Goal: Task Accomplishment & Management: Use online tool/utility

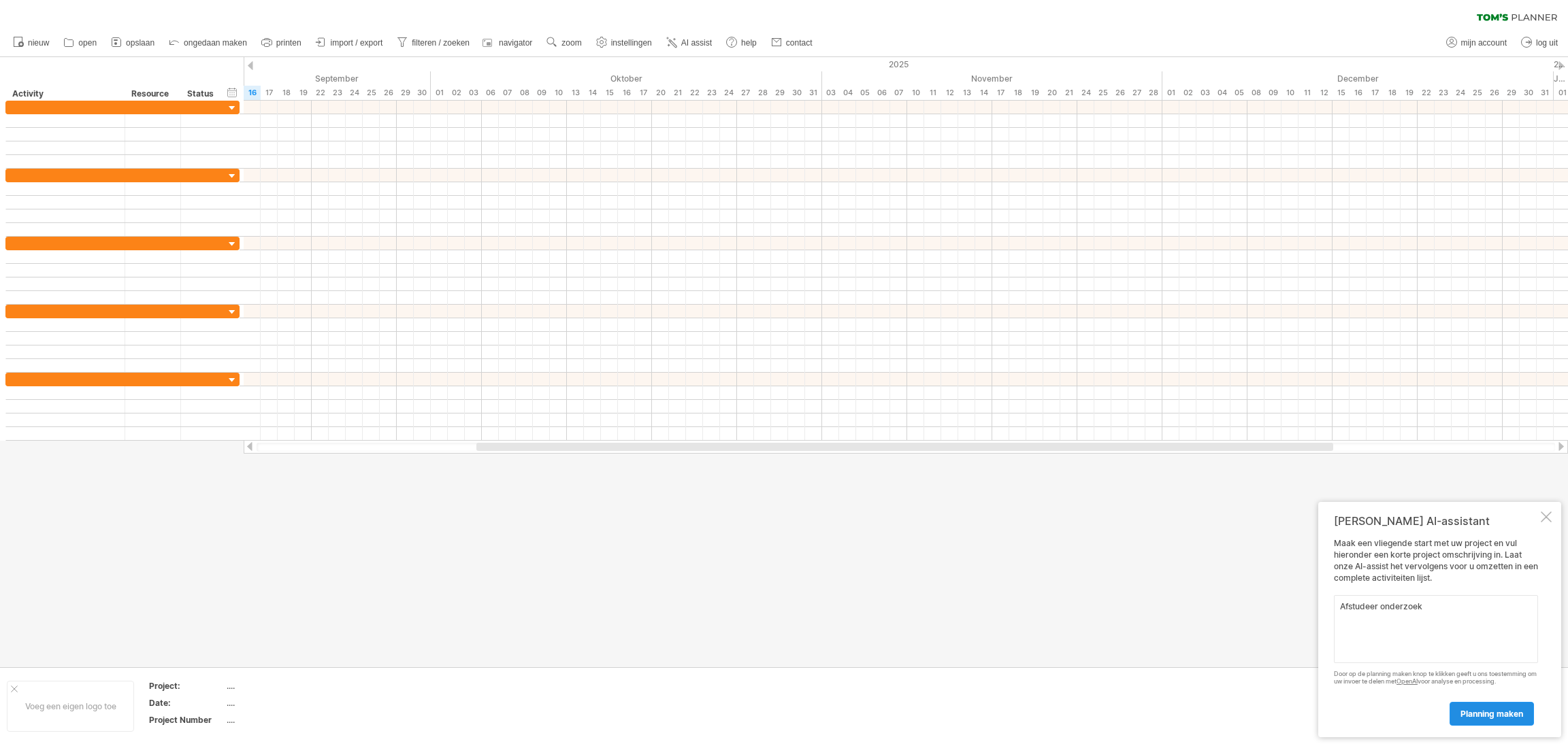
type textarea "Afstudeer onderzoek"
click at [1475, 716] on span "planning maken" at bounding box center [1491, 714] width 63 height 10
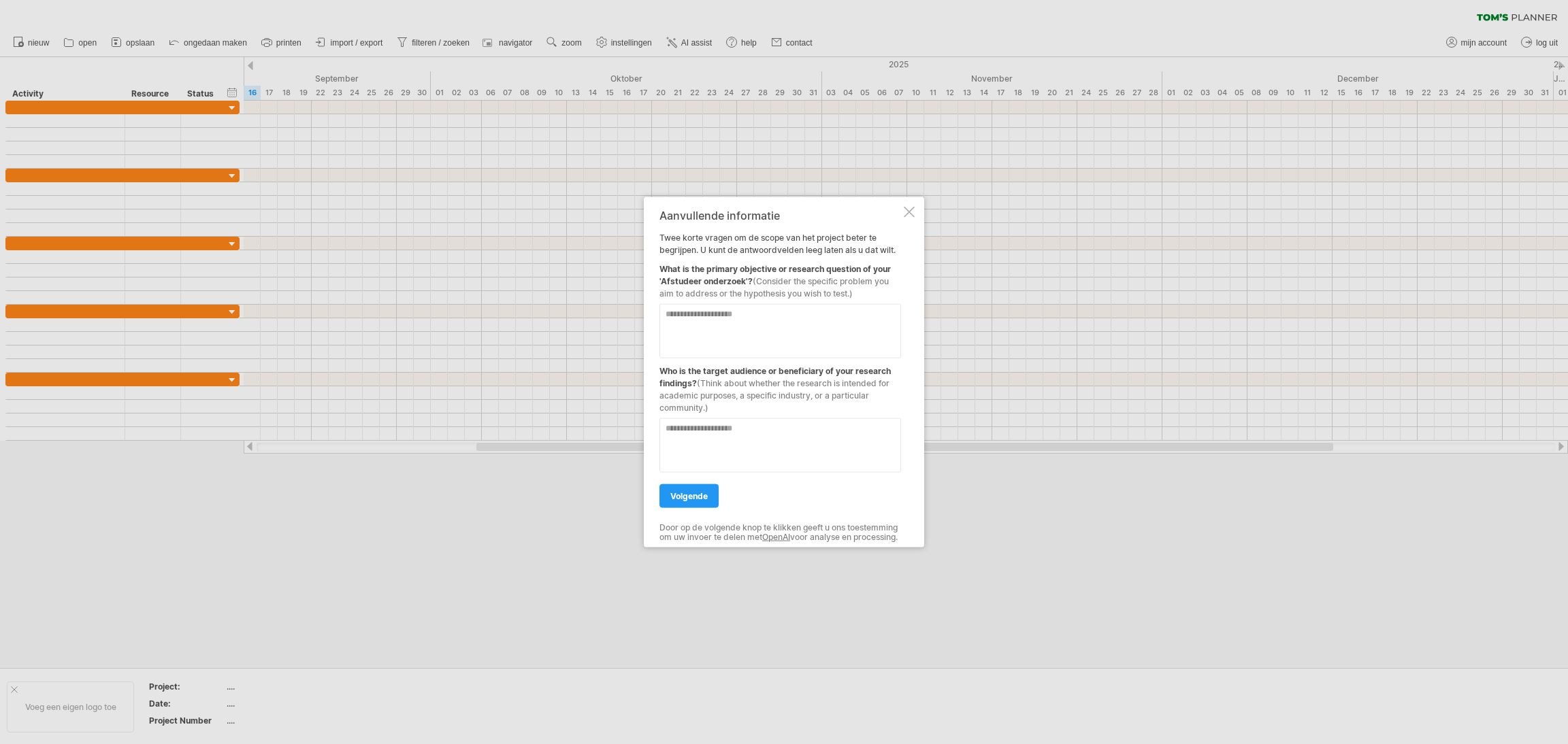
click at [905, 207] on div at bounding box center [909, 212] width 11 height 11
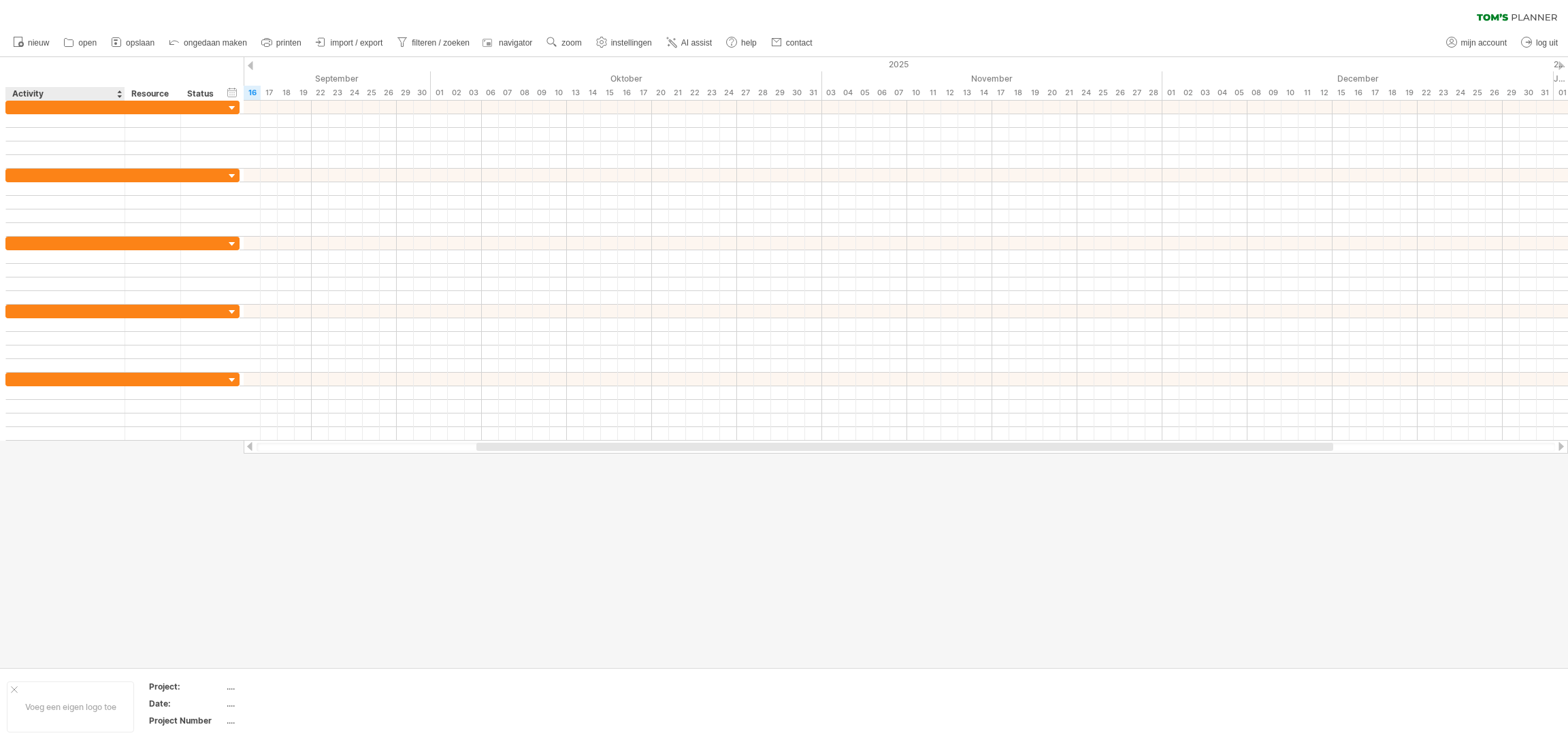
click at [75, 84] on div "verberg start/eind/duur toon start/eind/duur ******** Activity ******** Resourc…" at bounding box center [122, 79] width 243 height 44
click at [51, 91] on div "Activity" at bounding box center [64, 94] width 105 height 14
click at [51, 91] on input "********" at bounding box center [64, 94] width 105 height 14
type input "**********"
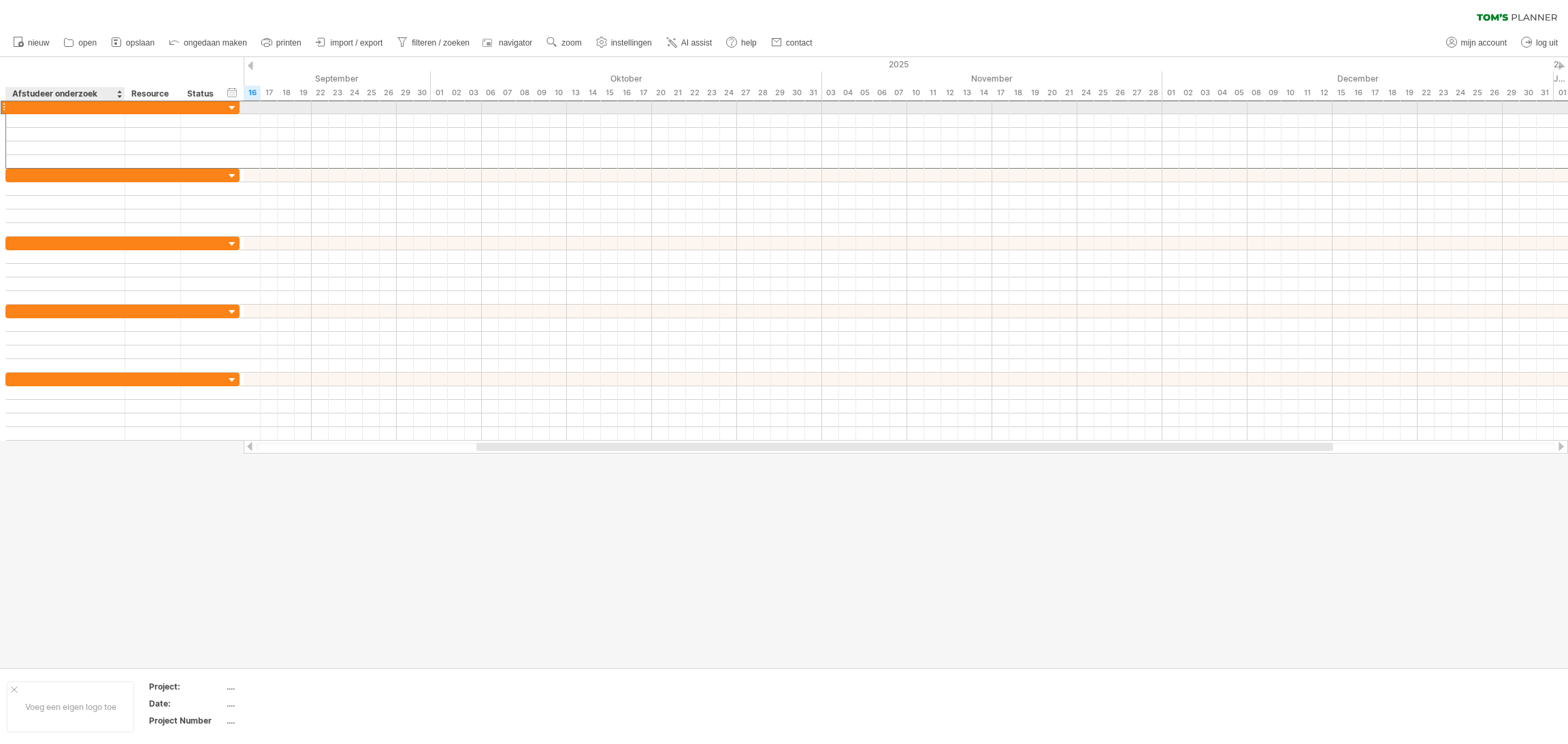
click at [75, 104] on div at bounding box center [65, 106] width 105 height 13
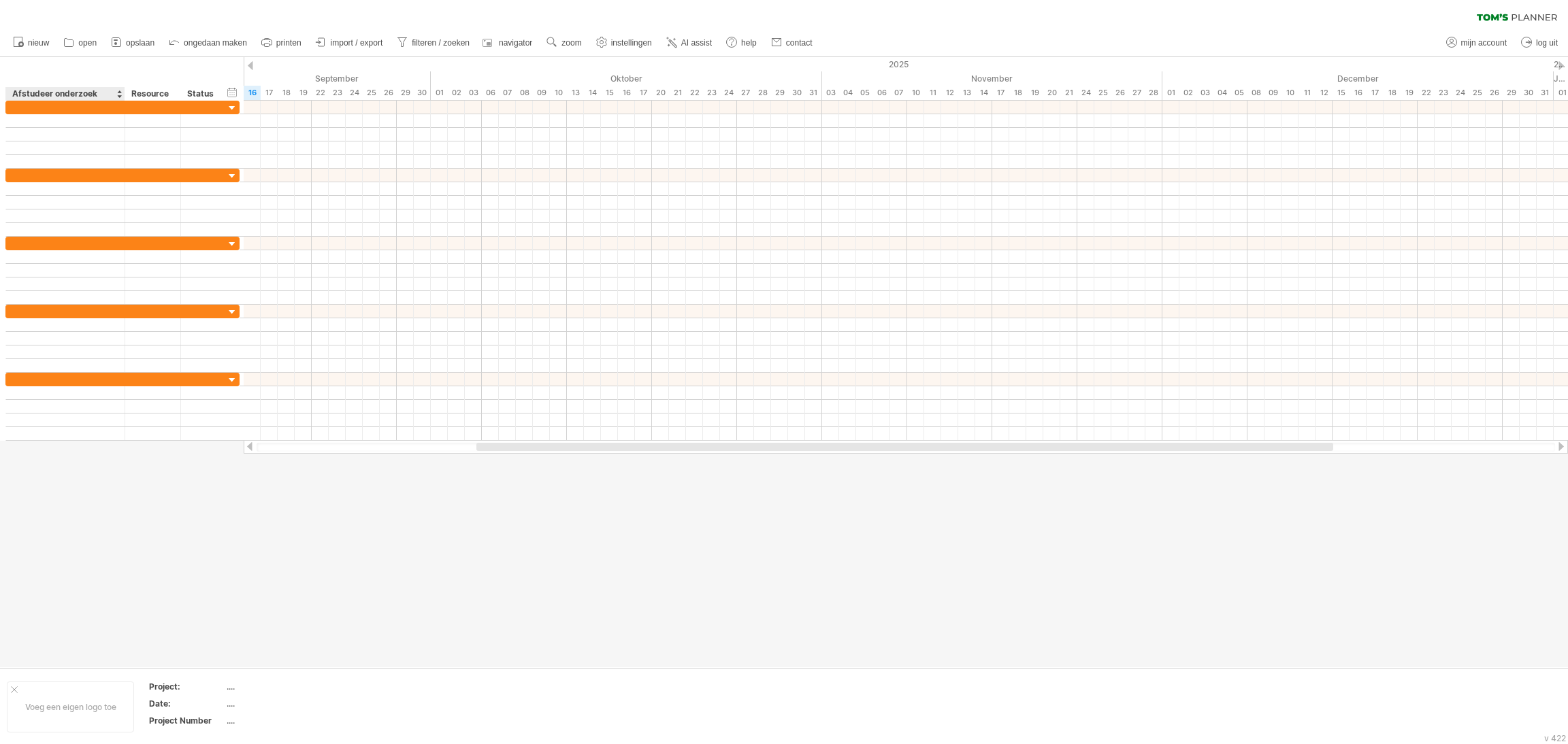
click at [122, 94] on div at bounding box center [124, 94] width 5 height 14
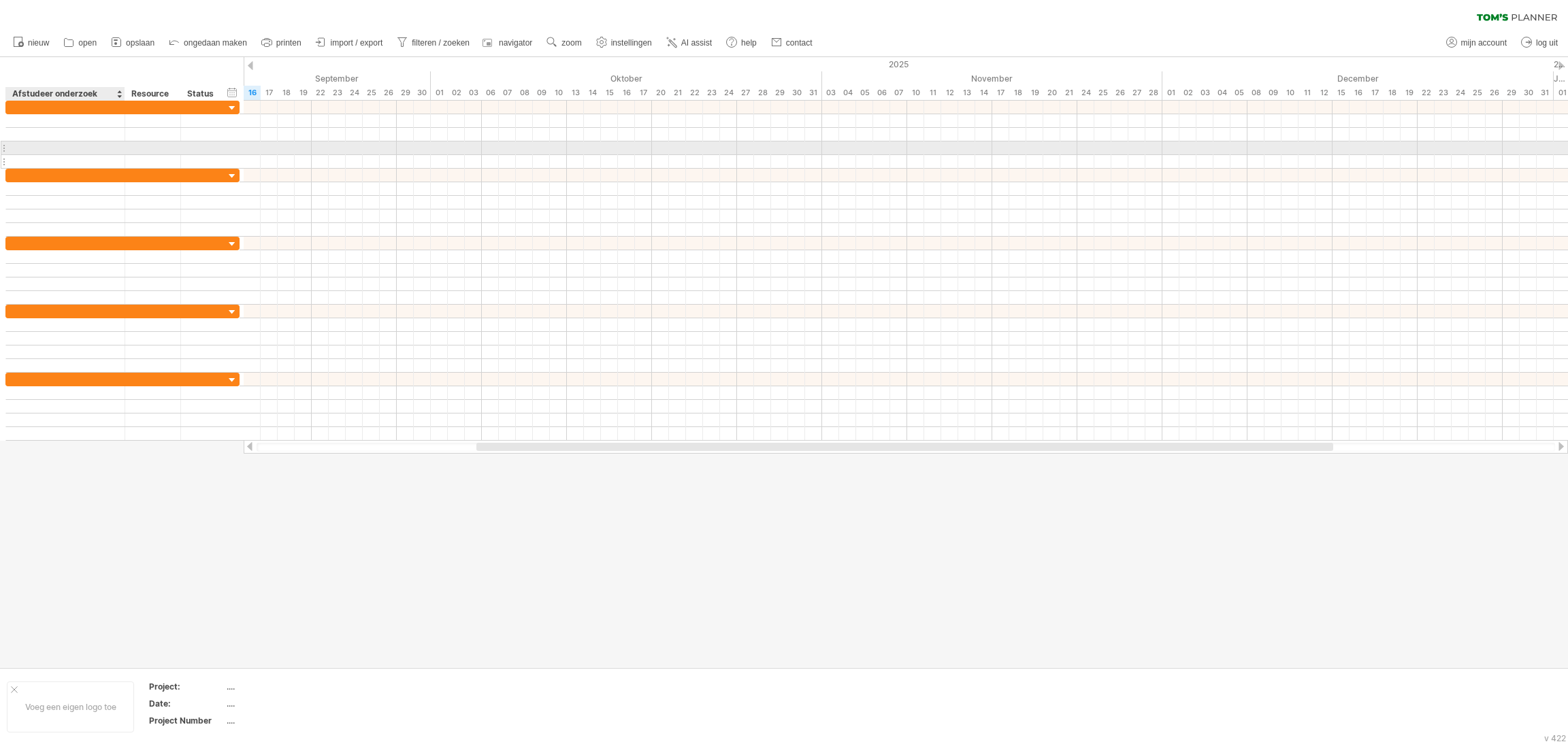
drag, startPoint x: 117, startPoint y: 94, endPoint x: 119, endPoint y: 156, distance: 62.0
click at [119, 156] on div "Probeert verbinding te maken met [DOMAIN_NAME] Opnieuw verbonden 0% wissen filt…" at bounding box center [784, 372] width 1568 height 744
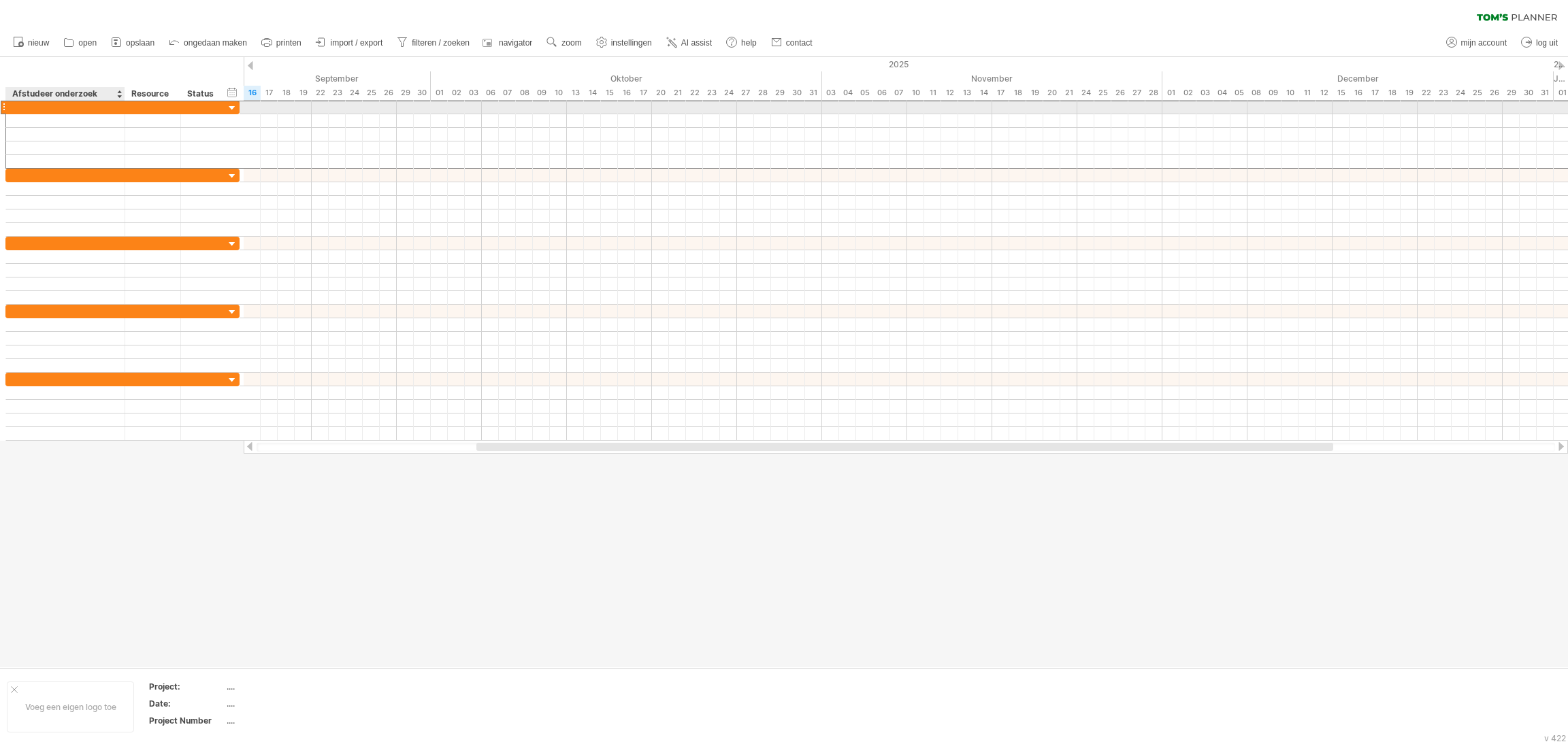
click at [111, 107] on div at bounding box center [65, 106] width 105 height 13
click at [111, 107] on input "text" at bounding box center [65, 106] width 105 height 13
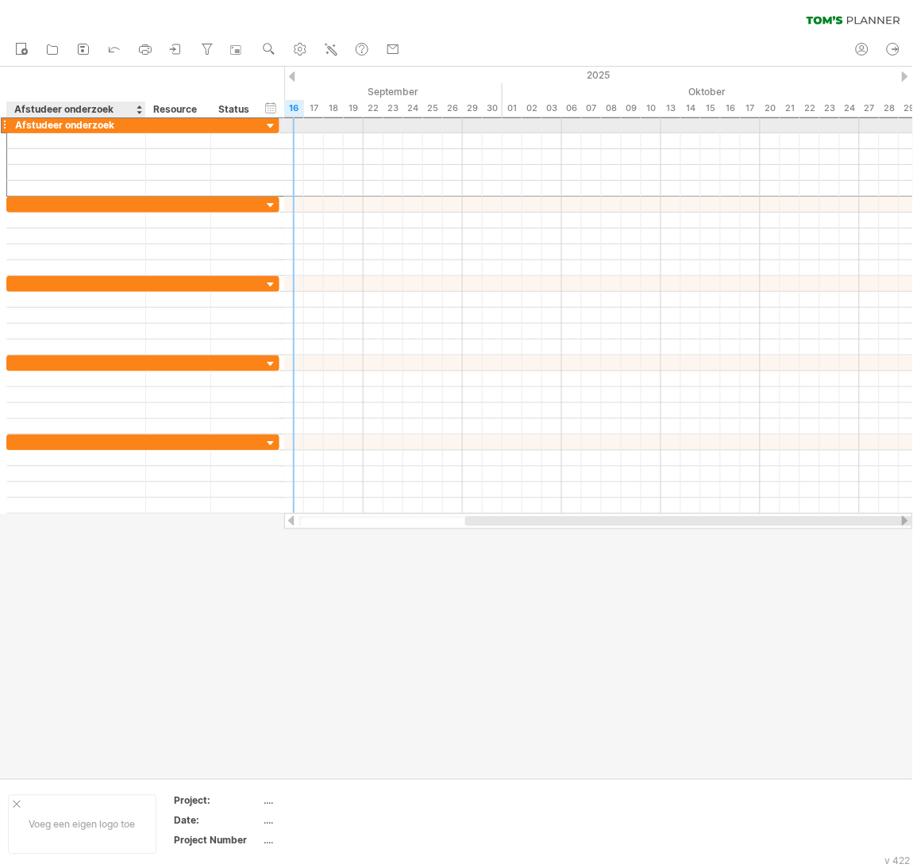
click at [125, 129] on div "Afstudeer onderzoek" at bounding box center [76, 124] width 122 height 15
click at [125, 129] on input "**********" at bounding box center [76, 124] width 122 height 15
click at [125, 126] on input "**********" at bounding box center [76, 124] width 122 height 15
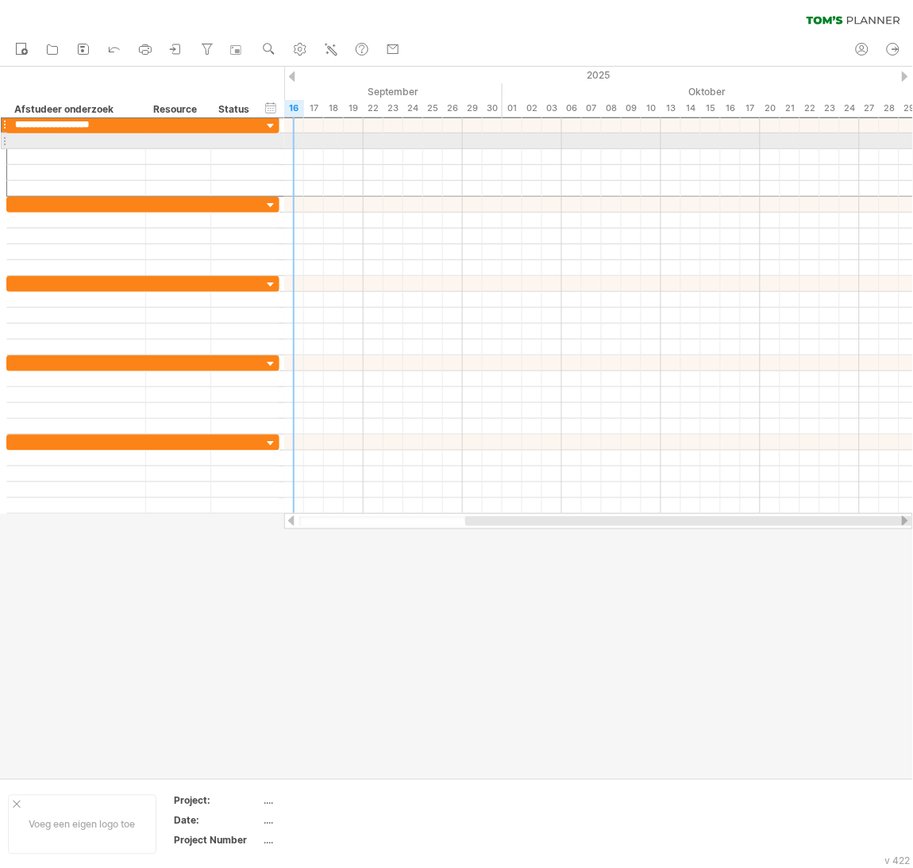
drag, startPoint x: 121, startPoint y: 123, endPoint x: -2, endPoint y: 138, distance: 123.9
click at [0, 138] on html "vooruitgang(100%) Probeert verbinding te maken met [DOMAIN_NAME] Opnieuw verbon…" at bounding box center [456, 436] width 913 height 872
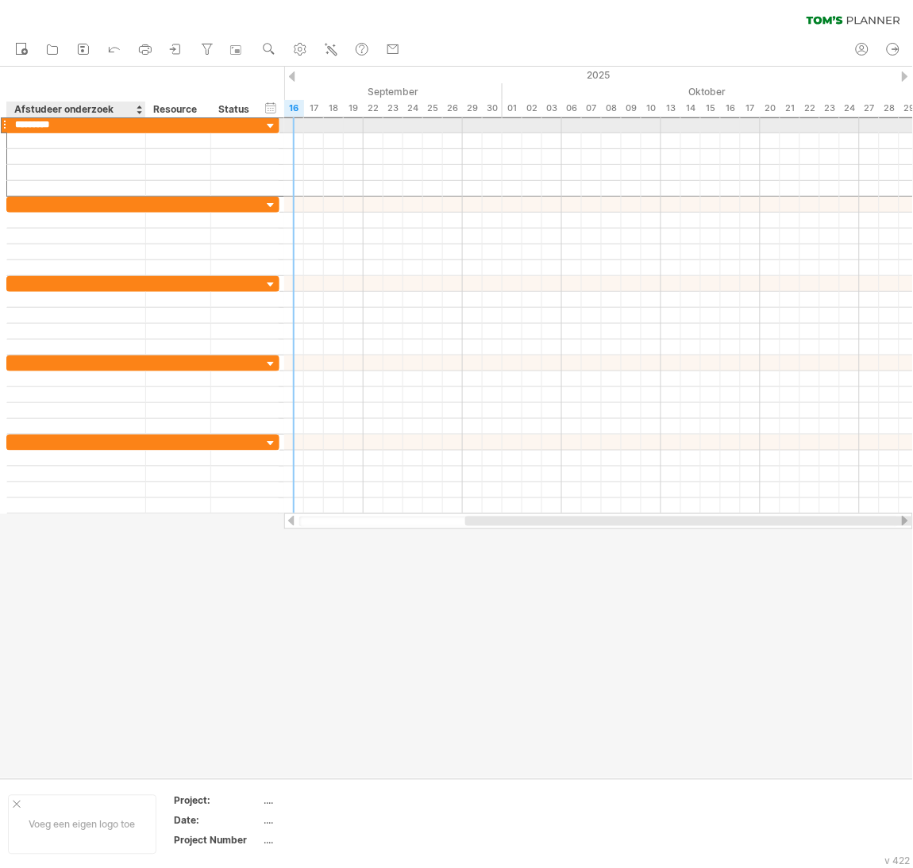
click at [18, 129] on input "********" at bounding box center [76, 124] width 122 height 15
click at [63, 121] on input "********" at bounding box center [76, 124] width 122 height 15
type input "*********"
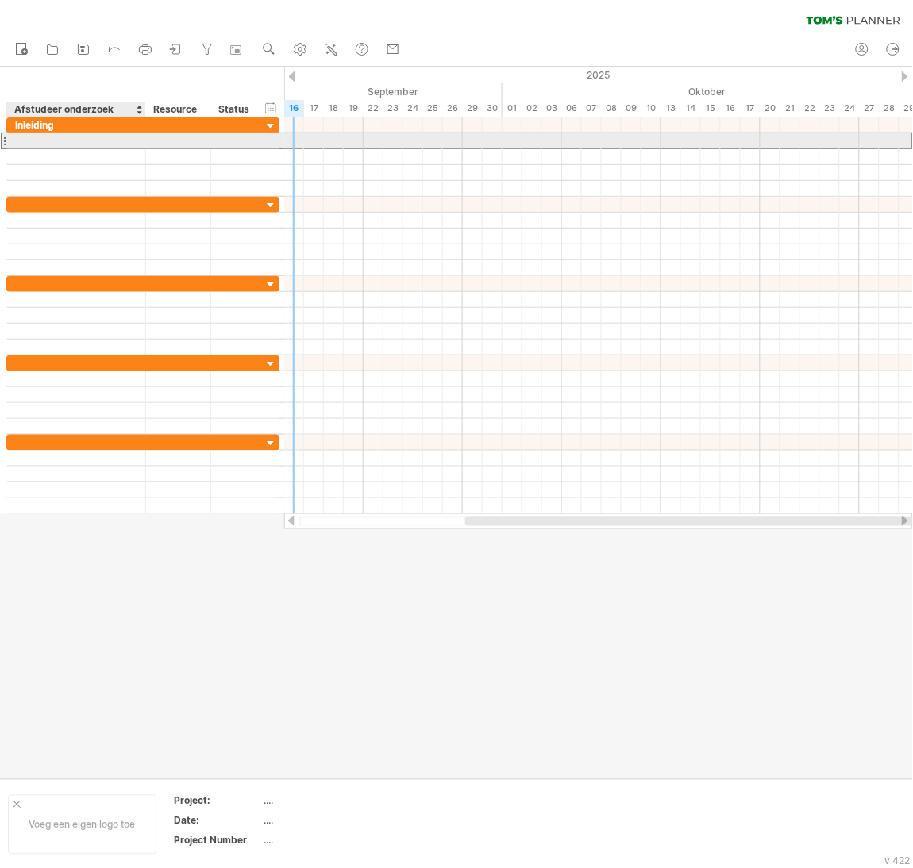
click at [79, 140] on div at bounding box center [76, 140] width 122 height 15
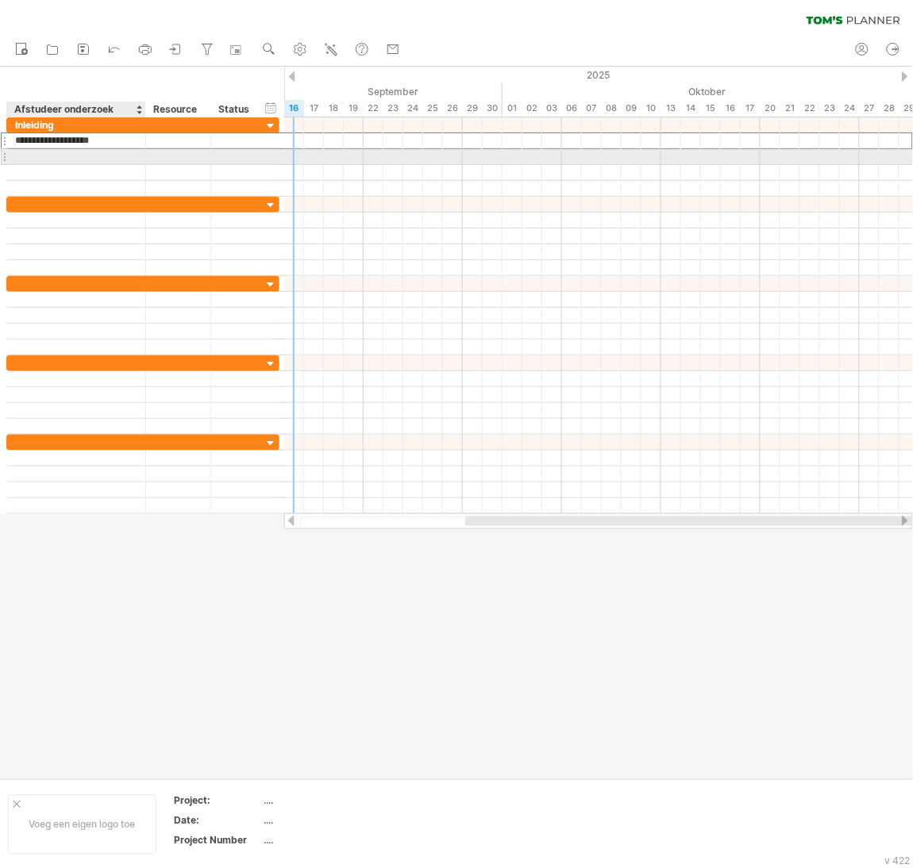
click at [84, 159] on div at bounding box center [76, 156] width 122 height 15
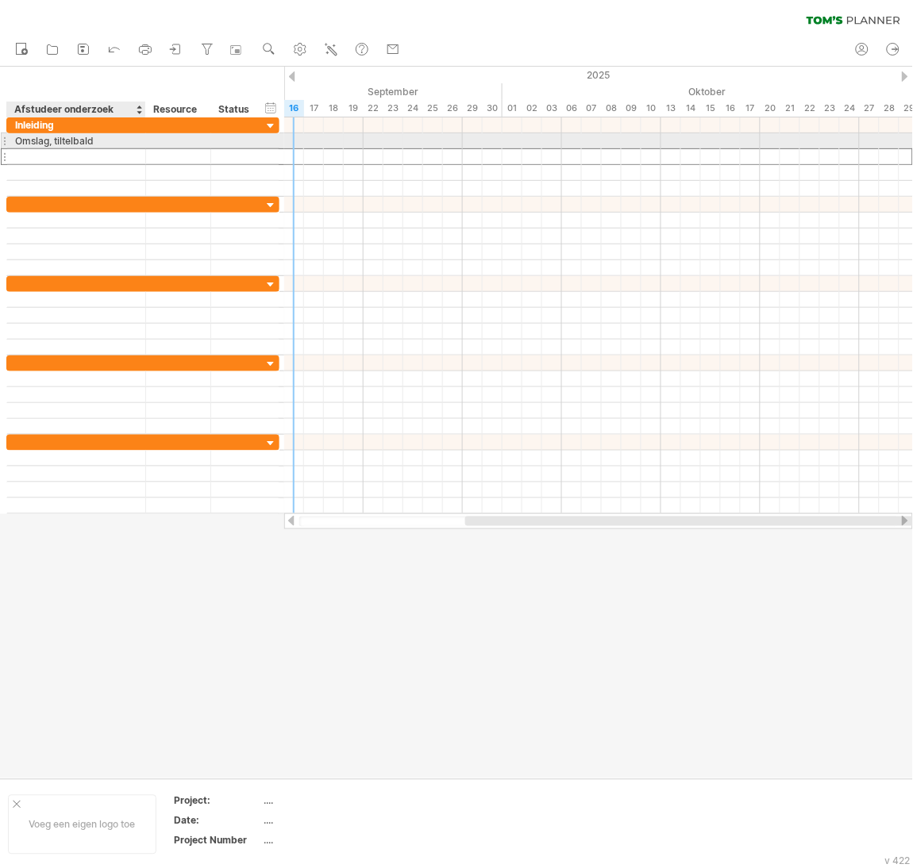
click at [111, 143] on div "Omslag, tiltelbald" at bounding box center [76, 140] width 122 height 15
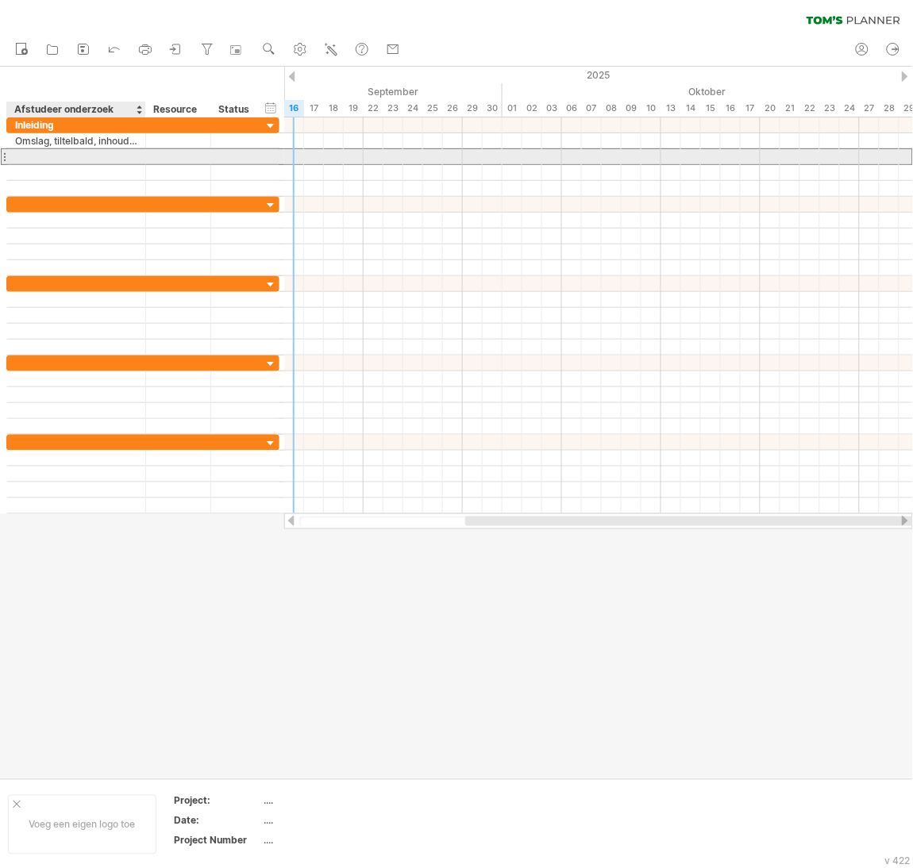
click at [116, 155] on div at bounding box center [76, 156] width 122 height 15
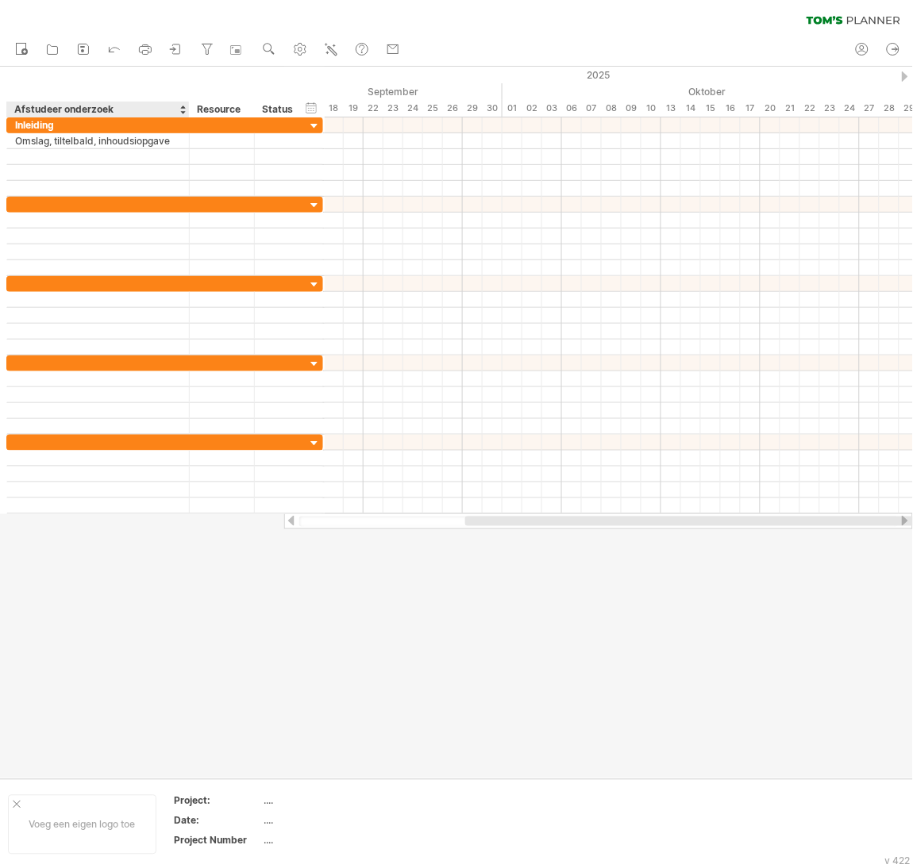
drag, startPoint x: 141, startPoint y: 104, endPoint x: 185, endPoint y: 102, distance: 43.7
click at [186, 102] on div at bounding box center [189, 110] width 6 height 16
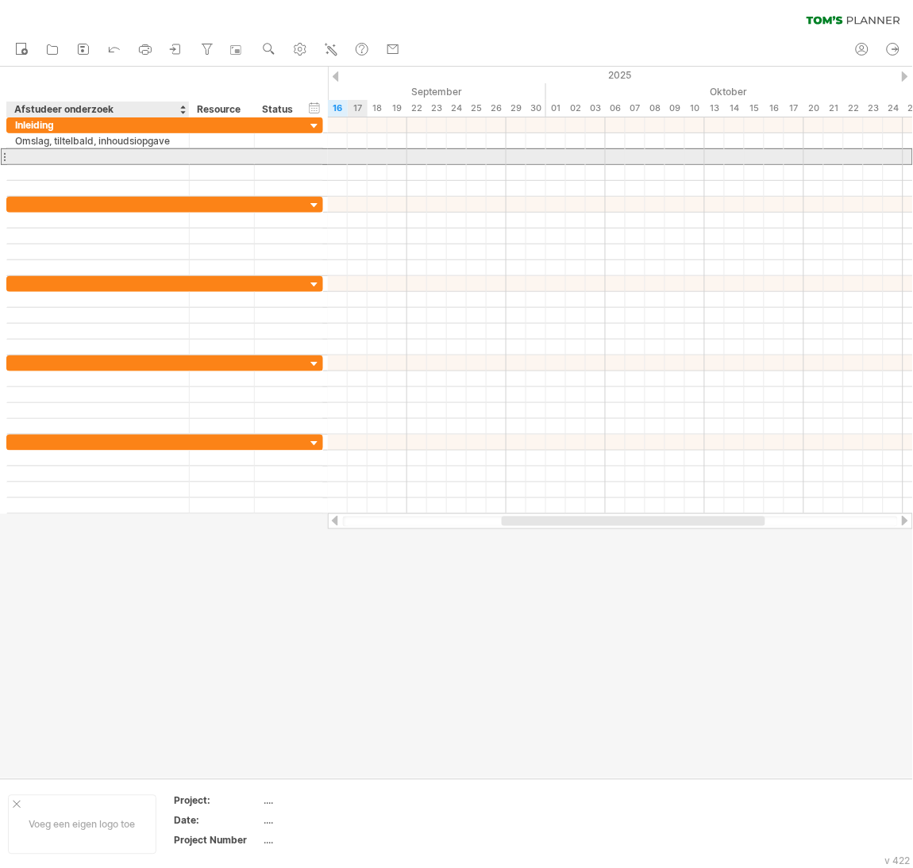
click at [114, 160] on div at bounding box center [98, 156] width 166 height 15
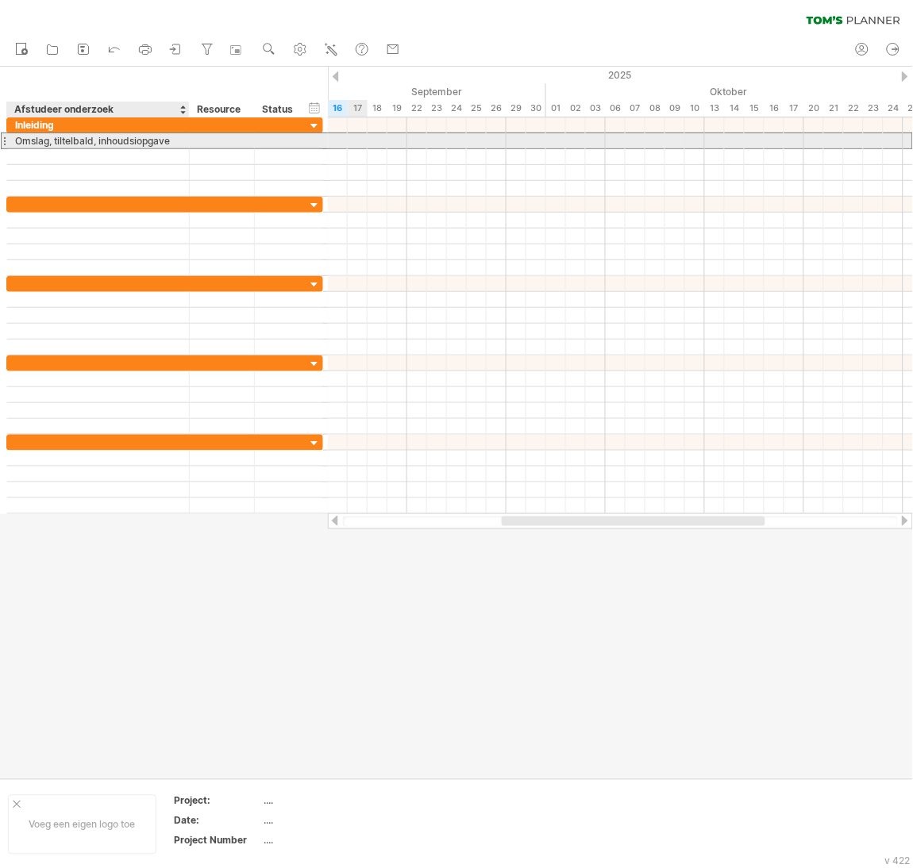
click at [139, 144] on div "Omslag, tiltelbald, inhoudsiopgave" at bounding box center [98, 140] width 166 height 15
click at [139, 144] on input "**********" at bounding box center [98, 140] width 166 height 15
type input "**********"
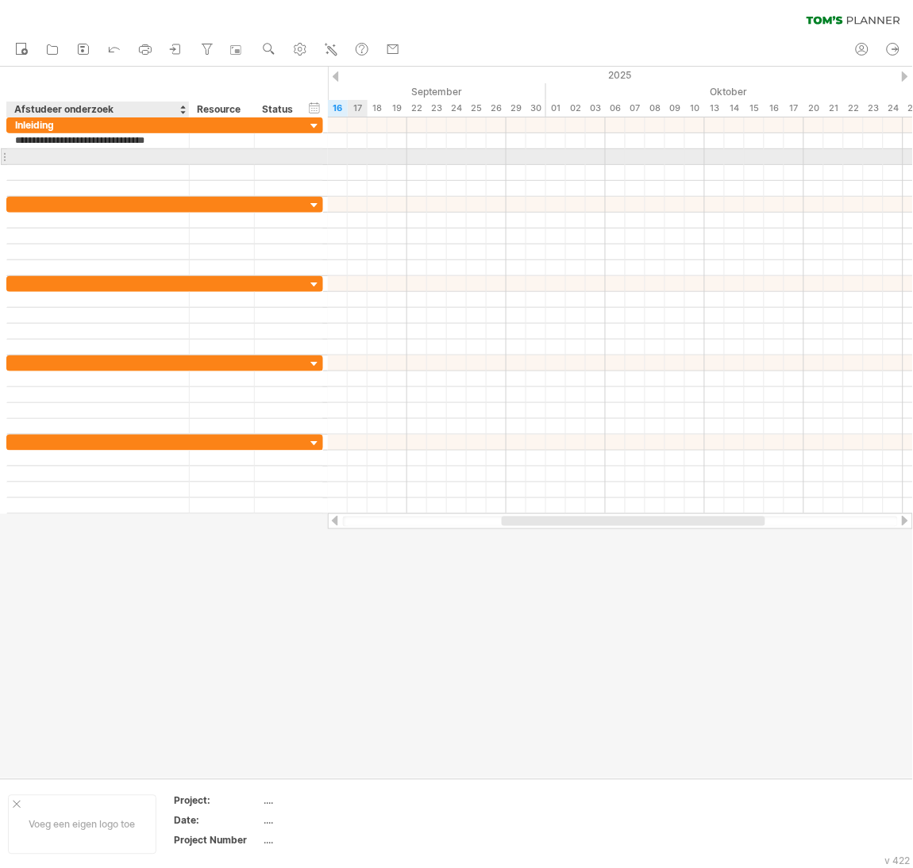
click at [131, 157] on div at bounding box center [98, 156] width 166 height 15
type input "**********"
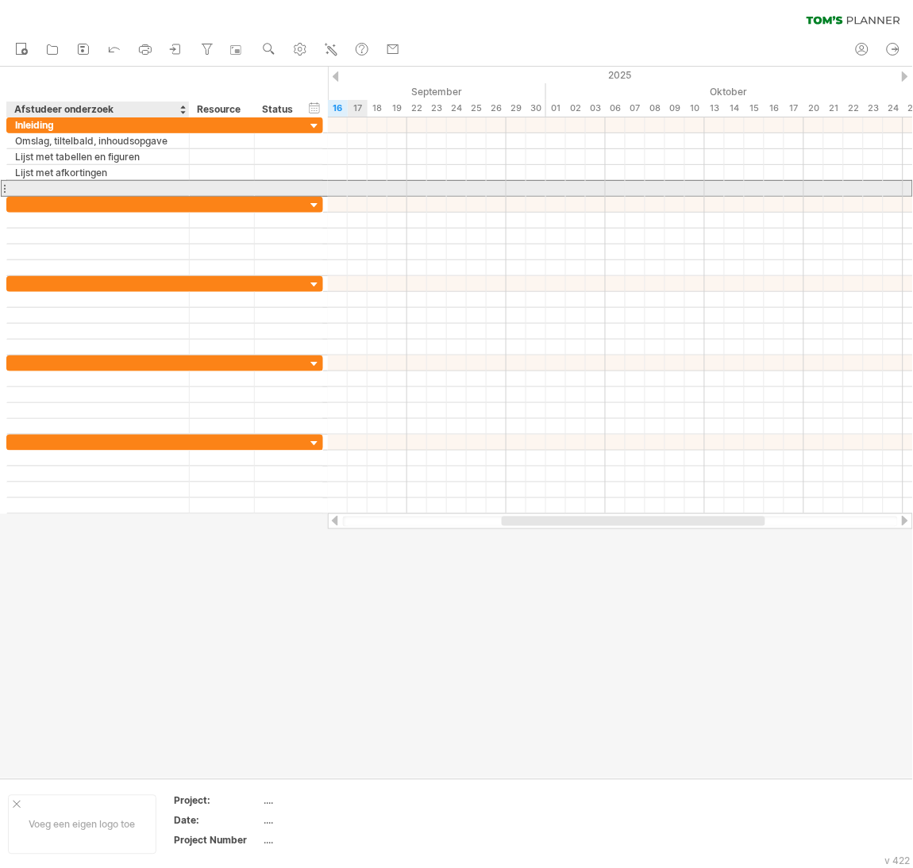
click at [126, 186] on div at bounding box center [98, 188] width 166 height 15
type input "*********"
click at [126, 186] on input "*********" at bounding box center [98, 188] width 166 height 15
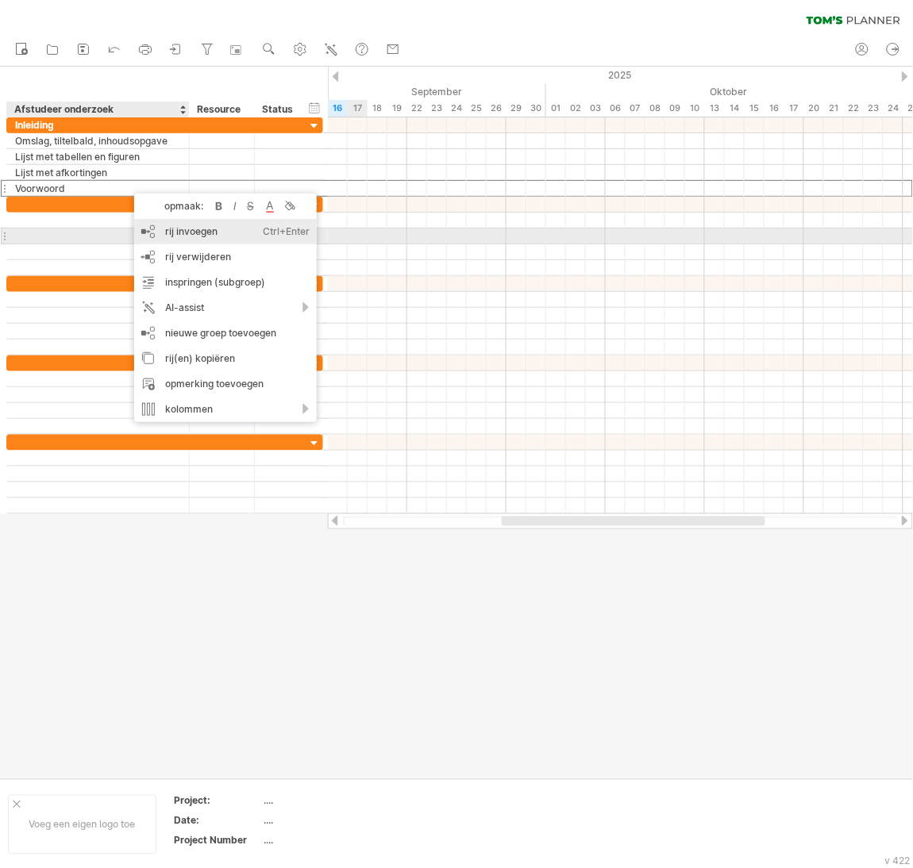
click at [194, 228] on div "rij invoegen Ctrl+Enter Cmd+Enter" at bounding box center [225, 231] width 183 height 25
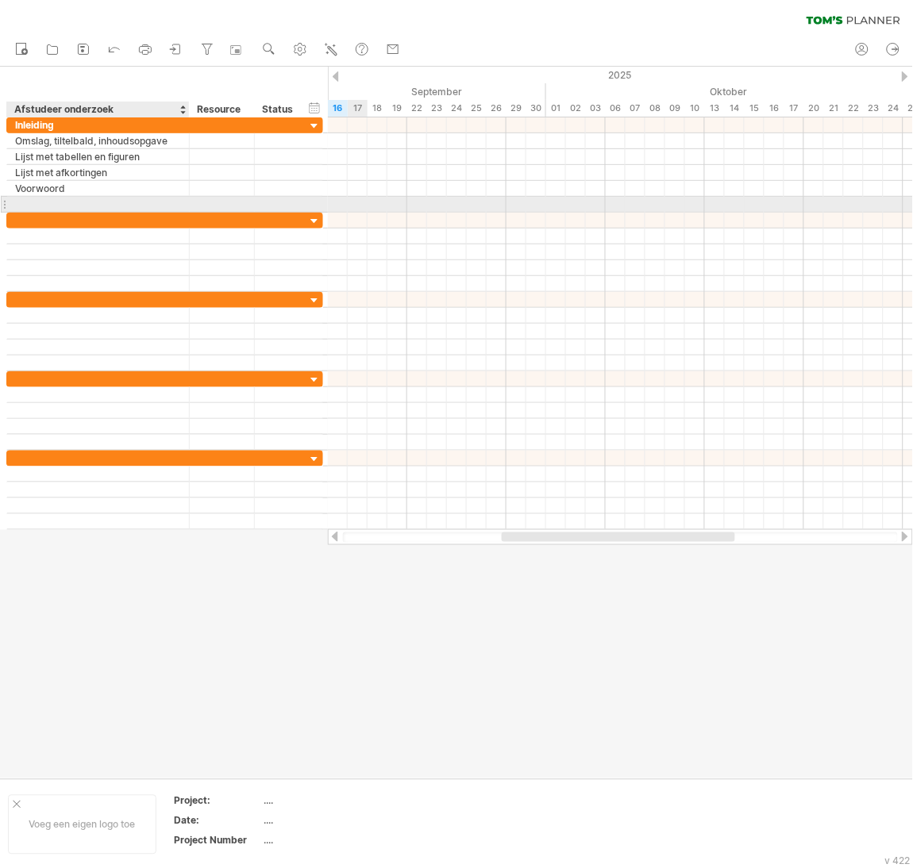
type input "*"
type input "**********"
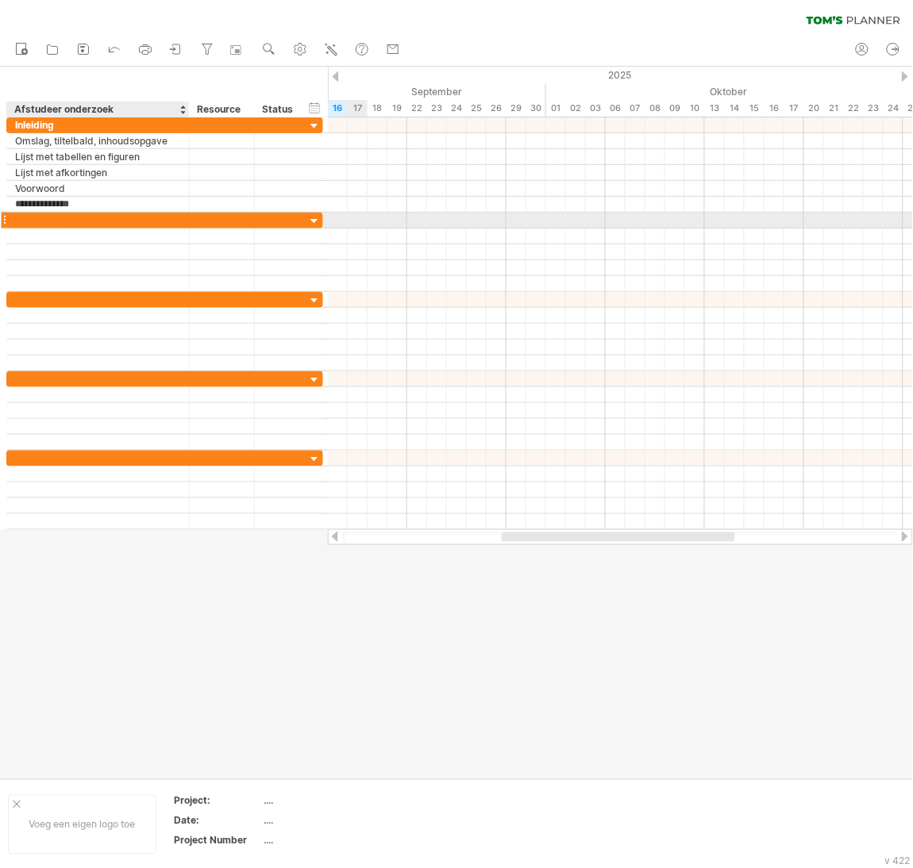
click at [133, 217] on div at bounding box center [98, 220] width 166 height 15
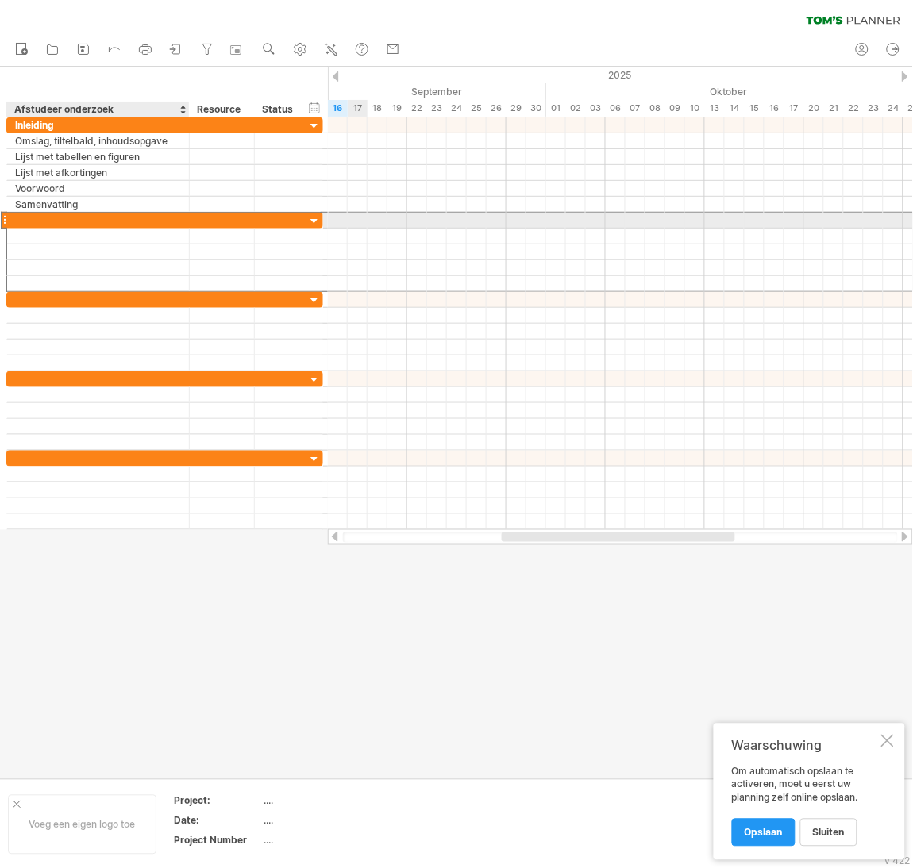
click at [133, 217] on div at bounding box center [98, 220] width 166 height 15
click at [133, 217] on input "text" at bounding box center [98, 220] width 166 height 15
type input "**********"
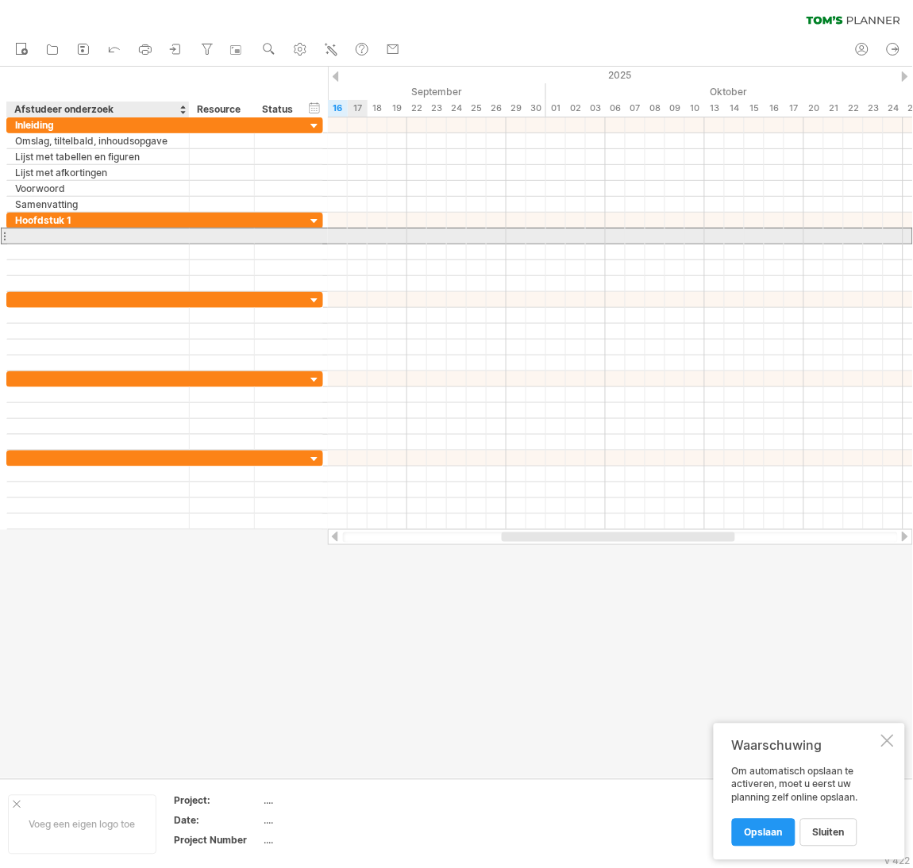
click at [117, 235] on div at bounding box center [98, 236] width 166 height 15
click at [117, 235] on input "text" at bounding box center [98, 236] width 166 height 15
click at [146, 237] on input "**********" at bounding box center [98, 236] width 166 height 15
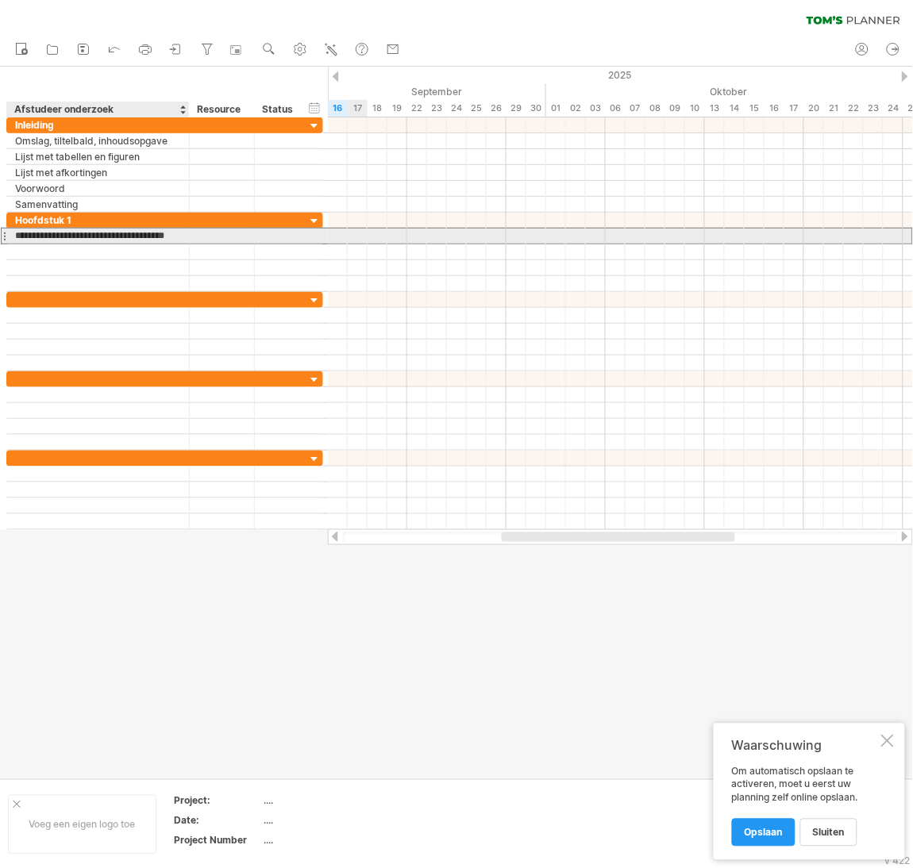
click at [179, 236] on input "**********" at bounding box center [98, 236] width 166 height 15
type input "**********"
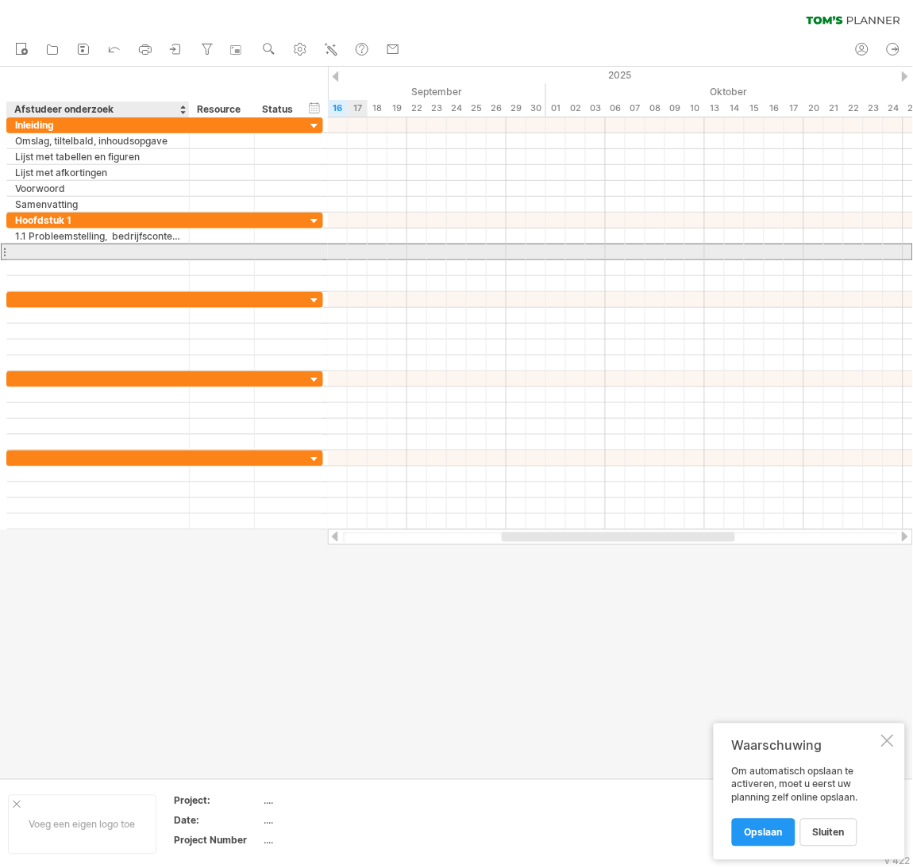
scroll to position [0, 0]
click at [155, 252] on div at bounding box center [98, 251] width 166 height 15
type input "**********"
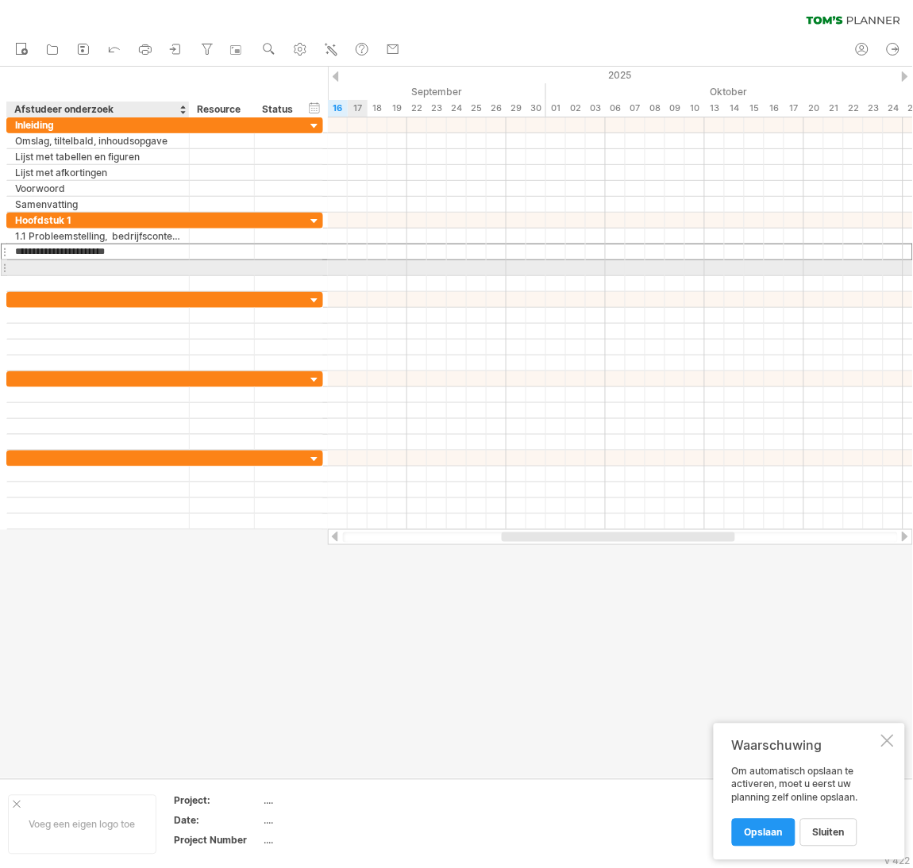
click at [127, 271] on div at bounding box center [98, 267] width 166 height 15
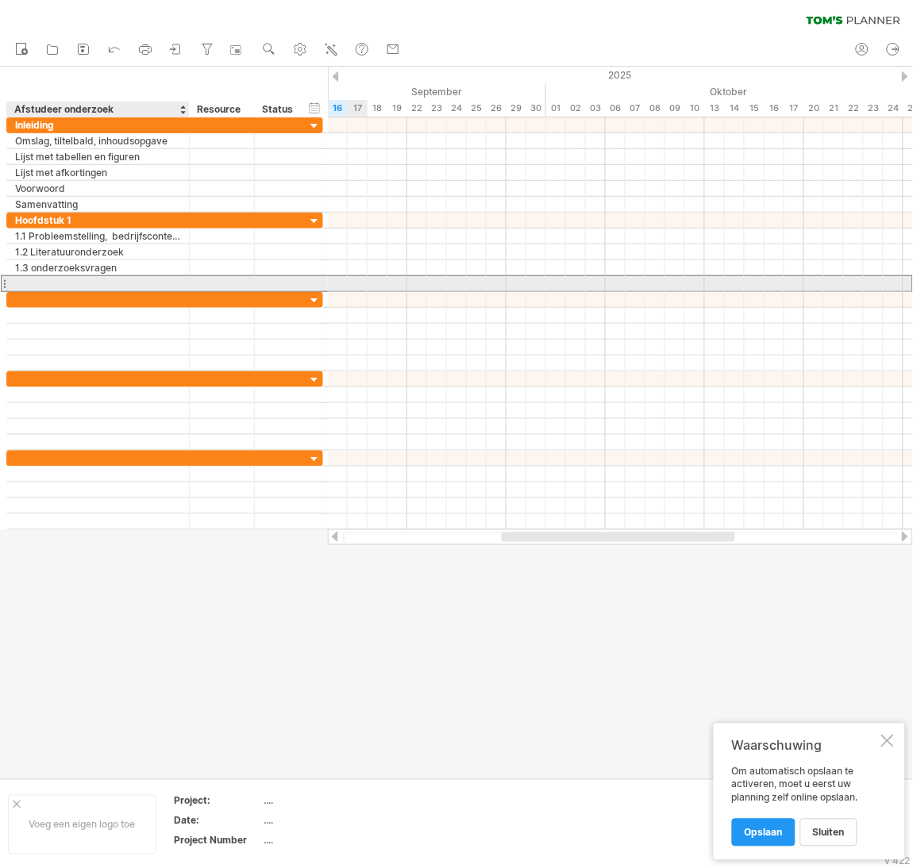
click at [113, 282] on div at bounding box center [98, 283] width 166 height 15
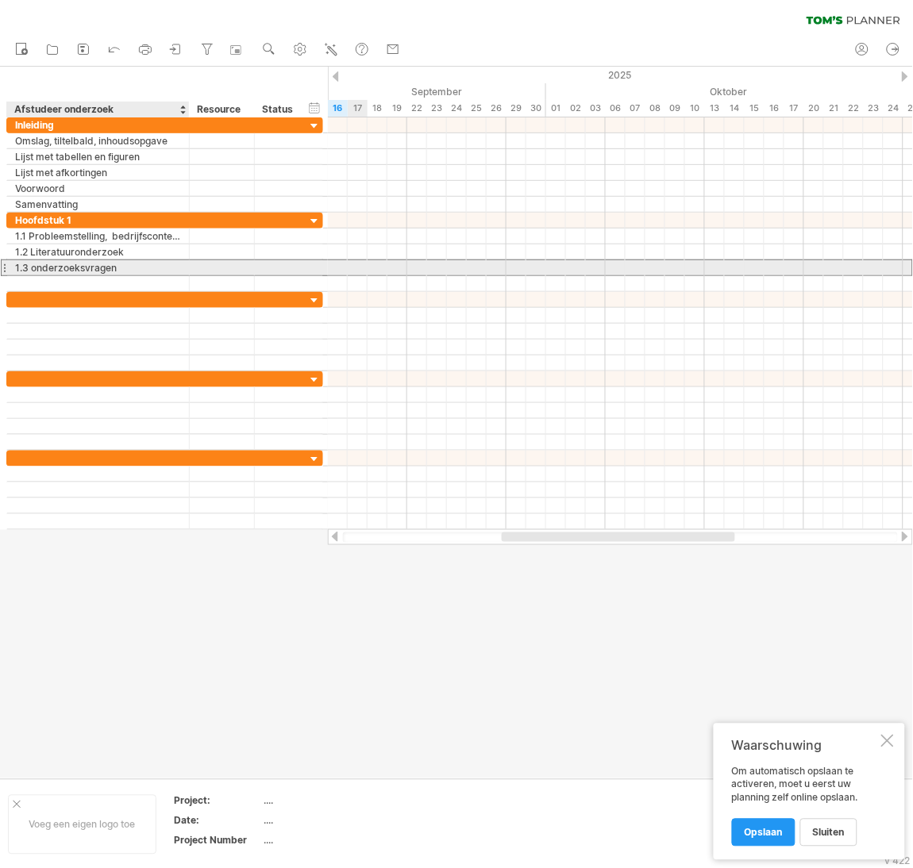
click at [37, 272] on div "1.3 onderzoeksvragen" at bounding box center [98, 267] width 166 height 15
click at [37, 272] on input "**********" at bounding box center [98, 267] width 166 height 15
type input "**********"
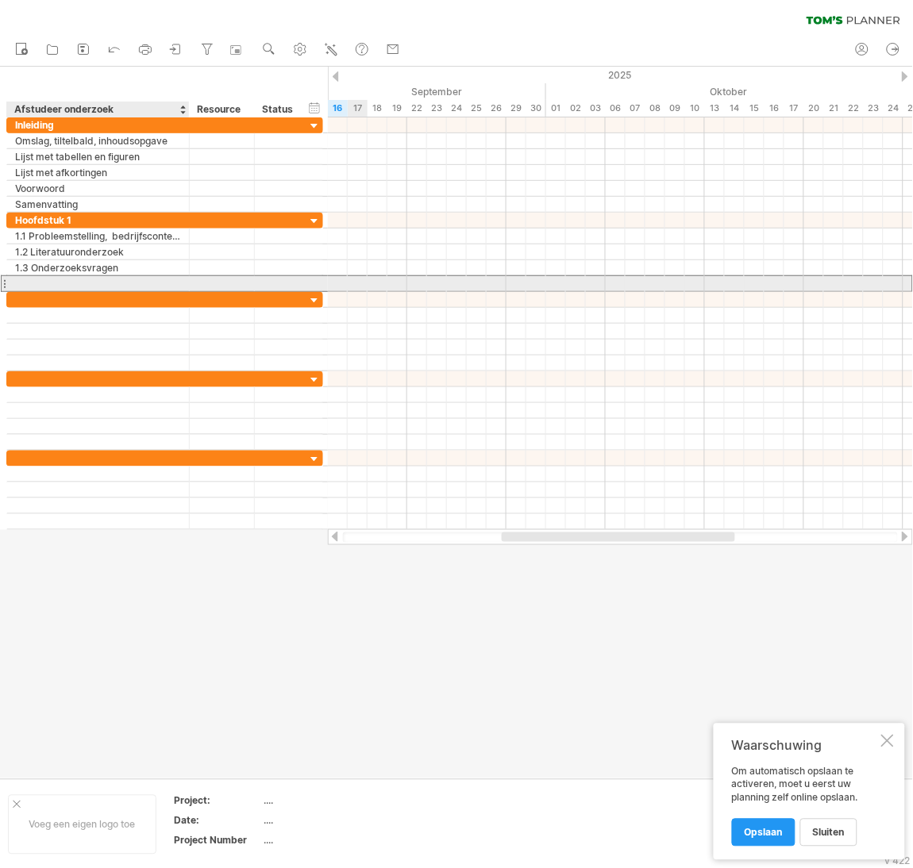
click at [40, 287] on div at bounding box center [98, 283] width 166 height 15
type input "**********"
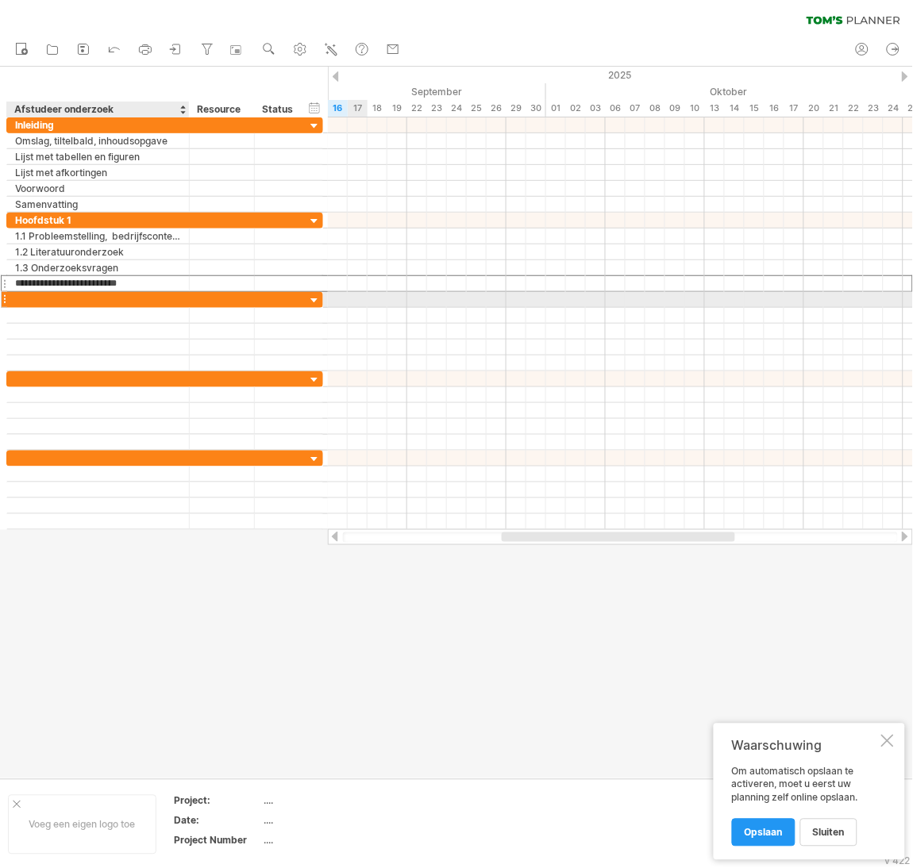
click at [60, 299] on div at bounding box center [98, 299] width 166 height 15
type input "**********"
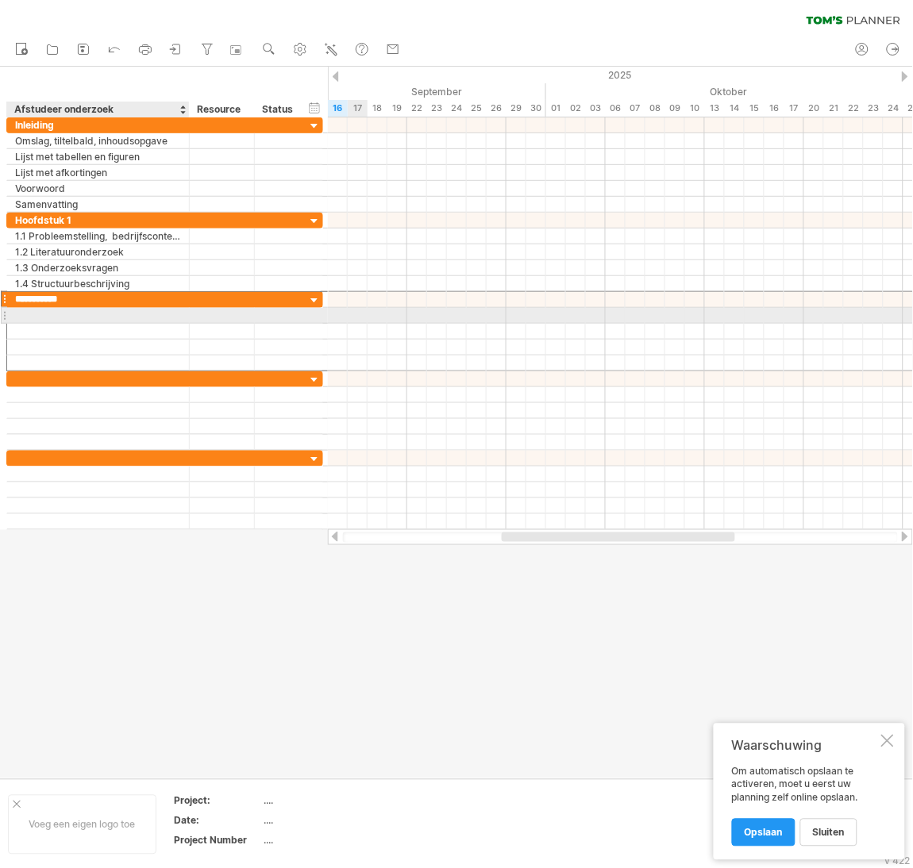
click at [68, 318] on div at bounding box center [98, 315] width 166 height 15
click at [4, 320] on div at bounding box center [4, 315] width 6 height 17
click at [35, 307] on div "2. Methode" at bounding box center [98, 299] width 166 height 15
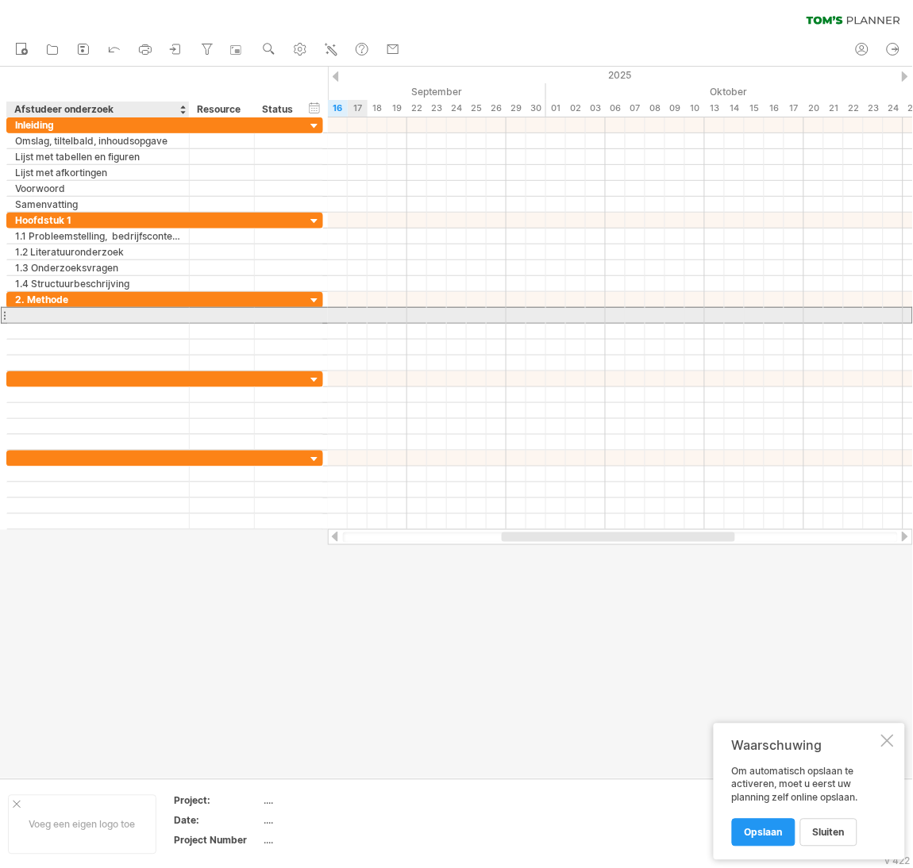
click at [53, 311] on div at bounding box center [98, 315] width 166 height 15
click at [69, 321] on input "text" at bounding box center [98, 315] width 166 height 15
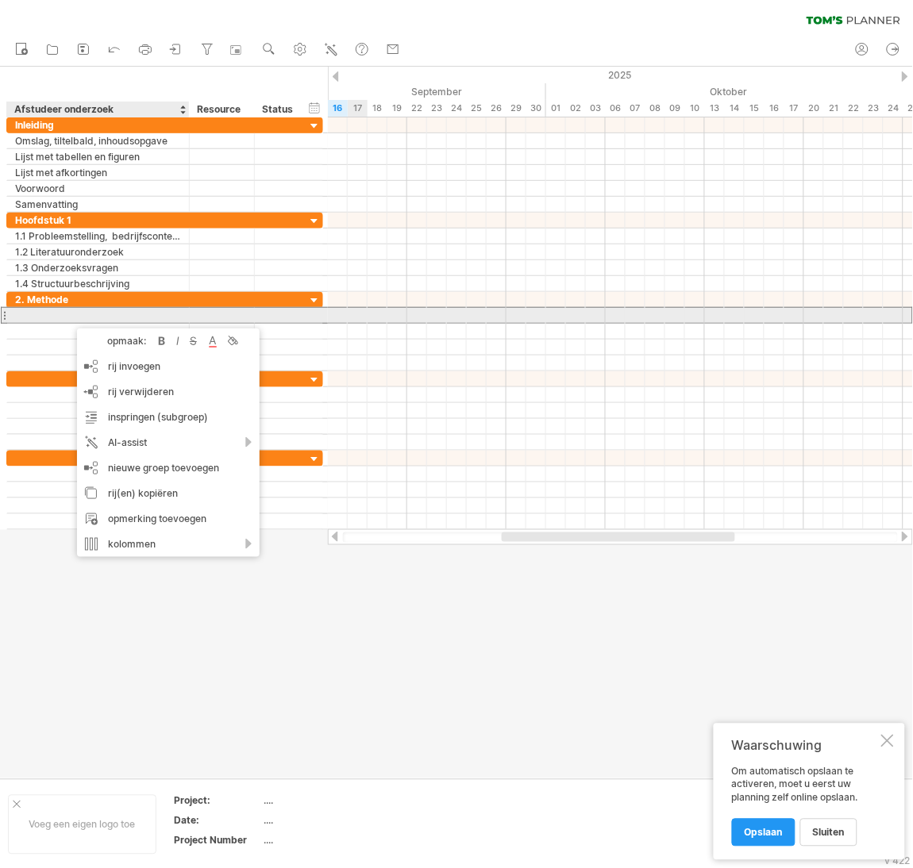
click at [46, 314] on div at bounding box center [98, 315] width 166 height 15
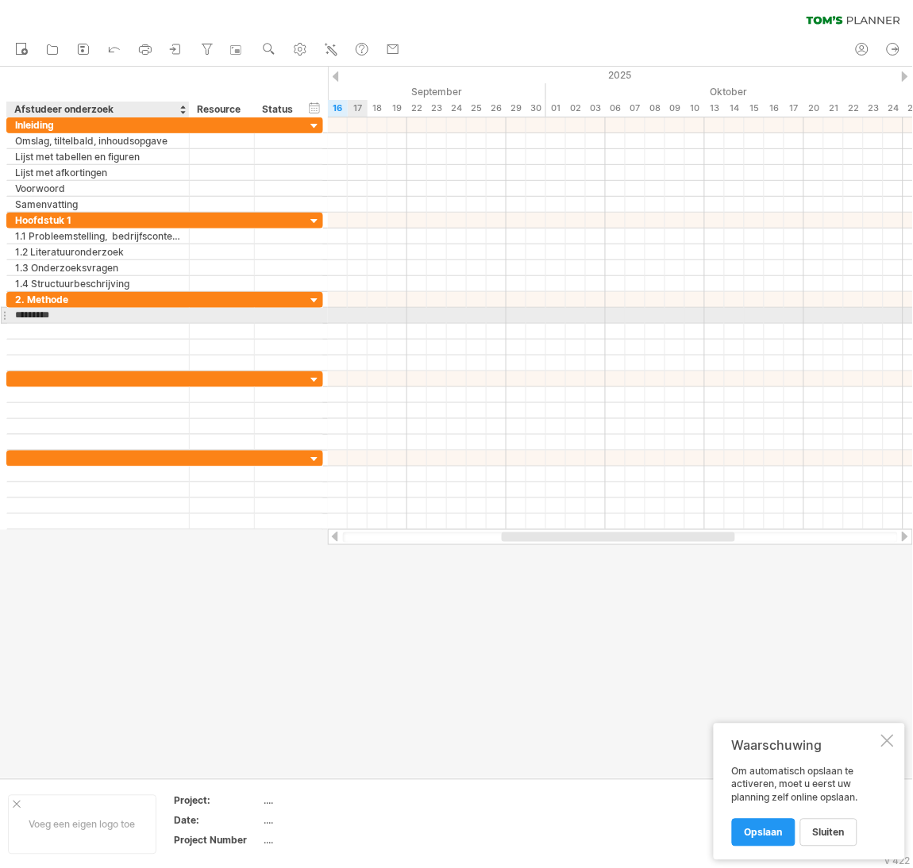
type input "*********"
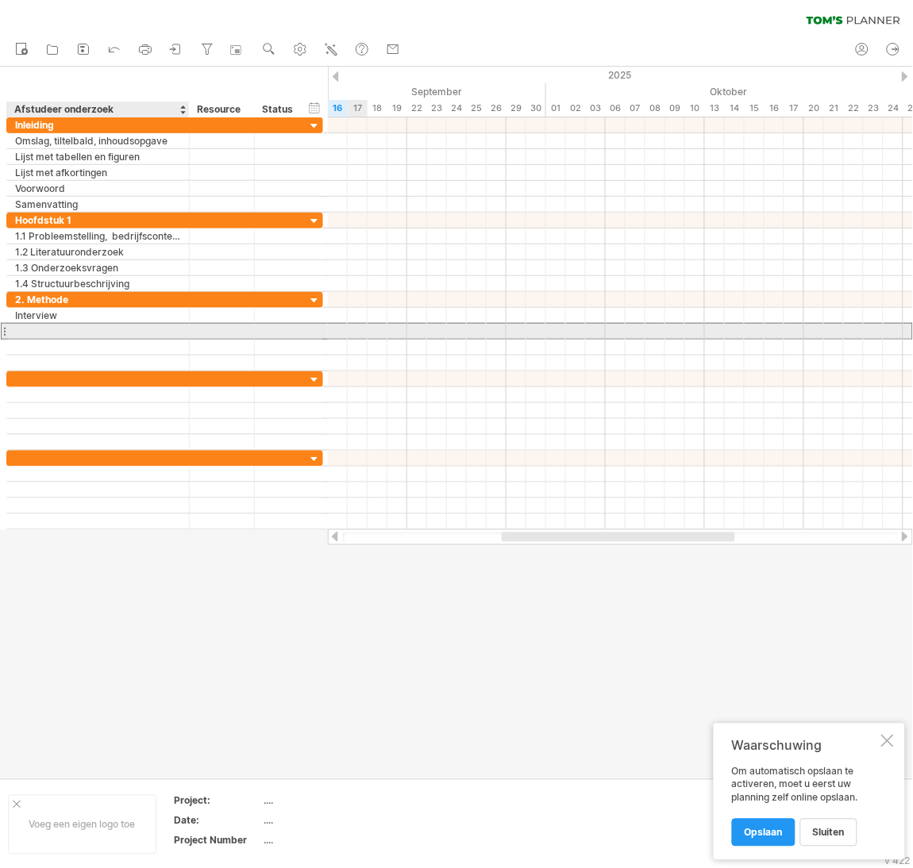
click at [37, 334] on div at bounding box center [98, 331] width 166 height 15
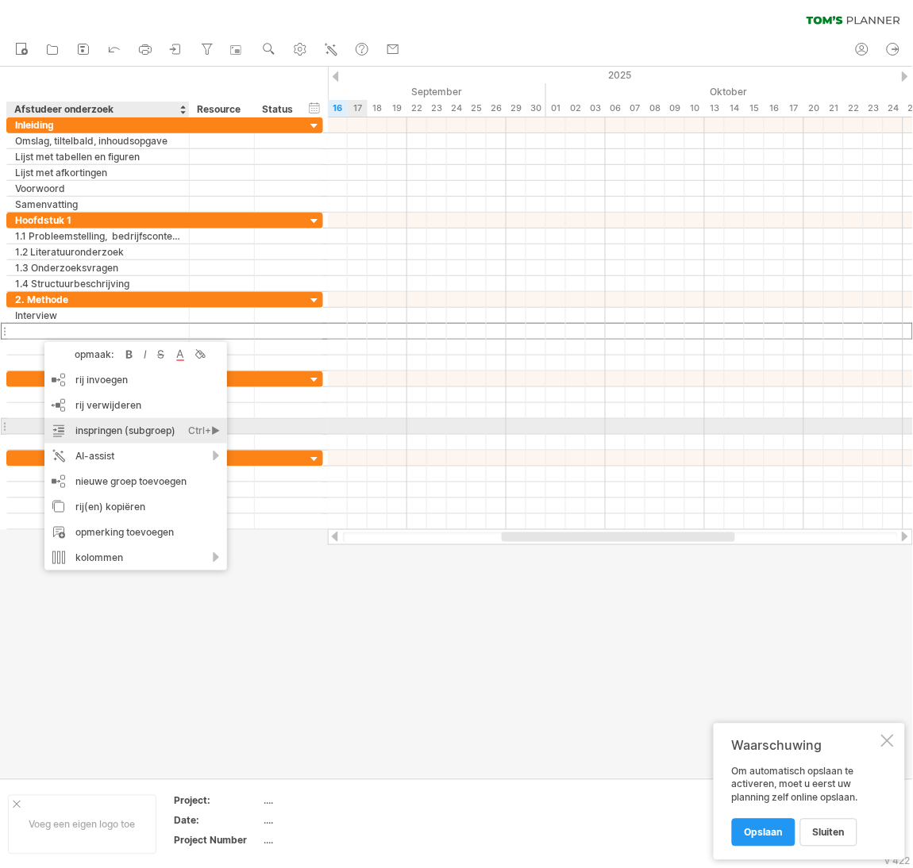
click at [121, 433] on div "inspringen (subgroep) Ctrl+► Cmd+►" at bounding box center [135, 430] width 183 height 25
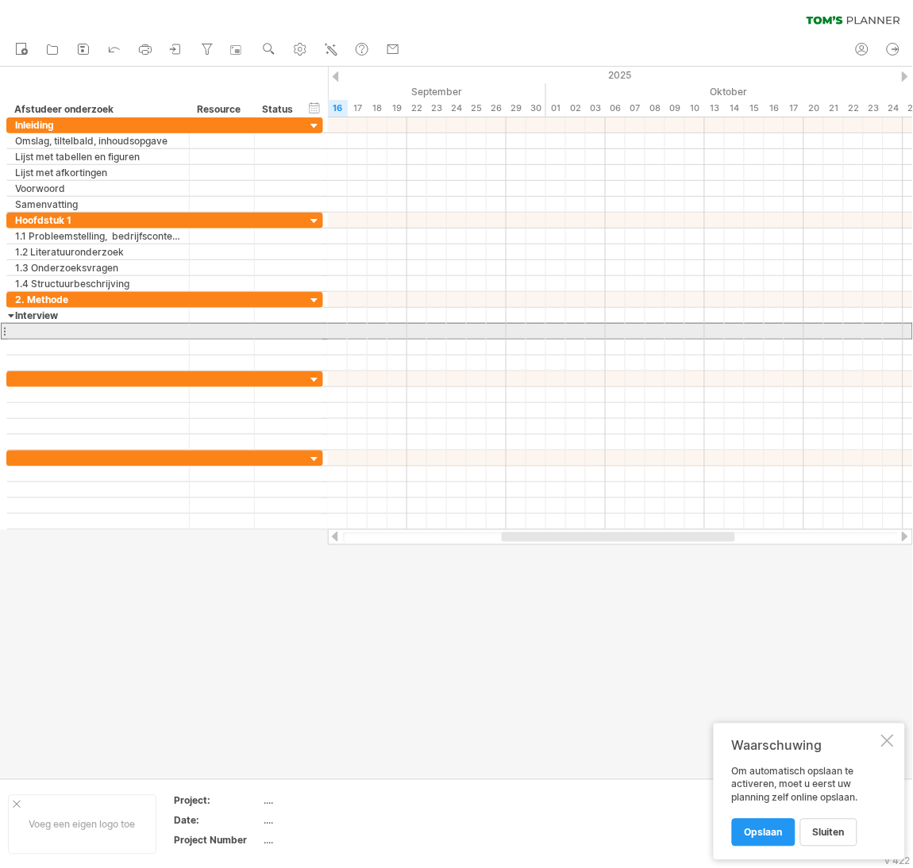
click at [41, 331] on div at bounding box center [98, 331] width 166 height 15
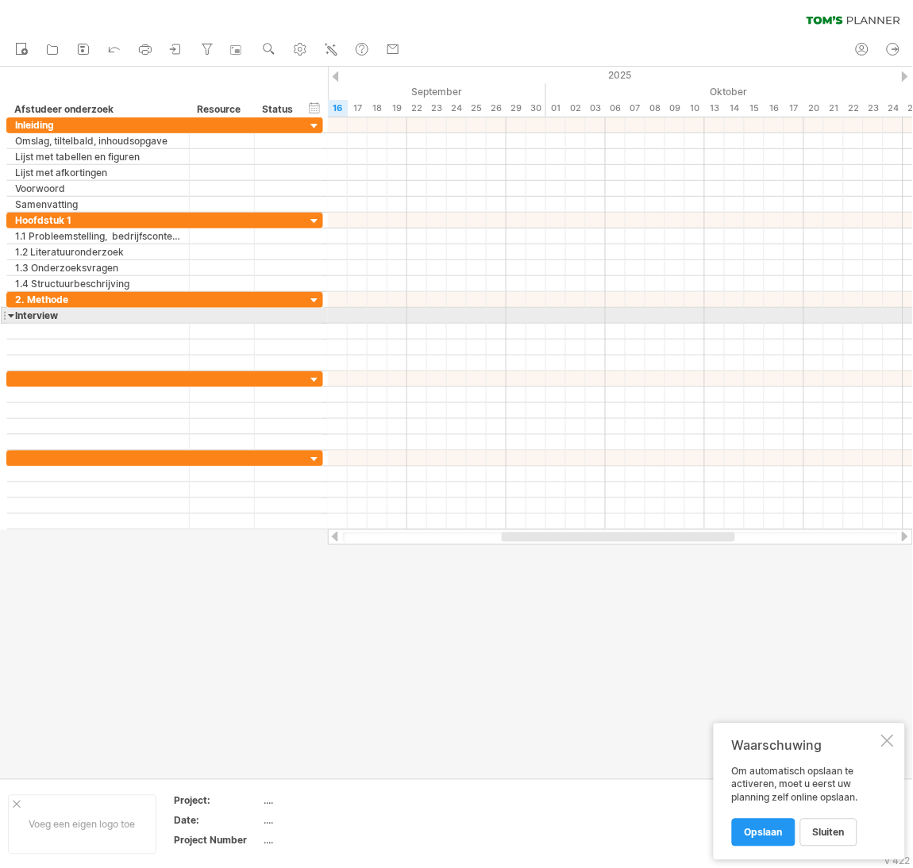
click at [11, 316] on div at bounding box center [11, 315] width 7 height 15
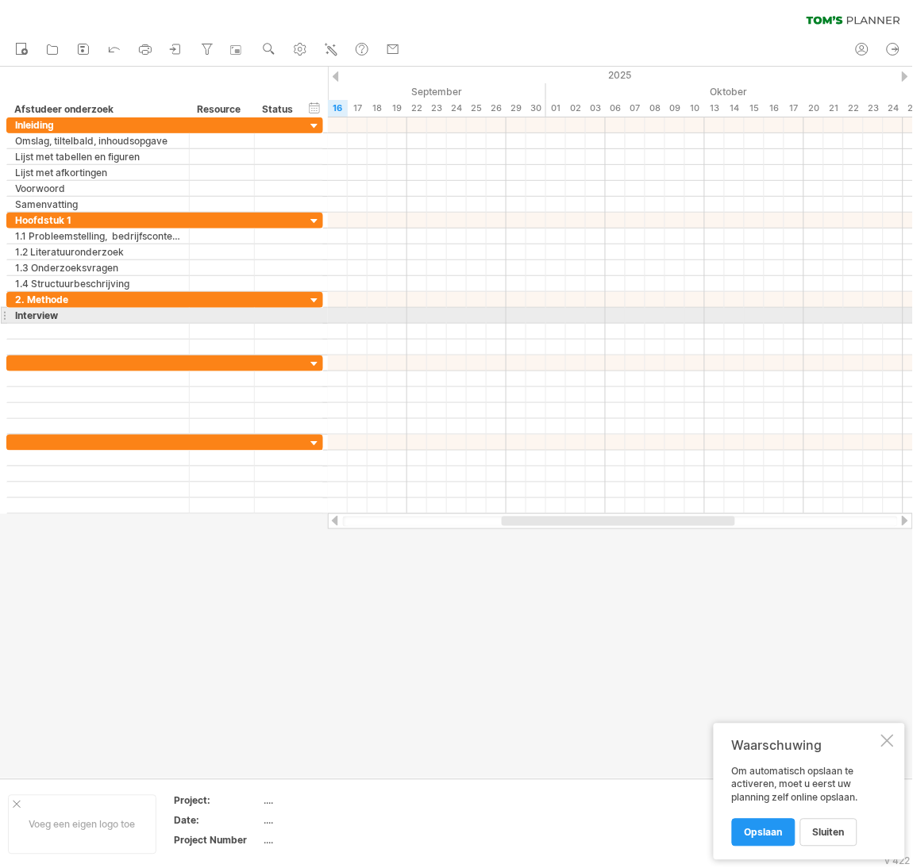
click at [11, 316] on div at bounding box center [11, 315] width 7 height 15
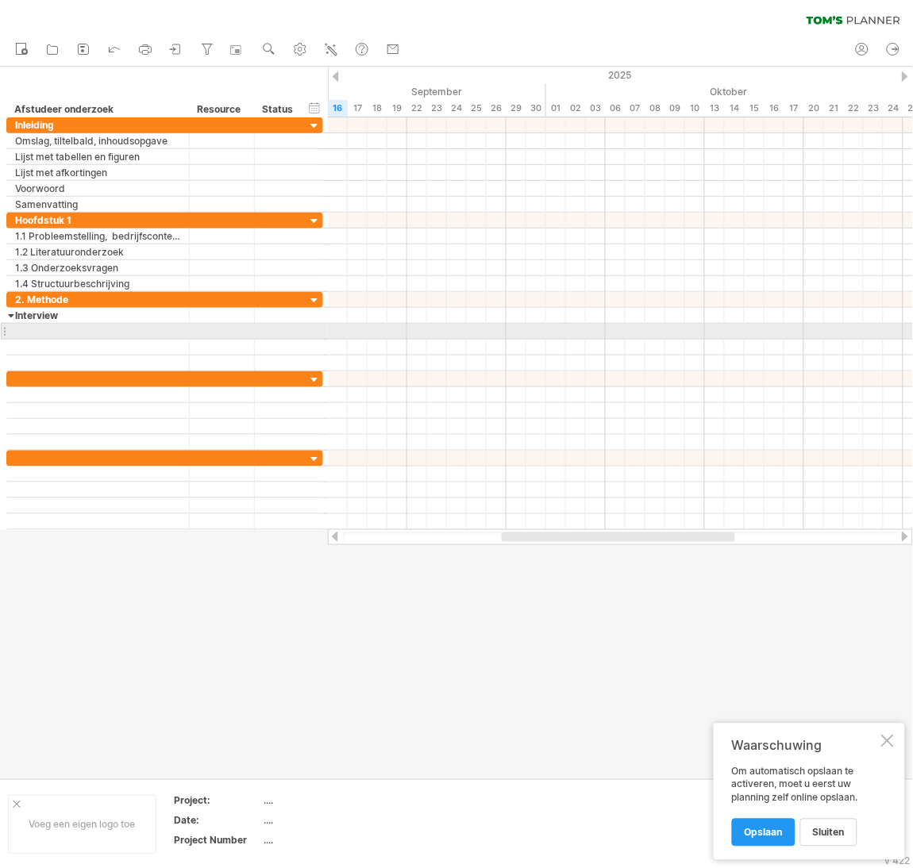
click at [52, 328] on div at bounding box center [98, 331] width 166 height 15
type input "**********"
click at [122, 335] on input "**********" at bounding box center [98, 331] width 166 height 15
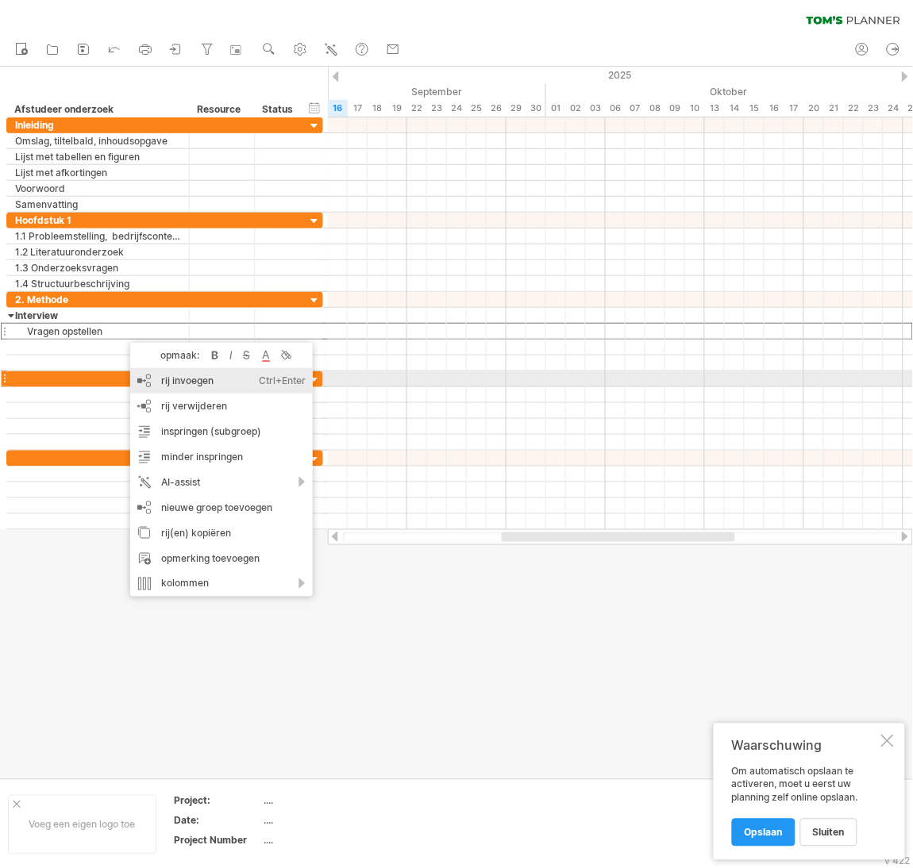
click at [169, 380] on div "rij invoegen Ctrl+Enter Cmd+Enter" at bounding box center [221, 380] width 183 height 25
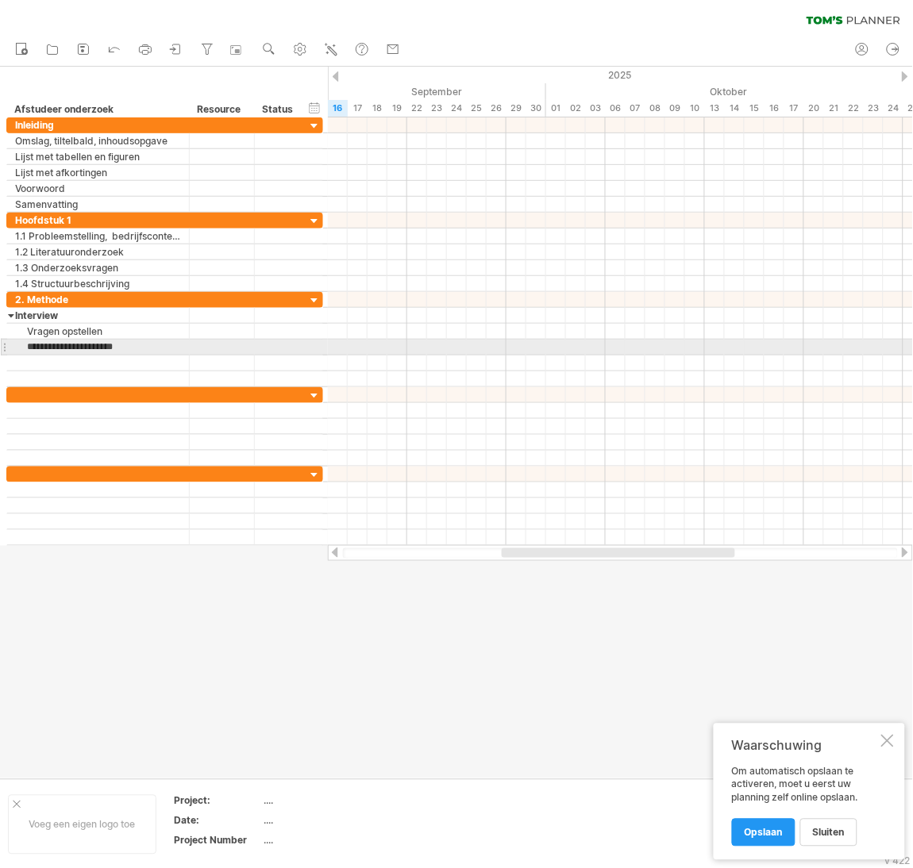
type input "**********"
click at [156, 348] on input "**********" at bounding box center [98, 347] width 166 height 15
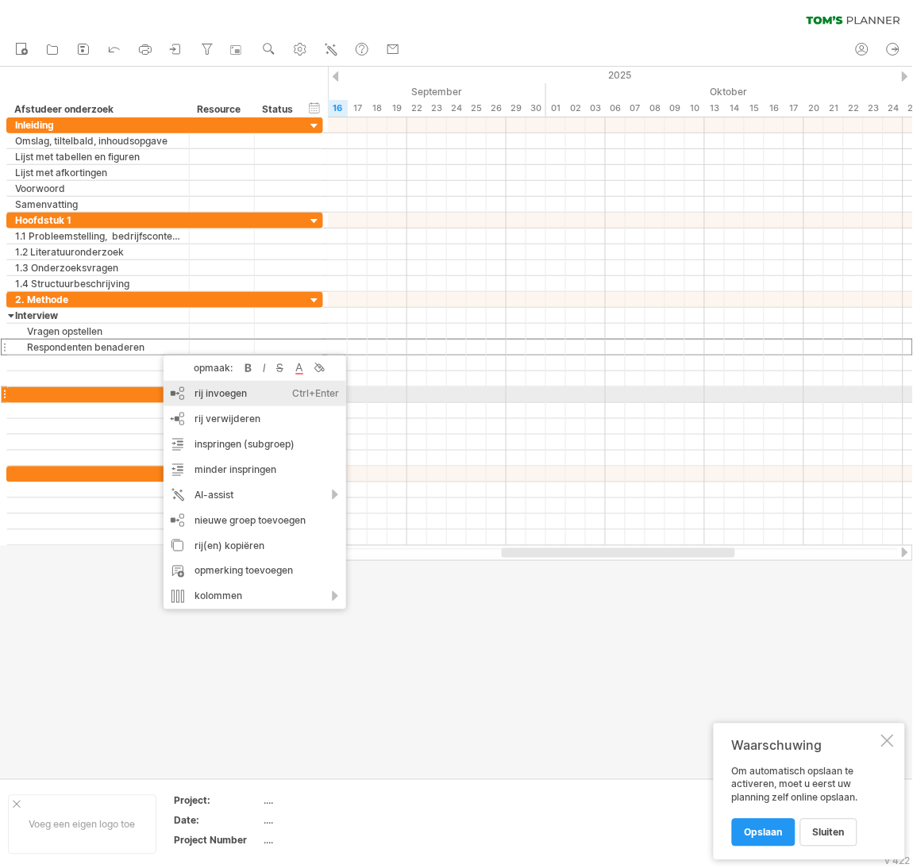
click at [217, 402] on div "rij invoegen Ctrl+Enter Cmd+Enter" at bounding box center [255, 393] width 183 height 25
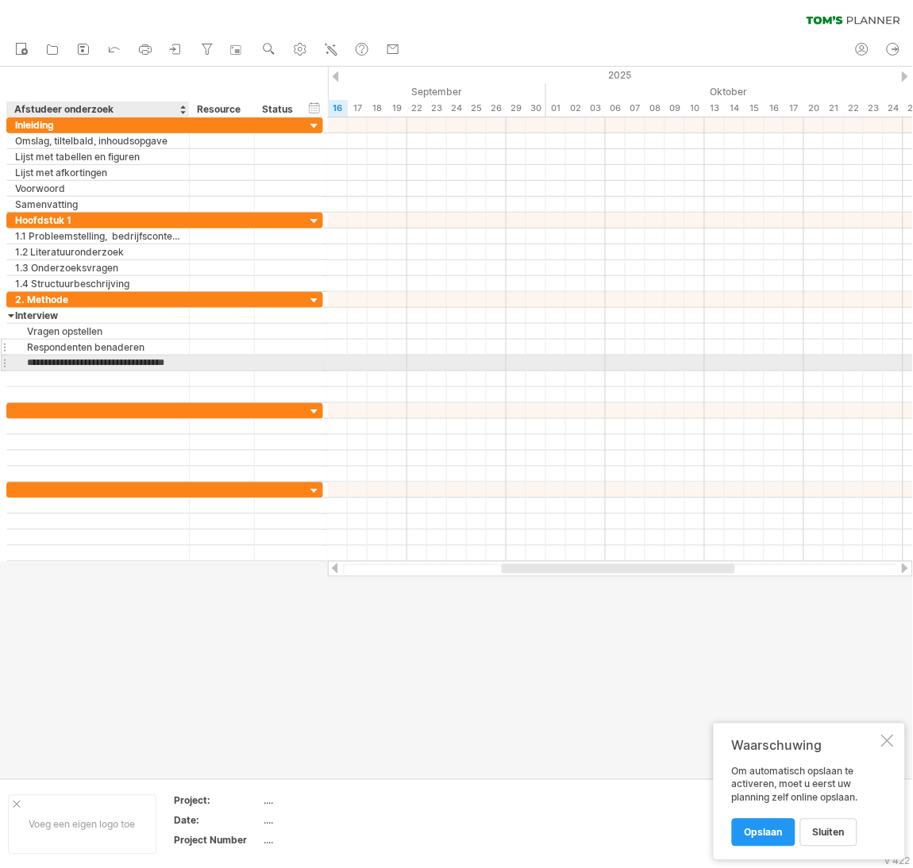
type input "**********"
click at [250, 366] on div at bounding box center [252, 364] width 8 height 16
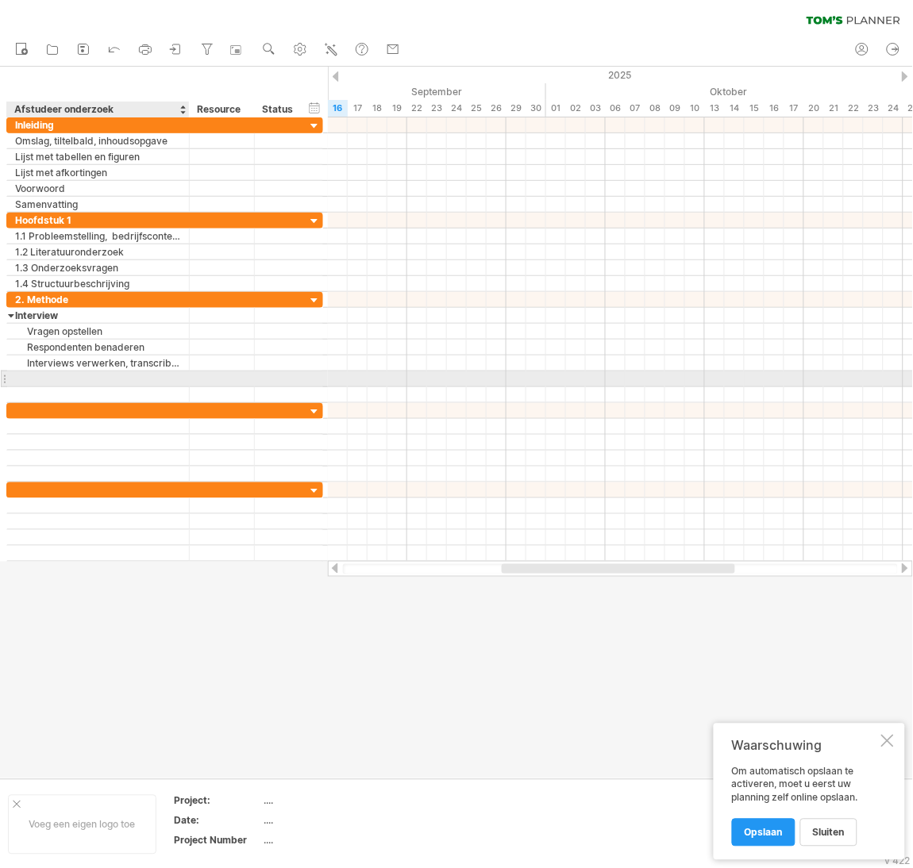
click at [96, 380] on div at bounding box center [98, 378] width 166 height 15
click at [106, 380] on div "Experimeter" at bounding box center [98, 378] width 166 height 15
type input "**********"
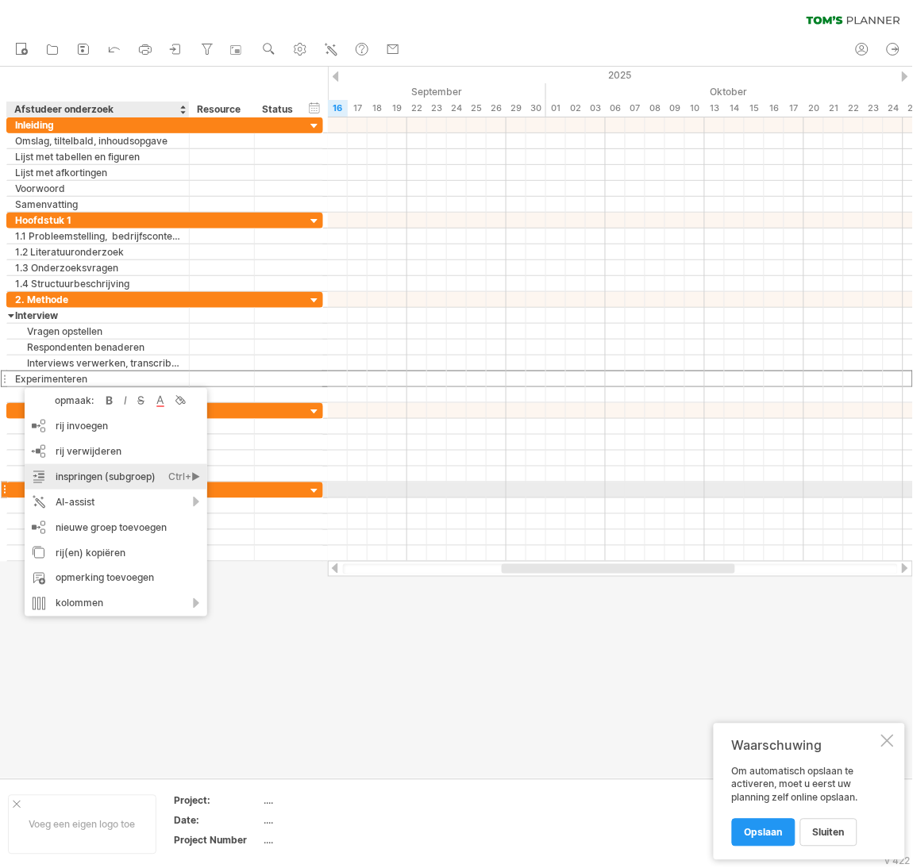
click at [156, 483] on div "inspringen (subgroep) Ctrl+► Cmd+►" at bounding box center [116, 476] width 183 height 25
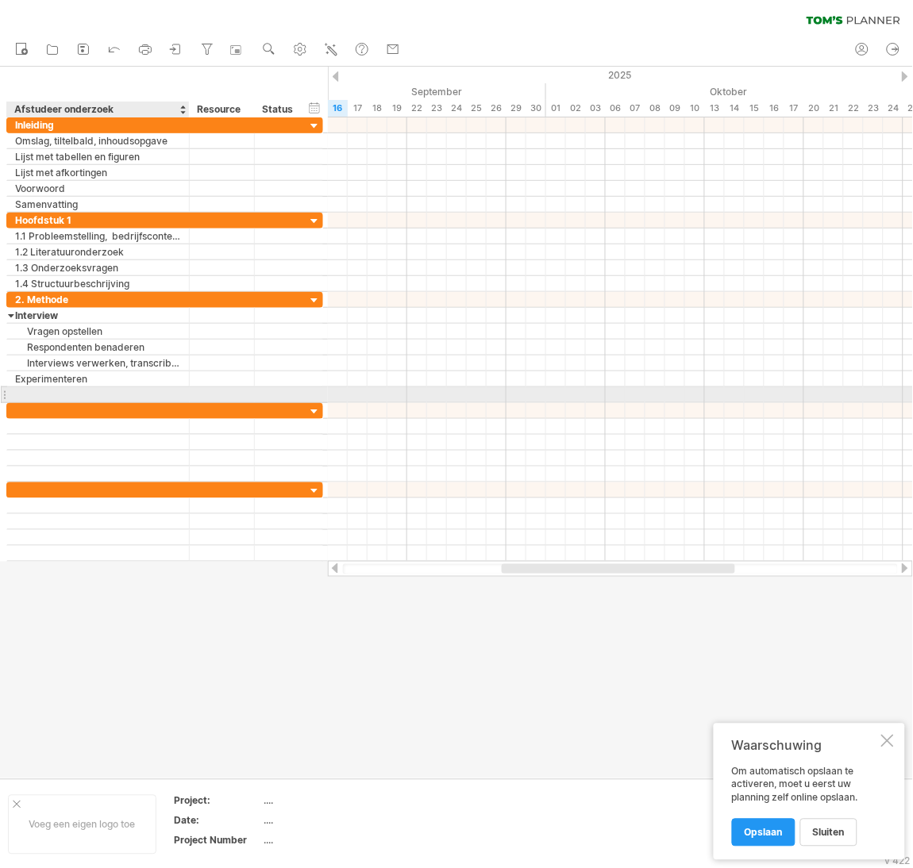
click at [96, 392] on div at bounding box center [98, 394] width 166 height 15
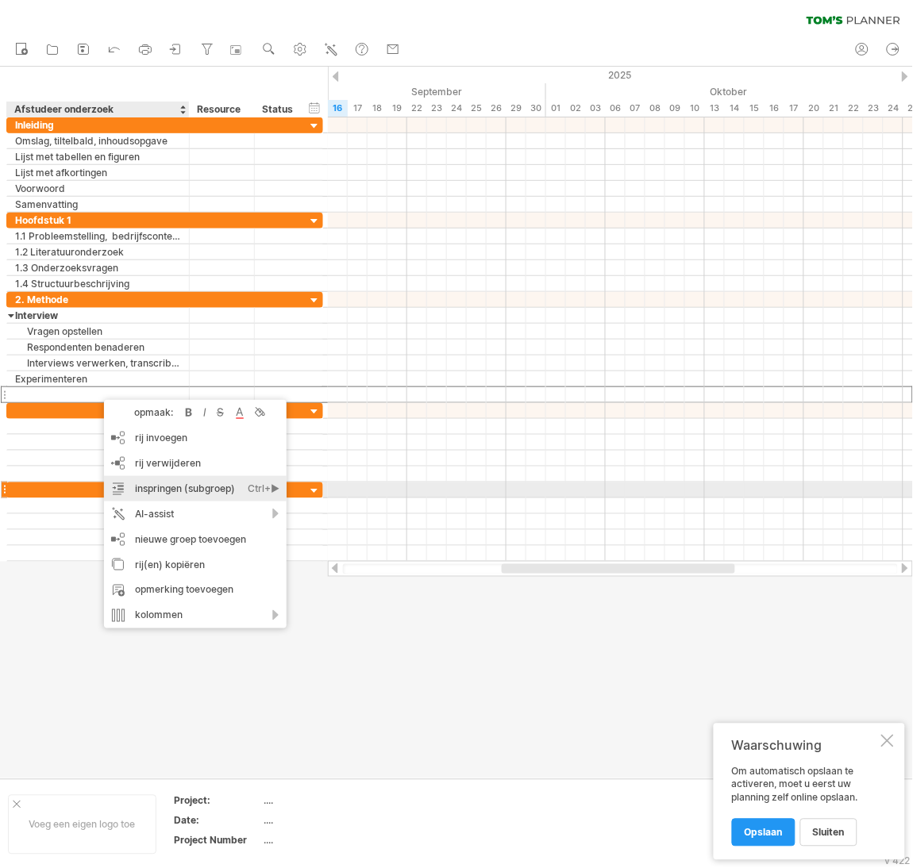
click at [170, 488] on div "inspringen (subgroep) Ctrl+► Cmd+►" at bounding box center [195, 488] width 183 height 25
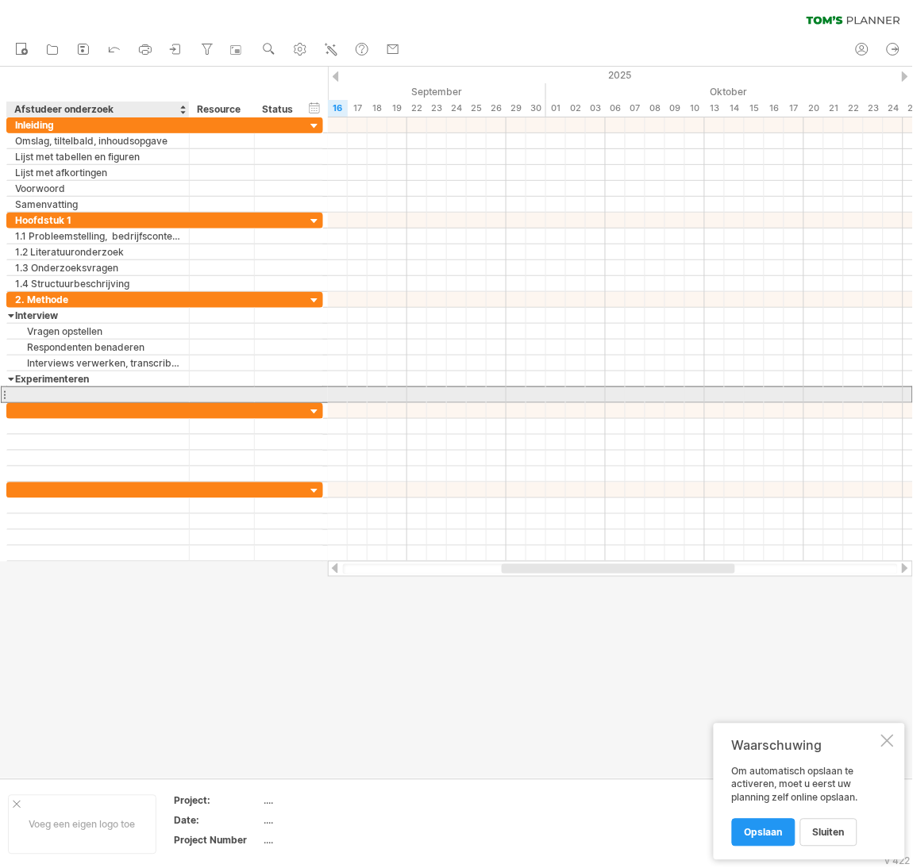
click at [63, 396] on div at bounding box center [98, 394] width 166 height 15
type input "**********"
click at [21, 397] on input "**********" at bounding box center [98, 394] width 166 height 15
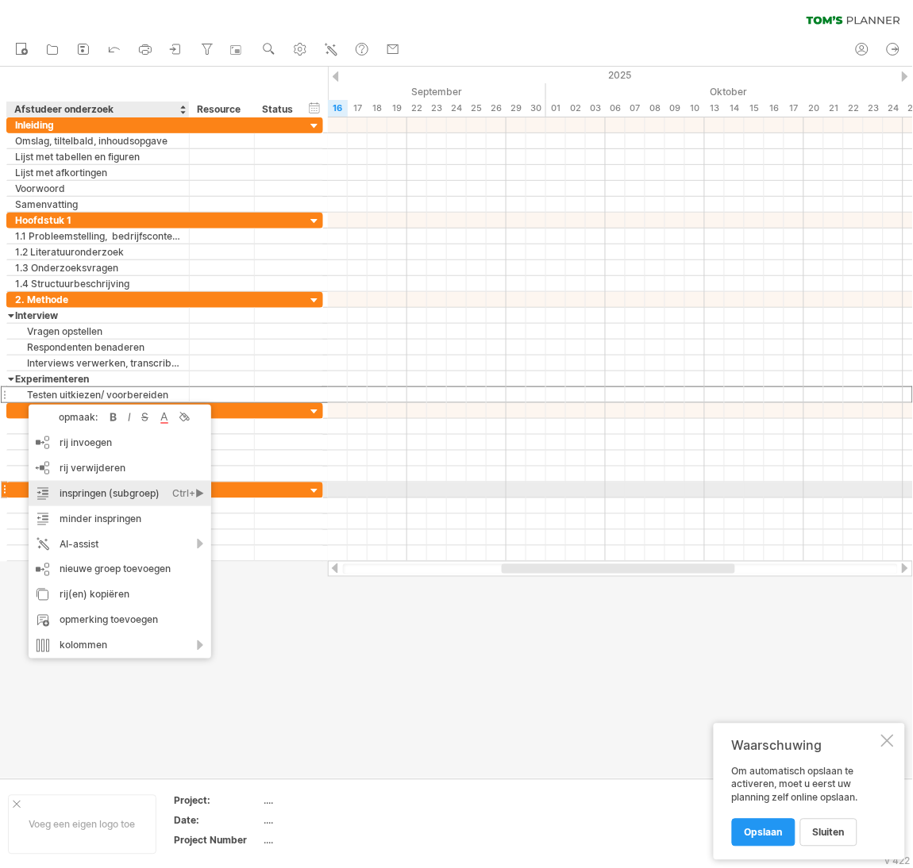
click at [123, 492] on div "inspringen (subgroep) Ctrl+► Cmd+►" at bounding box center [120, 493] width 183 height 25
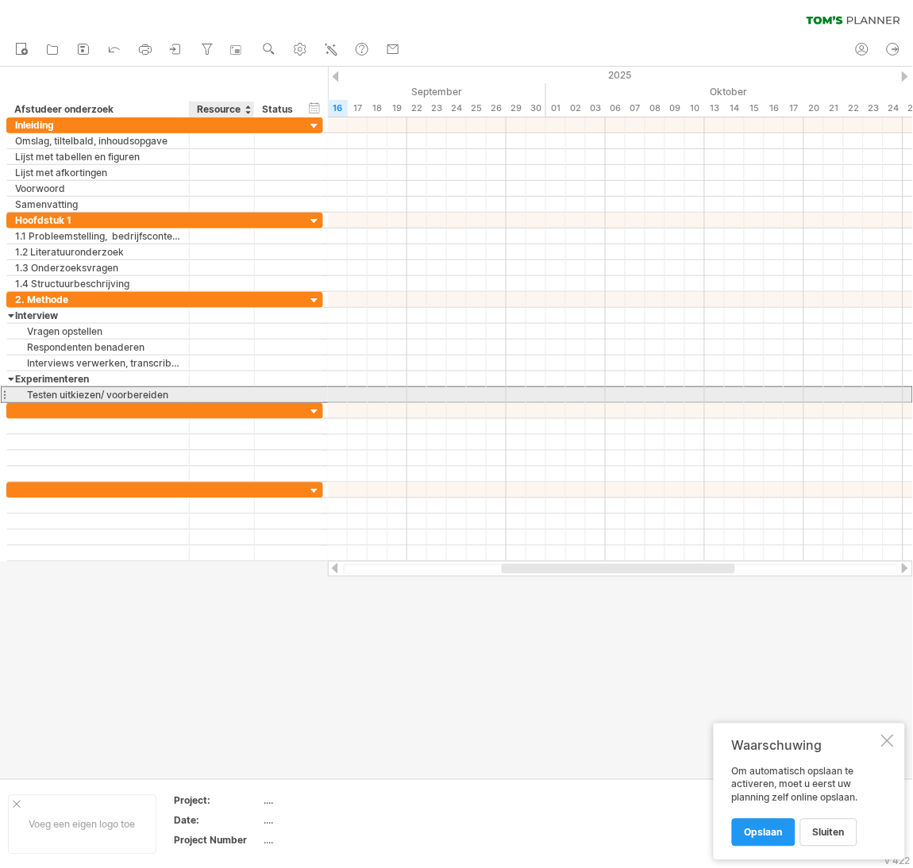
click at [225, 393] on div at bounding box center [222, 394] width 48 height 15
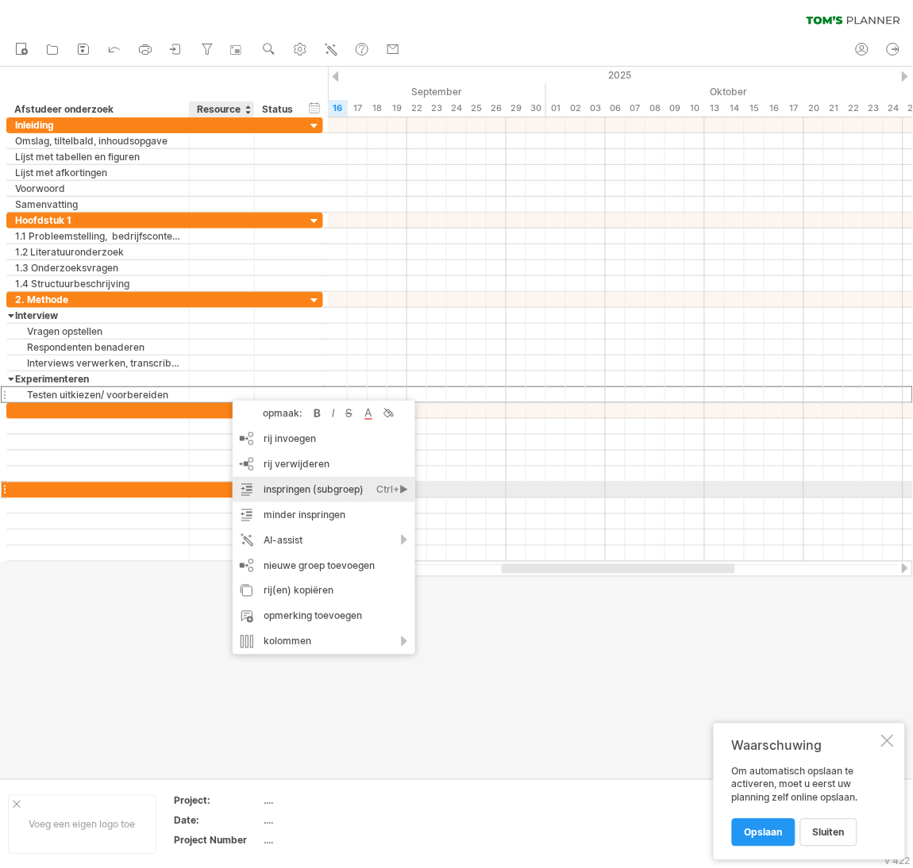
click at [299, 496] on div "inspringen (subgroep) Ctrl+► Cmd+►" at bounding box center [324, 489] width 183 height 25
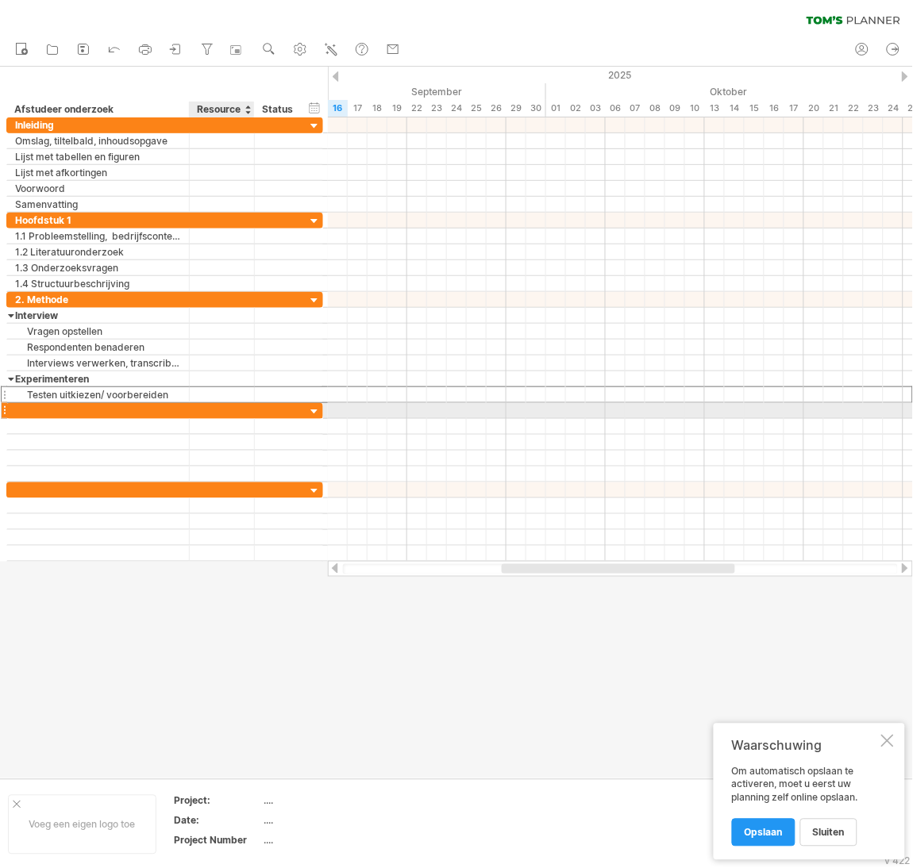
click at [201, 402] on div at bounding box center [222, 394] width 48 height 15
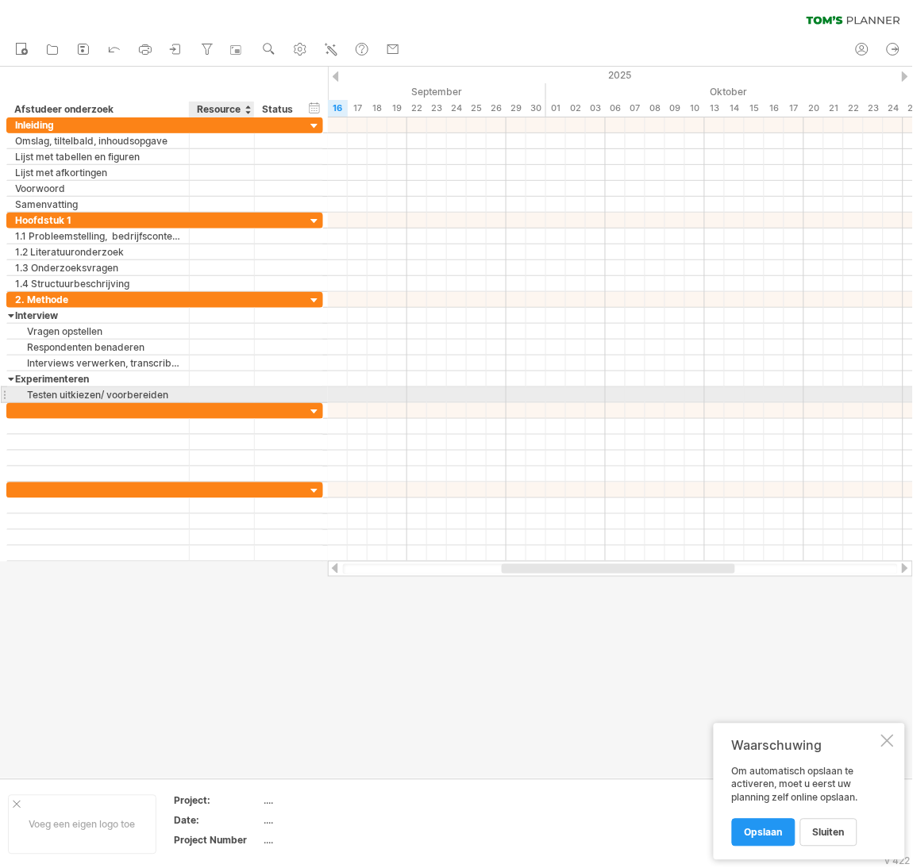
click at [198, 396] on input "text" at bounding box center [222, 394] width 48 height 15
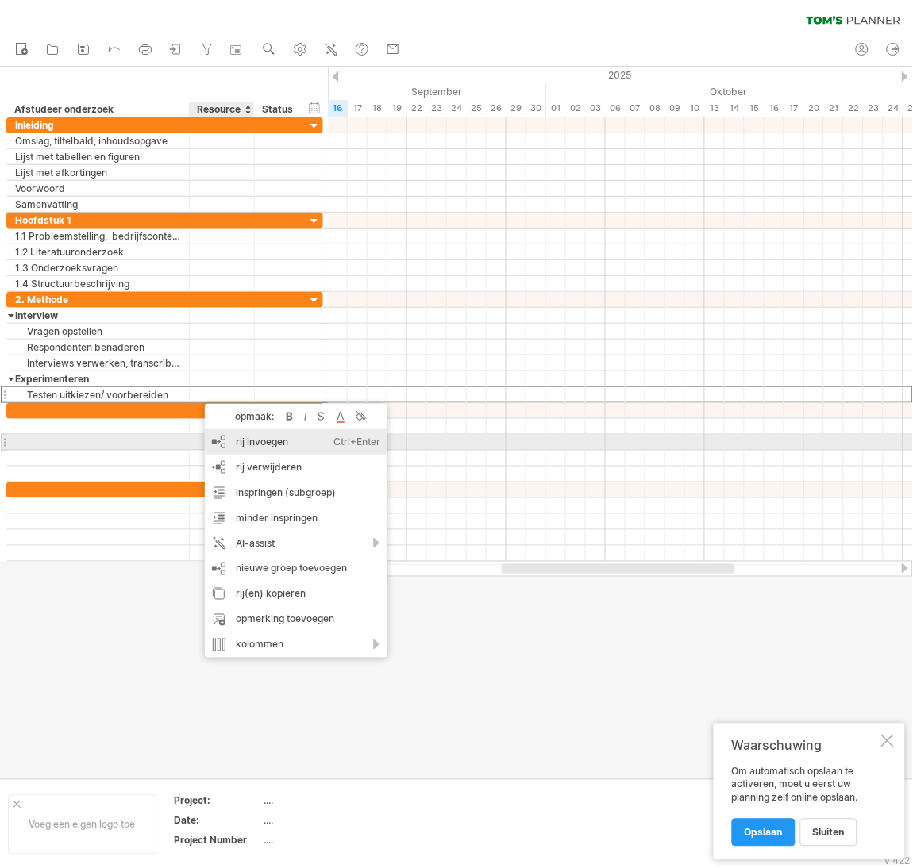
click at [258, 448] on div "rij invoegen Ctrl+Enter Cmd+Enter" at bounding box center [296, 441] width 183 height 25
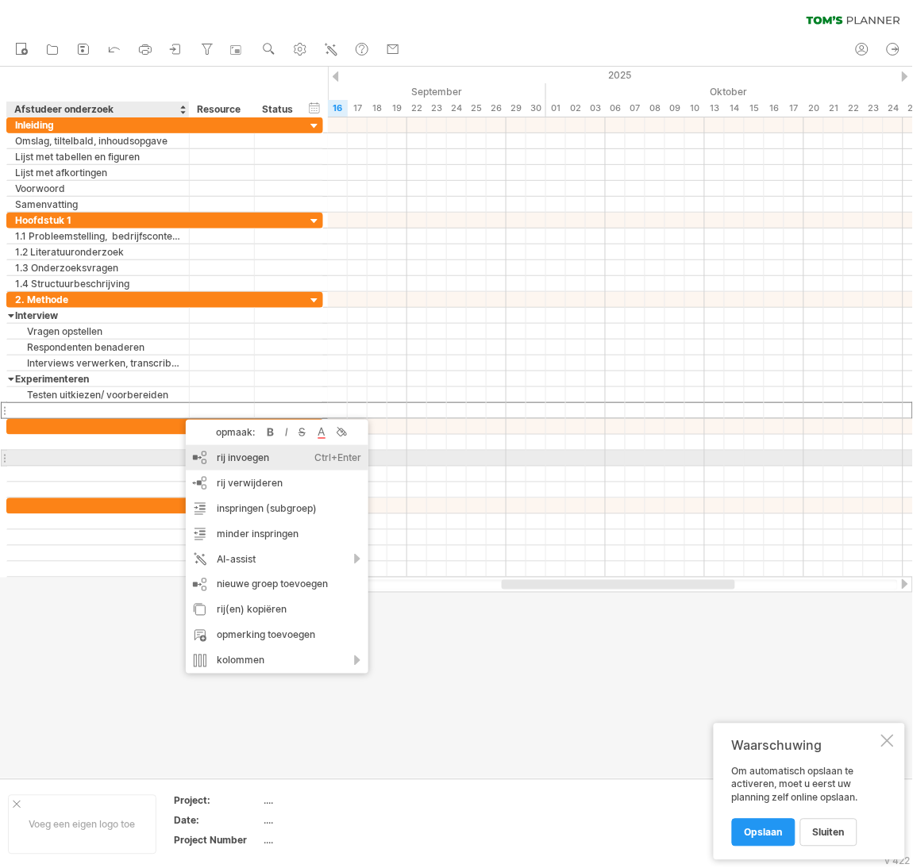
click at [239, 453] on div "rij invoegen Ctrl+Enter Cmd+Enter" at bounding box center [277, 457] width 183 height 25
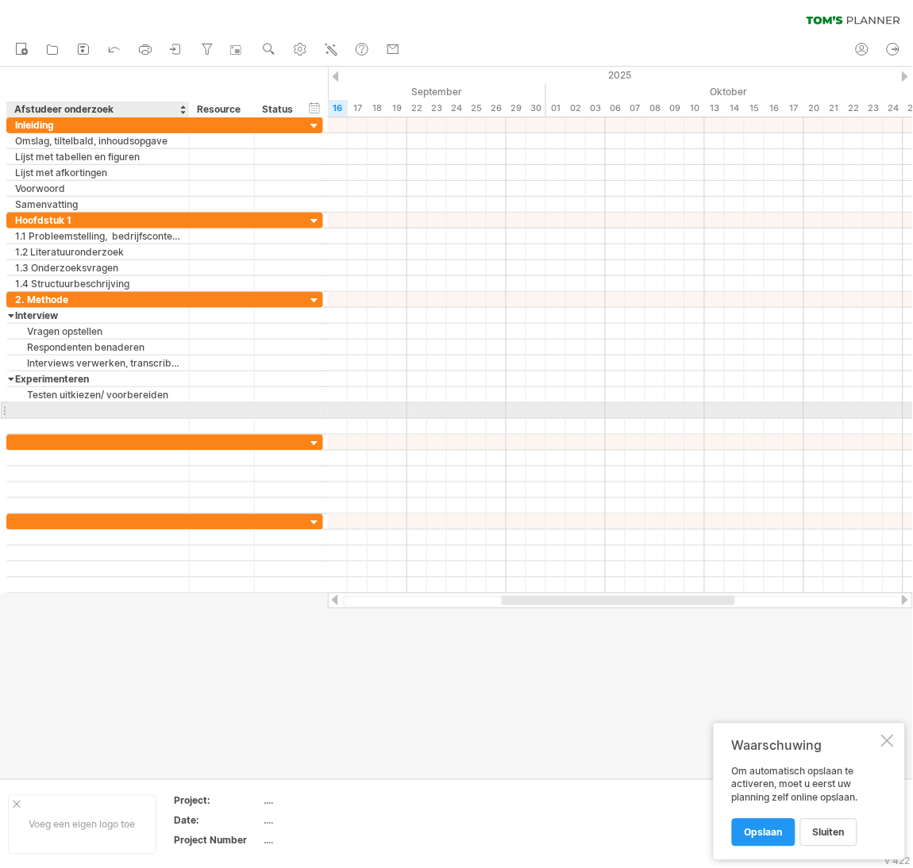
click at [118, 409] on div at bounding box center [98, 410] width 166 height 15
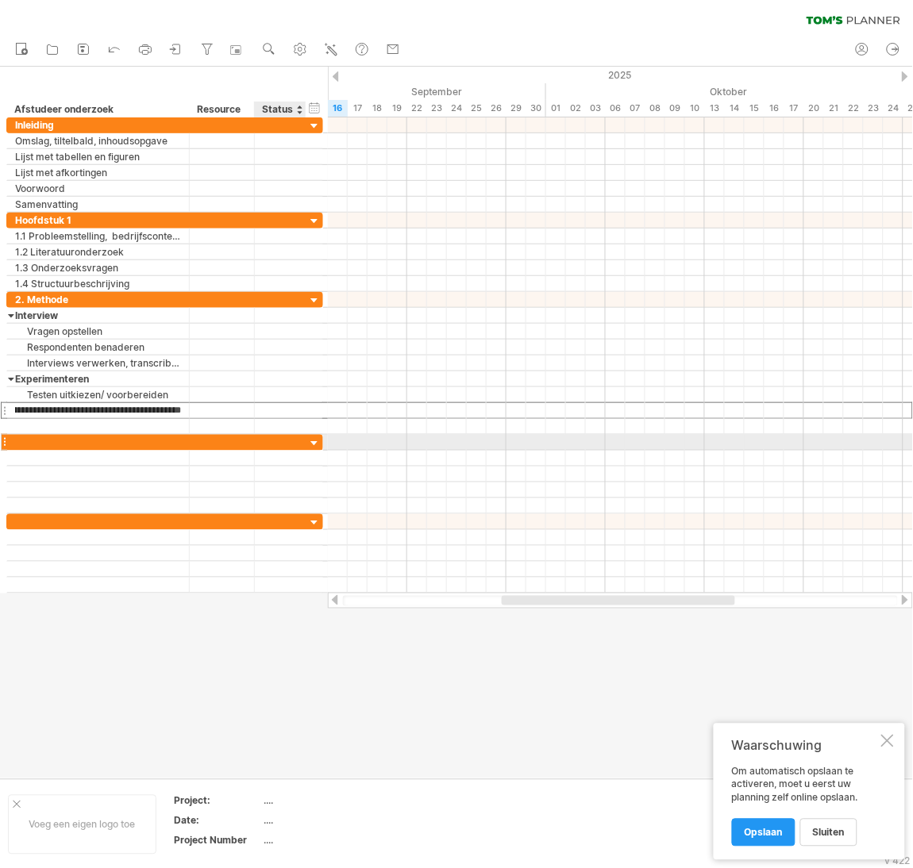
scroll to position [0, 46]
type input "**********"
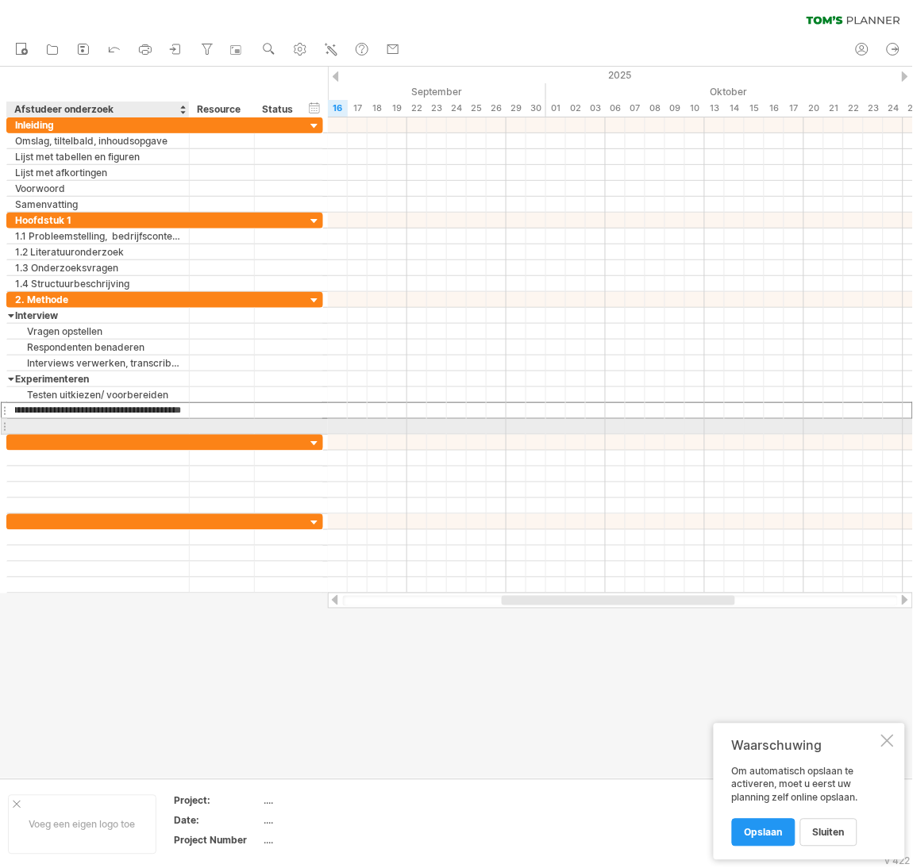
click at [152, 429] on div at bounding box center [98, 426] width 166 height 15
type input "**********"
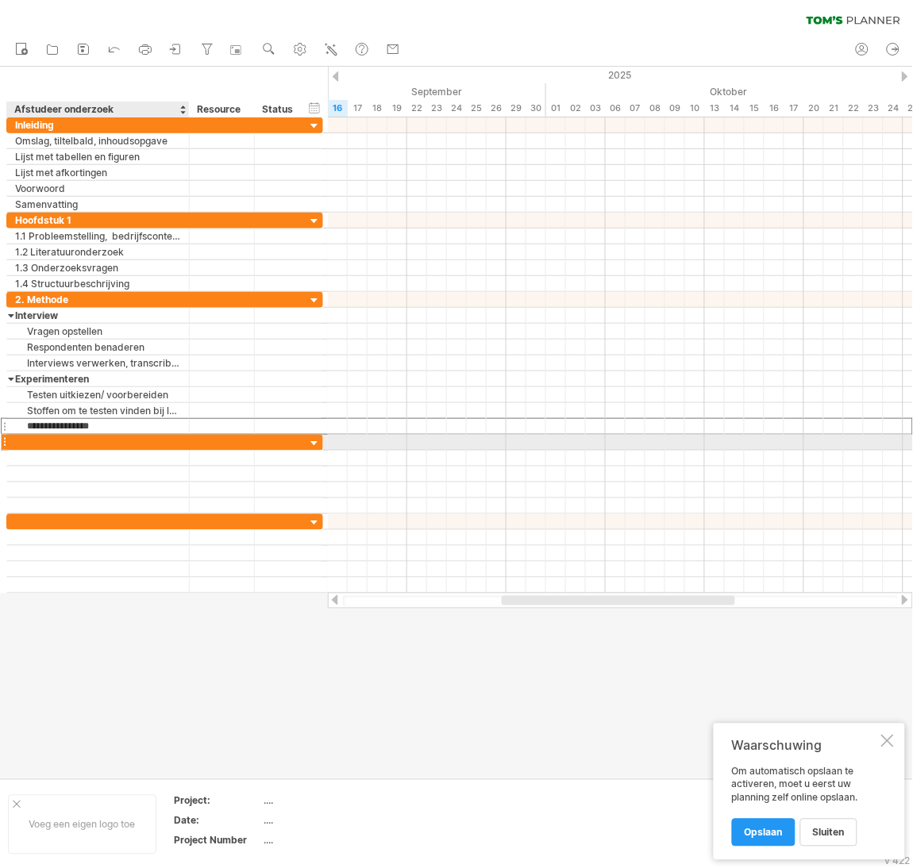
click at [94, 448] on div at bounding box center [98, 442] width 166 height 15
type input "*"
type input "**********"
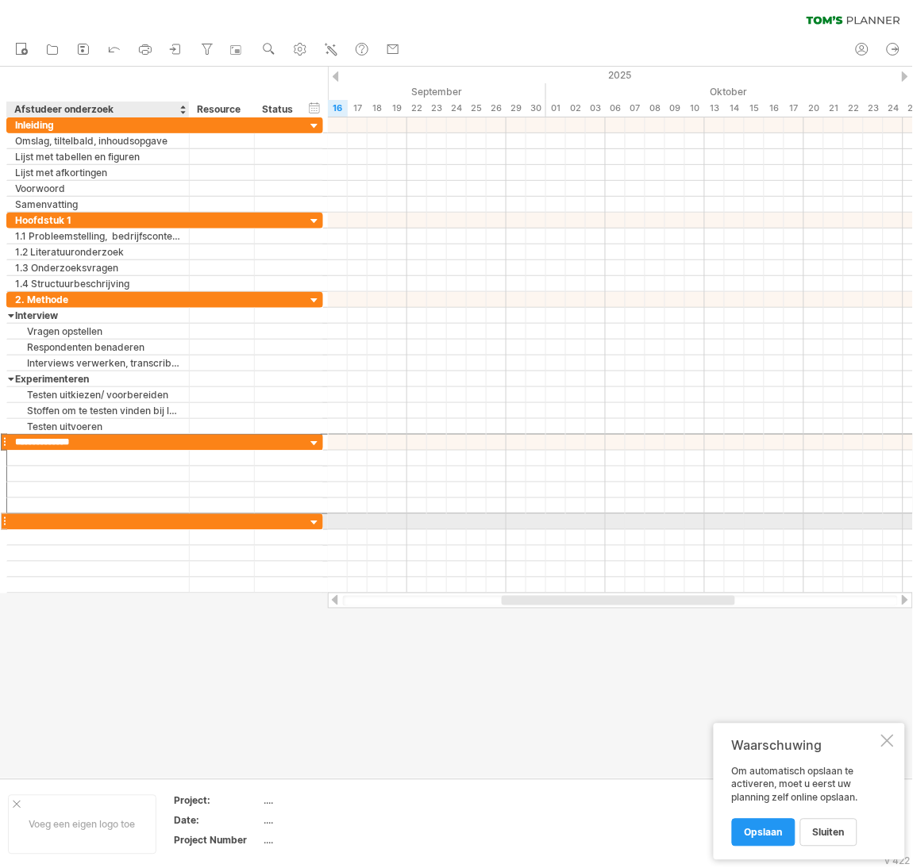
click at [110, 525] on div at bounding box center [98, 521] width 166 height 15
type input "*********"
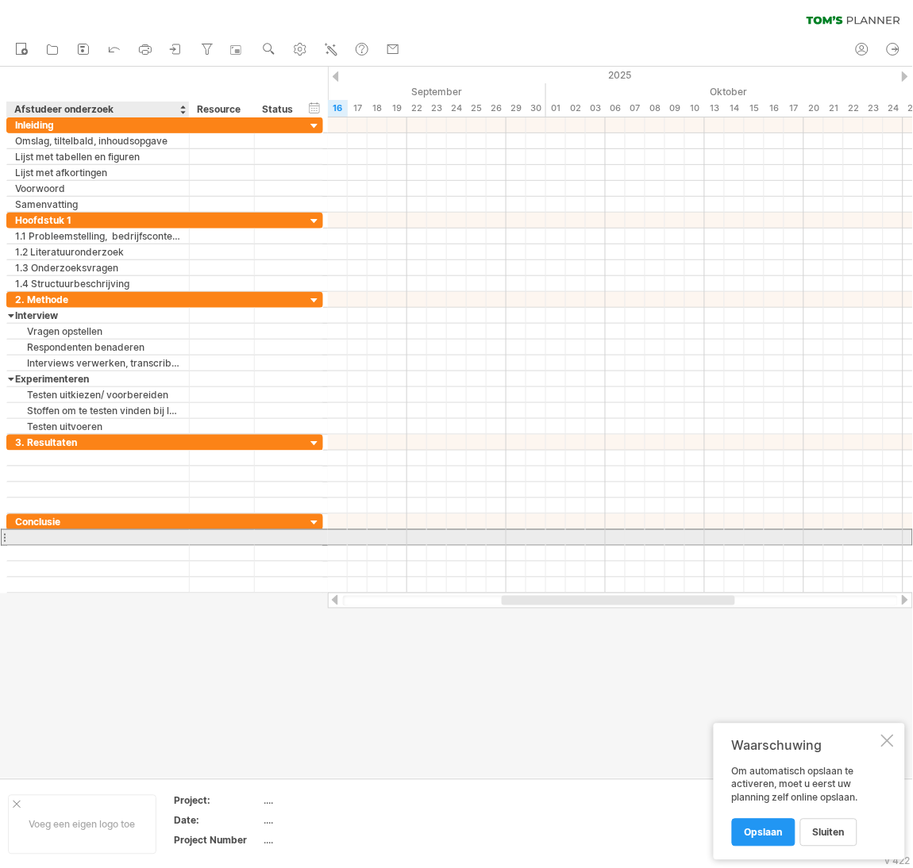
click at [108, 543] on div at bounding box center [98, 537] width 166 height 15
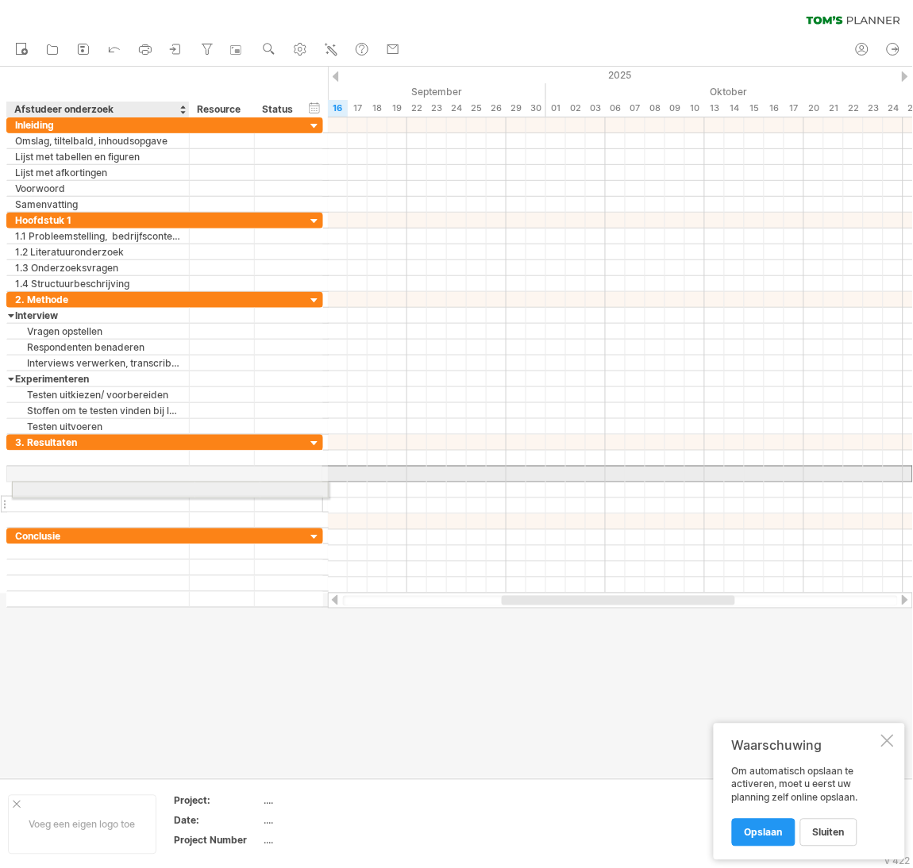
drag, startPoint x: 101, startPoint y: 475, endPoint x: 103, endPoint y: 487, distance: 12.1
click at [103, 487] on div "**********" at bounding box center [164, 482] width 317 height 94
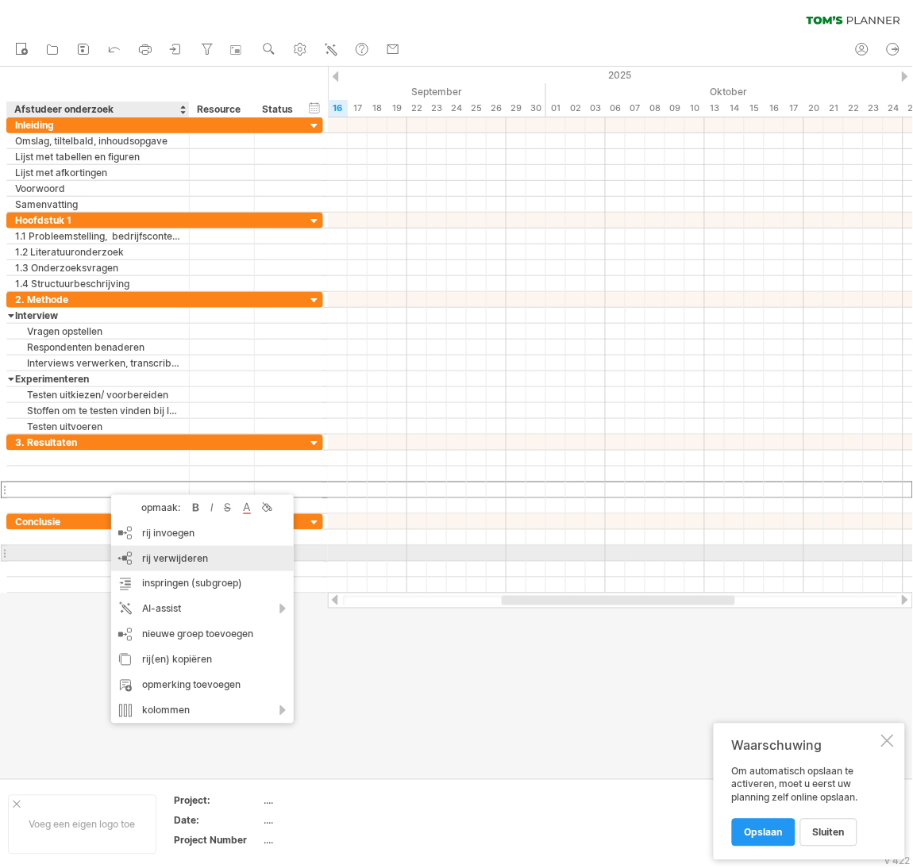
click at [164, 553] on span "rij verwijderen" at bounding box center [175, 558] width 66 height 12
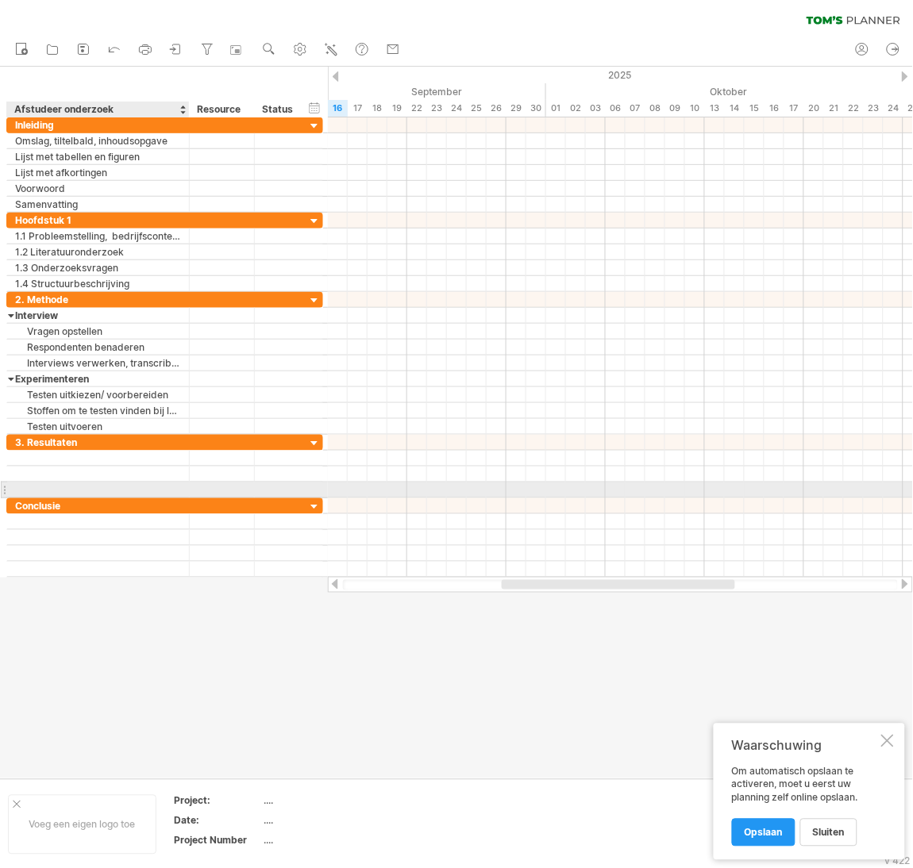
click at [111, 487] on div at bounding box center [98, 490] width 166 height 15
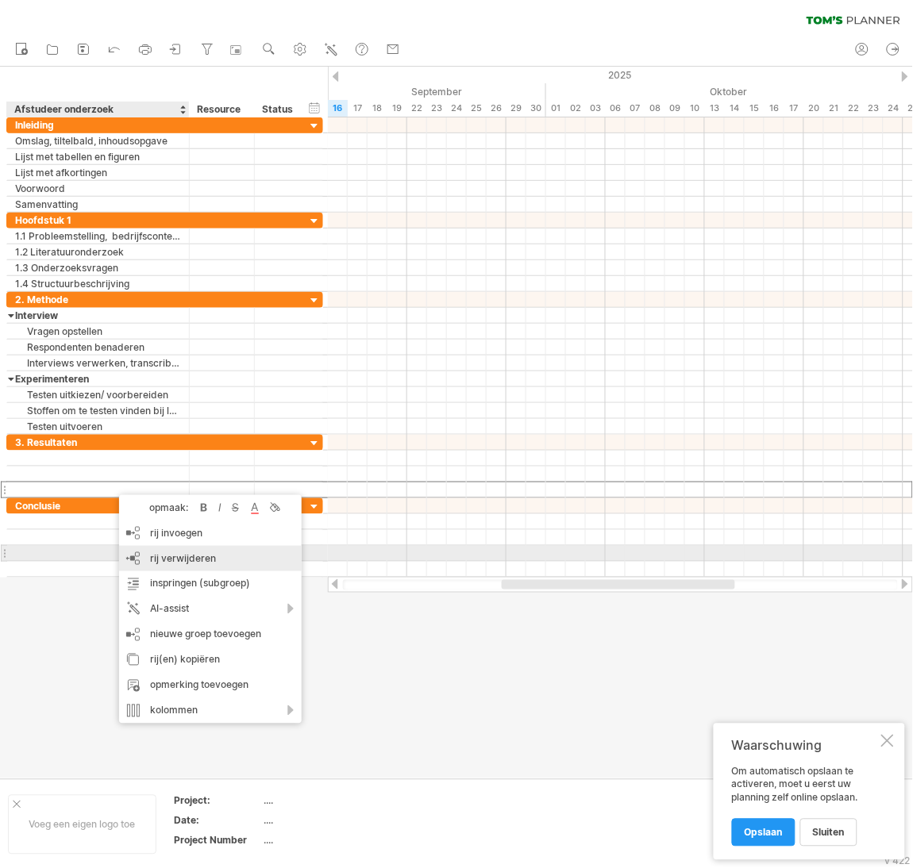
click at [170, 548] on div "rij verwijderen geselecteerde rijen verwijderen" at bounding box center [210, 558] width 183 height 25
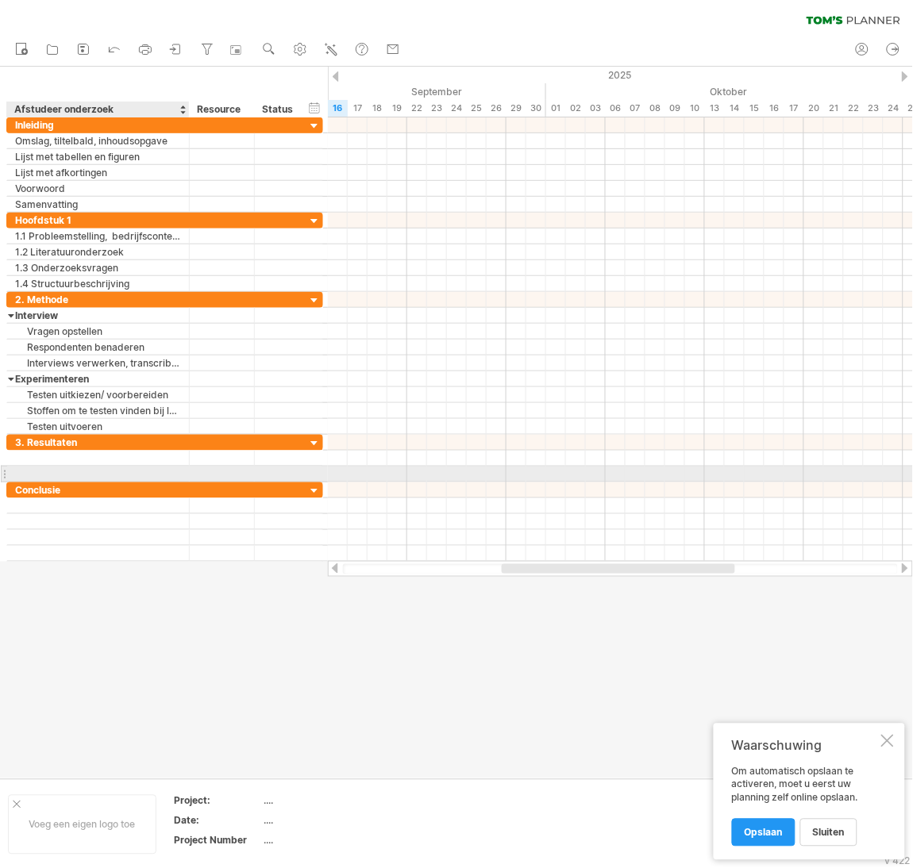
click at [116, 477] on div at bounding box center [98, 474] width 166 height 15
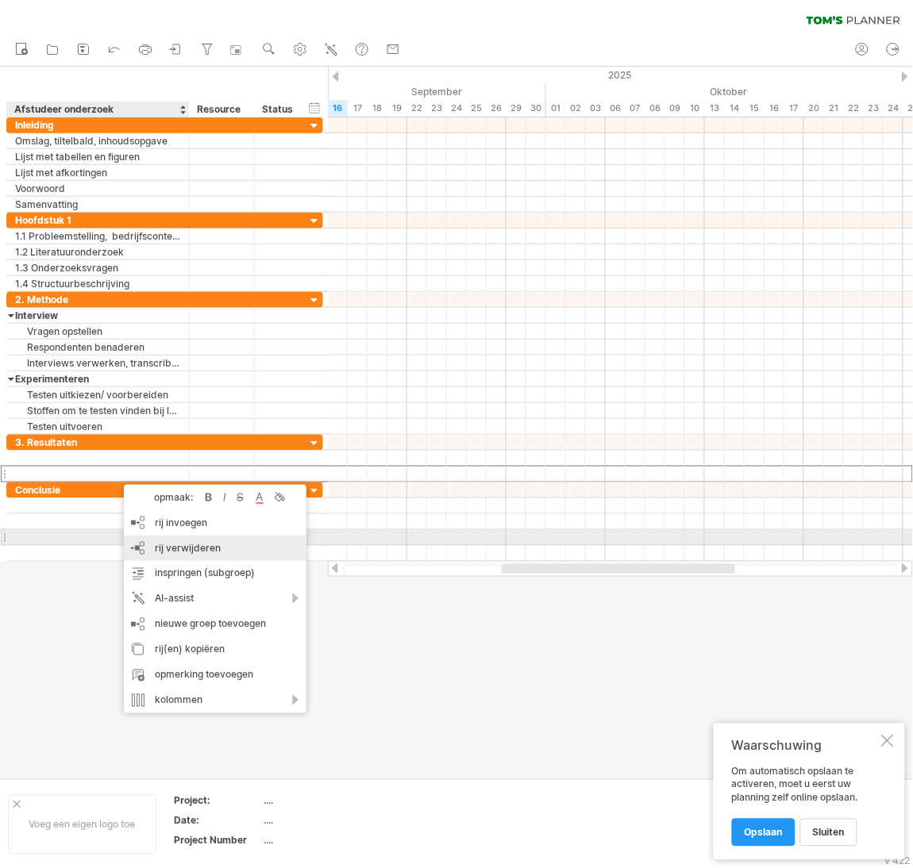
click at [185, 540] on div "rij verwijderen geselecteerde rijen verwijderen" at bounding box center [215, 548] width 183 height 25
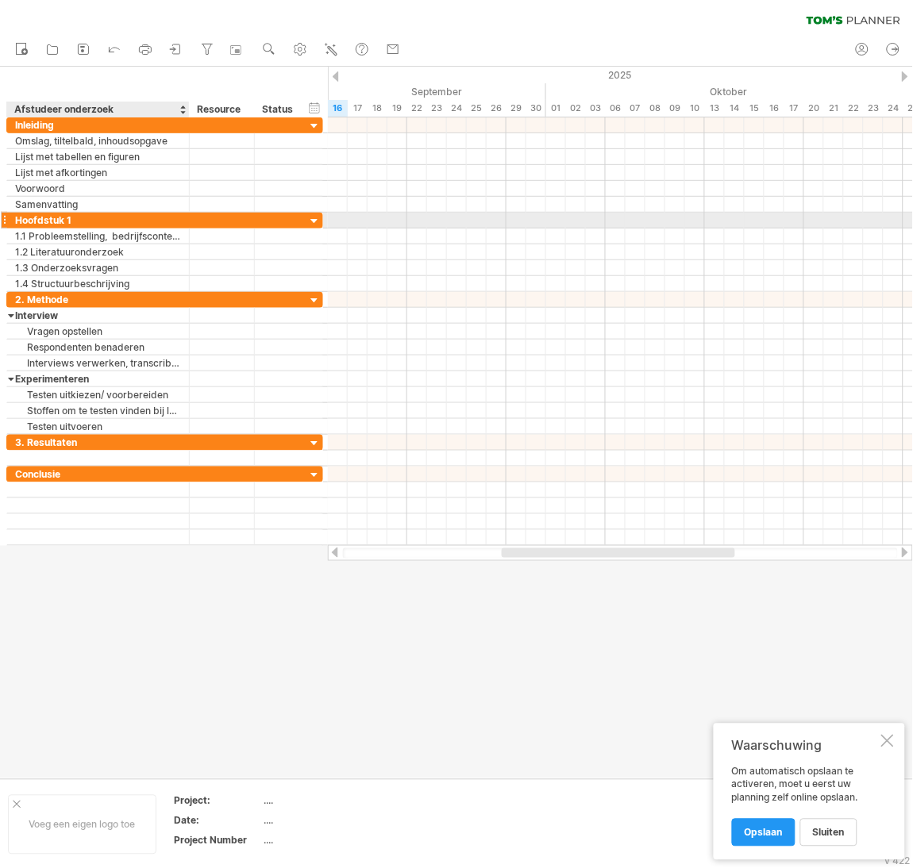
click at [92, 221] on div "Hoofdstuk 1" at bounding box center [98, 220] width 166 height 15
click at [92, 221] on input "**********" at bounding box center [98, 220] width 166 height 15
type input "*"
type input "**********"
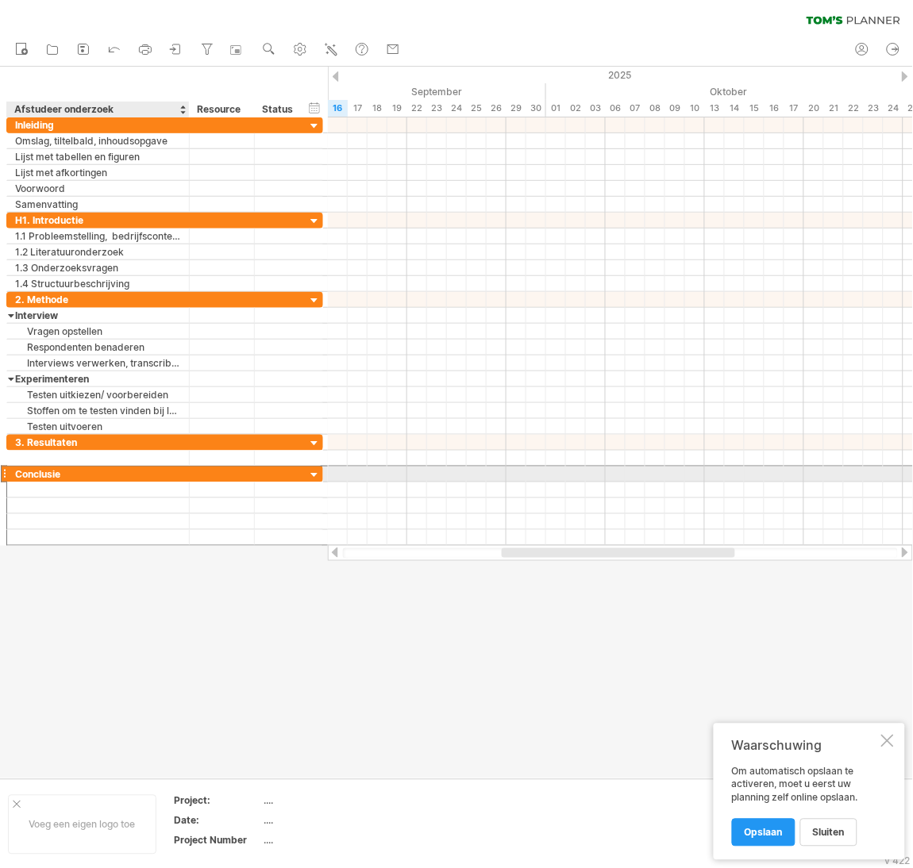
click at [72, 481] on div "Conclusie" at bounding box center [98, 474] width 166 height 15
click at [22, 475] on input "*********" at bounding box center [98, 474] width 166 height 15
click at [92, 477] on input "**********" at bounding box center [98, 474] width 166 height 15
type input "**********"
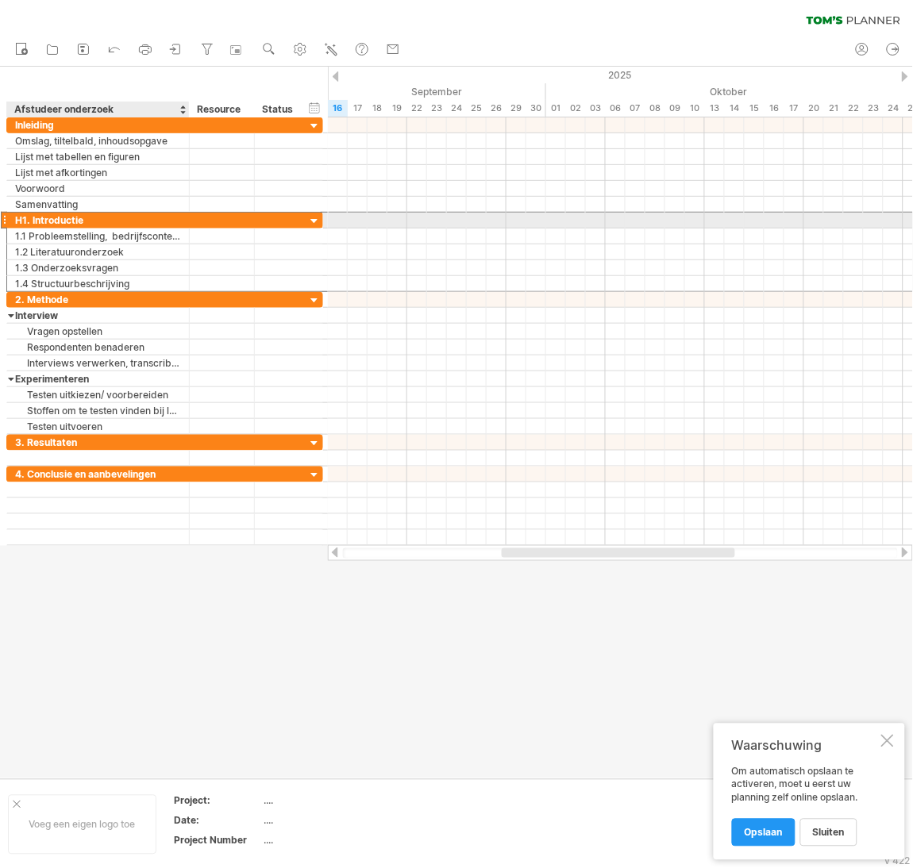
click at [25, 219] on div "H1. Introductie" at bounding box center [98, 220] width 166 height 15
type input "**********"
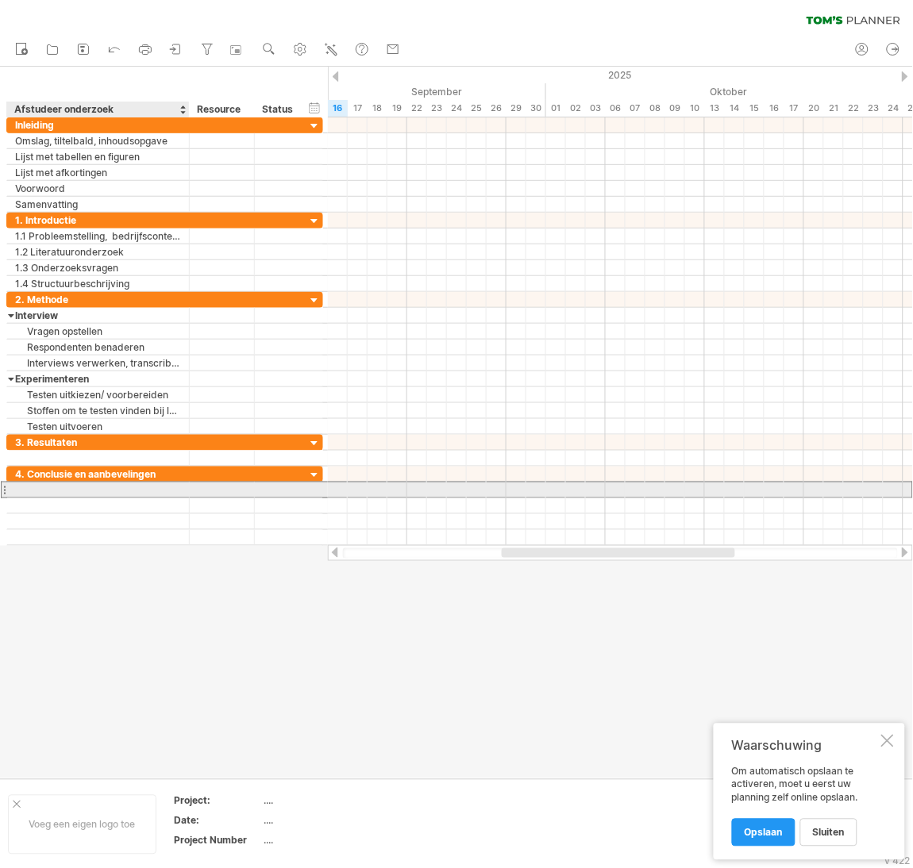
click at [160, 491] on div at bounding box center [98, 490] width 166 height 15
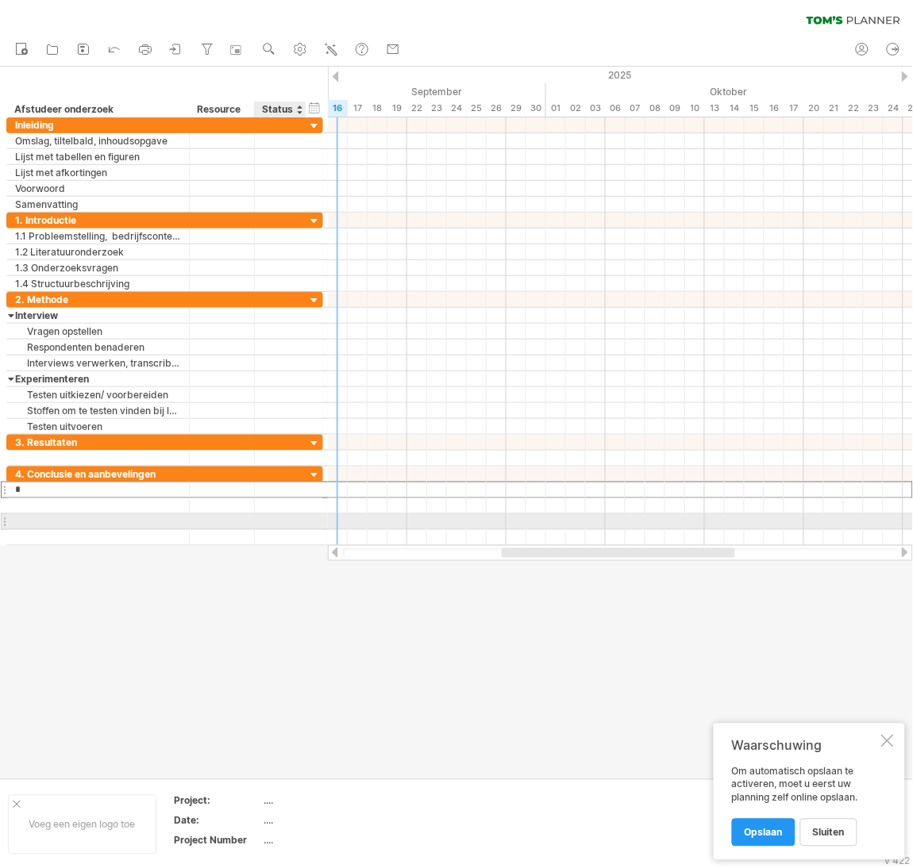
type input "*********"
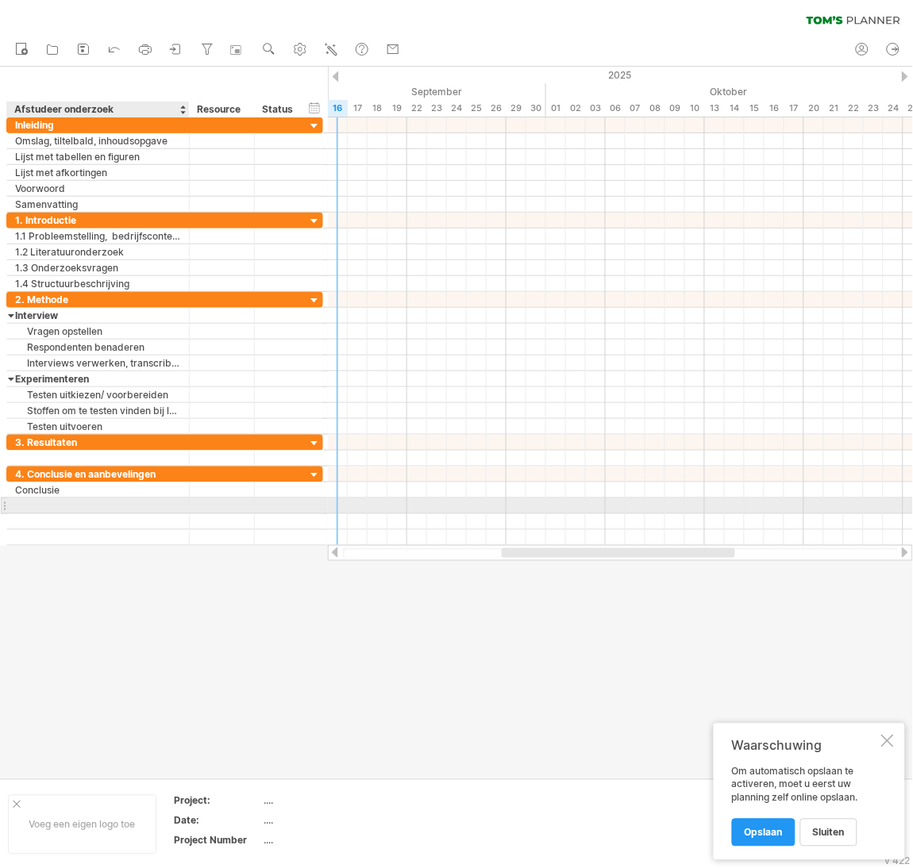
click at [144, 502] on input "text" at bounding box center [98, 505] width 166 height 15
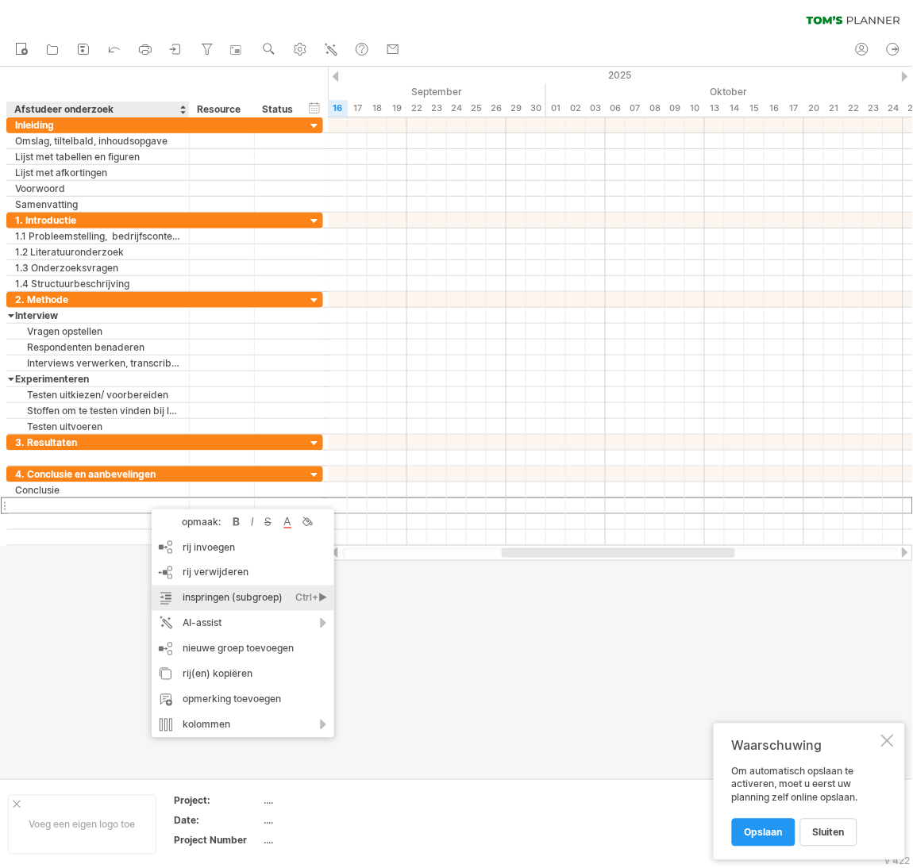
click at [234, 591] on div "inspringen (subgroep) Ctrl+► Cmd+►" at bounding box center [243, 598] width 183 height 25
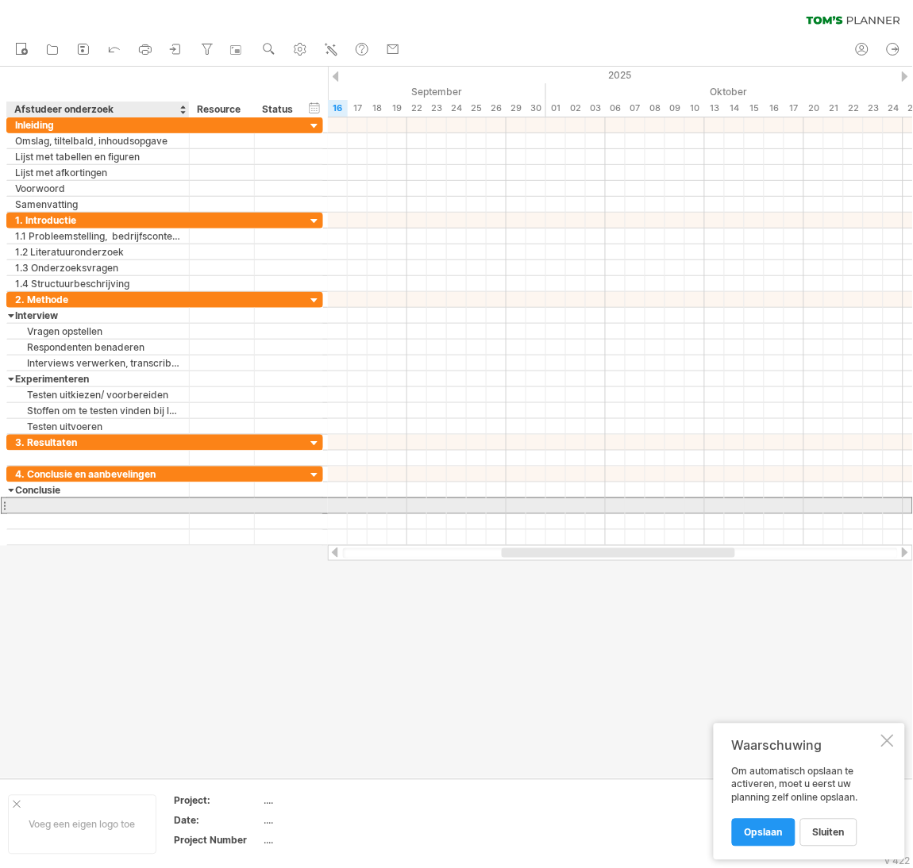
click at [94, 510] on div at bounding box center [98, 505] width 166 height 15
type input "**********"
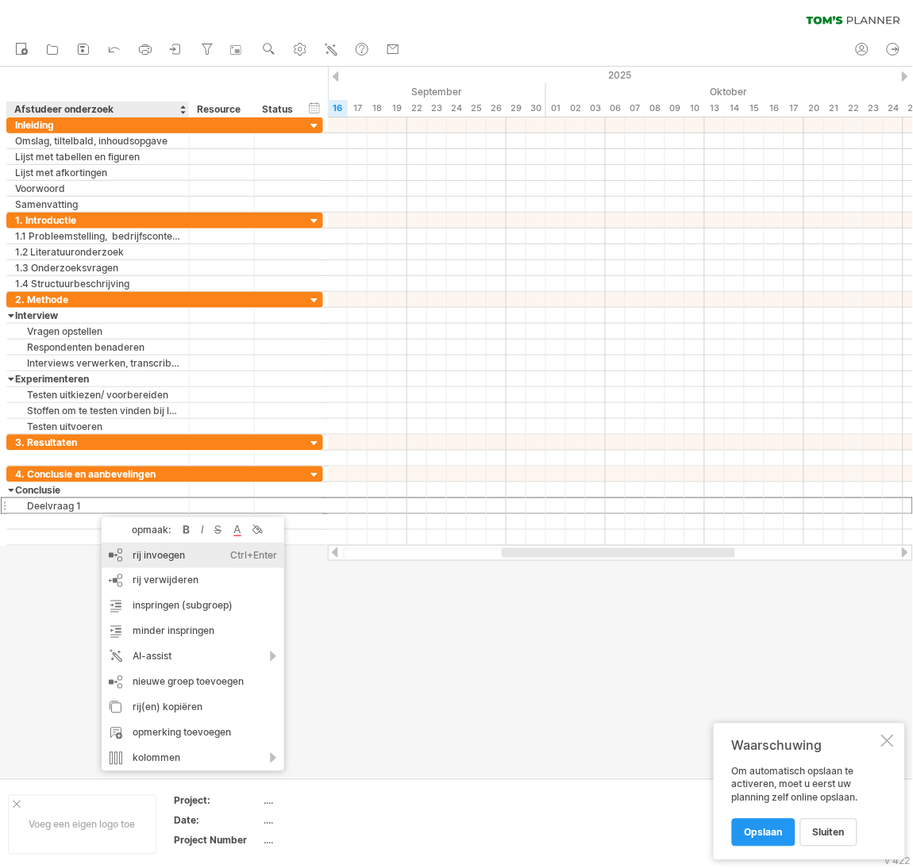
click at [160, 553] on div "rij invoegen Ctrl+Enter Cmd+Enter" at bounding box center [193, 555] width 183 height 25
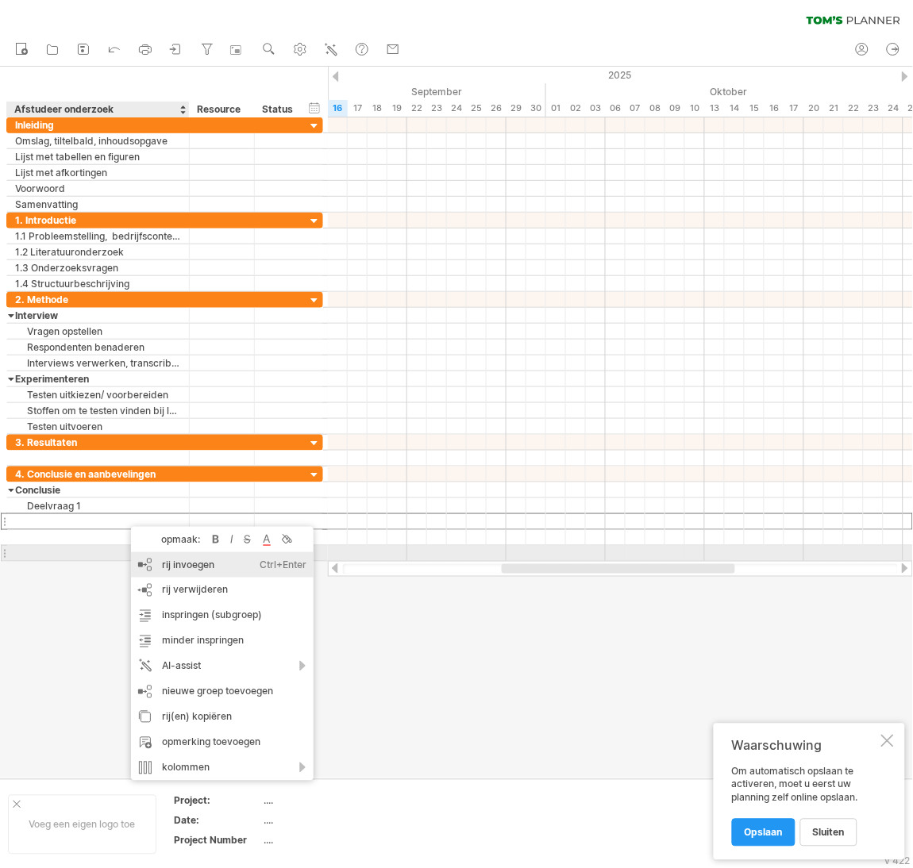
click at [177, 558] on div "rij invoegen Ctrl+Enter Cmd+Enter" at bounding box center [222, 564] width 183 height 25
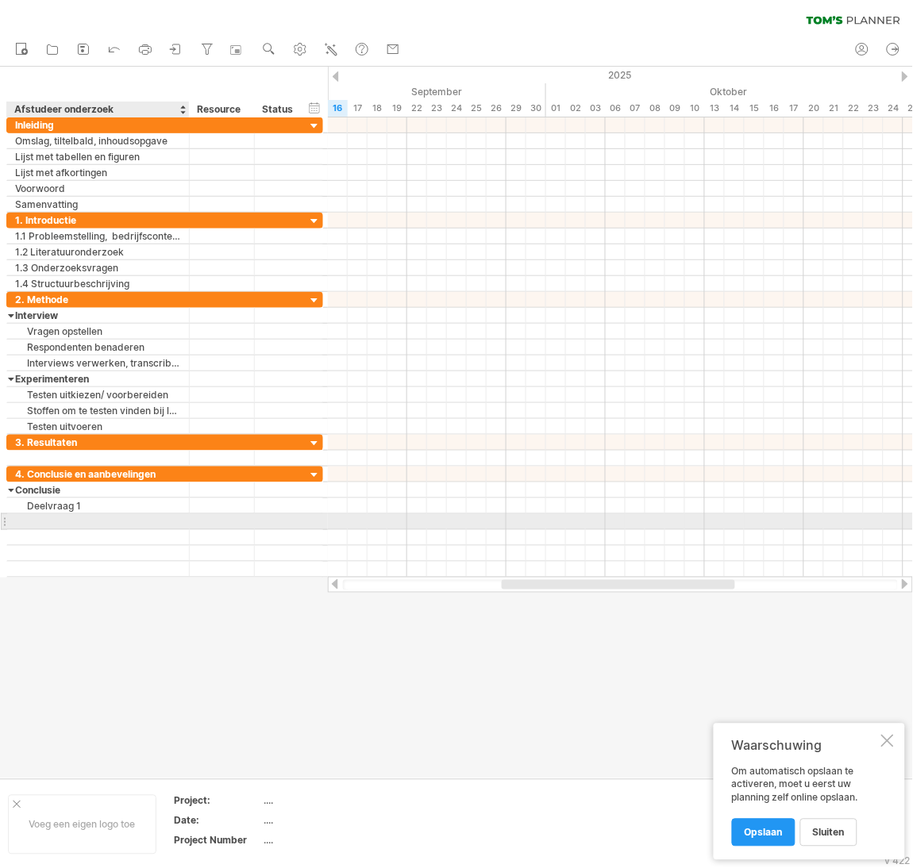
click at [125, 525] on div at bounding box center [98, 521] width 166 height 15
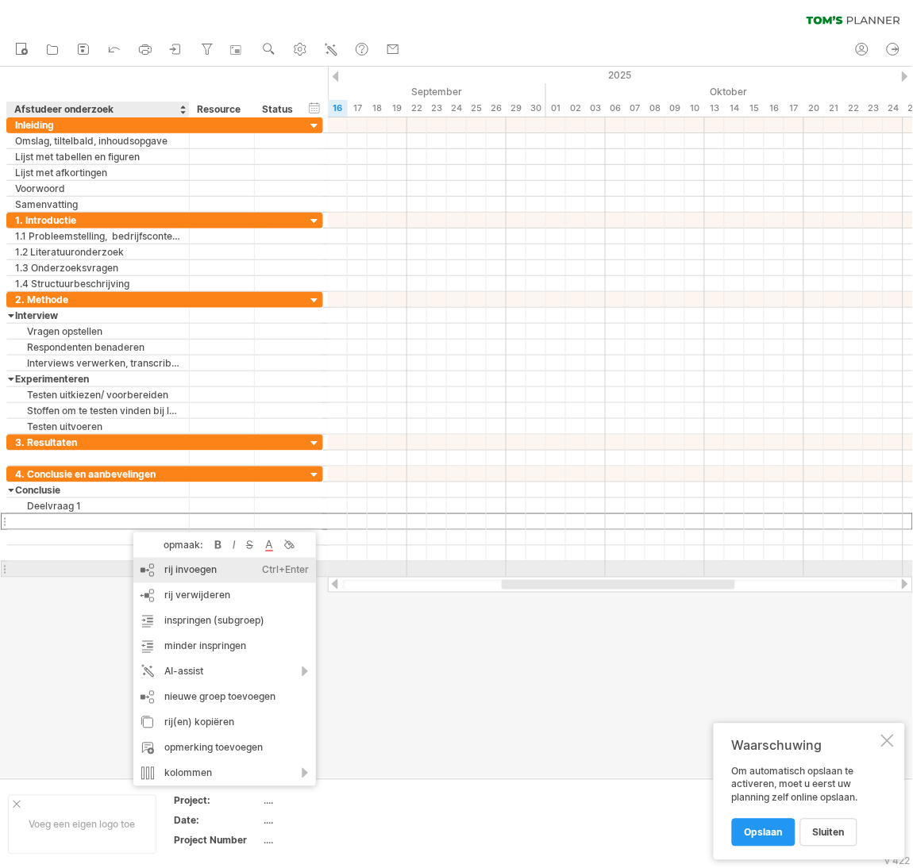
click at [179, 574] on div "rij invoegen Ctrl+Enter Cmd+Enter" at bounding box center [224, 570] width 183 height 25
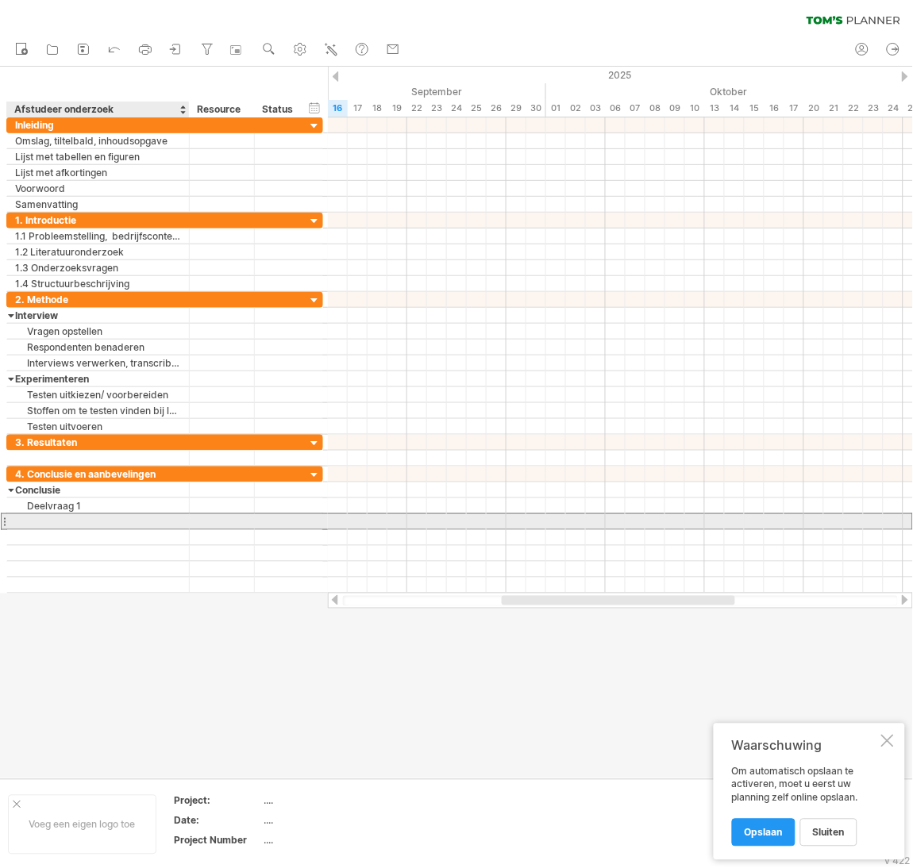
click at [77, 525] on div at bounding box center [98, 521] width 166 height 15
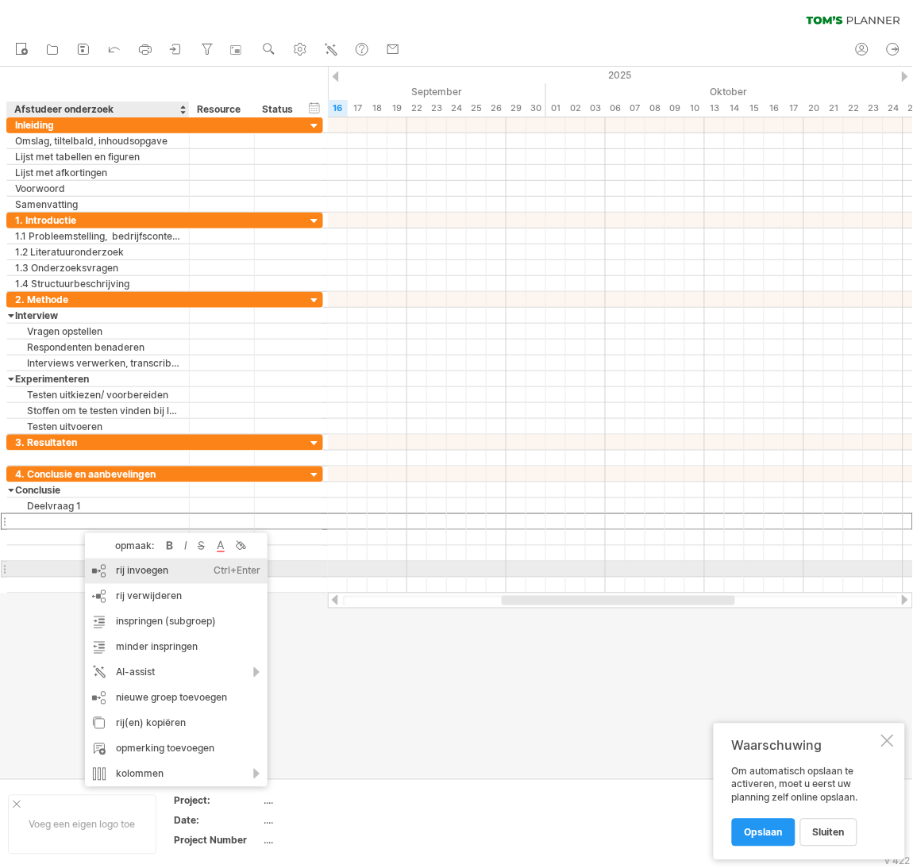
click at [137, 569] on div "rij invoegen Ctrl+Enter Cmd+Enter" at bounding box center [176, 571] width 183 height 25
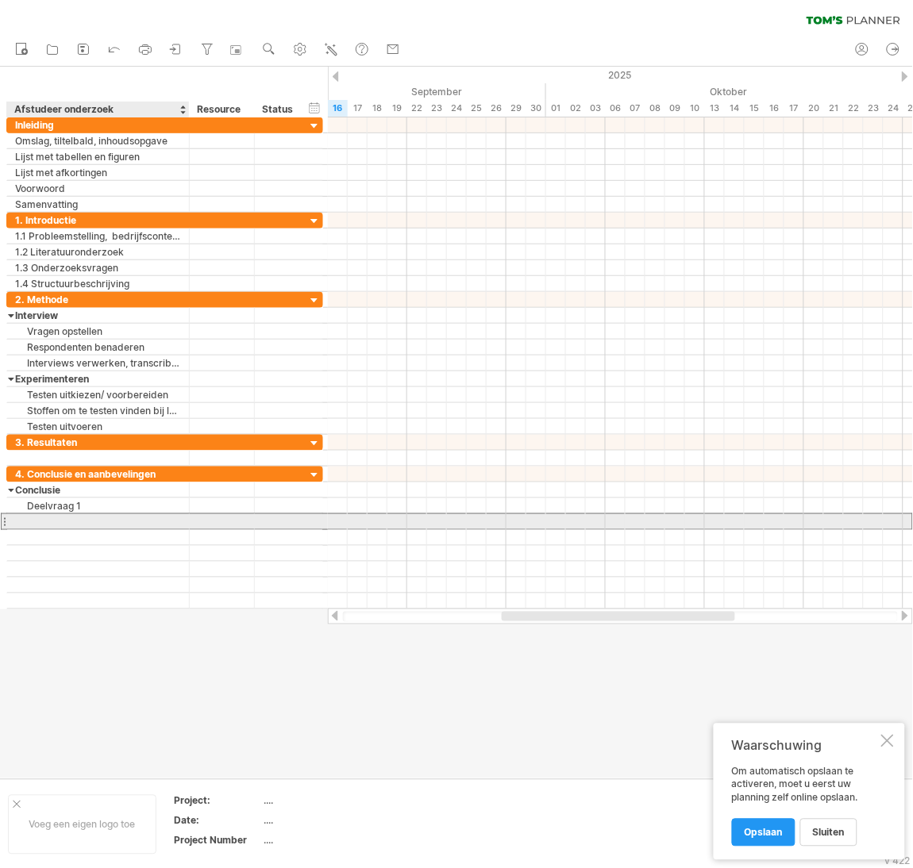
click at [89, 525] on div at bounding box center [98, 521] width 166 height 15
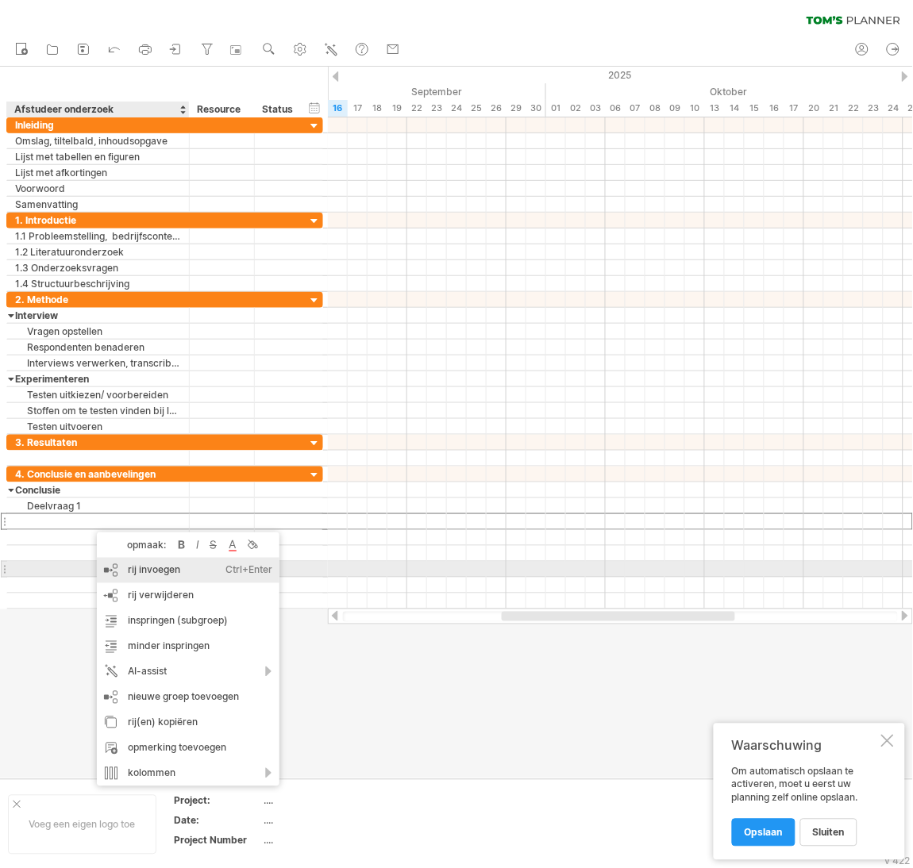
click at [150, 572] on div "rij invoegen Ctrl+Enter Cmd+Enter" at bounding box center [188, 570] width 183 height 25
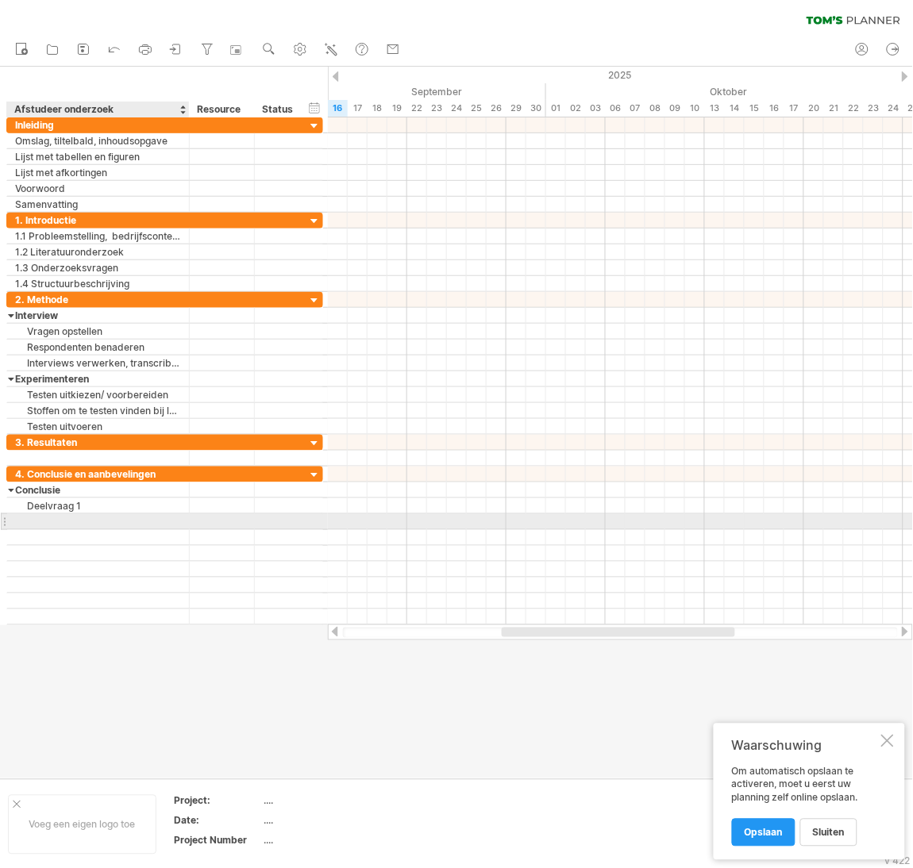
click at [87, 524] on div at bounding box center [98, 521] width 166 height 15
click at [87, 524] on div "Deelvraag 1" at bounding box center [98, 521] width 166 height 15
type input "**********"
type input "*"
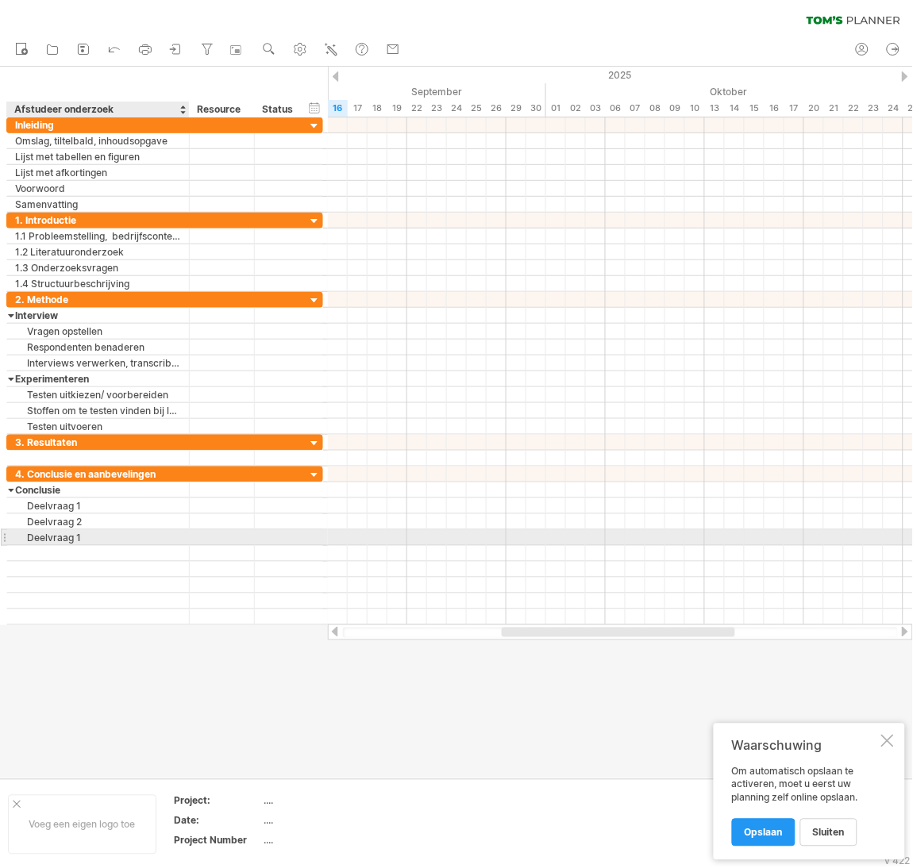
click at [93, 543] on div "Deelvraag 1" at bounding box center [98, 537] width 166 height 15
type input "**********"
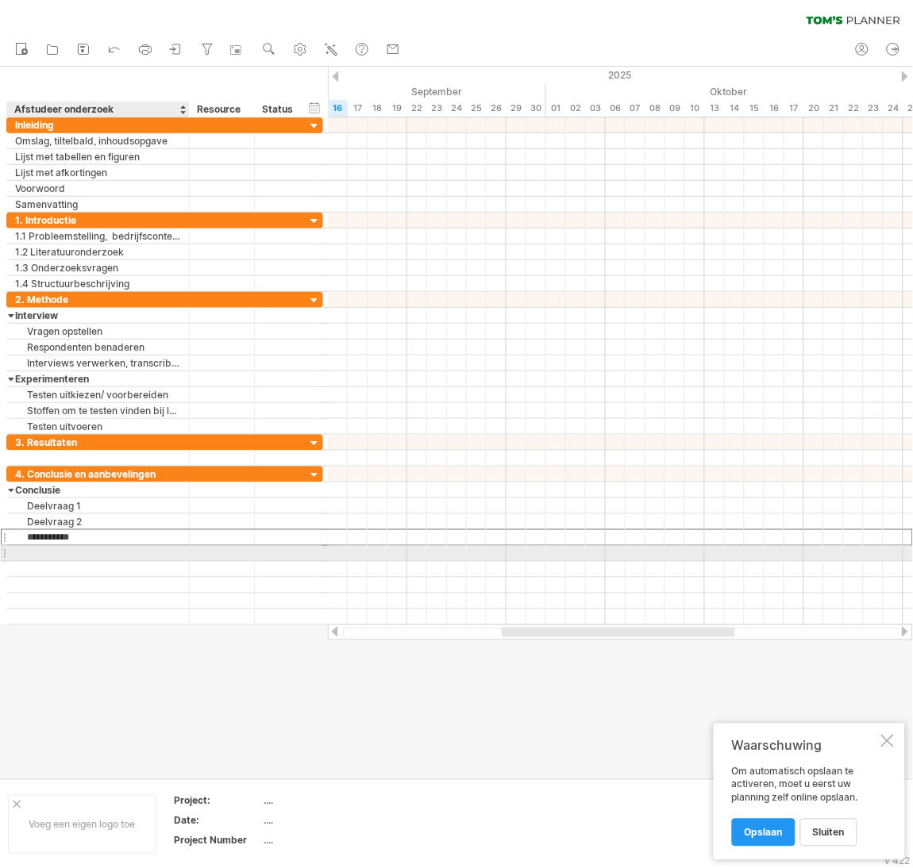
click at [89, 554] on div at bounding box center [98, 553] width 166 height 15
click at [89, 554] on div "Deelvraag 1" at bounding box center [98, 553] width 166 height 15
type input "**********"
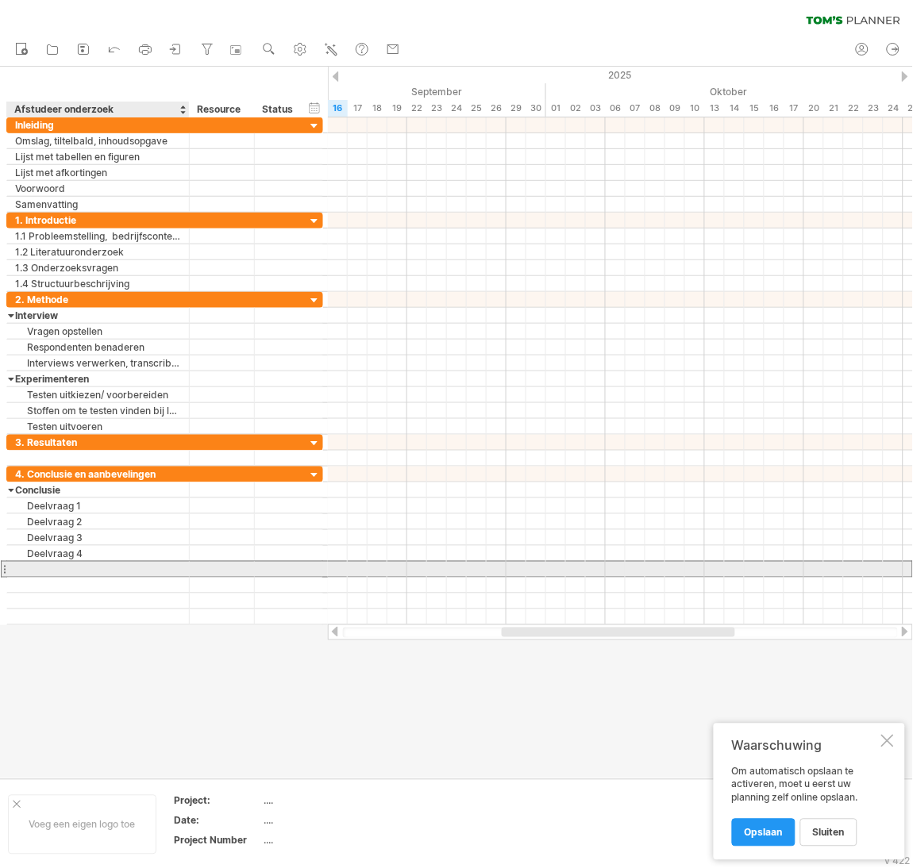
click at [89, 568] on div at bounding box center [98, 569] width 166 height 15
click at [89, 568] on div "Deelvraag 1" at bounding box center [98, 569] width 166 height 15
type input "**********"
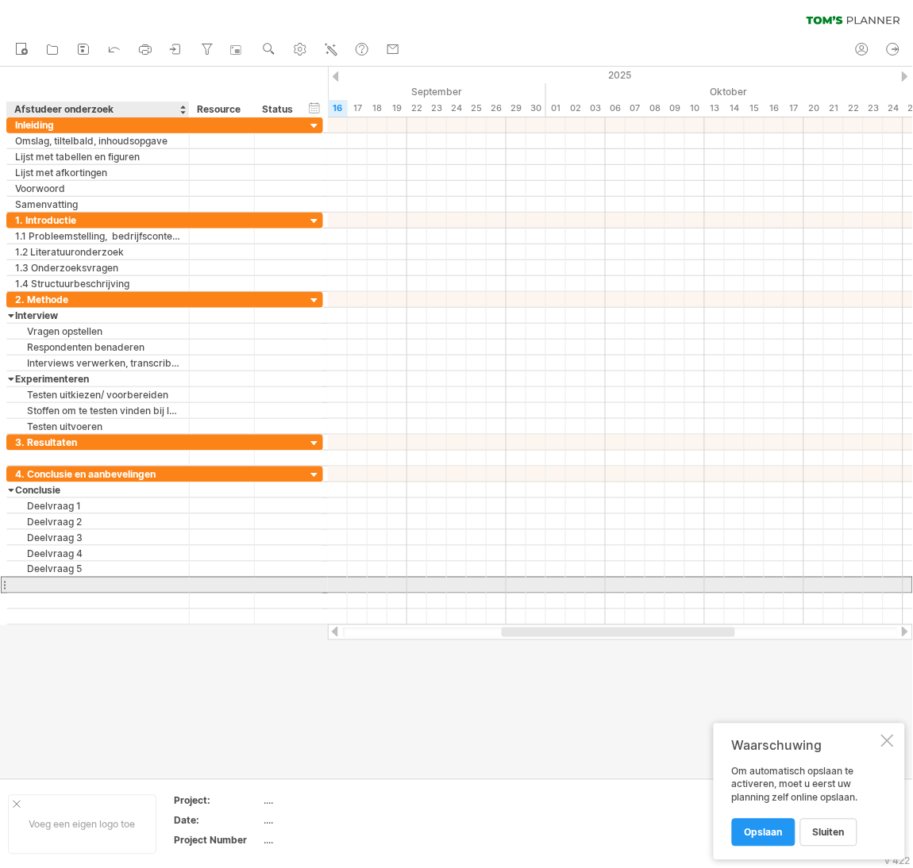
click at [75, 591] on div at bounding box center [98, 585] width 166 height 15
click at [46, 588] on input "**********" at bounding box center [98, 585] width 166 height 15
type input "**********"
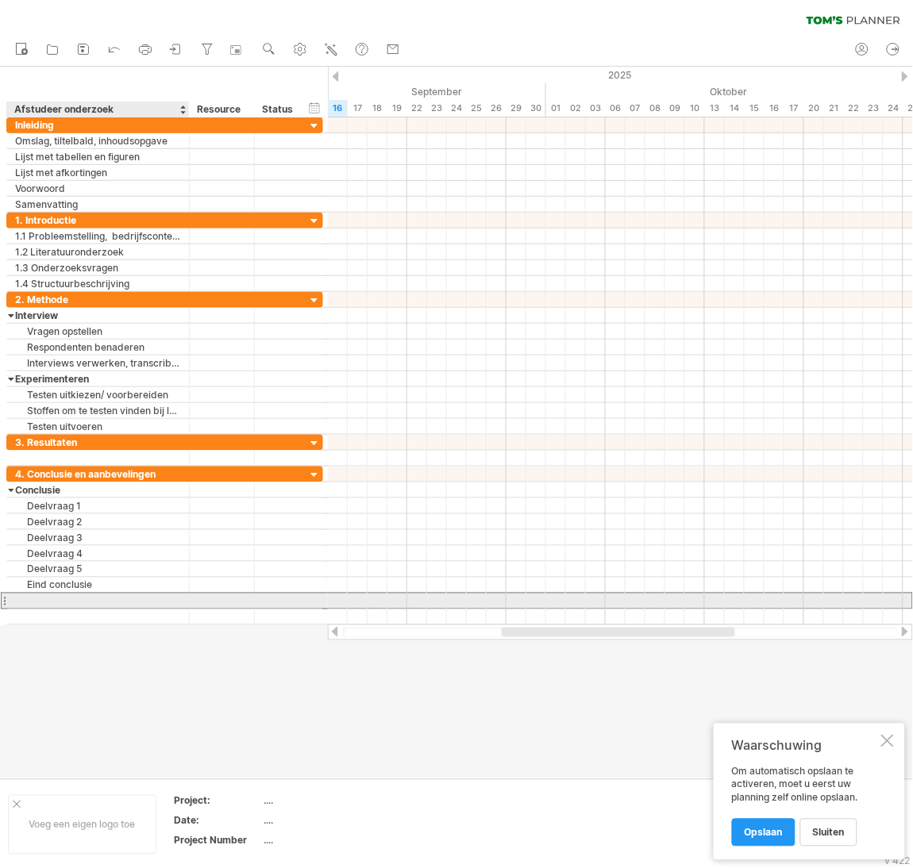
click at [60, 602] on div at bounding box center [98, 601] width 166 height 15
type input "**********"
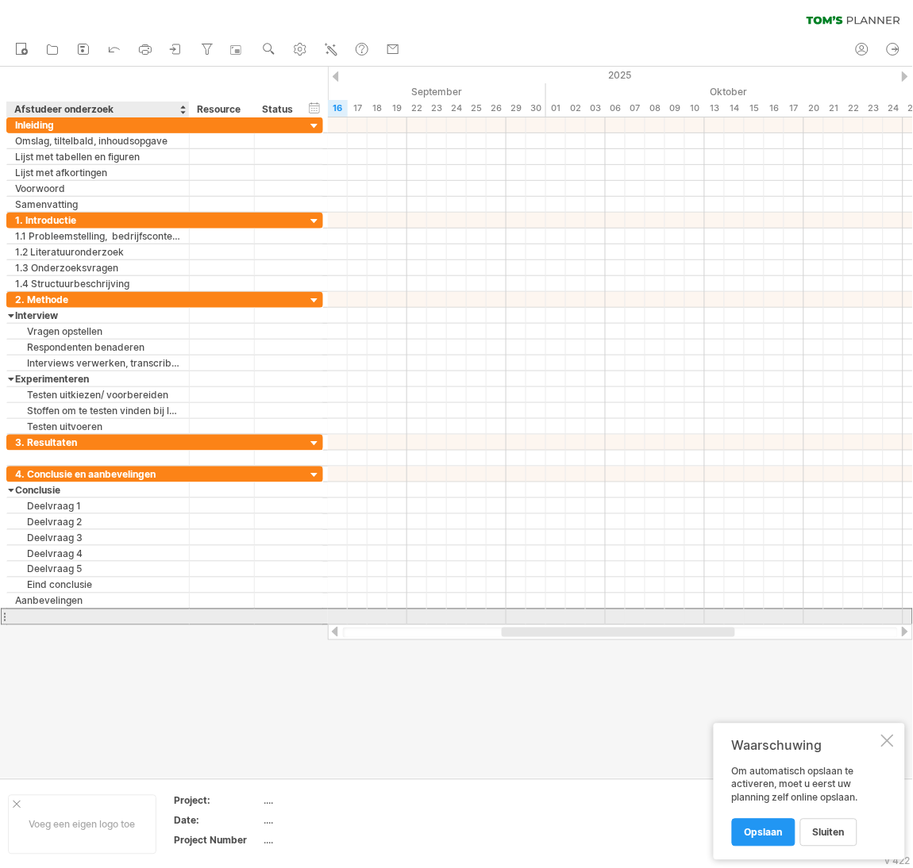
click at [132, 624] on div at bounding box center [98, 617] width 166 height 15
type input "**********"
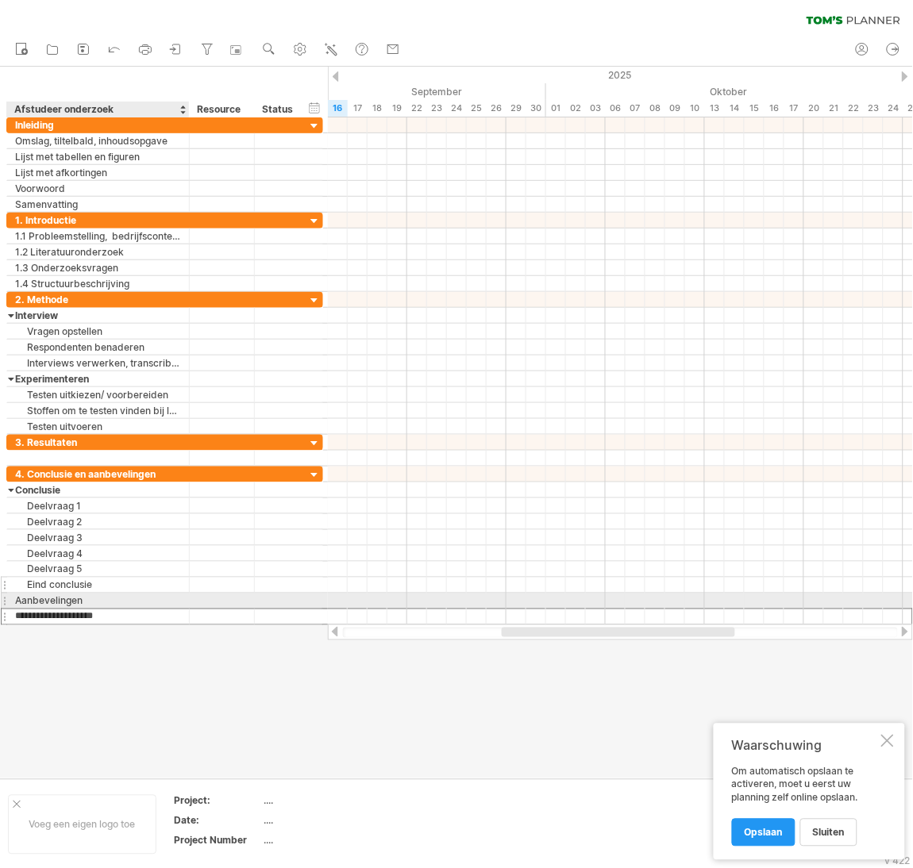
click at [148, 593] on div "Eind conclusie" at bounding box center [98, 585] width 166 height 15
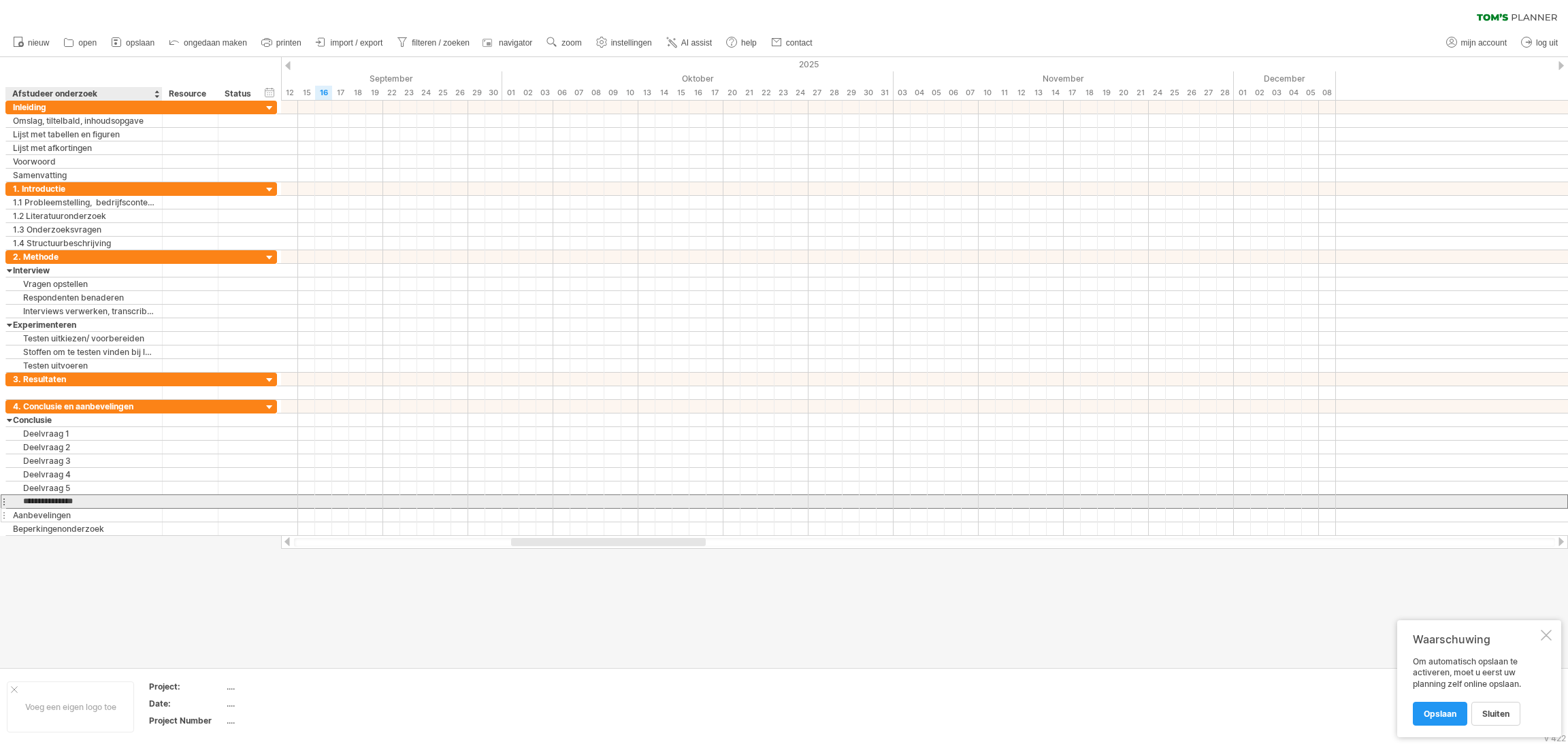
click at [97, 518] on div "Aanbevelingen" at bounding box center [84, 515] width 142 height 13
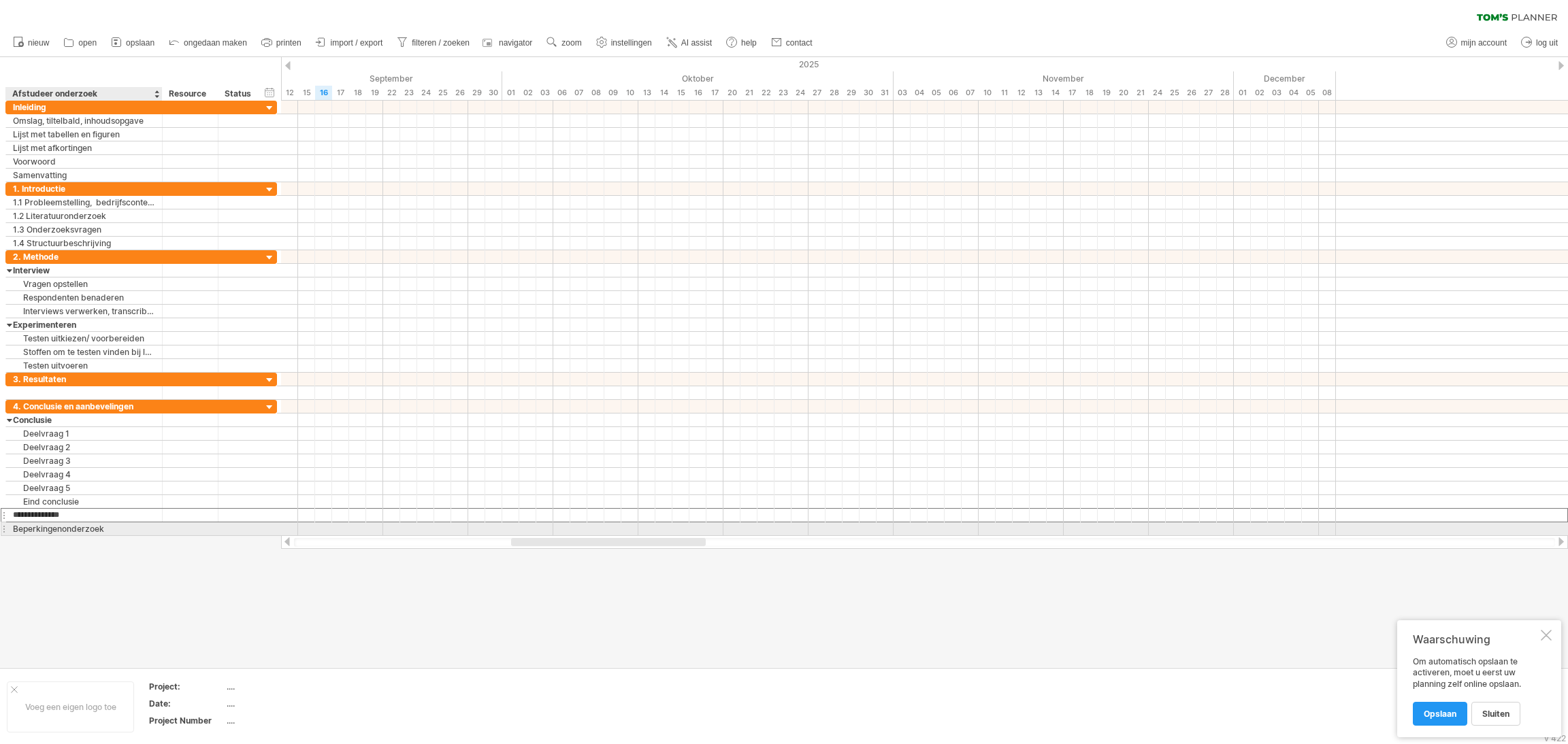
click at [123, 532] on div "Beperkingenonderzoek" at bounding box center [84, 529] width 142 height 13
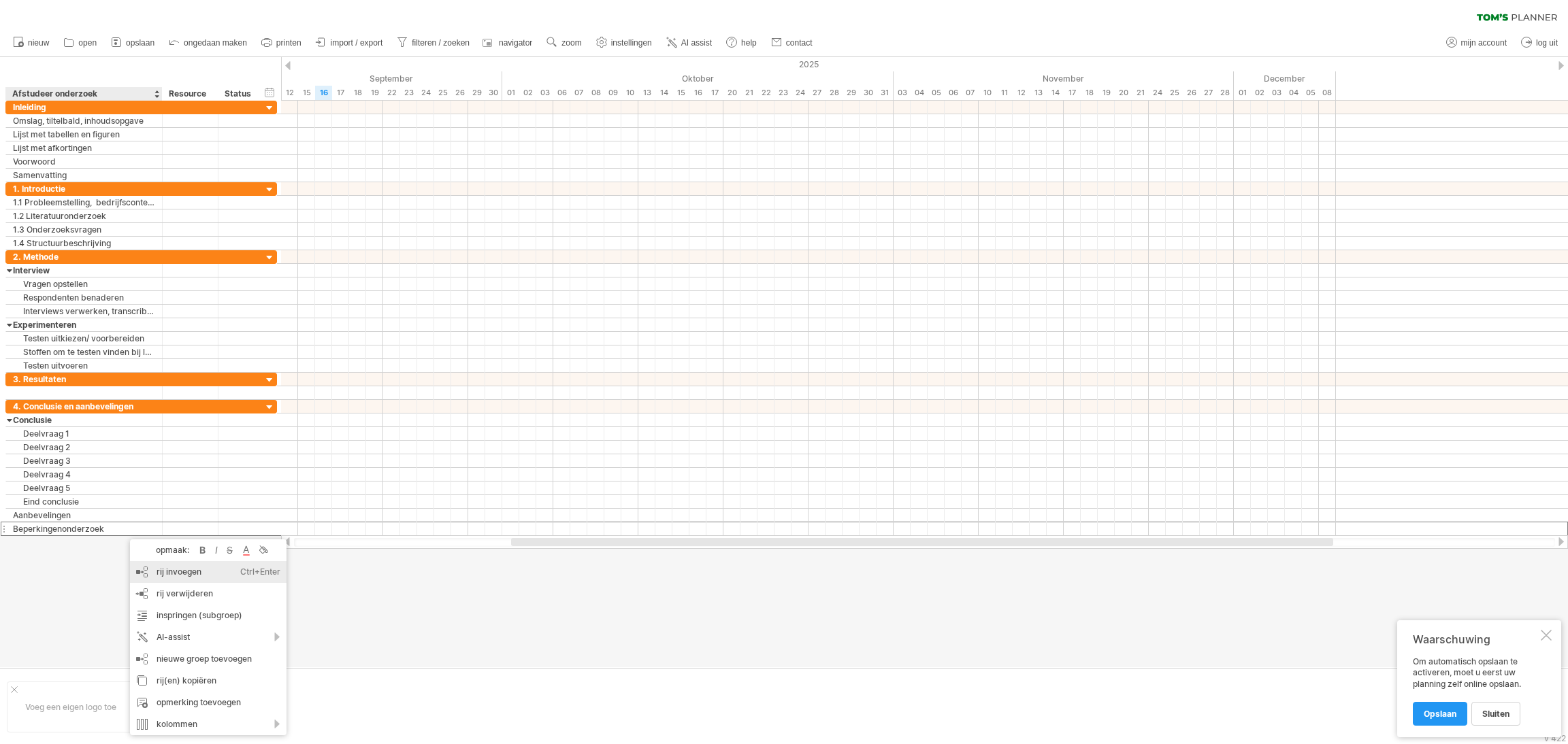
click at [177, 580] on div "rij invoegen Ctrl+Enter Cmd+Enter" at bounding box center [208, 572] width 157 height 21
click at [135, 545] on input "text" at bounding box center [84, 542] width 142 height 13
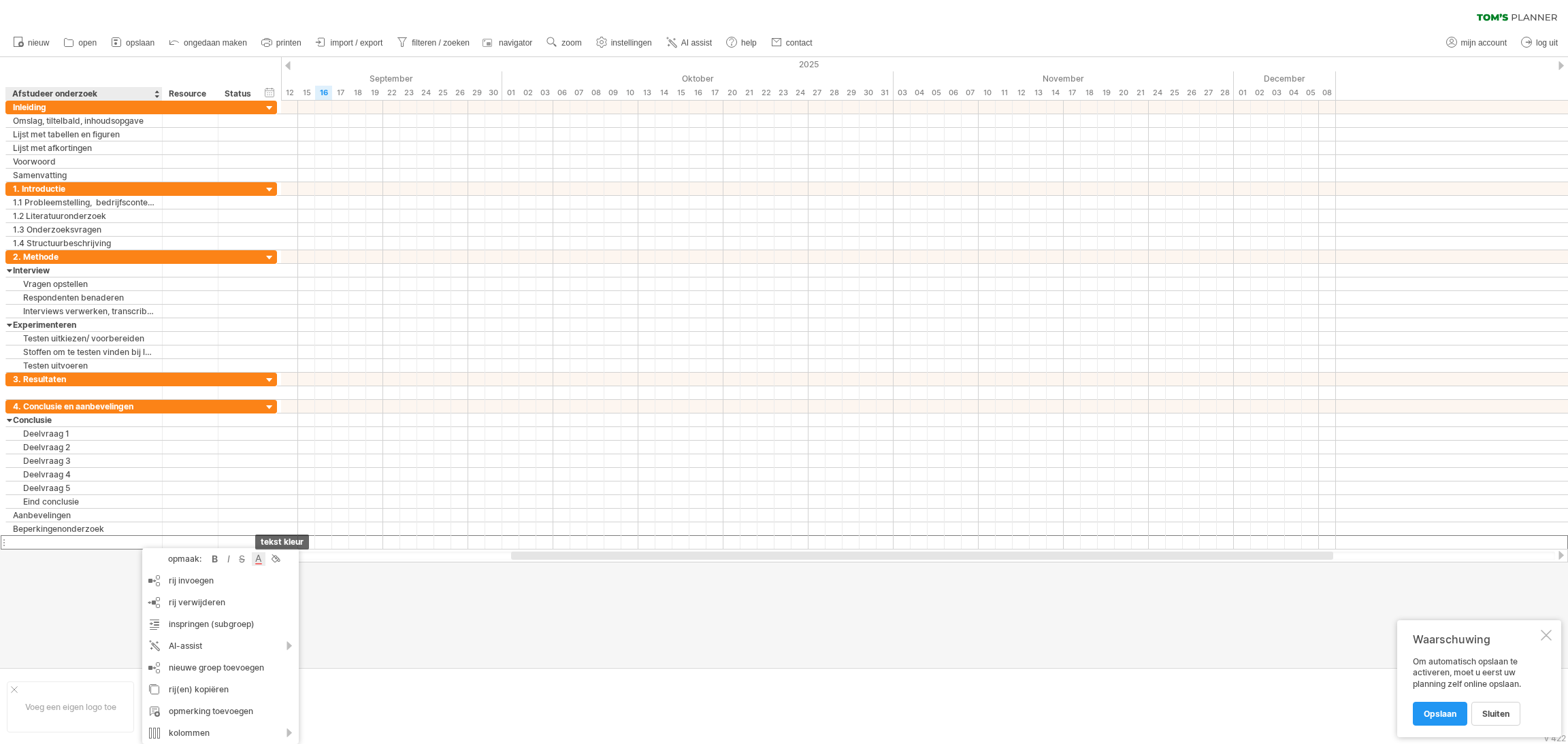
click at [260, 564] on div at bounding box center [259, 560] width 14 height 14
click at [345, 657] on span at bounding box center [350, 657] width 11 height 11
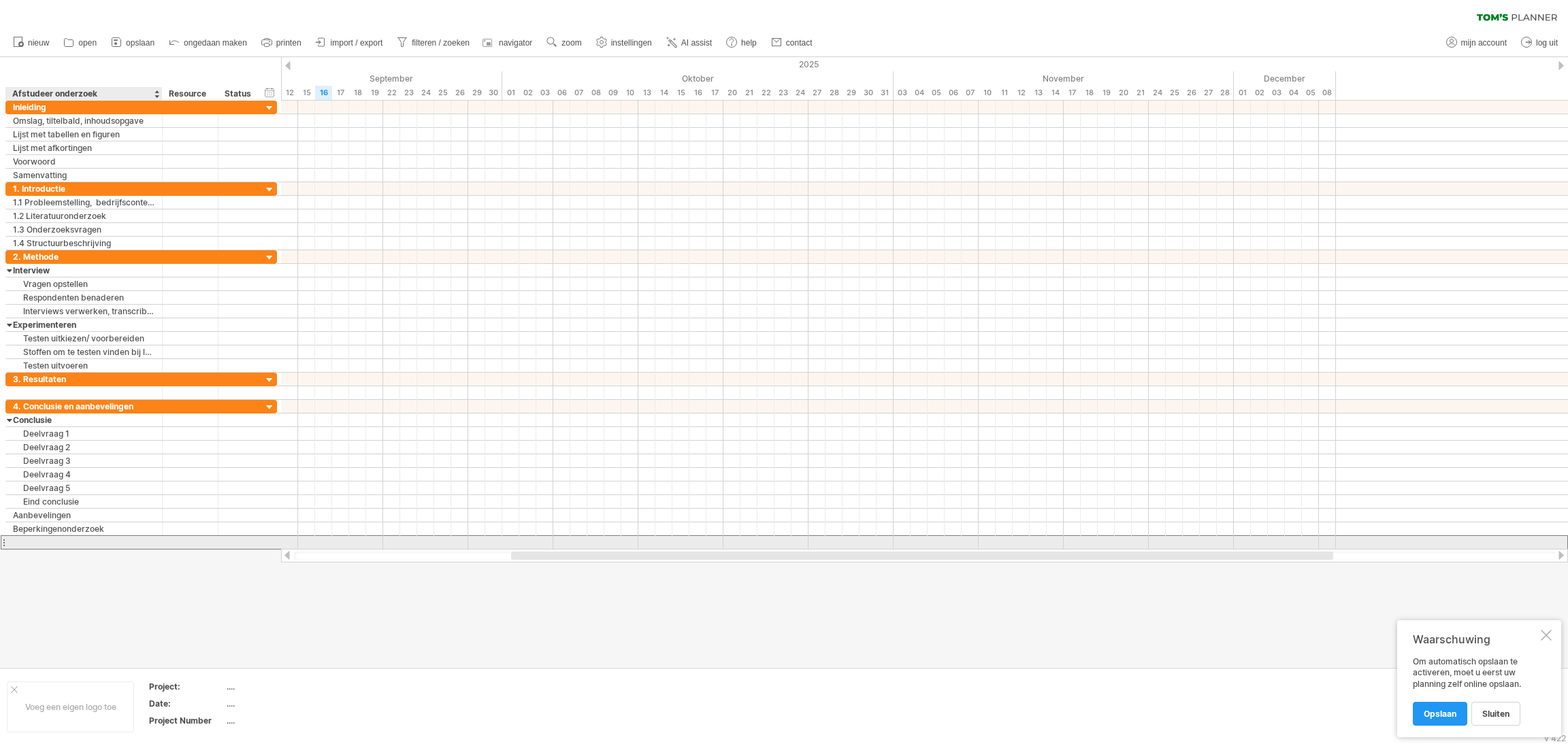
click at [83, 544] on div at bounding box center [84, 542] width 142 height 13
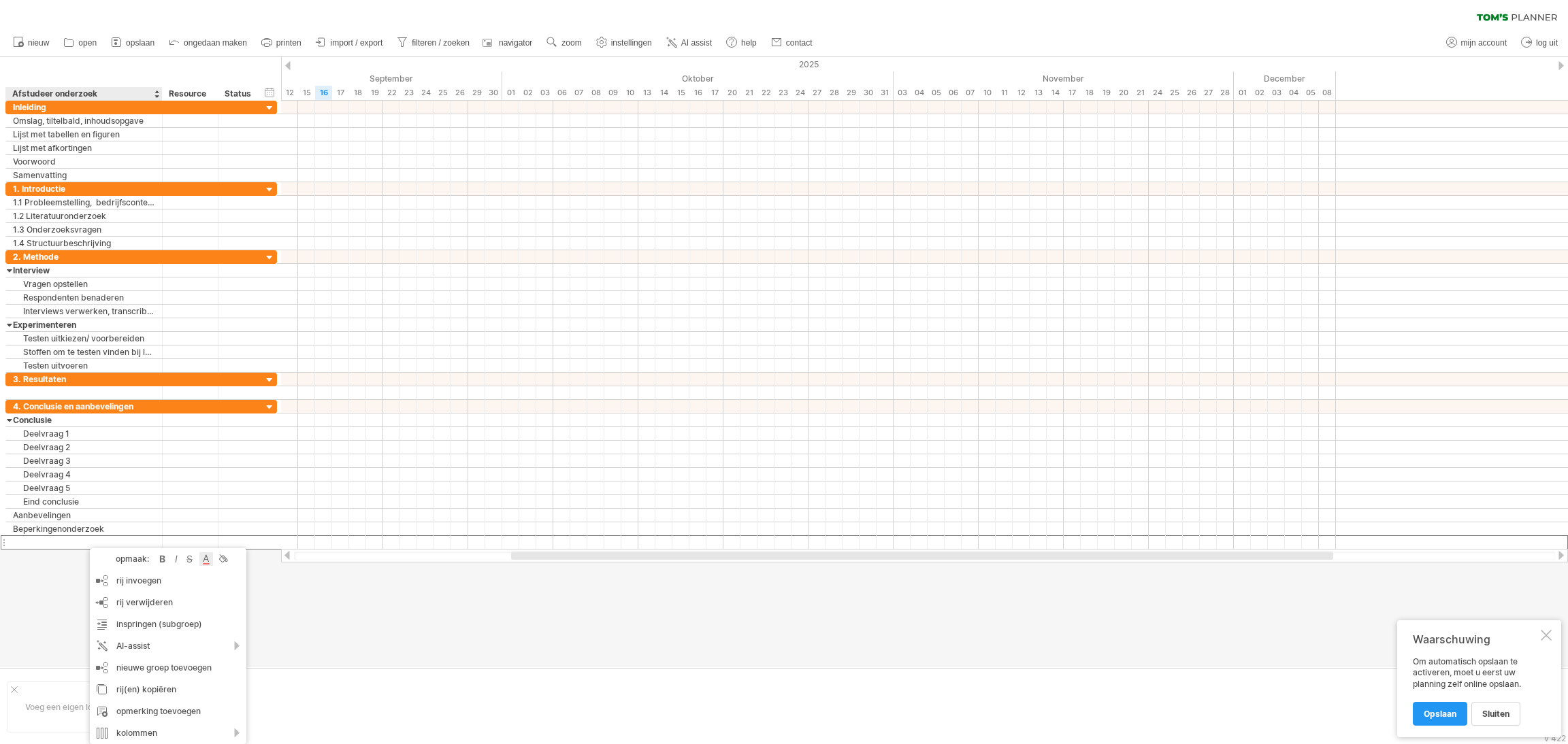
click at [207, 561] on div at bounding box center [207, 560] width 14 height 14
click at [311, 585] on div "reset kleur" at bounding box center [276, 579] width 124 height 21
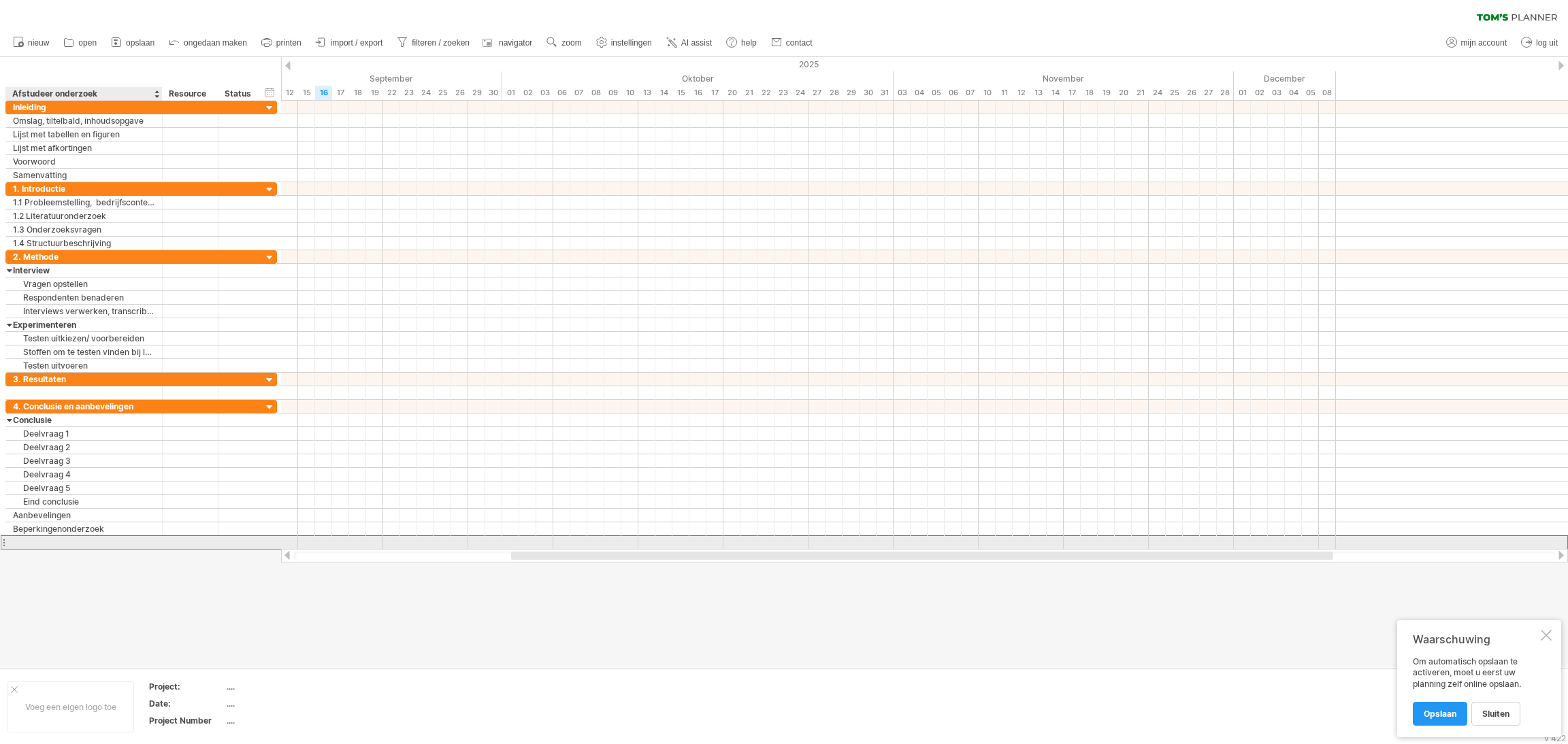
click at [157, 546] on div at bounding box center [160, 543] width 7 height 14
click at [137, 544] on div at bounding box center [84, 542] width 142 height 13
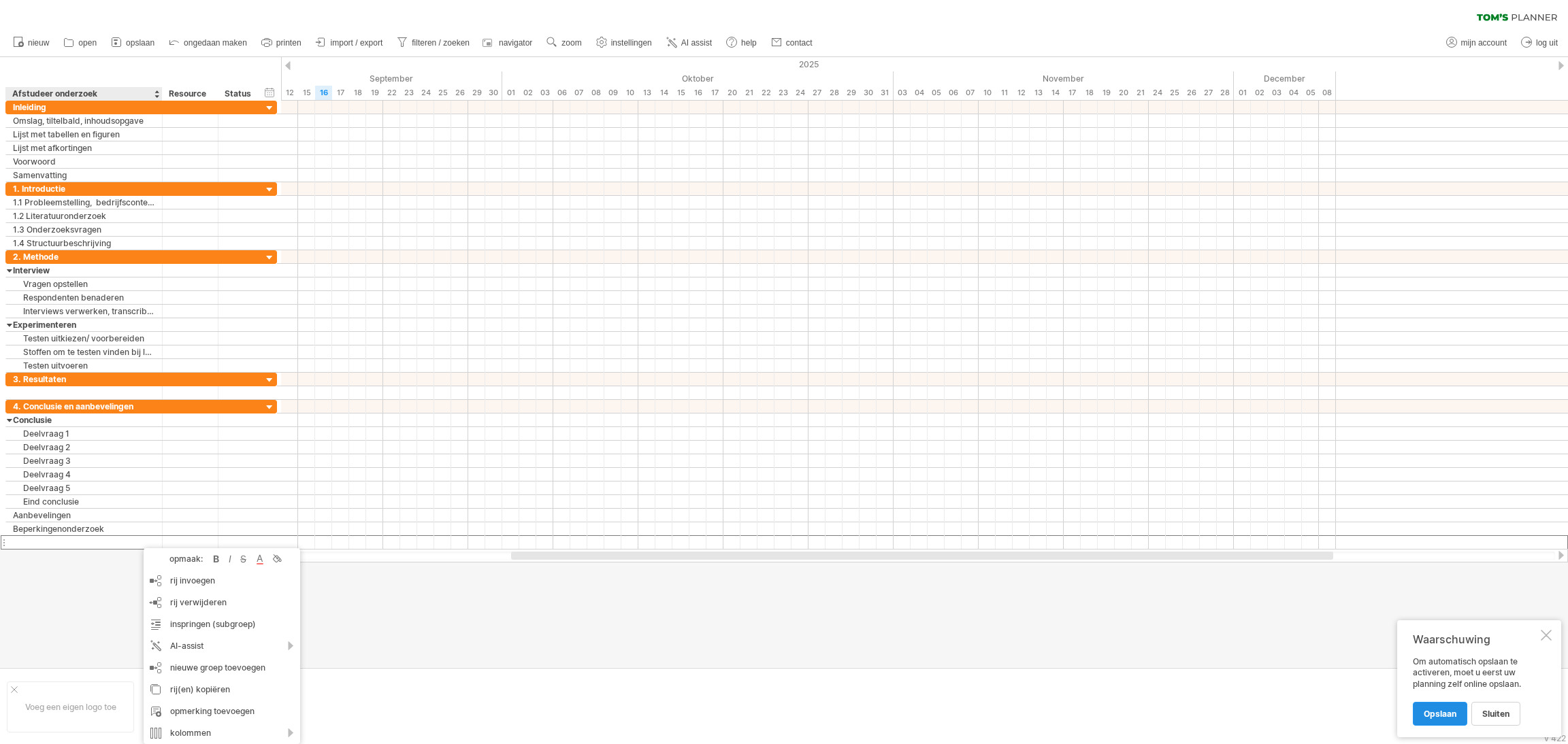
click at [1421, 715] on link "Opslaan" at bounding box center [1439, 714] width 54 height 24
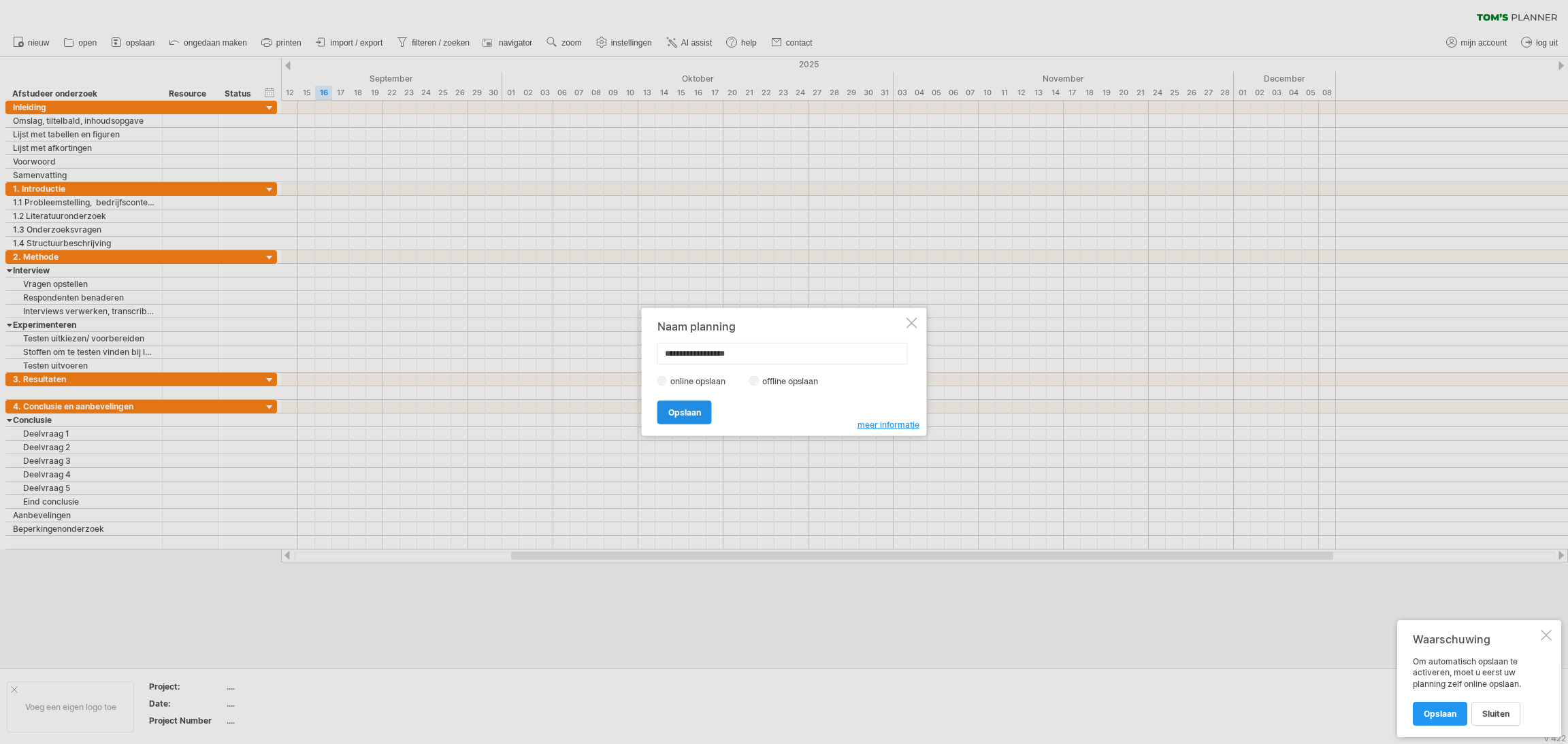
type input "**********"
click at [691, 409] on span "Opslaan" at bounding box center [684, 412] width 33 height 10
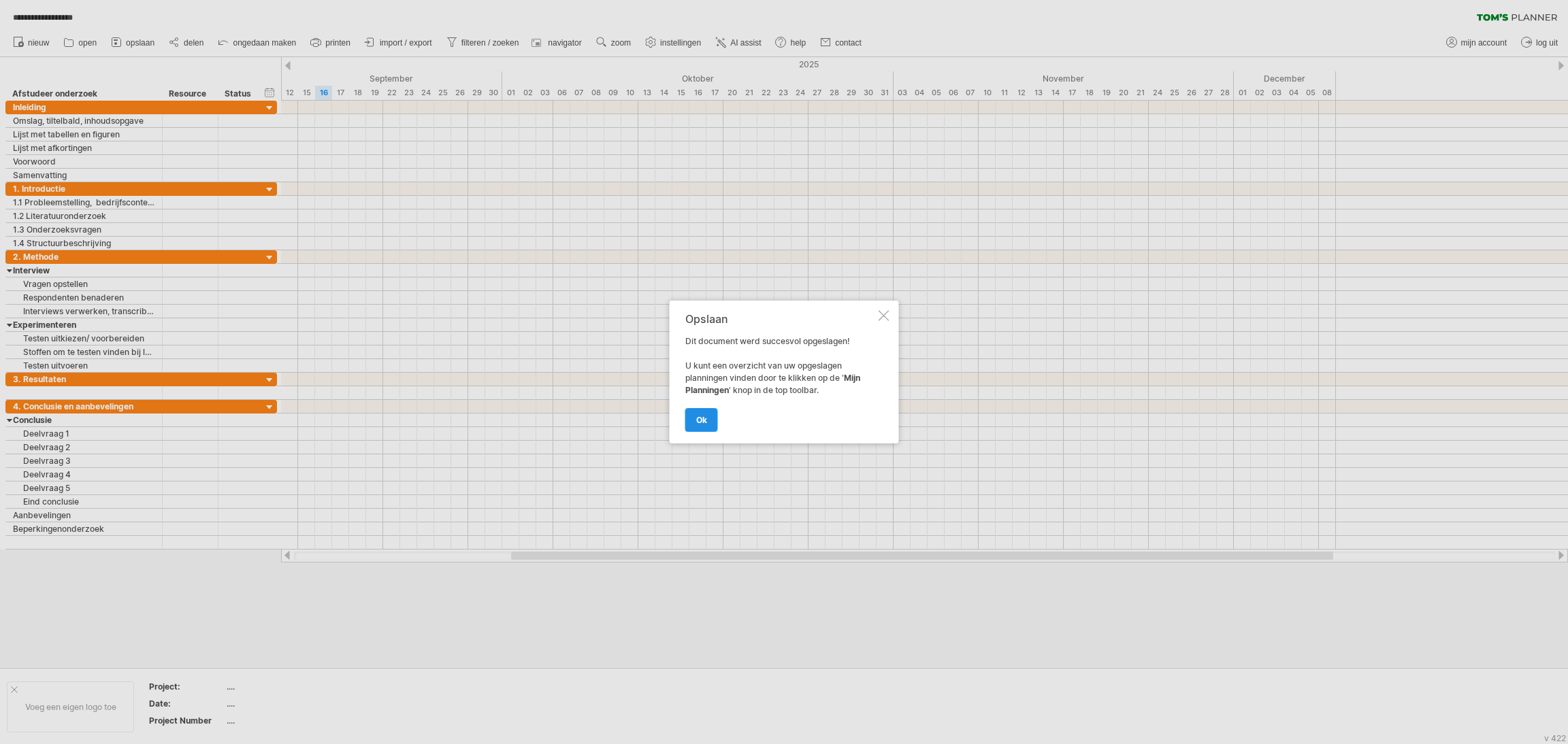
click at [691, 411] on link "ok" at bounding box center [701, 420] width 33 height 24
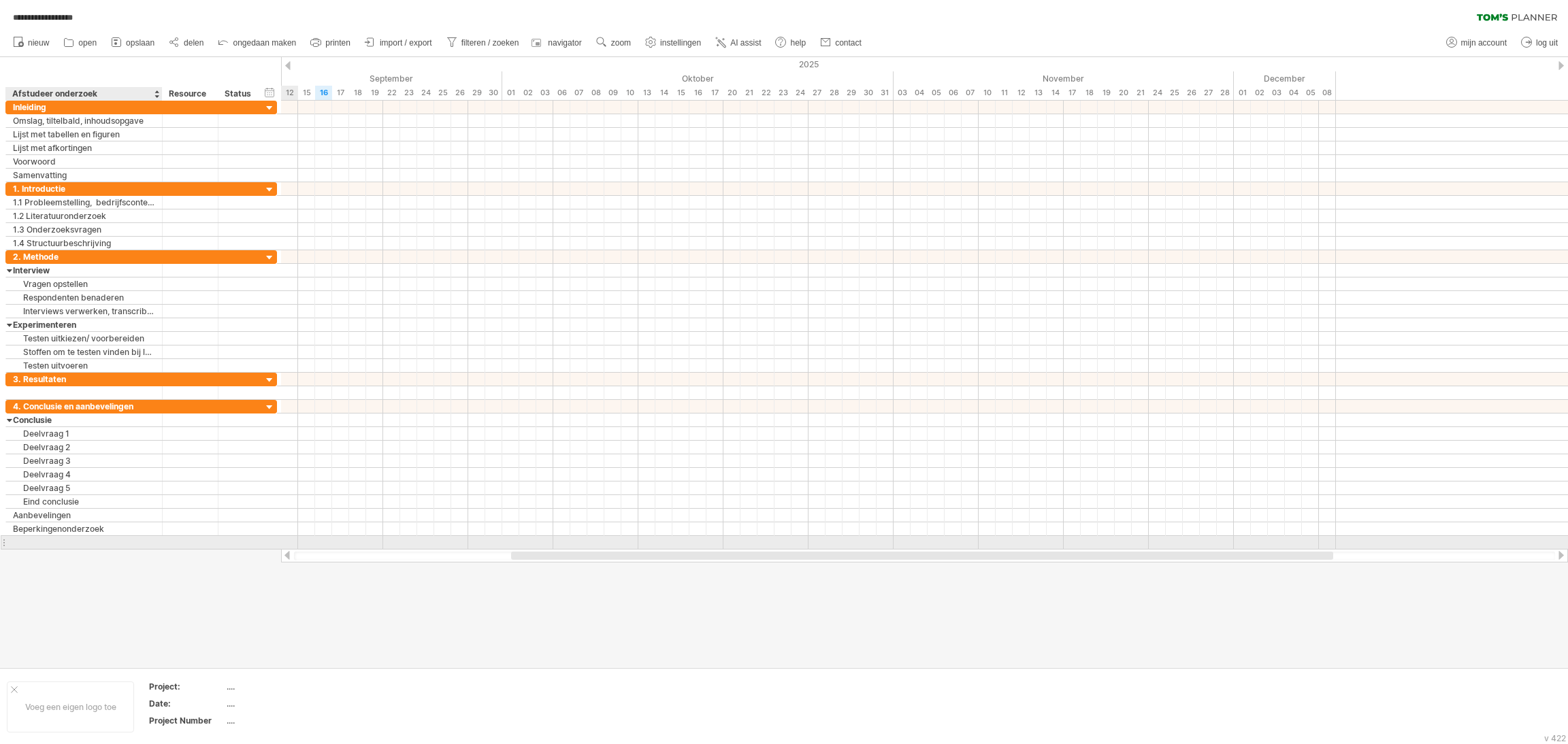
click at [132, 543] on div at bounding box center [84, 542] width 142 height 13
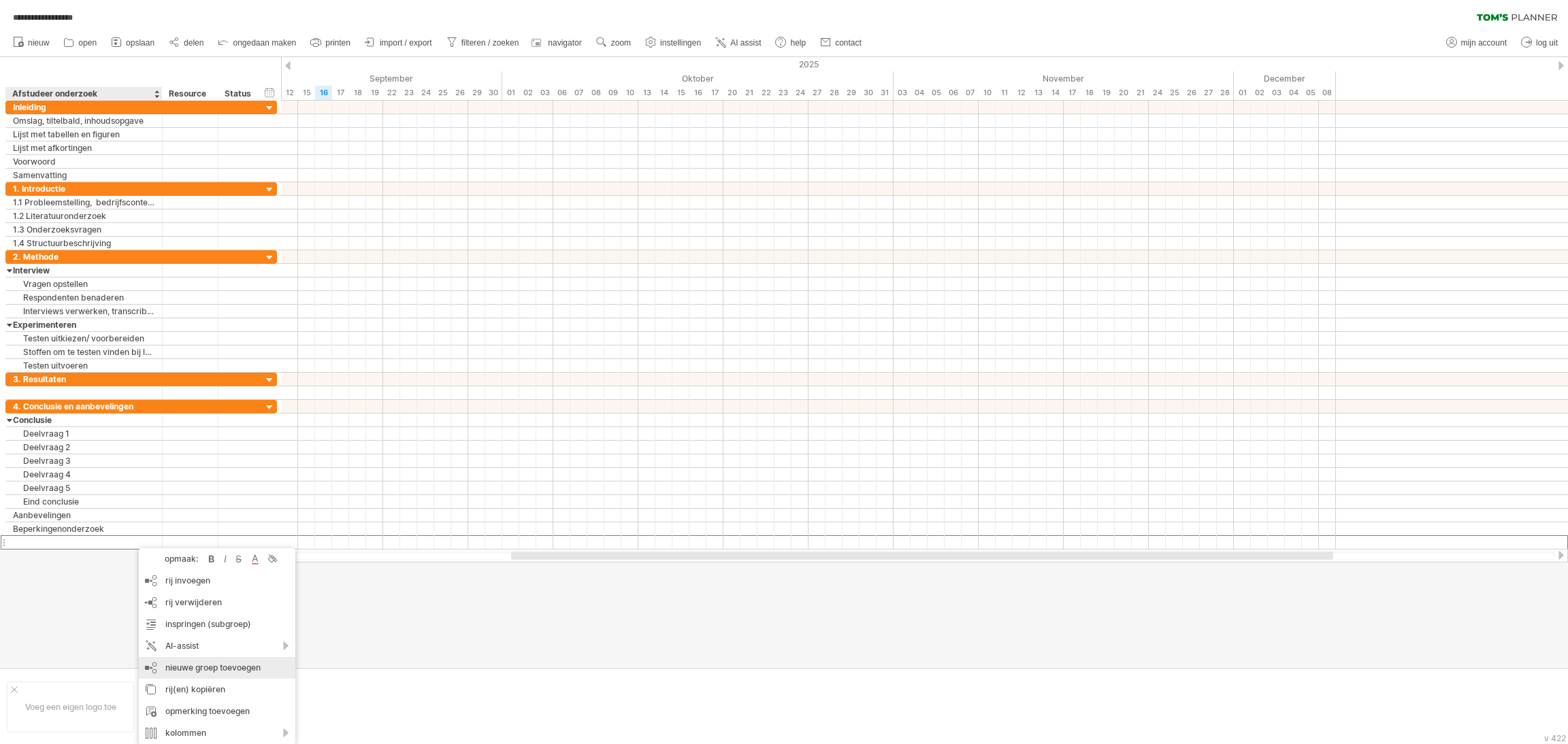
click at [215, 667] on div "nieuwe groep toevoegen" at bounding box center [217, 668] width 157 height 21
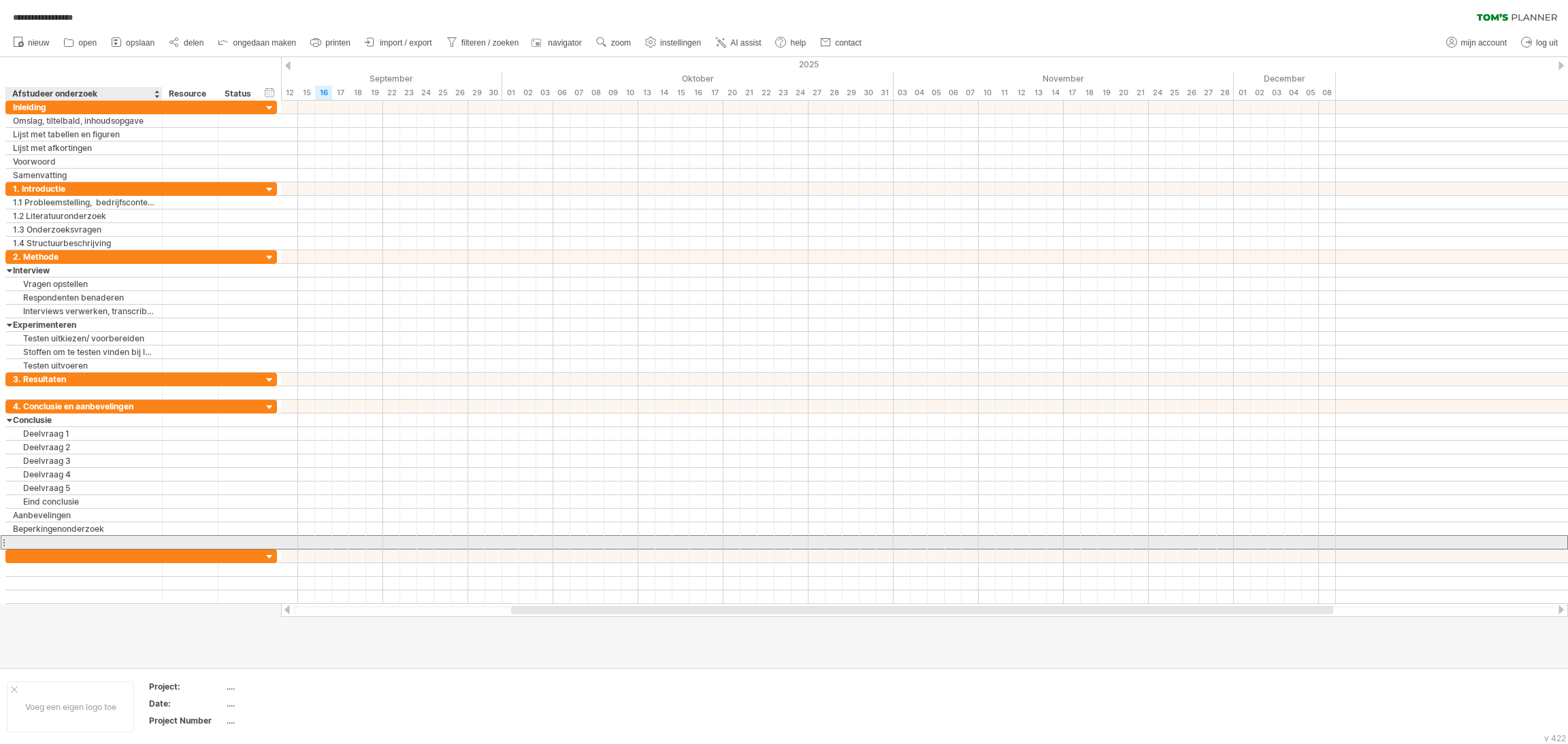
click at [72, 546] on div at bounding box center [84, 542] width 142 height 13
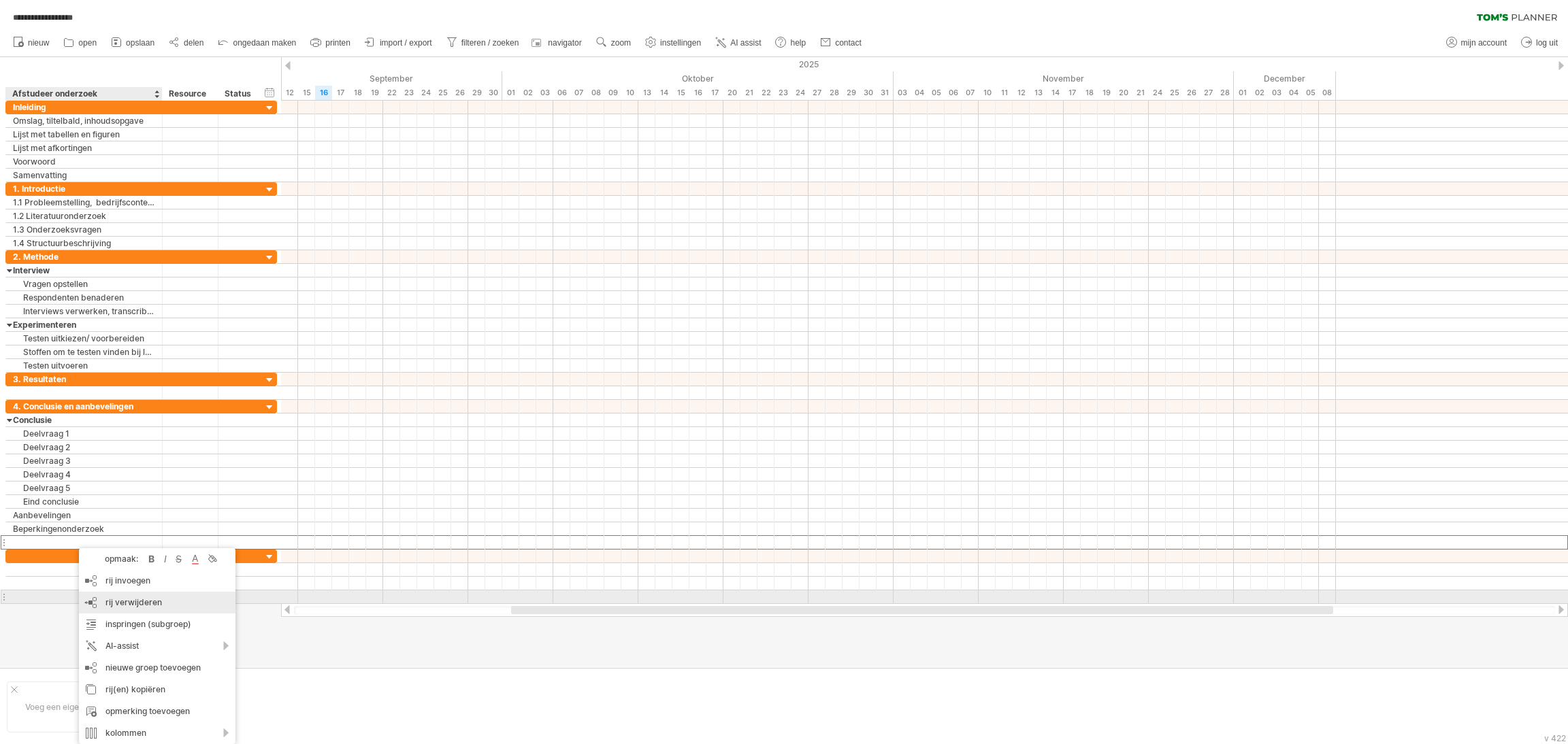
click at [153, 597] on span "rij verwijderen" at bounding box center [134, 603] width 57 height 10
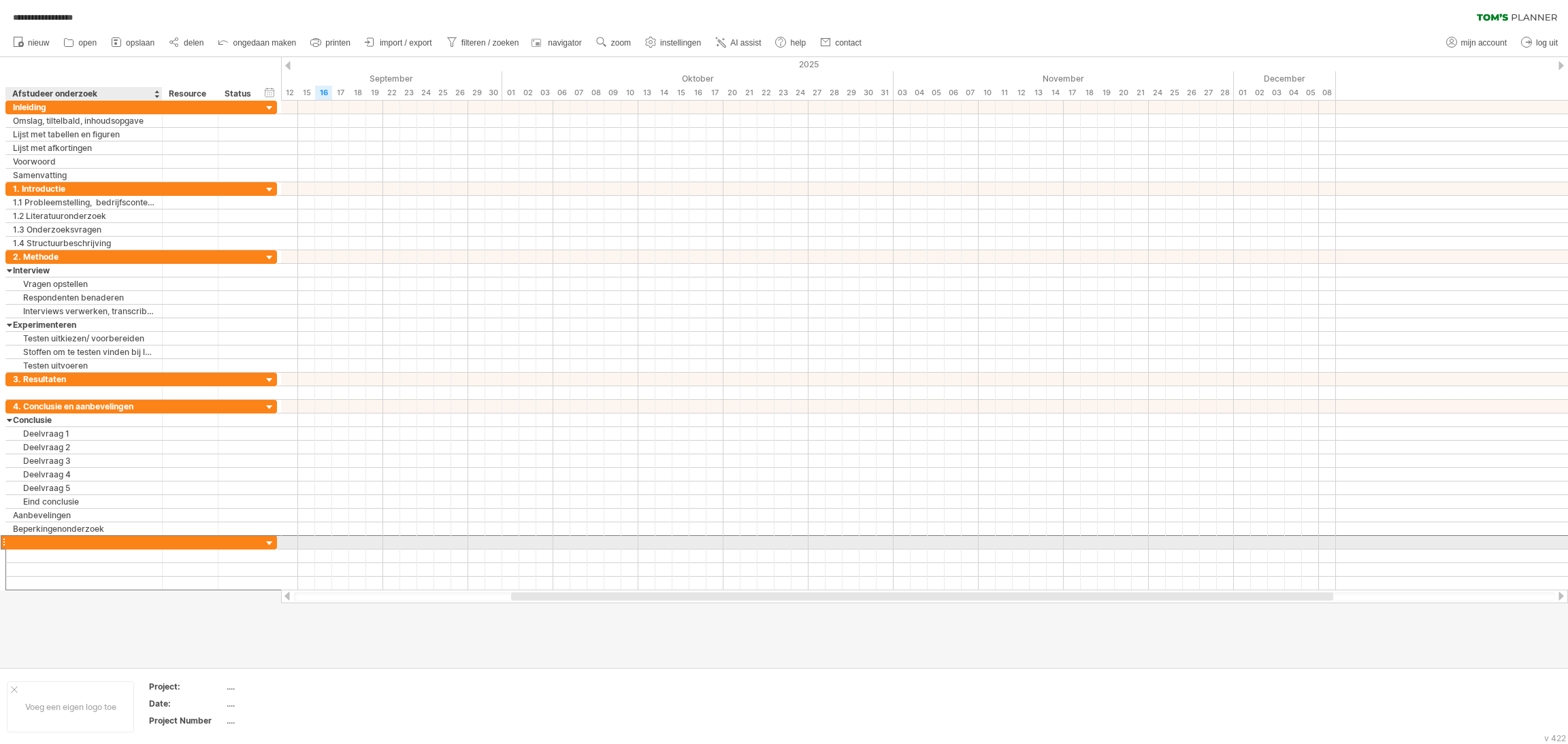
click at [100, 547] on div at bounding box center [84, 542] width 142 height 13
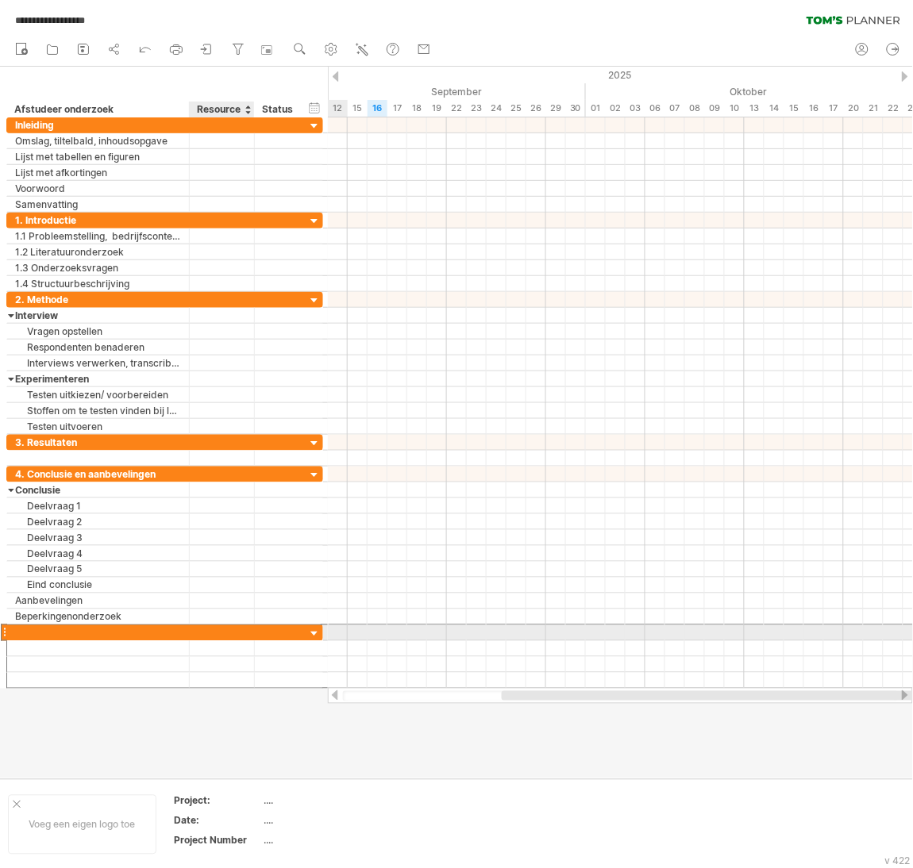
click at [198, 640] on div at bounding box center [222, 632] width 48 height 15
click at [125, 637] on div at bounding box center [98, 632] width 166 height 15
type input "**********"
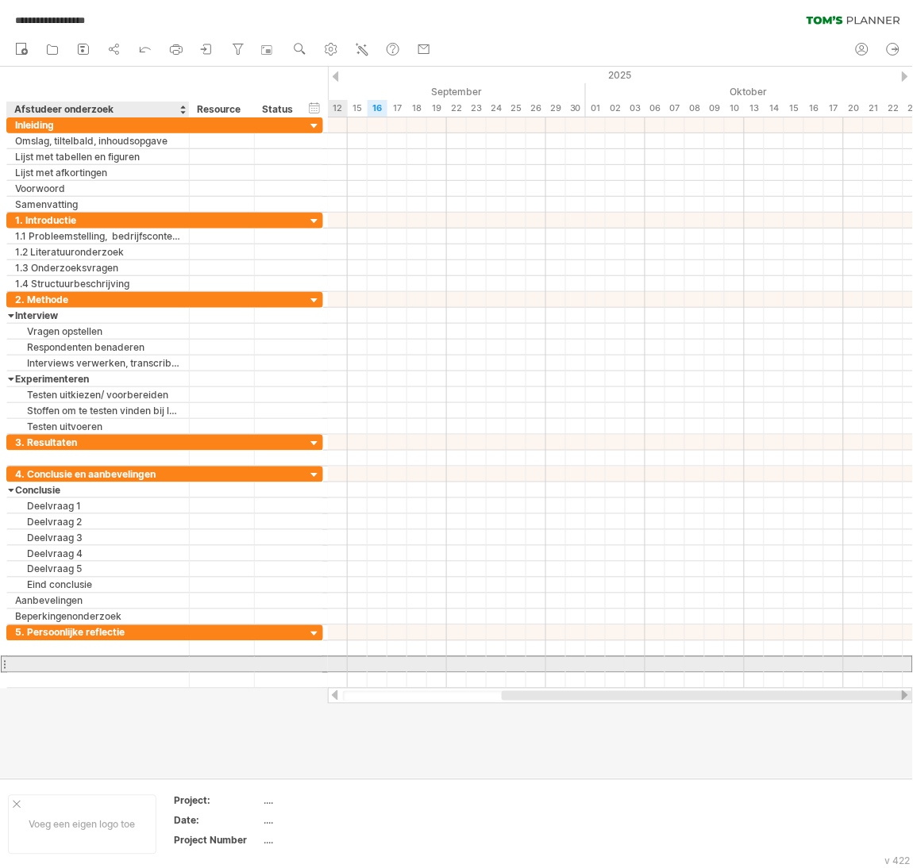
click at [108, 664] on div at bounding box center [98, 664] width 166 height 15
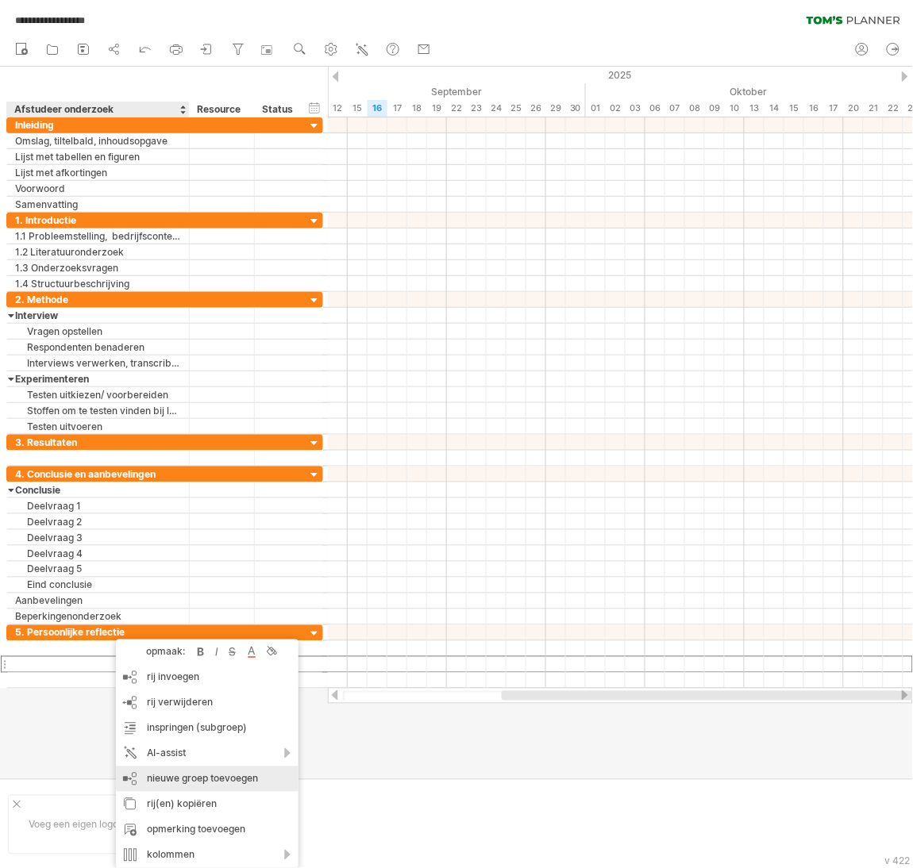
click at [198, 772] on div "nieuwe groep toevoegen" at bounding box center [207, 779] width 183 height 25
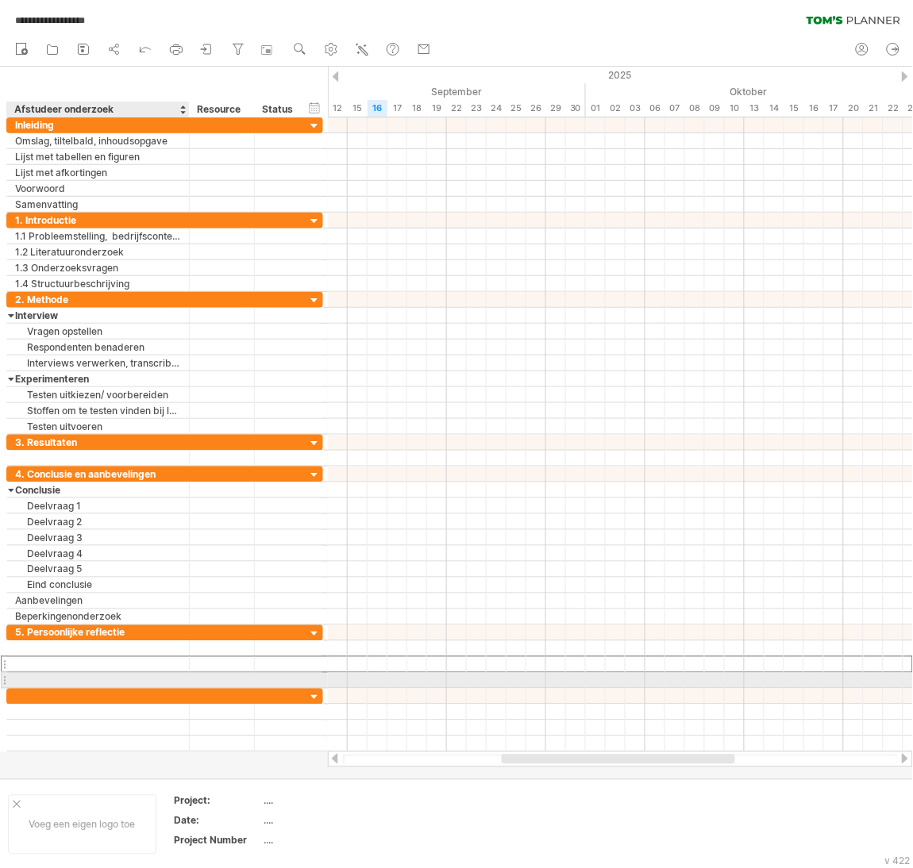
click at [155, 686] on div at bounding box center [98, 680] width 166 height 15
click at [155, 686] on input "text" at bounding box center [98, 680] width 166 height 15
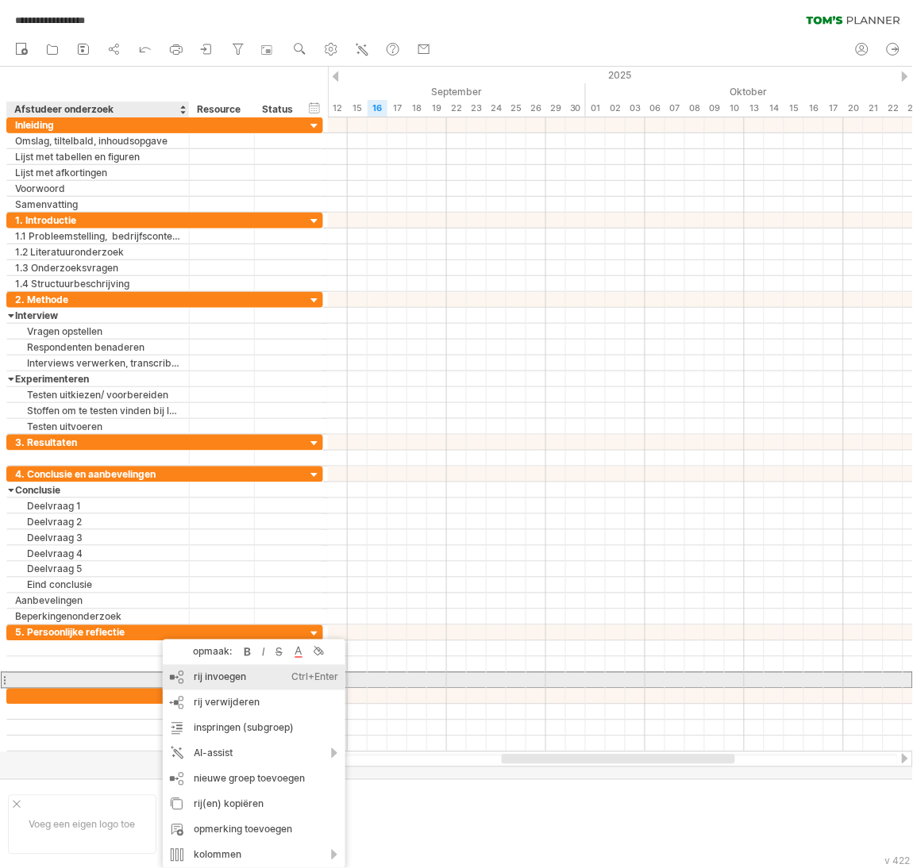
click at [218, 691] on div "rij verwijderen geselecteerde rijen verwijderen" at bounding box center [254, 703] width 183 height 25
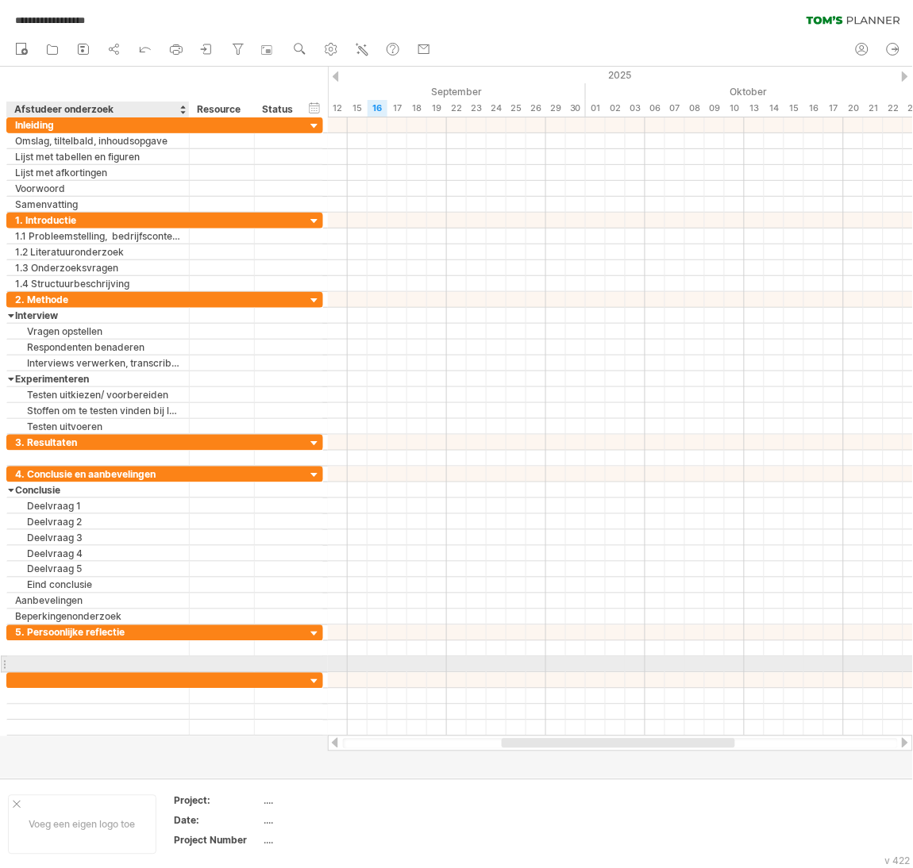
click at [131, 668] on div at bounding box center [98, 664] width 166 height 15
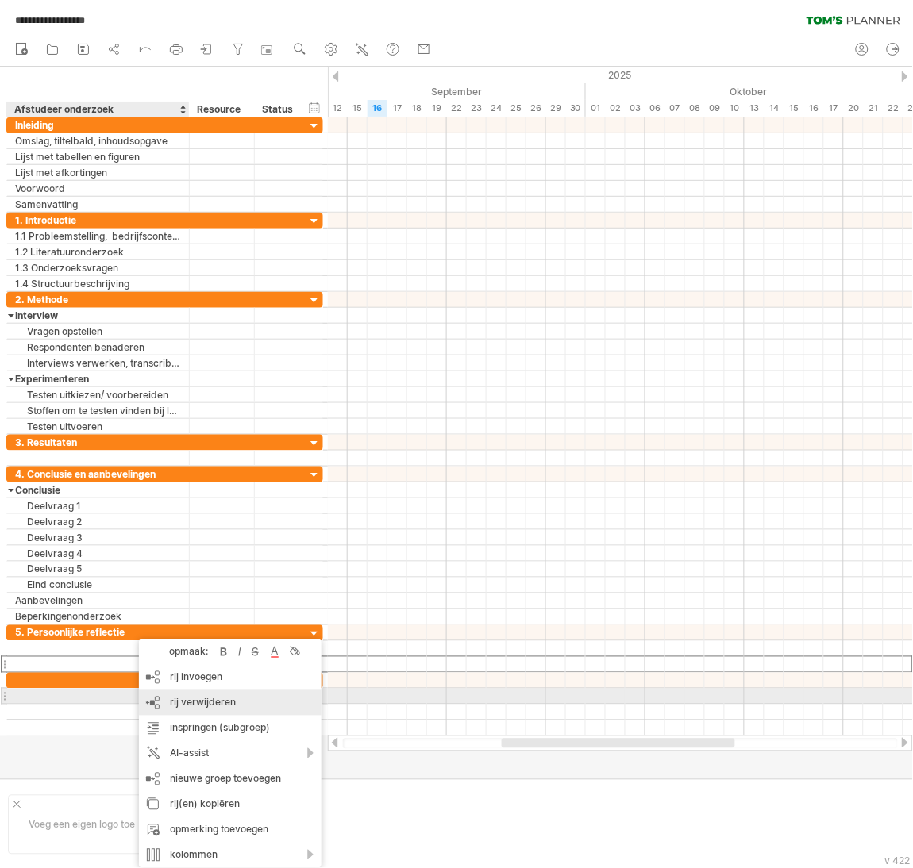
click at [216, 702] on span "rij verwijderen" at bounding box center [203, 703] width 66 height 12
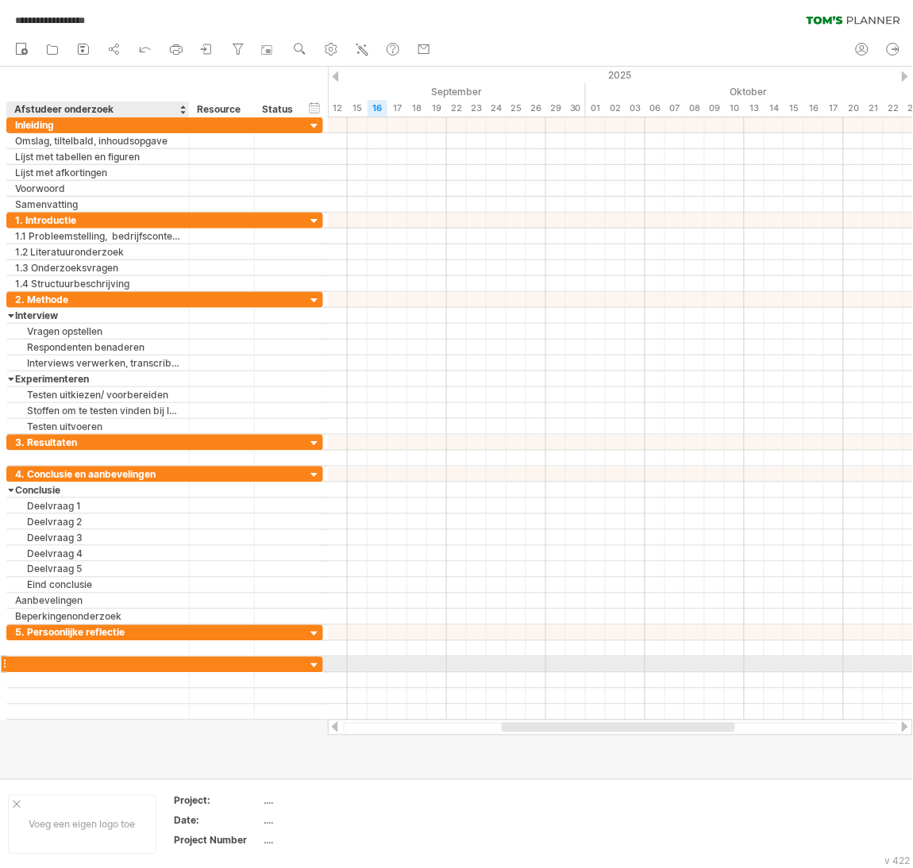
click at [142, 668] on div at bounding box center [98, 664] width 166 height 15
type input "*"
type input "**********"
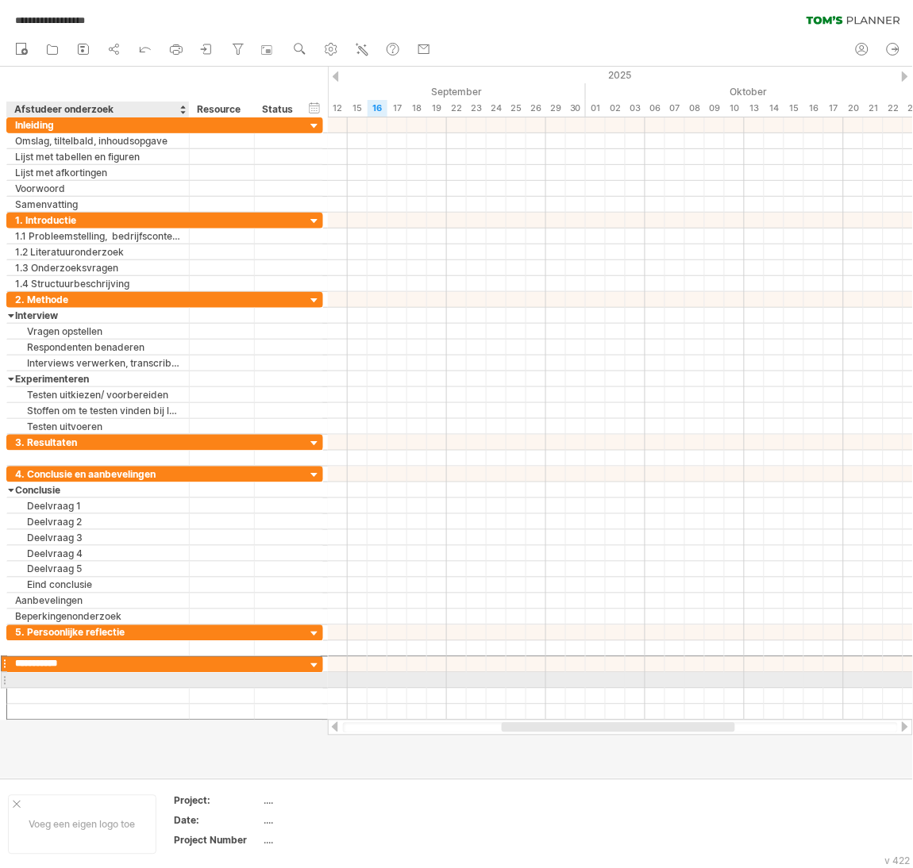
click at [134, 683] on div at bounding box center [98, 680] width 166 height 15
type input "**********"
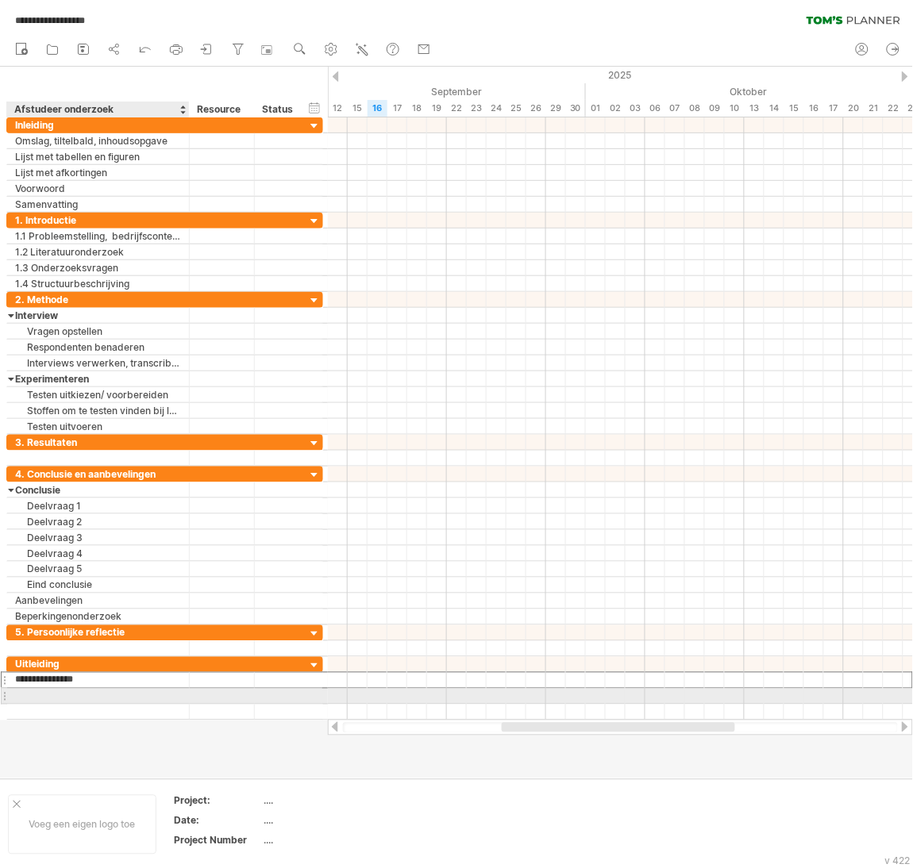
click at [135, 702] on div at bounding box center [98, 696] width 166 height 15
type input "**********"
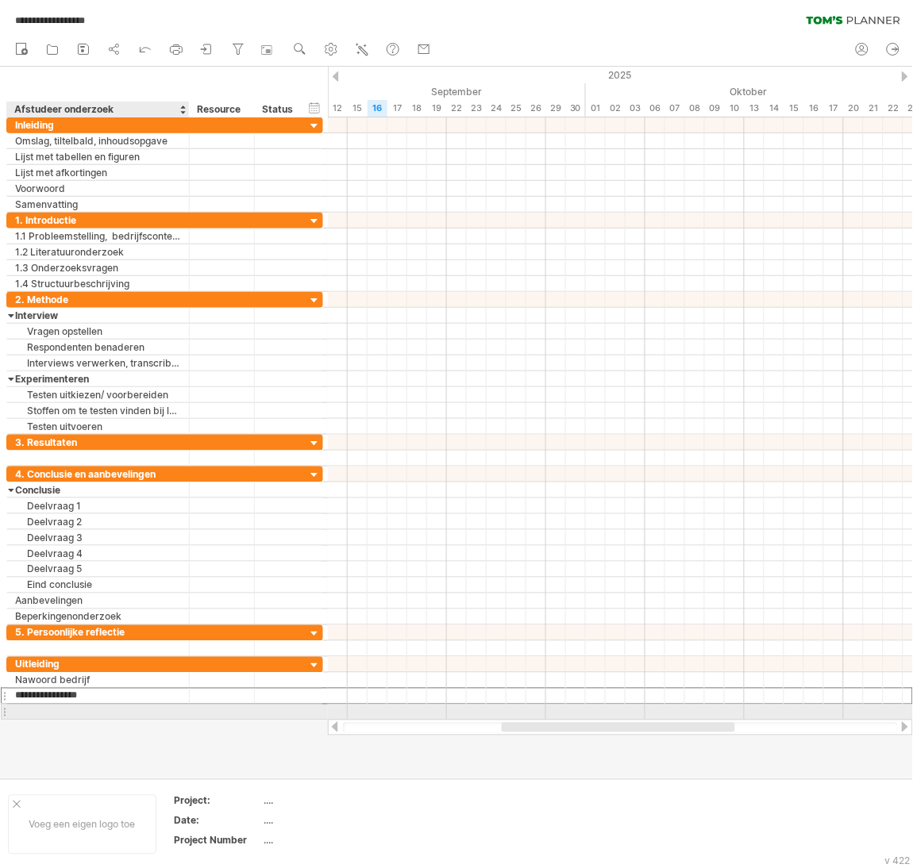
click at [134, 716] on div at bounding box center [98, 712] width 166 height 15
type input "********"
click at [240, 704] on div at bounding box center [222, 696] width 48 height 15
click at [272, 711] on div at bounding box center [280, 712] width 35 height 15
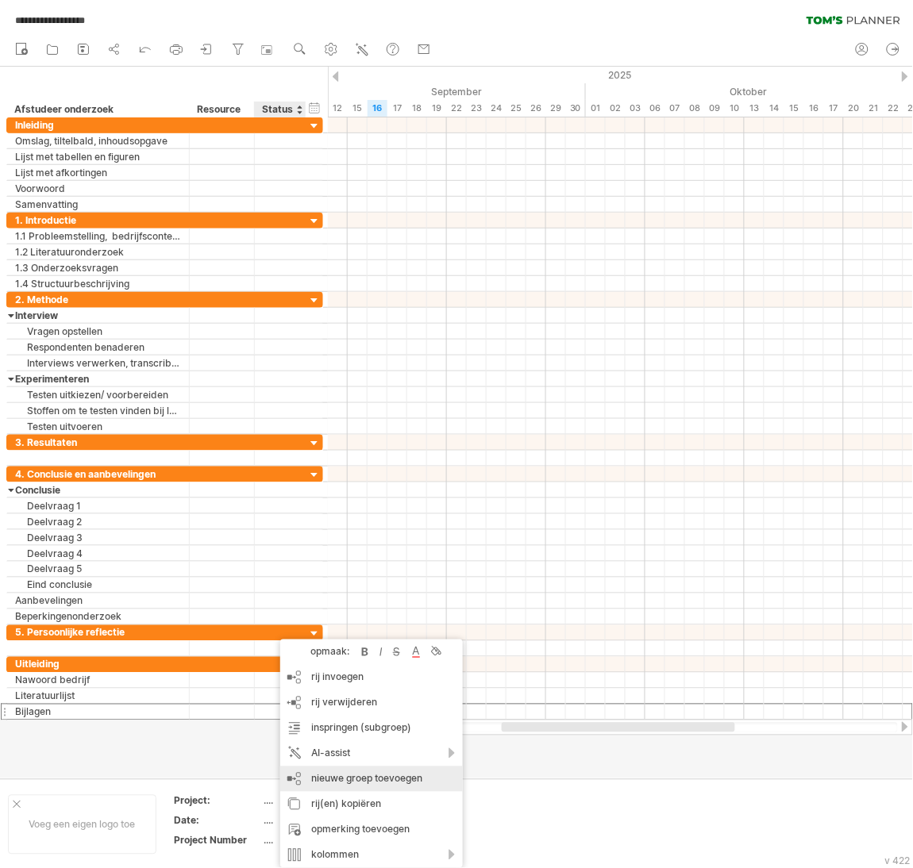
click at [375, 783] on div "nieuwe groep toevoegen" at bounding box center [371, 779] width 183 height 25
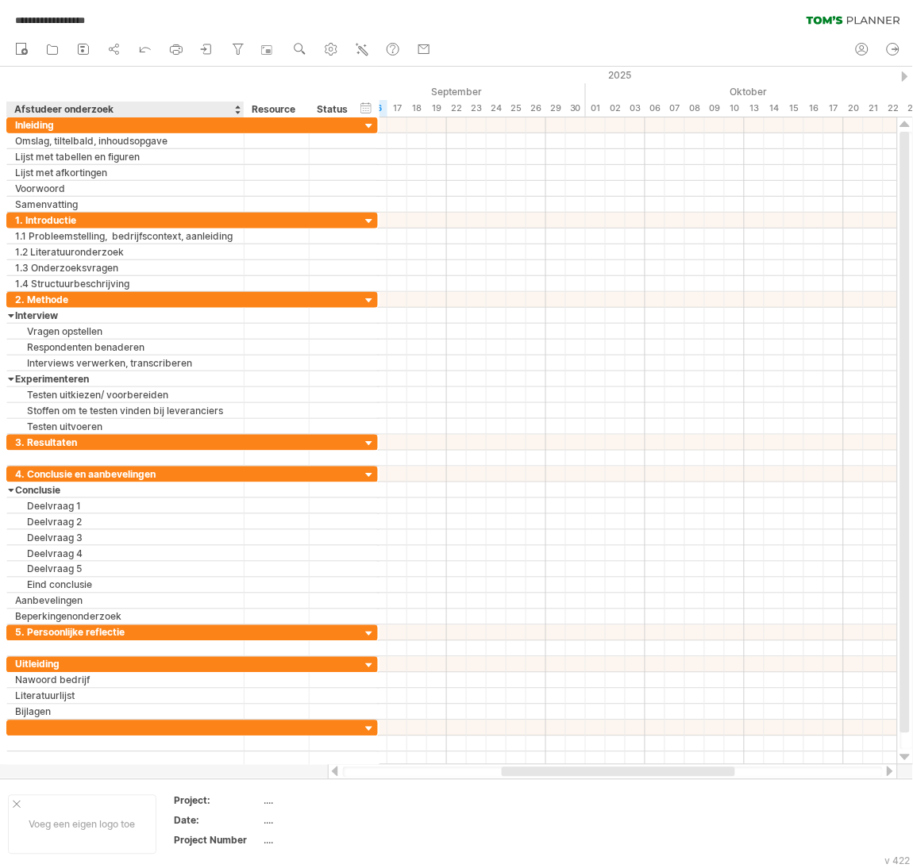
drag, startPoint x: 187, startPoint y: 110, endPoint x: 242, endPoint y: 112, distance: 54.8
click at [242, 112] on div "**********" at bounding box center [183, 110] width 354 height 16
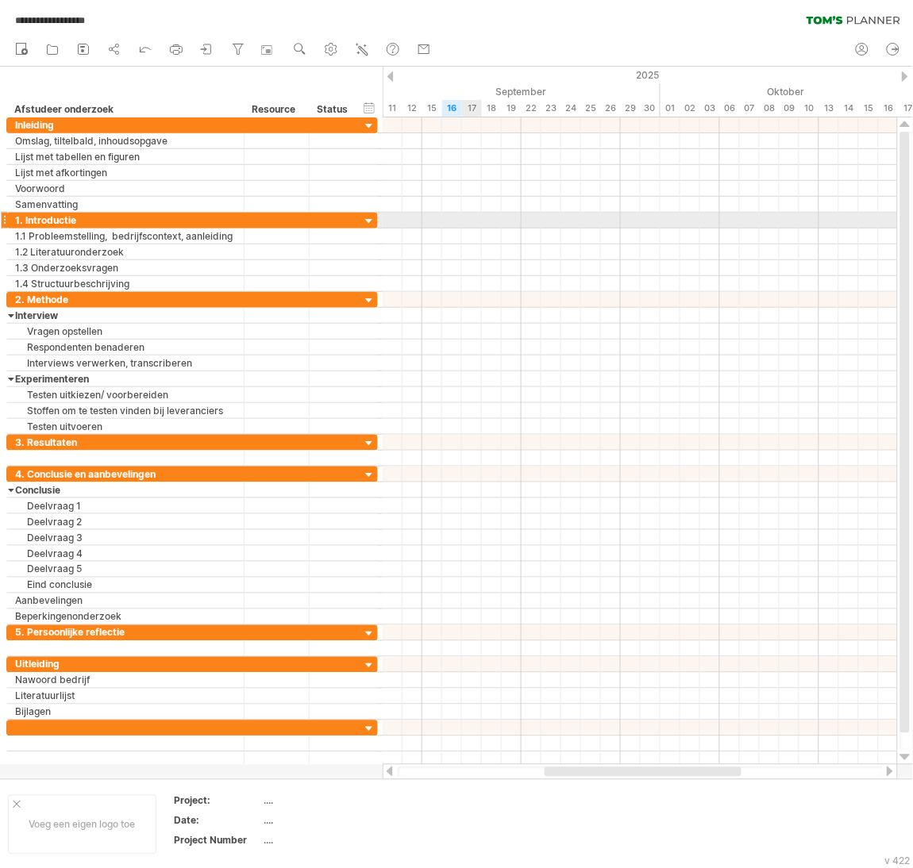
click at [473, 219] on div at bounding box center [640, 221] width 514 height 16
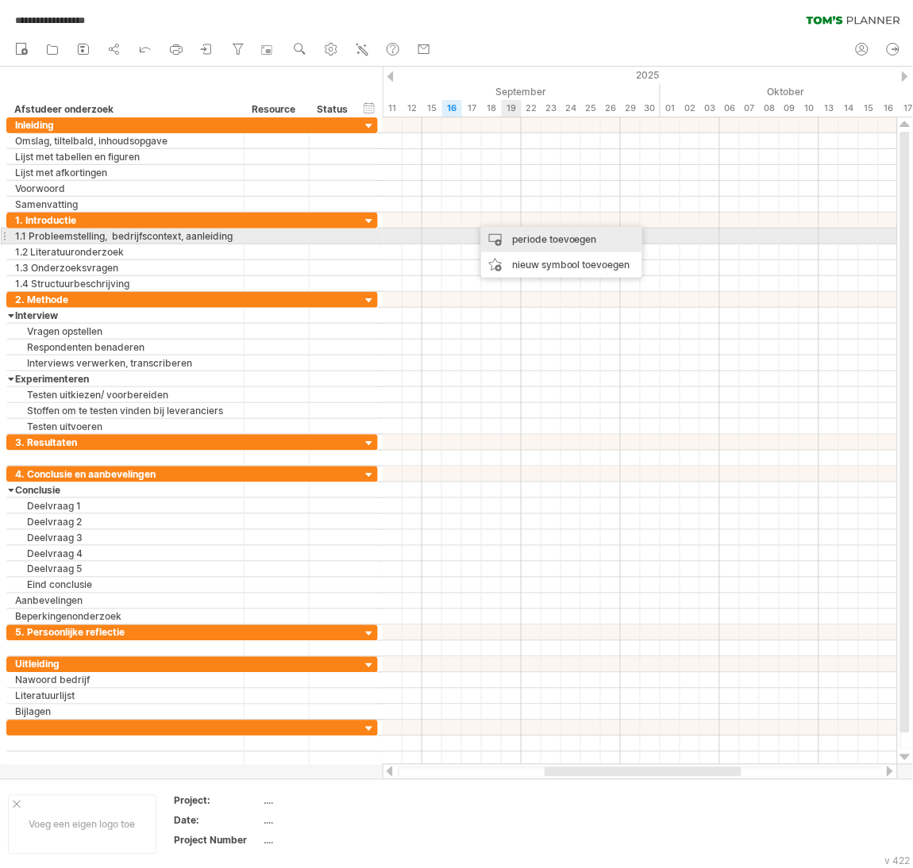
click at [530, 231] on div "periode toevoegen" at bounding box center [561, 239] width 161 height 25
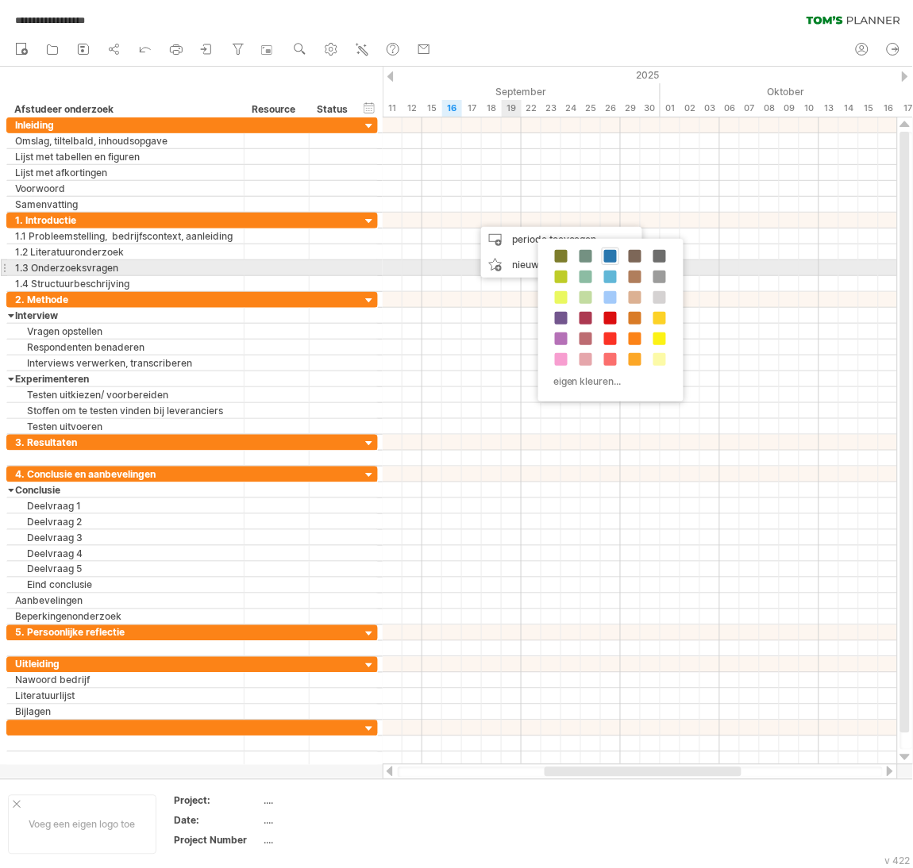
click at [608, 264] on div at bounding box center [610, 256] width 17 height 17
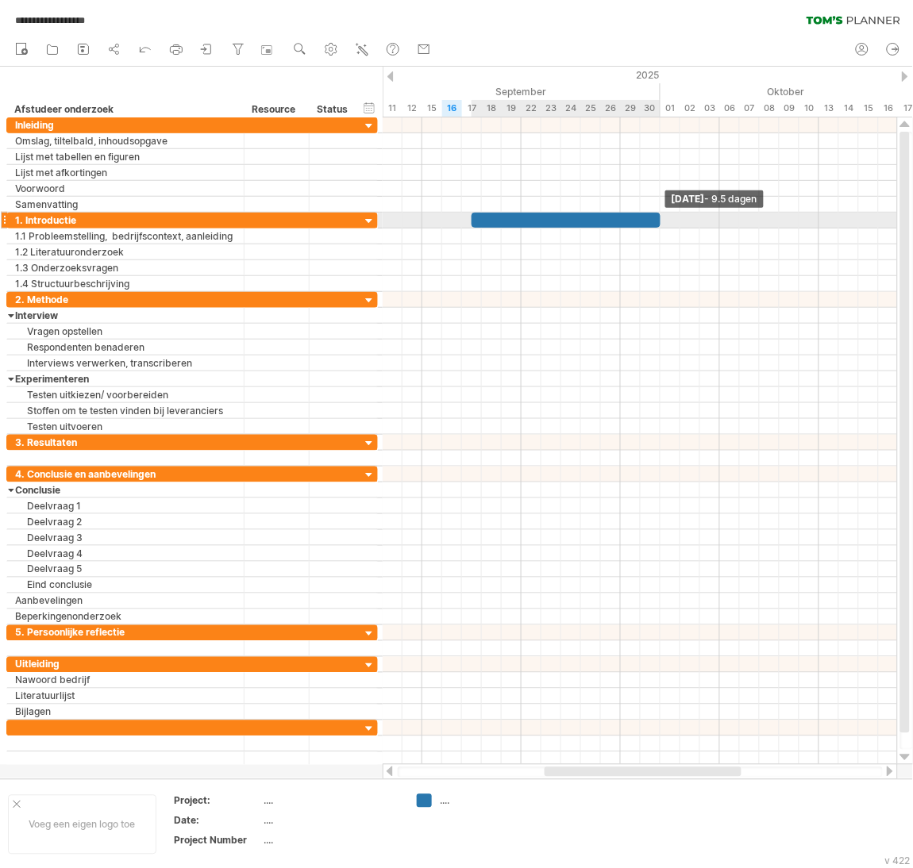
drag, startPoint x: 491, startPoint y: 221, endPoint x: 660, endPoint y: 221, distance: 168.3
click at [660, 221] on span at bounding box center [660, 220] width 6 height 15
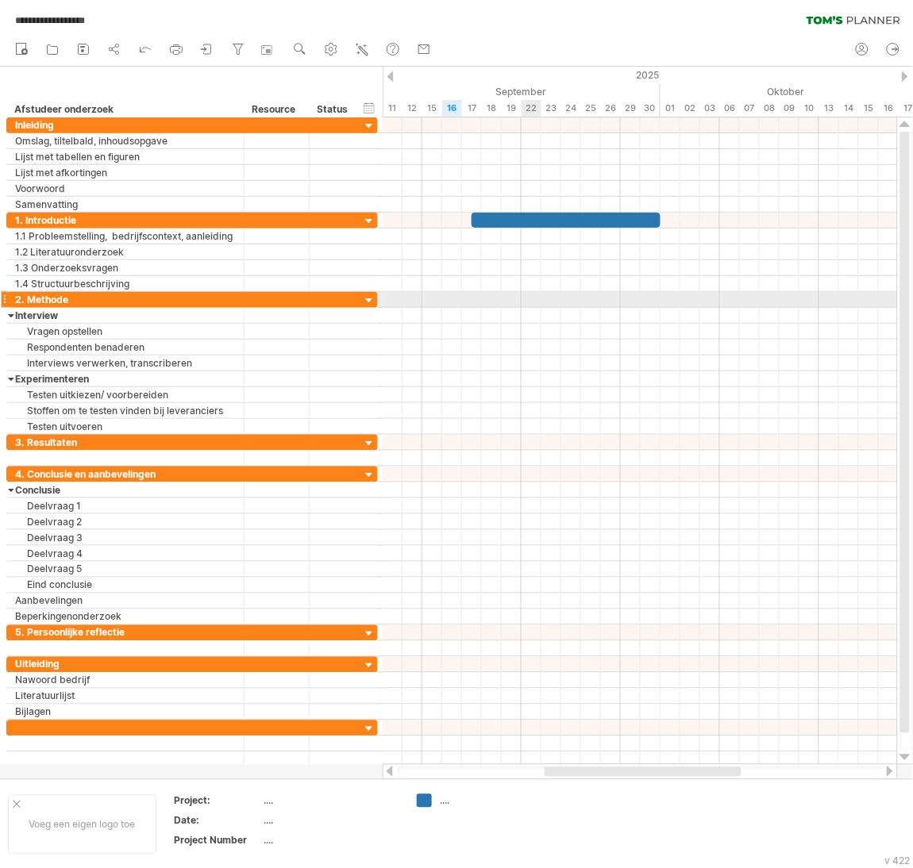
click at [526, 299] on div at bounding box center [640, 300] width 514 height 16
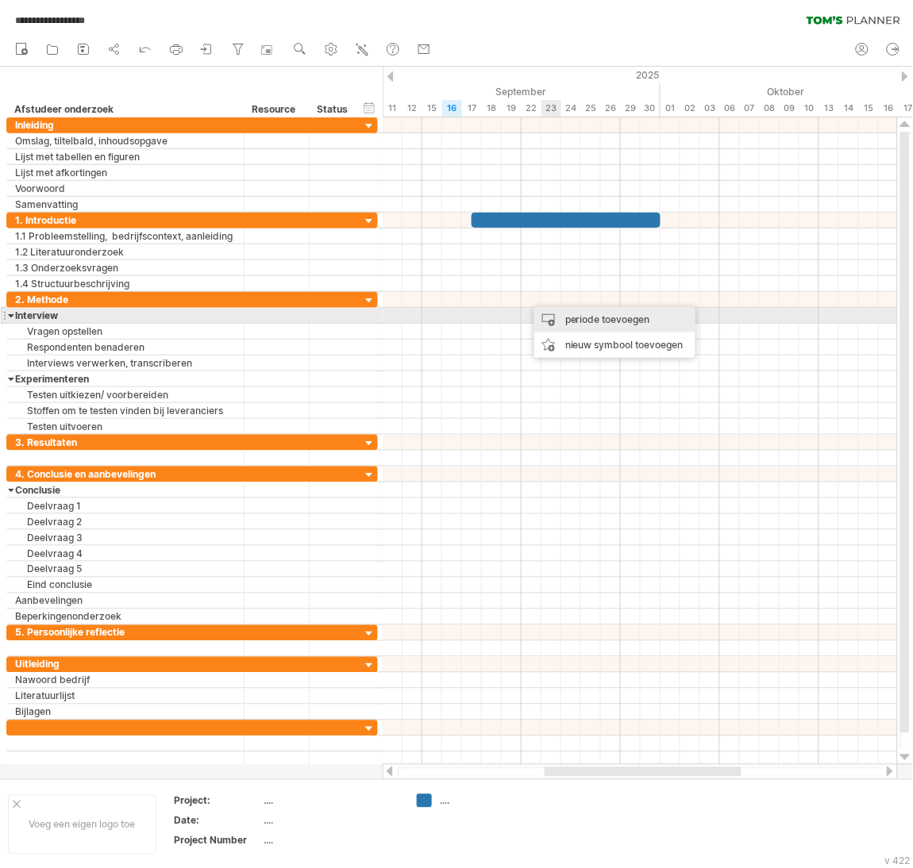
click at [579, 318] on div "periode toevoegen" at bounding box center [614, 319] width 161 height 25
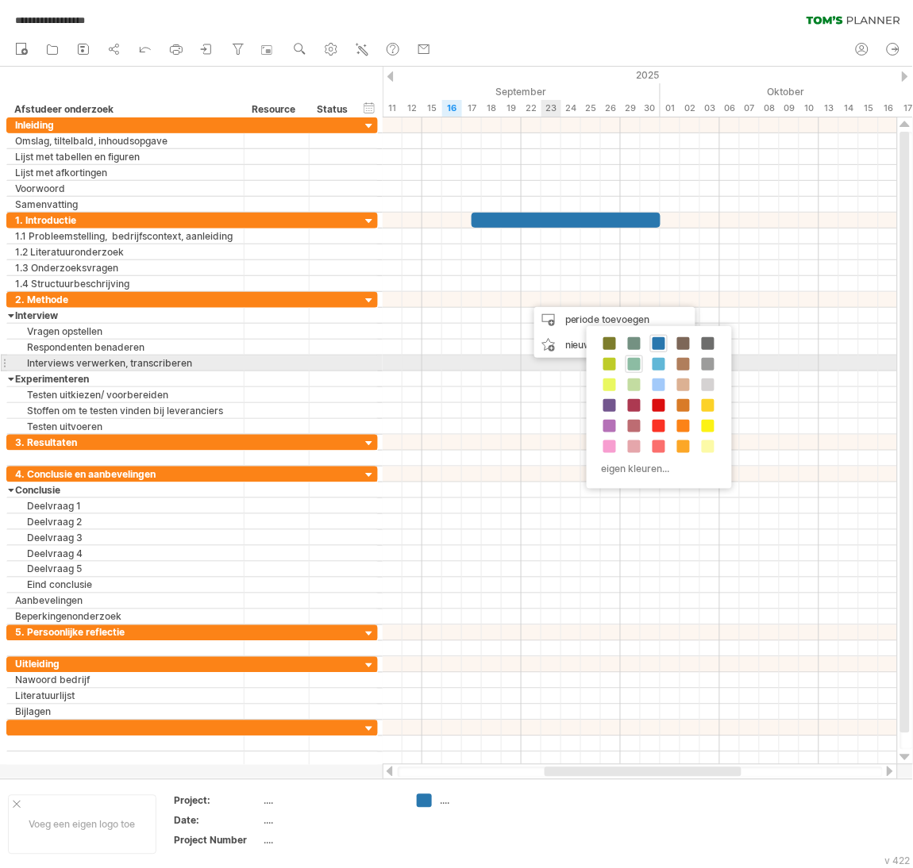
click at [640, 362] on span at bounding box center [634, 364] width 13 height 13
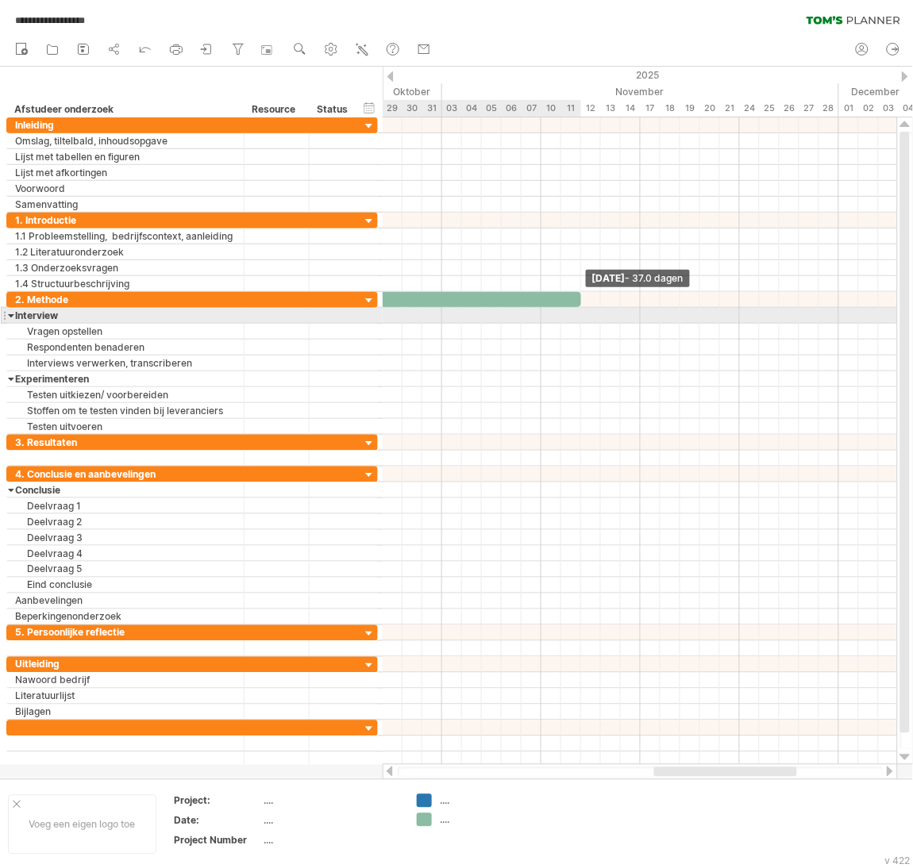
drag, startPoint x: 541, startPoint y: 304, endPoint x: 579, endPoint y: 309, distance: 38.4
click at [579, 307] on span at bounding box center [581, 299] width 6 height 15
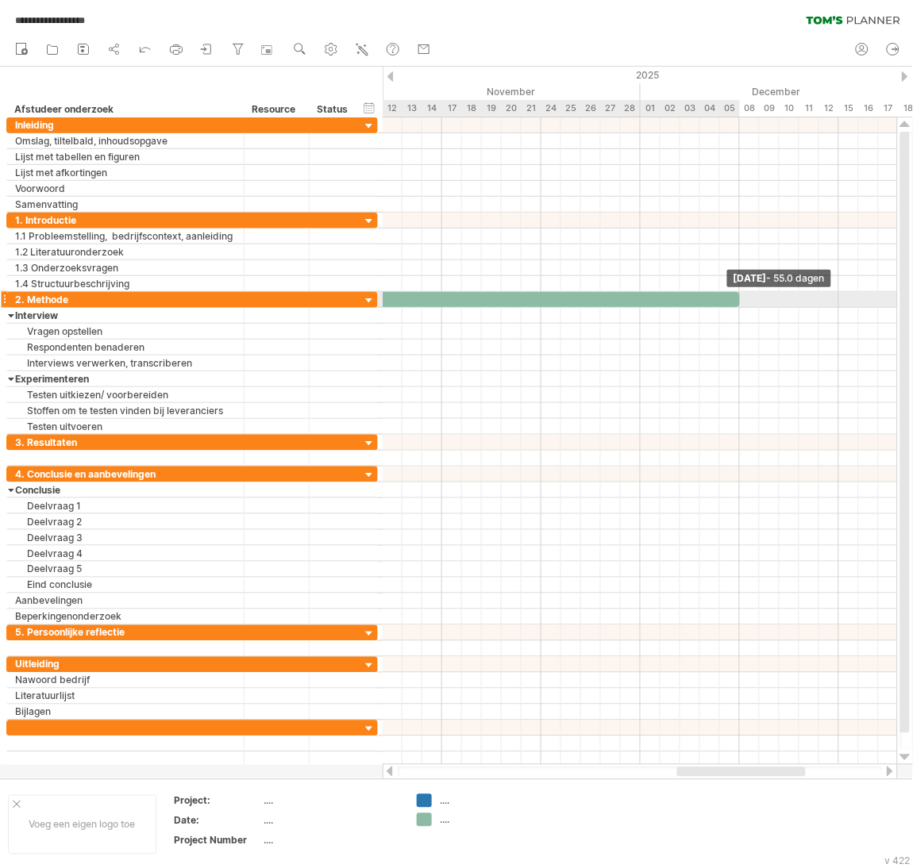
drag, startPoint x: 582, startPoint y: 301, endPoint x: 739, endPoint y: 295, distance: 157.3
click at [739, 295] on span at bounding box center [740, 299] width 6 height 15
click at [792, 305] on div at bounding box center [640, 300] width 514 height 16
click at [783, 302] on div at bounding box center [640, 300] width 514 height 16
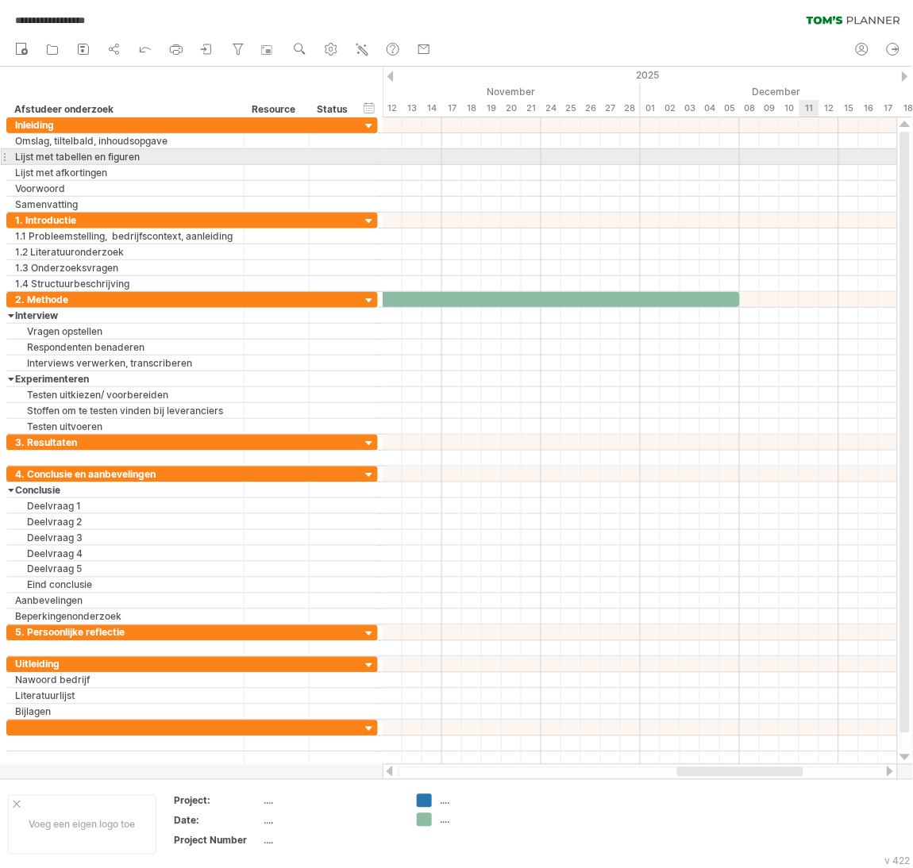
click at [806, 163] on div at bounding box center [640, 157] width 514 height 16
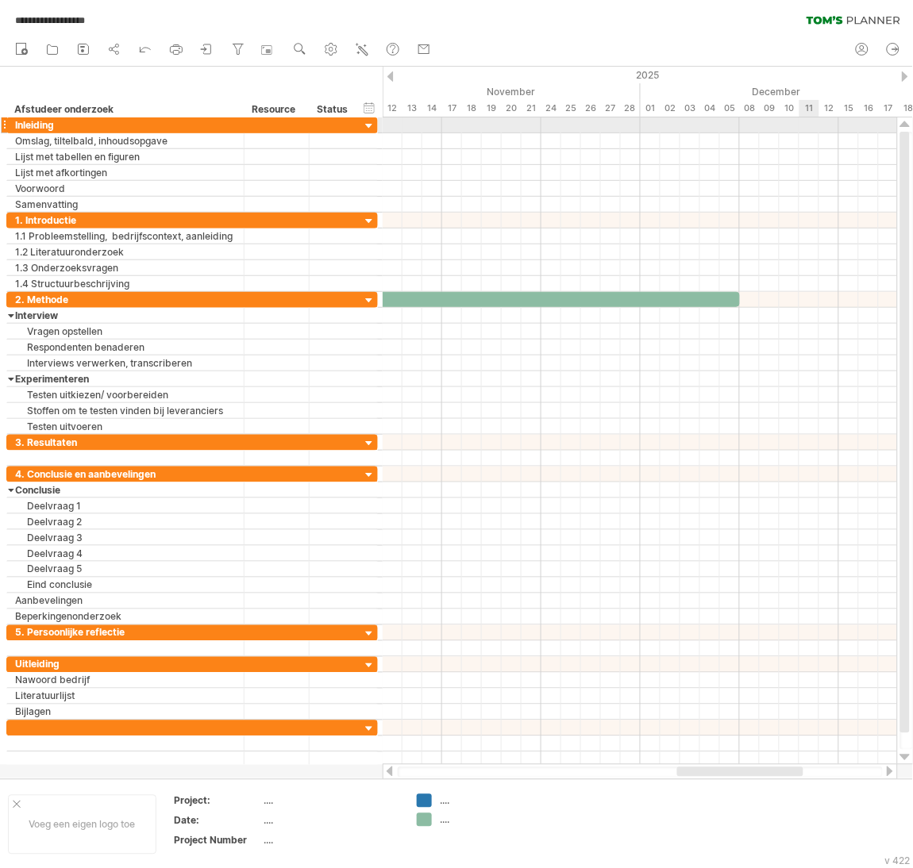
click at [806, 125] on div at bounding box center [640, 125] width 514 height 16
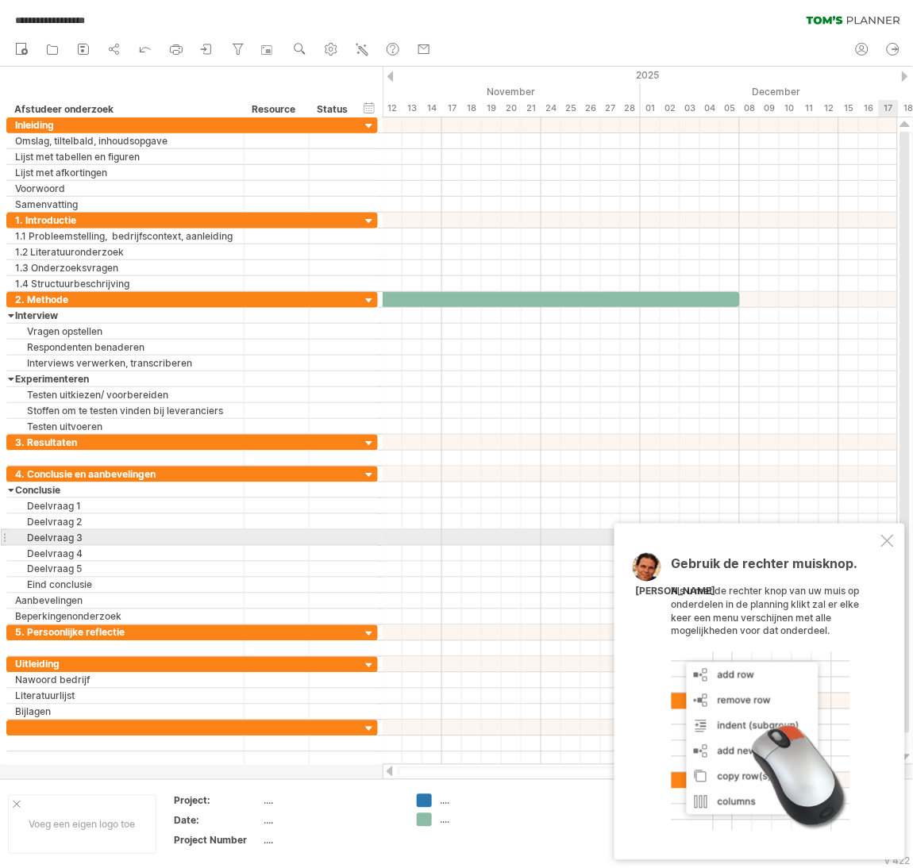
click at [892, 542] on div at bounding box center [887, 541] width 13 height 13
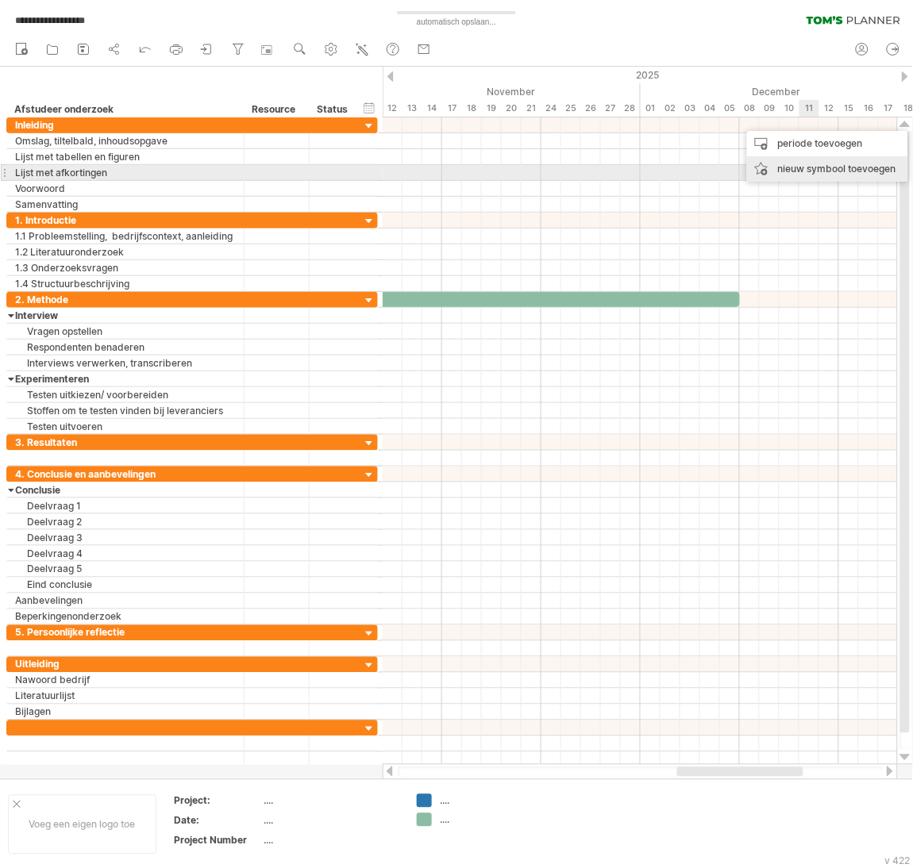
click at [822, 168] on div "nieuw symbool toevoegen" at bounding box center [827, 168] width 161 height 25
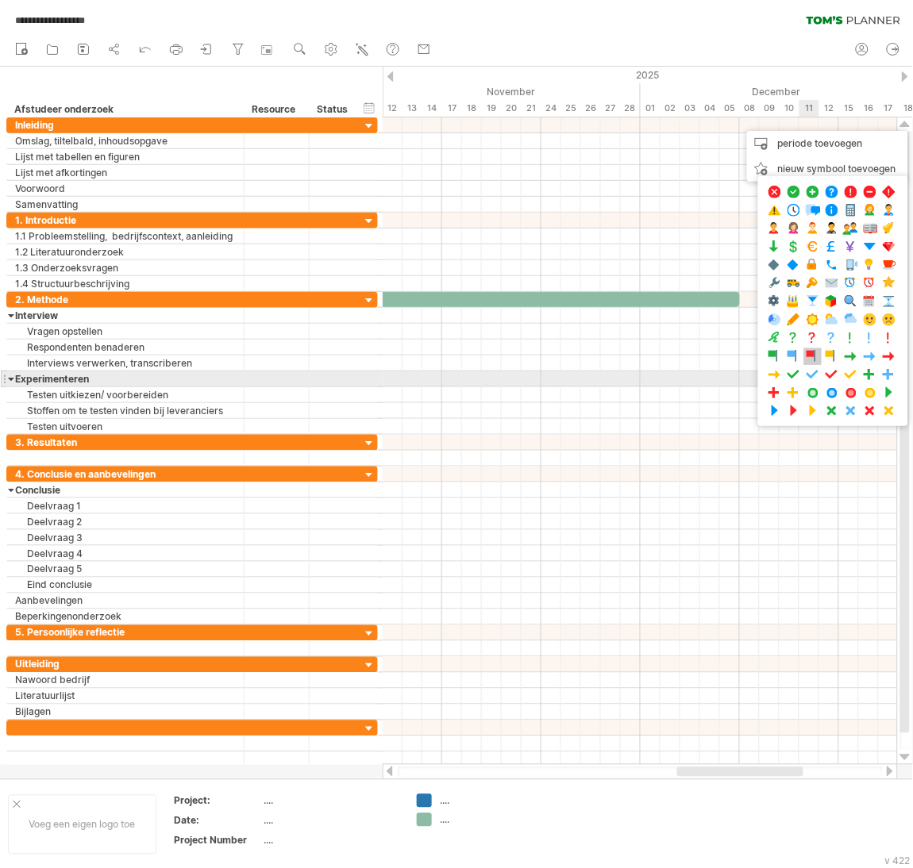
click at [821, 364] on span at bounding box center [813, 356] width 16 height 15
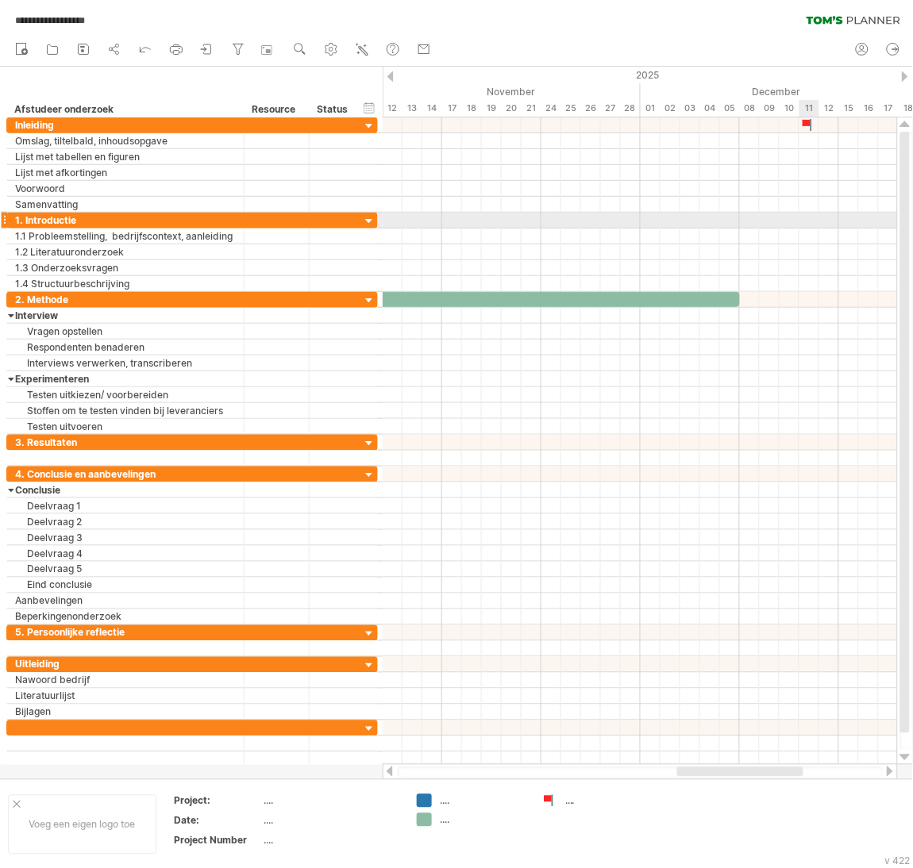
click at [807, 220] on div at bounding box center [640, 221] width 514 height 16
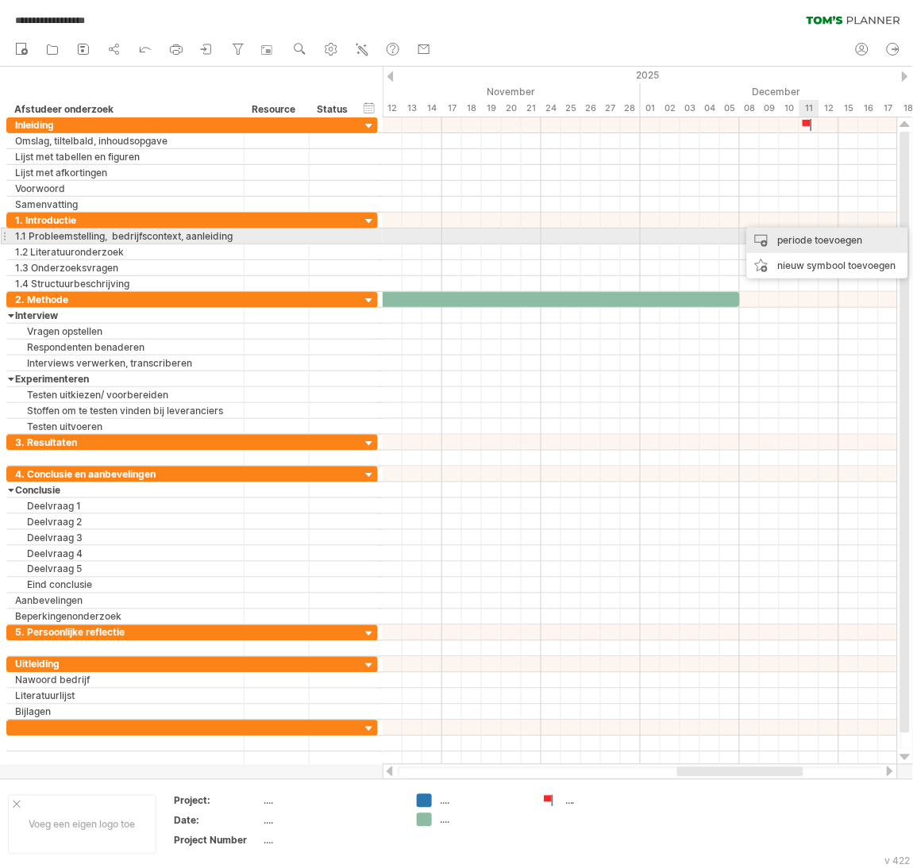
click at [813, 244] on div "periode toevoegen" at bounding box center [827, 240] width 161 height 25
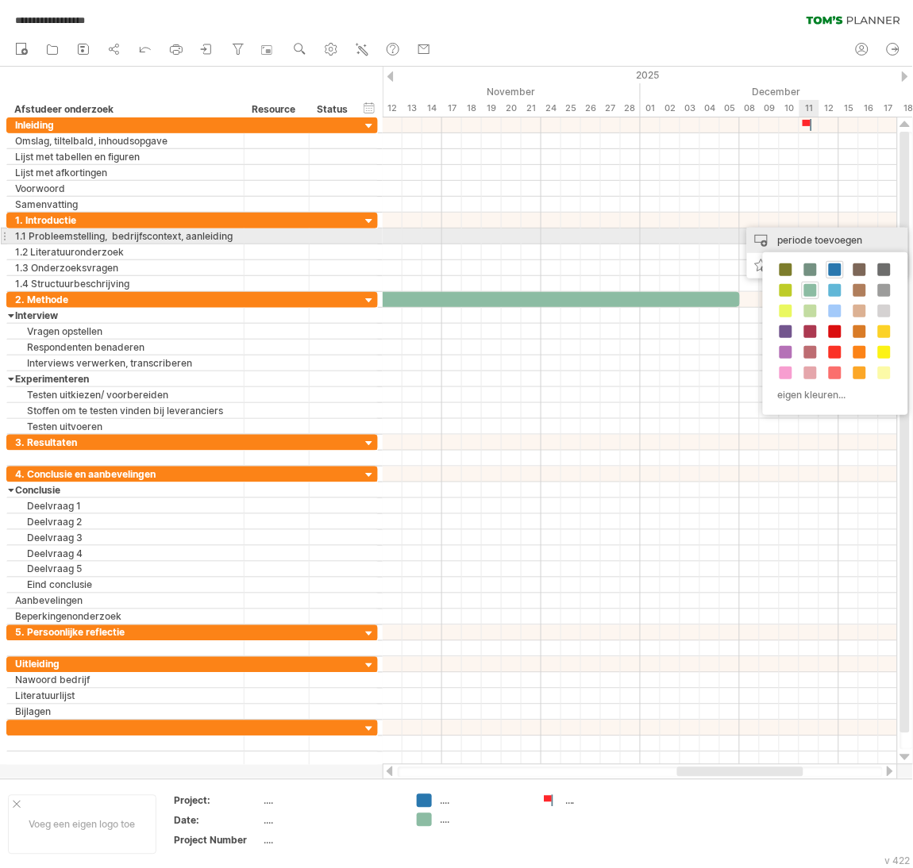
click at [813, 244] on div "periode toevoegen" at bounding box center [827, 240] width 161 height 25
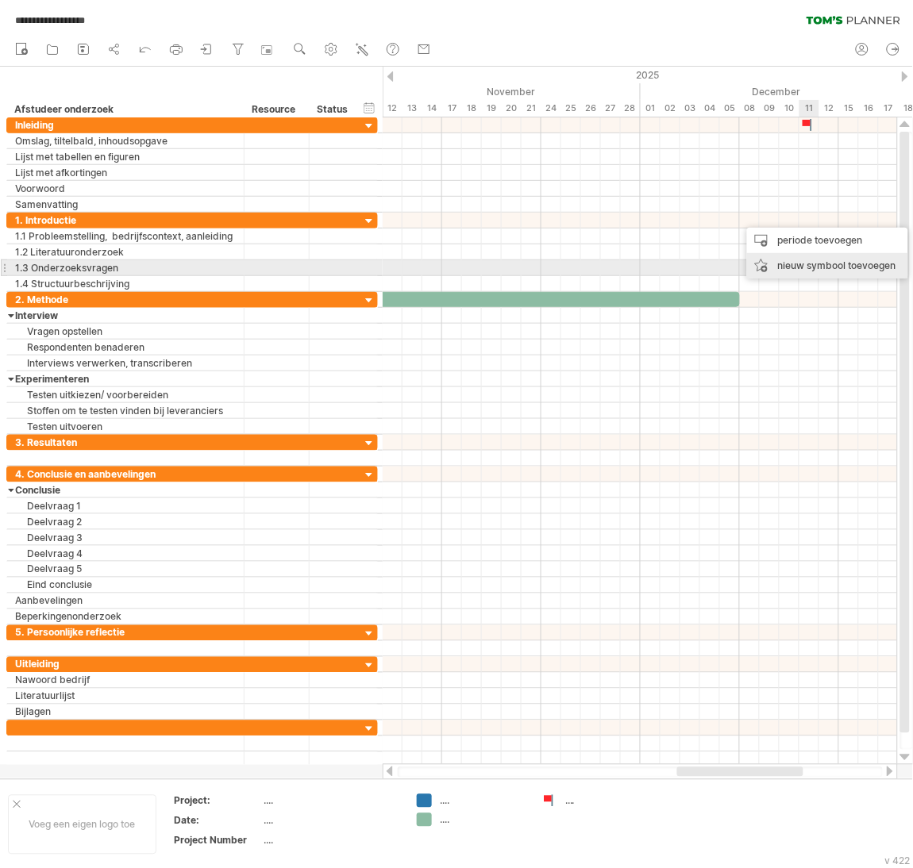
click at [813, 261] on div "nieuw symbool toevoegen" at bounding box center [827, 265] width 161 height 25
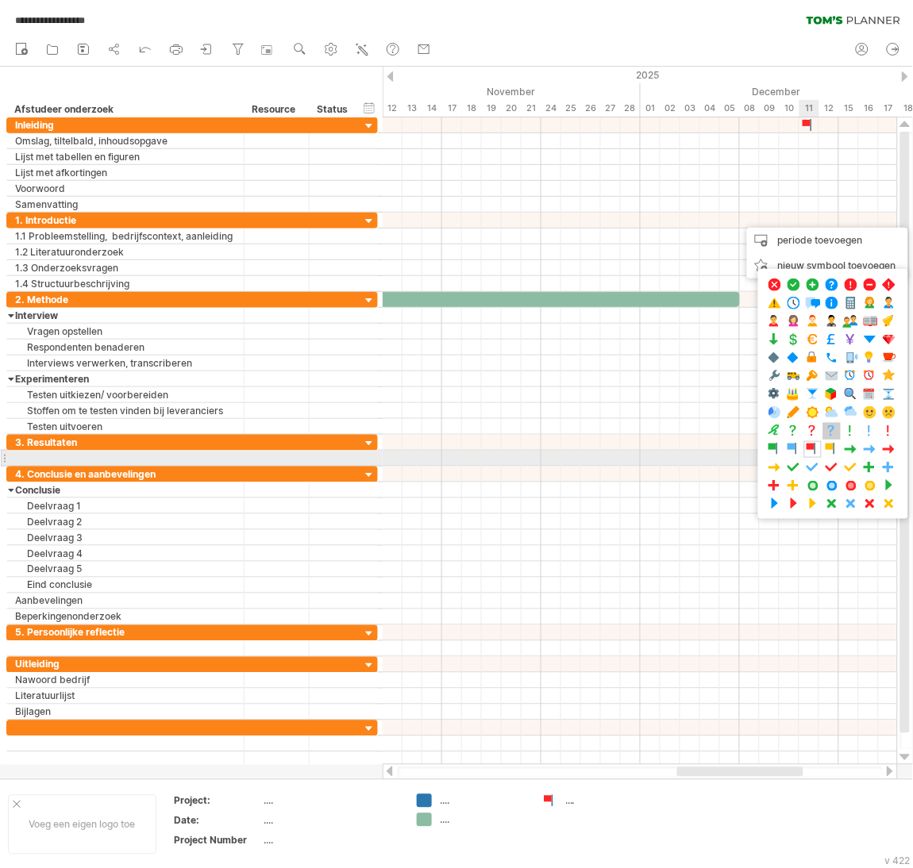
click at [841, 440] on div at bounding box center [831, 431] width 17 height 17
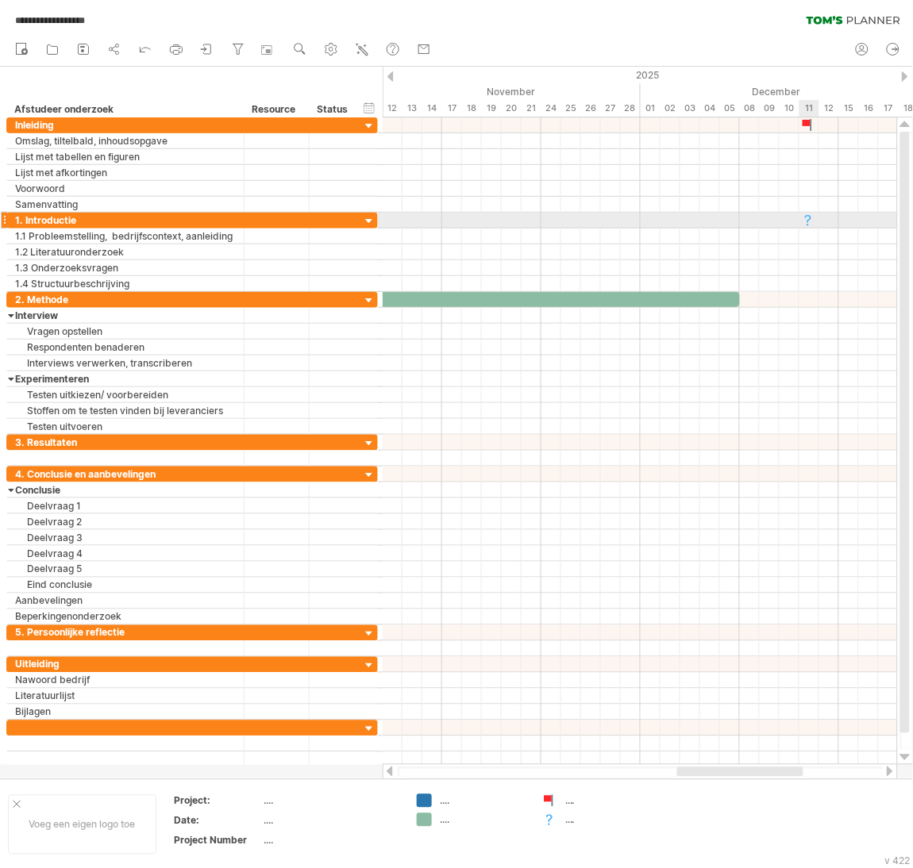
click at [806, 217] on div at bounding box center [809, 220] width 16 height 15
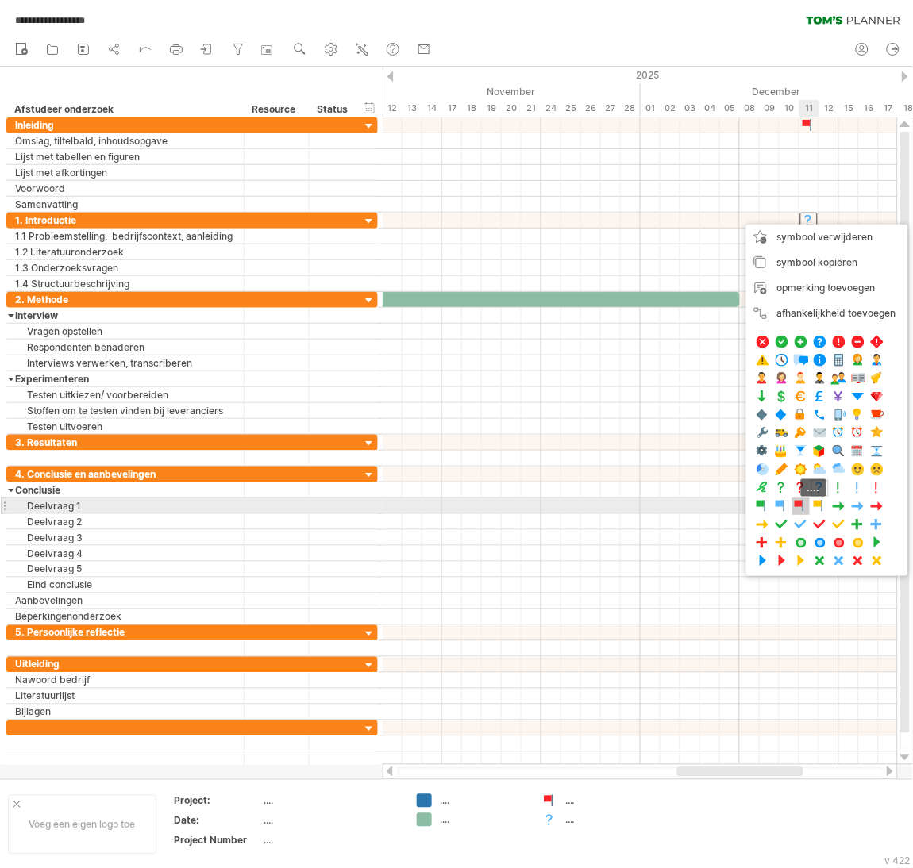
click at [804, 510] on span at bounding box center [801, 506] width 16 height 15
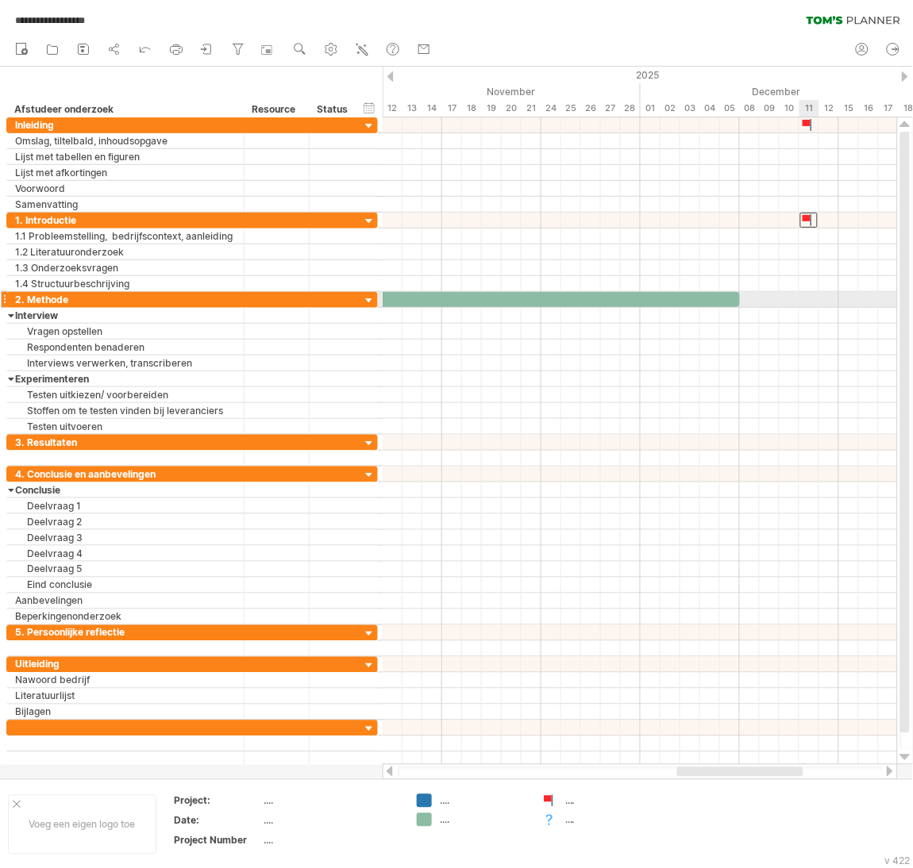
click at [804, 299] on div at bounding box center [640, 300] width 514 height 16
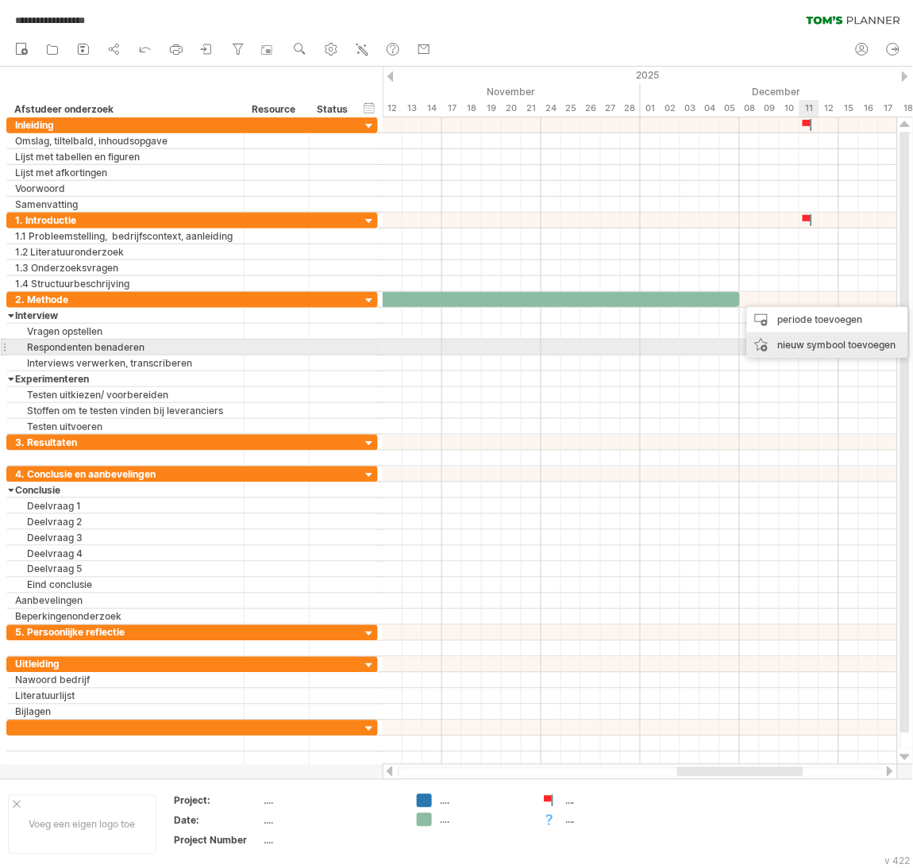
click at [822, 349] on div "nieuw symbool toevoegen" at bounding box center [827, 345] width 161 height 25
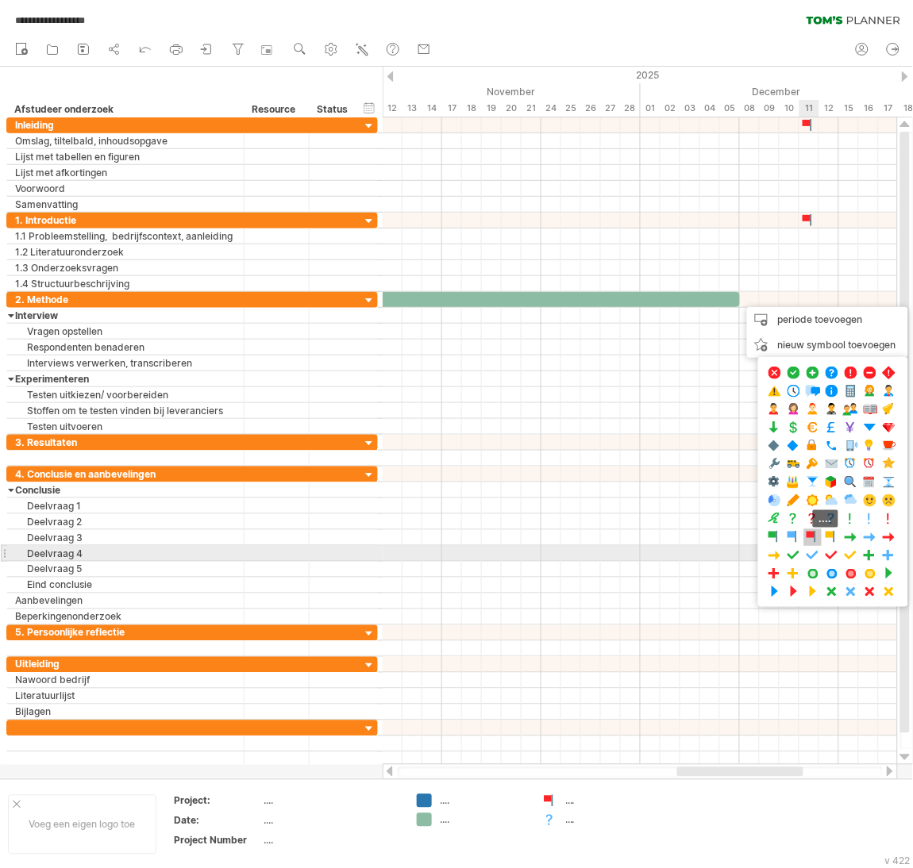
click at [821, 545] on span at bounding box center [813, 537] width 16 height 15
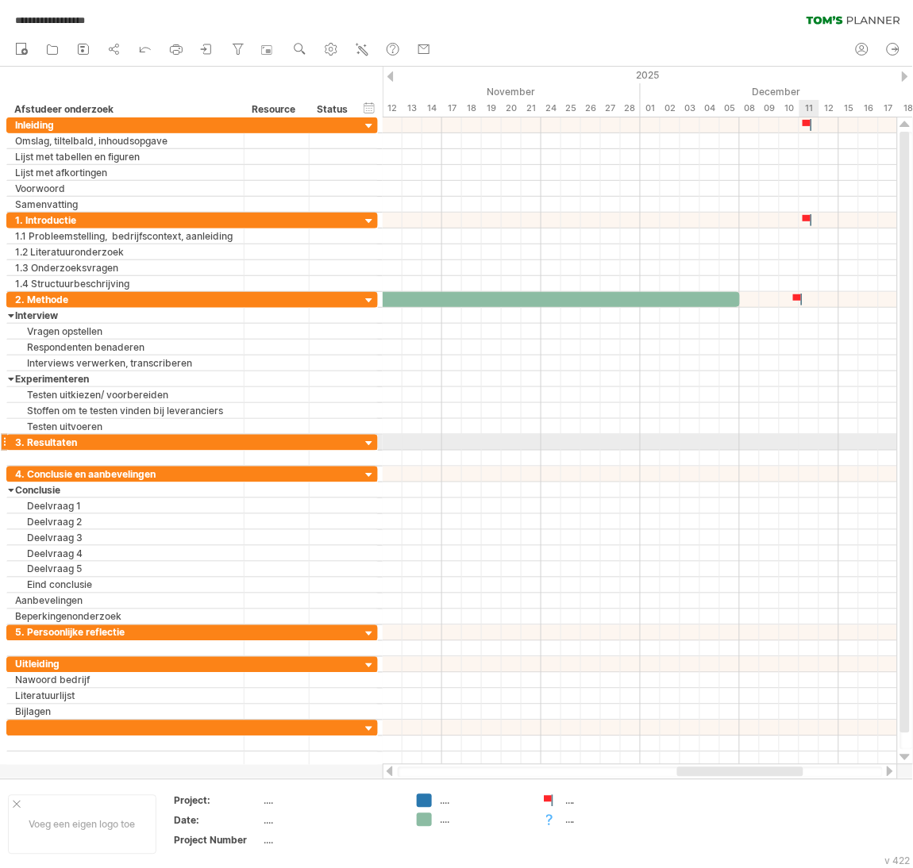
click at [806, 444] on div at bounding box center [640, 443] width 514 height 16
click at [802, 302] on div at bounding box center [799, 299] width 17 height 15
click at [807, 301] on div at bounding box center [808, 299] width 17 height 15
click at [809, 298] on div at bounding box center [808, 299] width 17 height 15
click at [808, 448] on div at bounding box center [640, 443] width 514 height 16
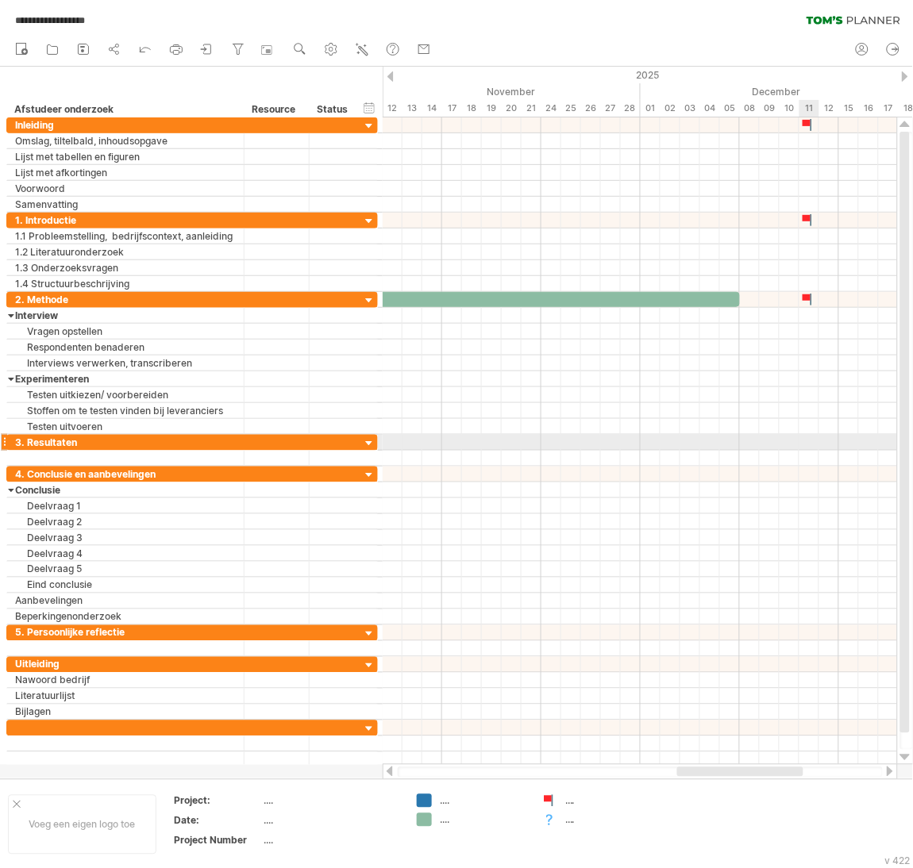
click at [808, 448] on div at bounding box center [640, 443] width 514 height 16
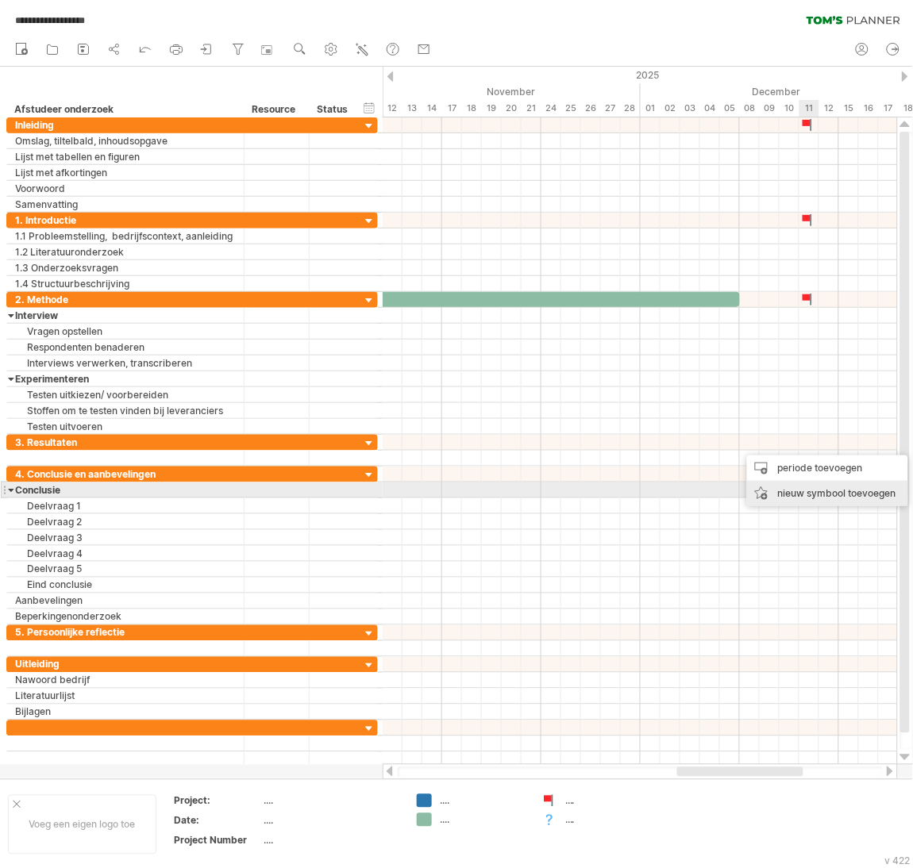
click at [816, 485] on div "nieuw symbool toevoegen" at bounding box center [827, 493] width 161 height 25
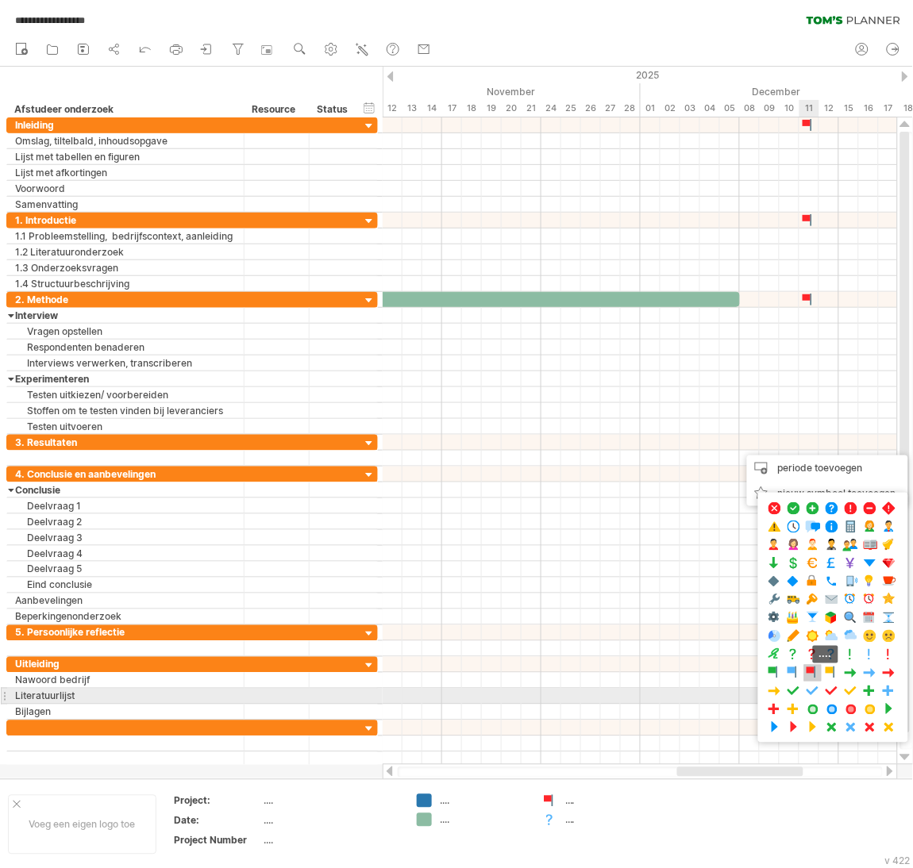
click at [821, 681] on span at bounding box center [813, 673] width 16 height 15
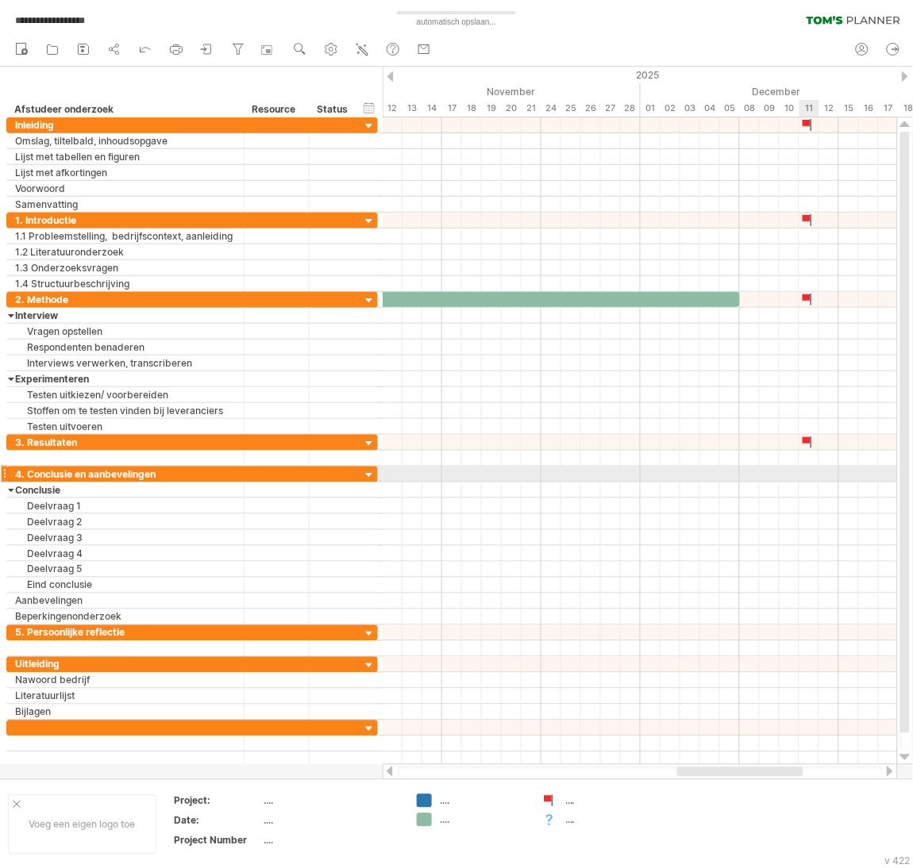
click at [809, 479] on div at bounding box center [640, 475] width 514 height 16
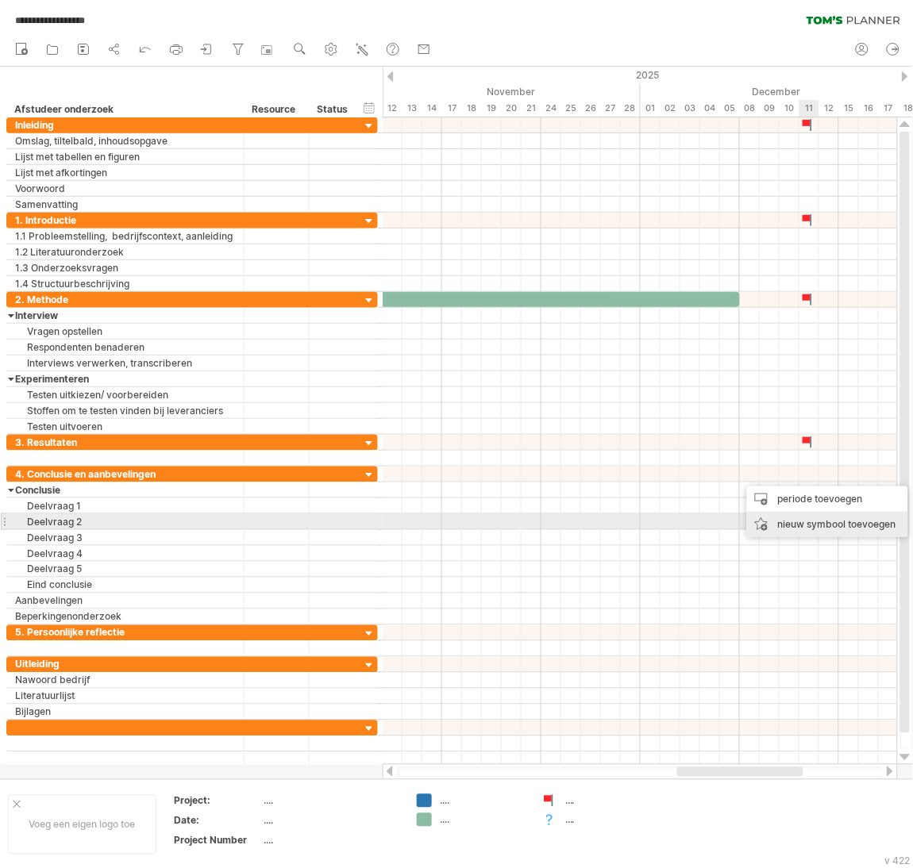
click at [821, 521] on div "nieuw symbool toevoegen" at bounding box center [827, 524] width 161 height 25
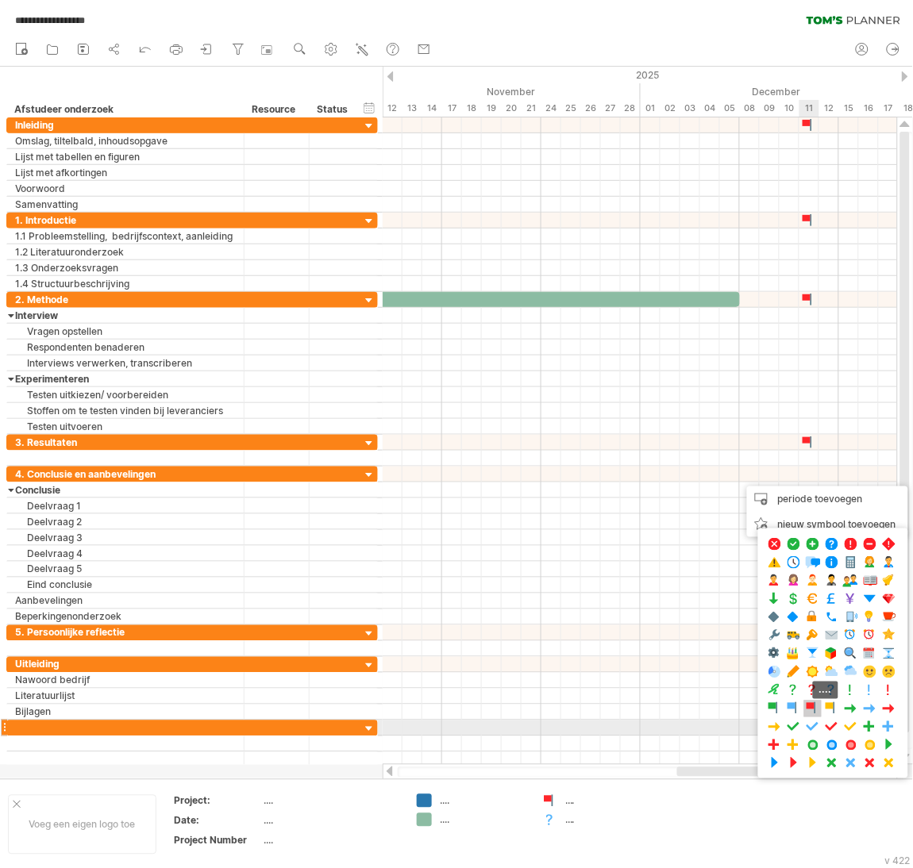
click at [821, 717] on span at bounding box center [813, 709] width 16 height 15
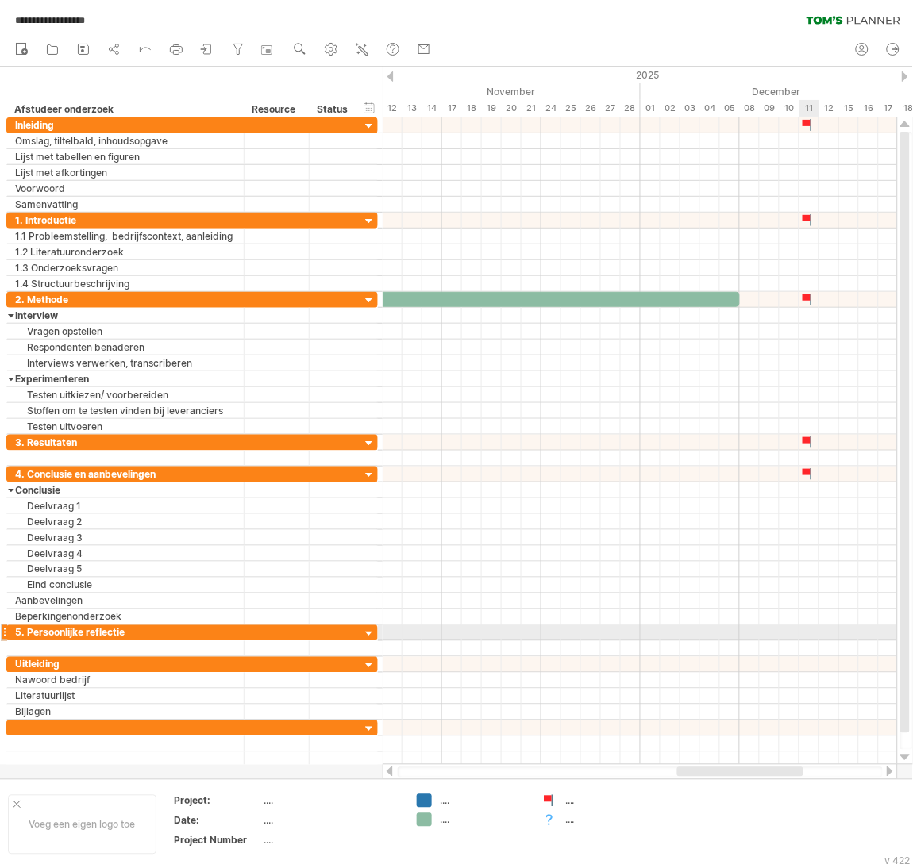
click at [808, 637] on div at bounding box center [640, 633] width 514 height 16
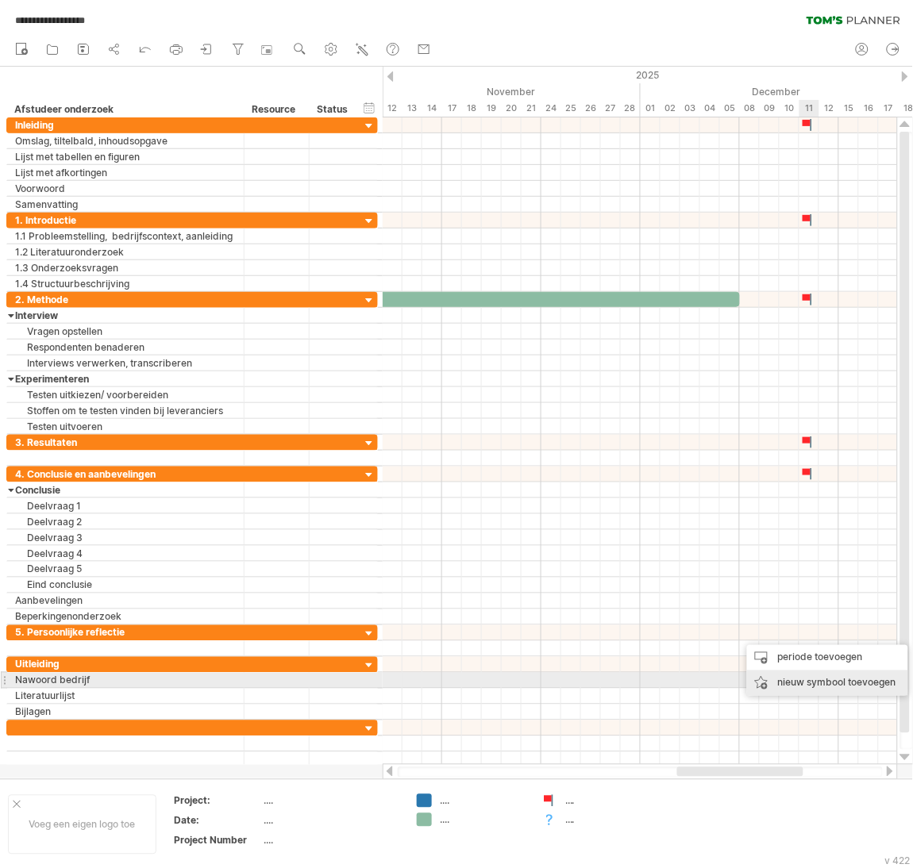
click at [825, 686] on div "nieuw symbool toevoegen" at bounding box center [827, 683] width 161 height 25
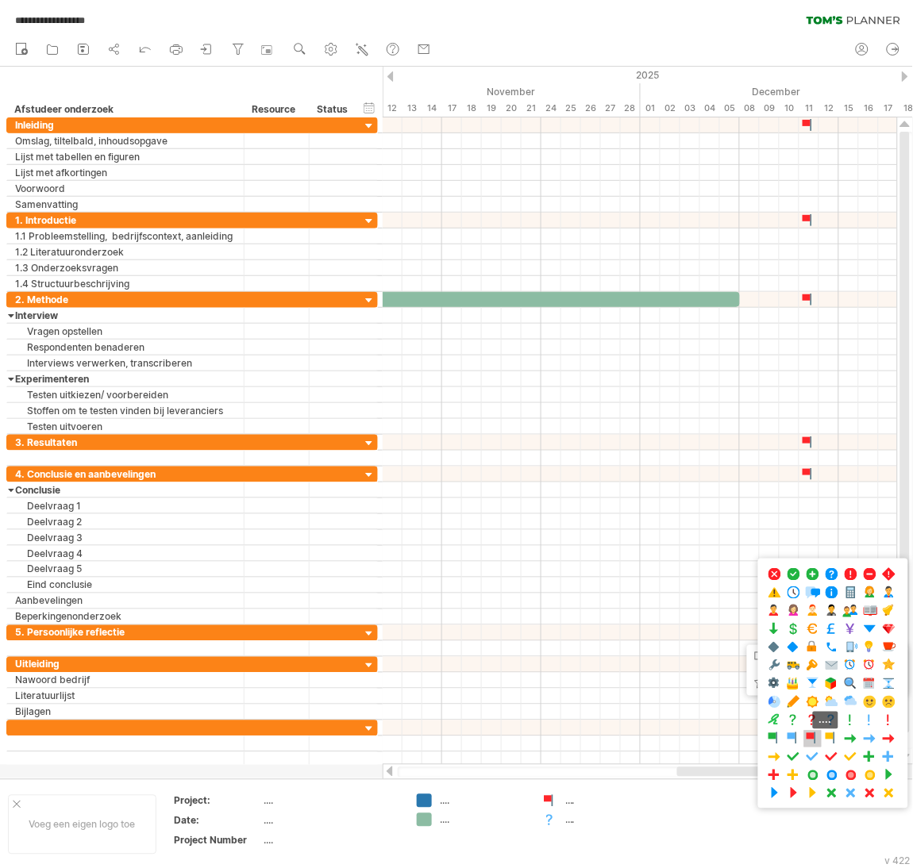
click at [822, 748] on div "...." at bounding box center [812, 739] width 17 height 17
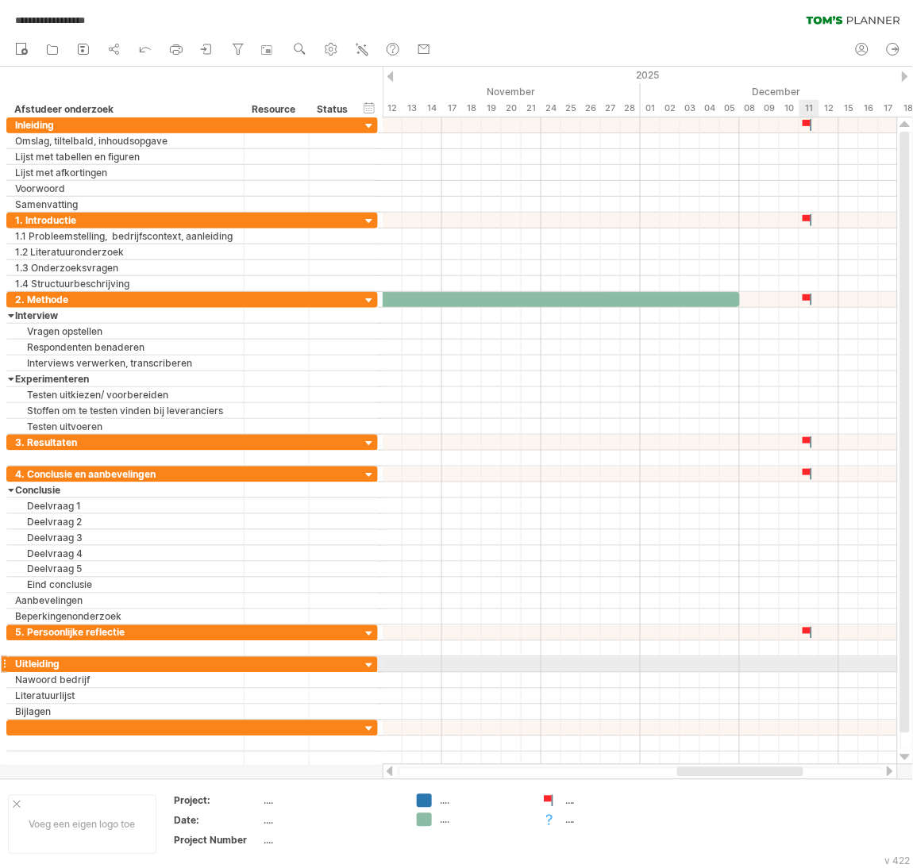
click at [809, 668] on div at bounding box center [640, 665] width 514 height 16
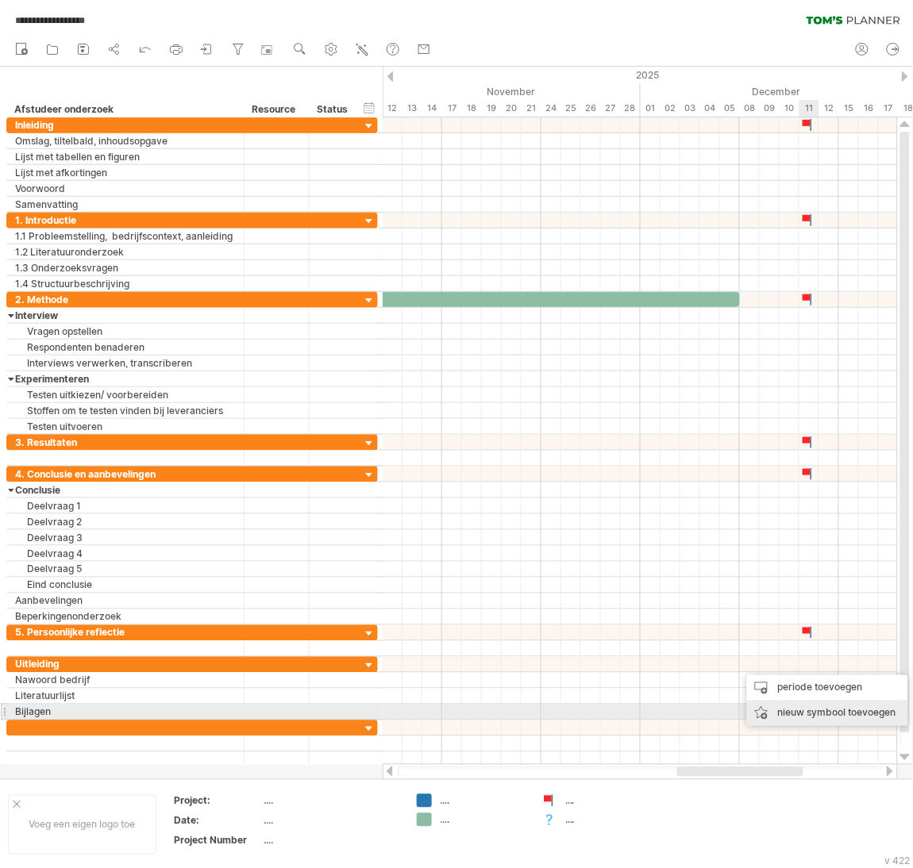
click at [821, 710] on div "nieuw symbool toevoegen" at bounding box center [827, 713] width 161 height 25
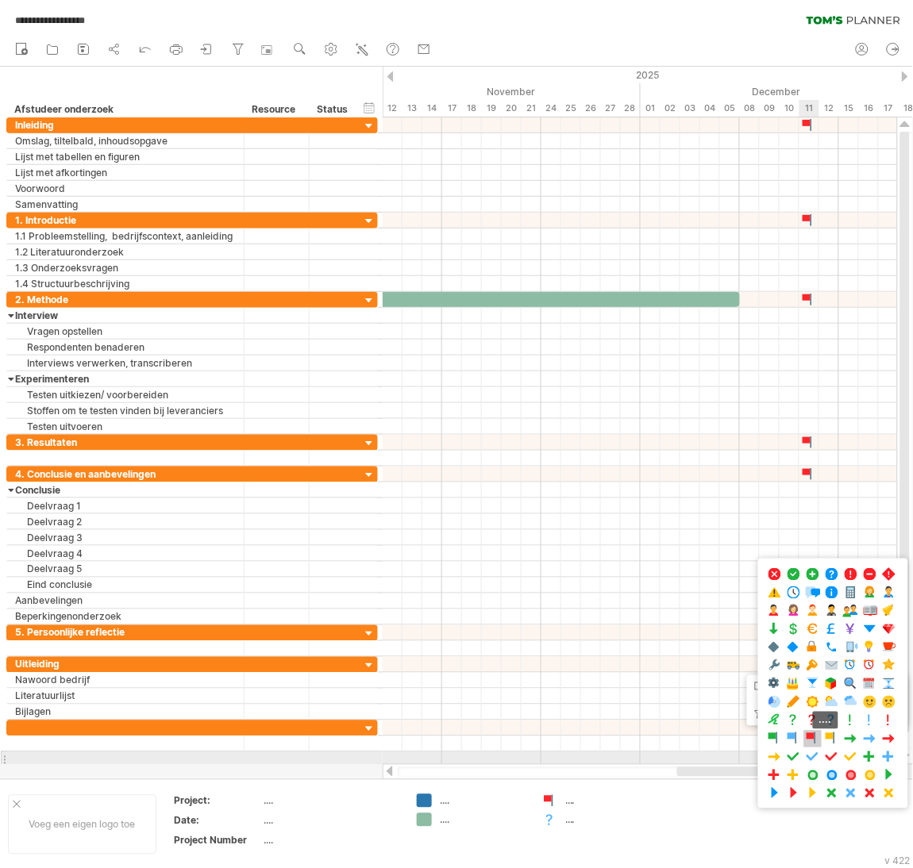
click at [821, 747] on span at bounding box center [813, 739] width 16 height 15
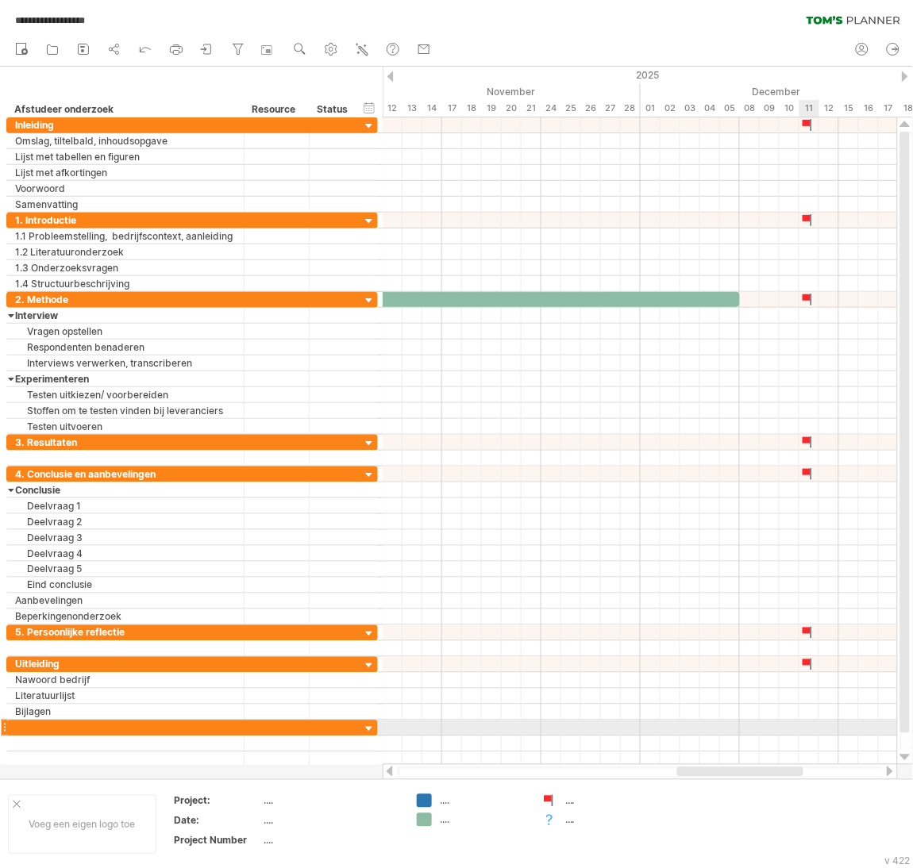
click at [806, 736] on div at bounding box center [640, 729] width 514 height 16
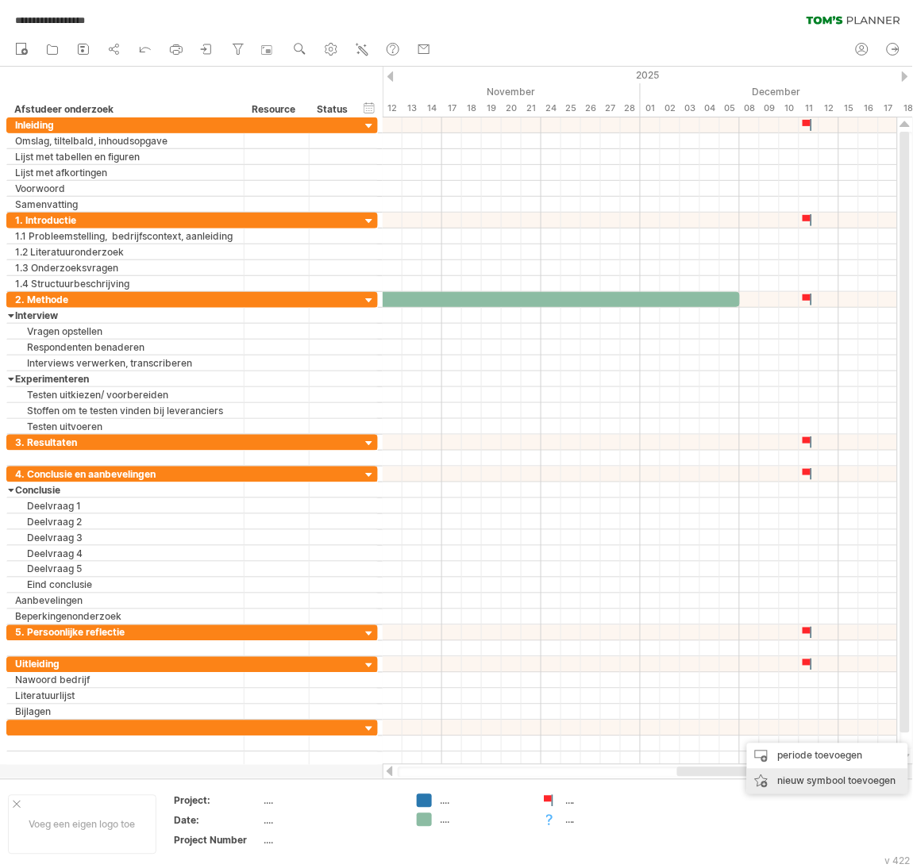
click at [815, 779] on div "nieuw symbool toevoegen" at bounding box center [827, 781] width 161 height 25
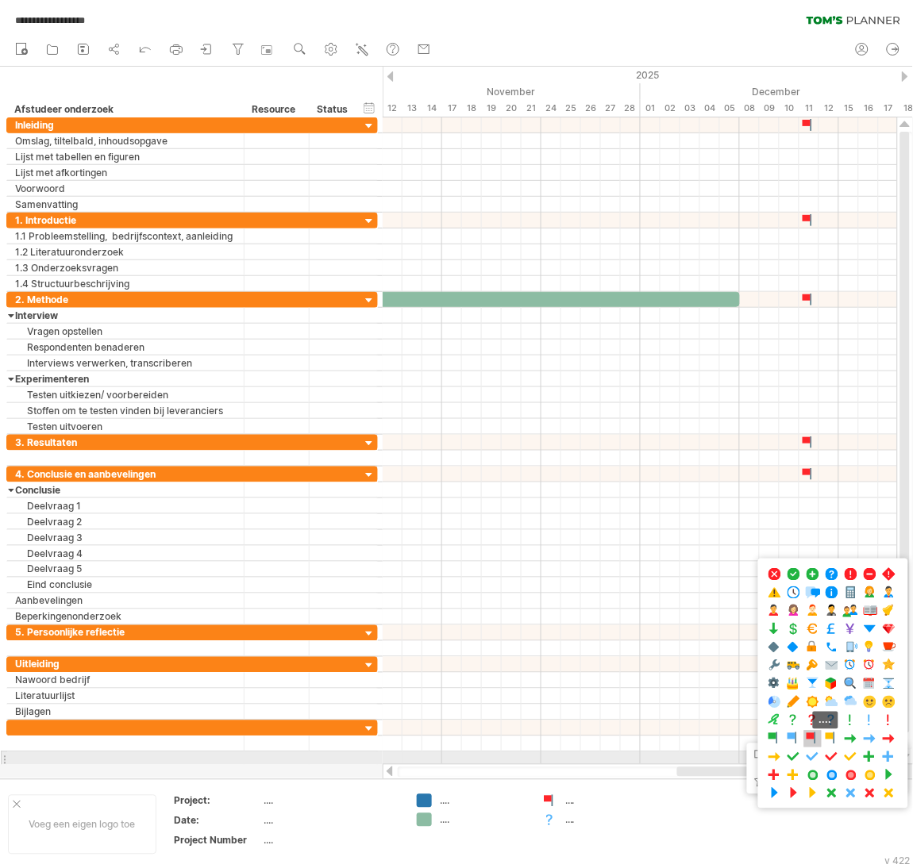
click at [821, 747] on span at bounding box center [813, 739] width 16 height 15
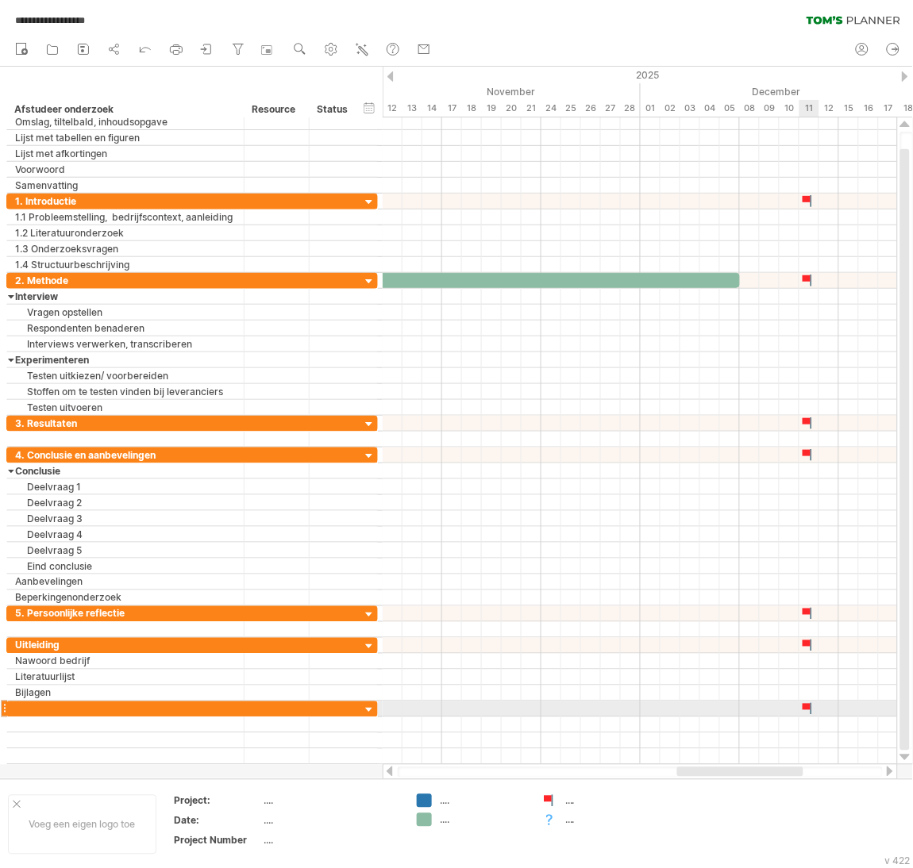
click at [808, 710] on div at bounding box center [809, 709] width 16 height 15
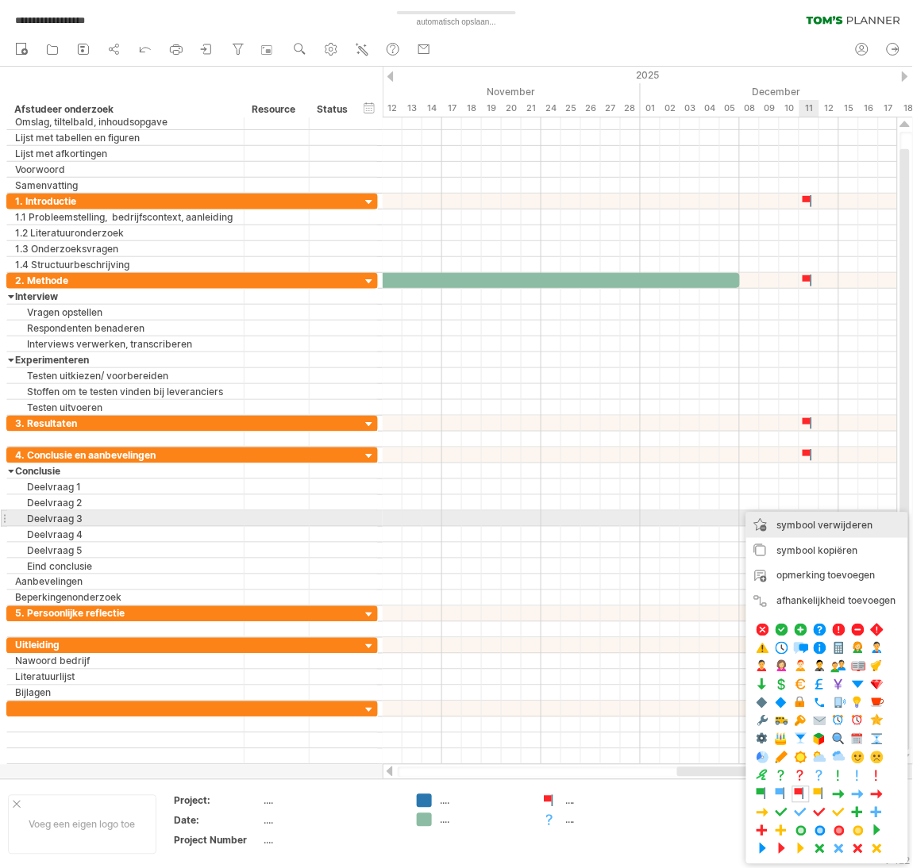
click at [849, 528] on span "symbool verwijderen" at bounding box center [825, 525] width 96 height 12
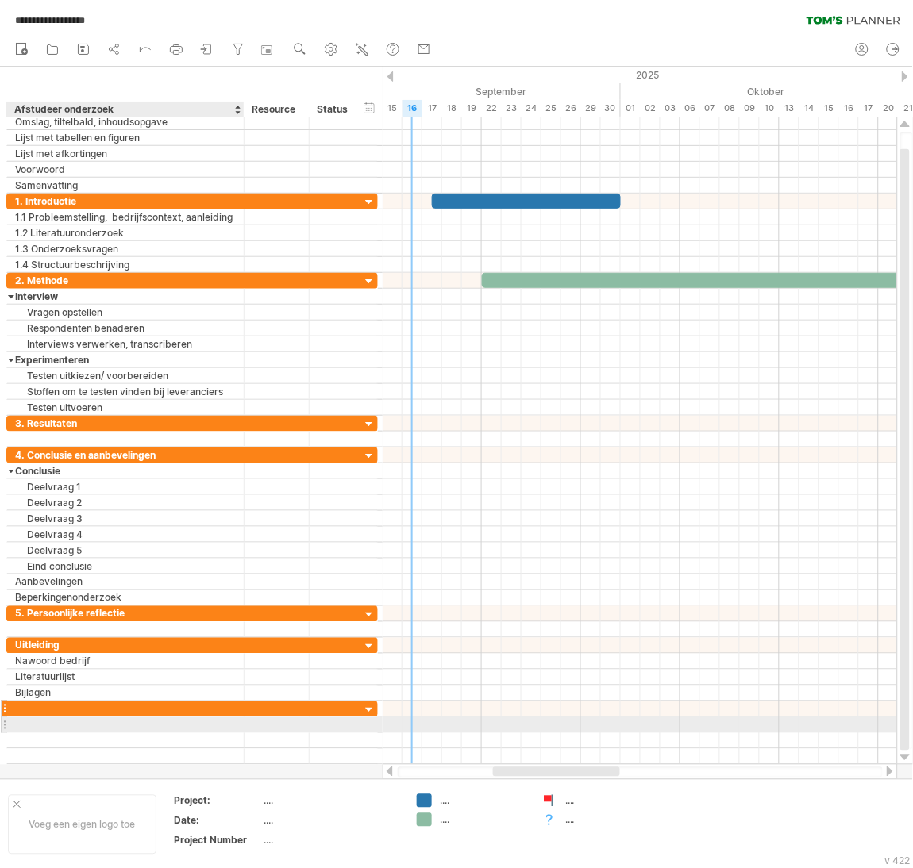
click at [145, 717] on div at bounding box center [125, 709] width 221 height 15
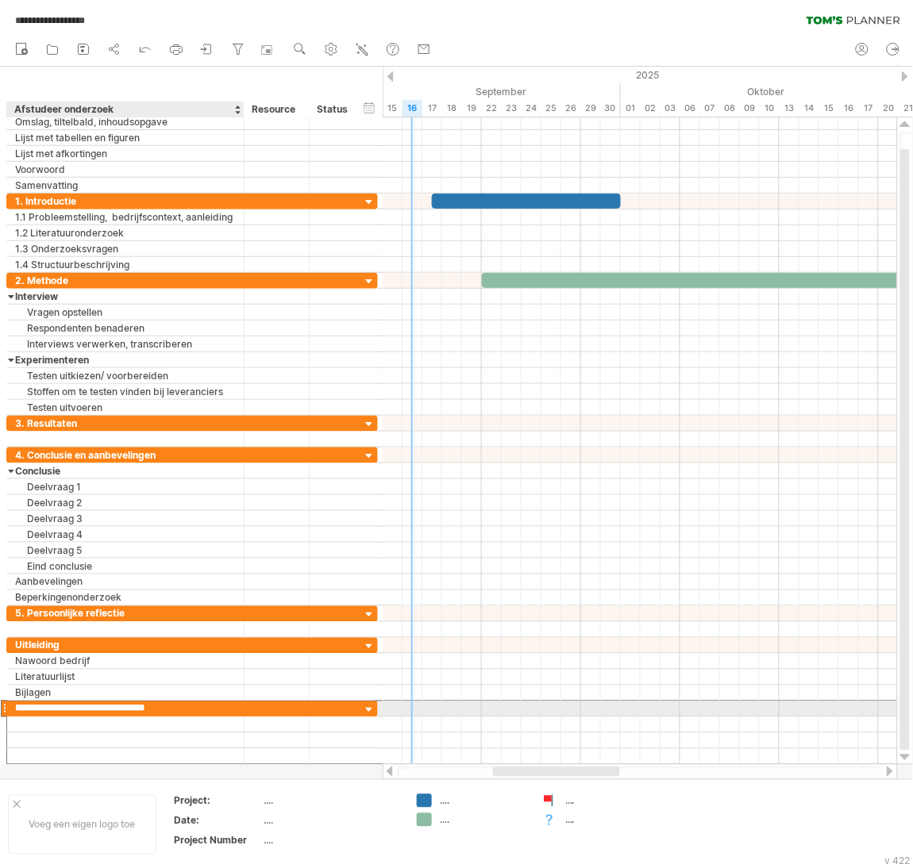
type input "**********"
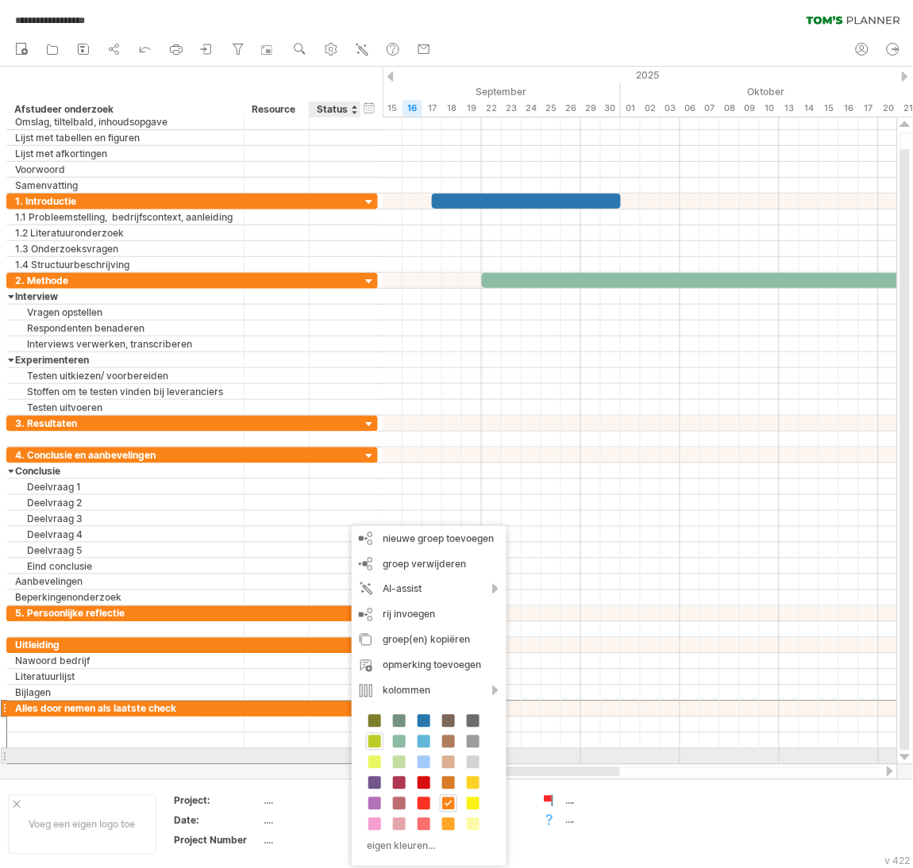
click at [367, 748] on div at bounding box center [374, 741] width 17 height 17
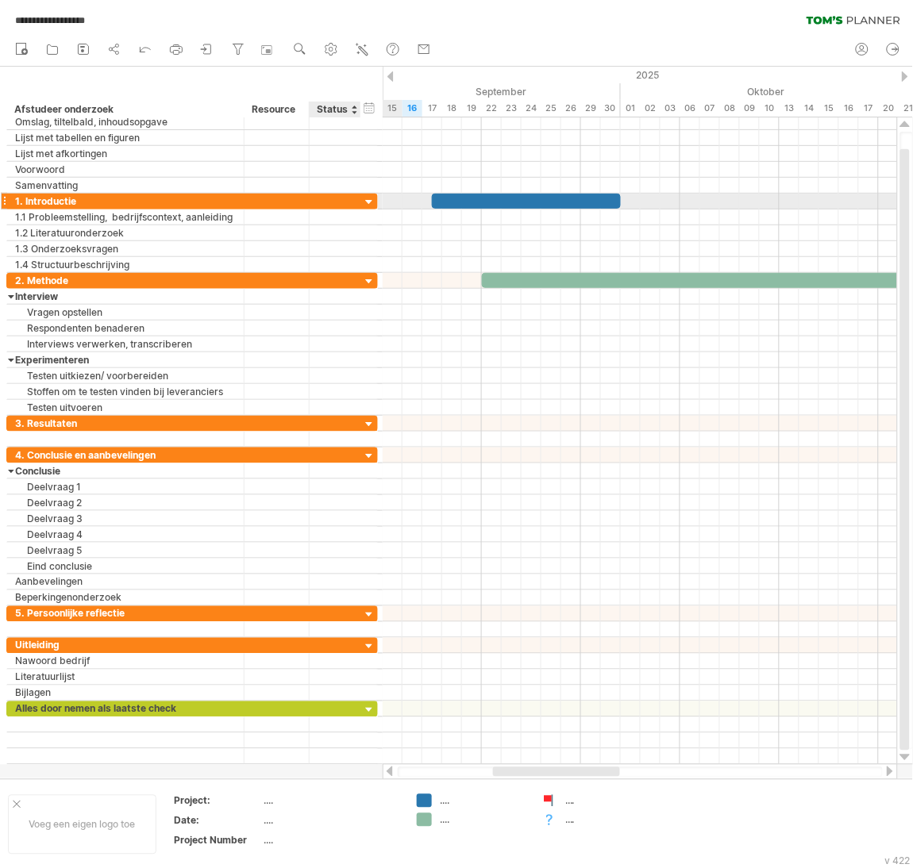
click at [366, 202] on div at bounding box center [369, 202] width 15 height 15
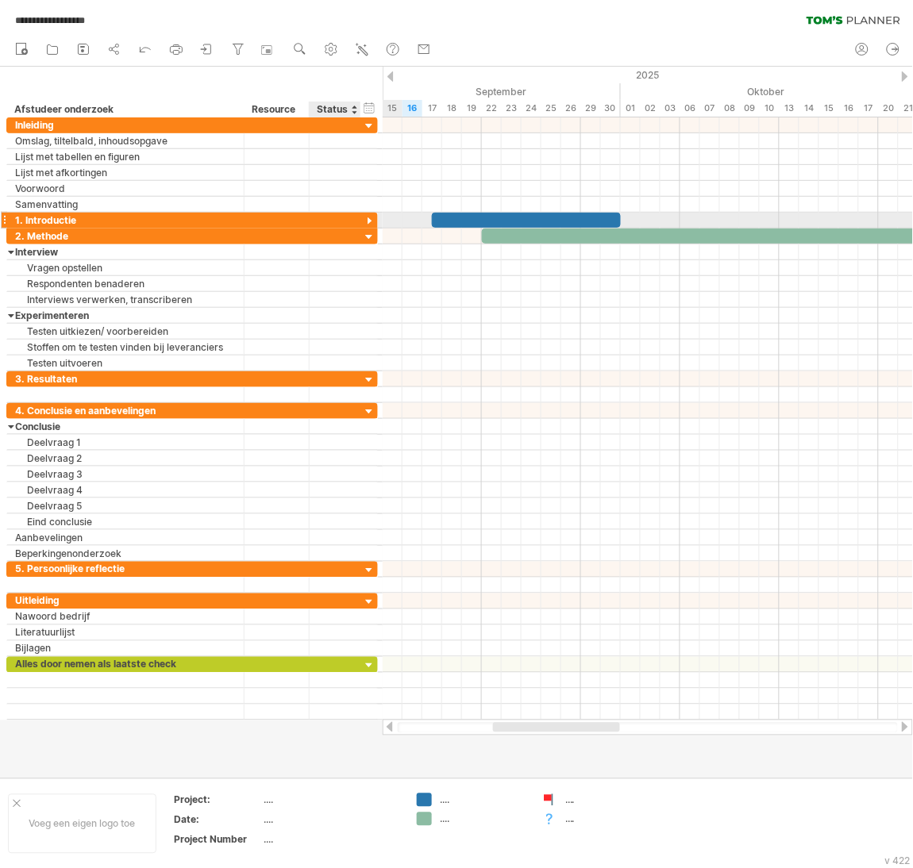
click at [365, 219] on div at bounding box center [369, 221] width 15 height 15
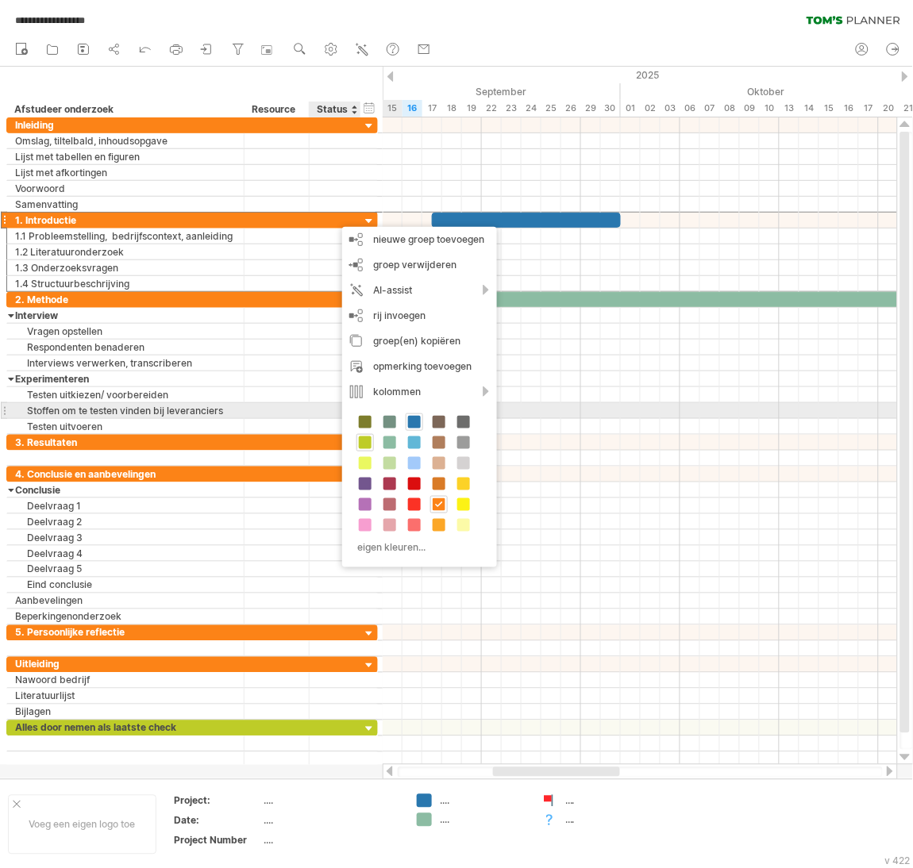
click at [414, 416] on span at bounding box center [414, 422] width 13 height 13
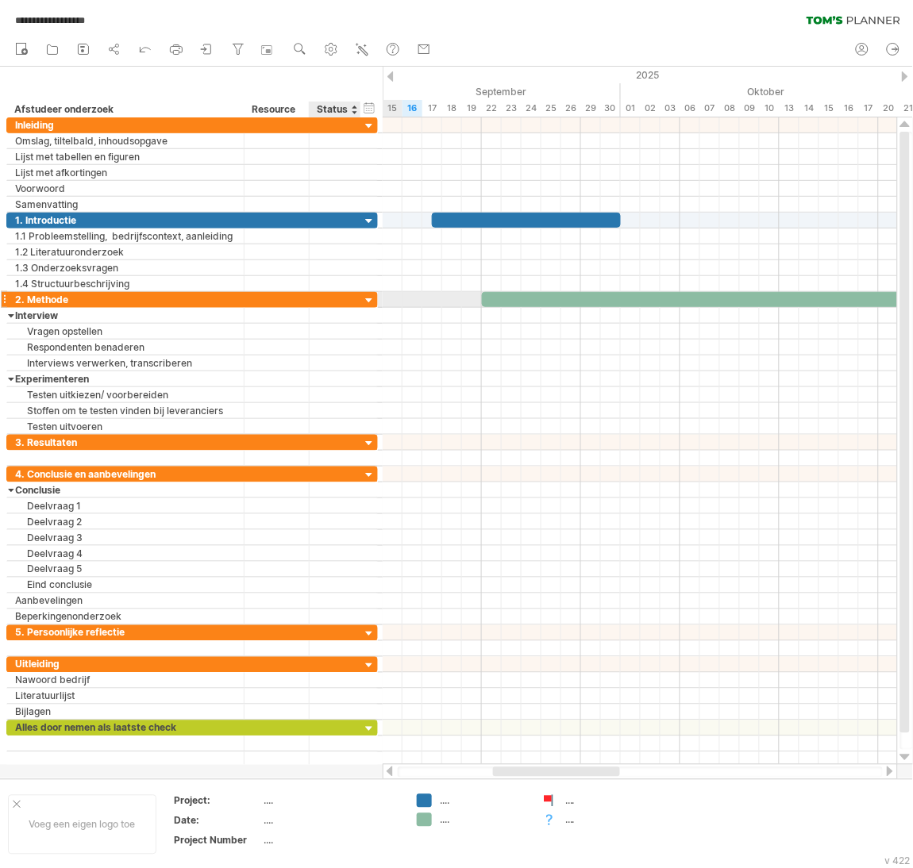
click at [336, 299] on div at bounding box center [334, 299] width 35 height 15
click at [370, 300] on div at bounding box center [369, 301] width 15 height 15
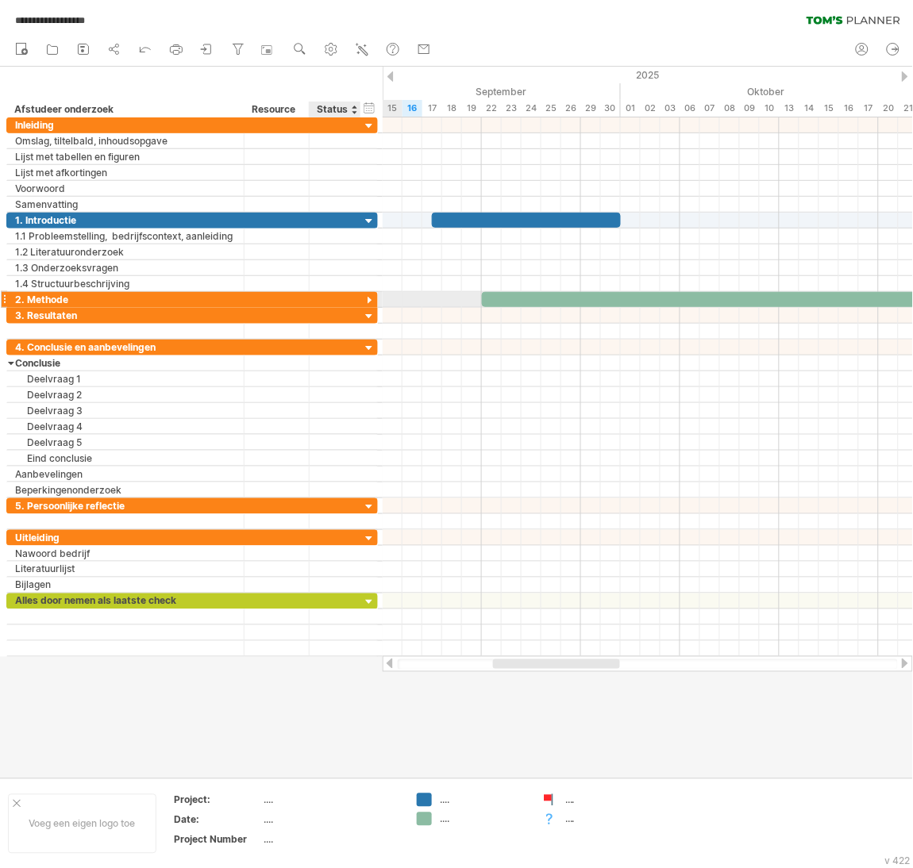
click at [370, 296] on div at bounding box center [369, 301] width 15 height 15
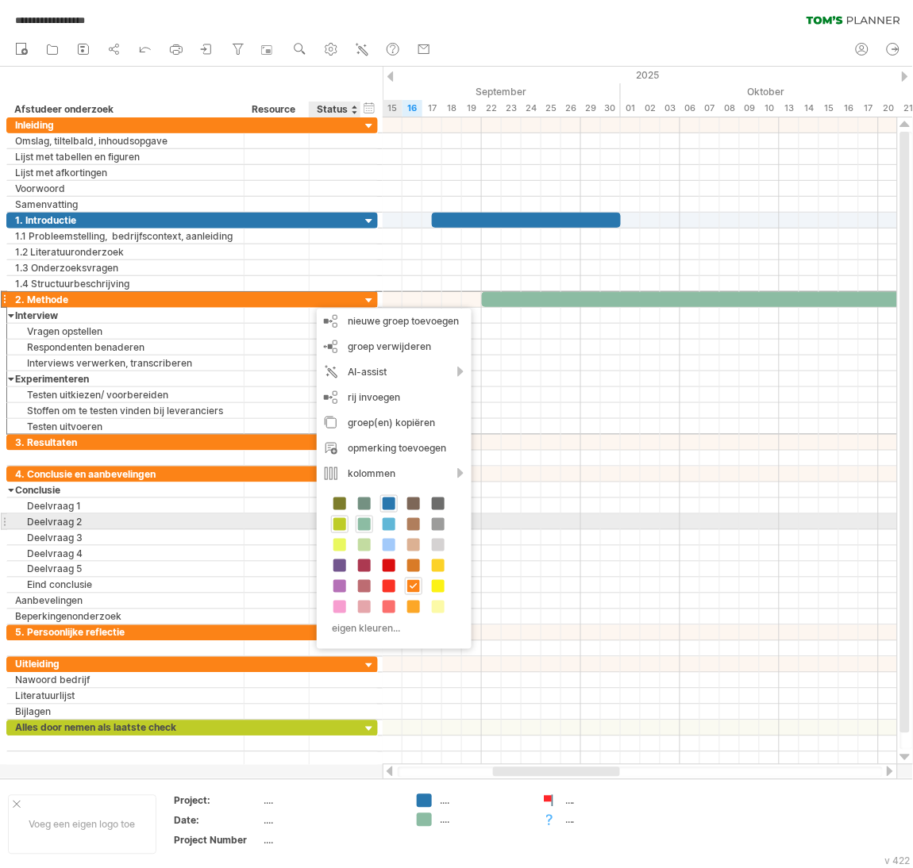
click at [364, 518] on span at bounding box center [364, 524] width 13 height 13
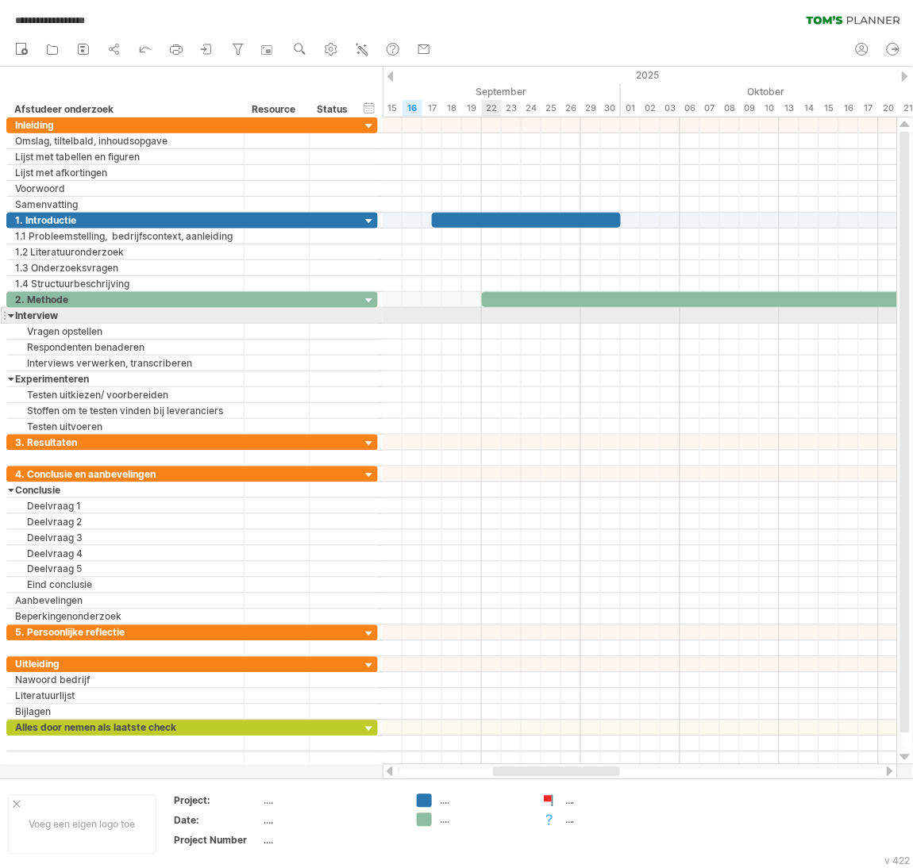
click at [496, 321] on div at bounding box center [640, 316] width 514 height 16
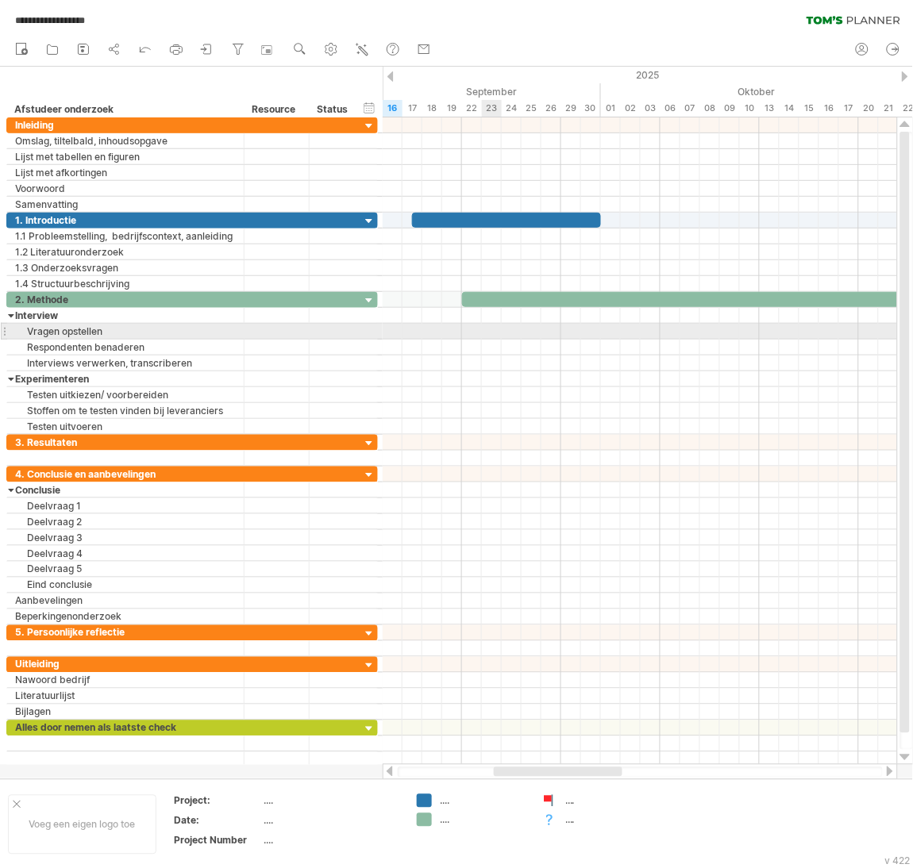
drag, startPoint x: 470, startPoint y: 330, endPoint x: 477, endPoint y: 335, distance: 8.6
click at [477, 335] on div at bounding box center [640, 332] width 514 height 16
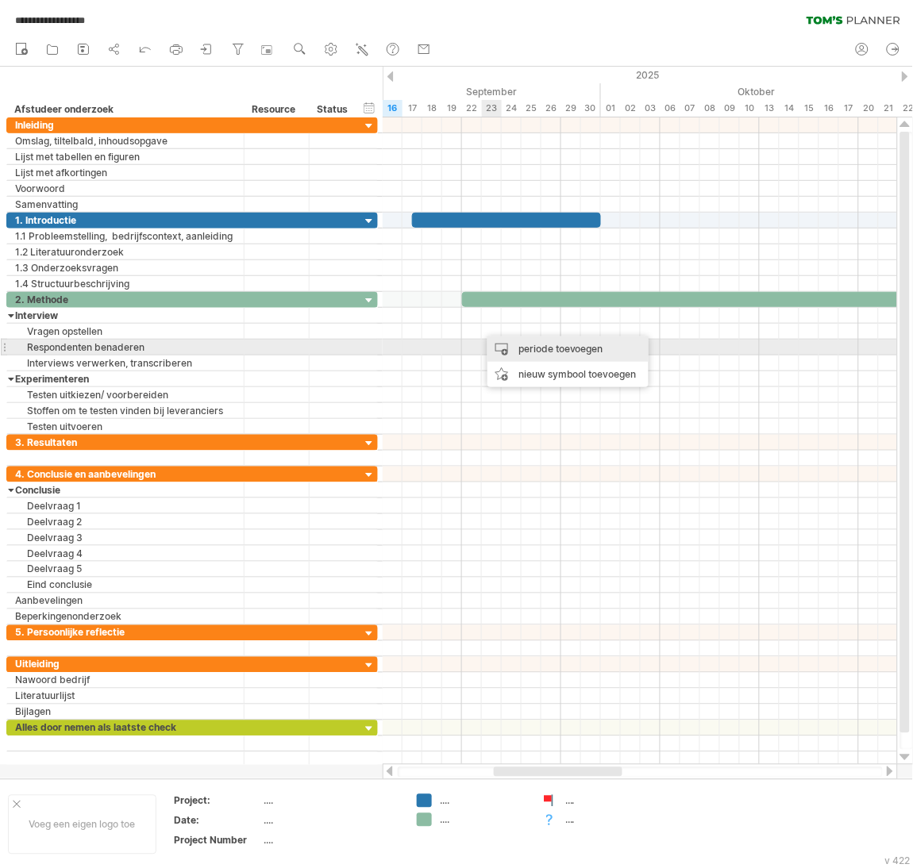
click at [594, 350] on div "periode toevoegen" at bounding box center [567, 349] width 161 height 25
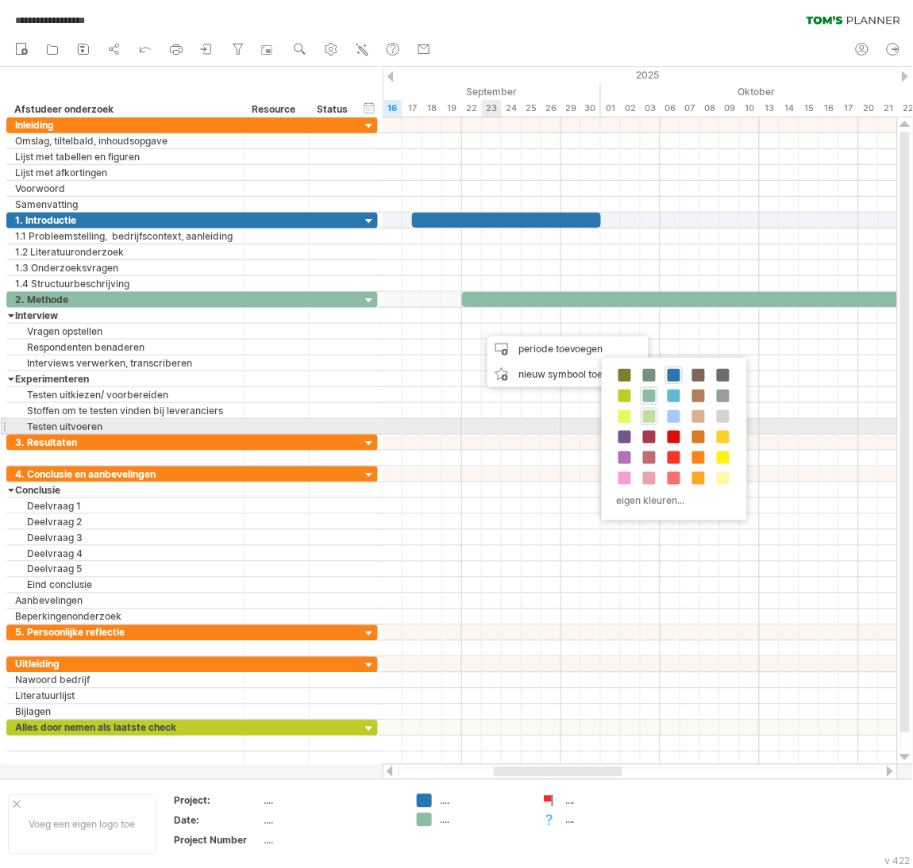
click at [650, 421] on span at bounding box center [649, 416] width 13 height 13
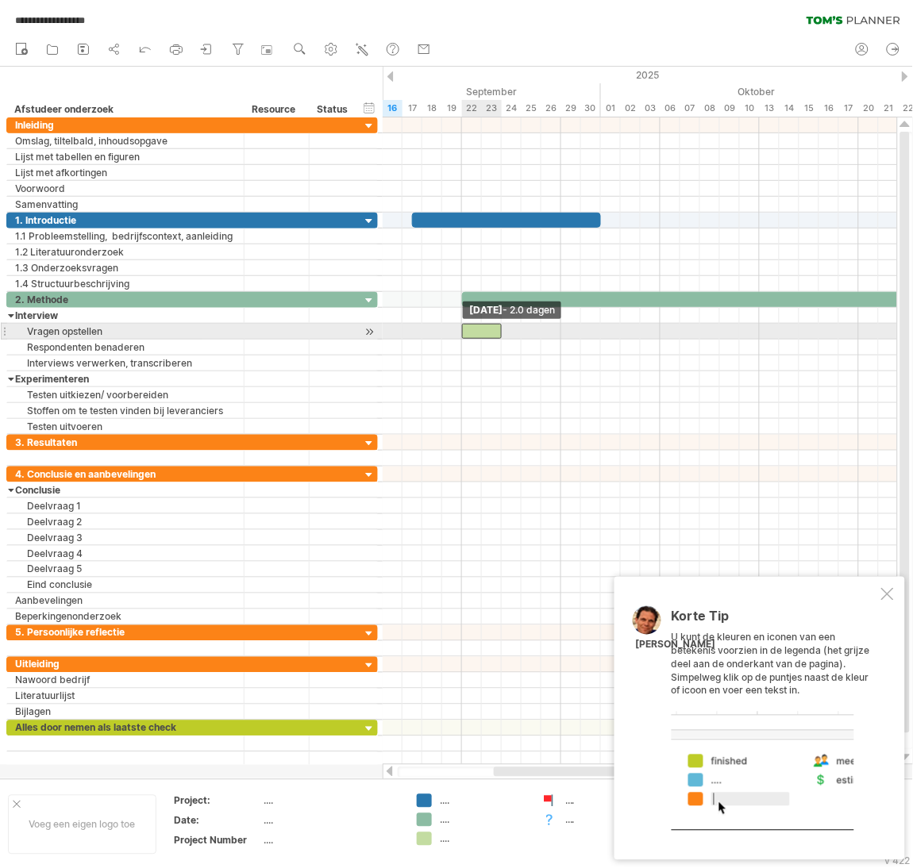
drag, startPoint x: 483, startPoint y: 331, endPoint x: 463, endPoint y: 334, distance: 20.9
click at [463, 334] on span at bounding box center [462, 331] width 6 height 15
drag, startPoint x: 498, startPoint y: 333, endPoint x: 558, endPoint y: 326, distance: 59.9
click at [558, 326] on span at bounding box center [561, 331] width 6 height 15
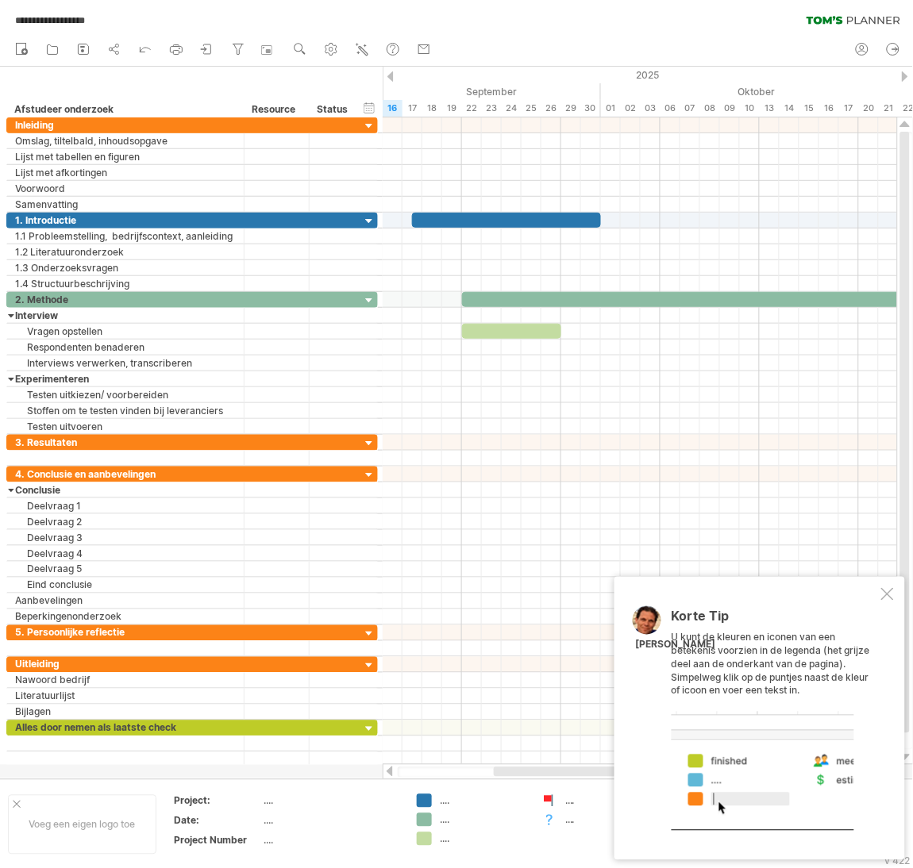
click at [466, 802] on div "...." at bounding box center [483, 801] width 87 height 13
click at [568, 796] on div "...." at bounding box center [608, 801] width 87 height 13
type input "**********"
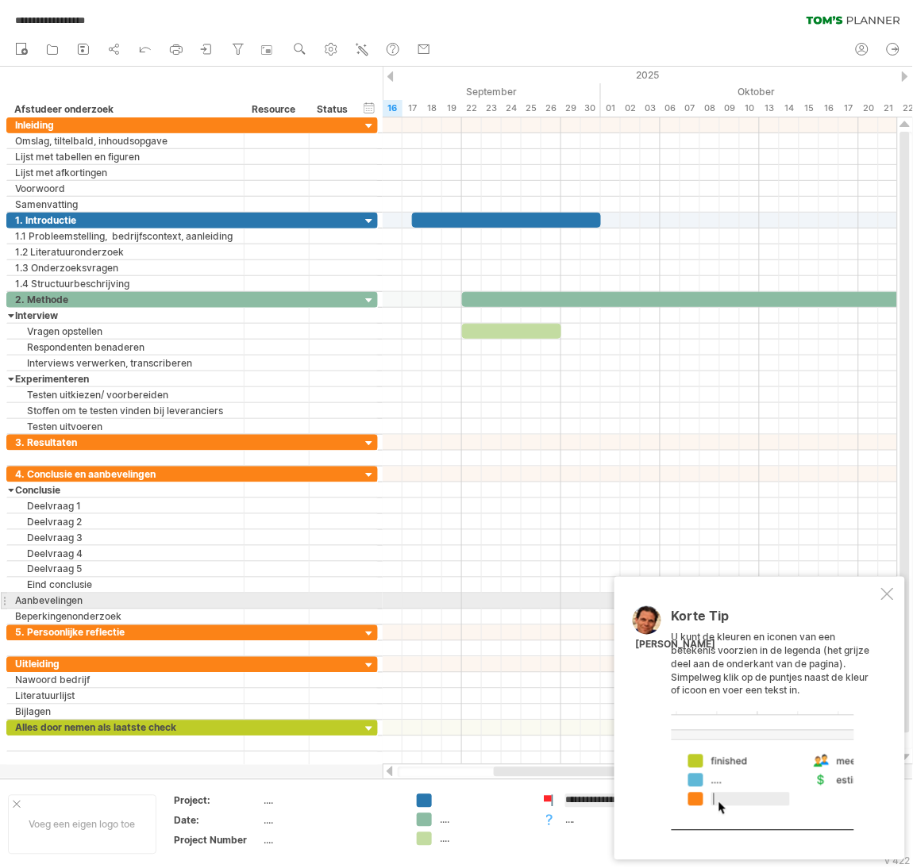
click at [883, 597] on div at bounding box center [887, 594] width 13 height 13
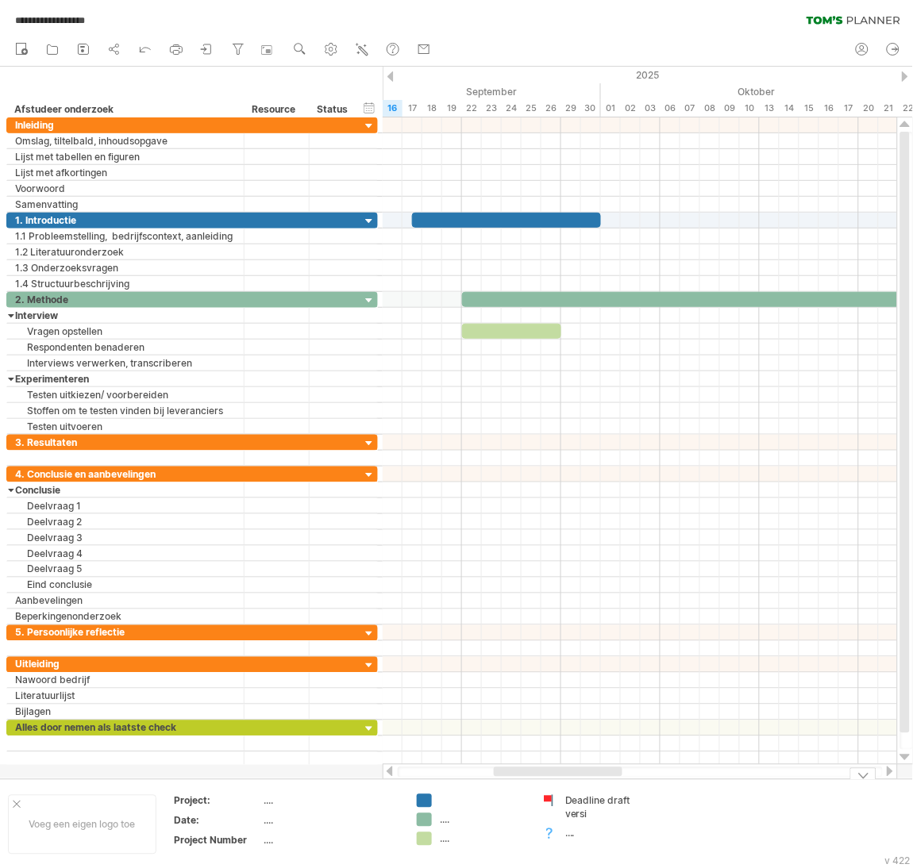
click at [587, 818] on div "Deadline draft versi" at bounding box center [608, 808] width 87 height 27
click at [587, 818] on div "**********" at bounding box center [597, 808] width 110 height 27
click at [584, 814] on div "Deadline draft versi" at bounding box center [608, 808] width 87 height 27
type input "**********"
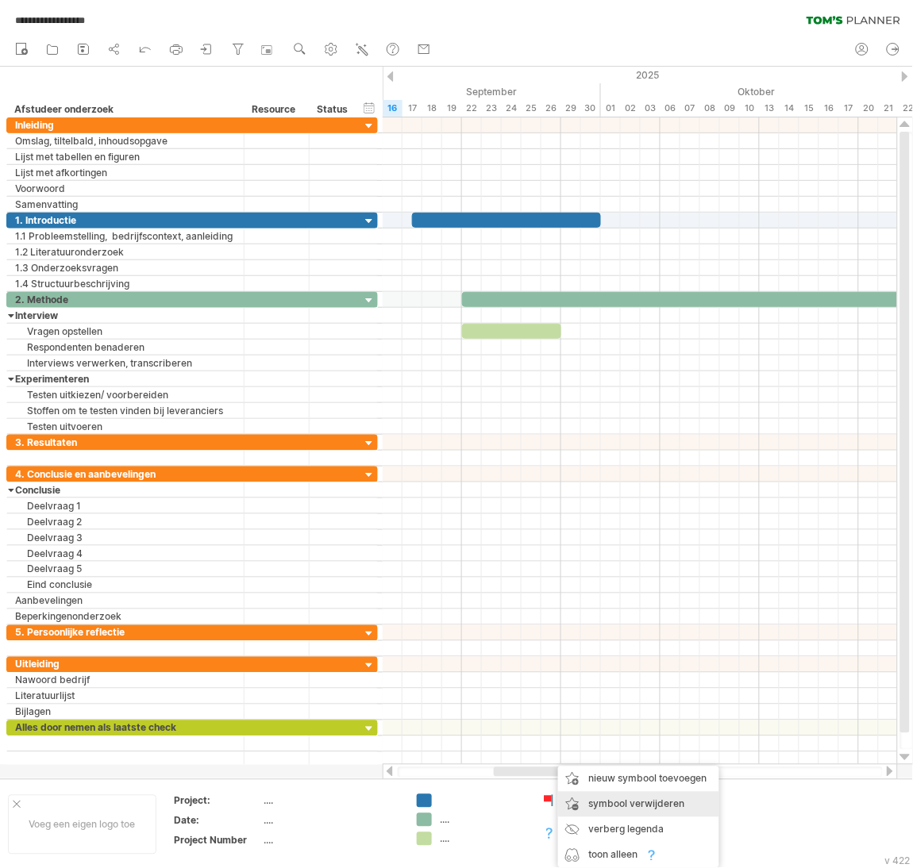
click at [650, 809] on span "symbool verwijderen" at bounding box center [637, 804] width 96 height 12
click at [269, 798] on div "...." at bounding box center [330, 801] width 133 height 13
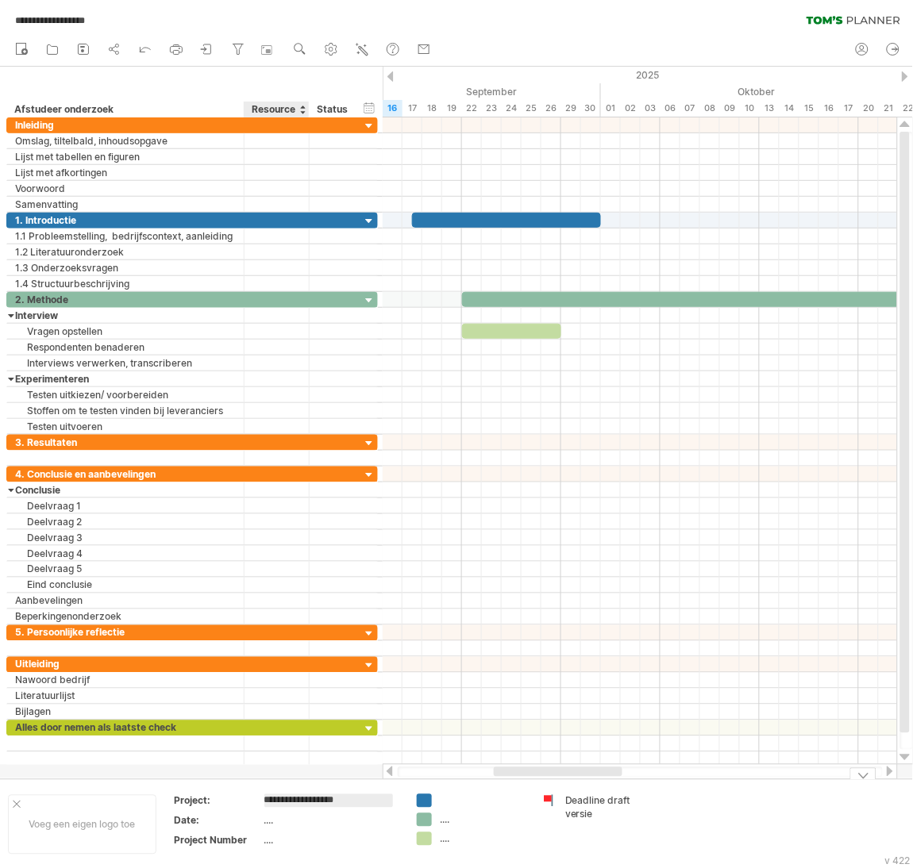
type input "**********"
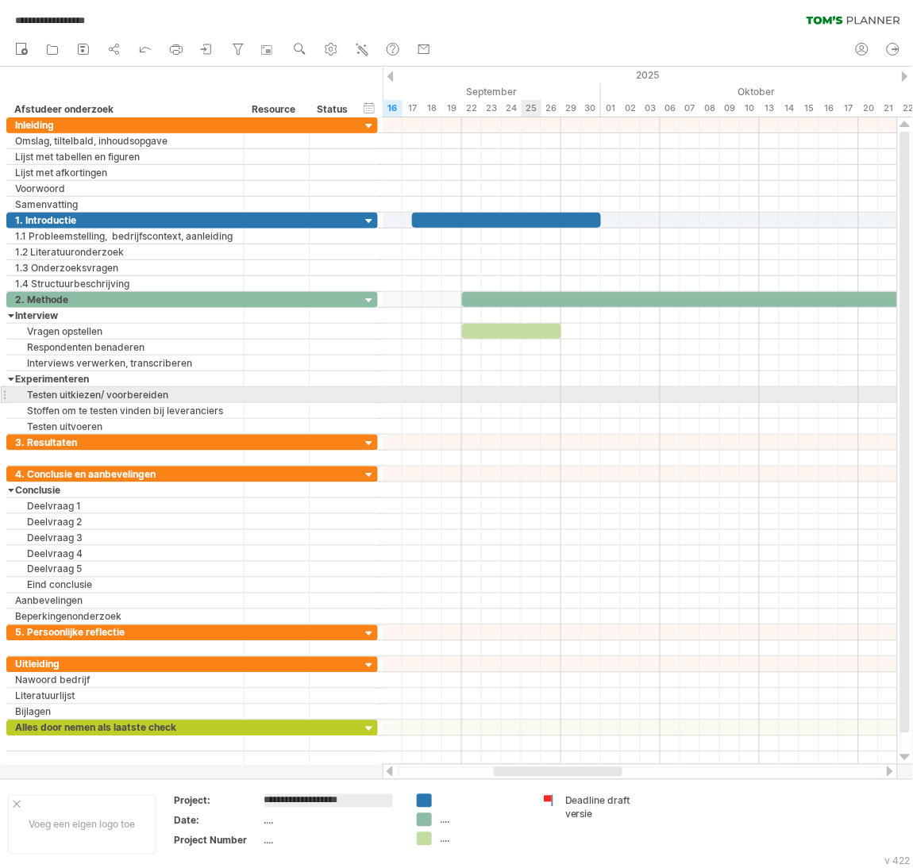
click at [539, 400] on div at bounding box center [640, 395] width 514 height 16
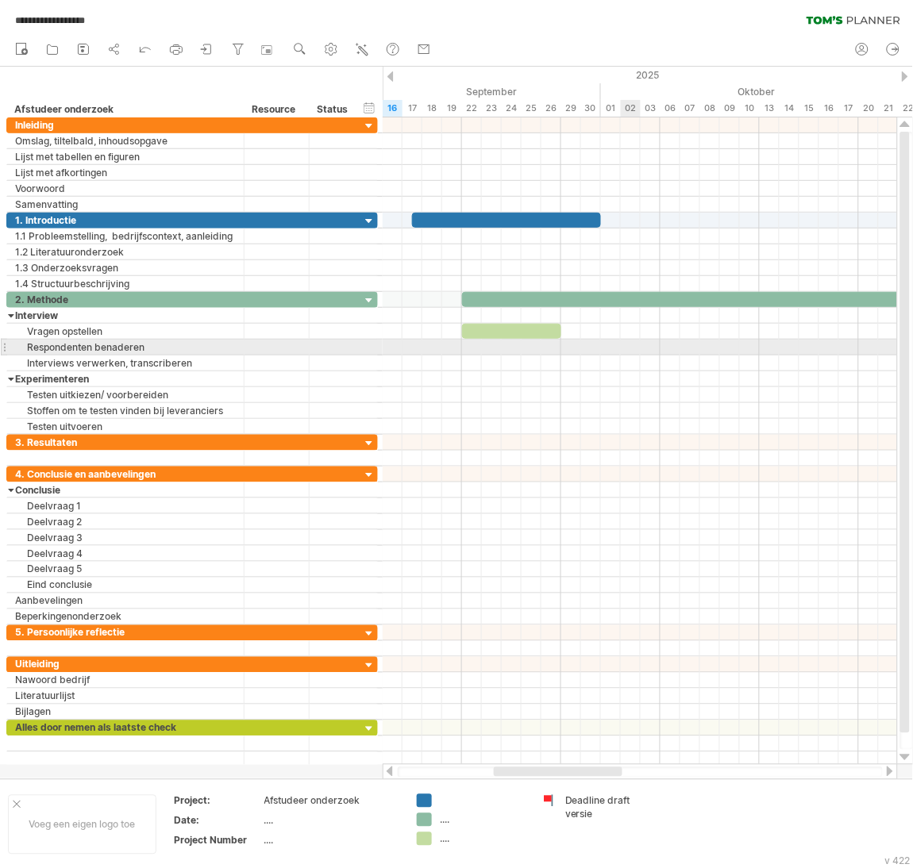
drag, startPoint x: 572, startPoint y: 347, endPoint x: 637, endPoint y: 347, distance: 65.1
click at [637, 347] on div at bounding box center [640, 348] width 514 height 16
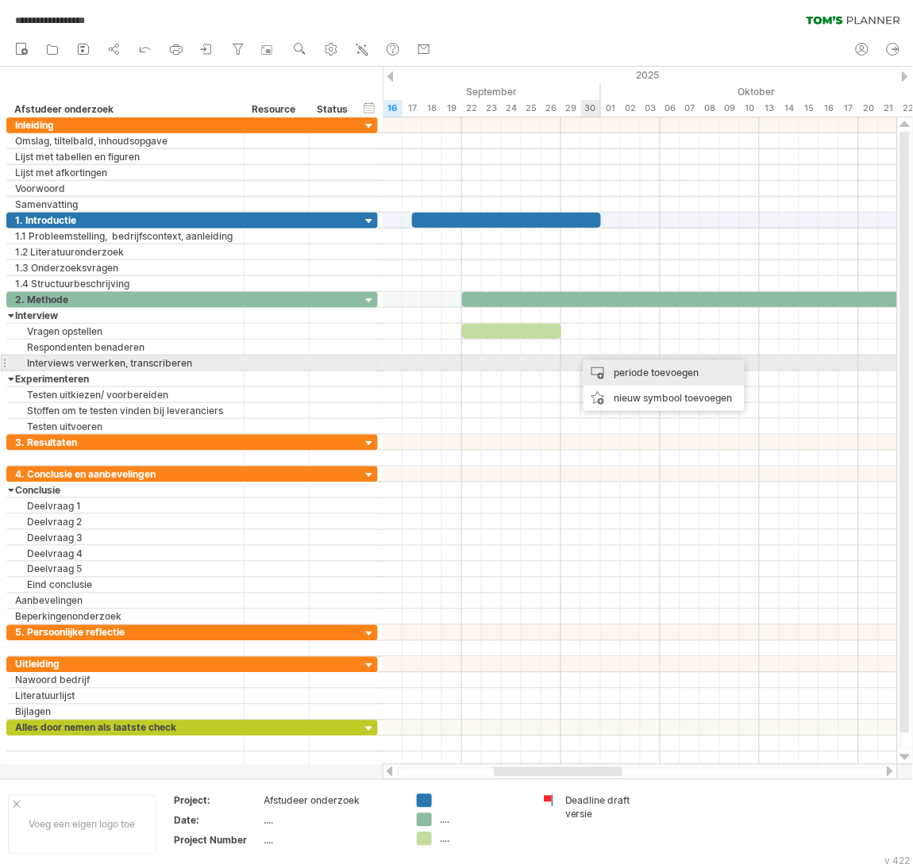
click at [628, 367] on div "periode toevoegen" at bounding box center [663, 372] width 161 height 25
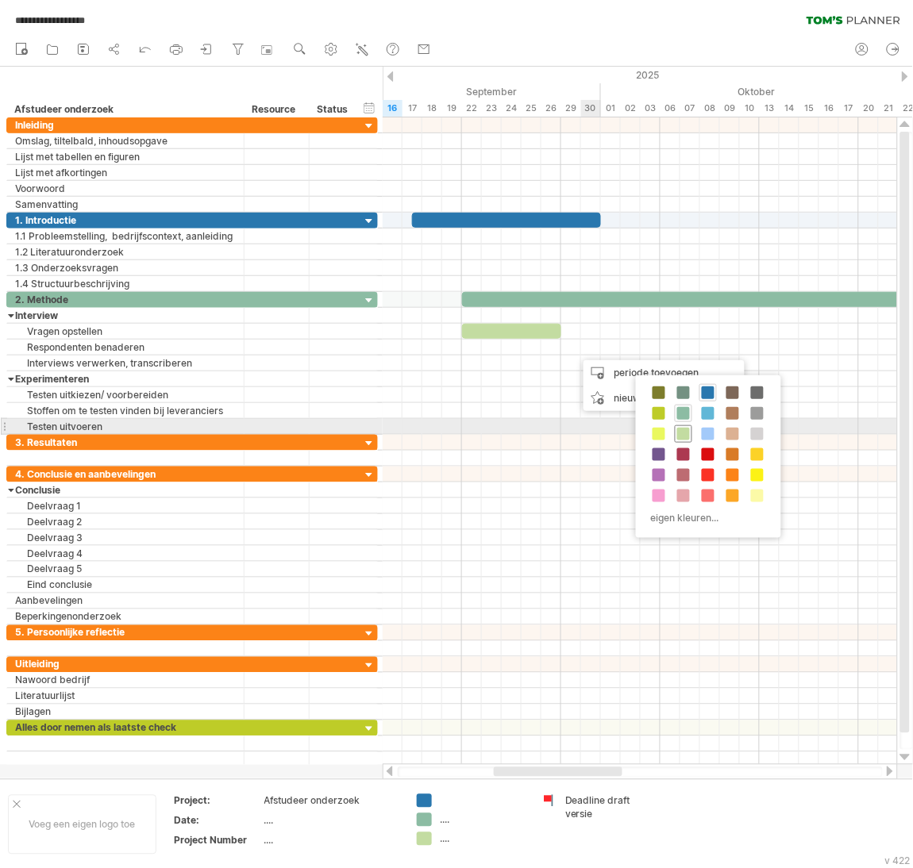
click at [682, 429] on span at bounding box center [683, 434] width 13 height 13
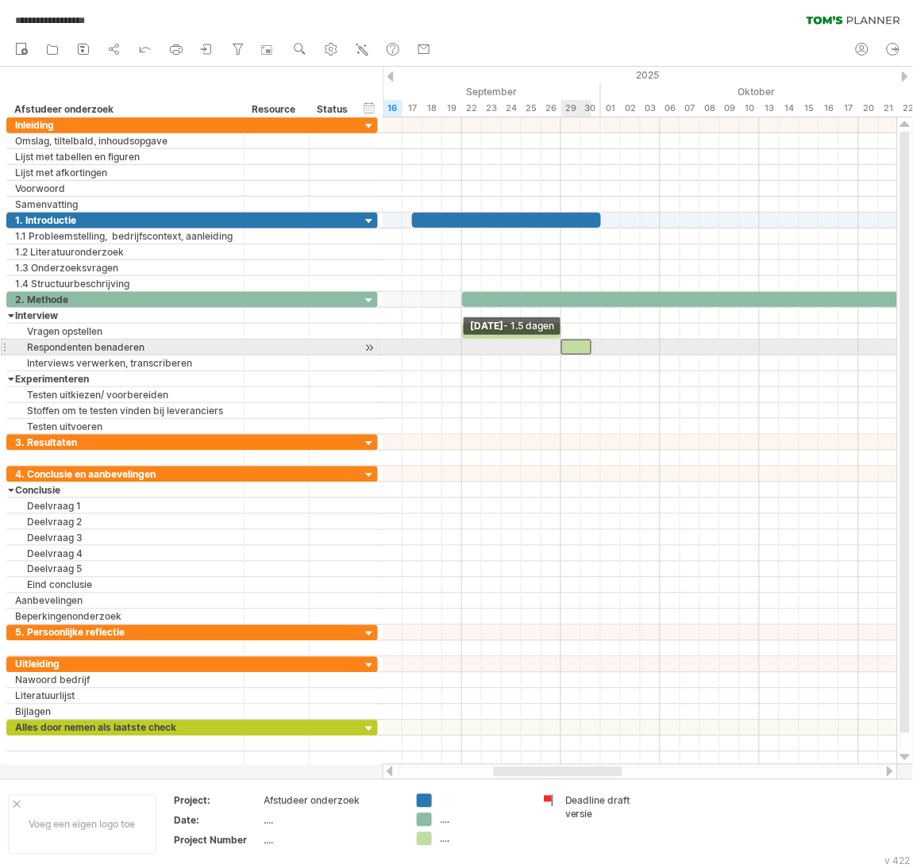
drag, startPoint x: 571, startPoint y: 348, endPoint x: 561, endPoint y: 347, distance: 9.6
click at [561, 347] on span at bounding box center [561, 347] width 6 height 15
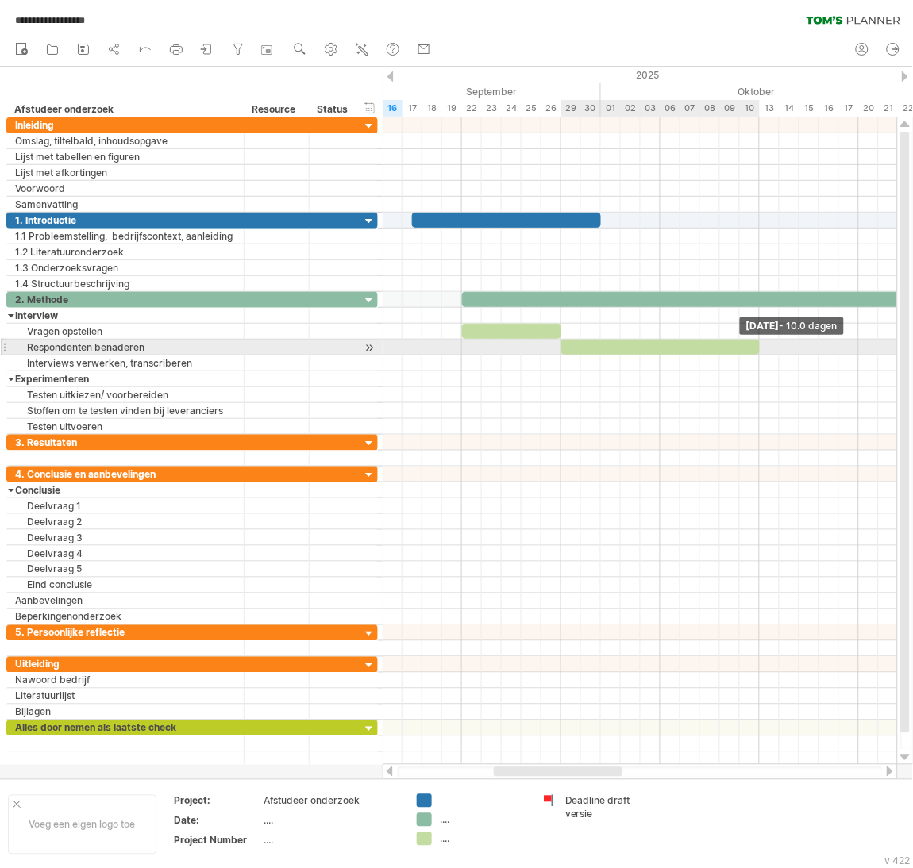
drag, startPoint x: 588, startPoint y: 344, endPoint x: 754, endPoint y: 353, distance: 166.2
click at [754, 353] on div at bounding box center [660, 347] width 198 height 15
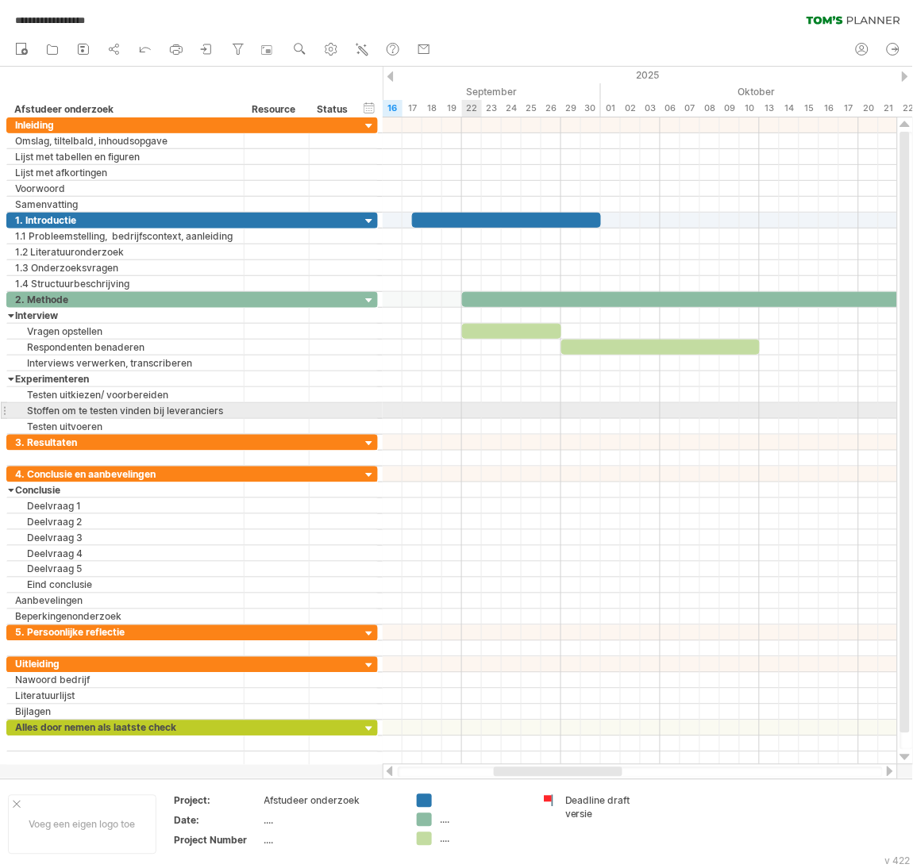
click at [469, 414] on div at bounding box center [640, 411] width 514 height 16
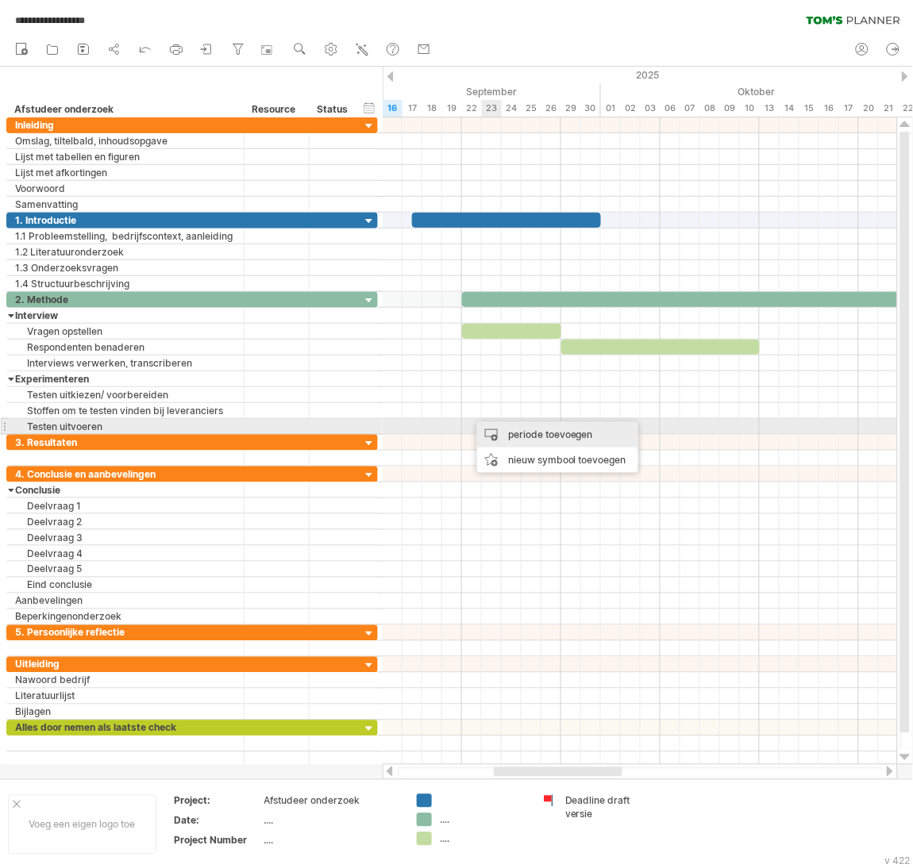
click at [533, 426] on div "periode toevoegen" at bounding box center [557, 434] width 161 height 25
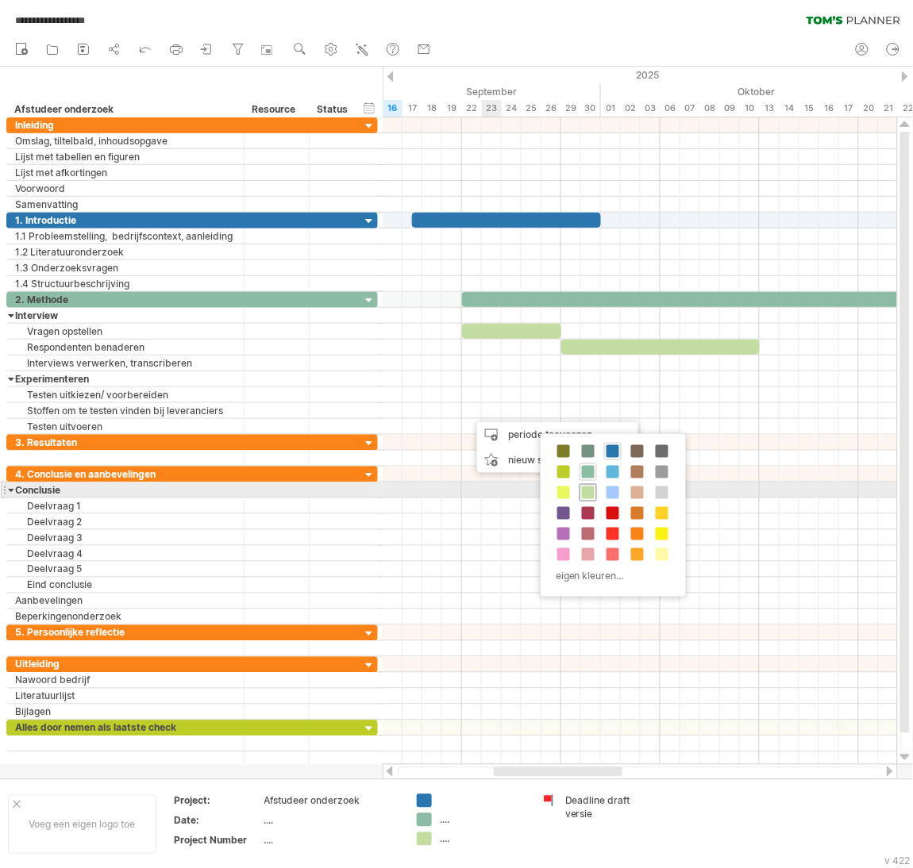
click at [589, 491] on span at bounding box center [588, 493] width 13 height 13
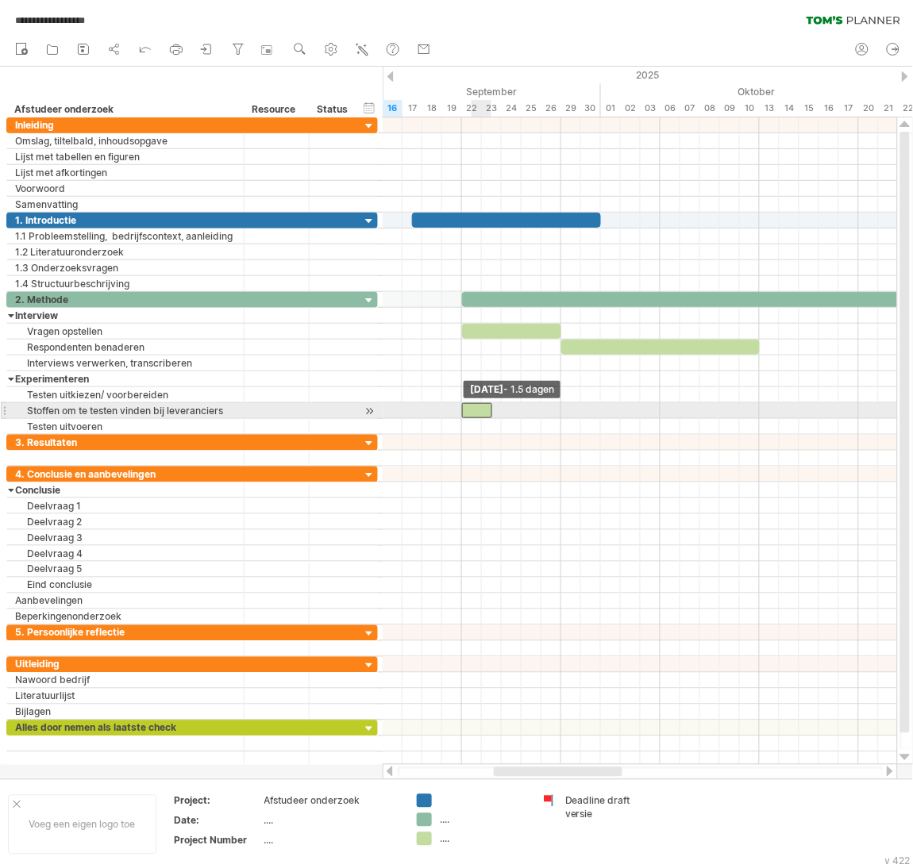
click at [464, 410] on span at bounding box center [462, 410] width 6 height 15
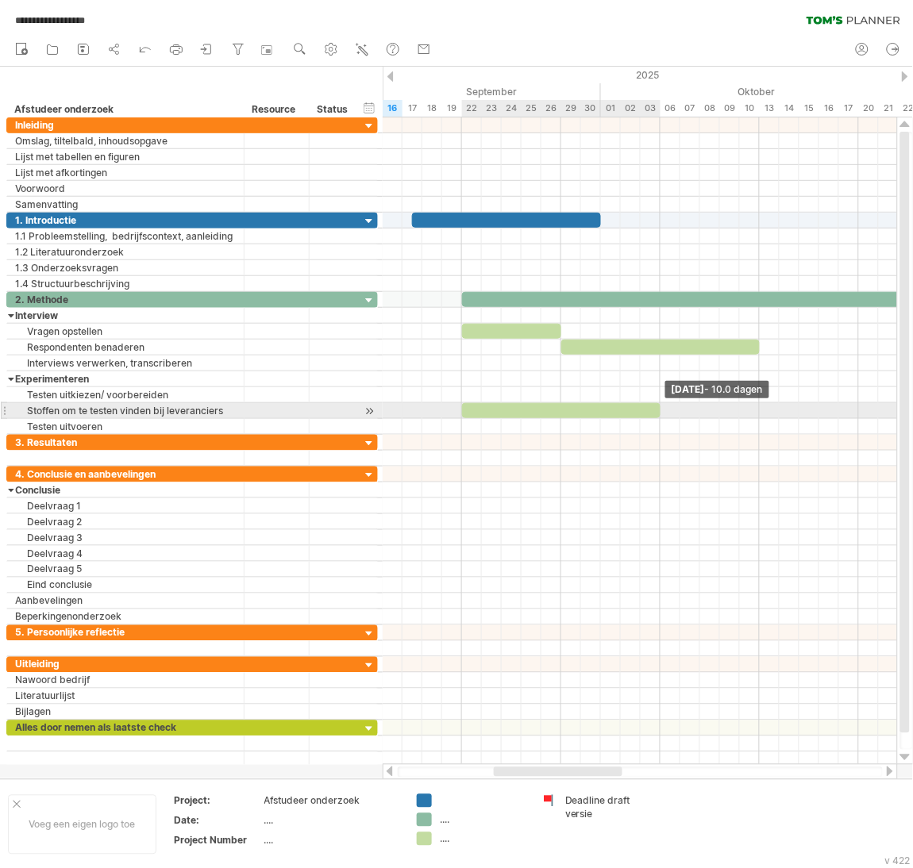
drag, startPoint x: 494, startPoint y: 412, endPoint x: 659, endPoint y: 412, distance: 165.1
click at [659, 412] on span at bounding box center [660, 410] width 6 height 15
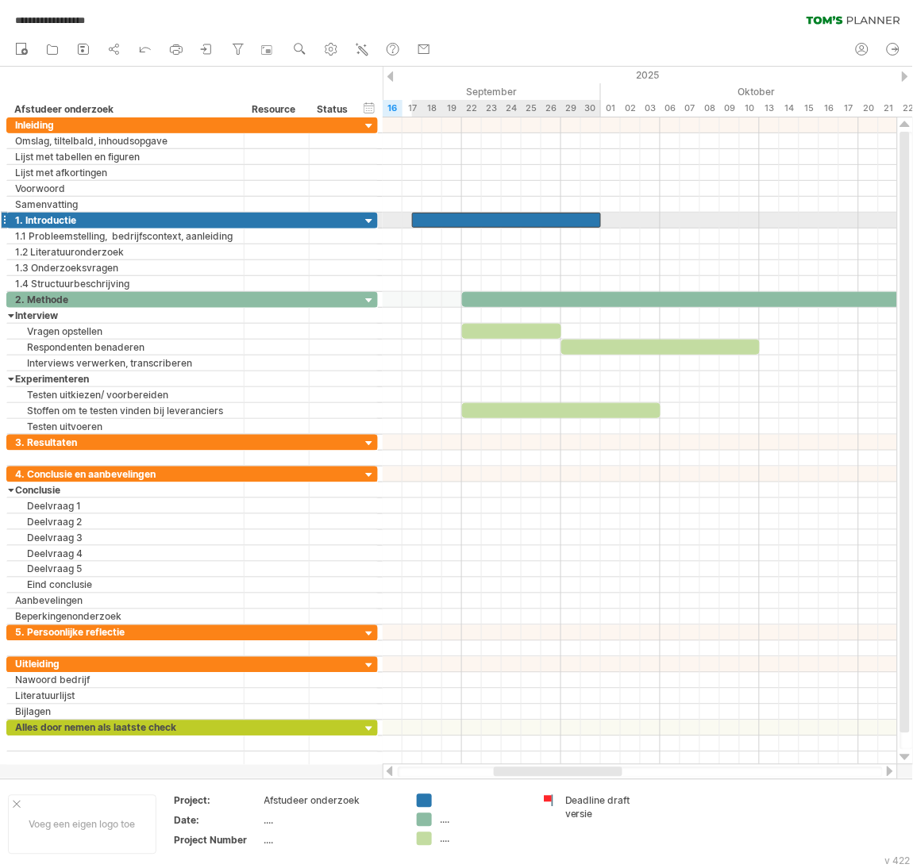
click at [563, 216] on div at bounding box center [506, 220] width 189 height 15
drag, startPoint x: 599, startPoint y: 219, endPoint x: 660, endPoint y: 220, distance: 61.1
click at [660, 220] on span at bounding box center [660, 220] width 6 height 15
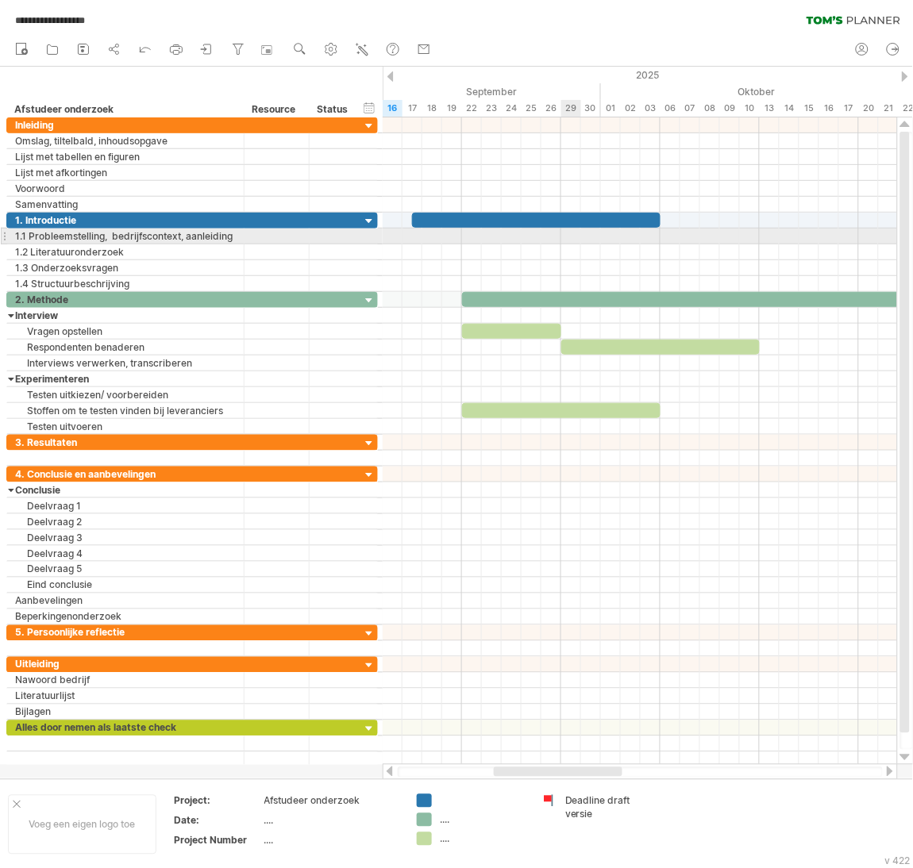
click at [568, 239] on div at bounding box center [640, 237] width 514 height 16
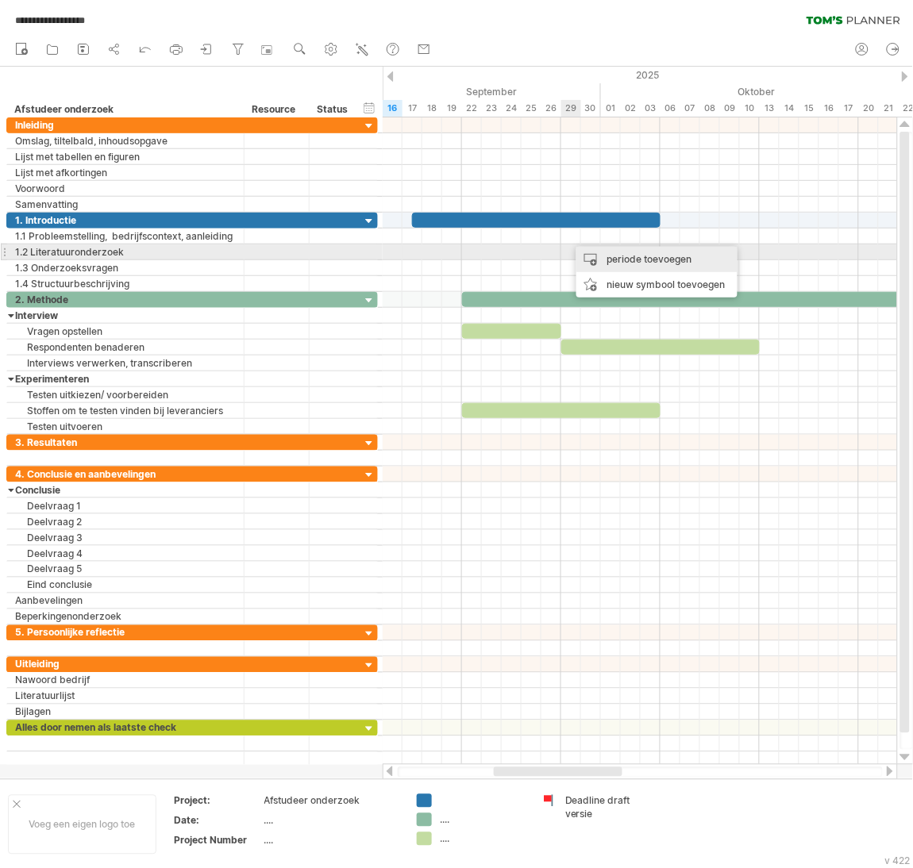
click at [588, 259] on div "periode toevoegen" at bounding box center [656, 259] width 161 height 25
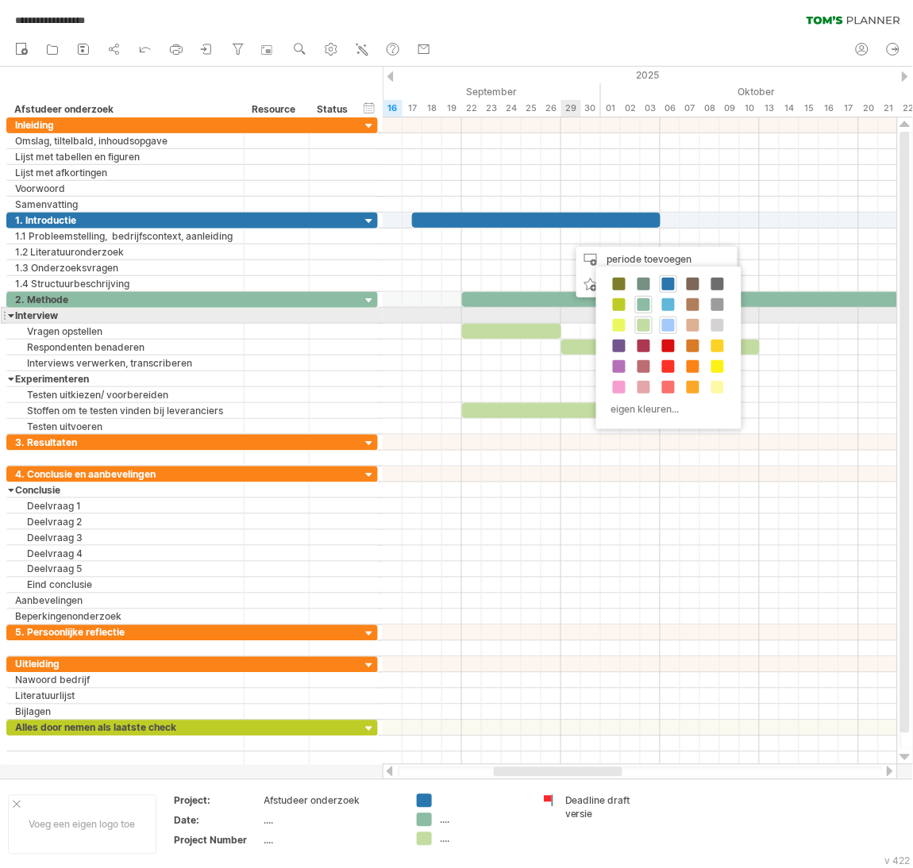
click at [664, 318] on div at bounding box center [668, 325] width 17 height 17
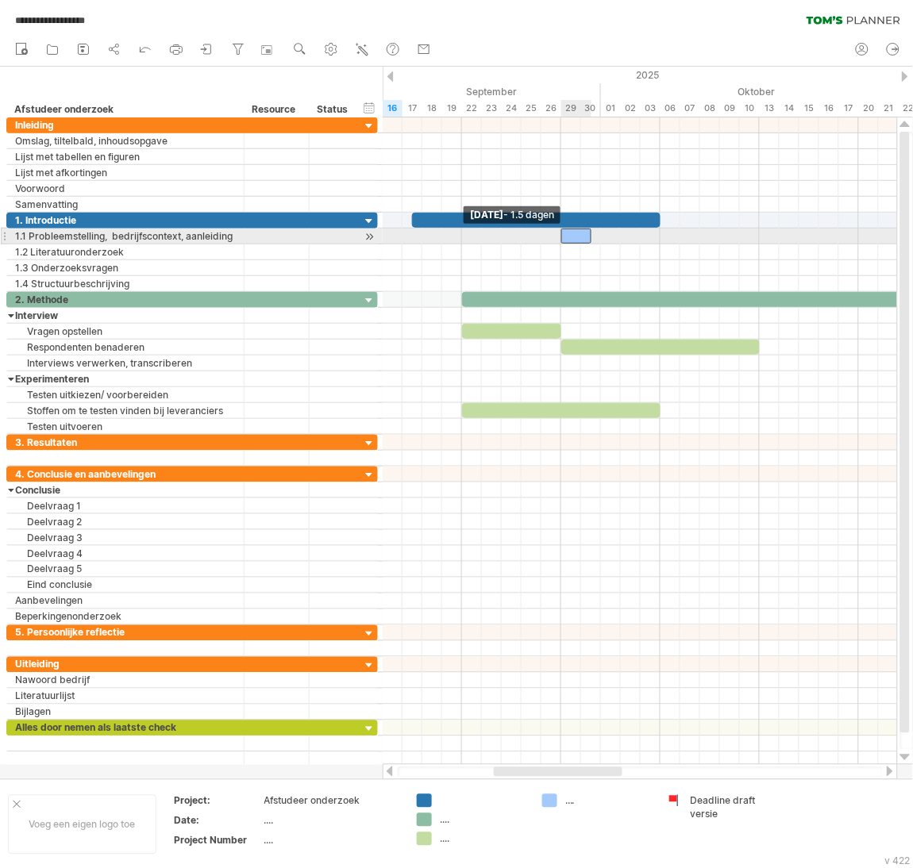
drag, startPoint x: 568, startPoint y: 238, endPoint x: 560, endPoint y: 241, distance: 9.0
click at [560, 241] on span at bounding box center [561, 236] width 6 height 15
drag, startPoint x: 589, startPoint y: 237, endPoint x: 653, endPoint y: 235, distance: 64.3
click at [653, 235] on div at bounding box center [610, 236] width 99 height 15
click at [598, 234] on div at bounding box center [610, 236] width 99 height 15
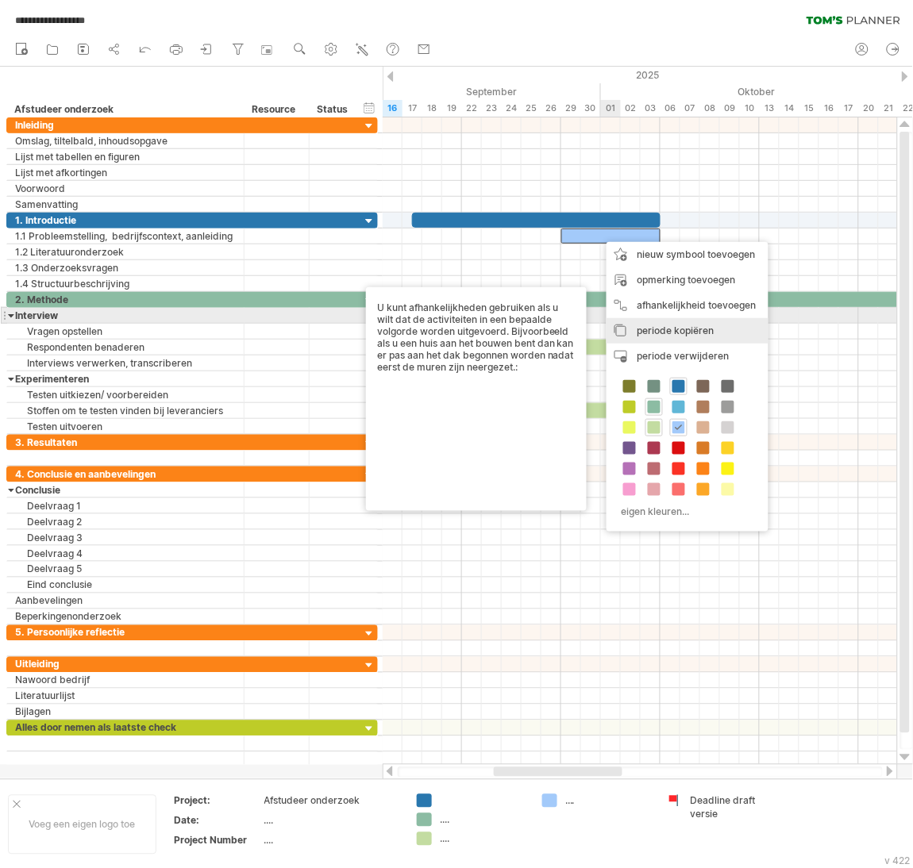
click at [648, 325] on span "periode kopiëren" at bounding box center [675, 331] width 77 height 12
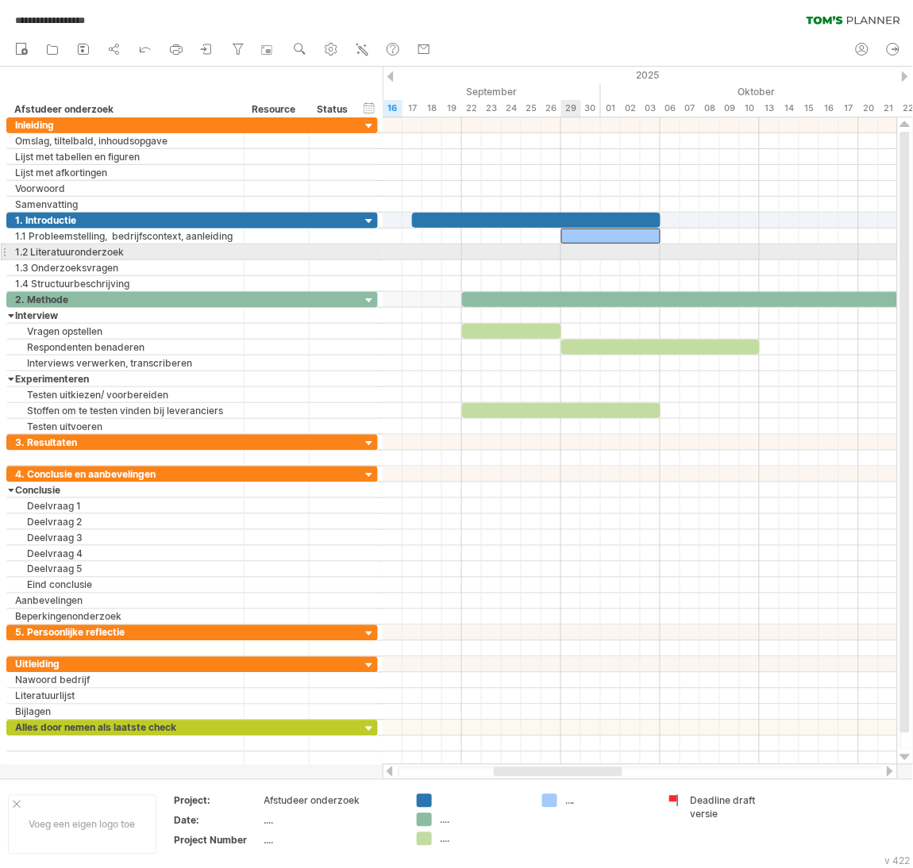
click at [568, 256] on div at bounding box center [640, 252] width 514 height 16
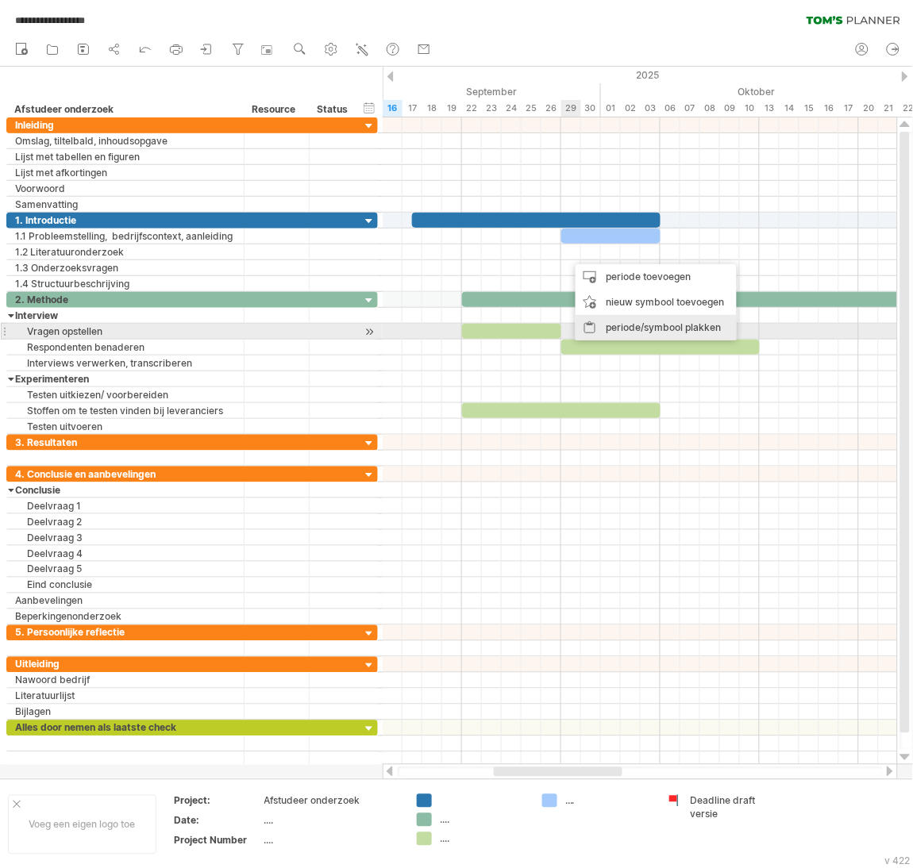
click at [631, 330] on div "periode/symbool plakken" at bounding box center [655, 327] width 161 height 25
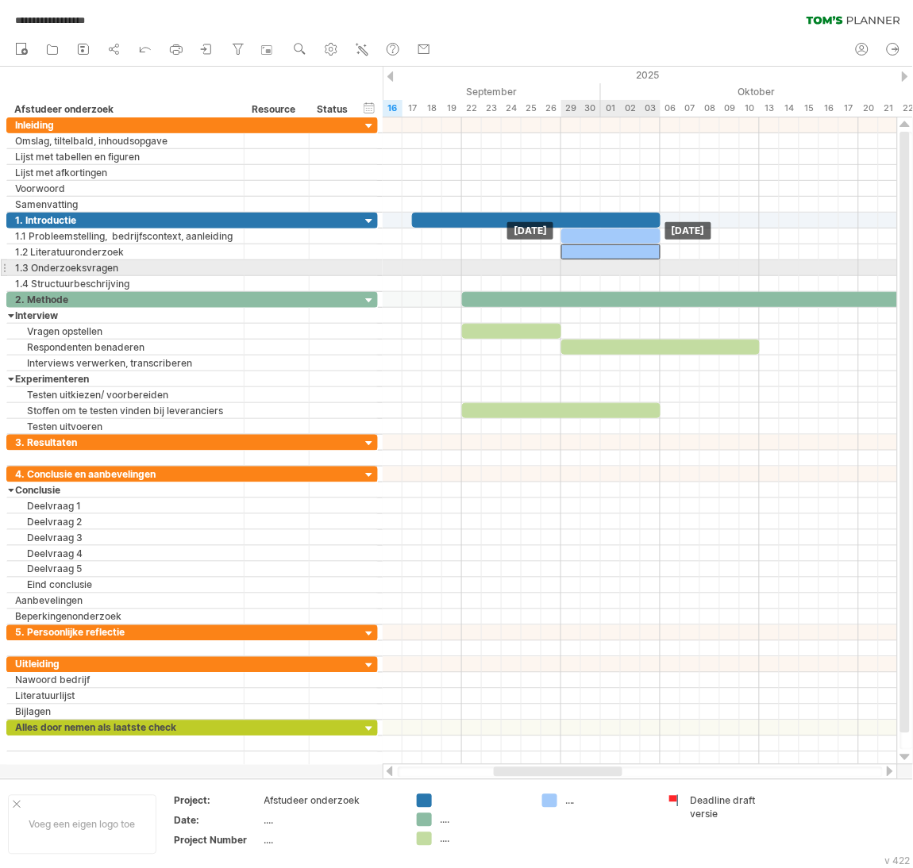
drag, startPoint x: 596, startPoint y: 260, endPoint x: 583, endPoint y: 261, distance: 13.6
click at [583, 261] on div "[DATE] [DATE]" at bounding box center [640, 441] width 514 height 648
click at [568, 266] on div at bounding box center [640, 268] width 514 height 16
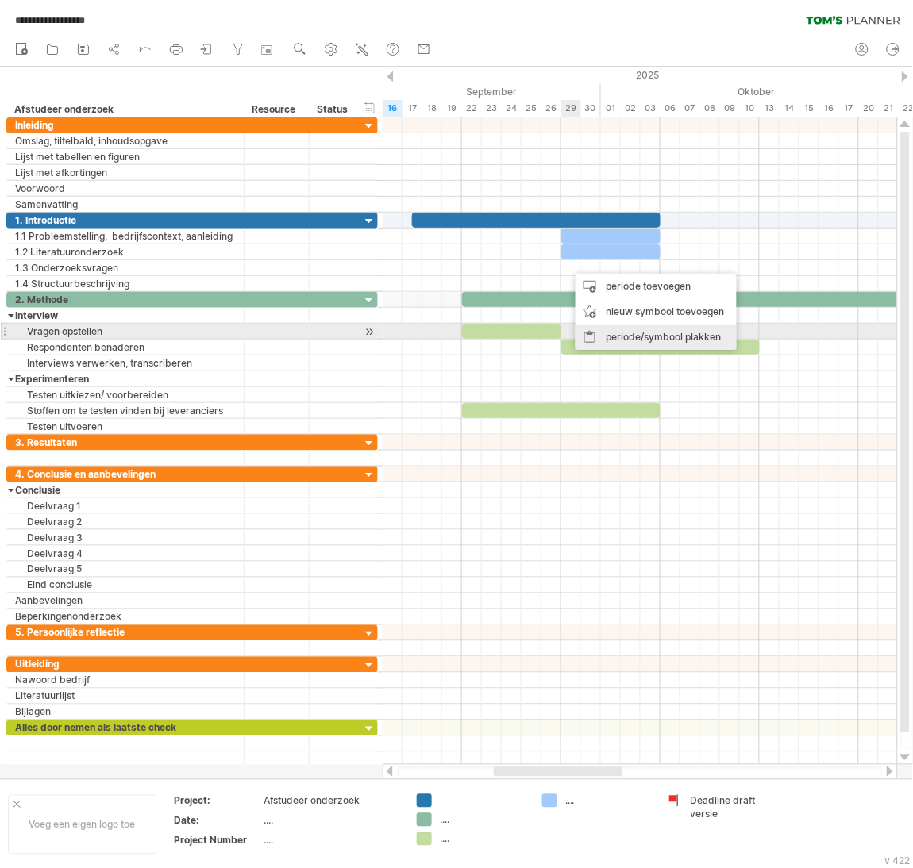
click at [636, 329] on div "periode/symbool plakken" at bounding box center [655, 337] width 161 height 25
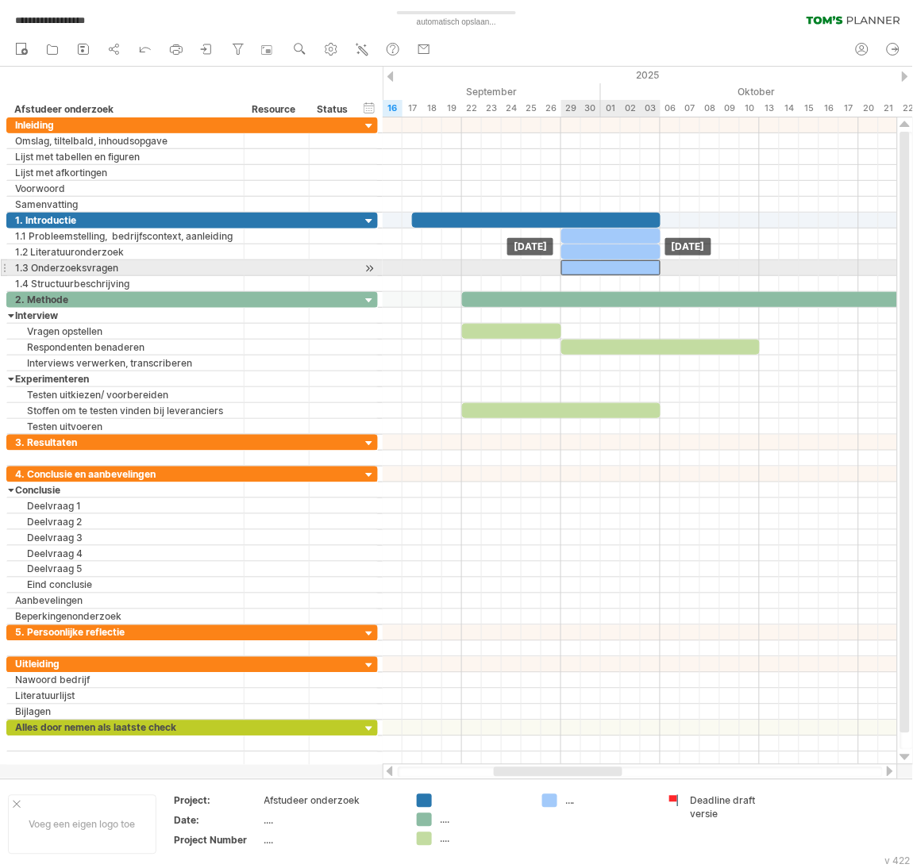
drag, startPoint x: 583, startPoint y: 268, endPoint x: 575, endPoint y: 271, distance: 9.0
click at [575, 271] on div at bounding box center [610, 267] width 99 height 15
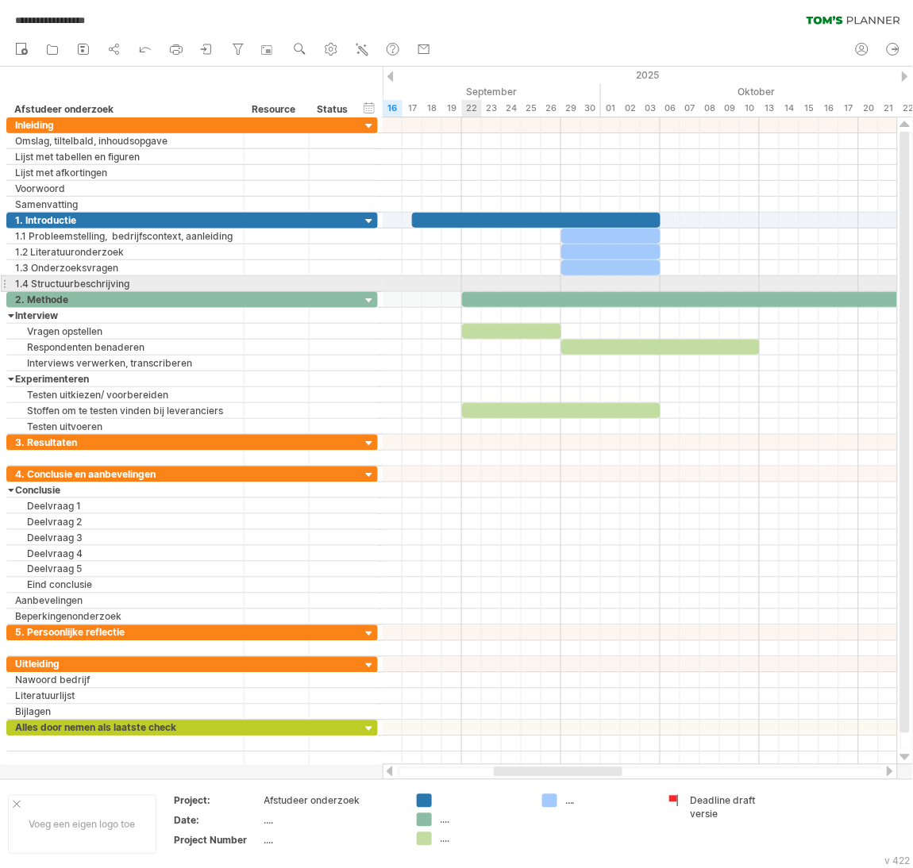
click at [472, 285] on div at bounding box center [640, 284] width 514 height 16
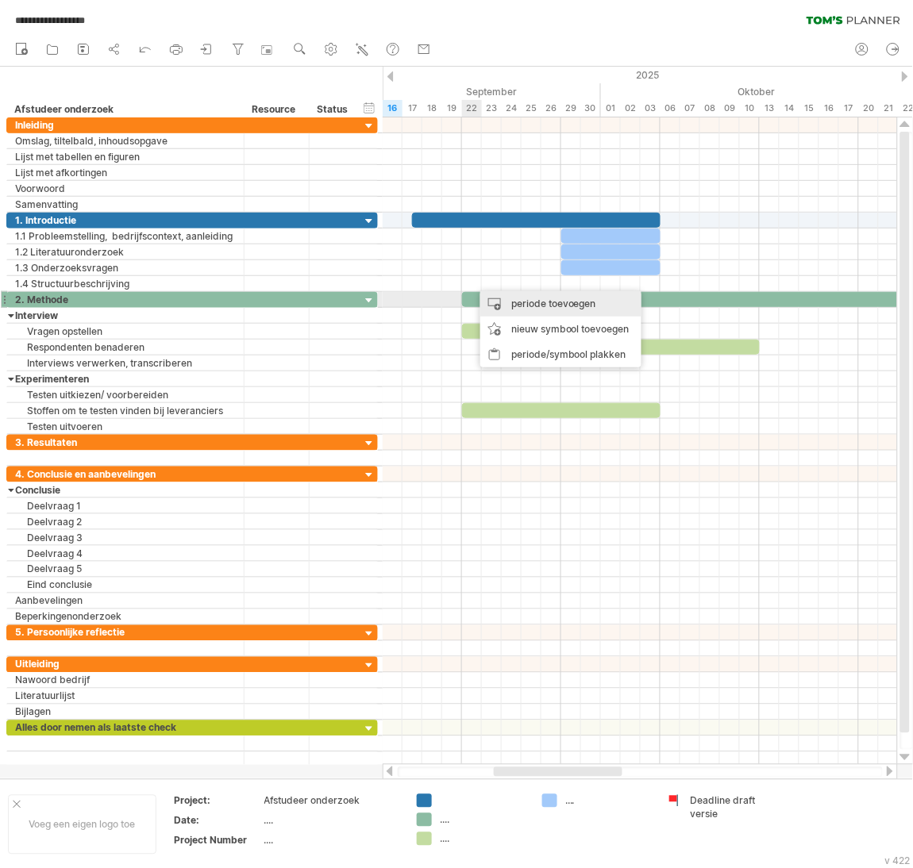
click at [539, 300] on div "periode toevoegen" at bounding box center [560, 303] width 161 height 25
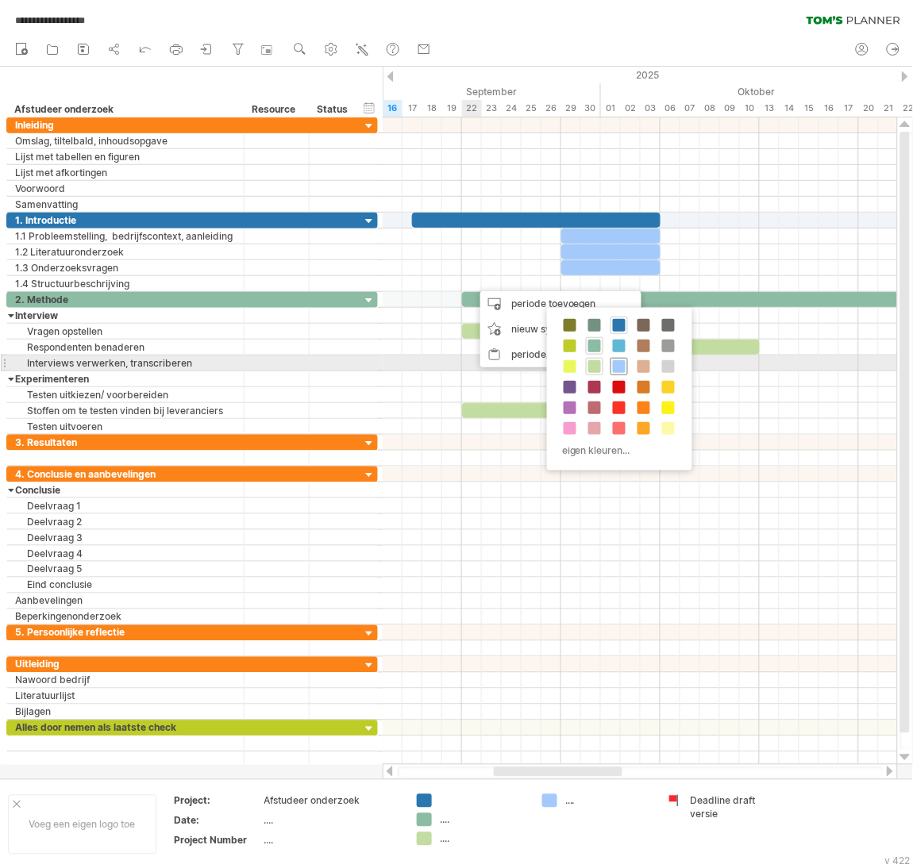
click at [613, 361] on span at bounding box center [619, 366] width 13 height 13
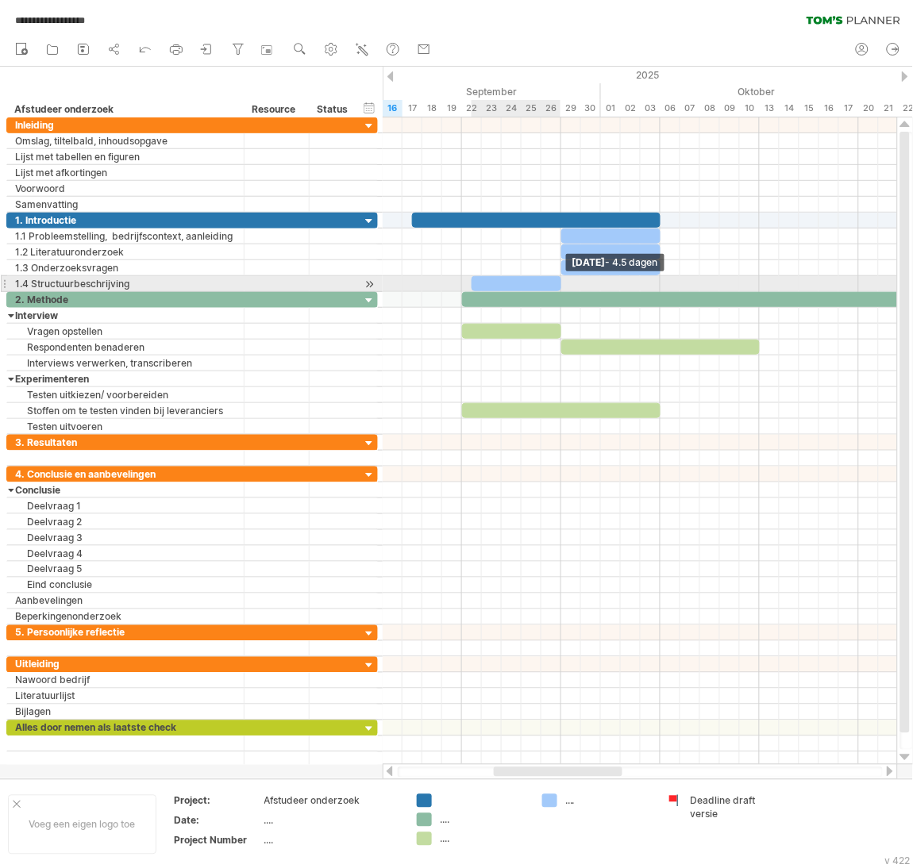
drag, startPoint x: 492, startPoint y: 286, endPoint x: 564, endPoint y: 285, distance: 72.2
click at [564, 285] on div "[DATE] - 4.5 dagen [DATE]" at bounding box center [640, 441] width 514 height 648
click at [461, 286] on span at bounding box center [462, 283] width 6 height 15
drag, startPoint x: 460, startPoint y: 287, endPoint x: 444, endPoint y: 292, distance: 17.6
click at [444, 291] on span at bounding box center [442, 283] width 6 height 15
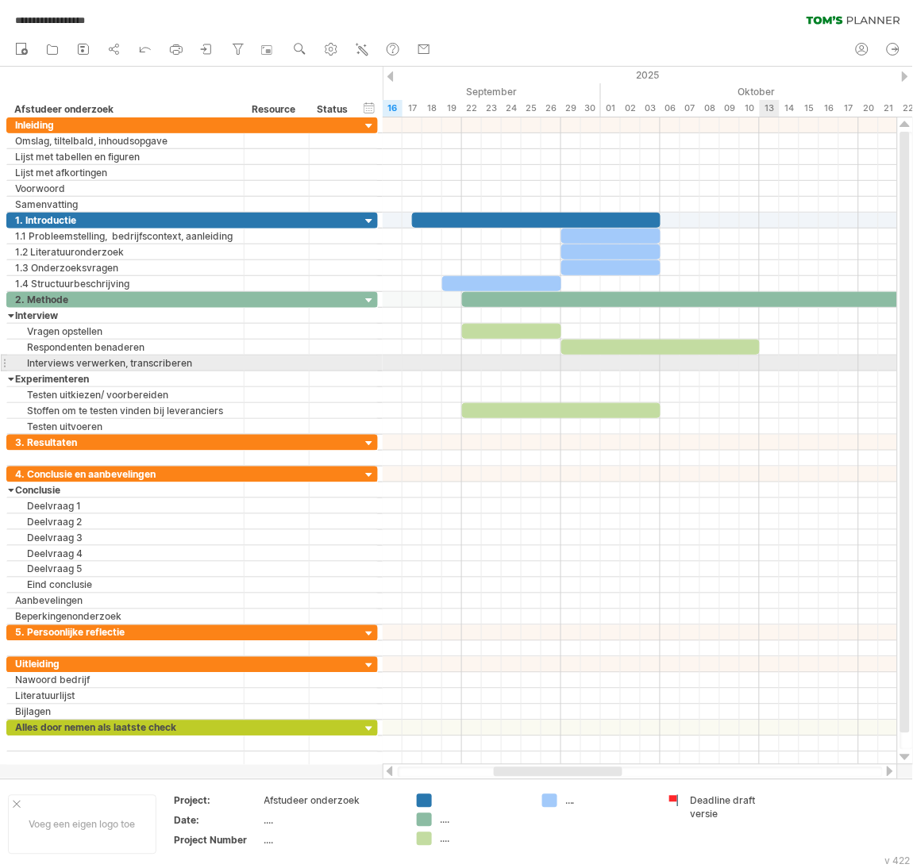
click at [764, 369] on div at bounding box center [640, 364] width 514 height 16
click at [764, 364] on div at bounding box center [640, 364] width 514 height 16
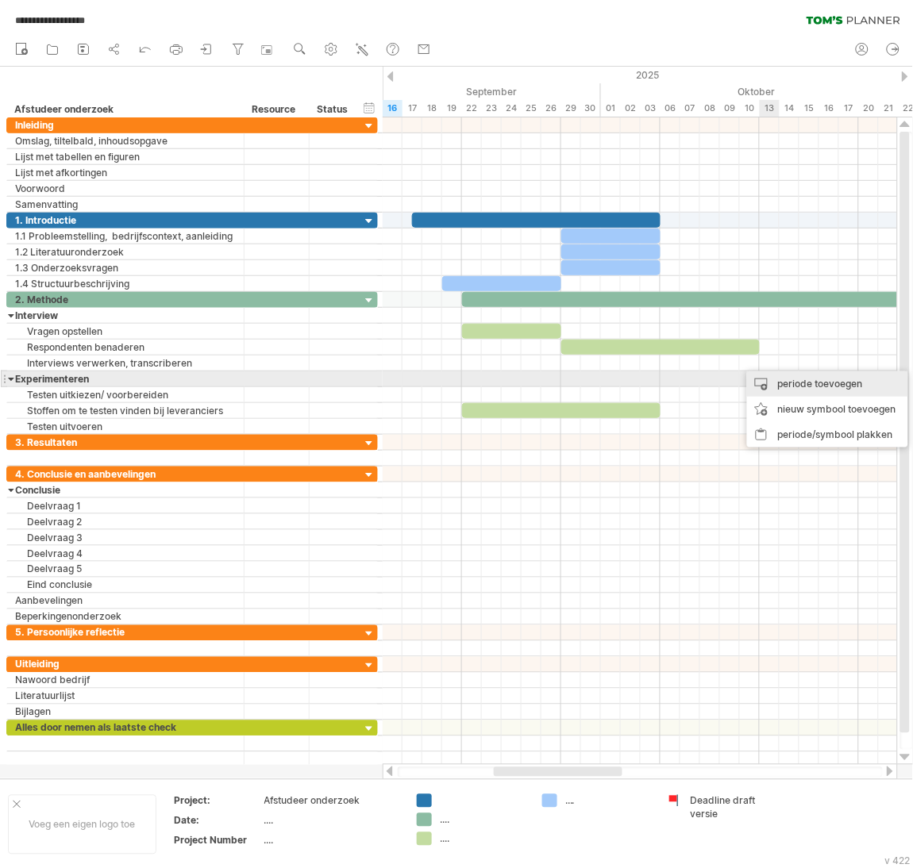
click at [774, 380] on div "periode toevoegen" at bounding box center [827, 383] width 161 height 25
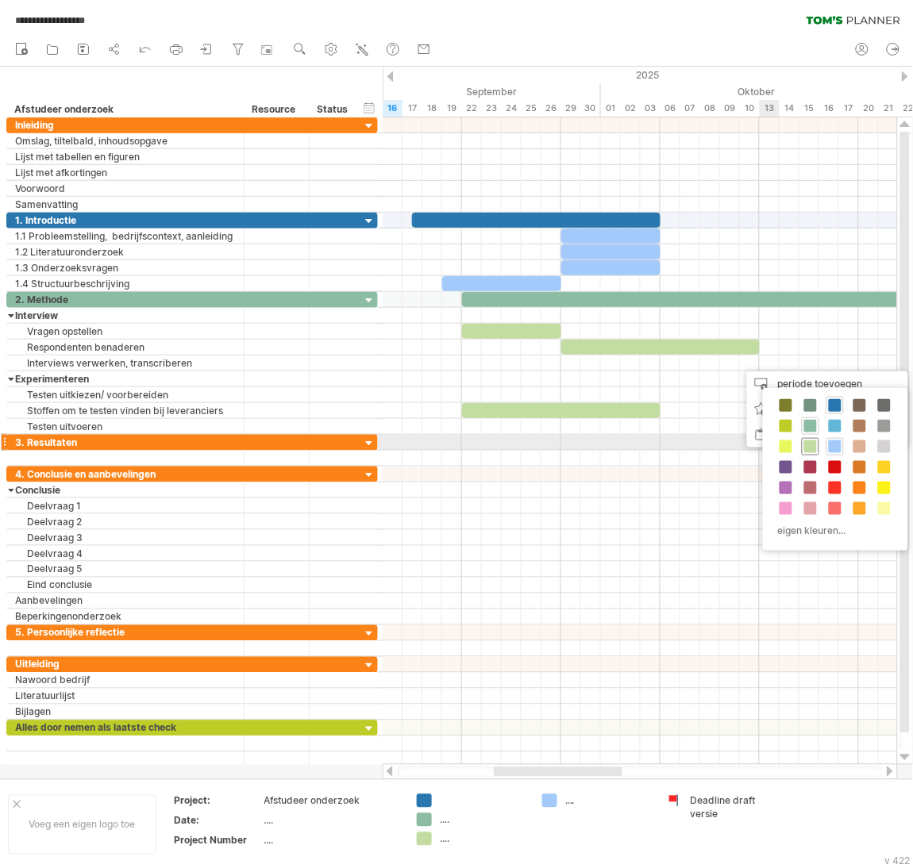
click at [809, 445] on span at bounding box center [810, 447] width 13 height 13
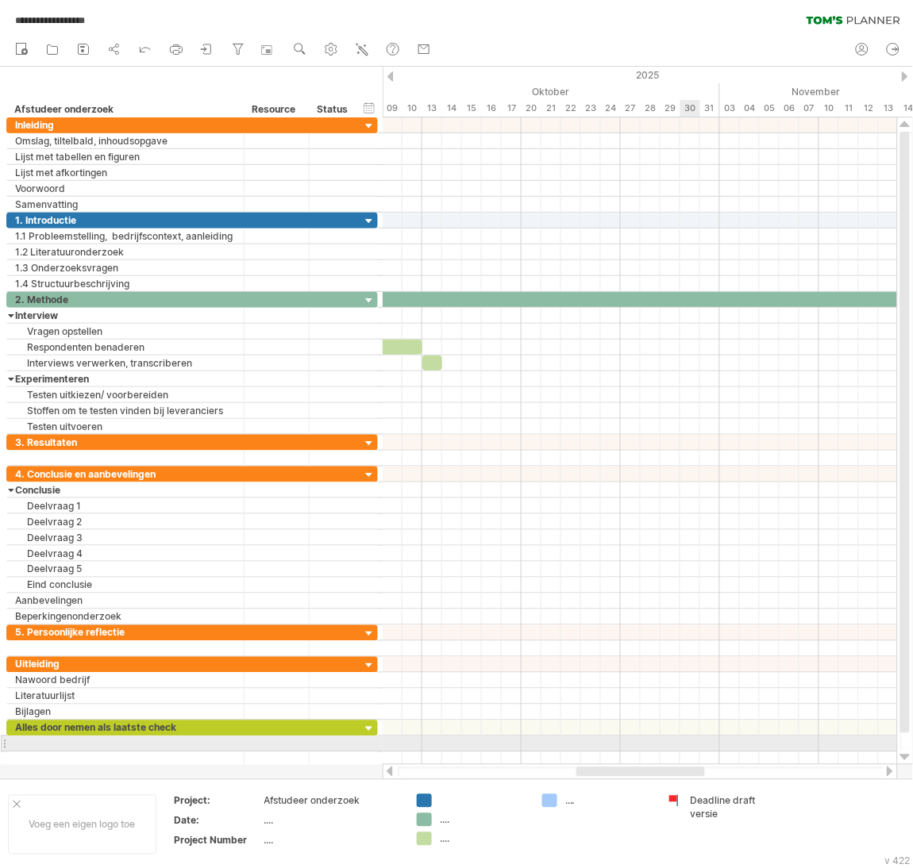
drag, startPoint x: 615, startPoint y: 774, endPoint x: 696, endPoint y: 748, distance: 84.9
click at [696, 748] on div "**********" at bounding box center [456, 434] width 913 height 868
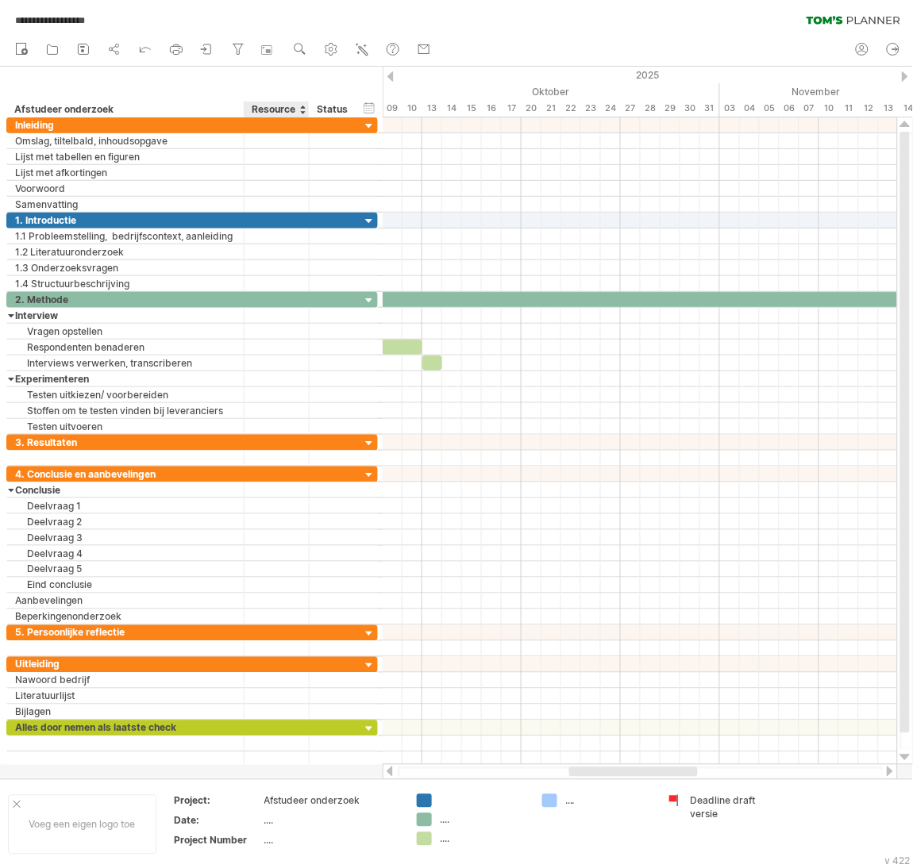
click at [272, 105] on div "Resource" at bounding box center [276, 110] width 48 height 16
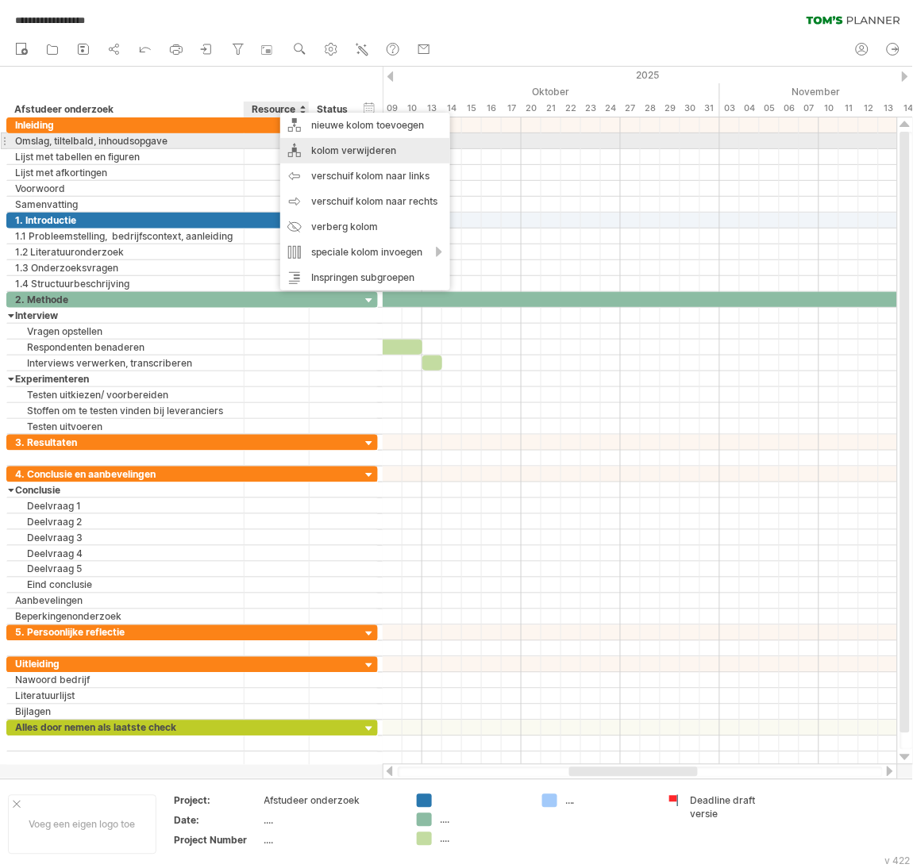
click at [336, 148] on div "kolom verwijderen" at bounding box center [365, 150] width 170 height 25
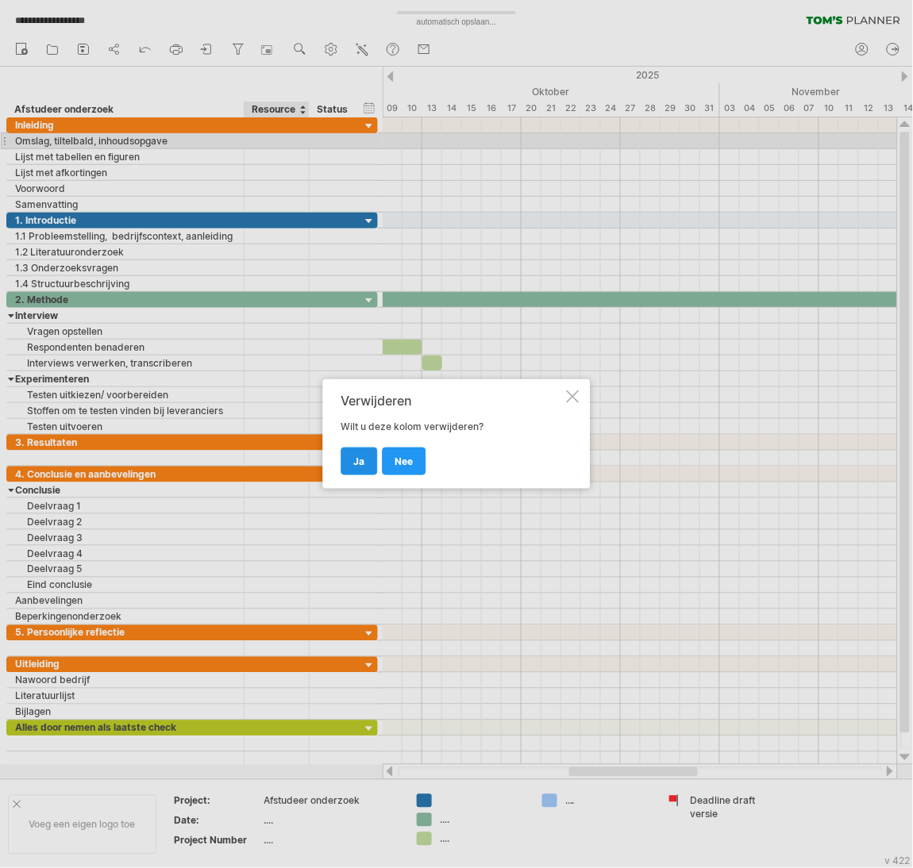
click at [360, 457] on span "ja" at bounding box center [359, 462] width 11 height 12
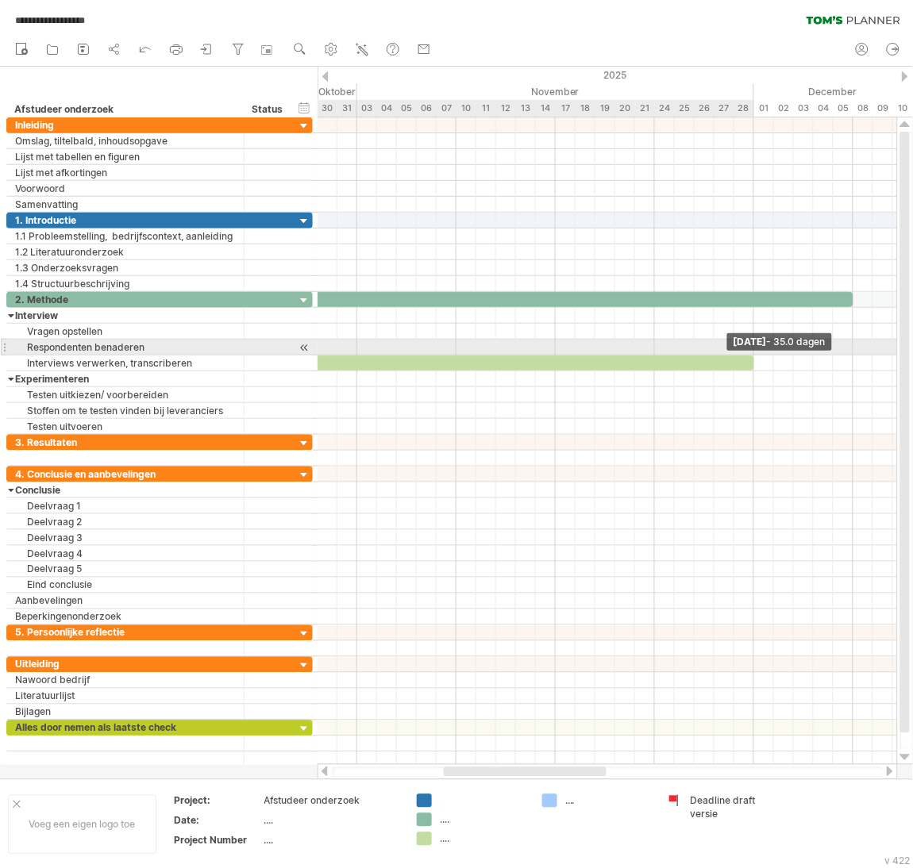
drag, startPoint x: 379, startPoint y: 366, endPoint x: 755, endPoint y: 352, distance: 376.5
click at [755, 352] on div "[DATE] - 35.0 dagen [DATE] - 6.0 dagen" at bounding box center [606, 441] width 579 height 648
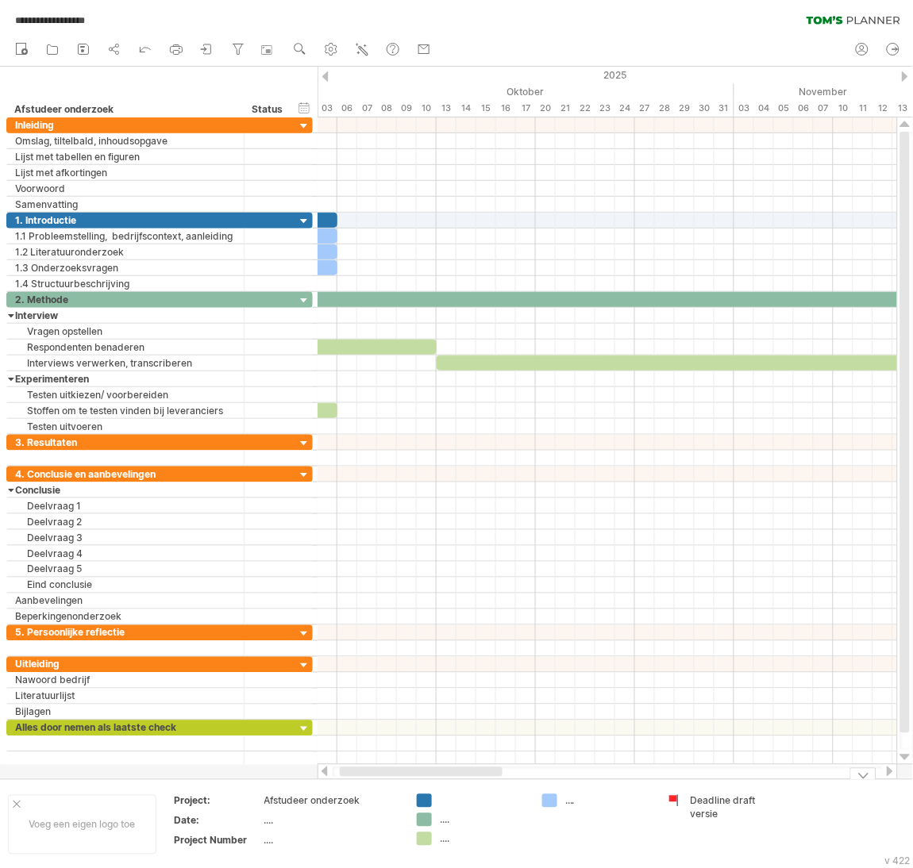
drag, startPoint x: 551, startPoint y: 769, endPoint x: 447, endPoint y: 785, distance: 105.2
click at [447, 785] on div "**********" at bounding box center [456, 434] width 913 height 868
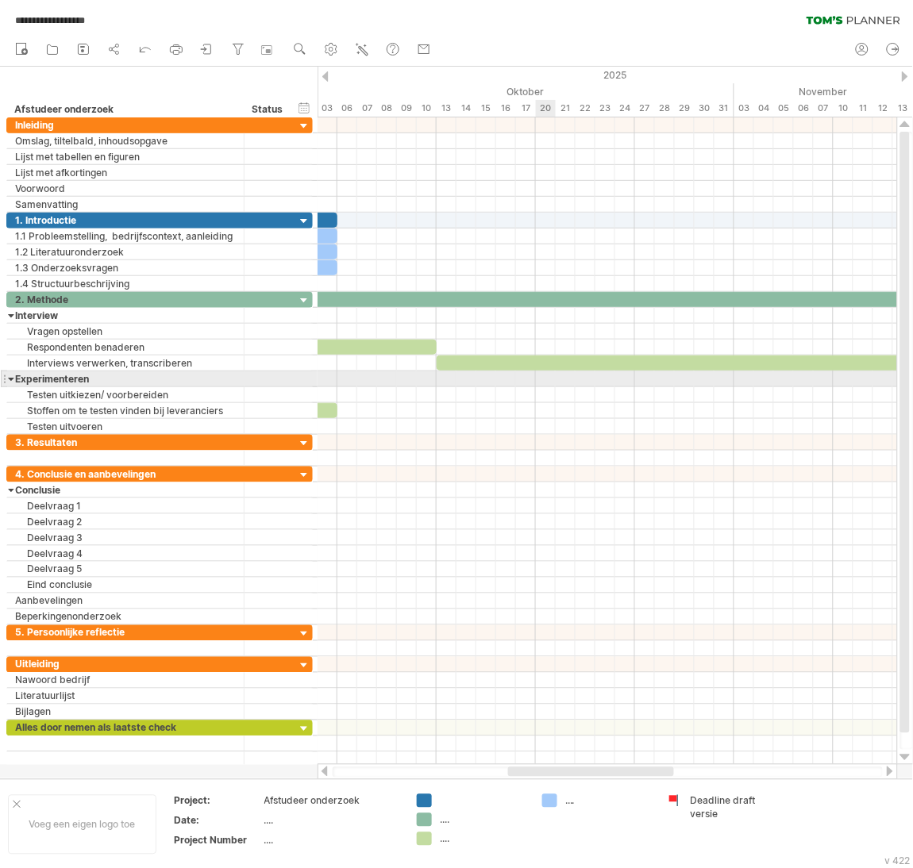
click at [544, 382] on div at bounding box center [606, 379] width 579 height 16
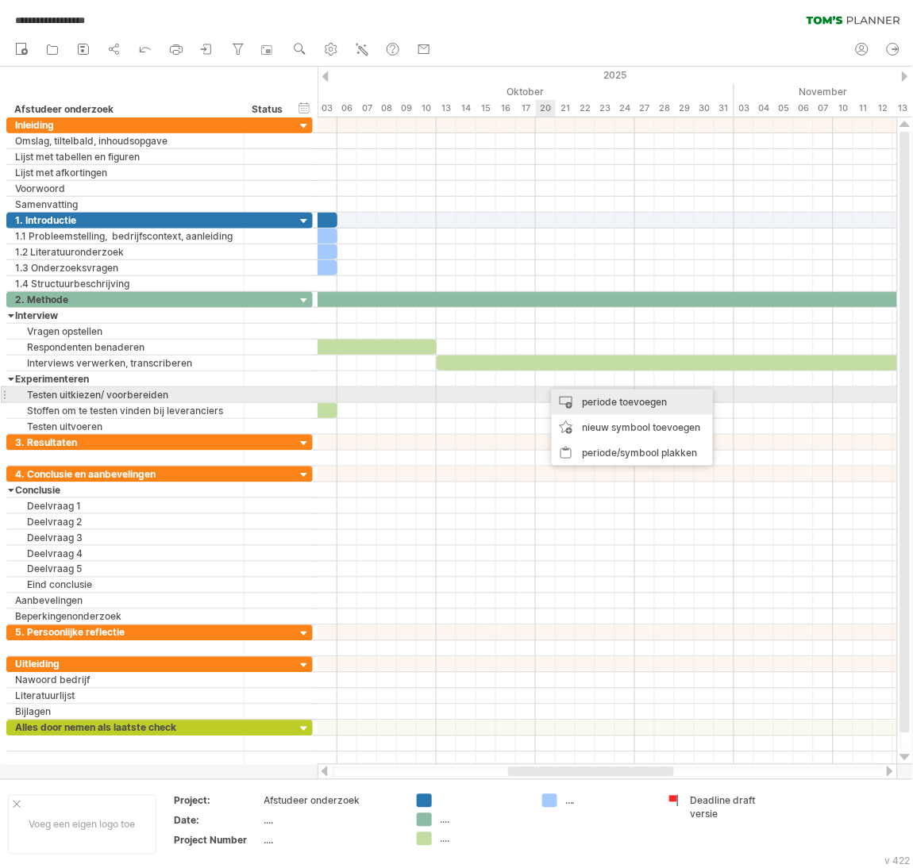
click at [564, 398] on div "periode toevoegen" at bounding box center [632, 402] width 161 height 25
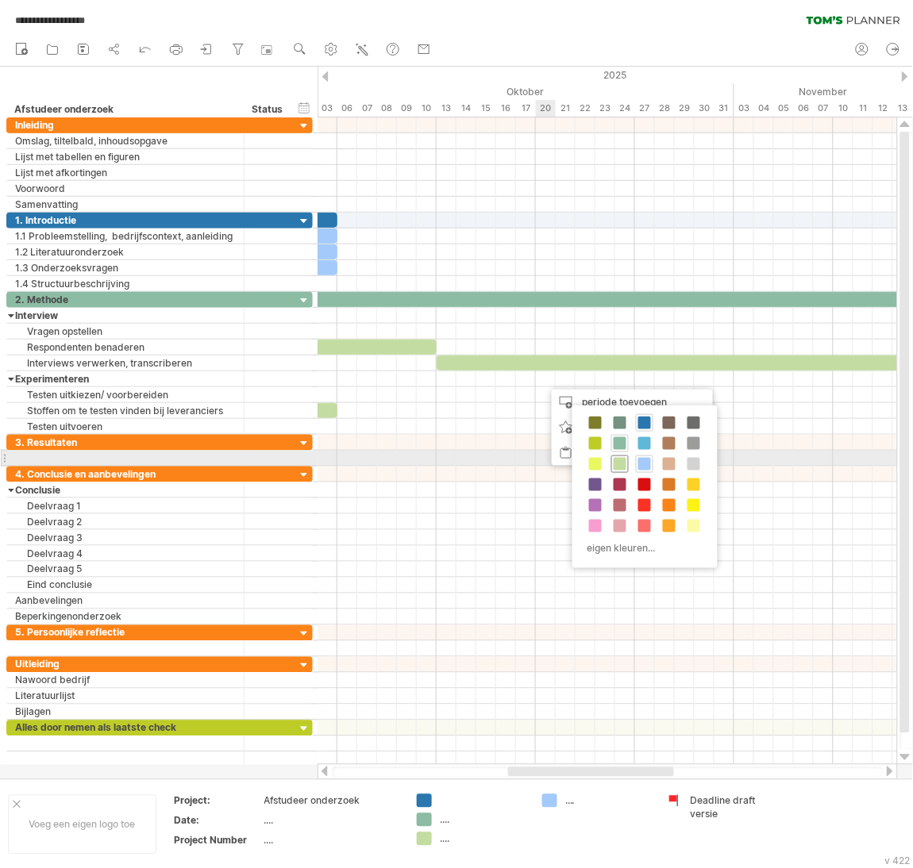
click at [617, 458] on span at bounding box center [620, 464] width 13 height 13
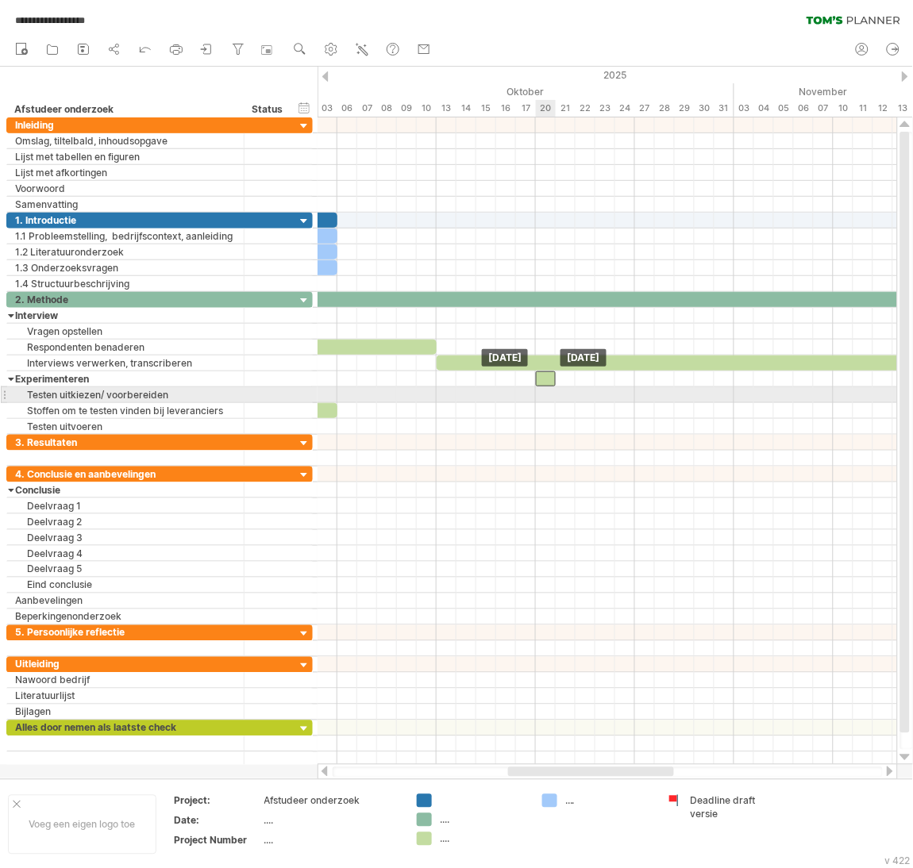
drag, startPoint x: 555, startPoint y: 383, endPoint x: 547, endPoint y: 388, distance: 9.7
click at [547, 387] on div at bounding box center [546, 378] width 20 height 15
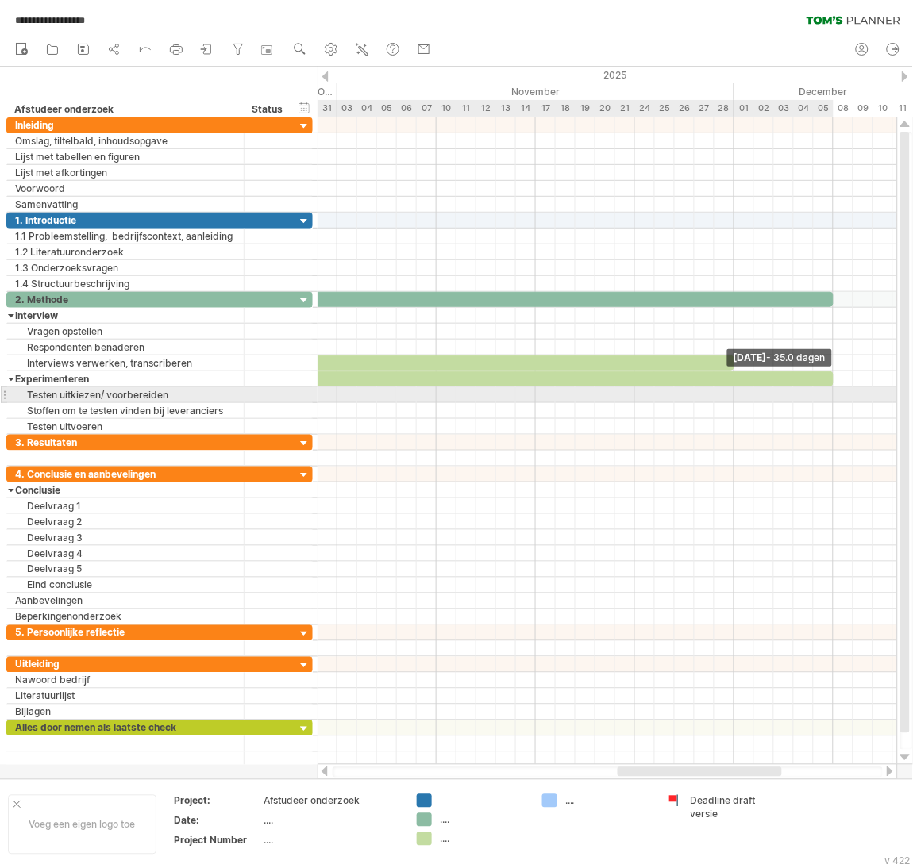
drag, startPoint x: 552, startPoint y: 382, endPoint x: 828, endPoint y: 392, distance: 276.4
click at [828, 392] on div "[DATE] - 35.0 dagen [DATE]" at bounding box center [606, 441] width 579 height 648
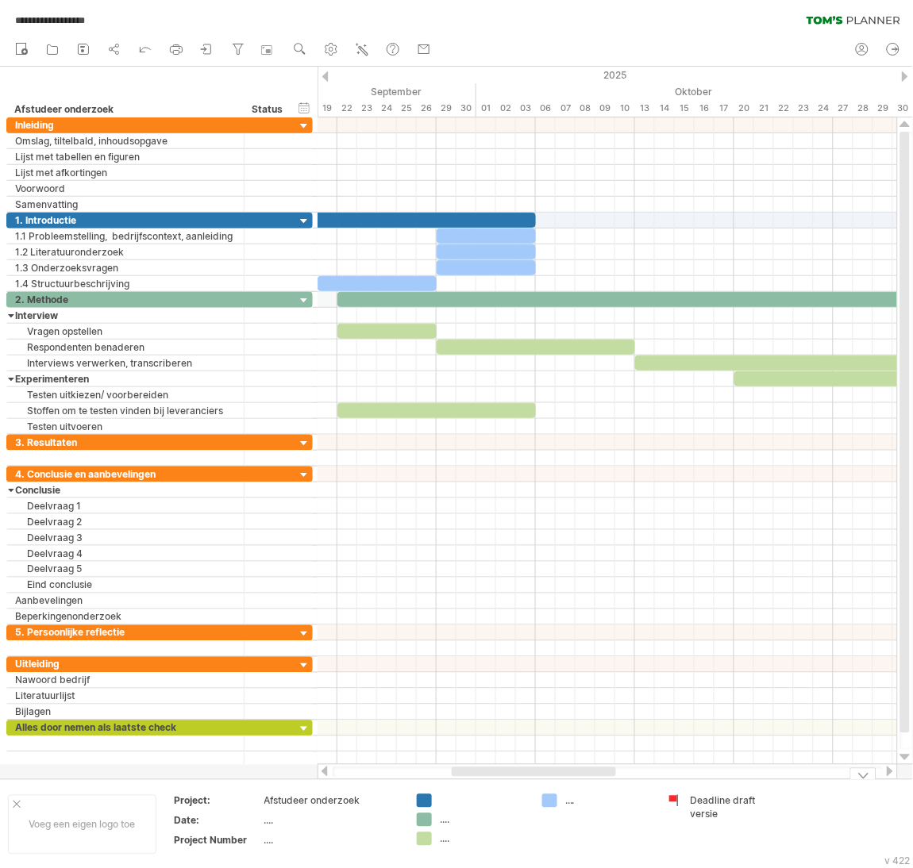
drag, startPoint x: 746, startPoint y: 768, endPoint x: 580, endPoint y: 796, distance: 168.3
click at [580, 796] on div "**********" at bounding box center [456, 434] width 913 height 868
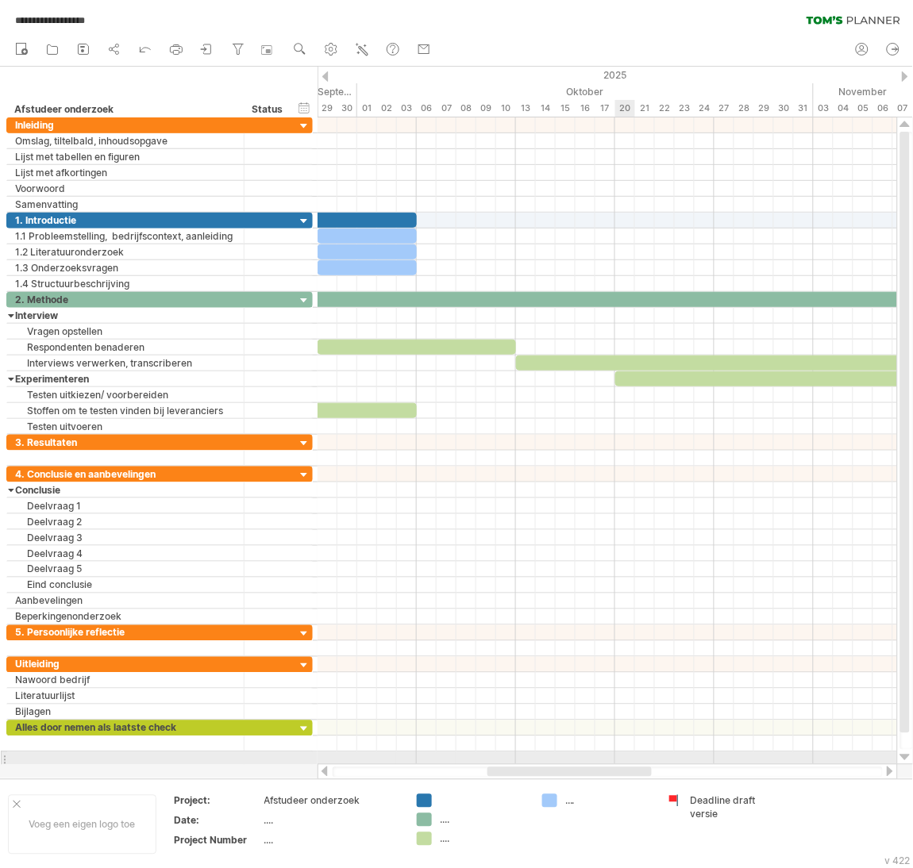
drag, startPoint x: 584, startPoint y: 772, endPoint x: 618, endPoint y: 758, distance: 36.7
click at [618, 758] on div "**********" at bounding box center [456, 434] width 913 height 868
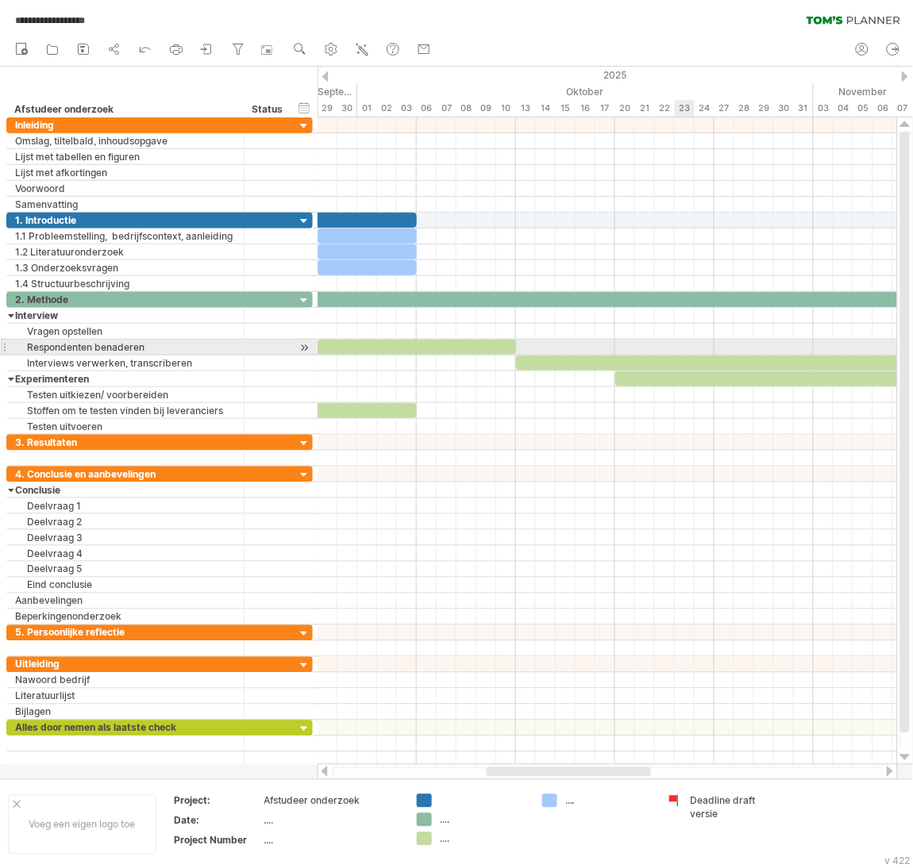
click at [680, 350] on div at bounding box center [606, 348] width 579 height 16
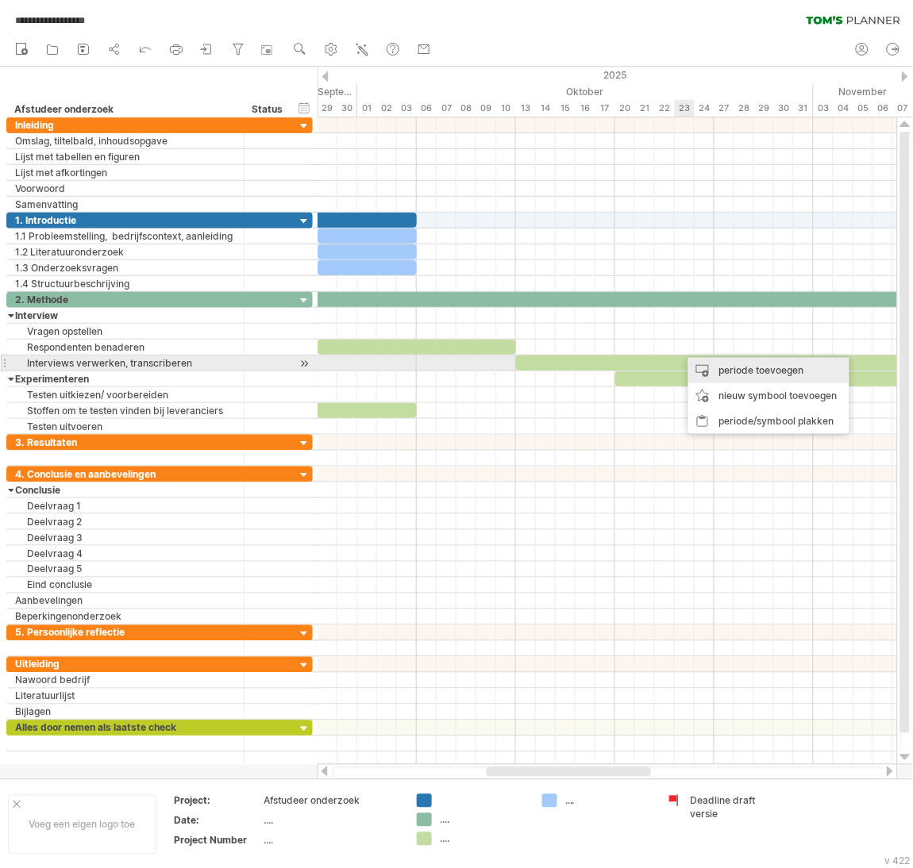
click at [721, 368] on div "periode toevoegen" at bounding box center [768, 370] width 161 height 25
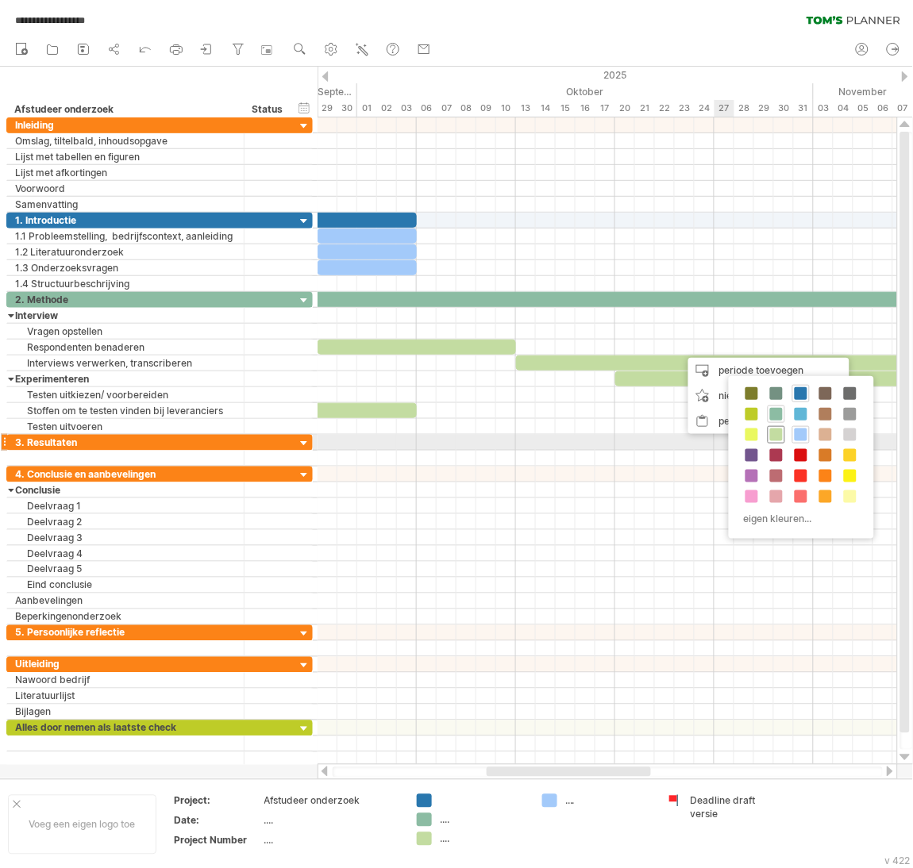
click at [775, 436] on span at bounding box center [776, 435] width 13 height 13
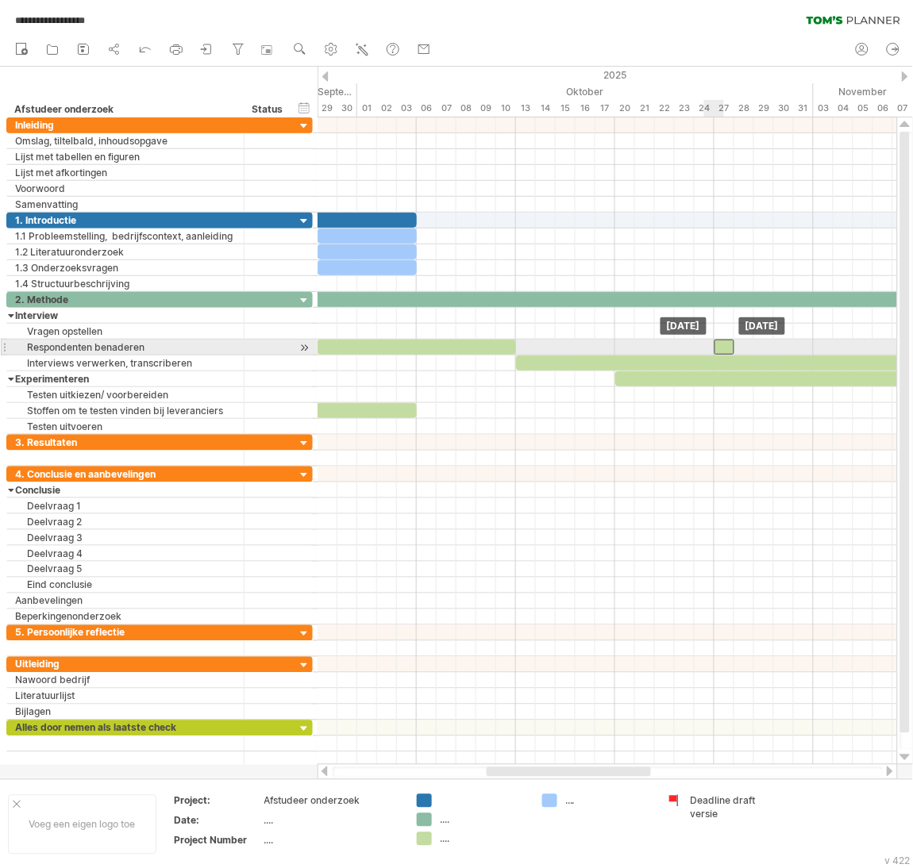
drag, startPoint x: 696, startPoint y: 352, endPoint x: 725, endPoint y: 342, distance: 30.9
drag, startPoint x: 723, startPoint y: 325, endPoint x: 723, endPoint y: 341, distance: 15.9
drag, startPoint x: 735, startPoint y: 348, endPoint x: 775, endPoint y: 347, distance: 40.5
click at [775, 347] on span at bounding box center [774, 347] width 6 height 15
click at [749, 347] on div at bounding box center [744, 347] width 60 height 15
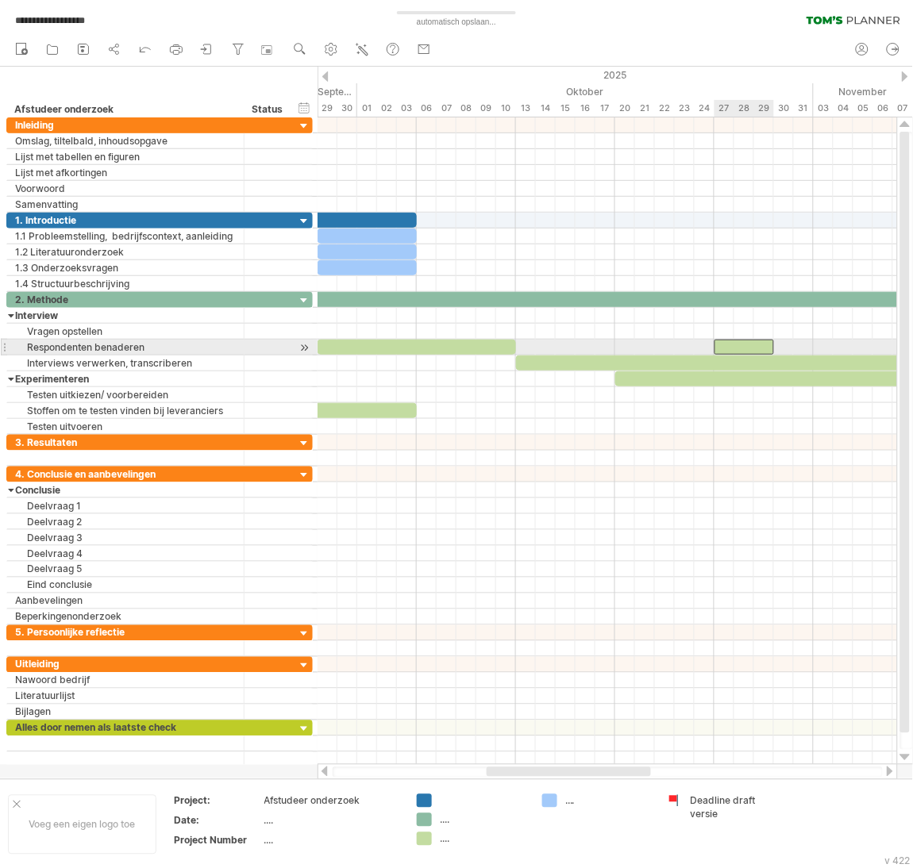
click at [749, 347] on div at bounding box center [744, 347] width 60 height 15
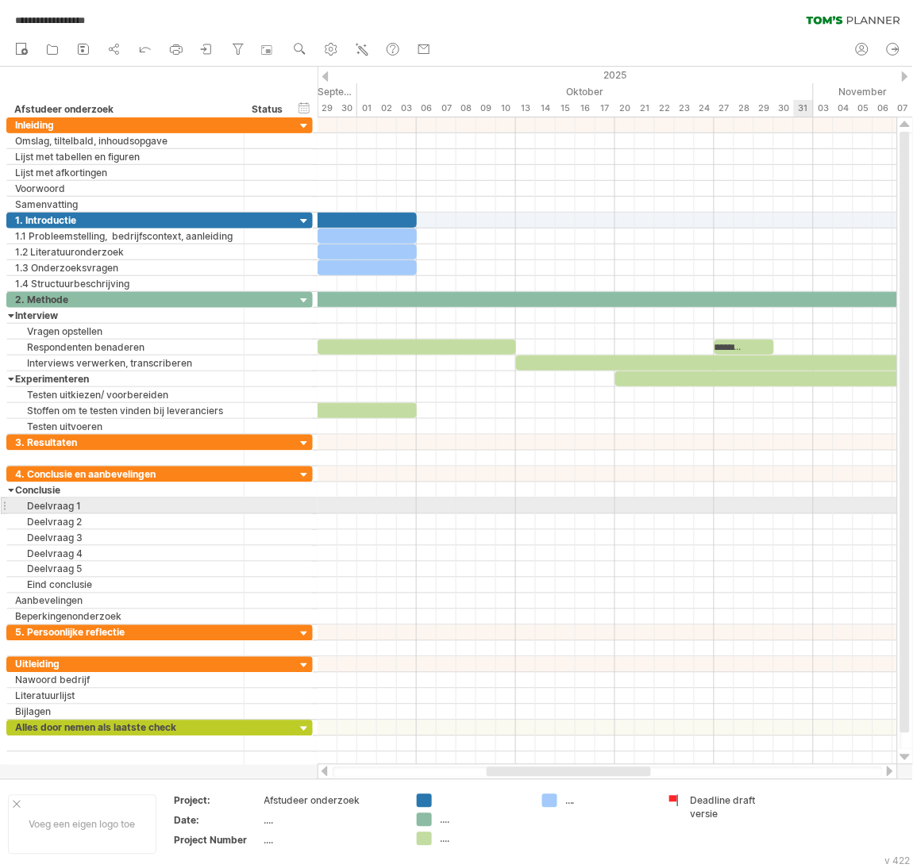
click at [802, 510] on div at bounding box center [606, 506] width 579 height 16
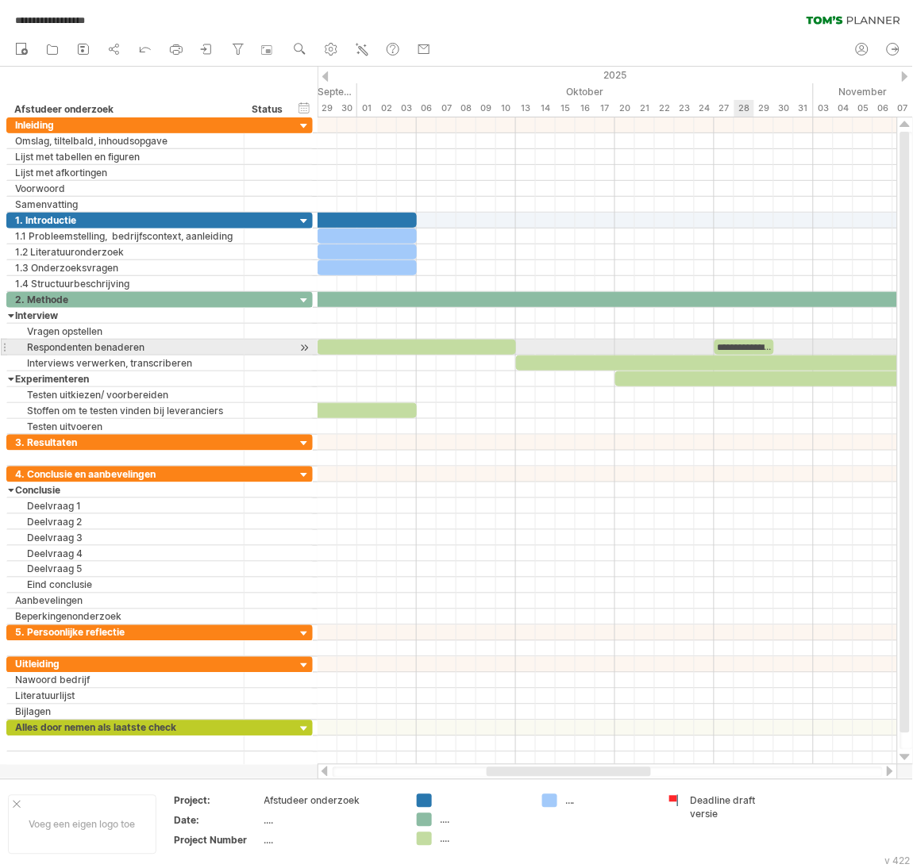
click at [741, 338] on div at bounding box center [606, 332] width 579 height 16
click at [736, 347] on div "**********" at bounding box center [744, 347] width 60 height 15
click at [730, 348] on div "**********" at bounding box center [744, 347] width 60 height 15
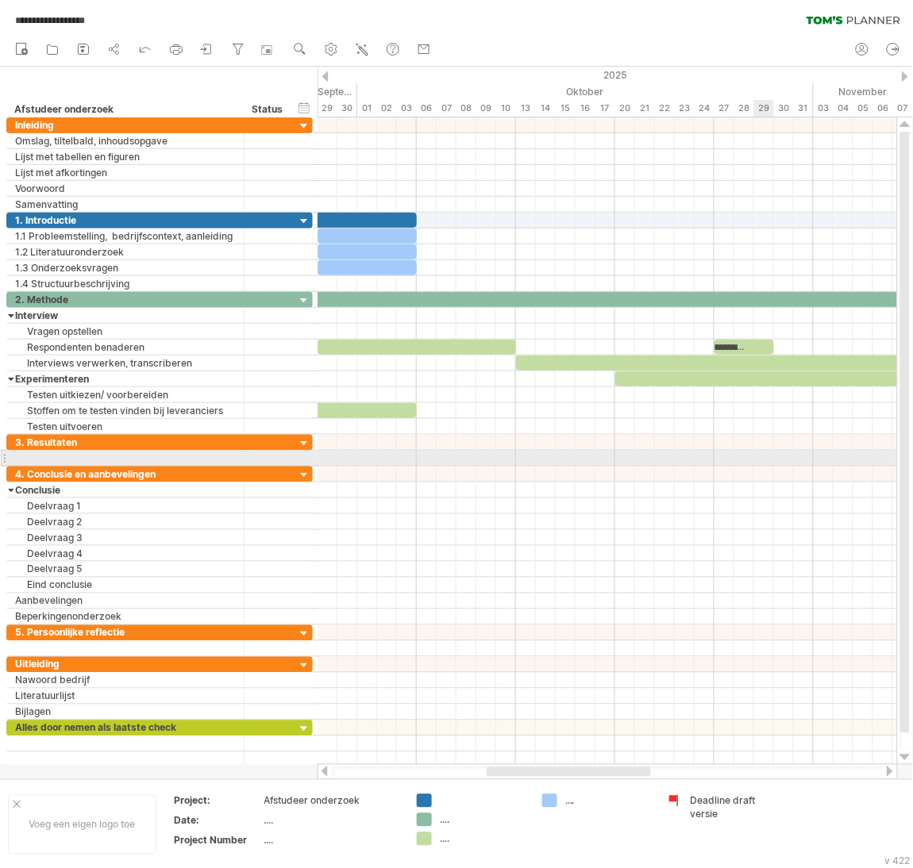
click at [764, 451] on div at bounding box center [606, 443] width 579 height 16
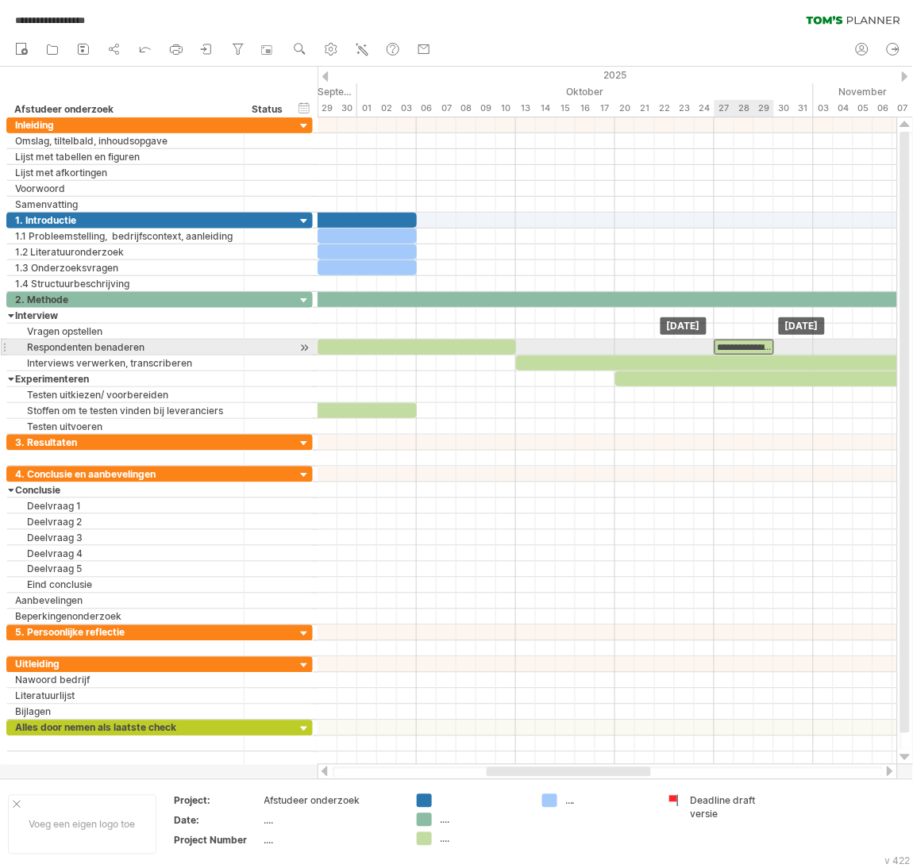
click at [739, 341] on div "**********" at bounding box center [744, 347] width 60 height 15
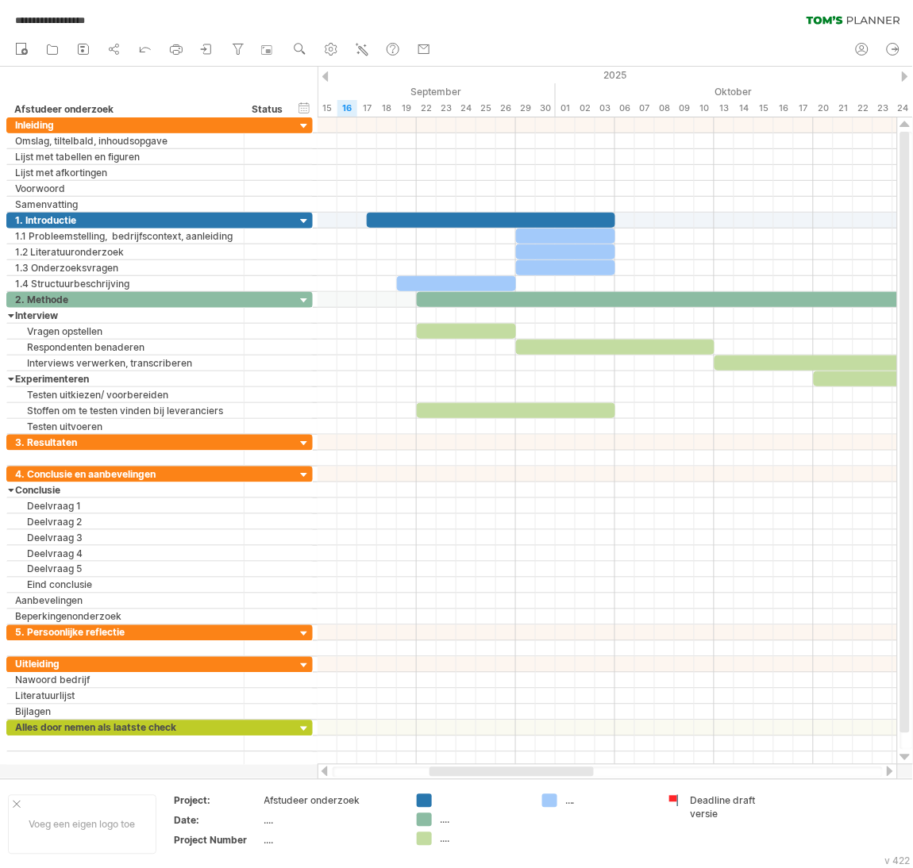
drag, startPoint x: 613, startPoint y: 773, endPoint x: 556, endPoint y: 772, distance: 57.2
click at [556, 772] on div at bounding box center [511, 773] width 164 height 10
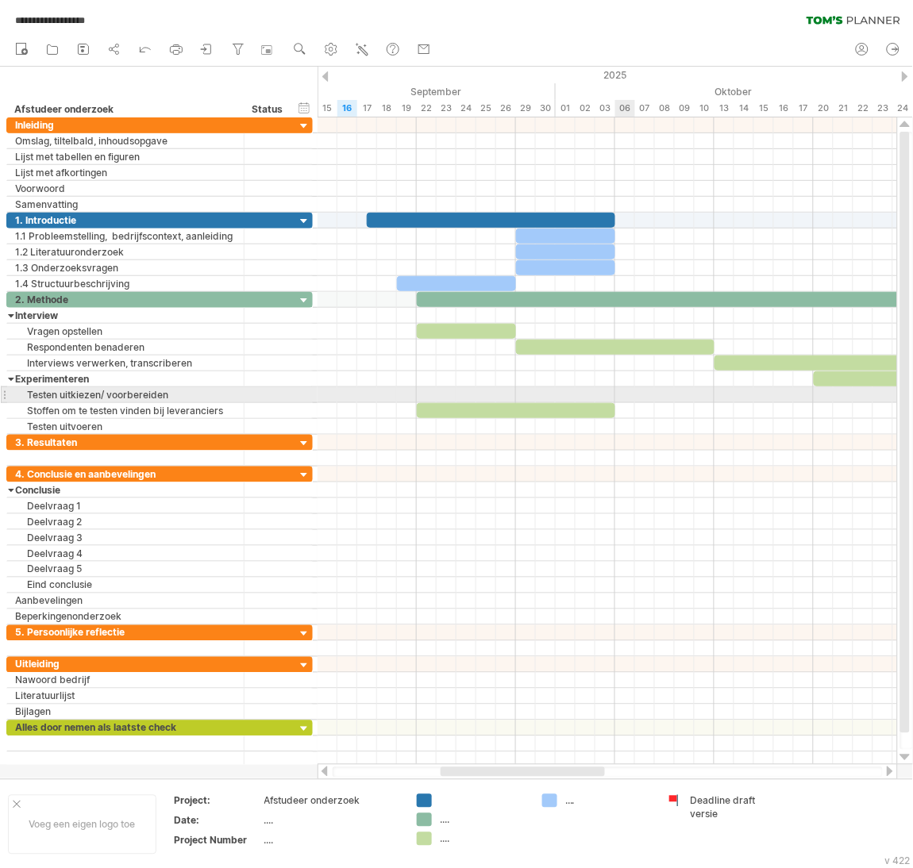
click at [625, 397] on div at bounding box center [606, 395] width 579 height 16
click at [621, 400] on div at bounding box center [606, 395] width 579 height 16
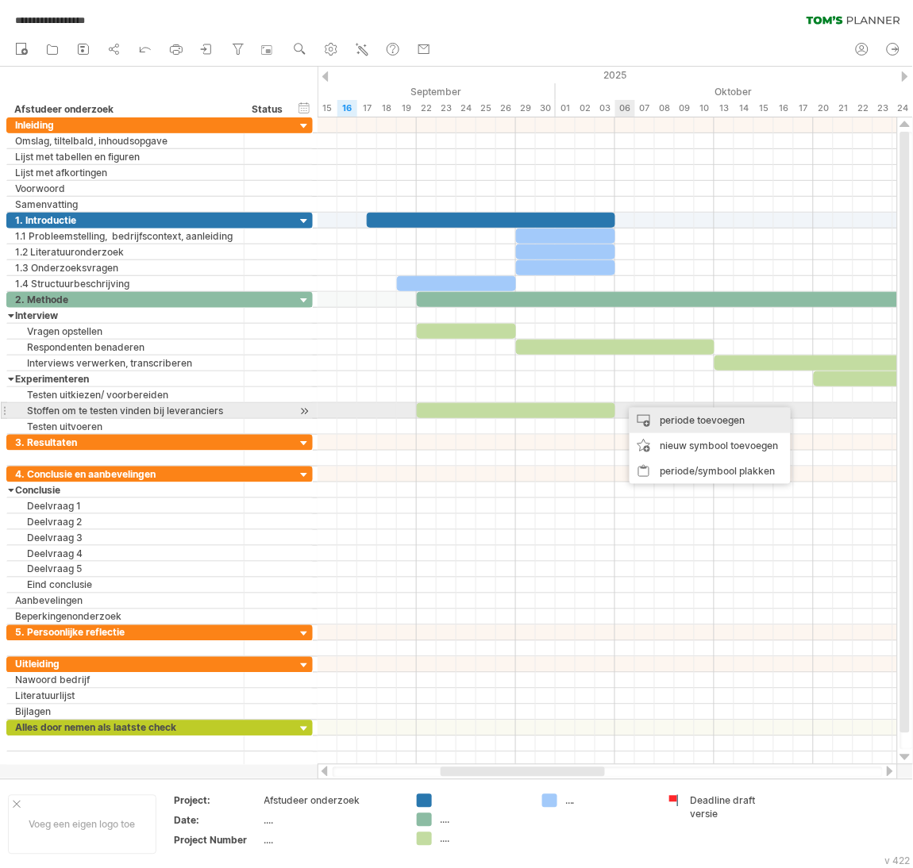
click at [644, 419] on div "periode toevoegen" at bounding box center [709, 420] width 161 height 25
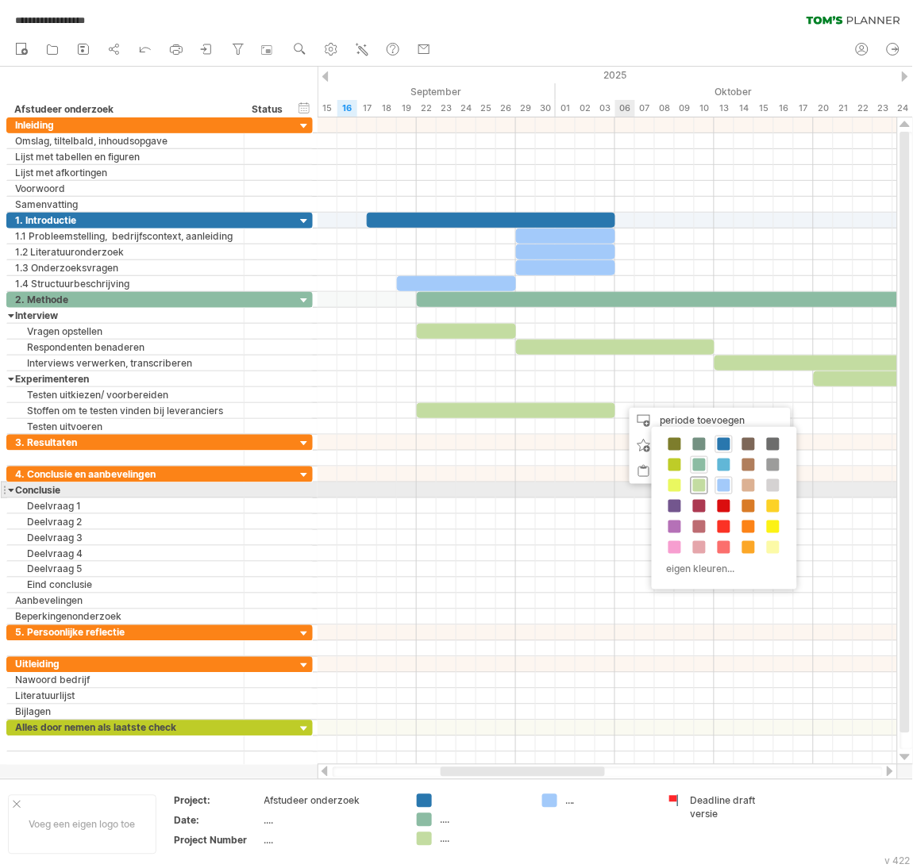
click at [706, 488] on div at bounding box center [699, 485] width 17 height 17
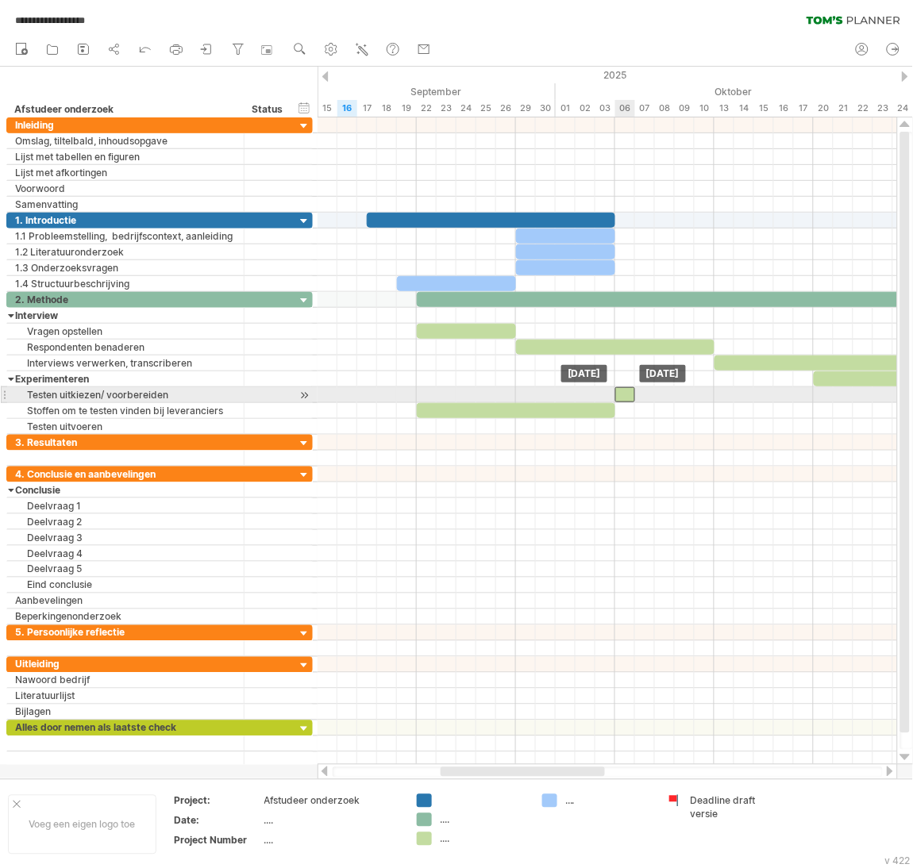
drag, startPoint x: 639, startPoint y: 395, endPoint x: 630, endPoint y: 400, distance: 9.9
click at [630, 400] on div at bounding box center [625, 394] width 20 height 15
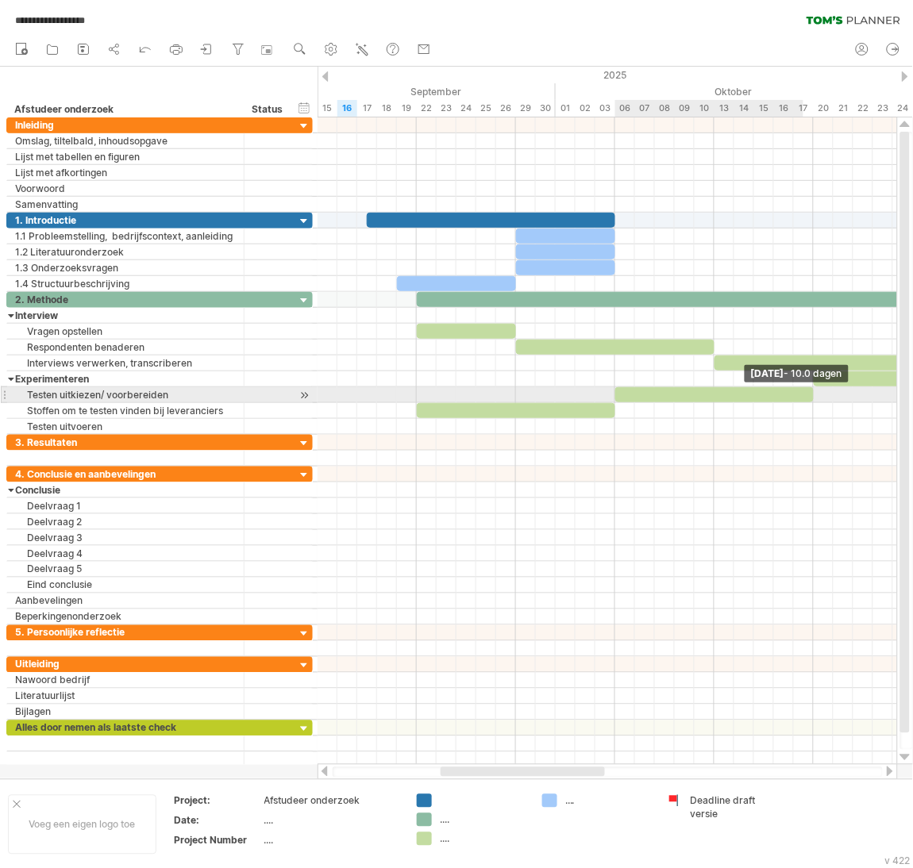
drag, startPoint x: 633, startPoint y: 395, endPoint x: 807, endPoint y: 400, distance: 174.7
click at [807, 400] on div at bounding box center [714, 394] width 198 height 15
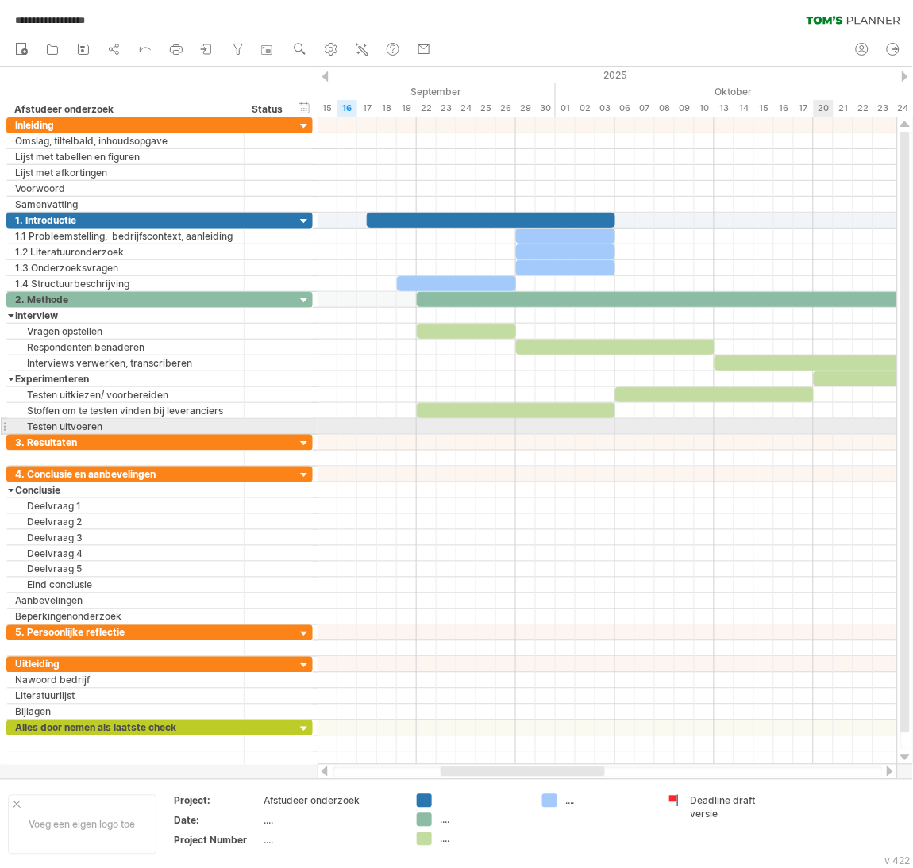
click at [820, 430] on div at bounding box center [606, 427] width 579 height 16
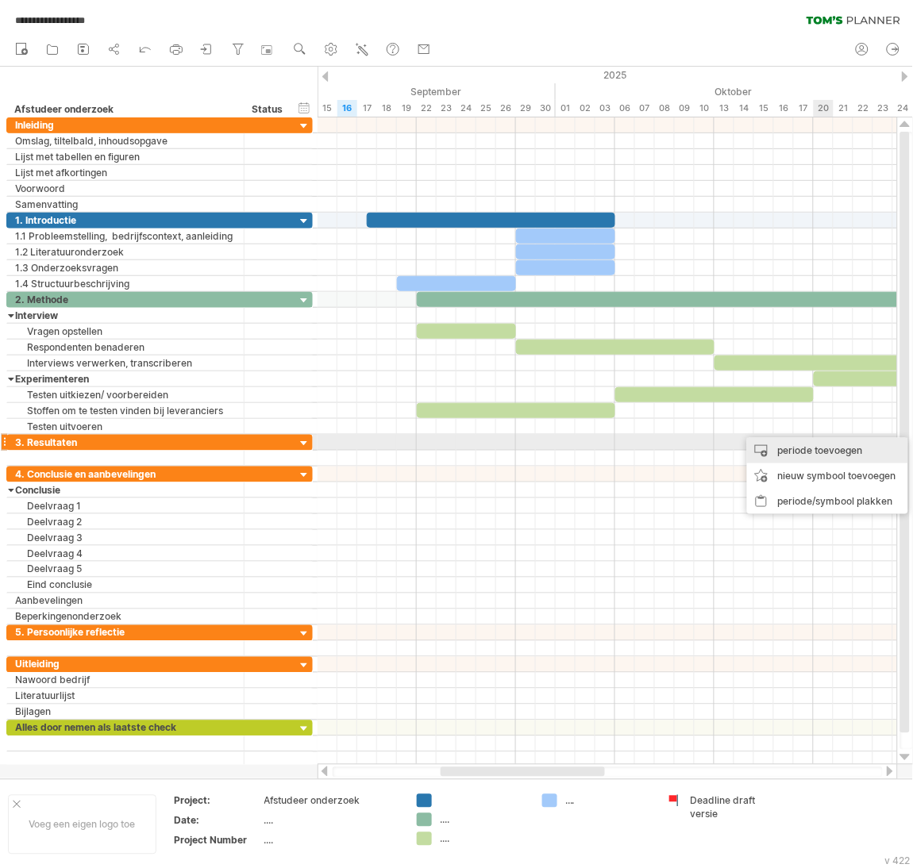
click at [825, 448] on div "periode toevoegen" at bounding box center [827, 450] width 161 height 25
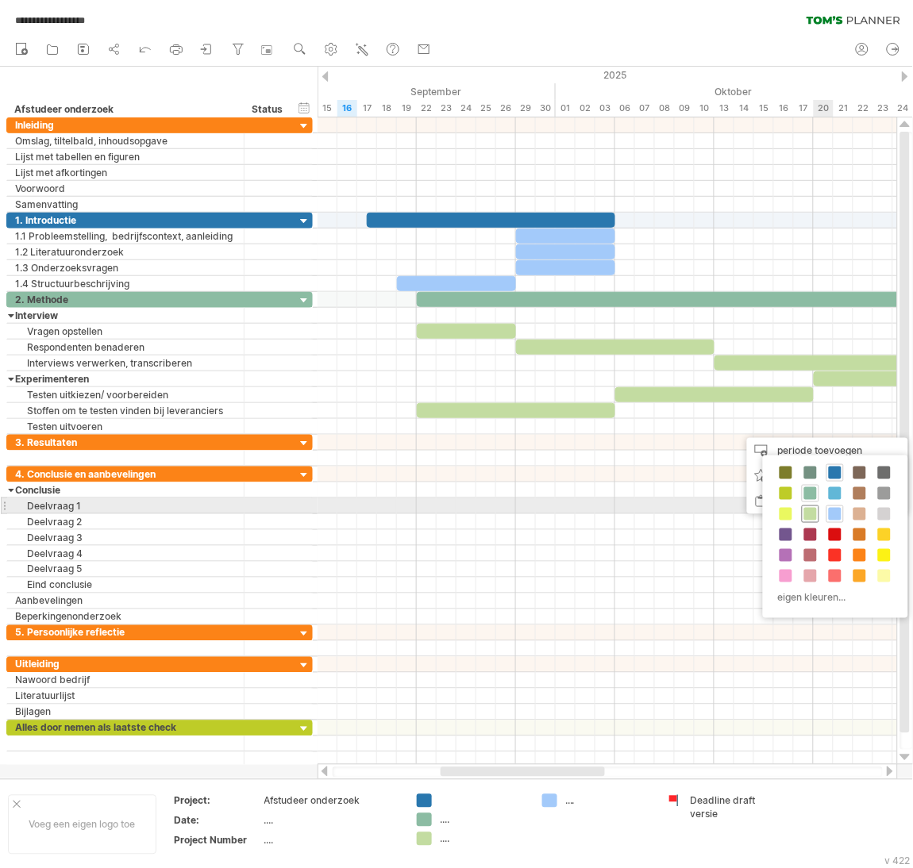
click at [806, 511] on span at bounding box center [810, 514] width 13 height 13
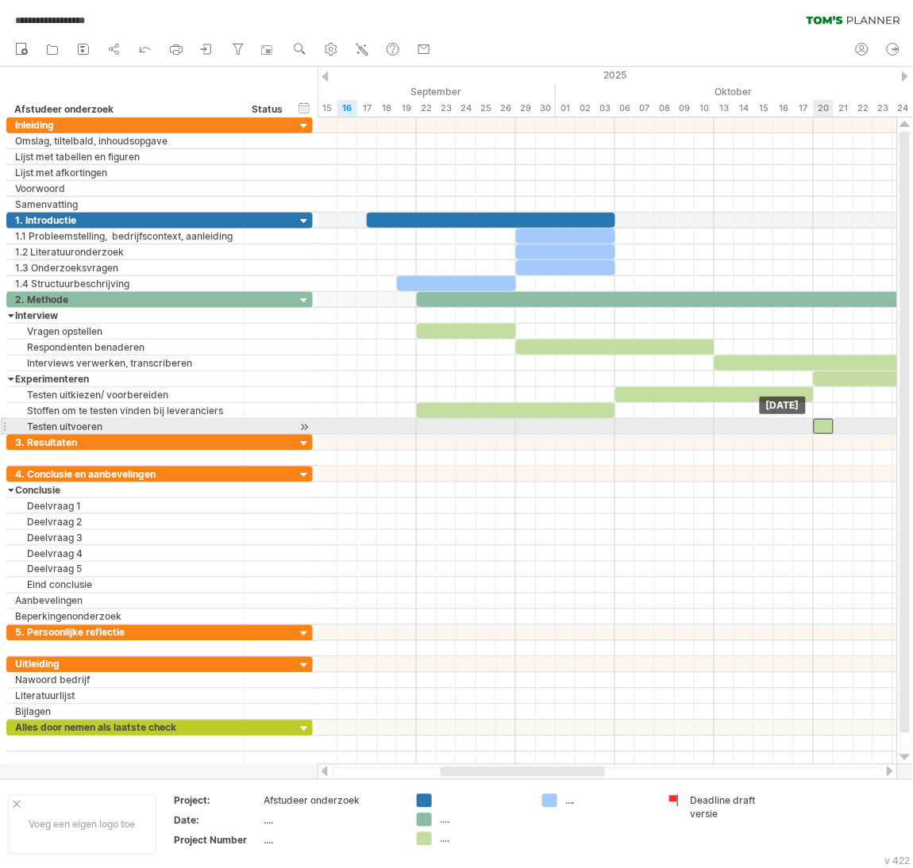
drag, startPoint x: 830, startPoint y: 426, endPoint x: 822, endPoint y: 423, distance: 9.3
click at [822, 423] on div at bounding box center [824, 426] width 20 height 15
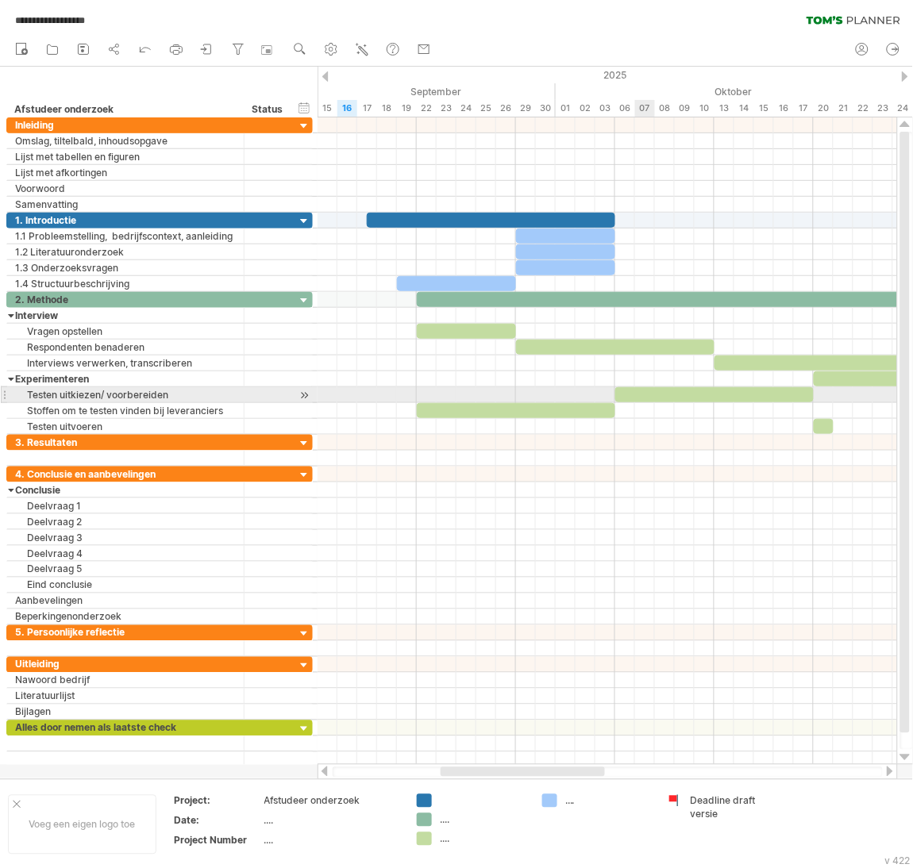
click at [647, 400] on div at bounding box center [714, 394] width 198 height 15
drag, startPoint x: 615, startPoint y: 400, endPoint x: 717, endPoint y: 395, distance: 101.7
click at [717, 395] on span at bounding box center [714, 394] width 6 height 15
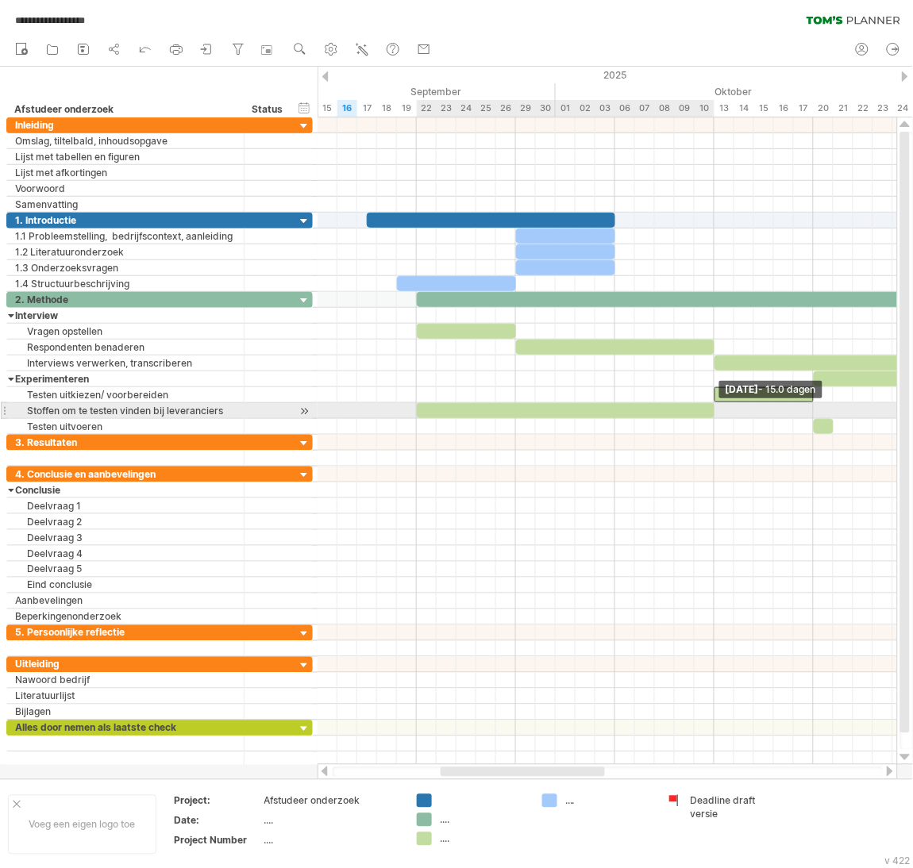
drag, startPoint x: 618, startPoint y: 410, endPoint x: 717, endPoint y: 404, distance: 99.4
click at [913, 404] on div "**********" at bounding box center [913, 363] width 0 height 143
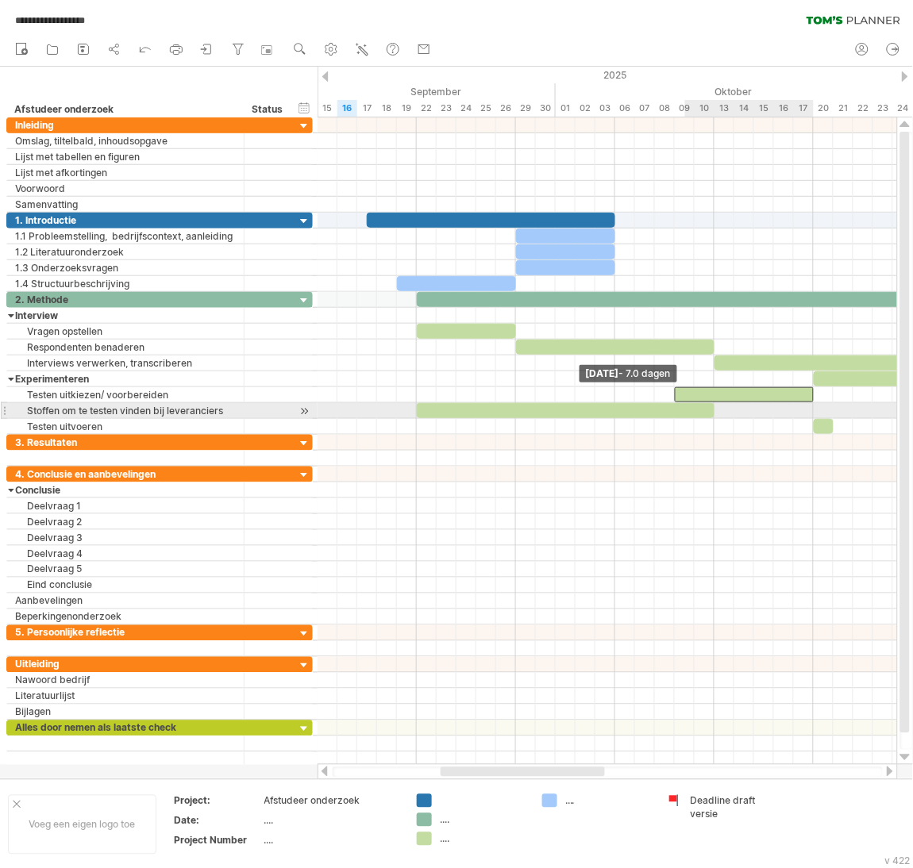
drag, startPoint x: 712, startPoint y: 397, endPoint x: 675, endPoint y: 412, distance: 39.5
click at [913, 412] on div "**********" at bounding box center [913, 363] width 0 height 143
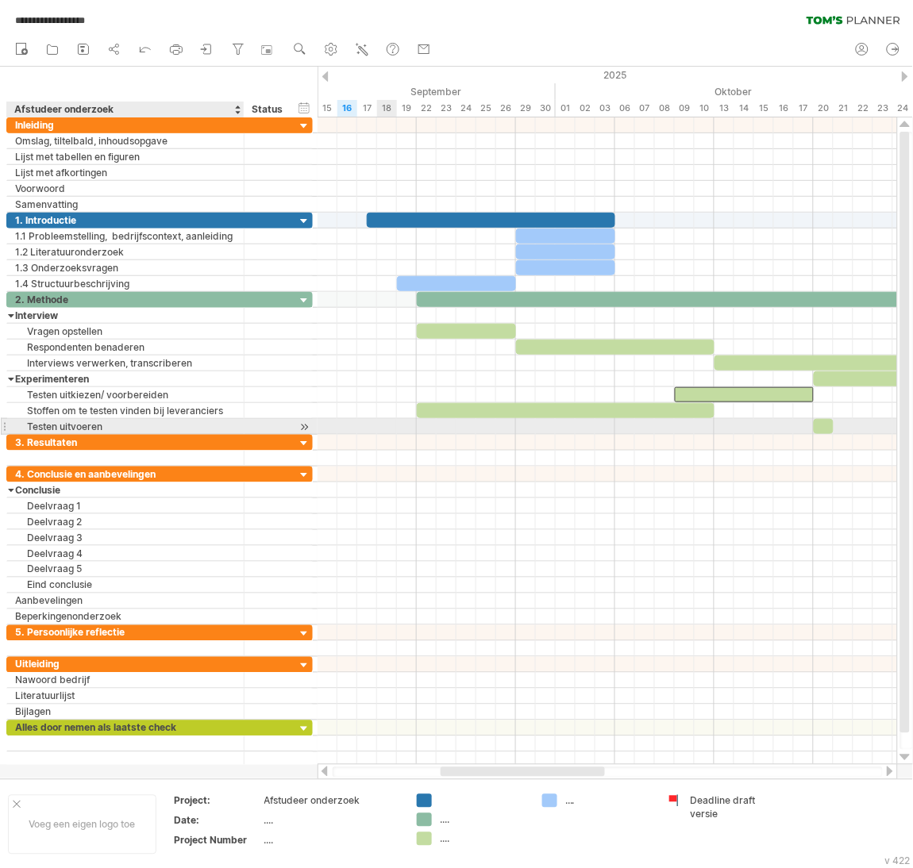
click at [147, 426] on div "Testen uitvoeren" at bounding box center [125, 426] width 221 height 15
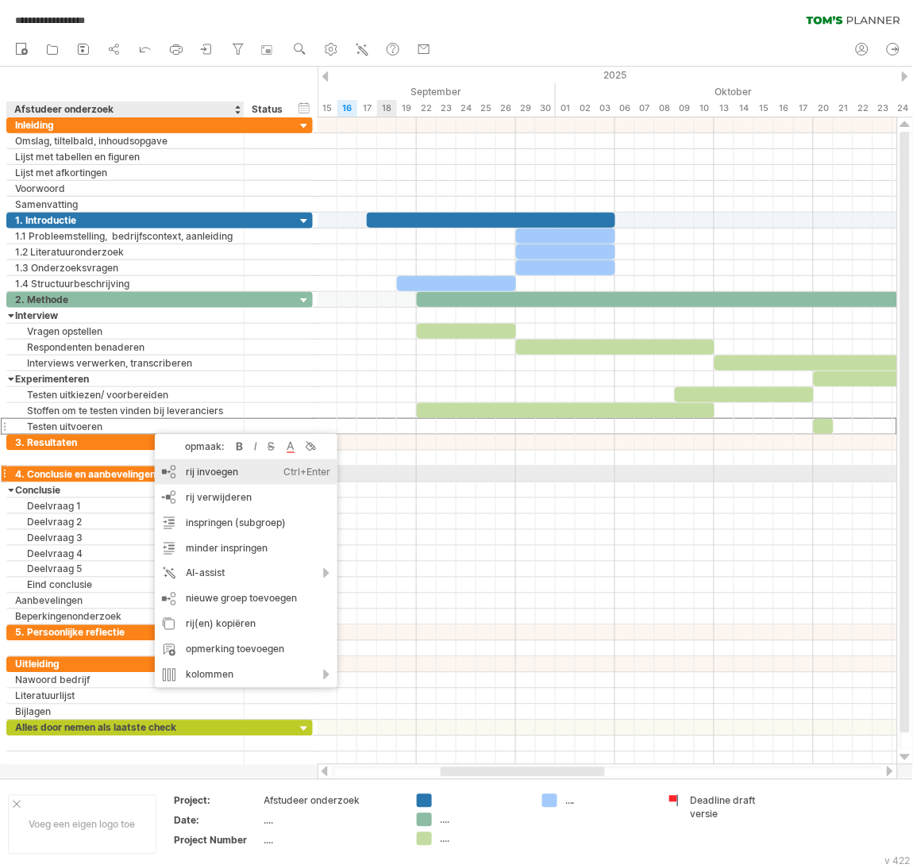
click at [208, 471] on div "rij invoegen Ctrl+Enter Cmd+Enter" at bounding box center [246, 472] width 183 height 25
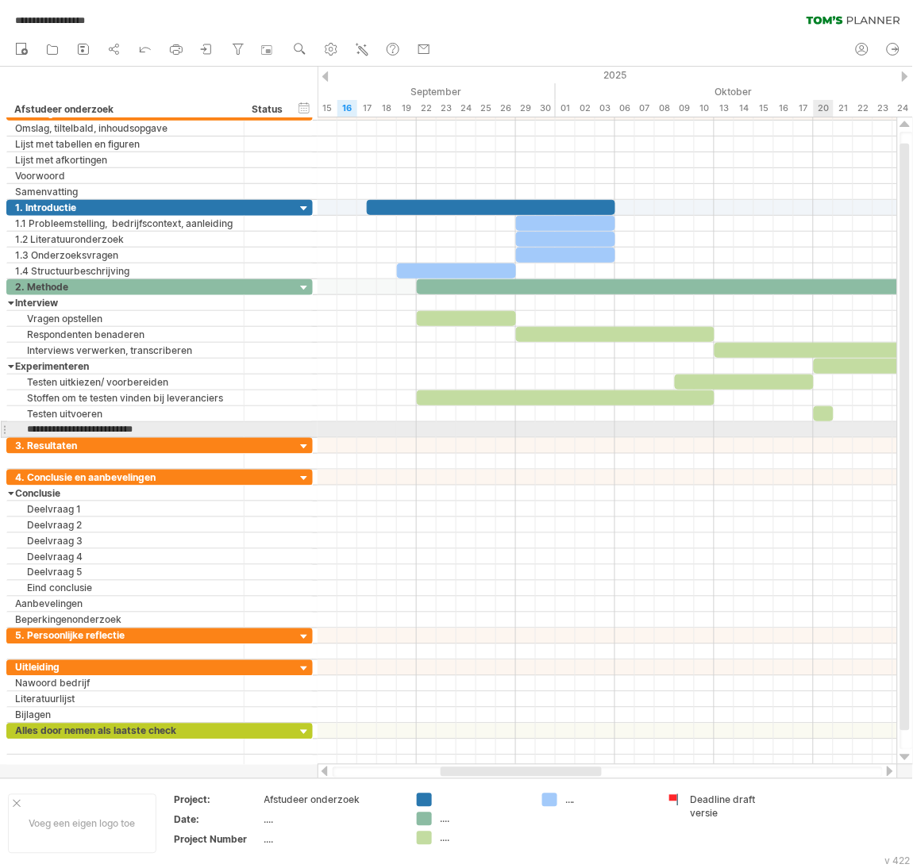
click at [822, 430] on div at bounding box center [606, 430] width 579 height 16
click at [825, 437] on div at bounding box center [606, 430] width 579 height 16
click at [818, 428] on div at bounding box center [606, 430] width 579 height 16
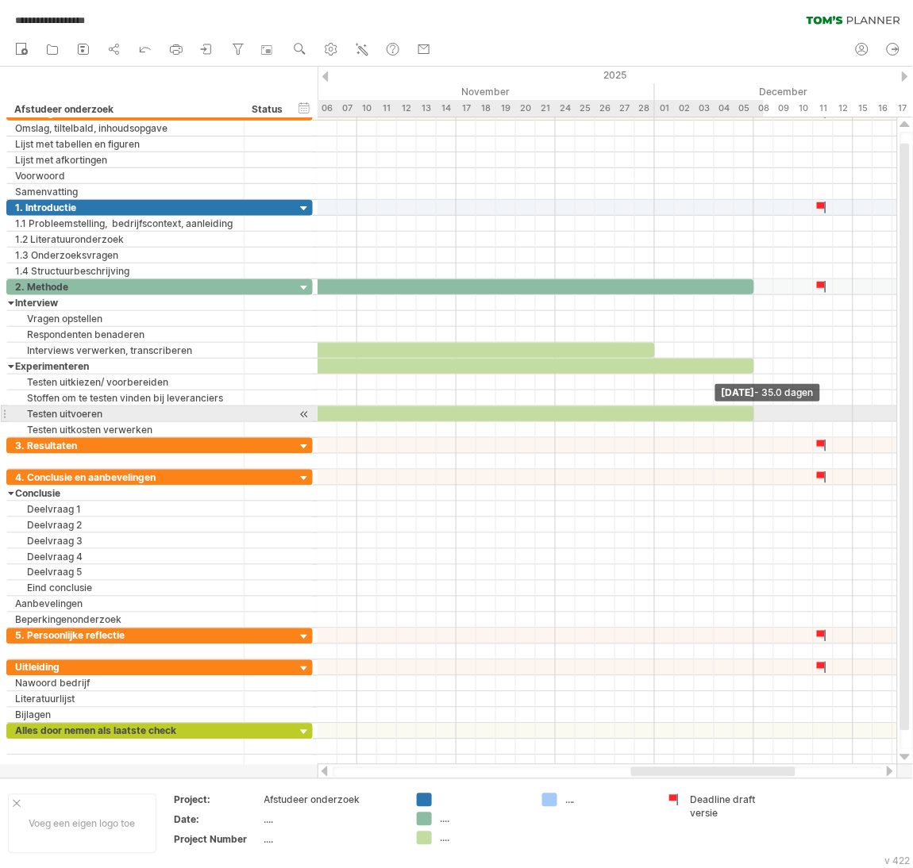
drag, startPoint x: 830, startPoint y: 417, endPoint x: 756, endPoint y: 416, distance: 74.6
click at [756, 416] on span at bounding box center [754, 413] width 6 height 15
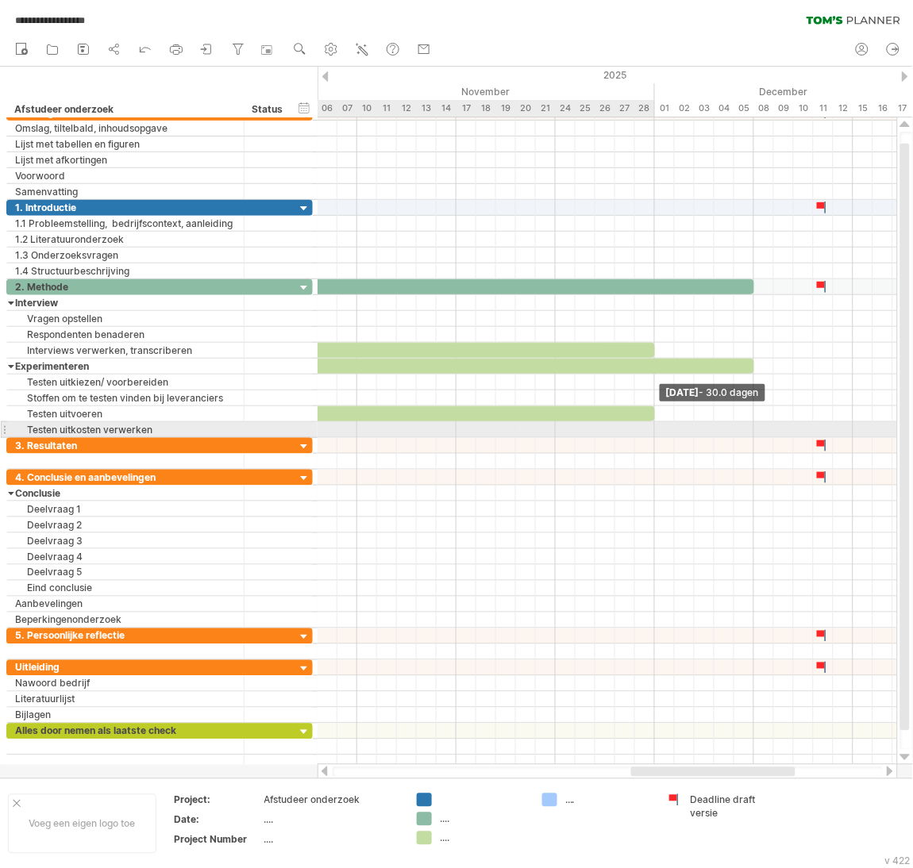
drag, startPoint x: 752, startPoint y: 419, endPoint x: 650, endPoint y: 430, distance: 102.2
click at [650, 430] on div "**********" at bounding box center [606, 441] width 579 height 648
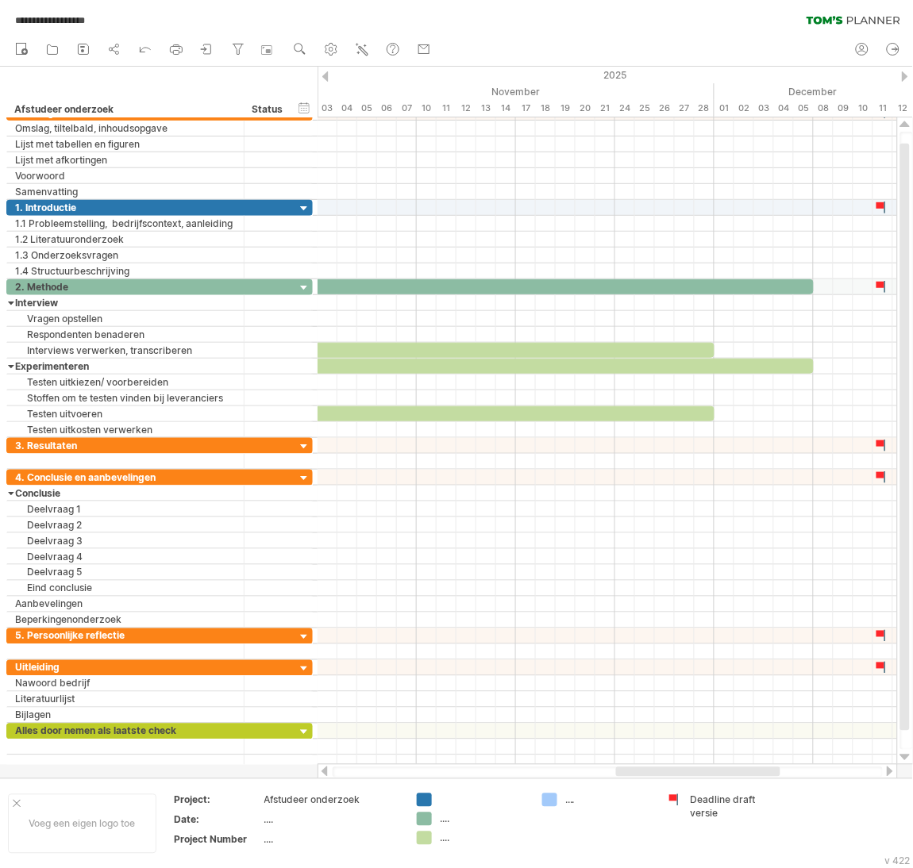
drag, startPoint x: 741, startPoint y: 769, endPoint x: 726, endPoint y: 769, distance: 15.1
click at [726, 769] on div at bounding box center [698, 773] width 164 height 10
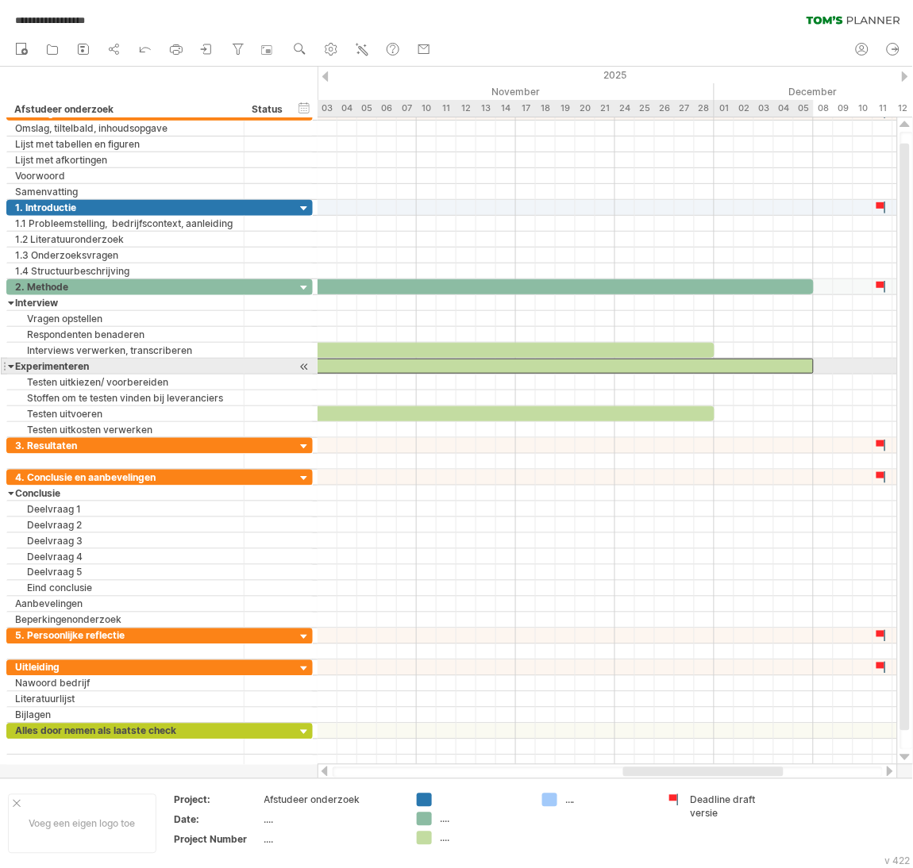
click at [787, 364] on div at bounding box center [466, 366] width 695 height 15
drag, startPoint x: 810, startPoint y: 367, endPoint x: 712, endPoint y: 360, distance: 98.7
click at [218, 360] on div "**********" at bounding box center [218, 358] width 0 height 159
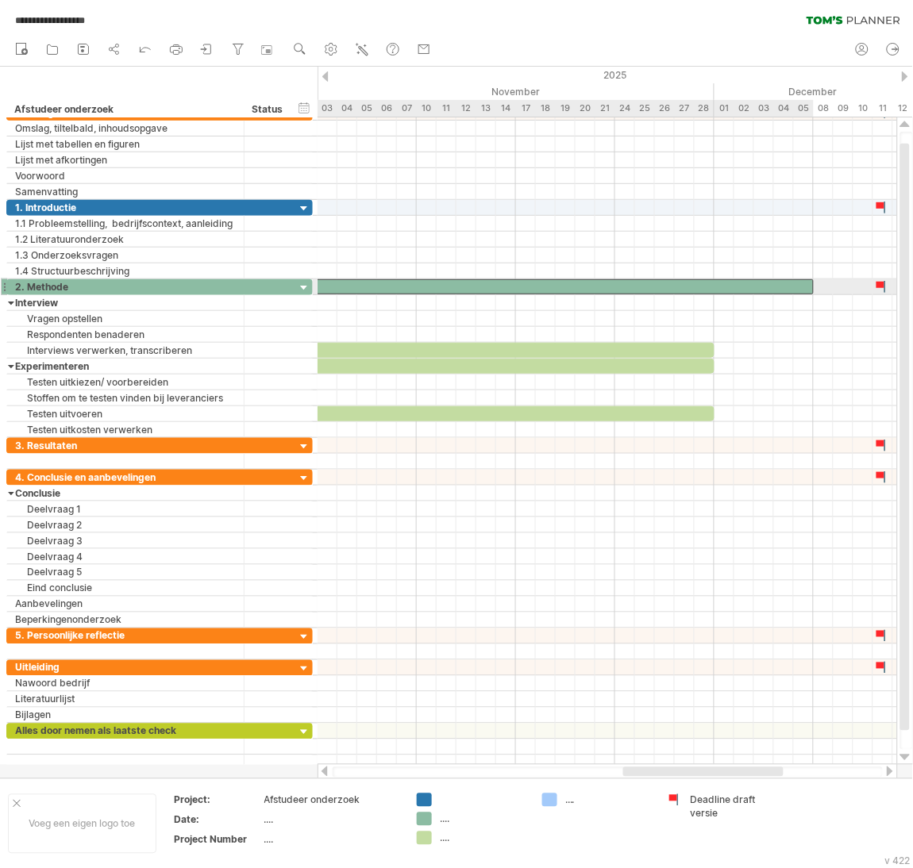
click at [755, 283] on div at bounding box center [267, 286] width 1091 height 15
drag, startPoint x: 809, startPoint y: 283, endPoint x: 715, endPoint y: 291, distance: 94.0
click at [715, 291] on span at bounding box center [714, 286] width 6 height 15
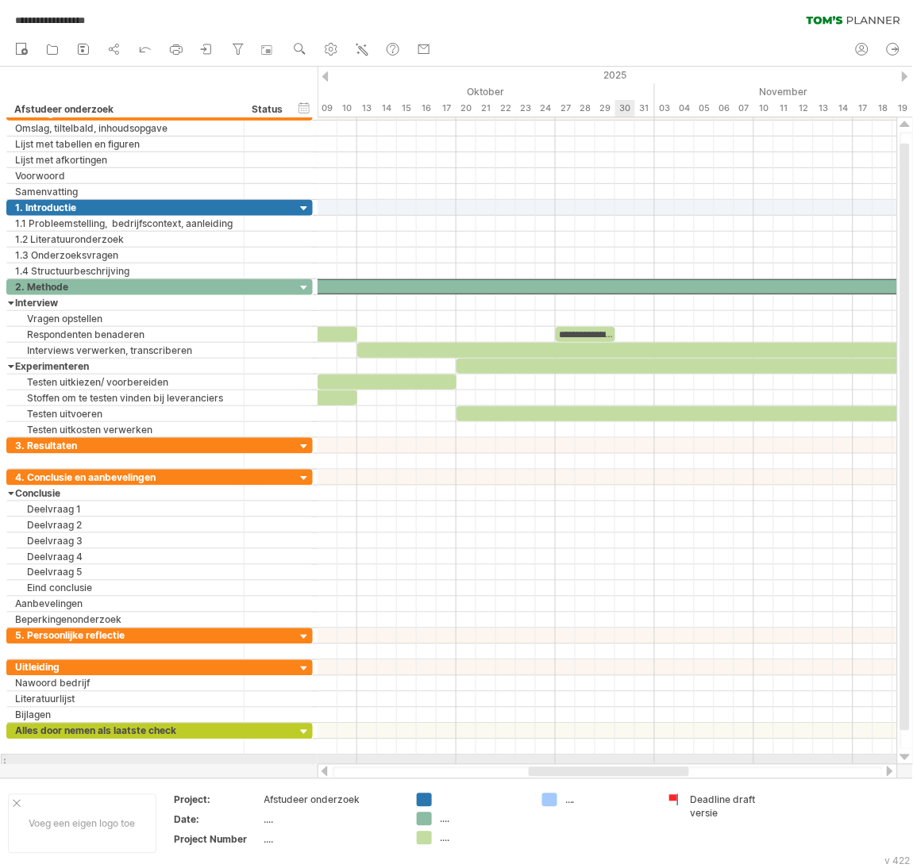
drag, startPoint x: 711, startPoint y: 771, endPoint x: 617, endPoint y: 762, distance: 94.9
click at [617, 762] on div "**********" at bounding box center [456, 434] width 913 height 868
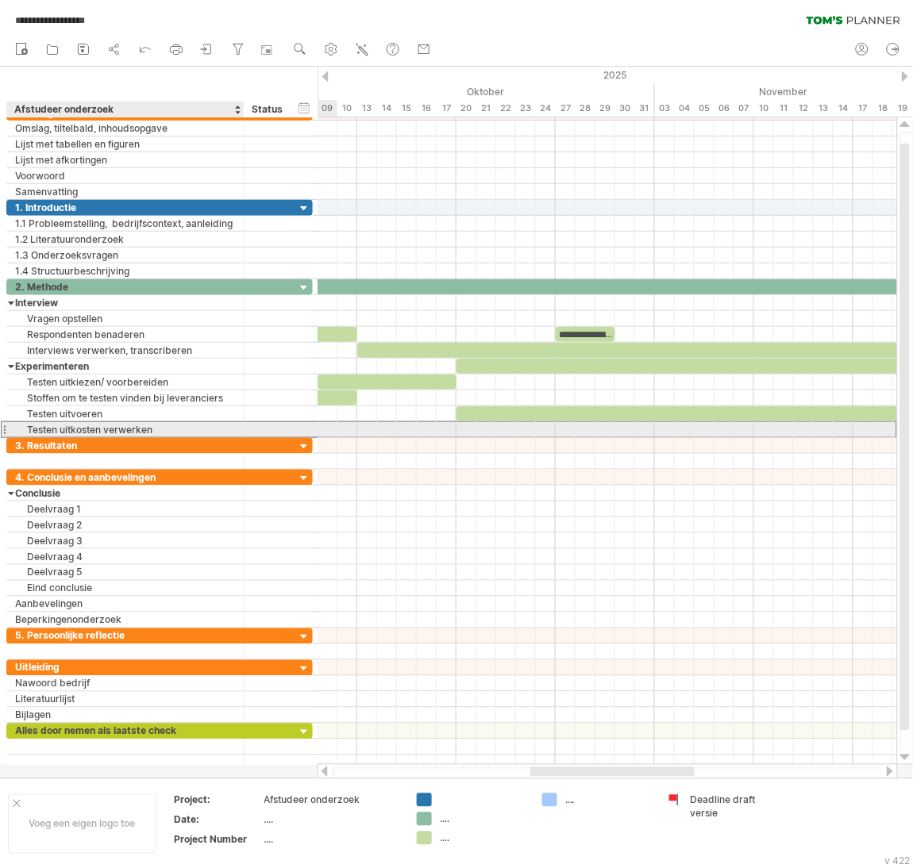
click at [93, 429] on div "Testen uitkosten verwerken" at bounding box center [125, 429] width 221 height 15
click at [0, 0] on input "**********" at bounding box center [0, 0] width 0 height 0
type input "**********"
click at [468, 429] on div at bounding box center [606, 430] width 579 height 16
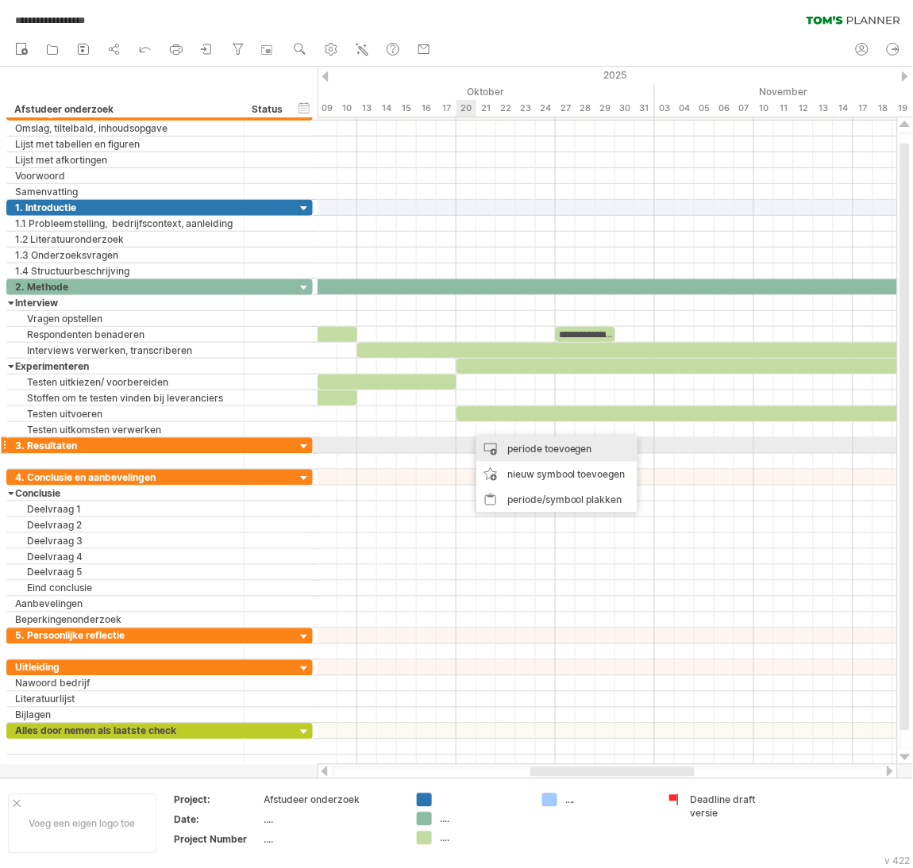
click at [488, 452] on div "periode toevoegen" at bounding box center [556, 449] width 161 height 25
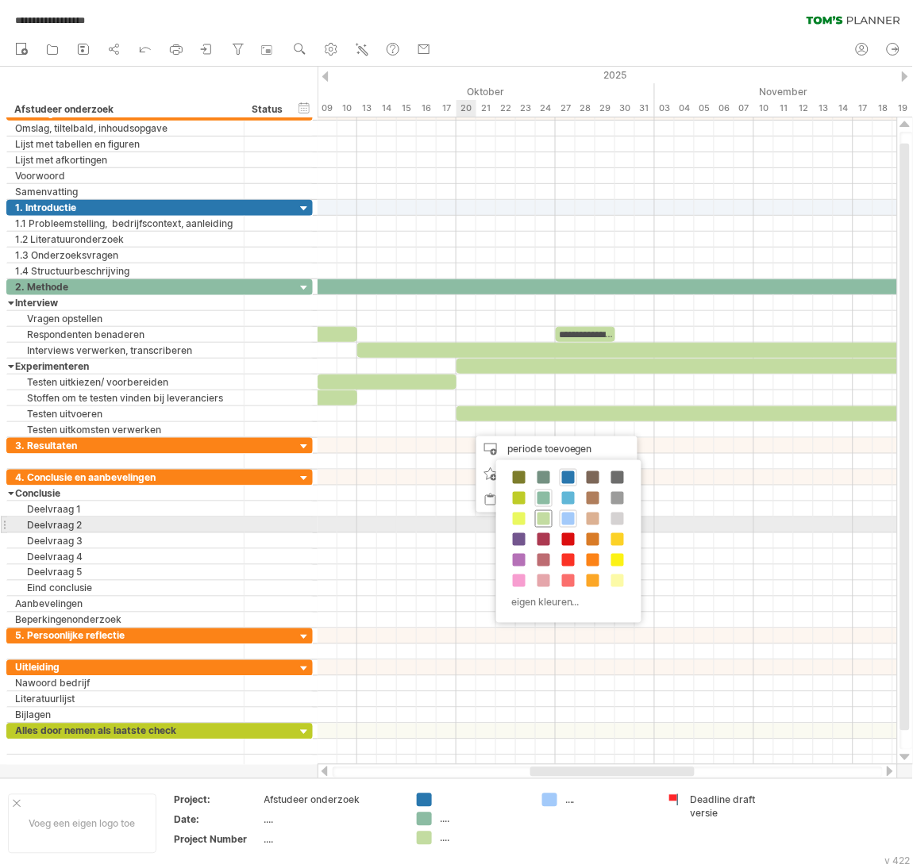
click at [545, 519] on span at bounding box center [543, 519] width 13 height 13
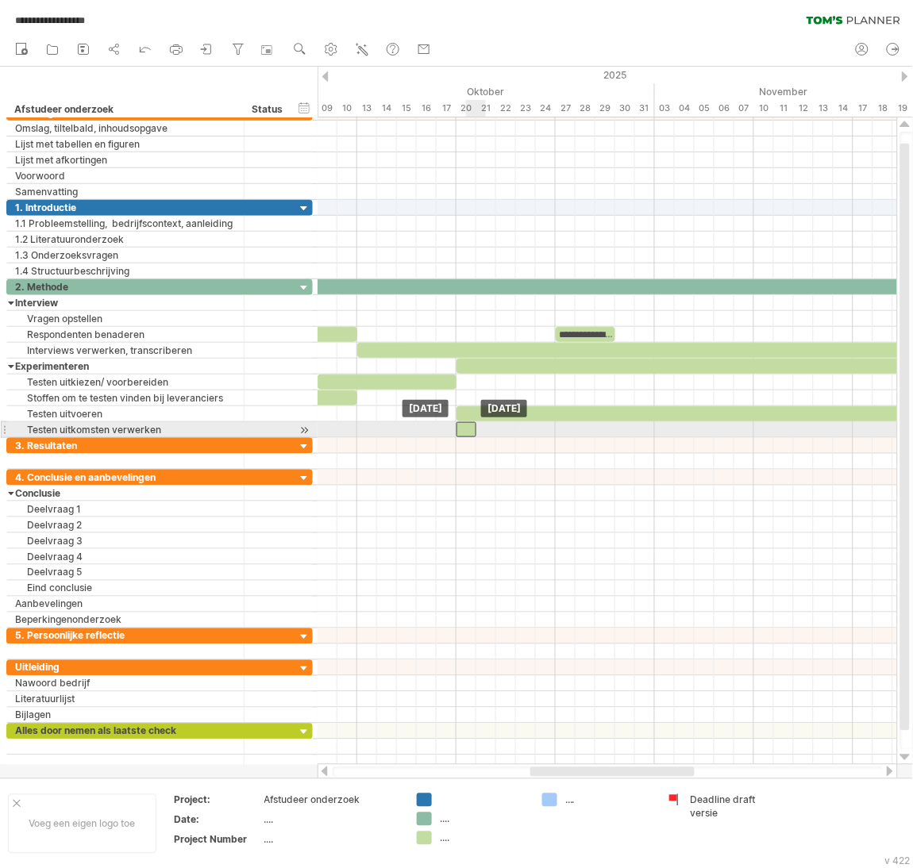
click at [471, 436] on div at bounding box center [466, 429] width 20 height 15
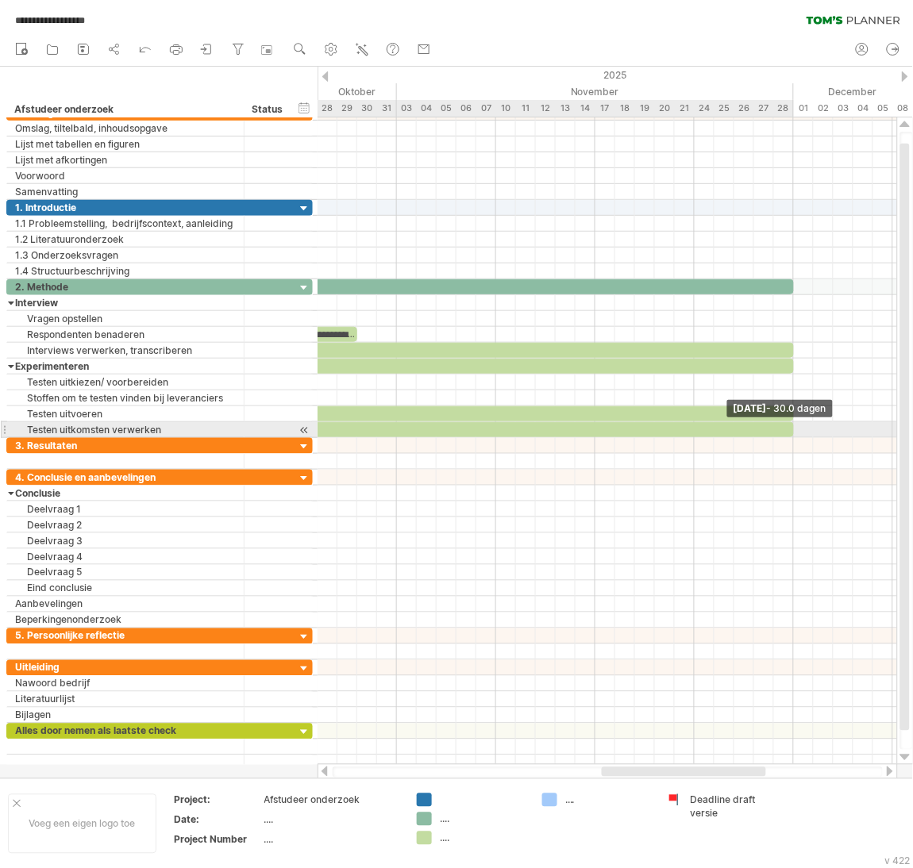
drag, startPoint x: 475, startPoint y: 431, endPoint x: 797, endPoint y: 433, distance: 321.5
click at [797, 433] on div "**********" at bounding box center [606, 441] width 579 height 648
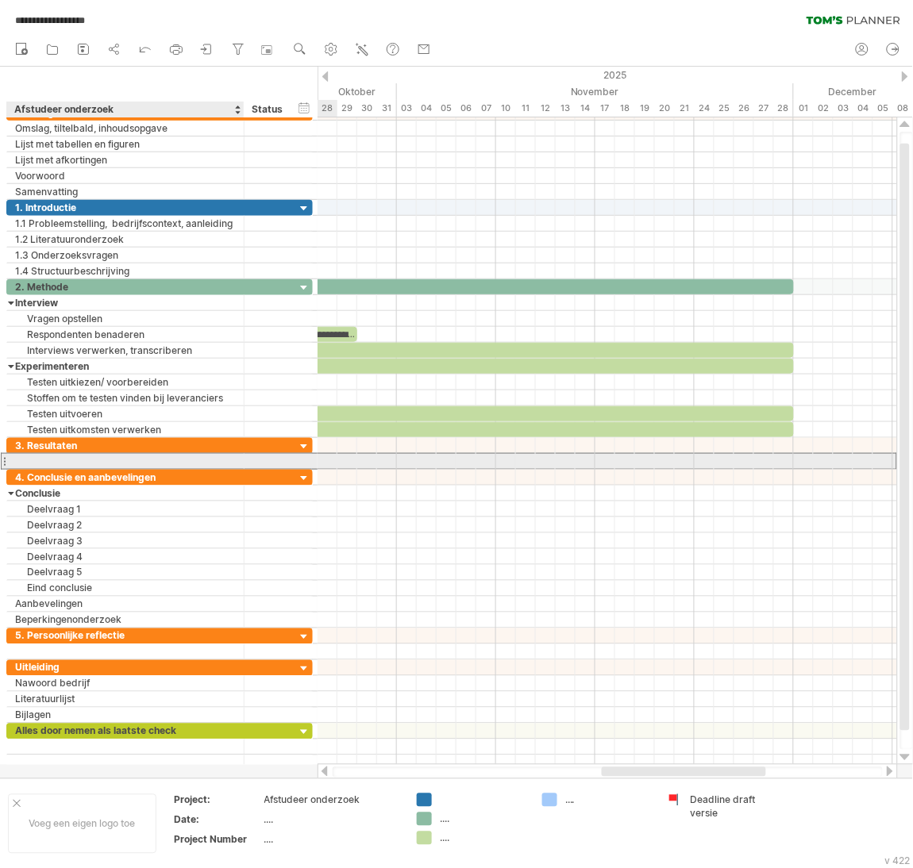
click at [99, 458] on div at bounding box center [125, 461] width 221 height 15
type input "*********"
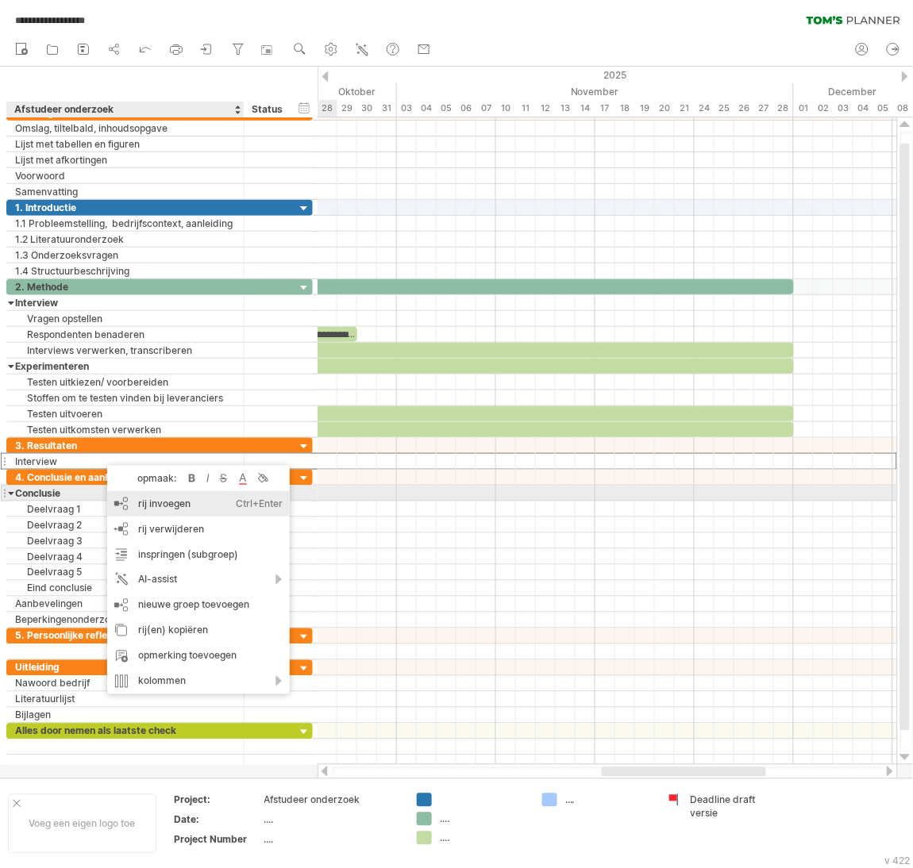
click at [133, 502] on div "rij invoegen Ctrl+Enter Cmd+Enter" at bounding box center [198, 503] width 183 height 25
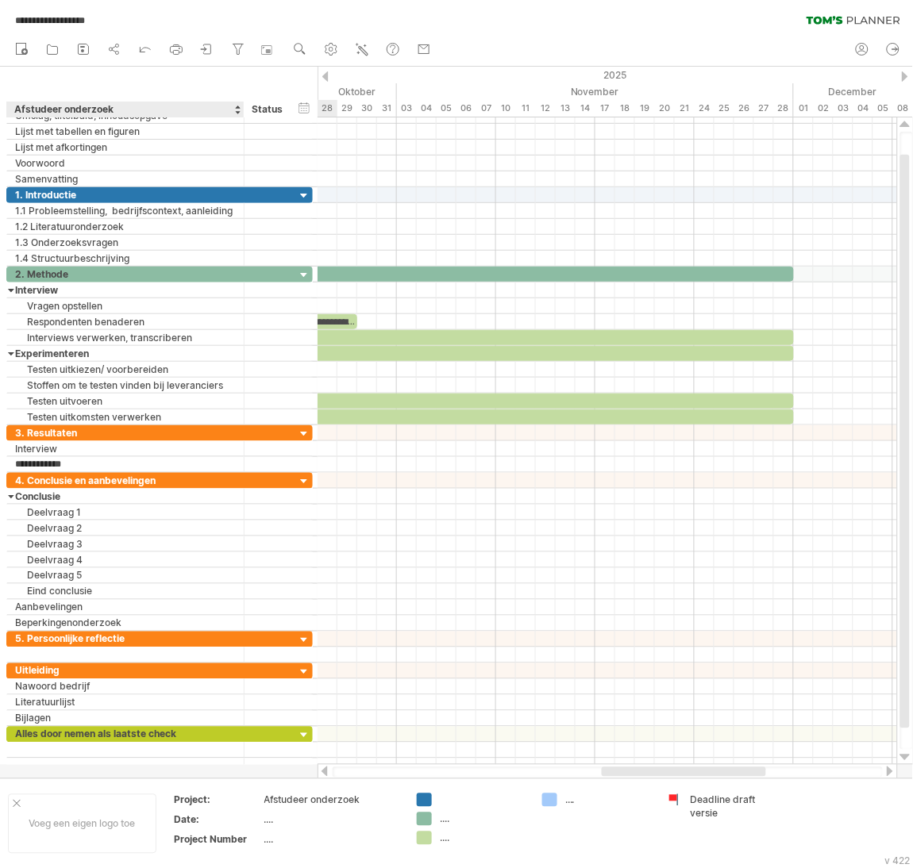
type input "**********"
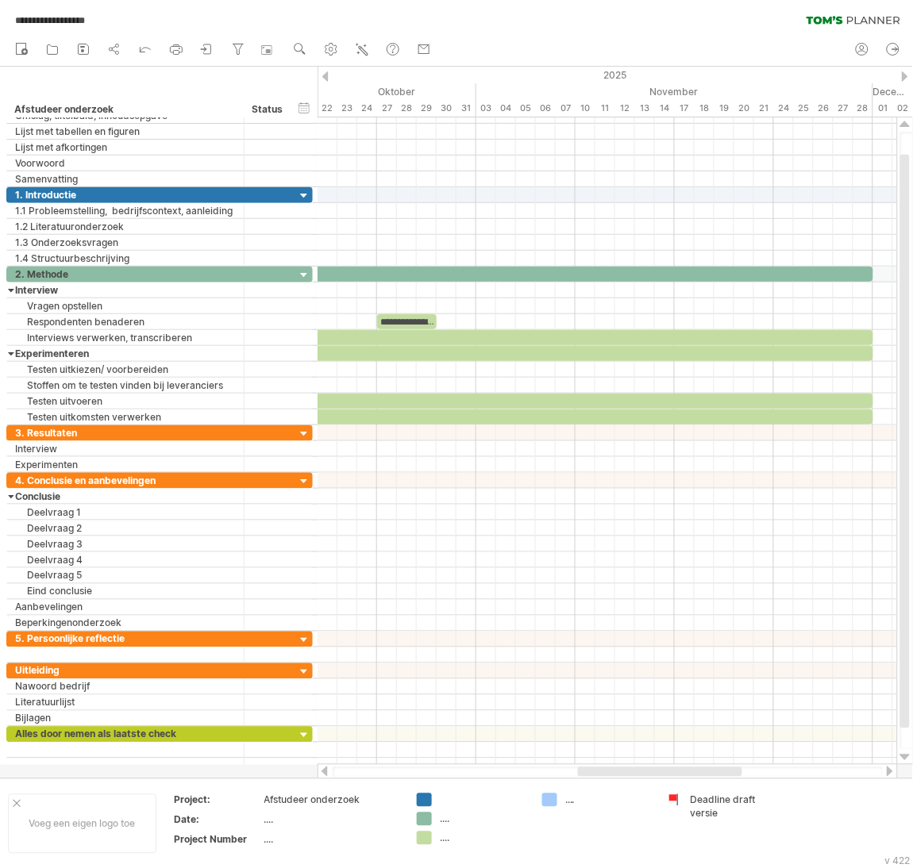
drag, startPoint x: 736, startPoint y: 774, endPoint x: 712, endPoint y: 777, distance: 24.0
click at [712, 777] on div at bounding box center [608, 773] width 550 height 10
click at [485, 436] on div at bounding box center [606, 433] width 579 height 16
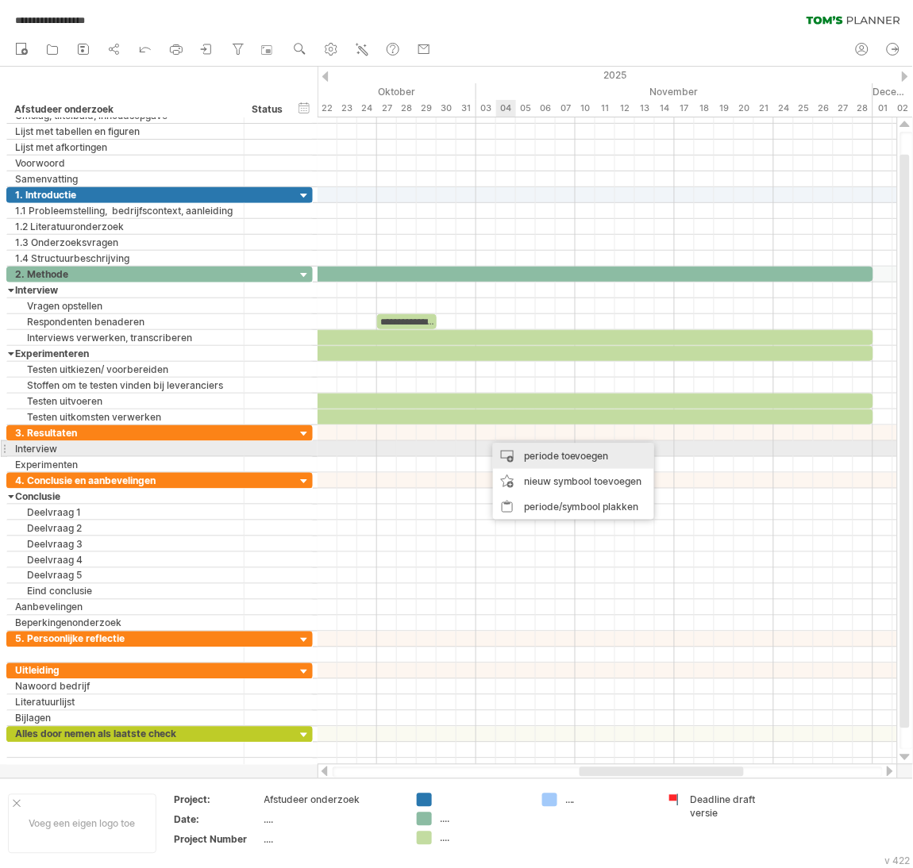
click at [517, 449] on div "periode toevoegen" at bounding box center [573, 456] width 161 height 25
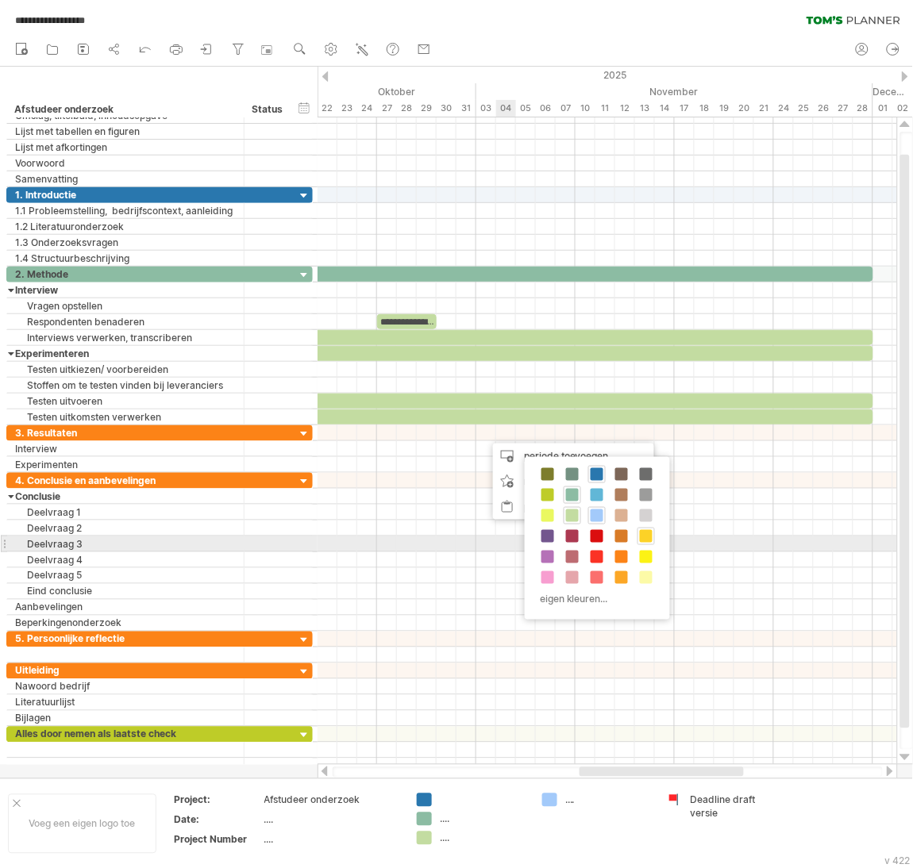
click at [640, 537] on div at bounding box center [645, 536] width 17 height 17
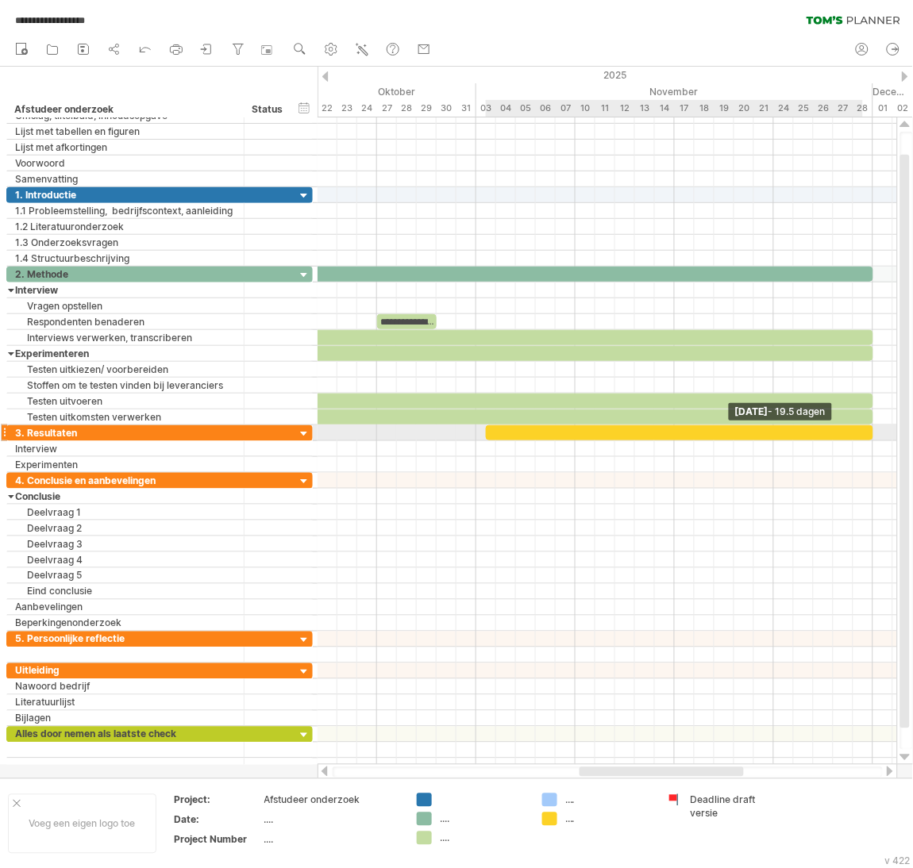
drag, startPoint x: 503, startPoint y: 438, endPoint x: 866, endPoint y: 438, distance: 362.7
click at [866, 438] on div at bounding box center [679, 432] width 387 height 15
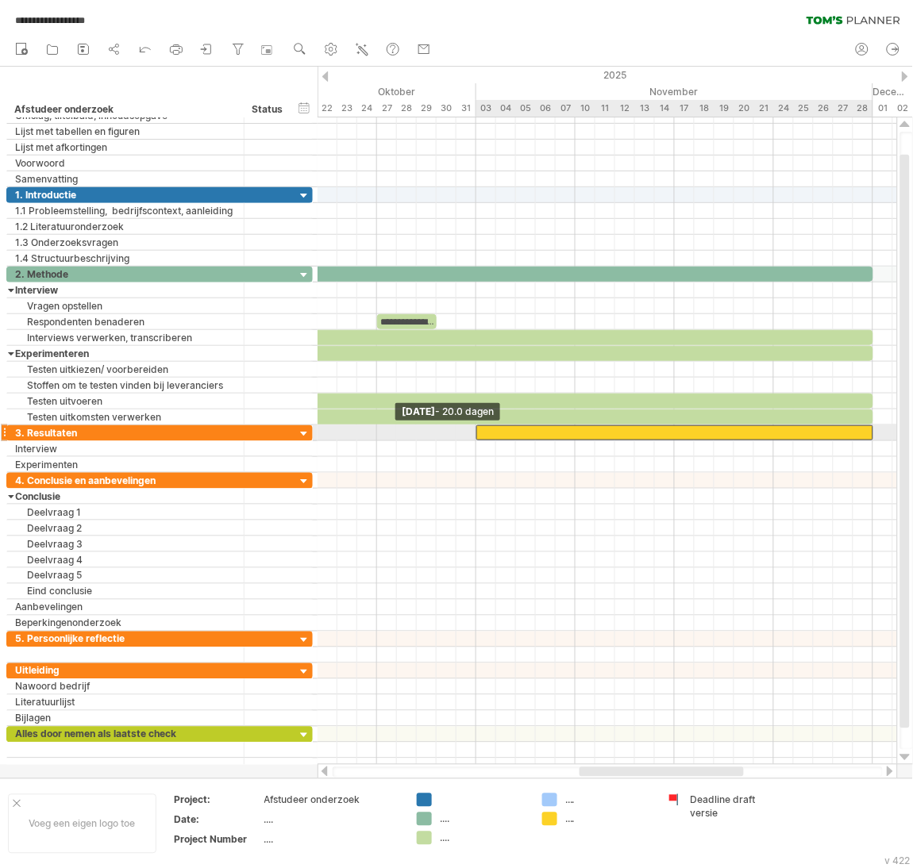
click at [480, 438] on div at bounding box center [674, 432] width 397 height 15
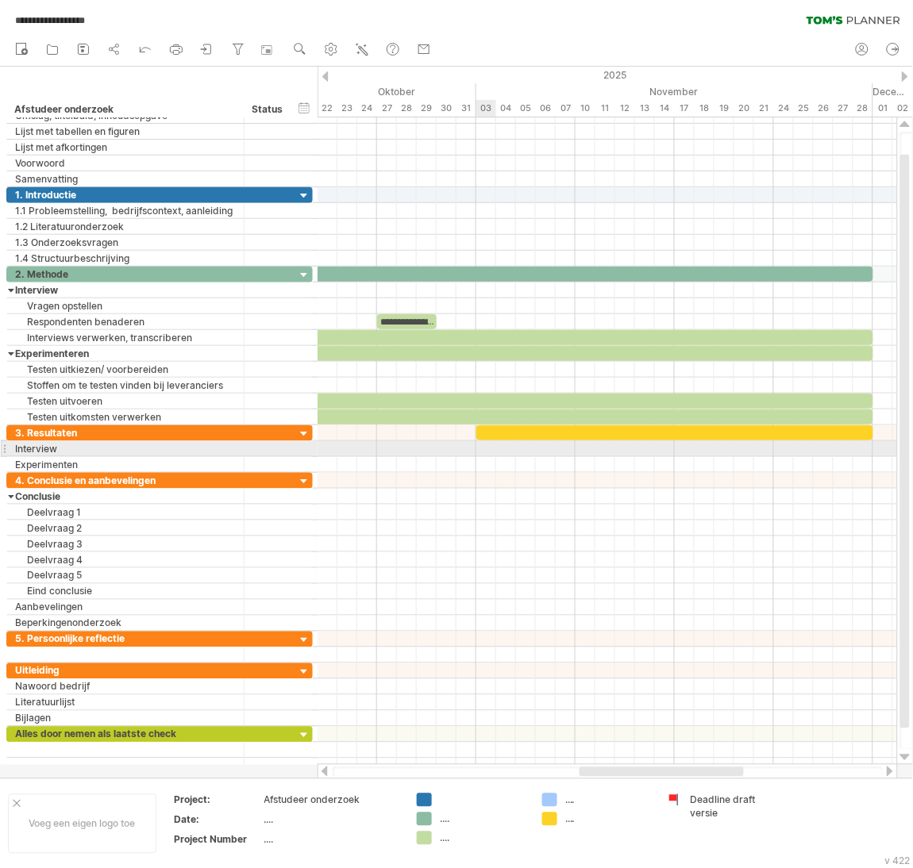
click at [479, 452] on div at bounding box center [606, 449] width 579 height 16
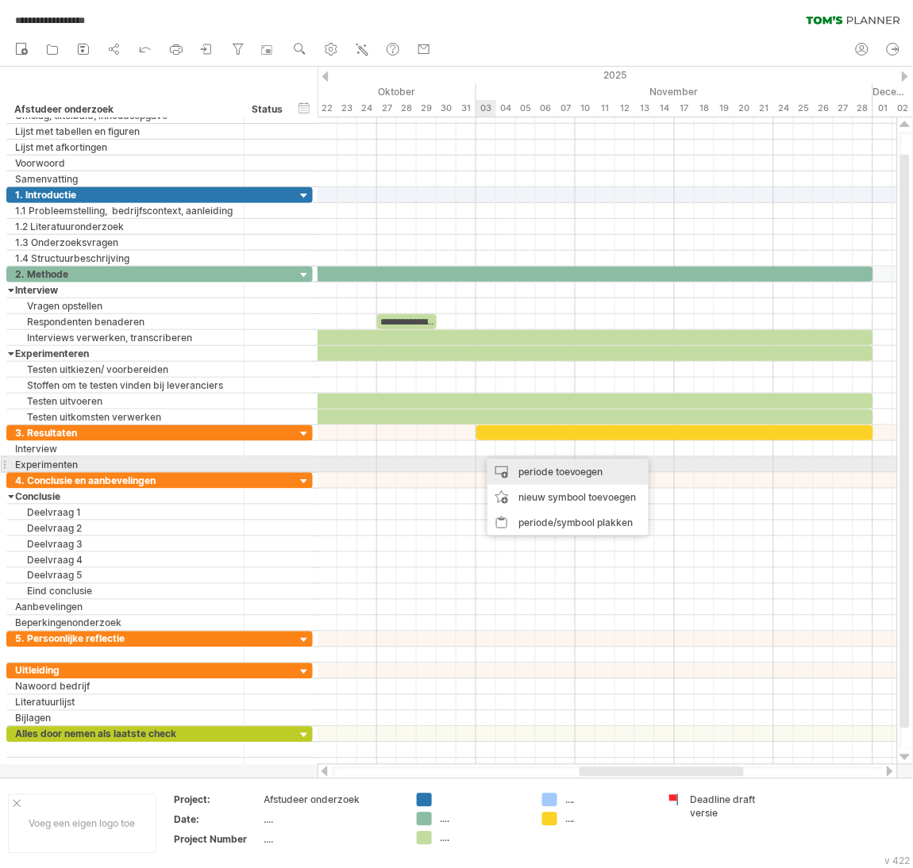
click at [494, 469] on div "periode toevoegen" at bounding box center [567, 472] width 161 height 25
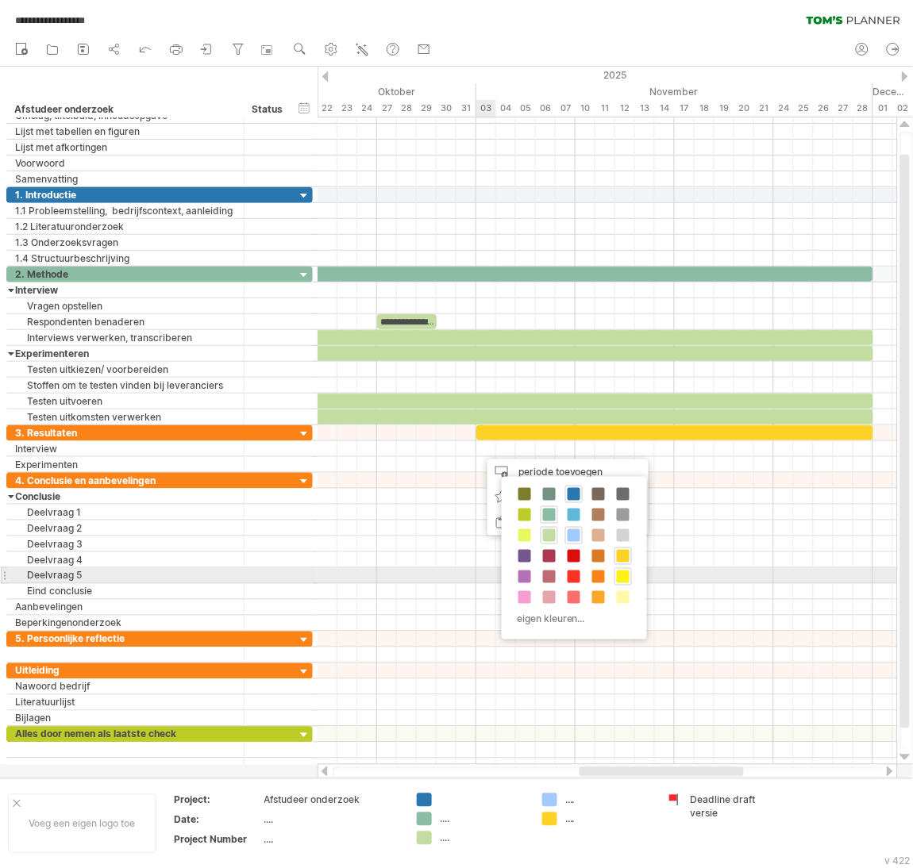
click at [618, 578] on span at bounding box center [623, 577] width 13 height 13
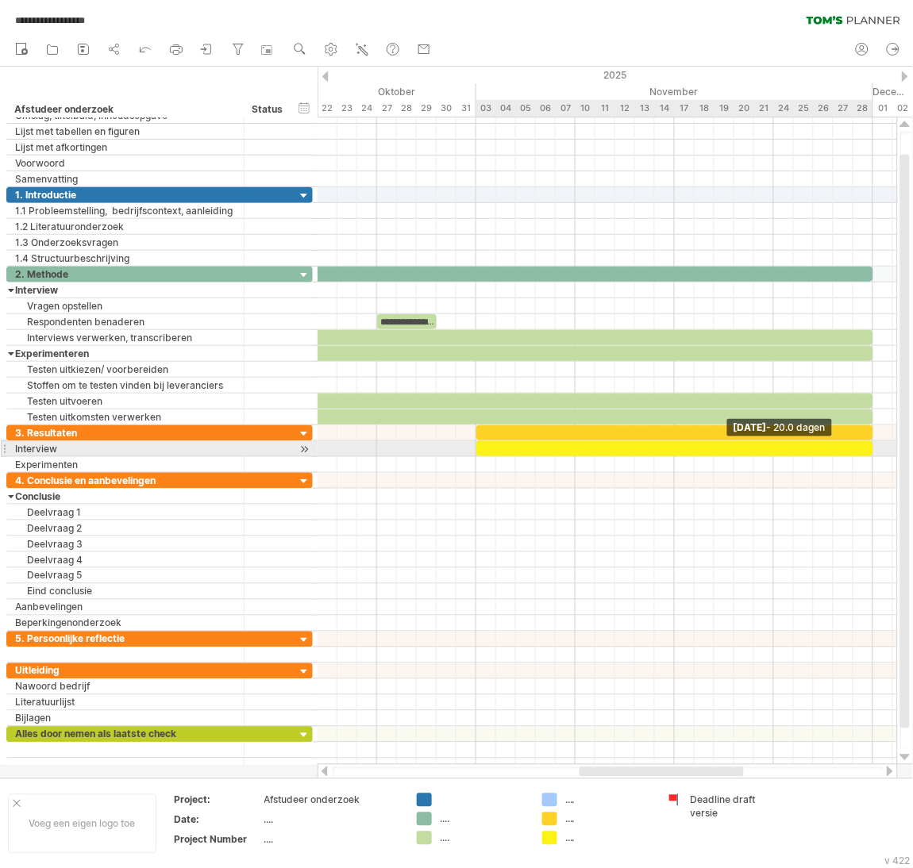
drag, startPoint x: 492, startPoint y: 452, endPoint x: 868, endPoint y: 449, distance: 376.2
click at [868, 449] on div at bounding box center [674, 448] width 397 height 15
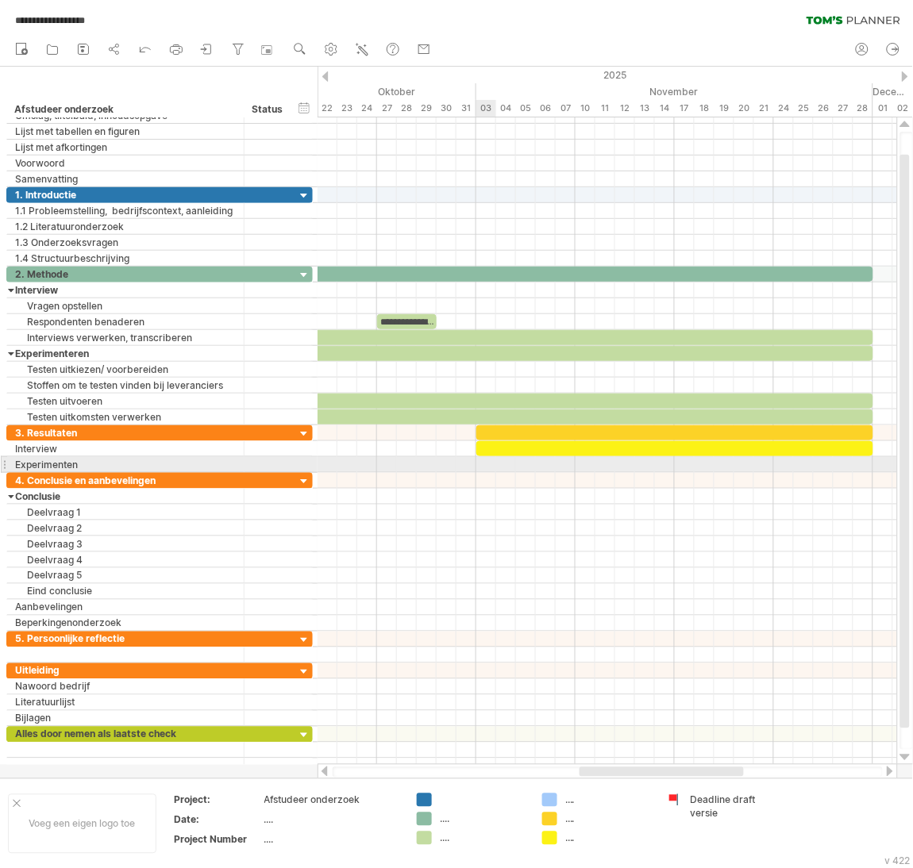
click at [490, 466] on div at bounding box center [606, 465] width 579 height 16
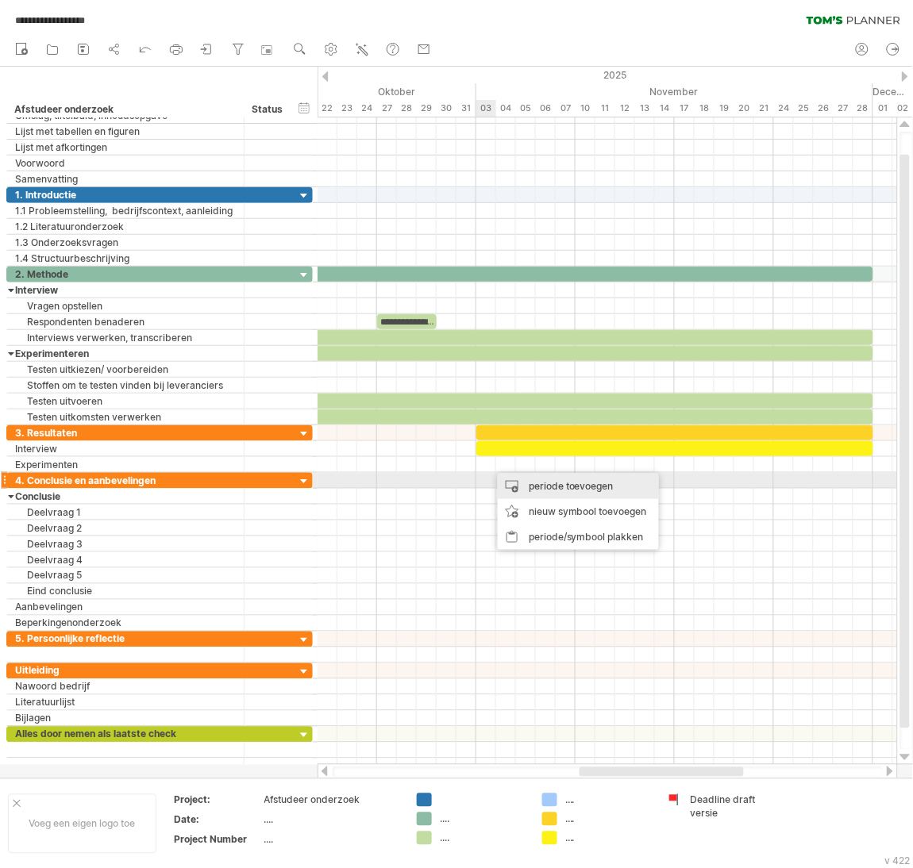
click at [518, 485] on div "periode toevoegen" at bounding box center [578, 486] width 161 height 25
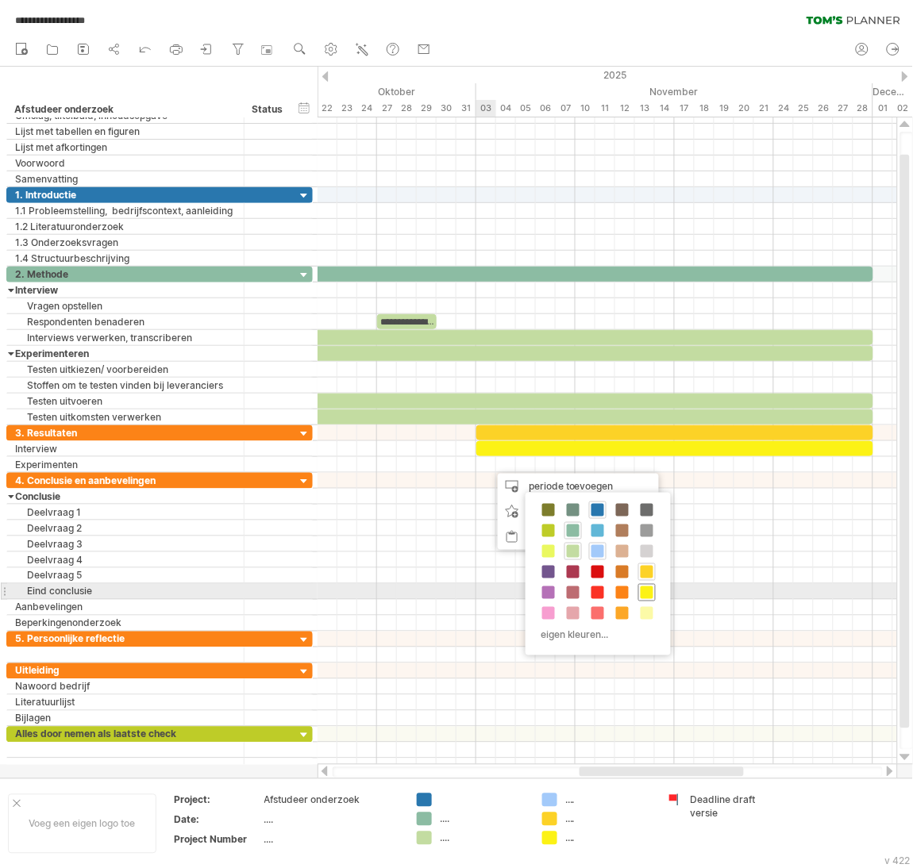
click at [641, 590] on span at bounding box center [647, 593] width 13 height 13
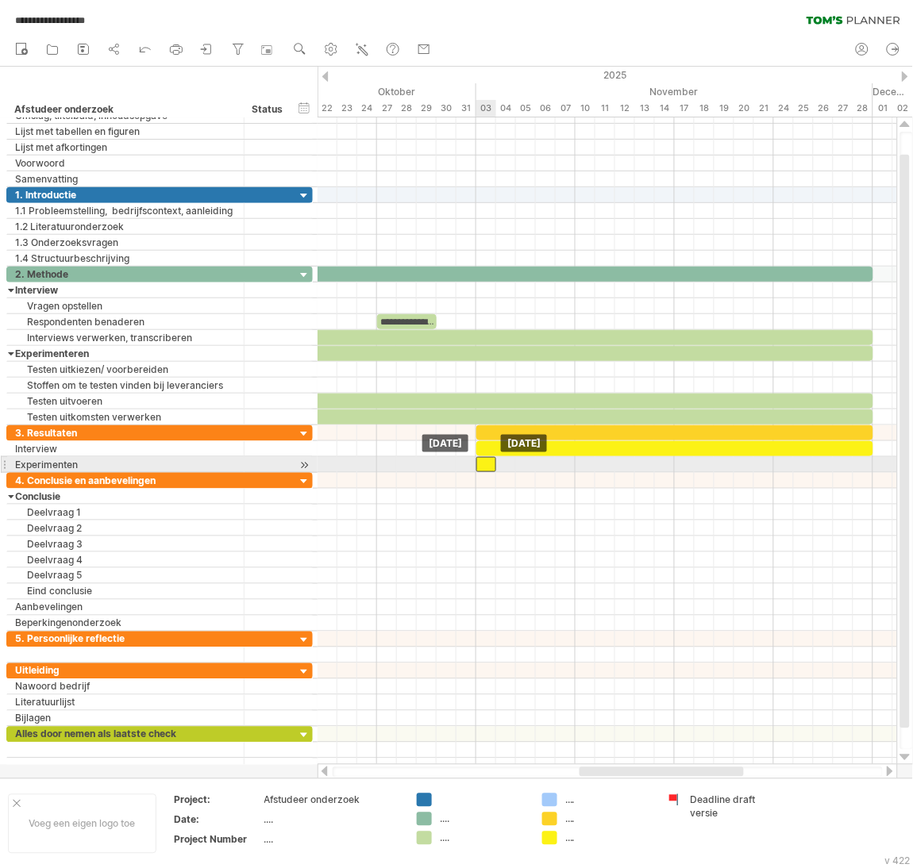
drag, startPoint x: 491, startPoint y: 468, endPoint x: 483, endPoint y: 471, distance: 8.3
click at [483, 471] on div at bounding box center [486, 464] width 20 height 15
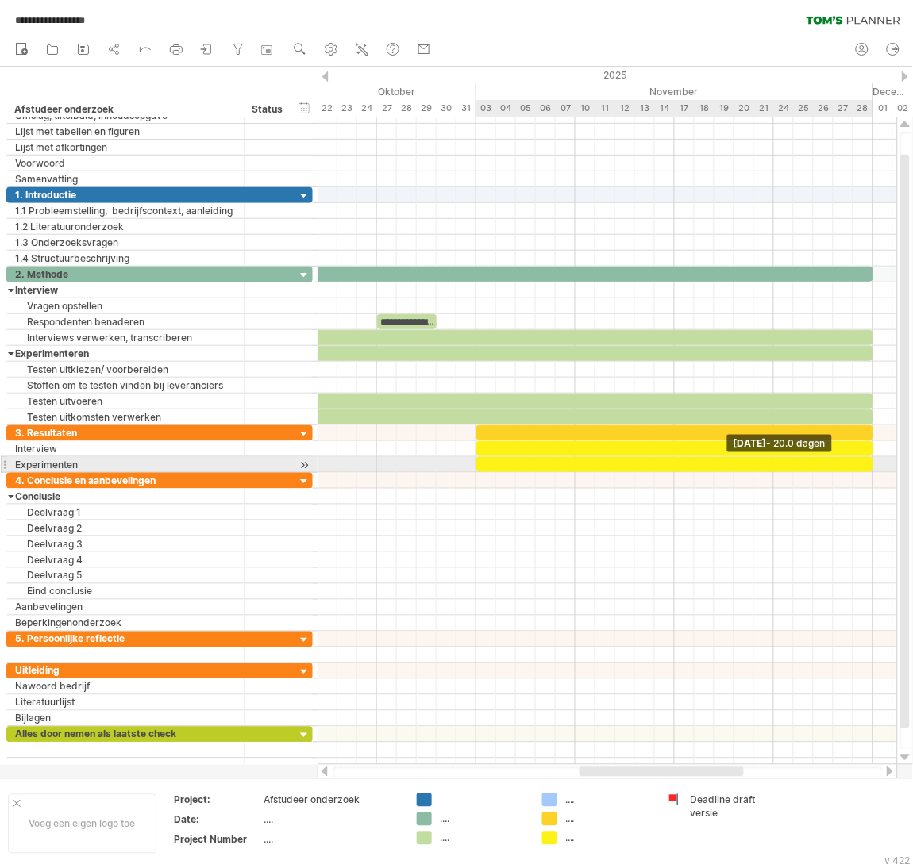
drag, startPoint x: 494, startPoint y: 464, endPoint x: 868, endPoint y: 464, distance: 373.8
click at [868, 464] on div at bounding box center [674, 464] width 397 height 15
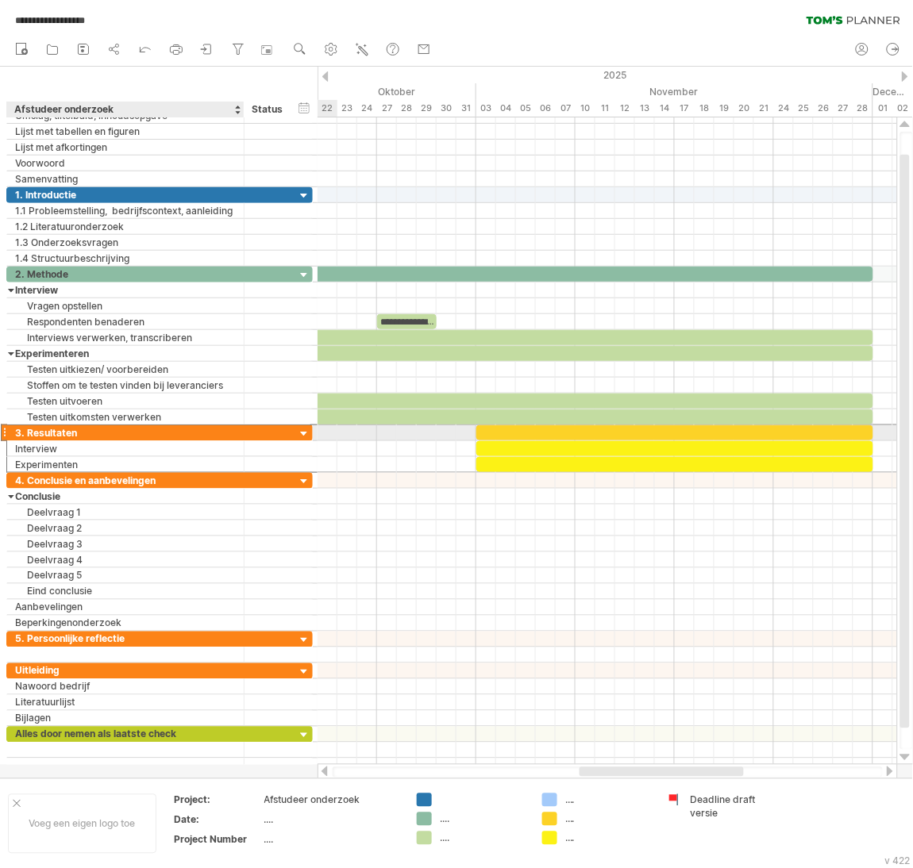
click at [207, 429] on div "3. Resultaten" at bounding box center [125, 432] width 221 height 15
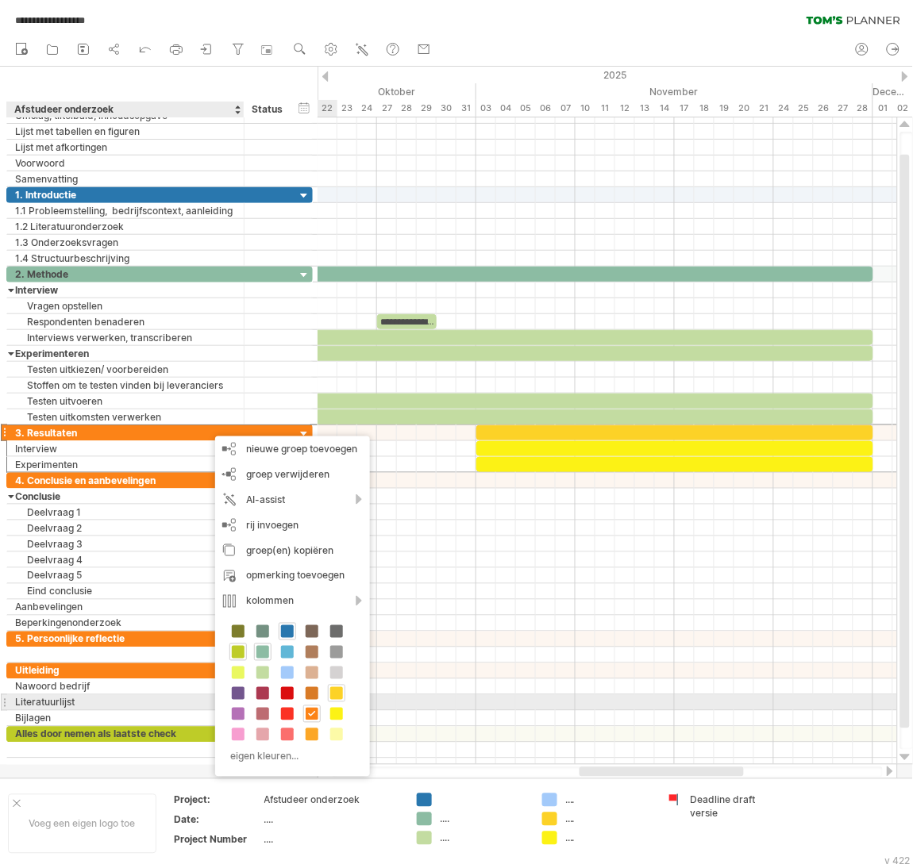
click at [341, 697] on span at bounding box center [336, 693] width 13 height 13
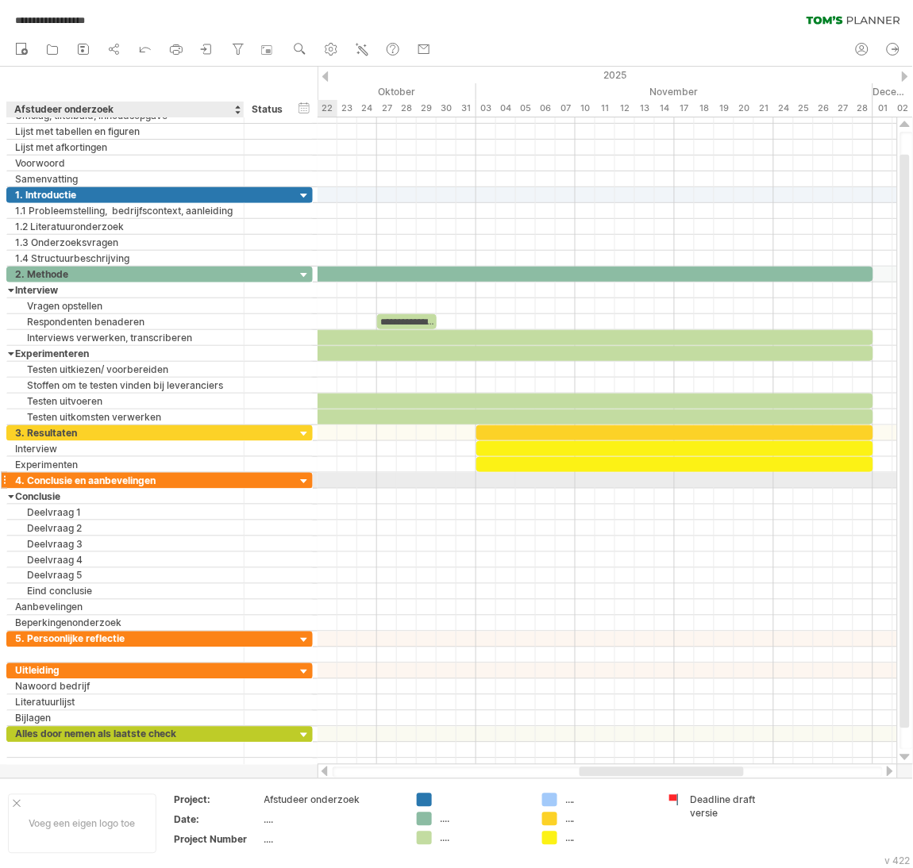
click at [208, 483] on div "4. Conclusie en aanbevelingen" at bounding box center [125, 480] width 221 height 15
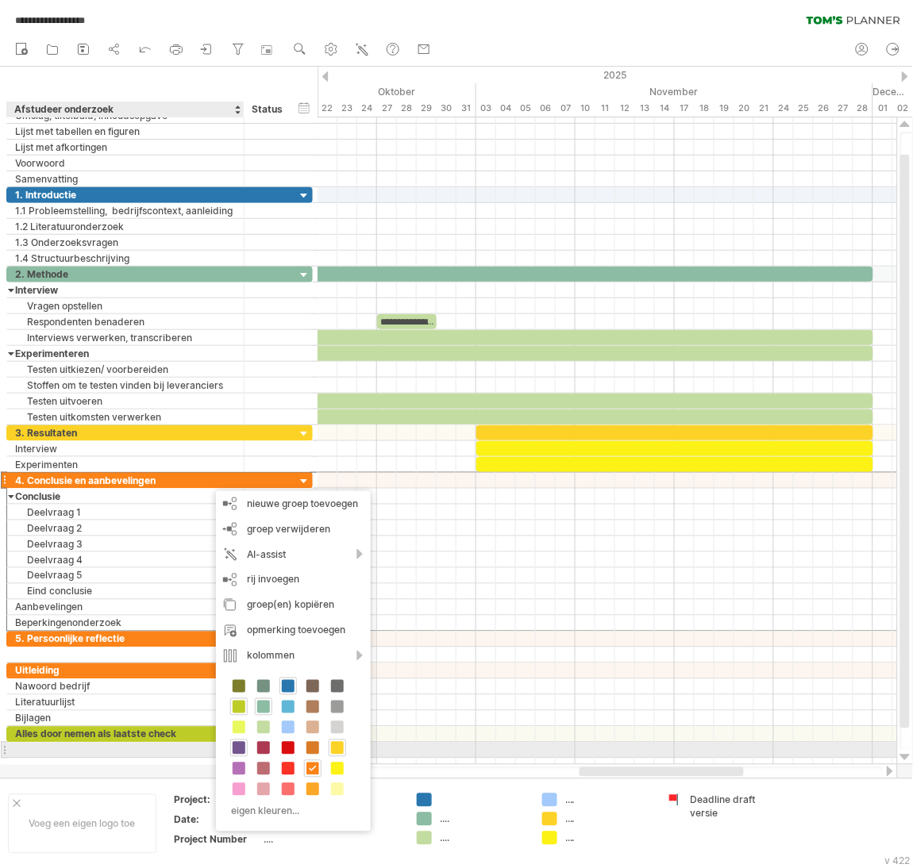
click at [241, 748] on span at bounding box center [239, 748] width 13 height 13
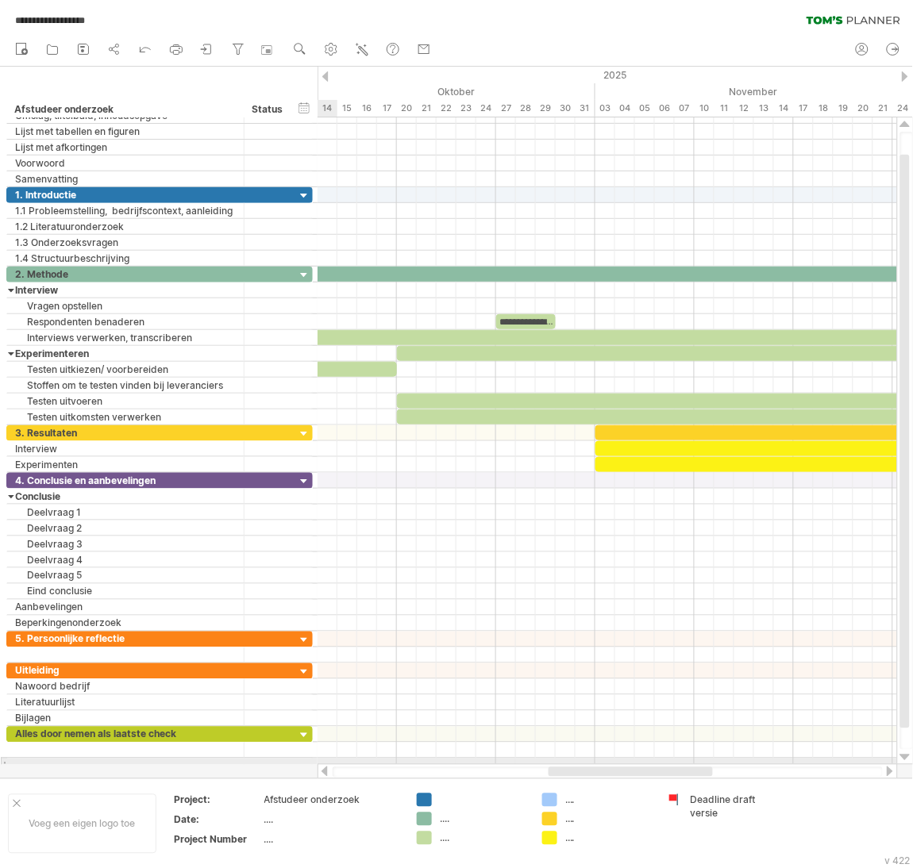
drag, startPoint x: 621, startPoint y: 772, endPoint x: 590, endPoint y: 764, distance: 32.0
click at [590, 764] on div at bounding box center [607, 772] width 580 height 16
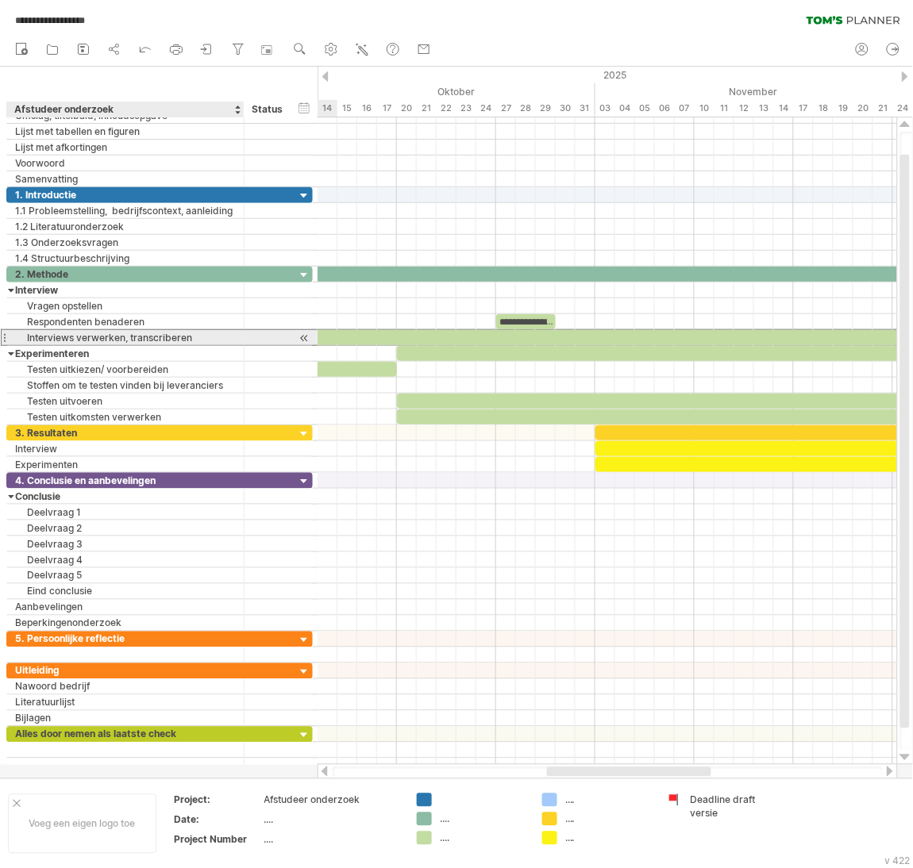
click at [198, 338] on div "Interviews verwerken, transcriberen" at bounding box center [125, 337] width 221 height 15
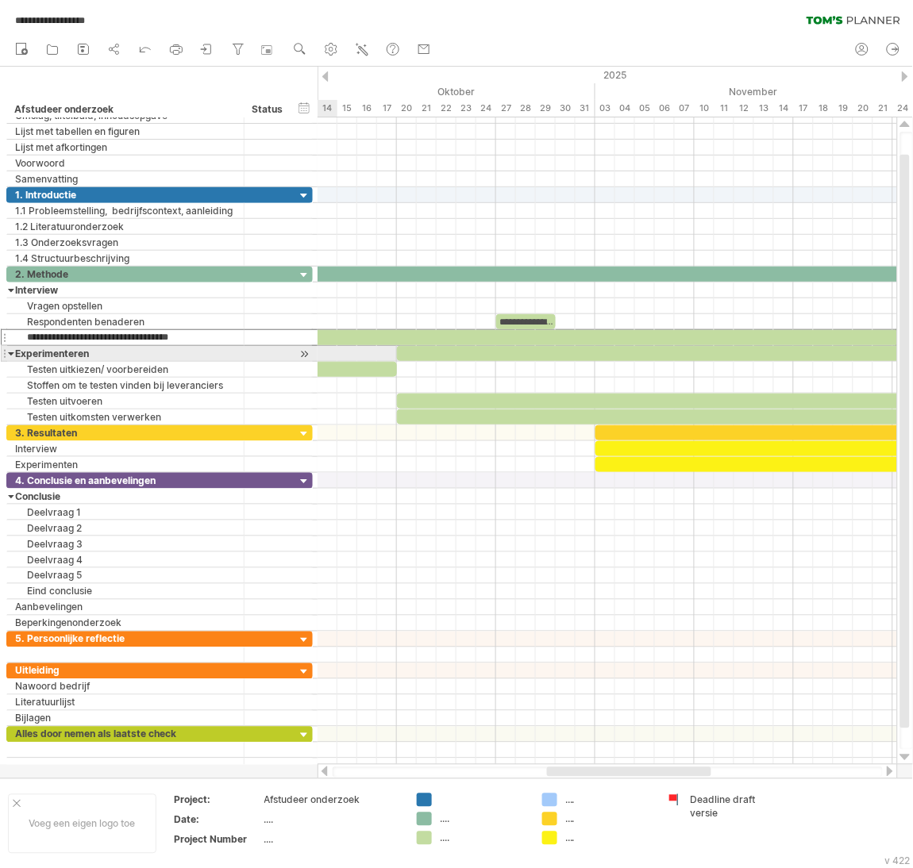
drag, startPoint x: 198, startPoint y: 338, endPoint x: -2, endPoint y: 352, distance: 200.5
click at [0, 352] on html "**********" at bounding box center [456, 436] width 913 height 872
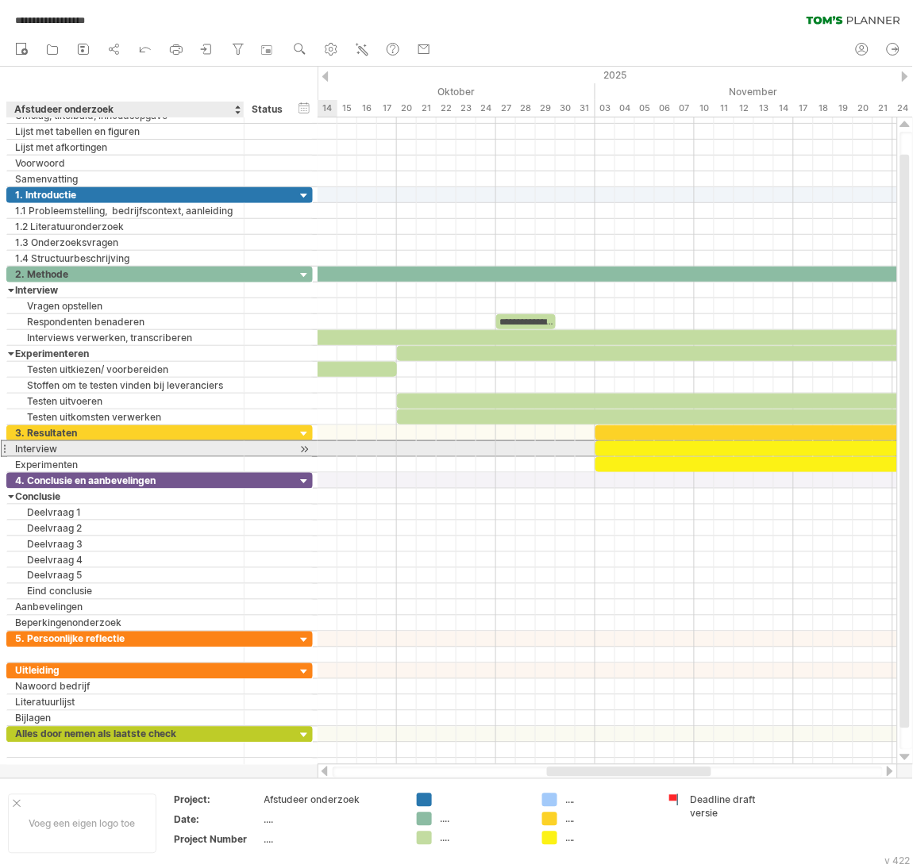
click at [71, 448] on div "Interview" at bounding box center [125, 448] width 221 height 15
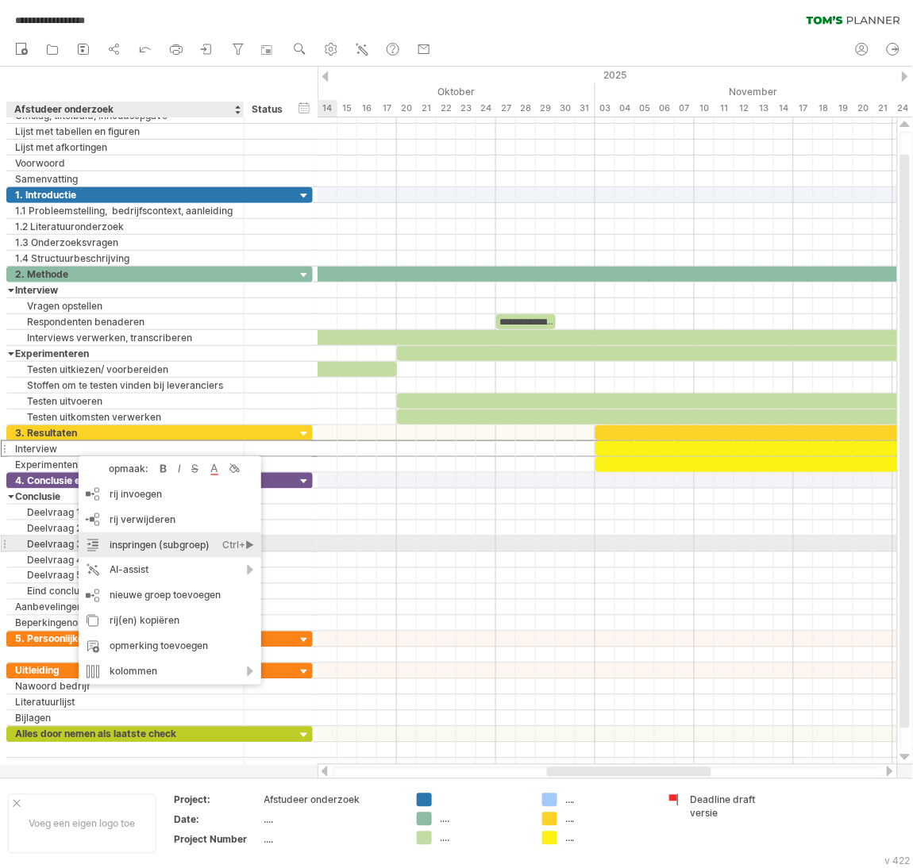
click at [144, 542] on div "inspringen (subgroep) Ctrl+► Cmd+►" at bounding box center [170, 545] width 183 height 25
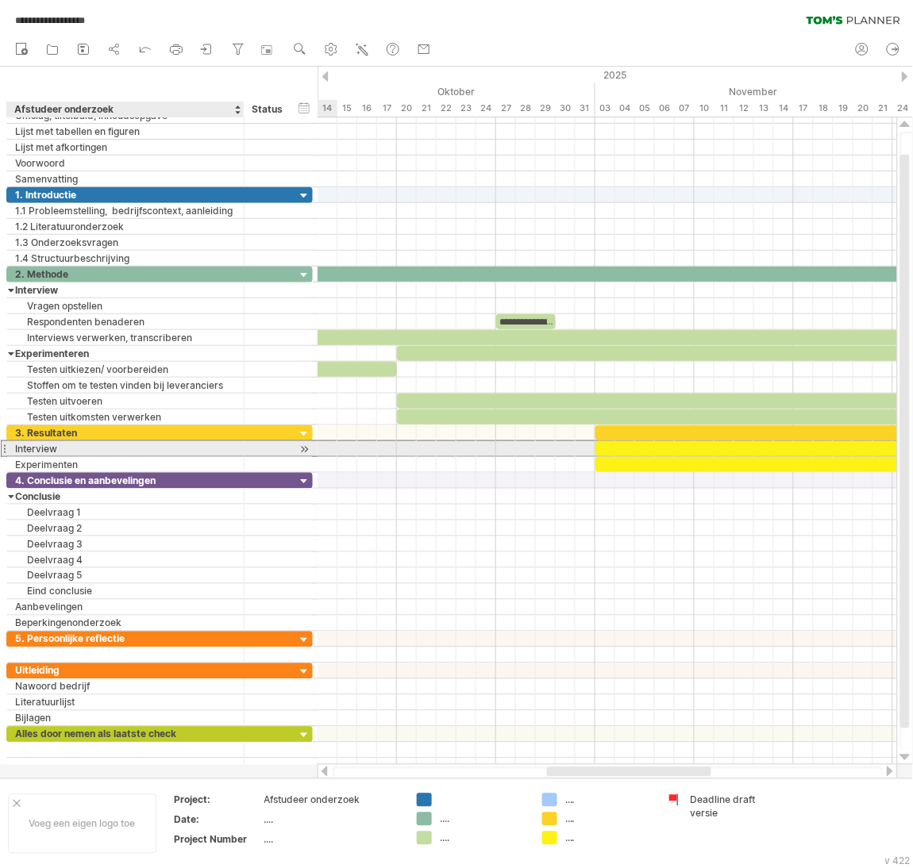
click at [107, 452] on div "Interview" at bounding box center [125, 448] width 221 height 15
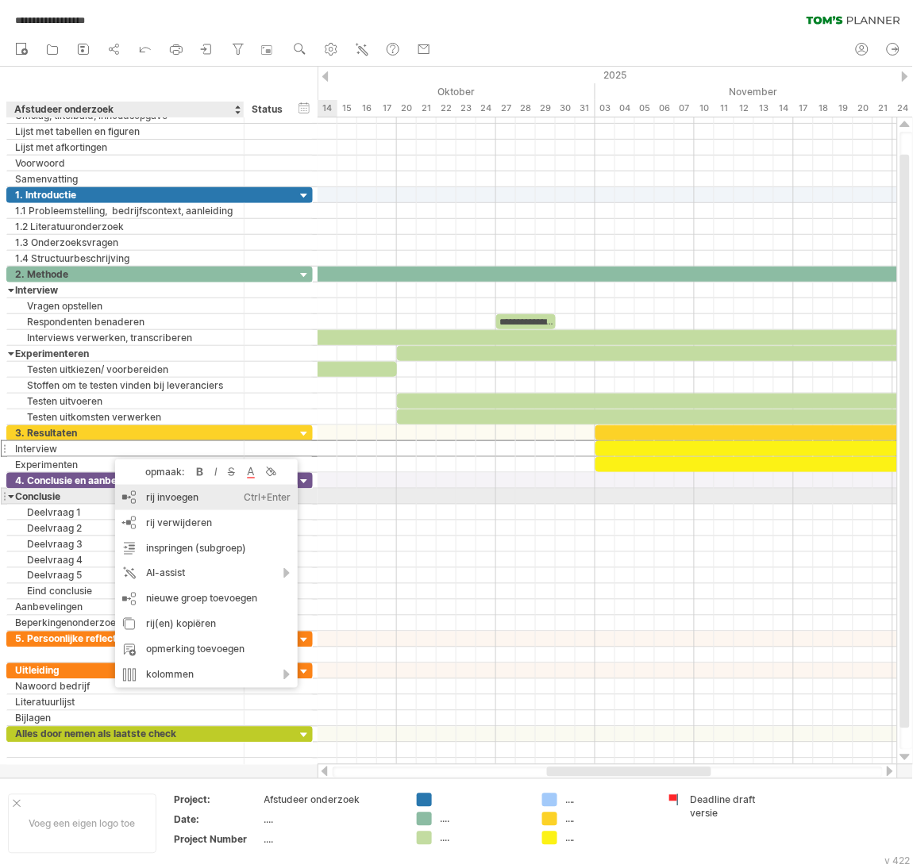
click at [140, 495] on div "rij invoegen Ctrl+Enter Cmd+Enter" at bounding box center [206, 497] width 183 height 25
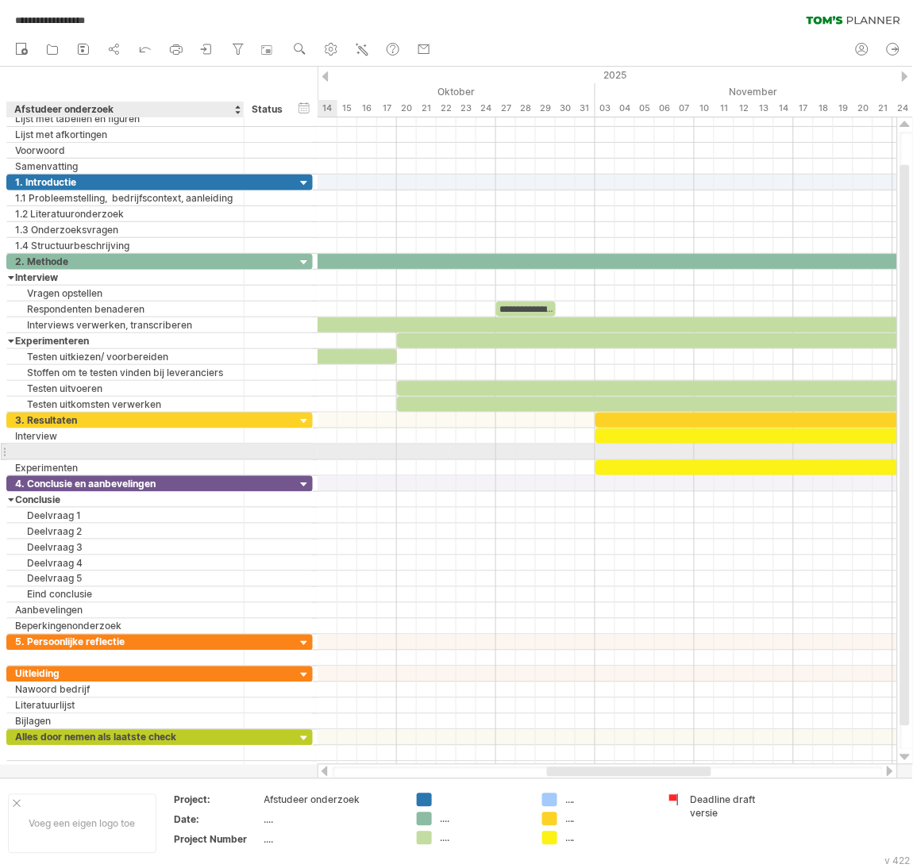
click at [125, 455] on input "text" at bounding box center [125, 451] width 221 height 15
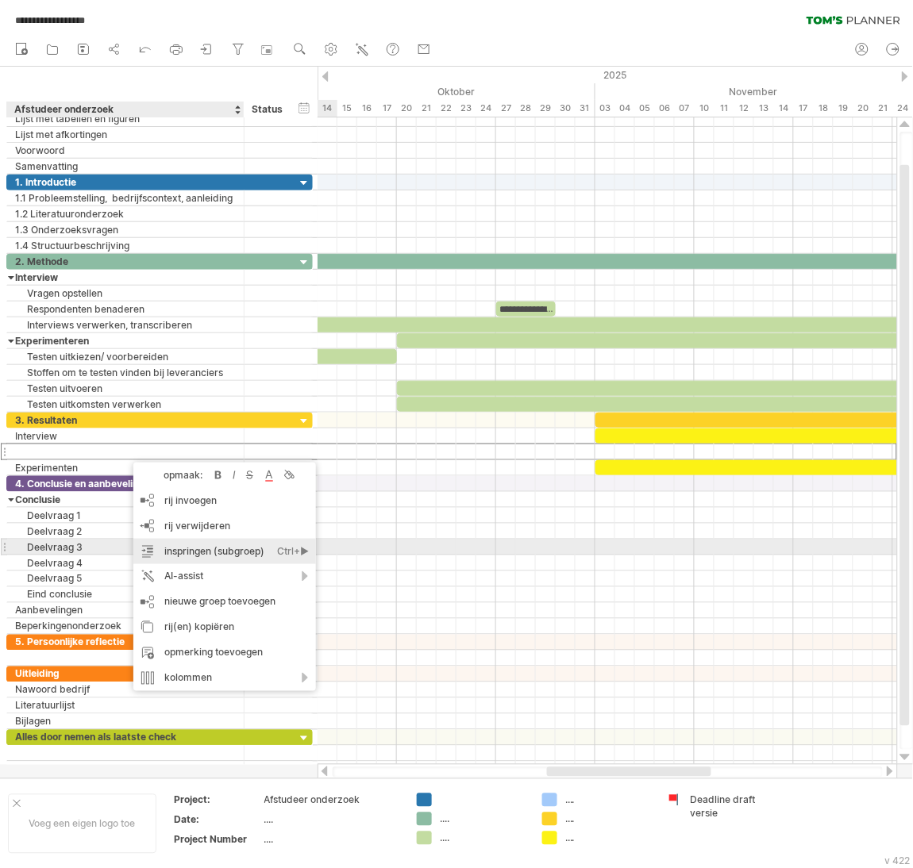
click at [191, 548] on div "inspringen (subgroep) Ctrl+► Cmd+►" at bounding box center [224, 551] width 183 height 25
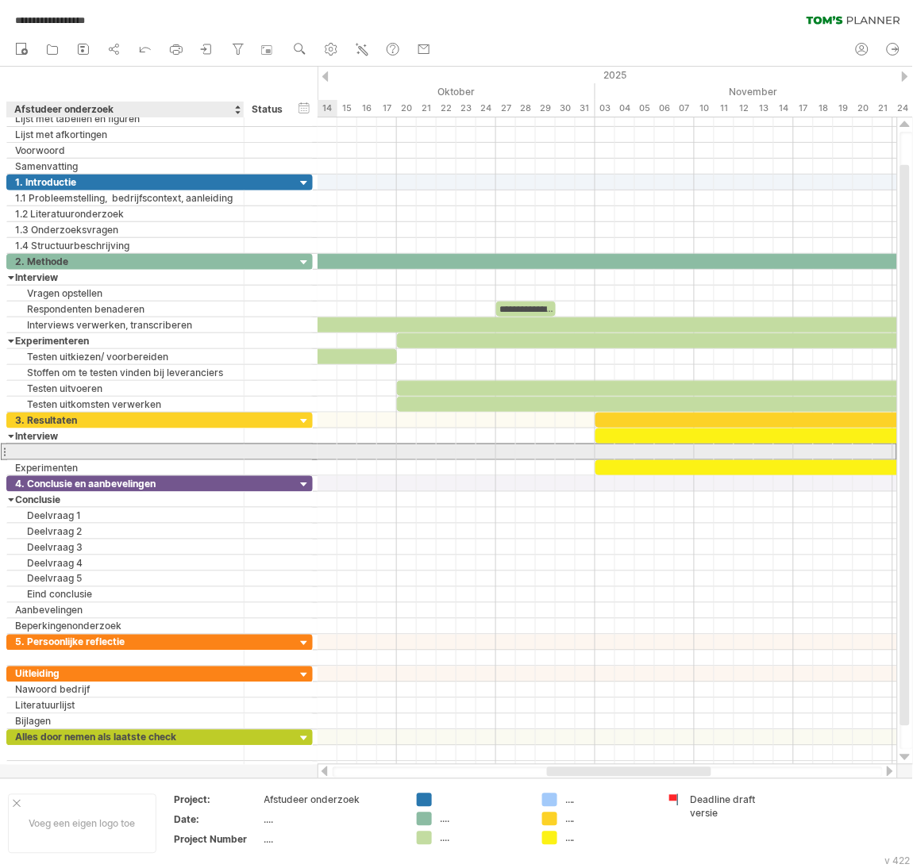
click at [121, 449] on div at bounding box center [125, 451] width 221 height 15
paste input "**********"
type input "**********"
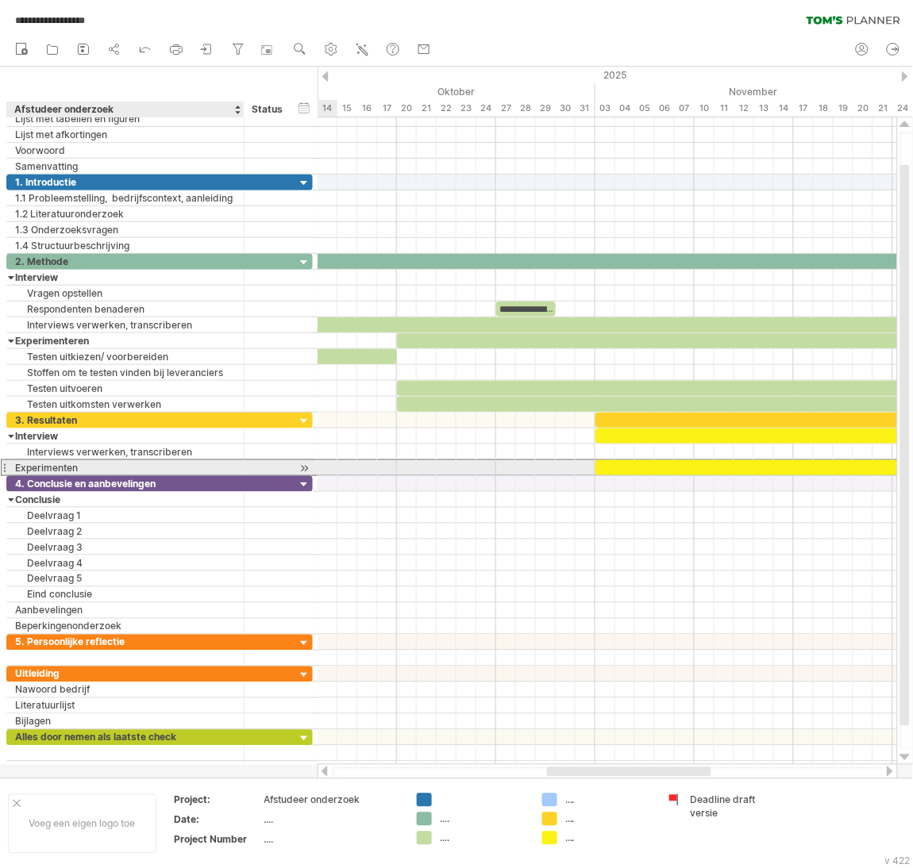
click at [121, 468] on div "Experimenten" at bounding box center [125, 467] width 221 height 15
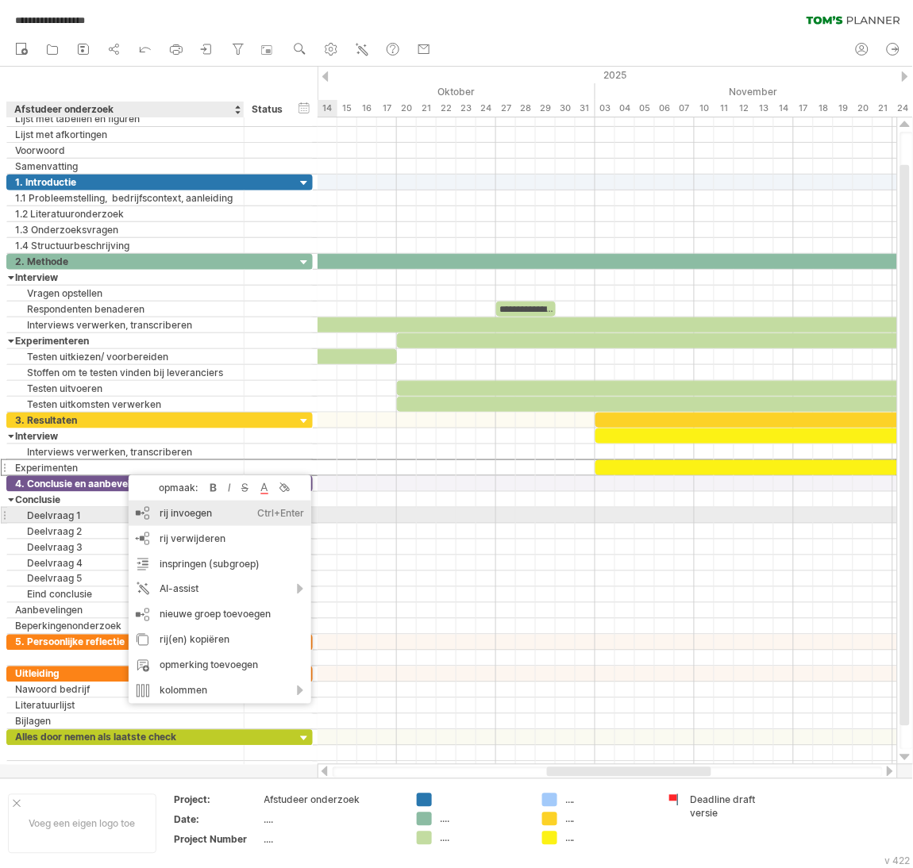
click at [141, 509] on div "rij invoegen Ctrl+Enter Cmd+Enter" at bounding box center [220, 513] width 183 height 25
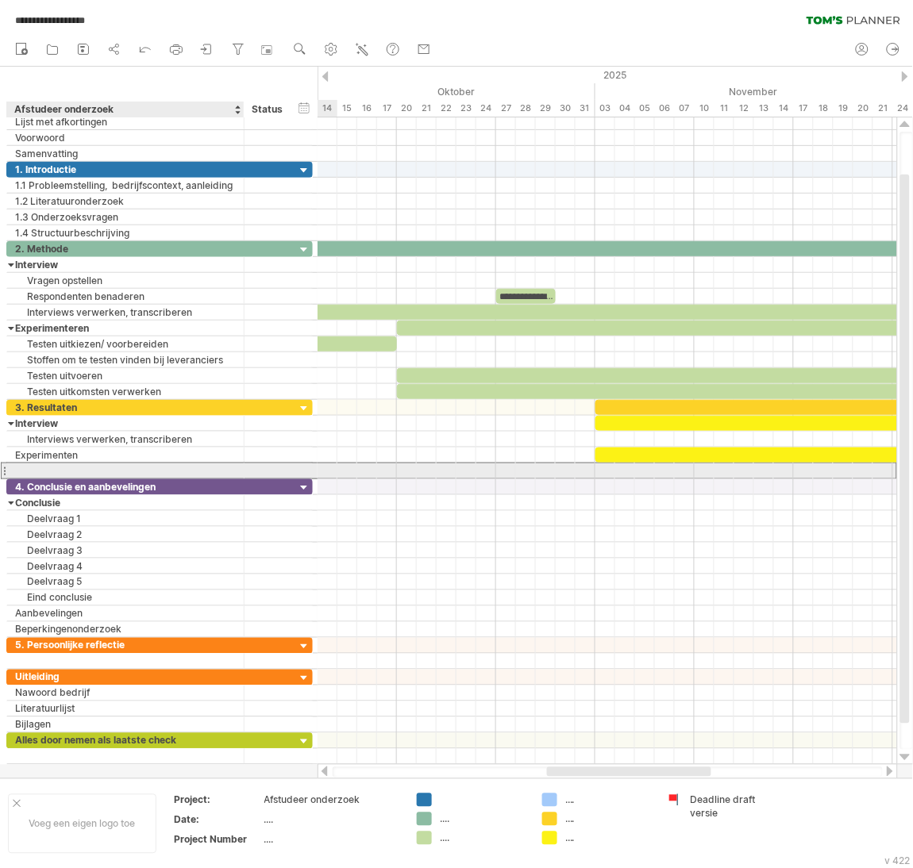
click at [133, 473] on input "text" at bounding box center [125, 471] width 221 height 15
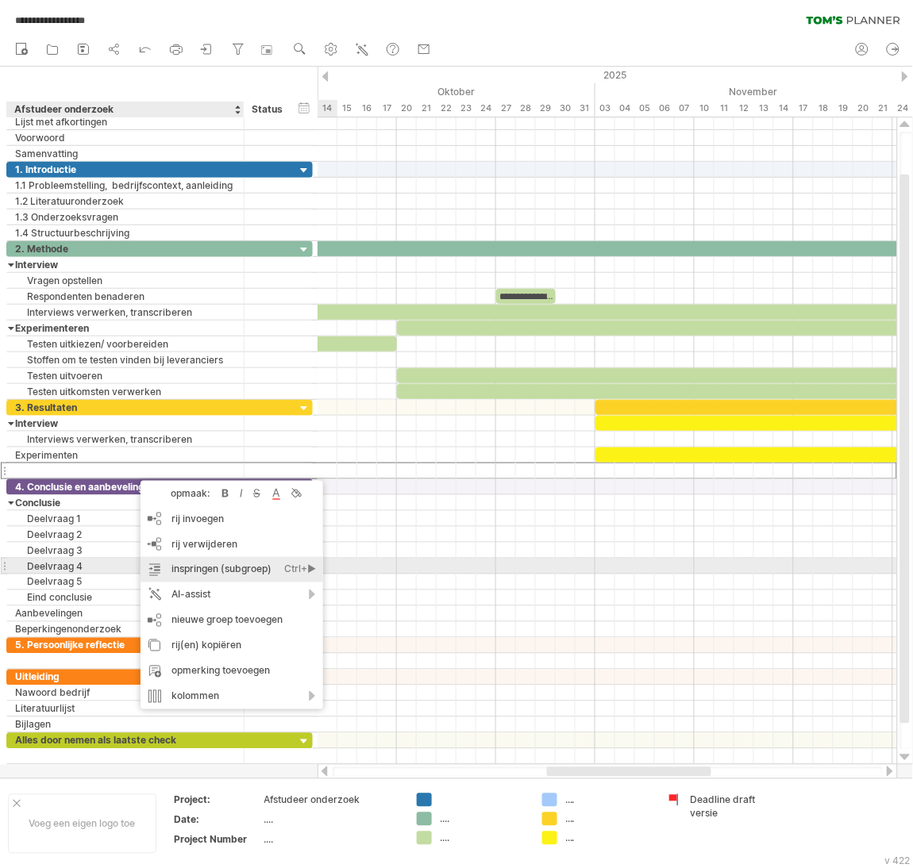
click at [202, 560] on div "inspringen (subgroep) Ctrl+► Cmd+►" at bounding box center [231, 569] width 183 height 25
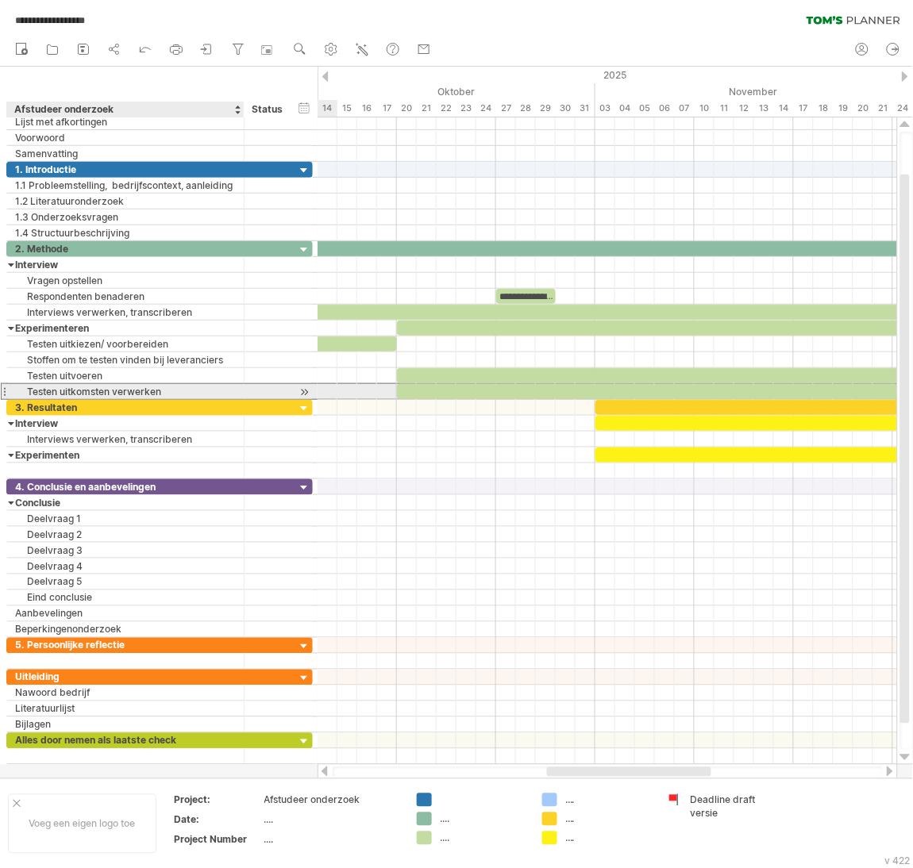
click at [163, 393] on div "Testen uitkomsten verwerken" at bounding box center [125, 391] width 221 height 15
drag, startPoint x: 161, startPoint y: 393, endPoint x: -2, endPoint y: 392, distance: 162.7
click at [0, 392] on html "**********" at bounding box center [456, 436] width 913 height 872
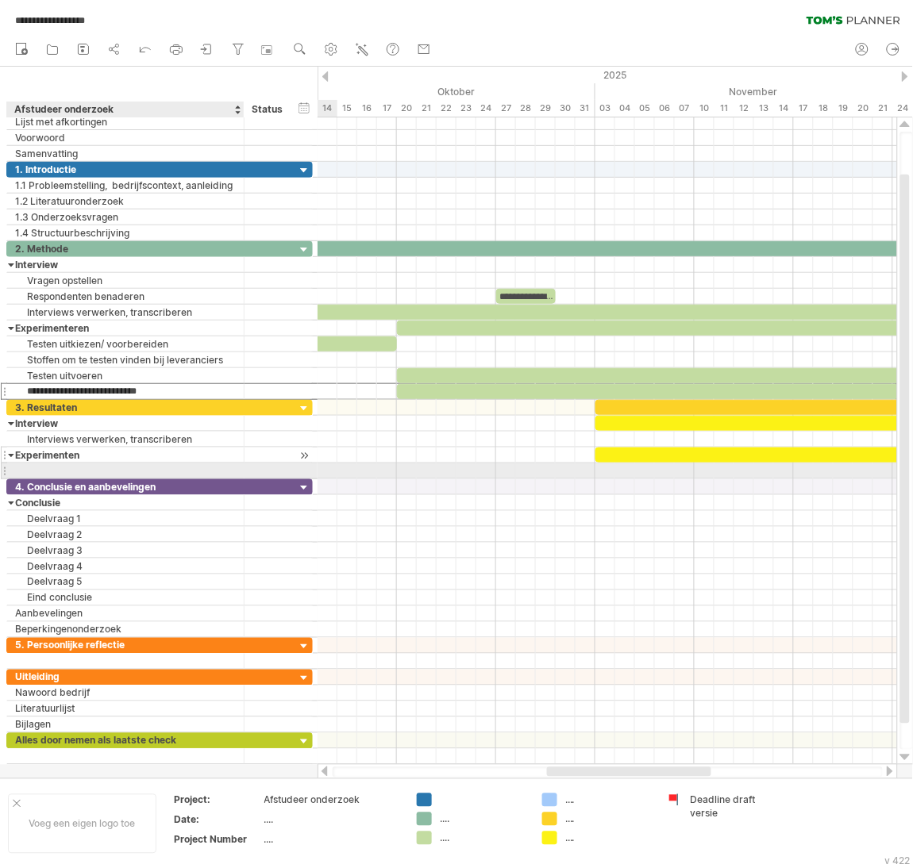
click at [90, 463] on div "Experimenten" at bounding box center [125, 455] width 221 height 15
click at [90, 463] on input "**********" at bounding box center [125, 455] width 221 height 15
paste input "**********"
type input "**********"
click at [134, 478] on div at bounding box center [125, 471] width 221 height 15
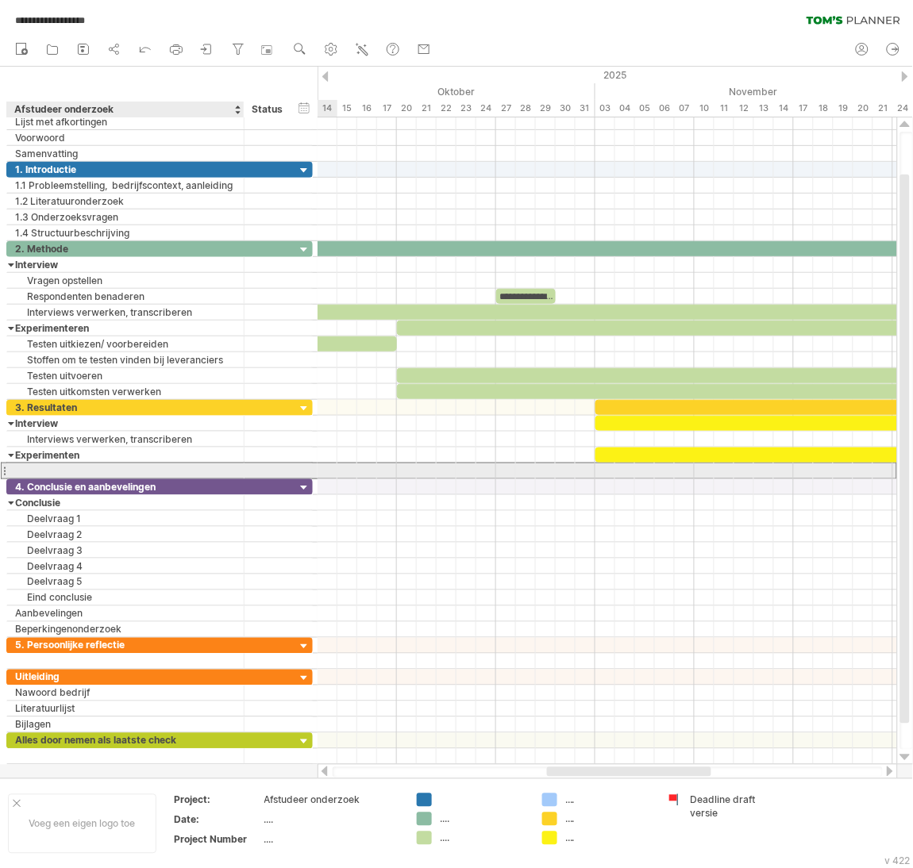
click at [134, 478] on input "text" at bounding box center [125, 471] width 221 height 15
paste input "**********"
type input "**********"
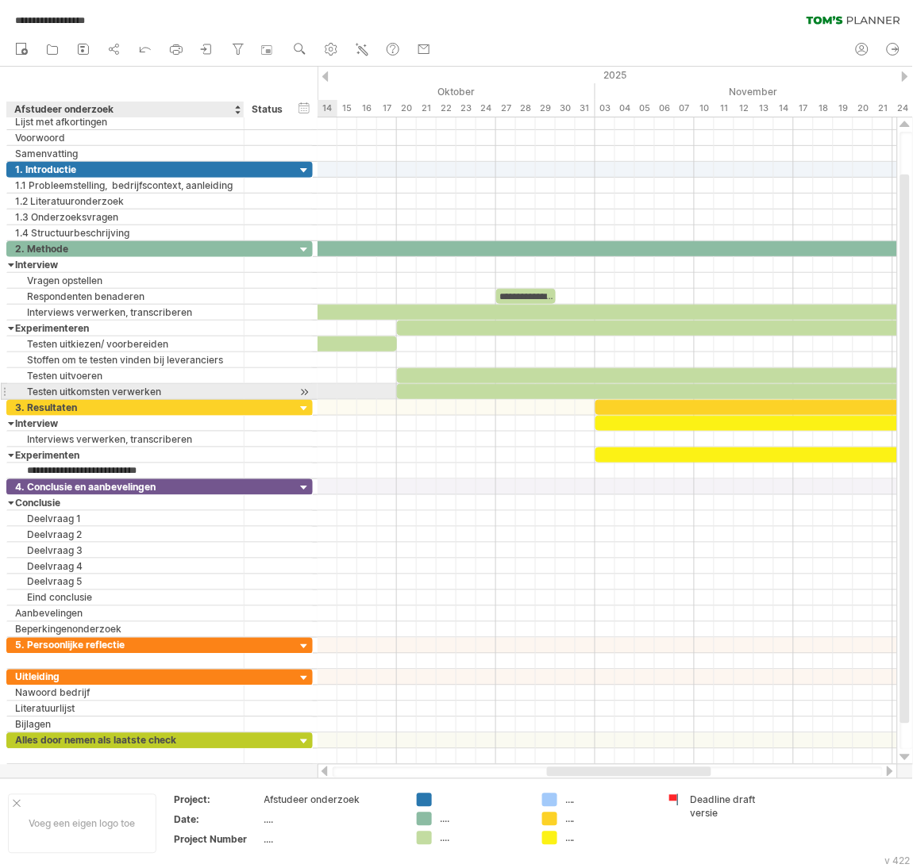
click at [172, 391] on div "Testen uitkomsten verwerken" at bounding box center [125, 391] width 221 height 15
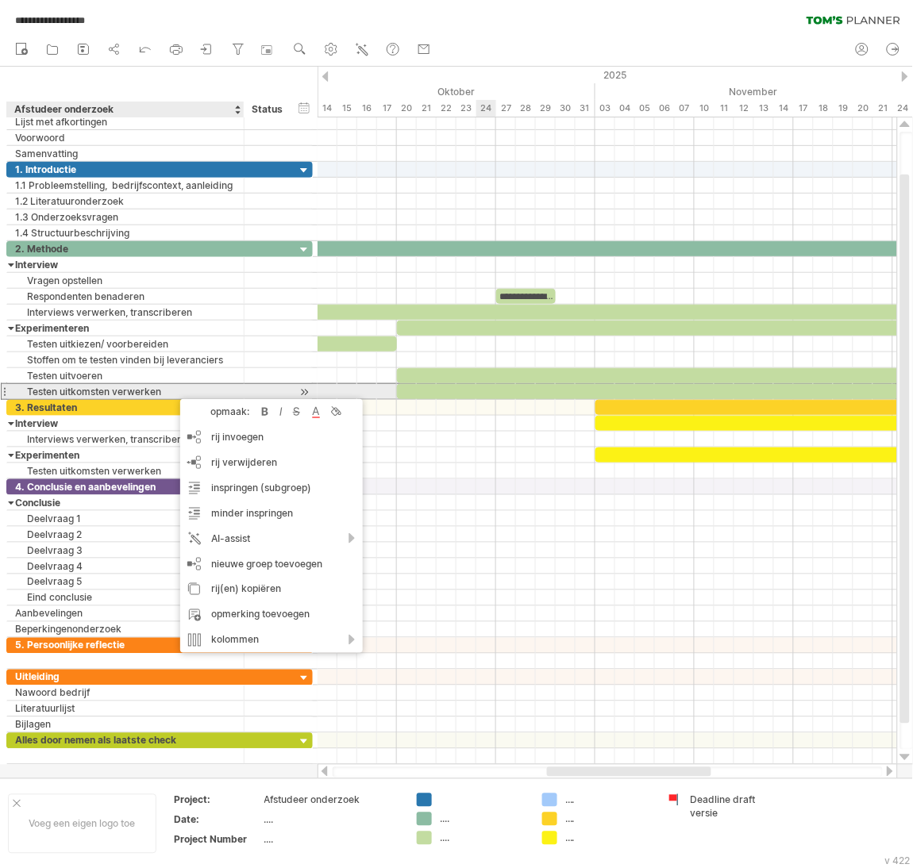
click at [488, 393] on div at bounding box center [694, 391] width 595 height 15
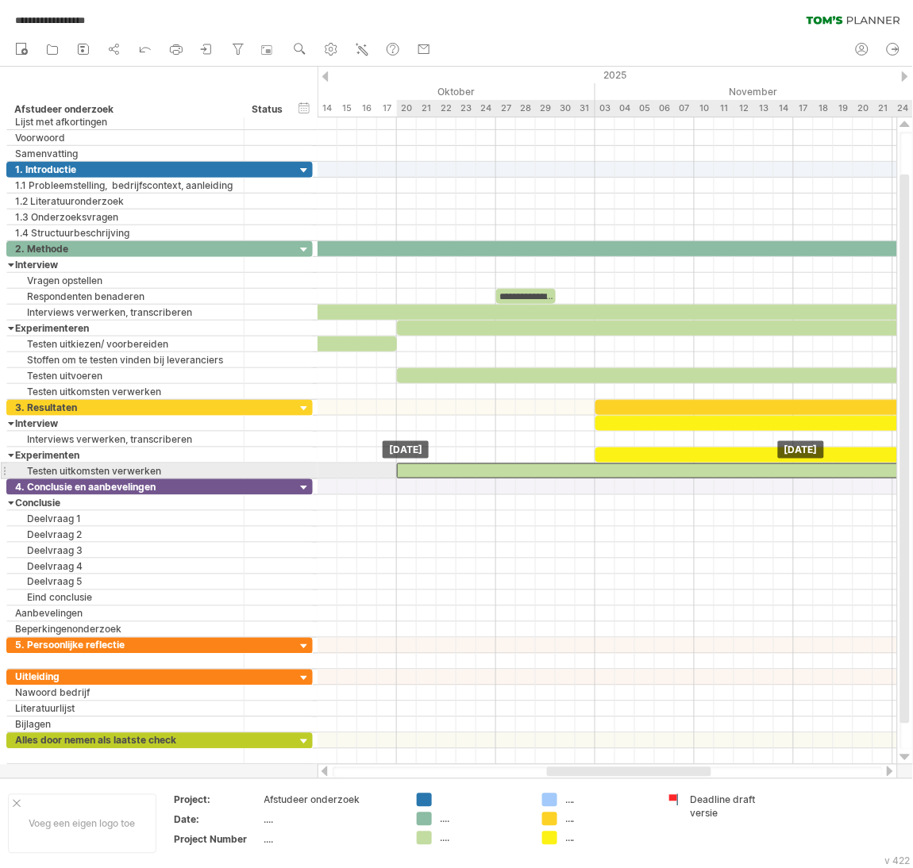
drag, startPoint x: 488, startPoint y: 393, endPoint x: 484, endPoint y: 467, distance: 73.9
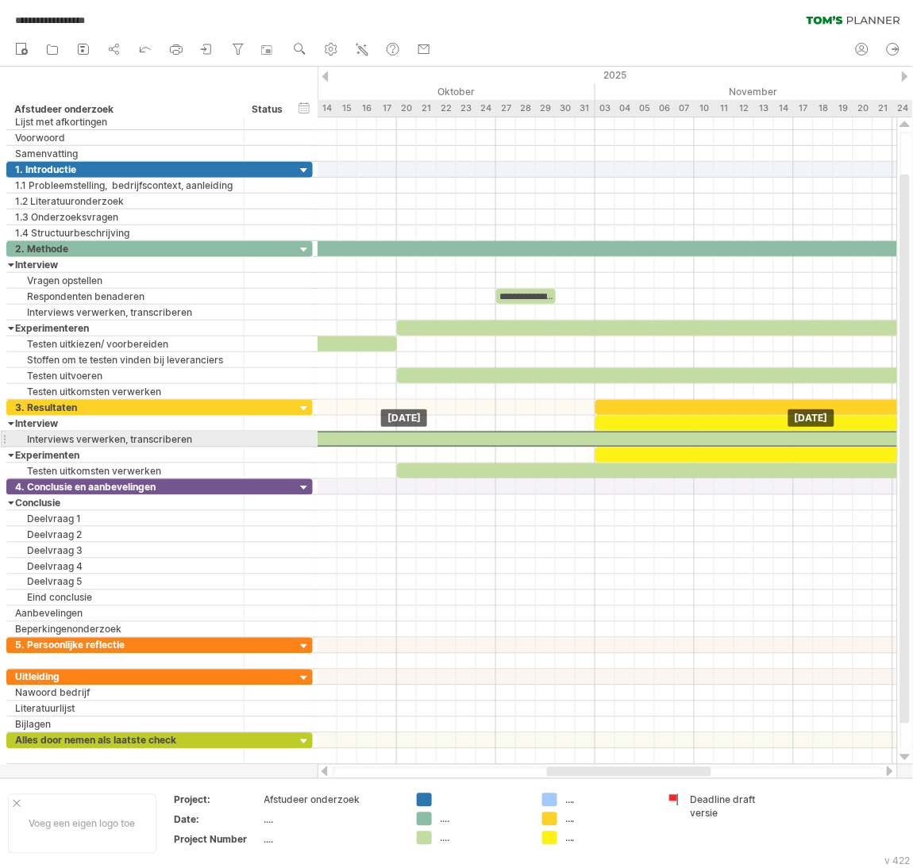
drag, startPoint x: 468, startPoint y: 316, endPoint x: 460, endPoint y: 438, distance: 122.4
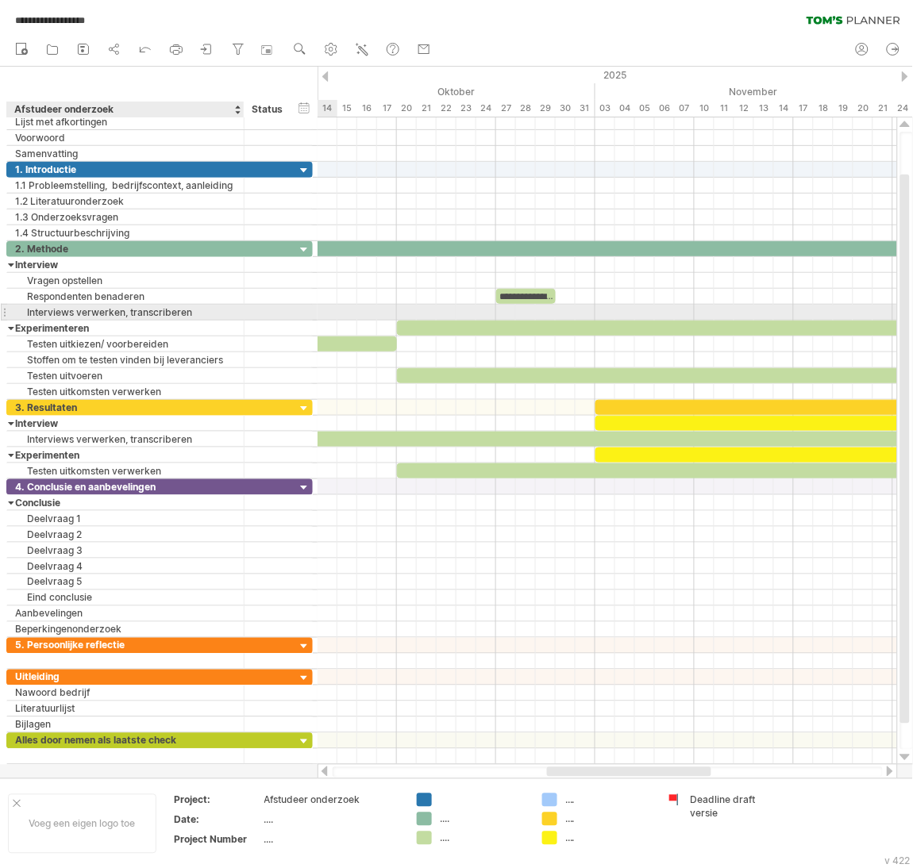
click at [40, 315] on div "Interviews verwerken, transcriberen" at bounding box center [125, 312] width 221 height 15
click at [234, 316] on input "**********" at bounding box center [125, 312] width 221 height 15
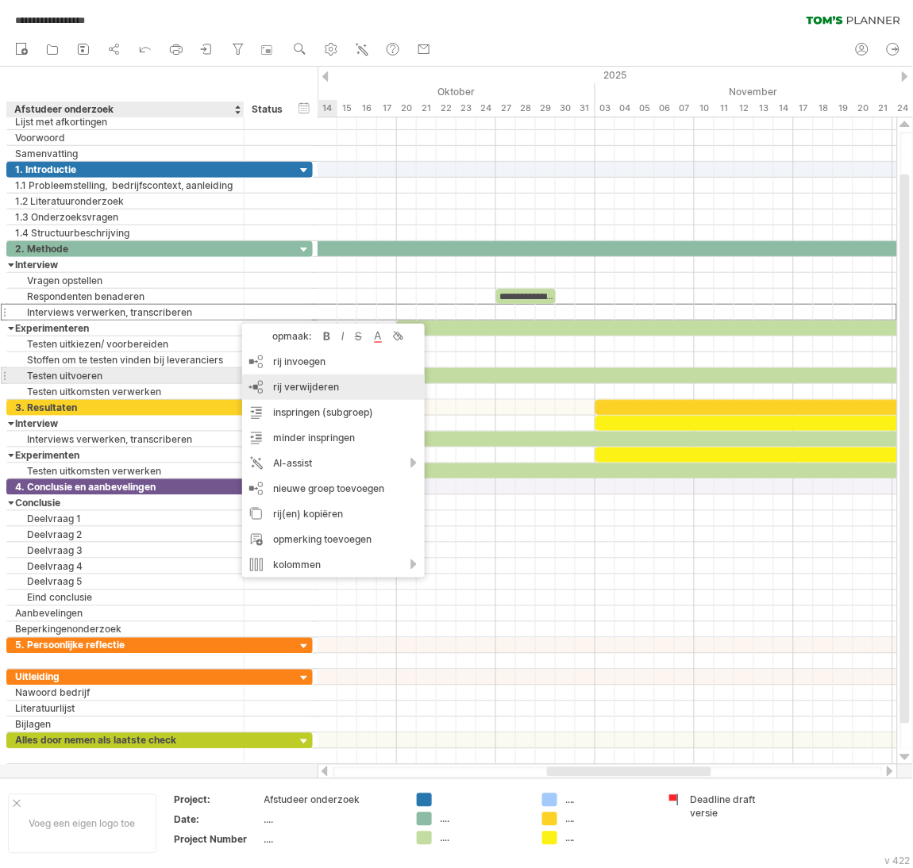
click at [296, 383] on span "rij verwijderen" at bounding box center [306, 387] width 66 height 12
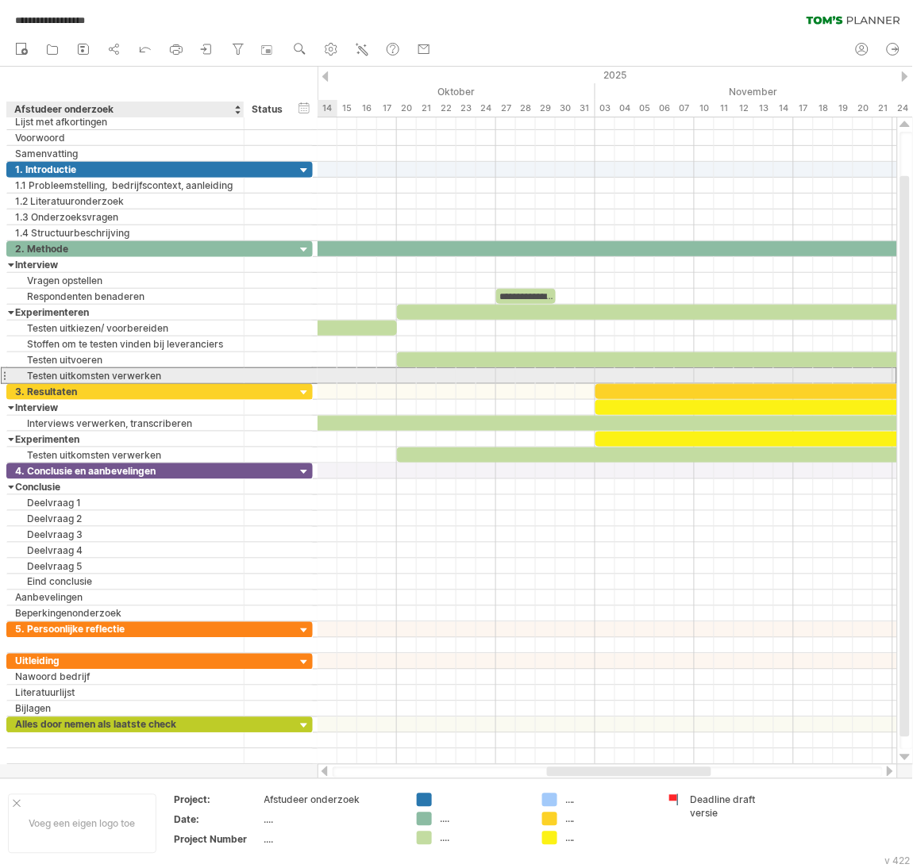
click at [130, 371] on div "Testen uitkomsten verwerken" at bounding box center [125, 375] width 221 height 15
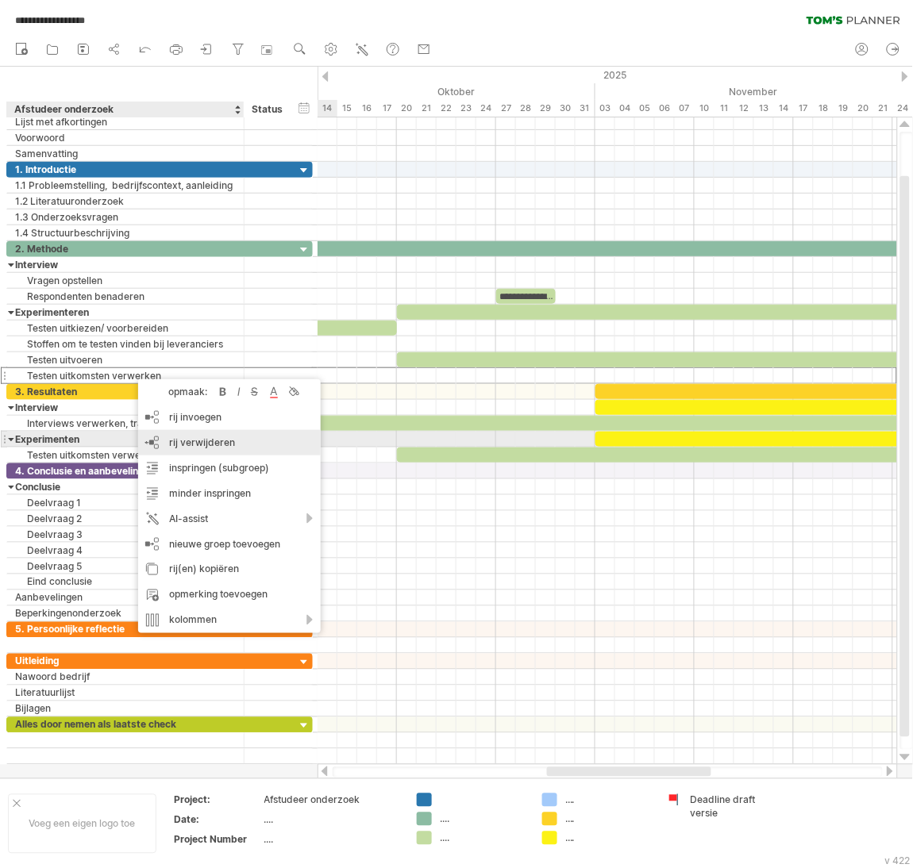
click at [185, 437] on span "rij verwijderen" at bounding box center [202, 443] width 66 height 12
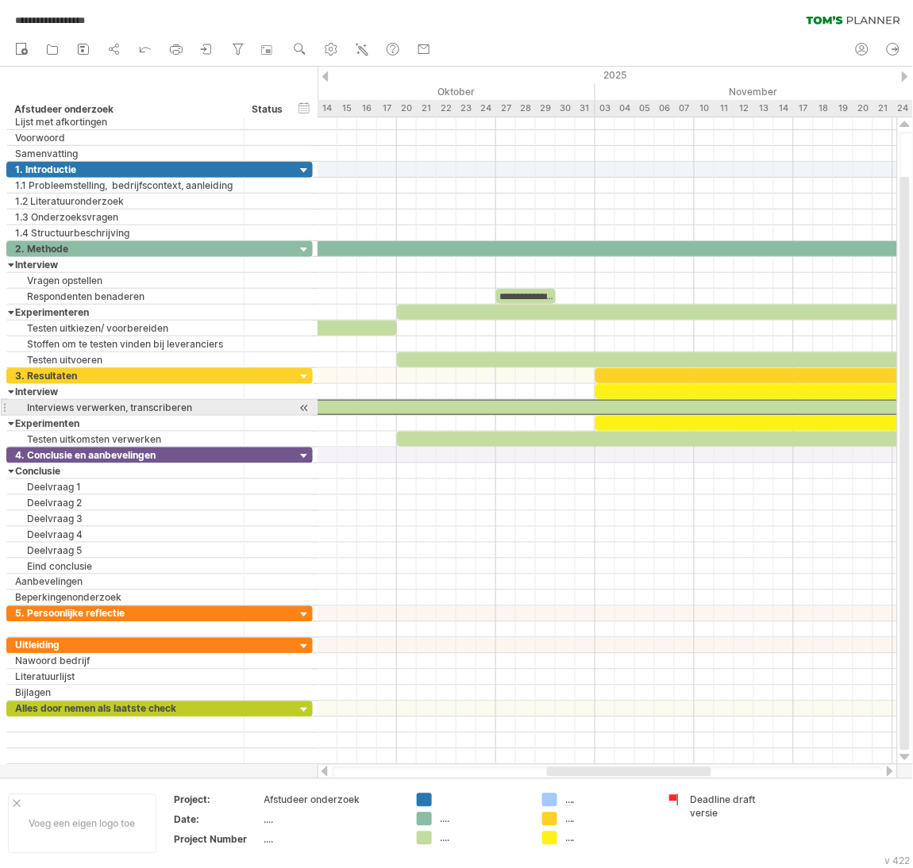
click at [431, 402] on div at bounding box center [634, 407] width 695 height 15
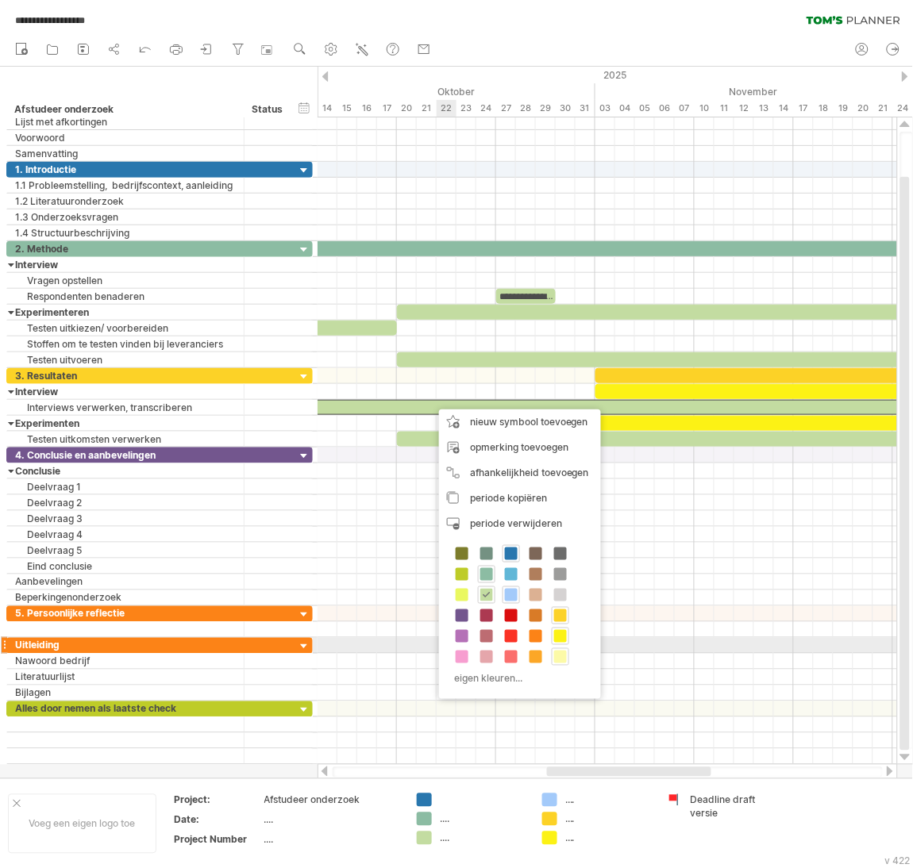
click at [561, 652] on span at bounding box center [560, 657] width 13 height 13
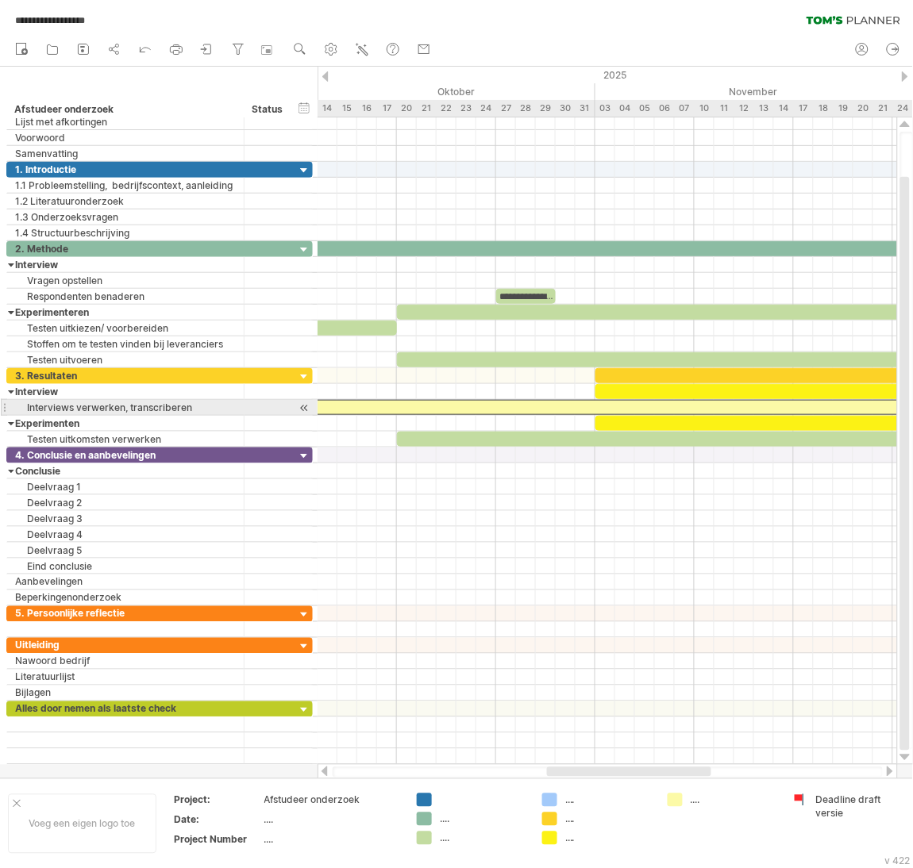
click at [510, 410] on div at bounding box center [634, 407] width 695 height 15
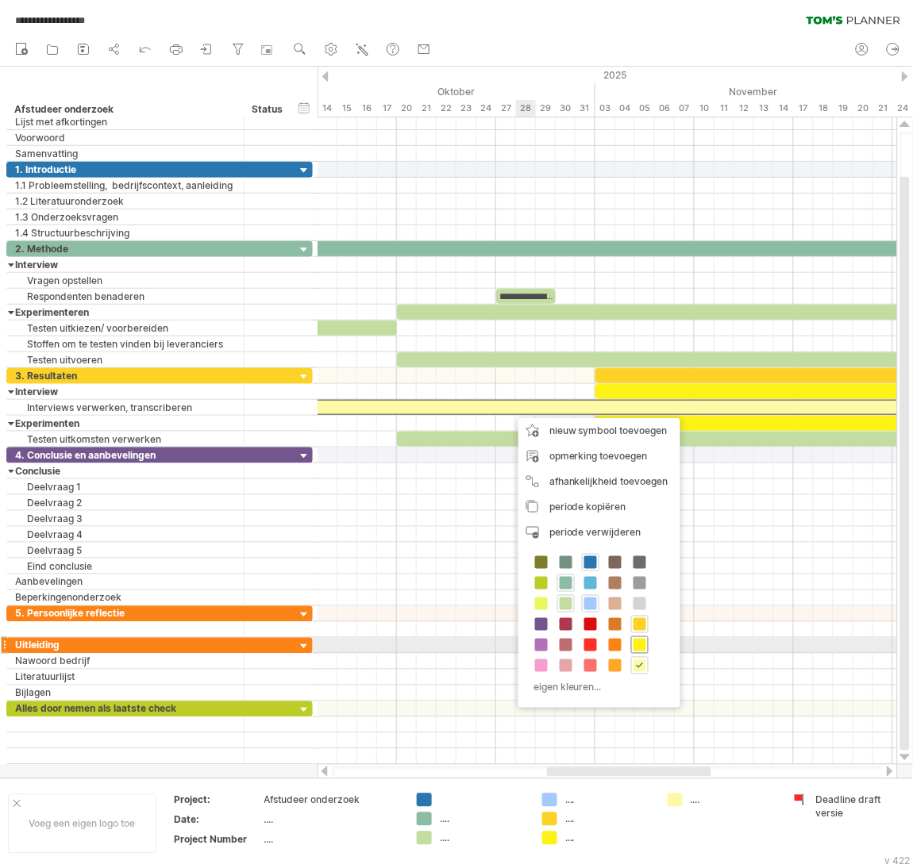
click at [636, 648] on span at bounding box center [639, 645] width 13 height 13
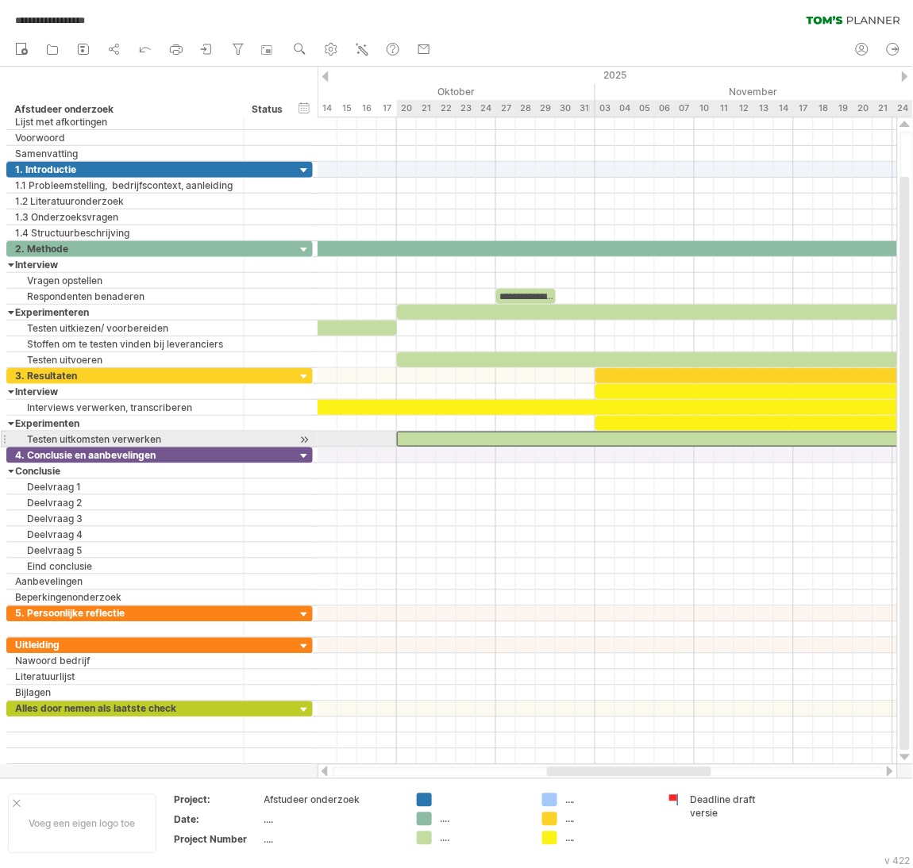
click at [523, 434] on div at bounding box center [694, 439] width 595 height 15
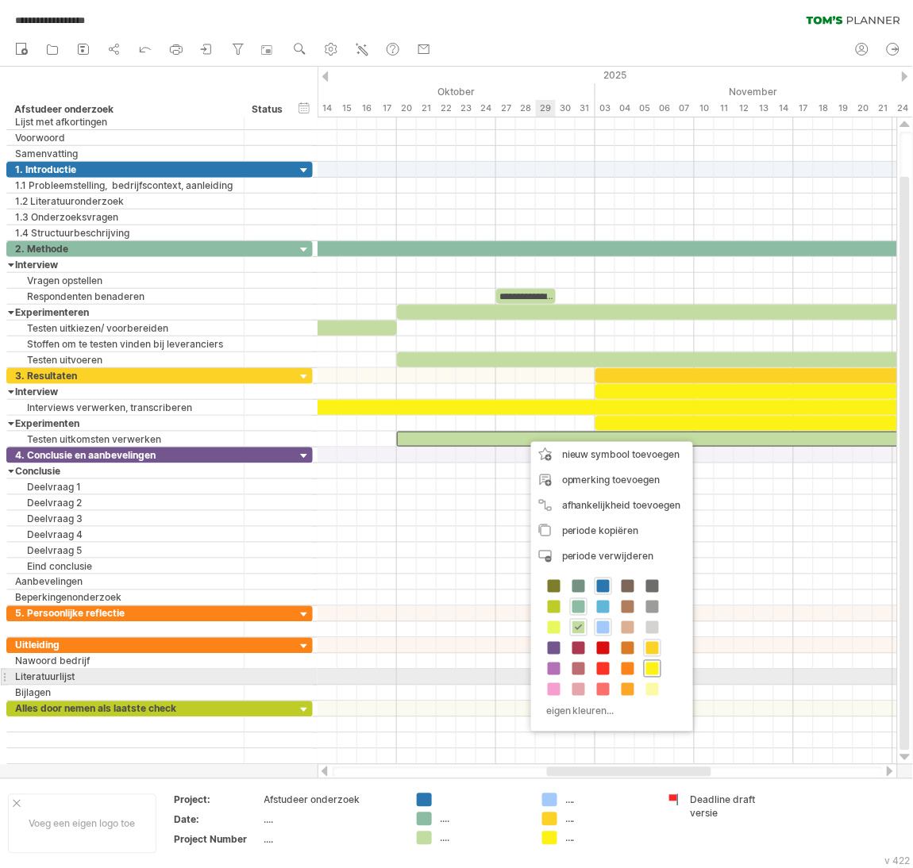
click at [650, 673] on span at bounding box center [652, 669] width 13 height 13
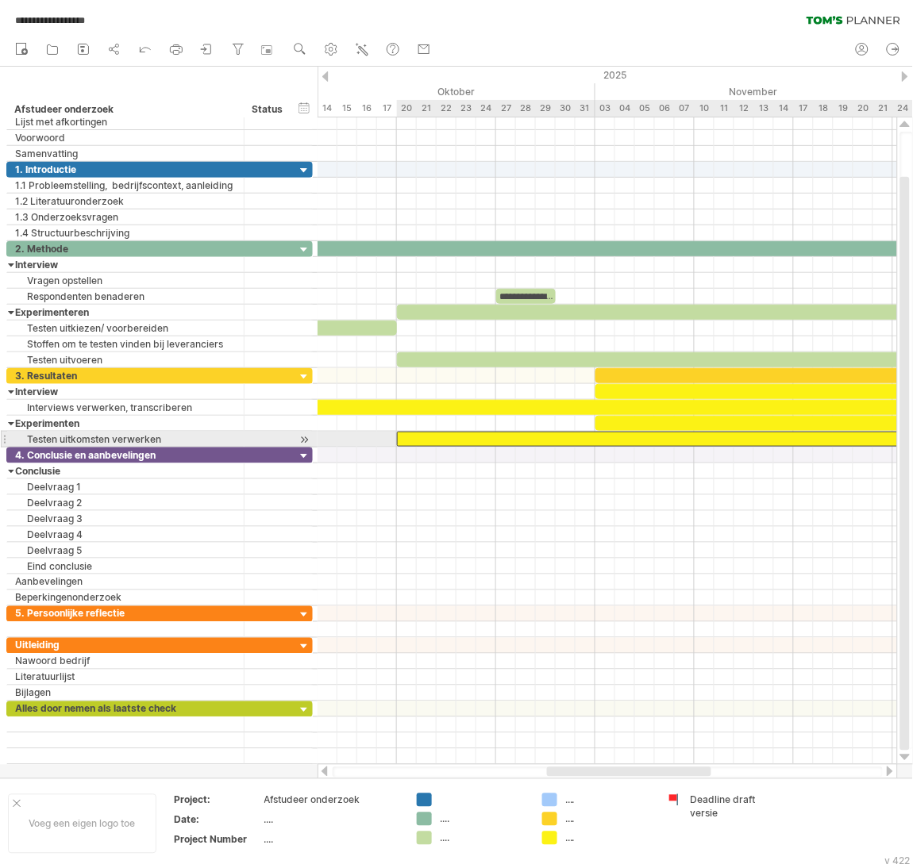
click at [553, 440] on div at bounding box center [694, 439] width 595 height 15
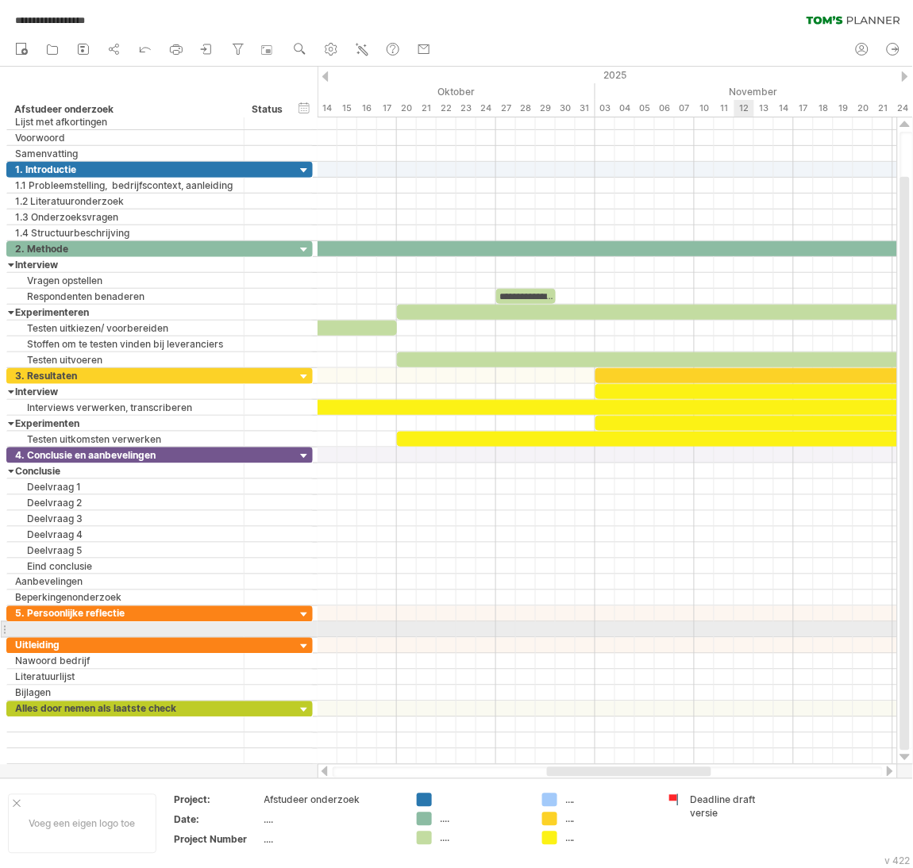
click at [745, 633] on div at bounding box center [606, 630] width 579 height 16
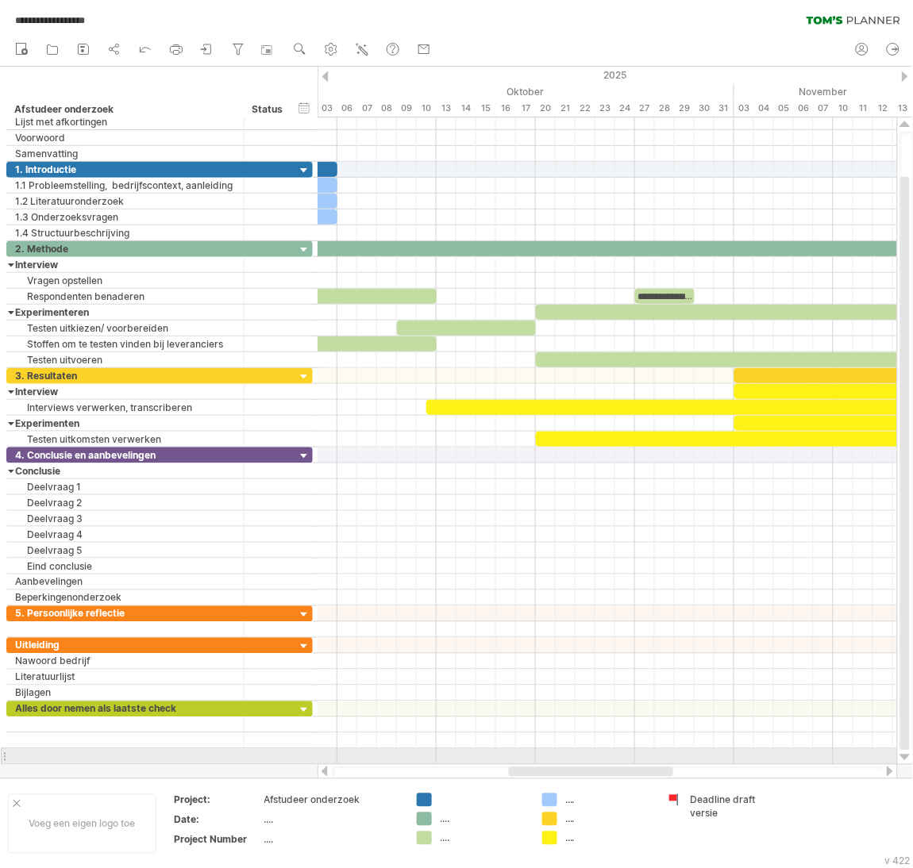
drag, startPoint x: 611, startPoint y: 773, endPoint x: 641, endPoint y: 629, distance: 146.6
click at [575, 762] on div "**********" at bounding box center [456, 434] width 913 height 868
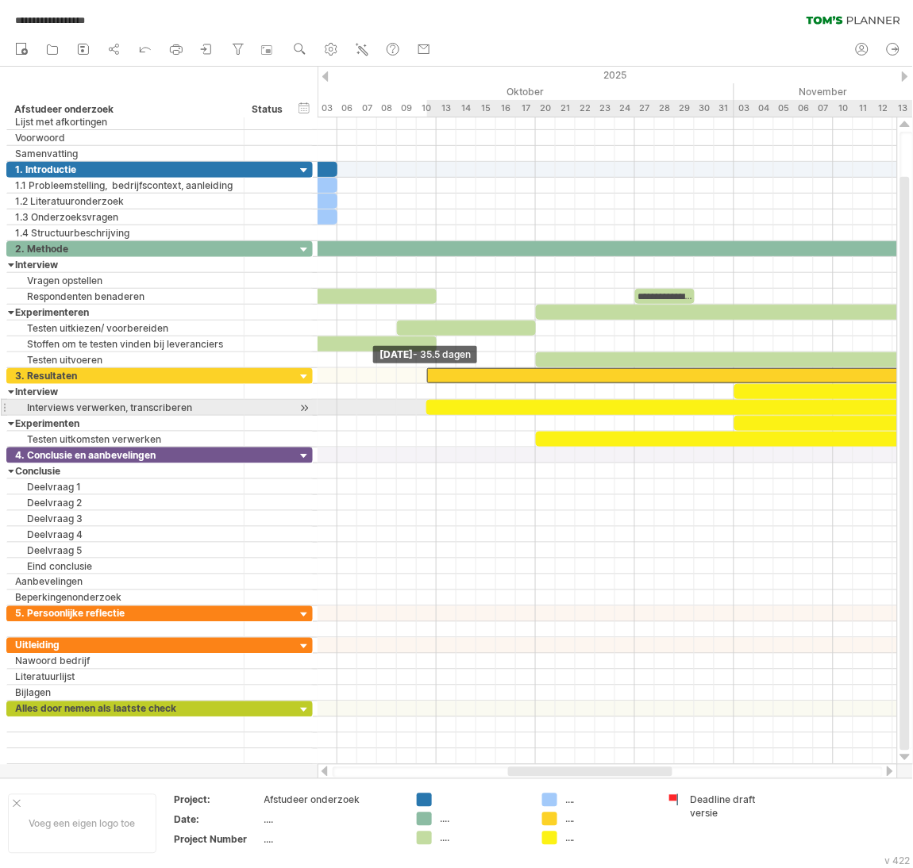
drag, startPoint x: 732, startPoint y: 377, endPoint x: 423, endPoint y: 410, distance: 310.5
click at [635, 410] on div at bounding box center [635, 407] width 0 height 79
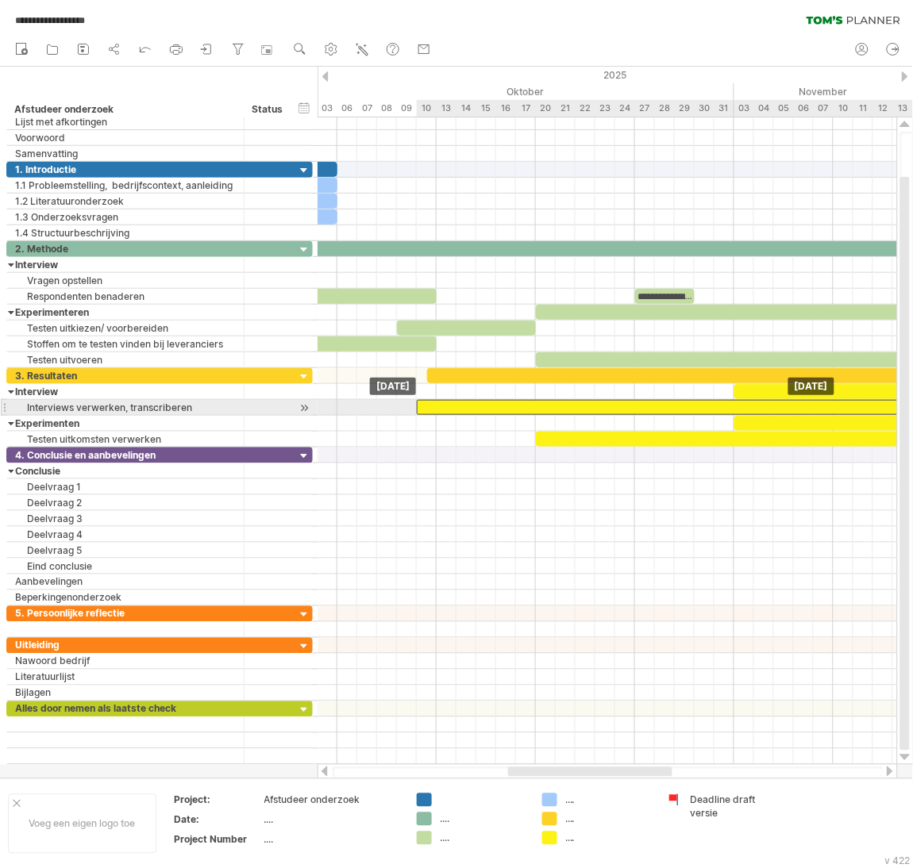
drag, startPoint x: 468, startPoint y: 405, endPoint x: 461, endPoint y: 410, distance: 8.6
click at [461, 410] on div at bounding box center [764, 407] width 695 height 15
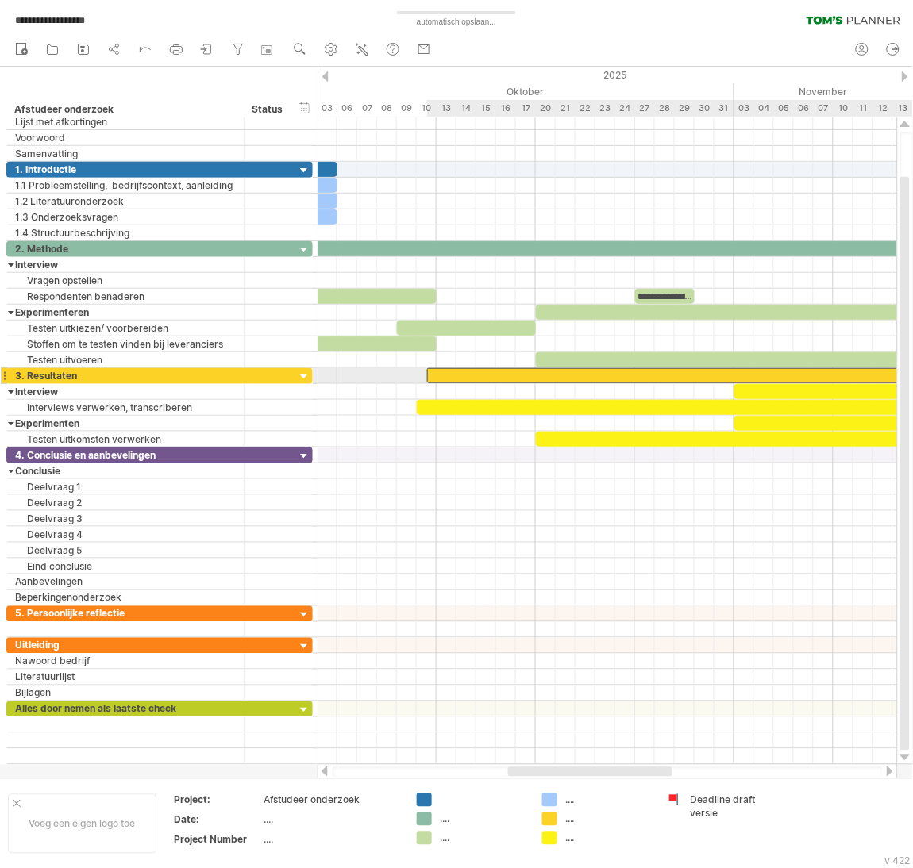
click at [473, 376] on div at bounding box center [779, 375] width 705 height 15
drag, startPoint x: 429, startPoint y: 373, endPoint x: 421, endPoint y: 378, distance: 9.3
click at [421, 378] on div at bounding box center [774, 375] width 714 height 15
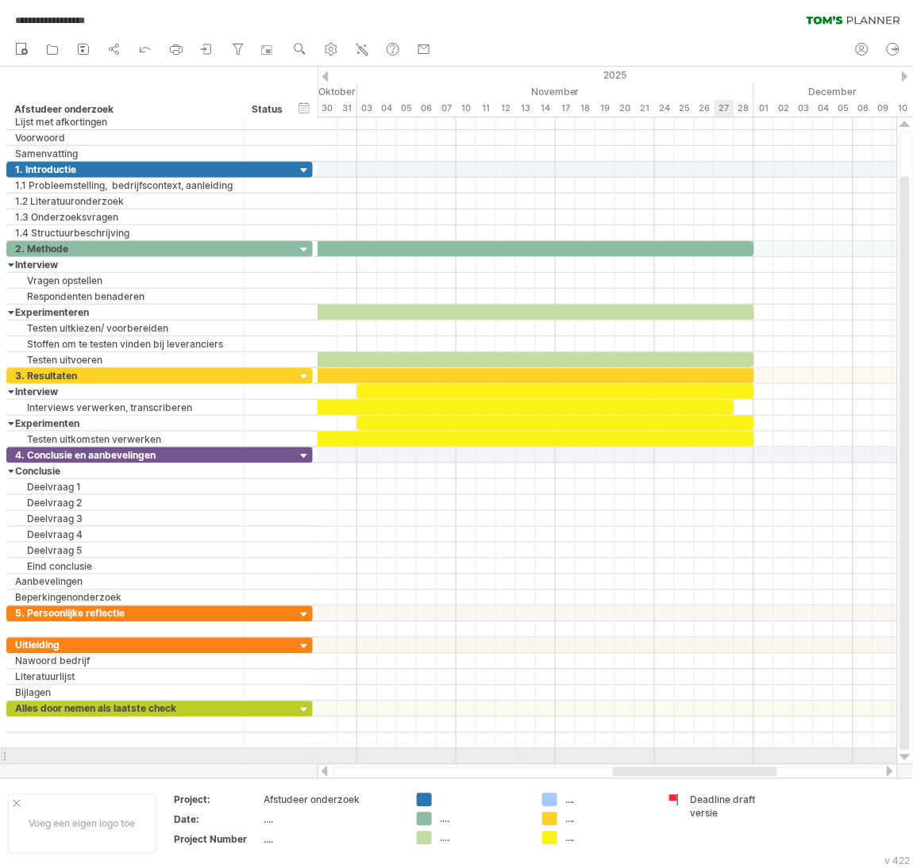
drag, startPoint x: 626, startPoint y: 768, endPoint x: 731, endPoint y: 756, distance: 105.4
click at [731, 756] on div "**********" at bounding box center [456, 434] width 913 height 868
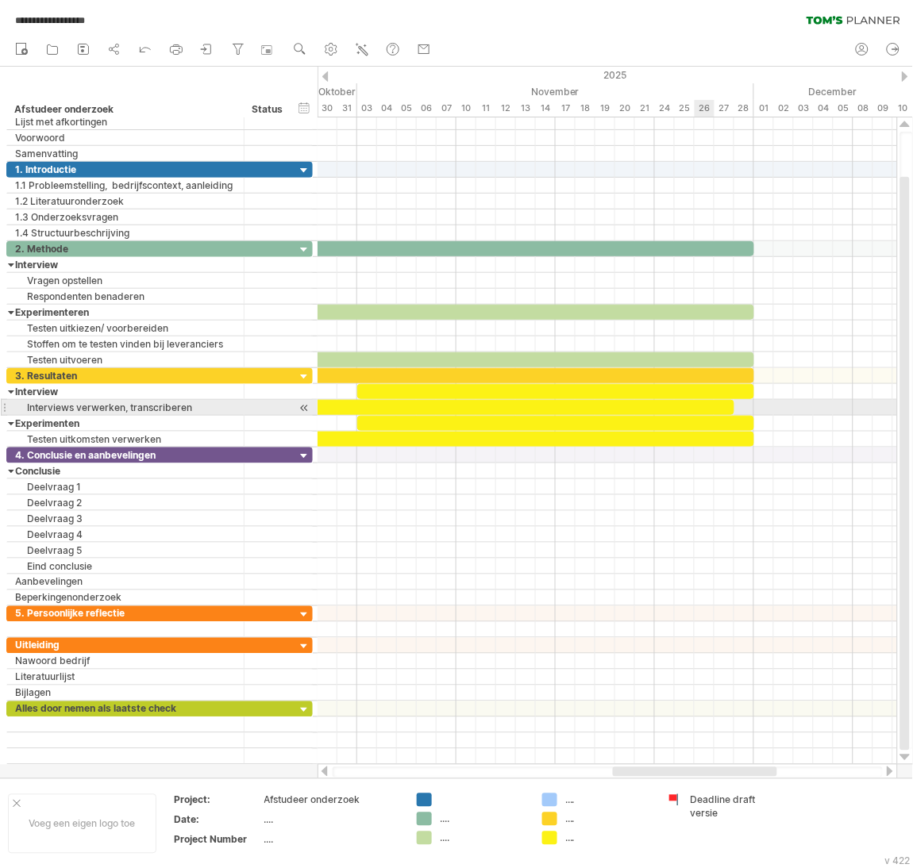
click at [711, 407] on div at bounding box center [387, 407] width 695 height 15
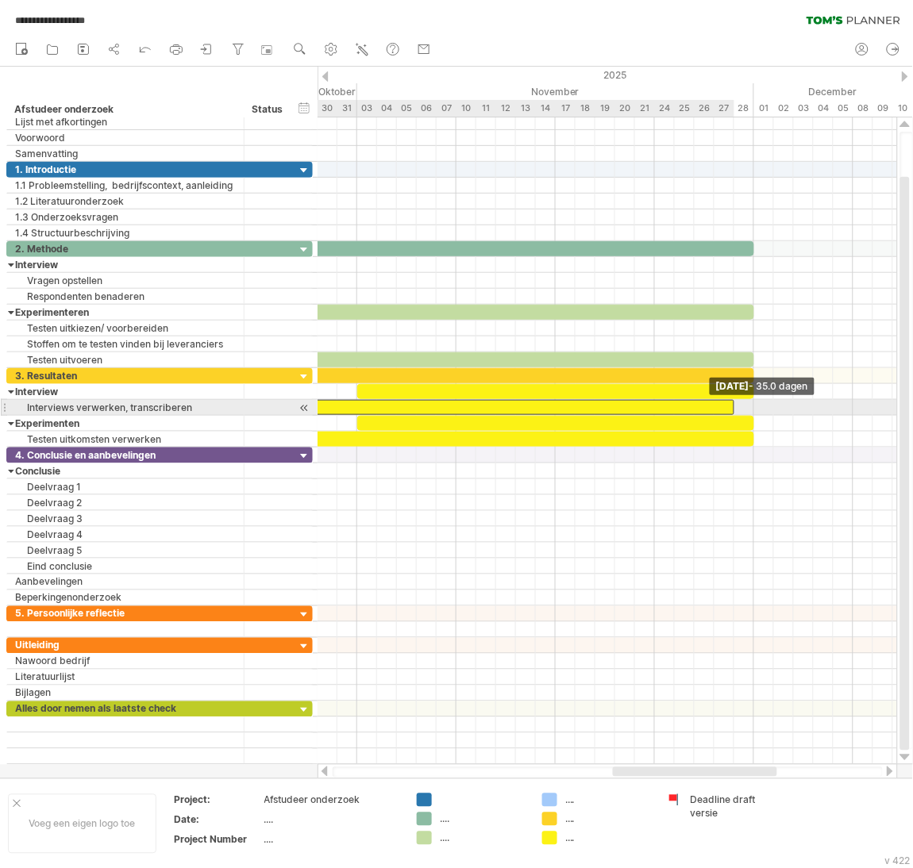
click at [737, 402] on div "**********" at bounding box center [606, 441] width 579 height 648
drag, startPoint x: 734, startPoint y: 410, endPoint x: 748, endPoint y: 409, distance: 14.4
click at [748, 409] on div at bounding box center [397, 407] width 714 height 15
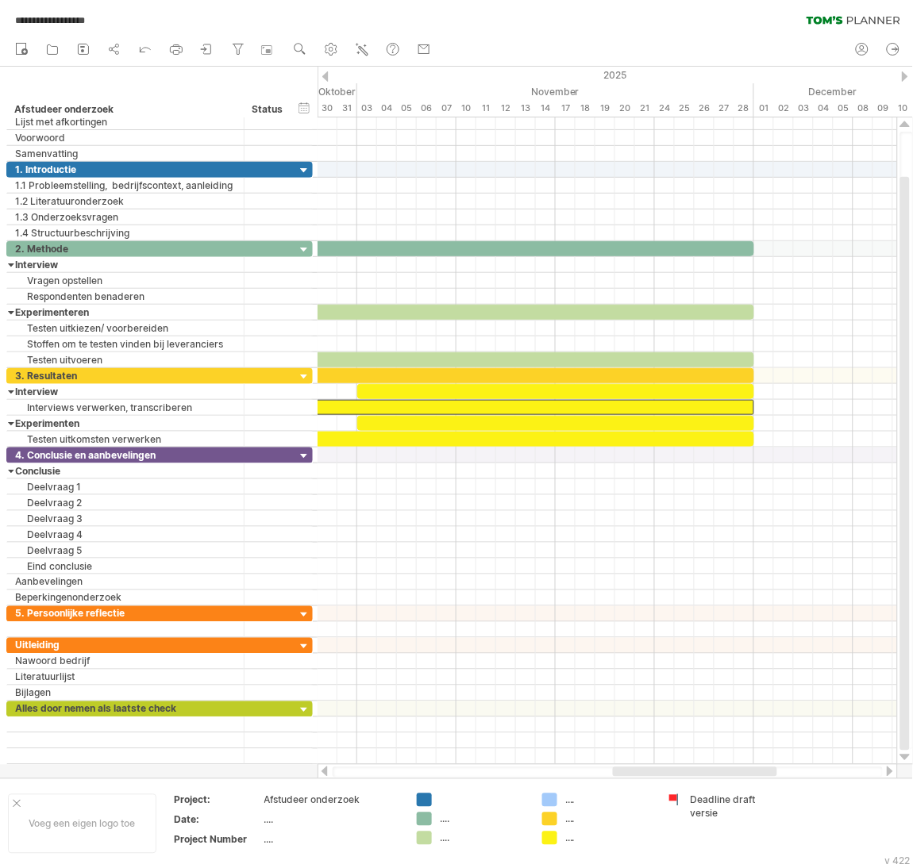
drag, startPoint x: 726, startPoint y: 763, endPoint x: 640, endPoint y: 769, distance: 86.7
click at [640, 769] on div at bounding box center [607, 772] width 580 height 16
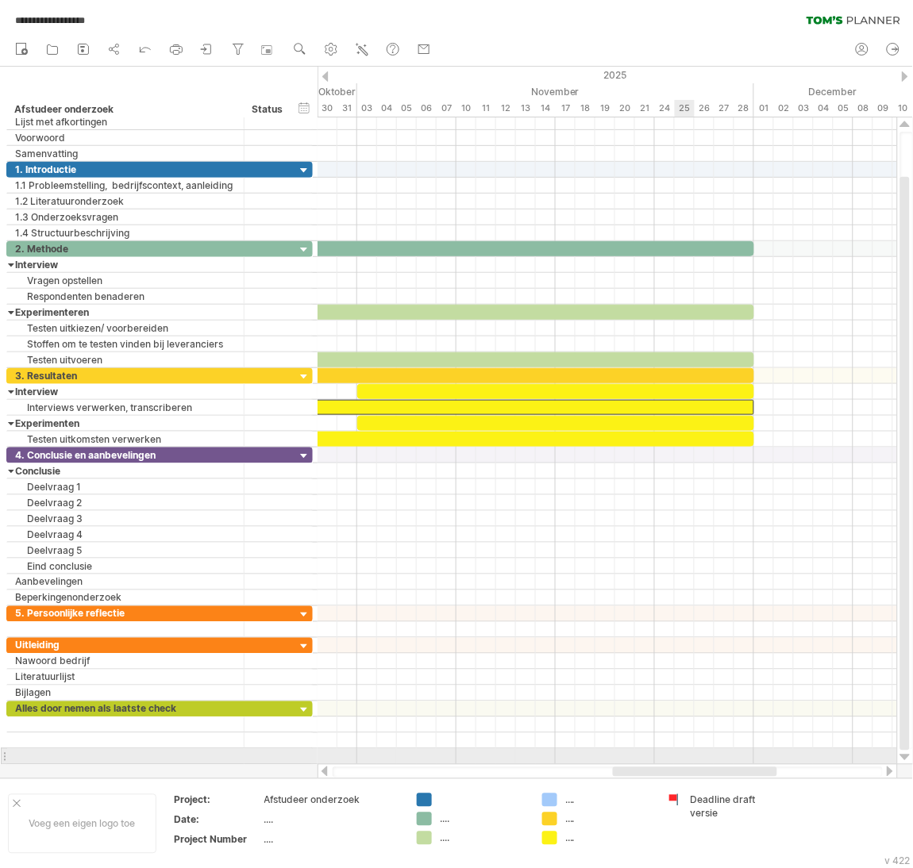
click at [677, 766] on div "**********" at bounding box center [456, 434] width 913 height 868
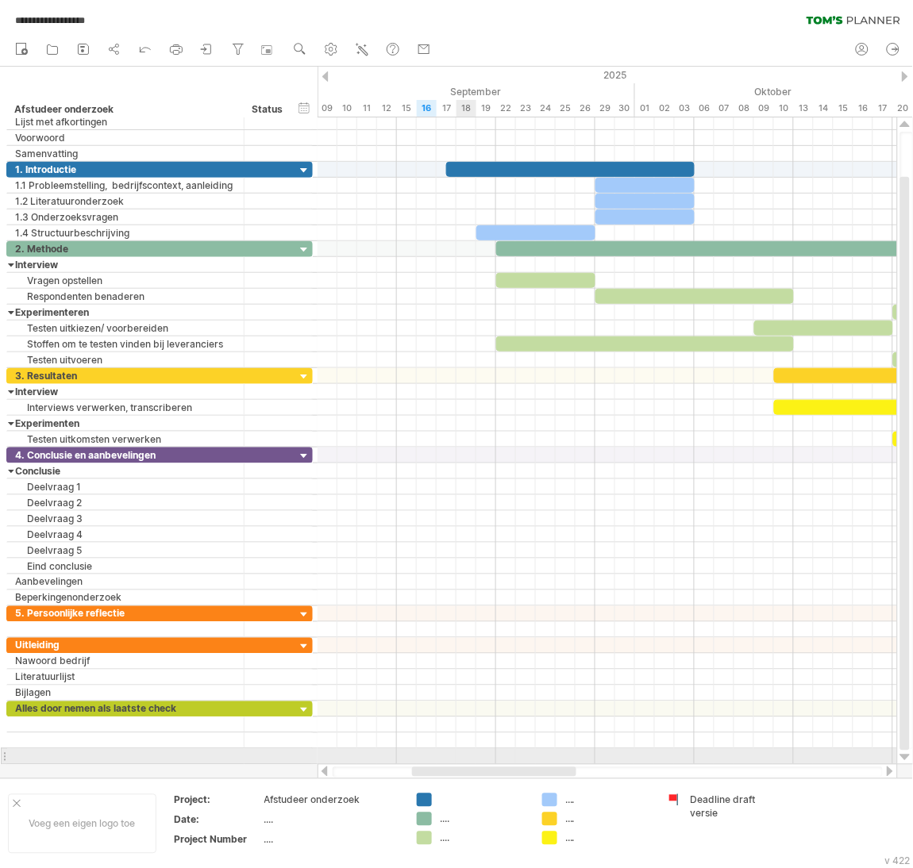
drag, startPoint x: 674, startPoint y: 772, endPoint x: 473, endPoint y: 762, distance: 201.0
click at [473, 762] on div "**********" at bounding box center [456, 434] width 913 height 868
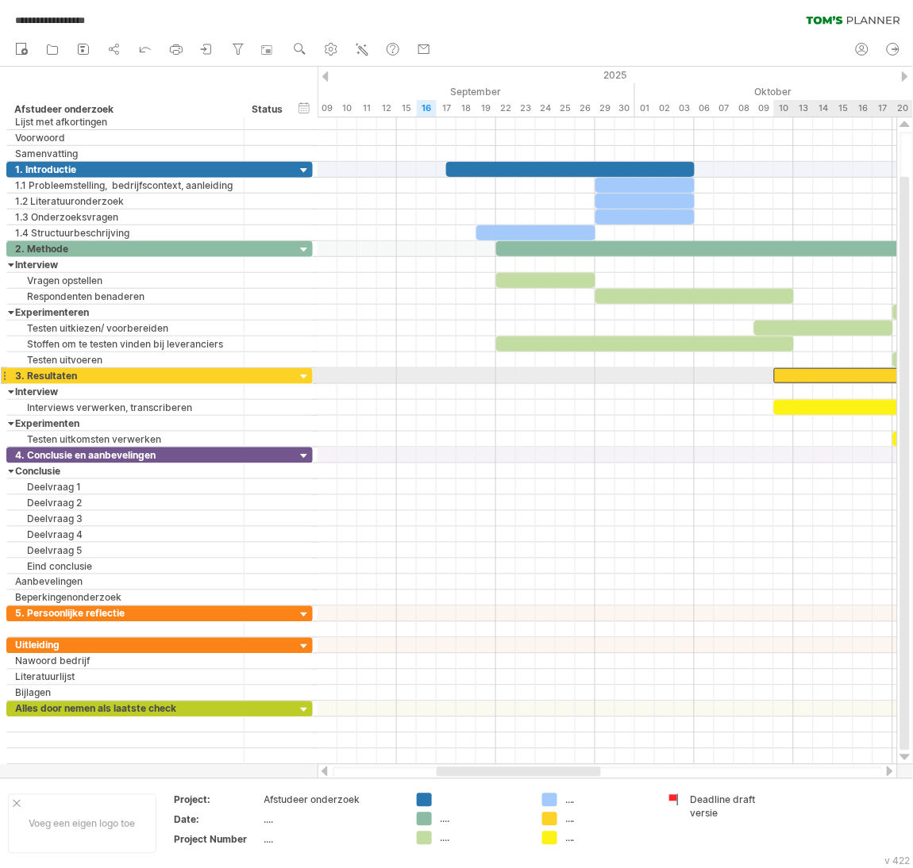
drag, startPoint x: 772, startPoint y: 377, endPoint x: 788, endPoint y: 373, distance: 16.4
click at [788, 373] on div "**********" at bounding box center [606, 441] width 579 height 648
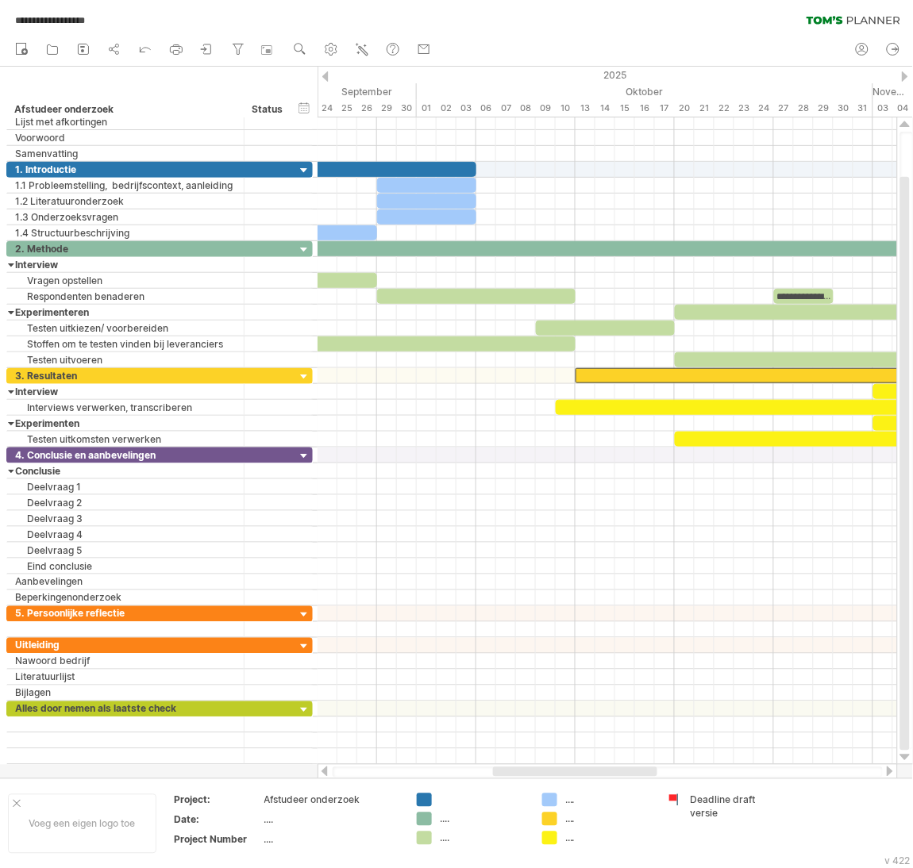
drag, startPoint x: 587, startPoint y: 773, endPoint x: 644, endPoint y: 773, distance: 56.4
click at [644, 773] on div at bounding box center [575, 773] width 164 height 10
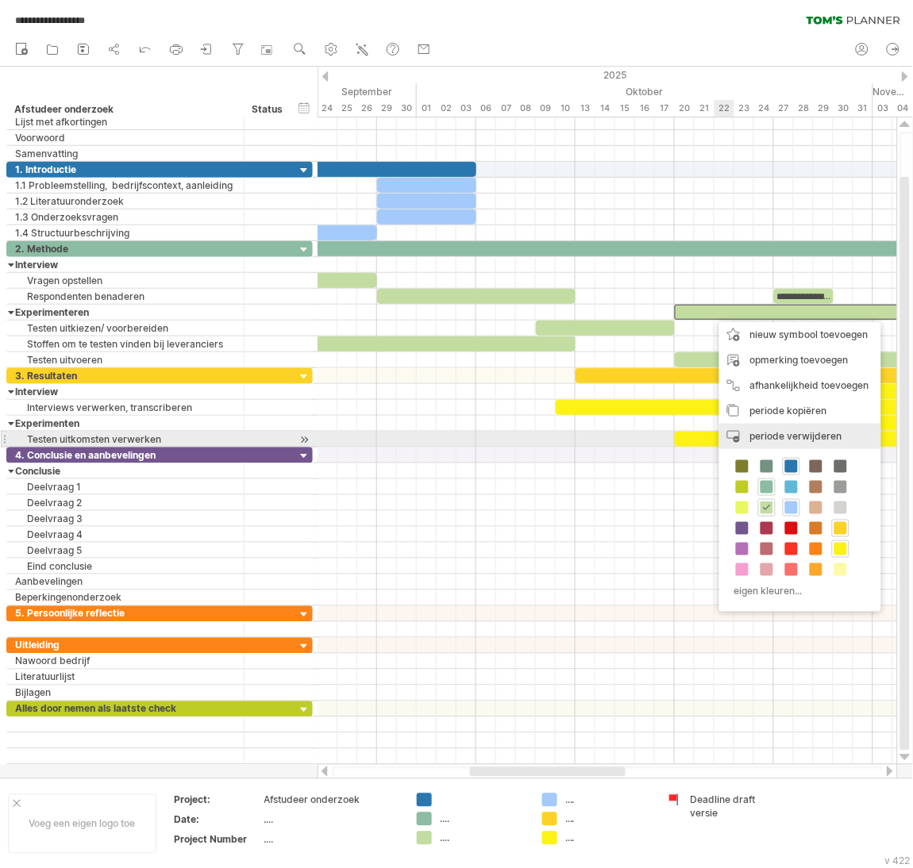
click at [795, 433] on span "periode verwijderen" at bounding box center [796, 436] width 92 height 12
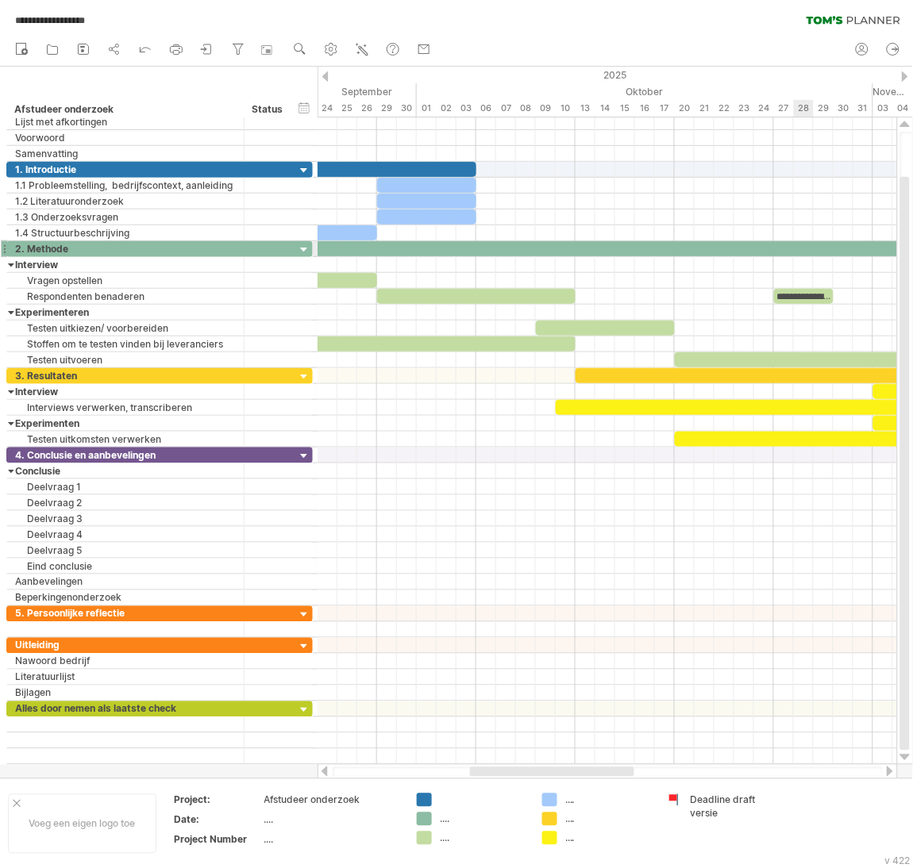
click at [806, 247] on div at bounding box center [774, 248] width 992 height 15
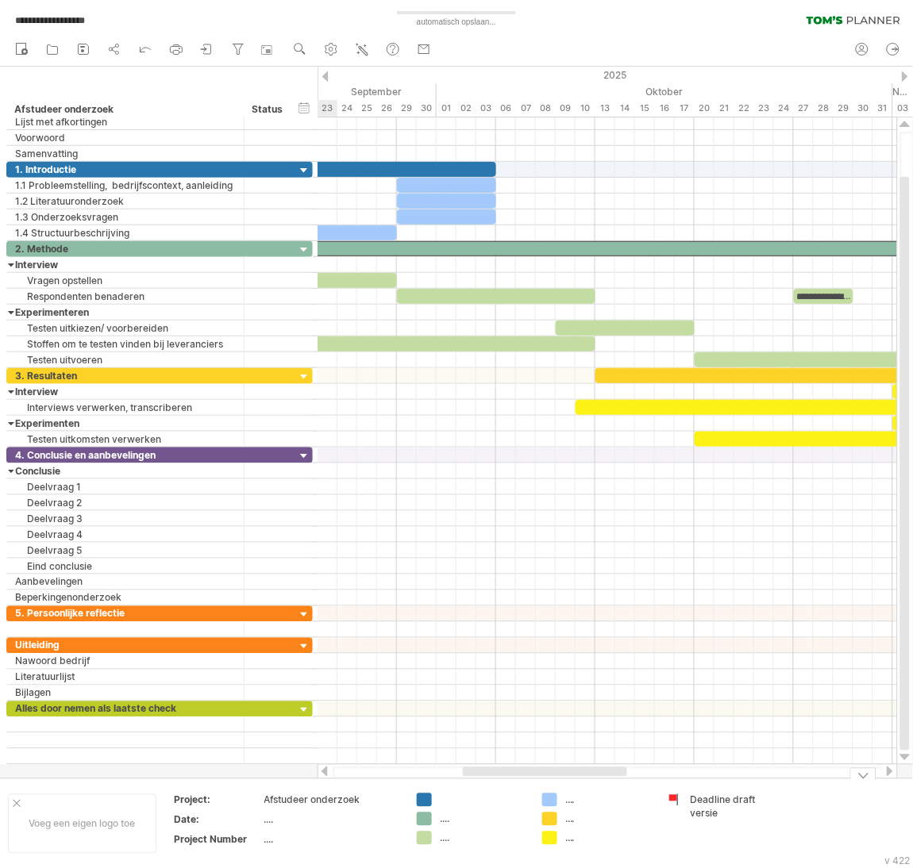
drag, startPoint x: 582, startPoint y: 775, endPoint x: 575, endPoint y: 781, distance: 9.0
click at [575, 781] on div "**********" at bounding box center [456, 434] width 913 height 868
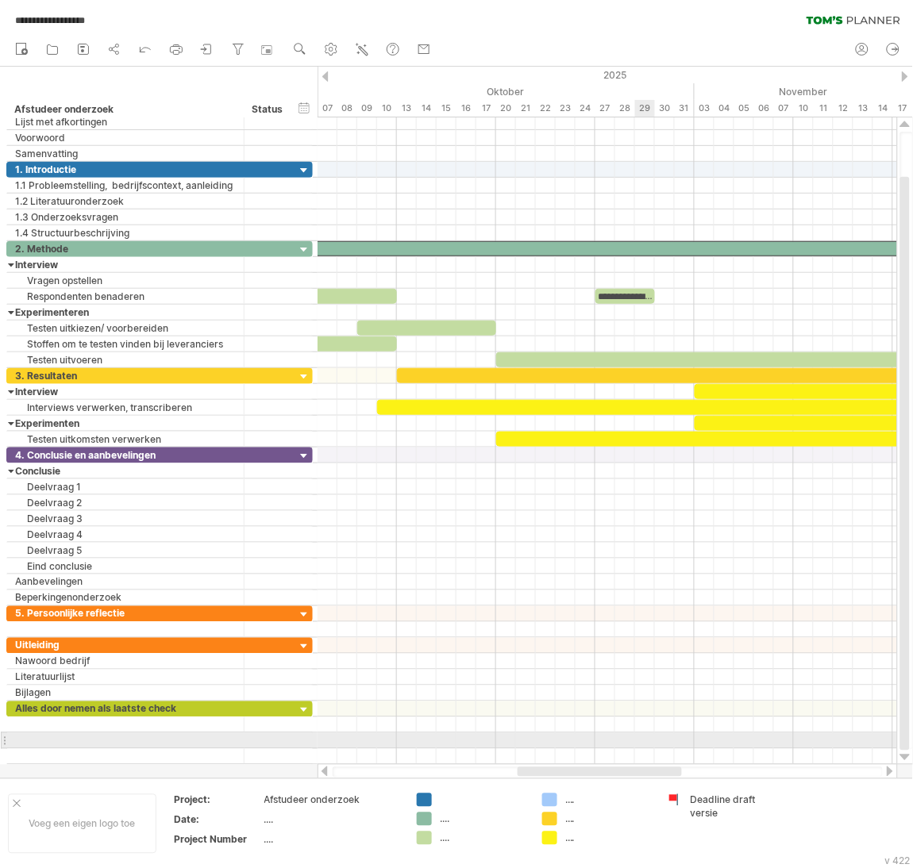
drag, startPoint x: 587, startPoint y: 772, endPoint x: 641, endPoint y: 743, distance: 60.4
click at [641, 743] on div "**********" at bounding box center [456, 434] width 913 height 868
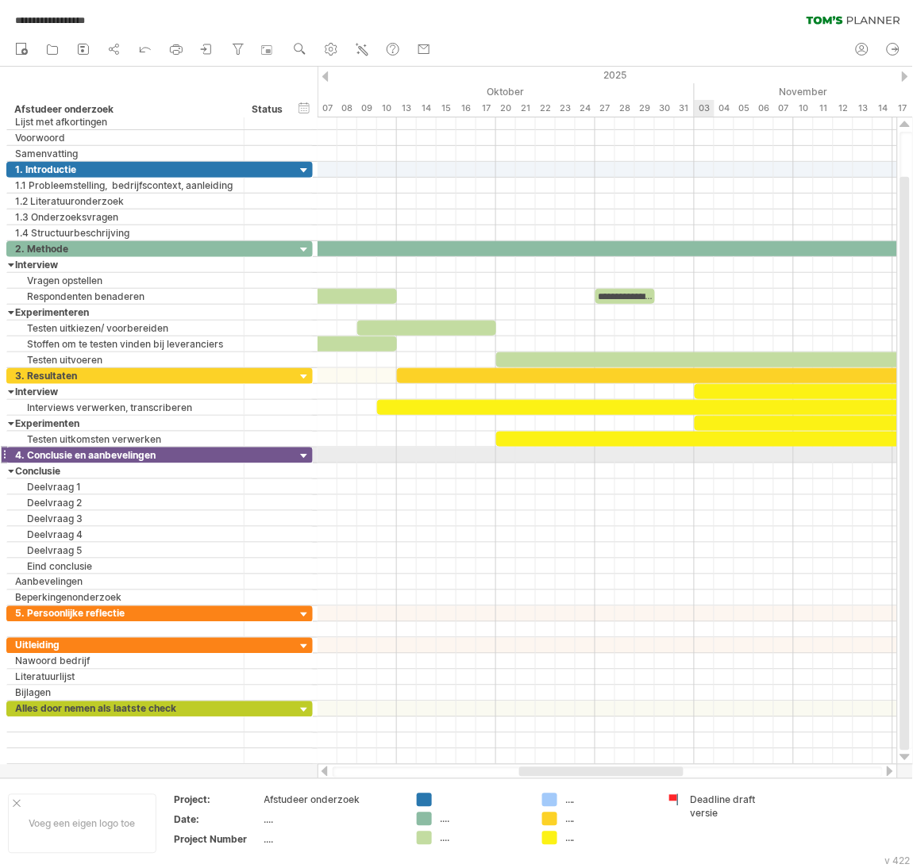
click at [702, 456] on div at bounding box center [606, 456] width 579 height 16
click at [703, 457] on div at bounding box center [606, 456] width 579 height 16
click at [656, 459] on div at bounding box center [606, 456] width 579 height 16
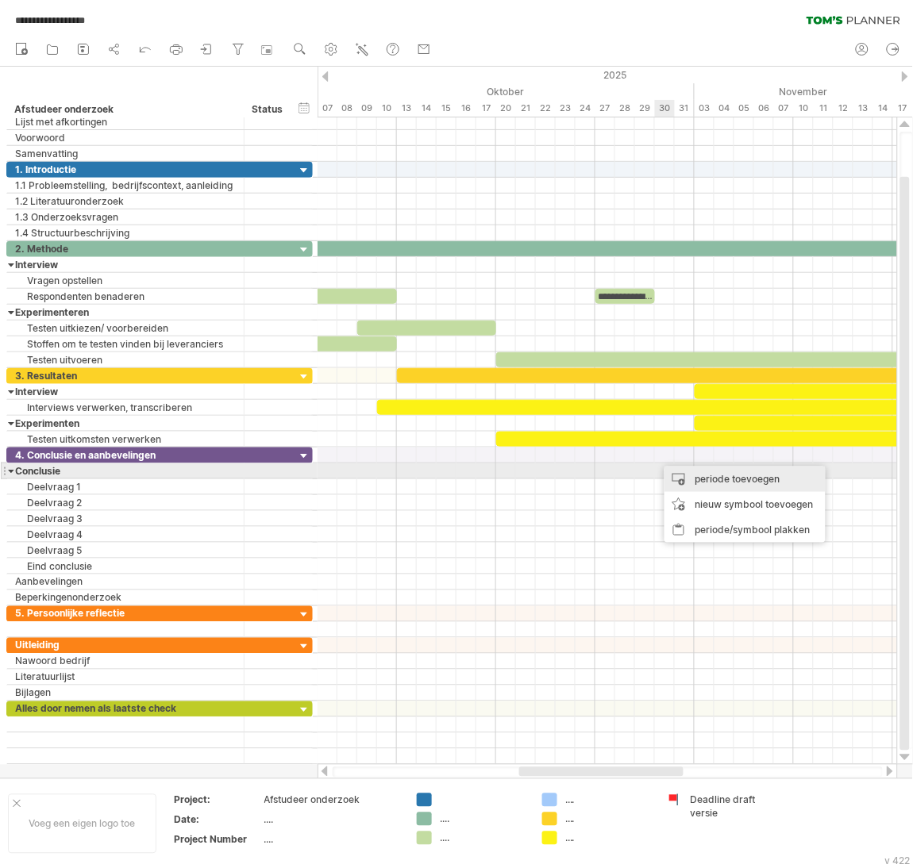
click at [698, 479] on div "periode toevoegen" at bounding box center [744, 479] width 161 height 25
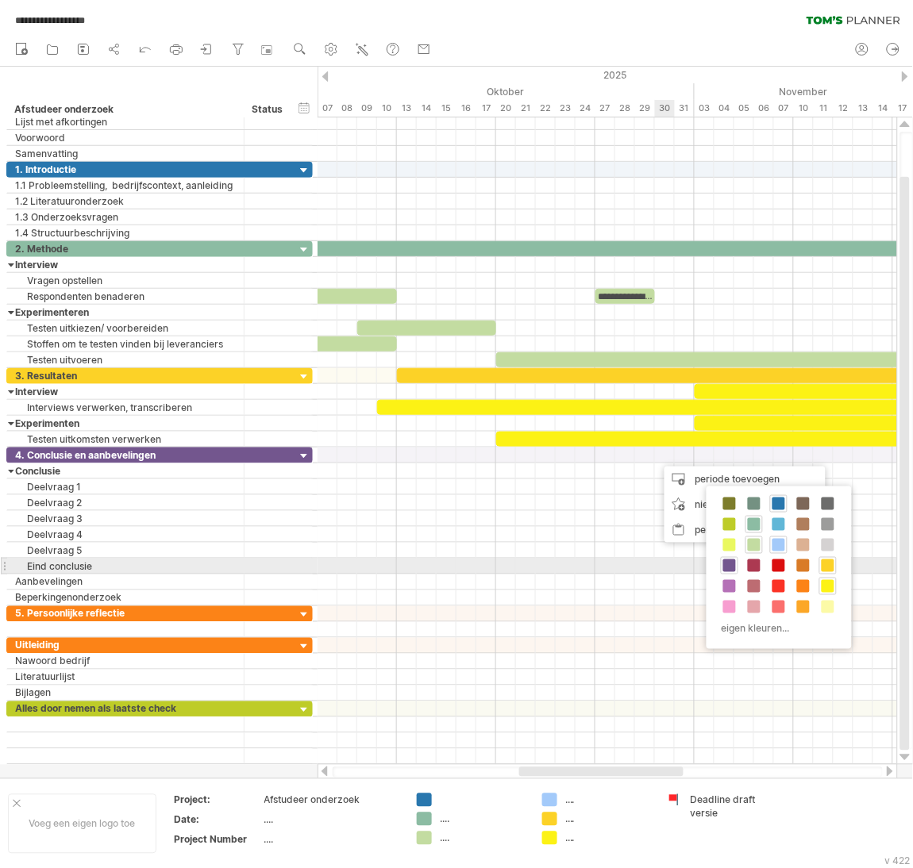
click at [727, 572] on span at bounding box center [729, 566] width 13 height 13
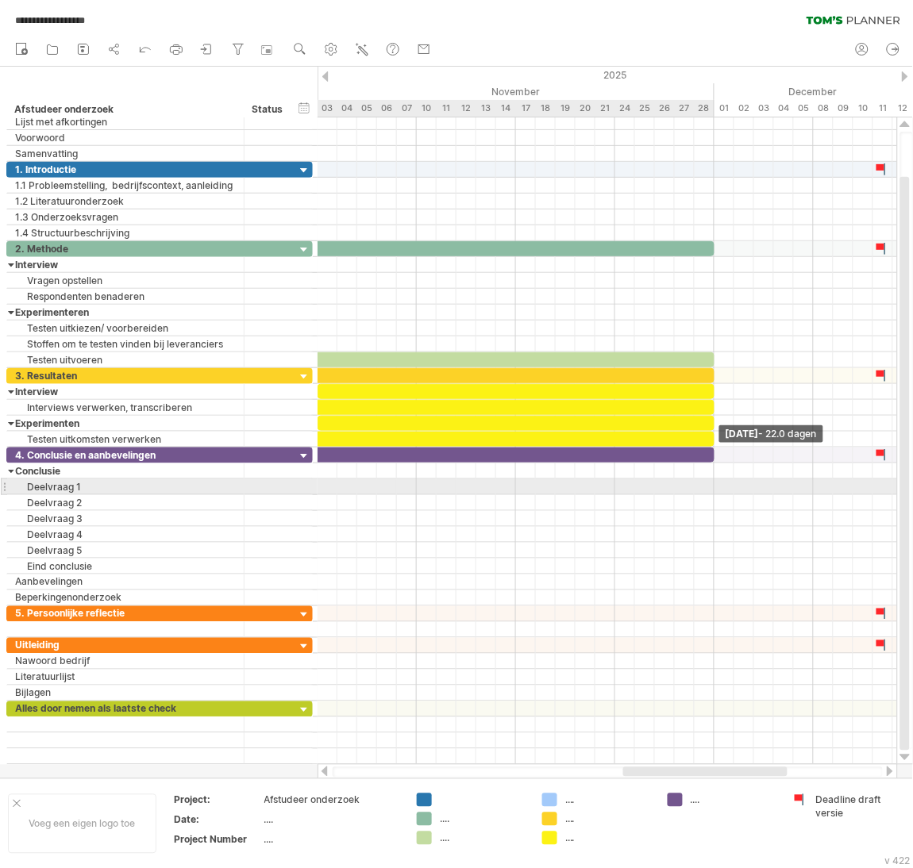
drag, startPoint x: 673, startPoint y: 464, endPoint x: 717, endPoint y: 485, distance: 48.6
click at [717, 485] on div "**********" at bounding box center [606, 441] width 579 height 648
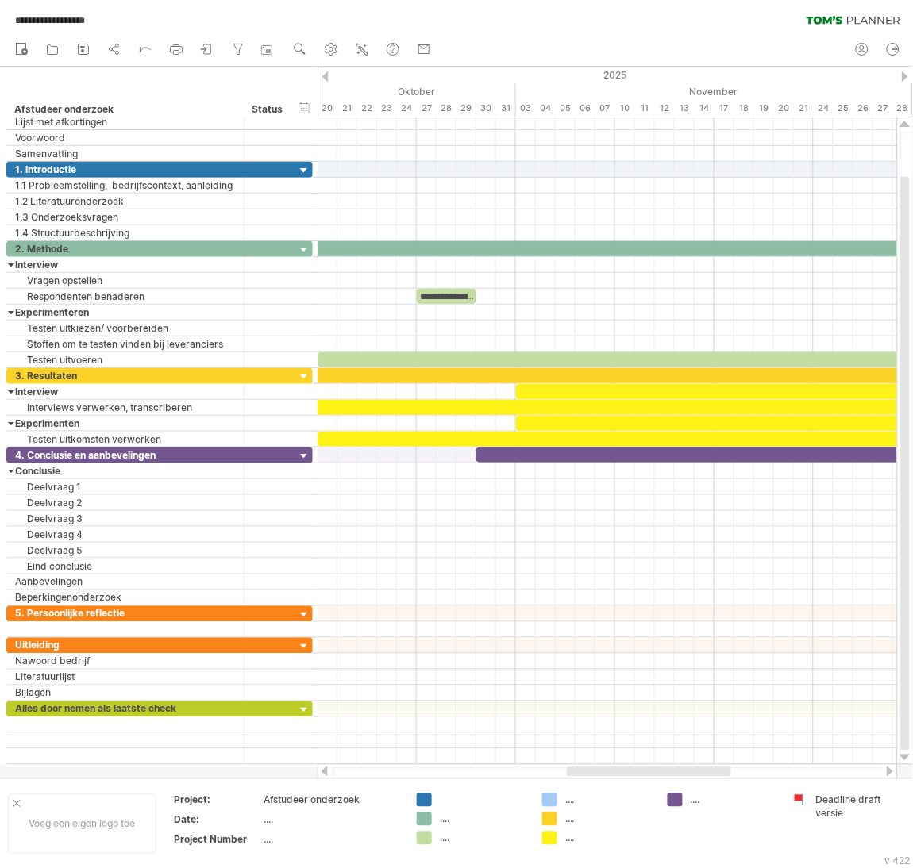
drag, startPoint x: 722, startPoint y: 772, endPoint x: 666, endPoint y: 769, distance: 56.4
click at [666, 769] on div at bounding box center [649, 773] width 164 height 10
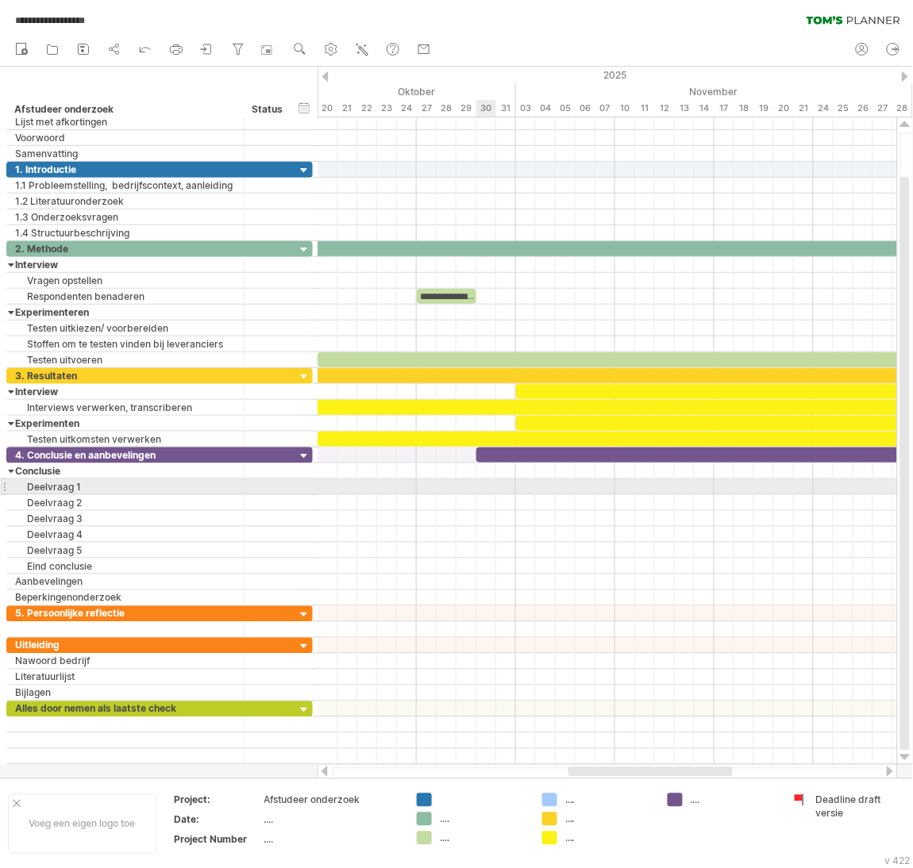
click at [482, 491] on div at bounding box center [606, 487] width 579 height 16
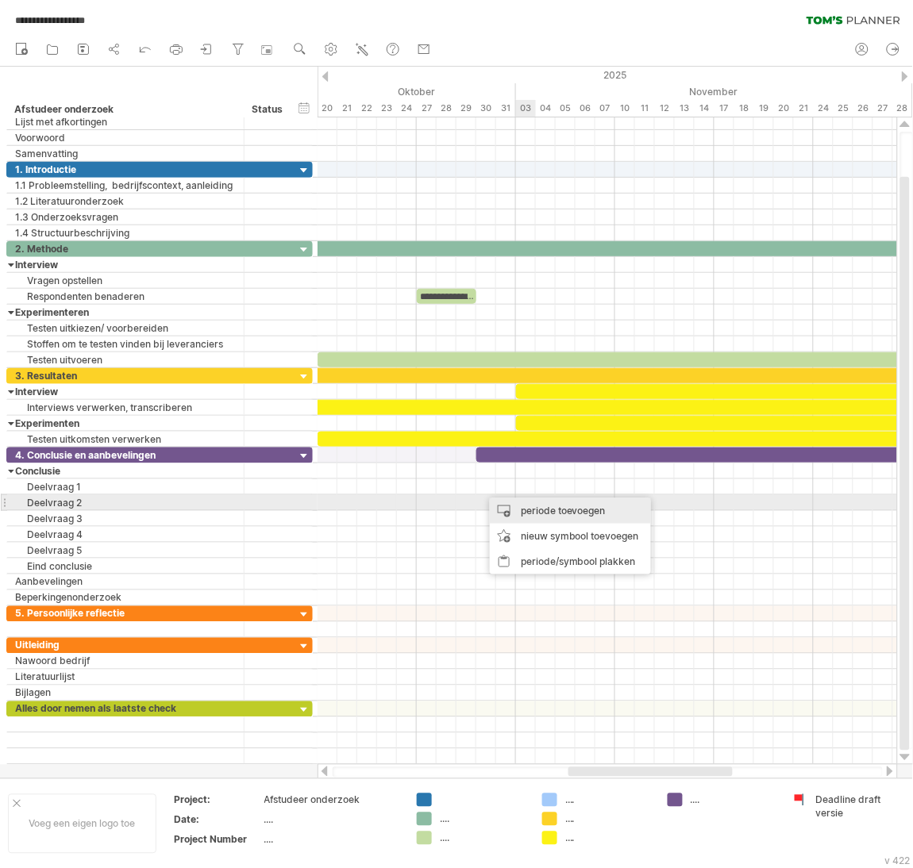
click at [541, 510] on div "periode toevoegen" at bounding box center [570, 510] width 161 height 25
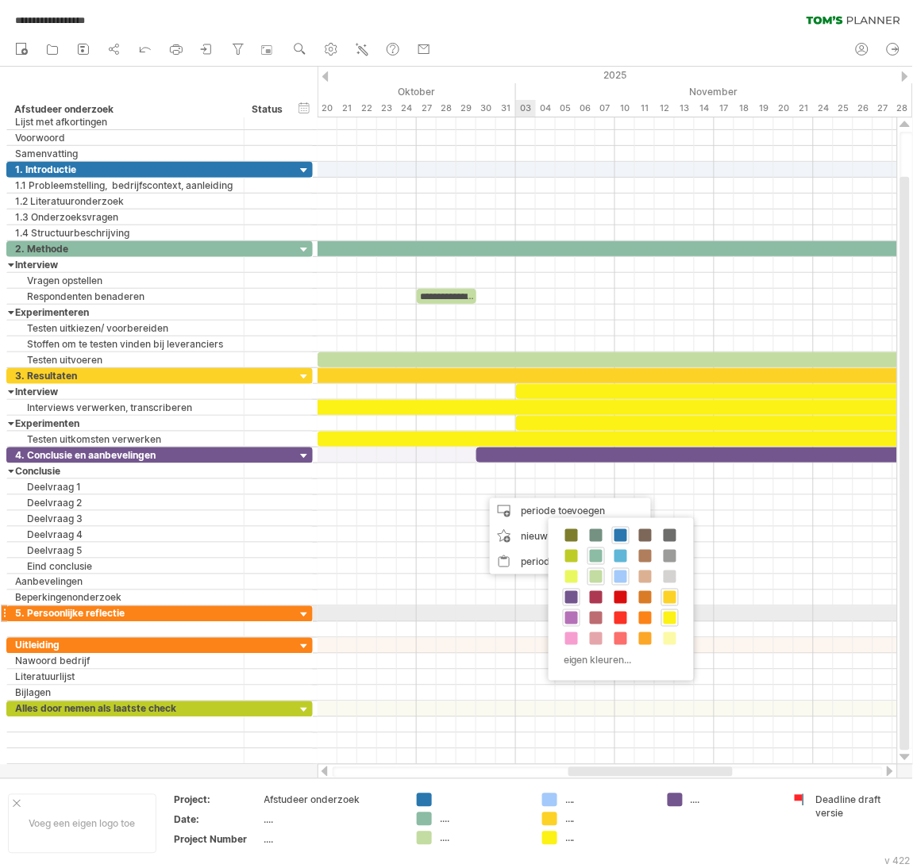
click at [575, 614] on span at bounding box center [571, 618] width 13 height 13
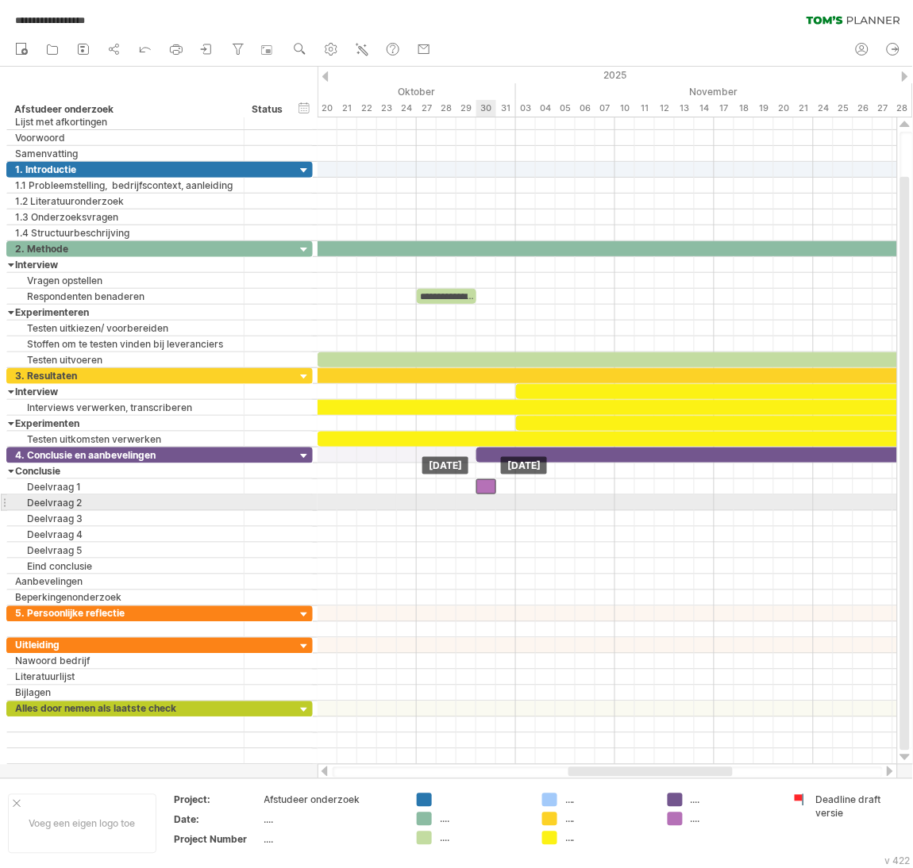
drag, startPoint x: 498, startPoint y: 491, endPoint x: 491, endPoint y: 497, distance: 8.4
click at [491, 494] on div at bounding box center [486, 486] width 20 height 15
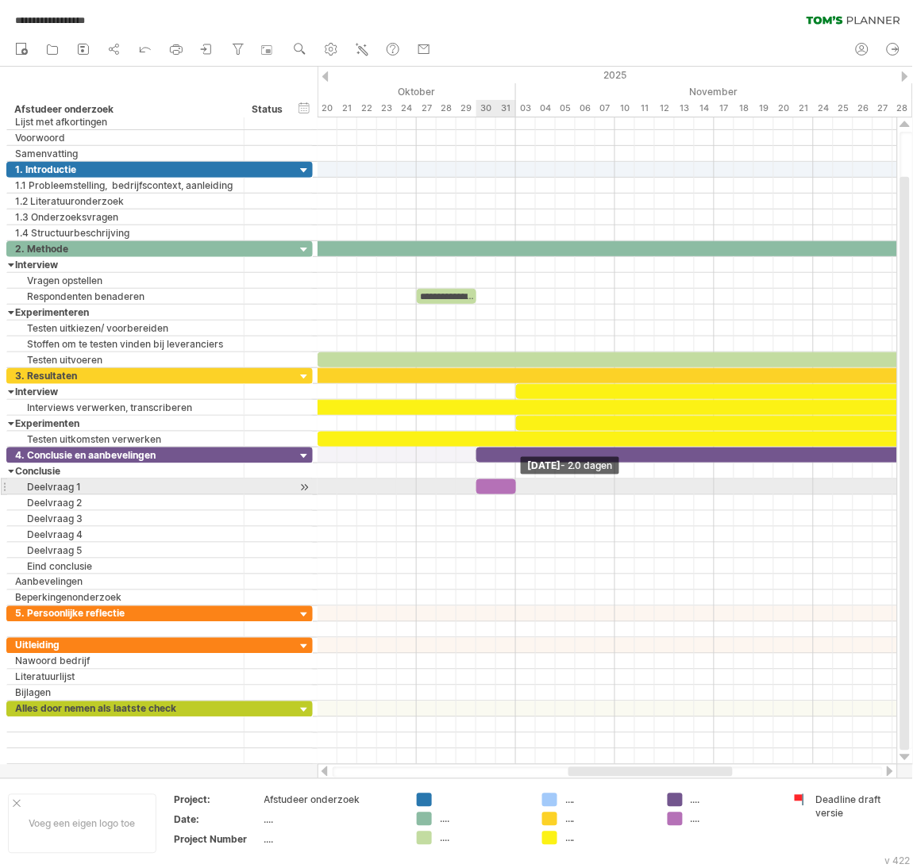
drag, startPoint x: 494, startPoint y: 491, endPoint x: 513, endPoint y: 490, distance: 18.3
click at [513, 490] on span at bounding box center [516, 486] width 6 height 15
click at [503, 490] on div at bounding box center [496, 486] width 40 height 15
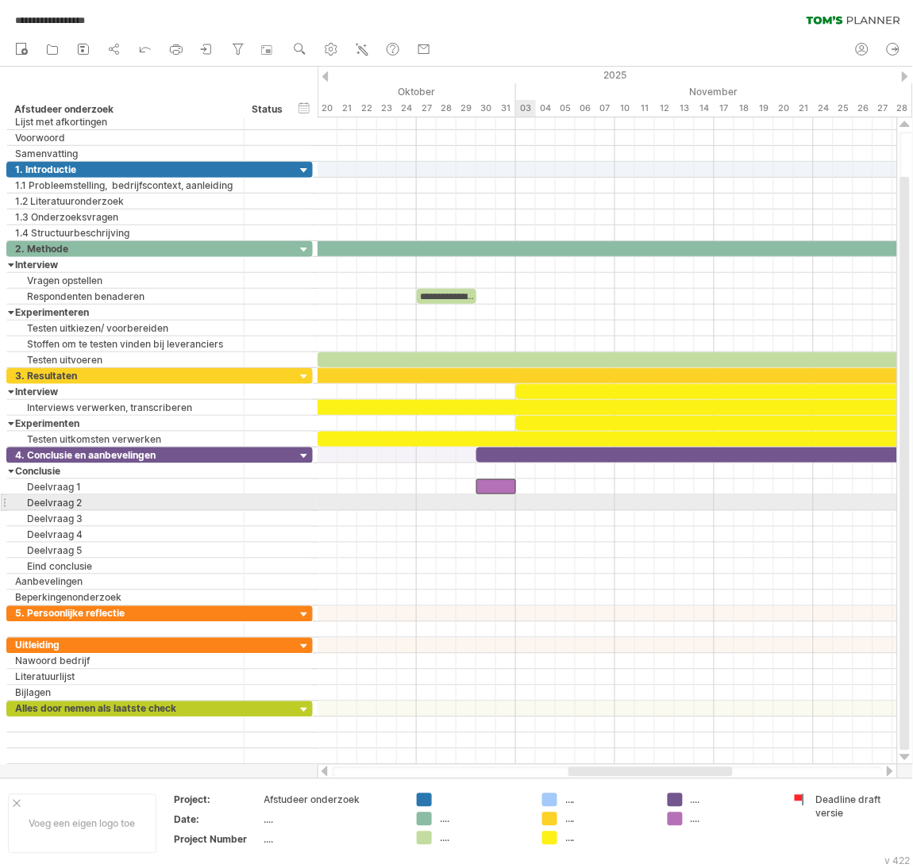
click at [527, 507] on div at bounding box center [606, 503] width 579 height 16
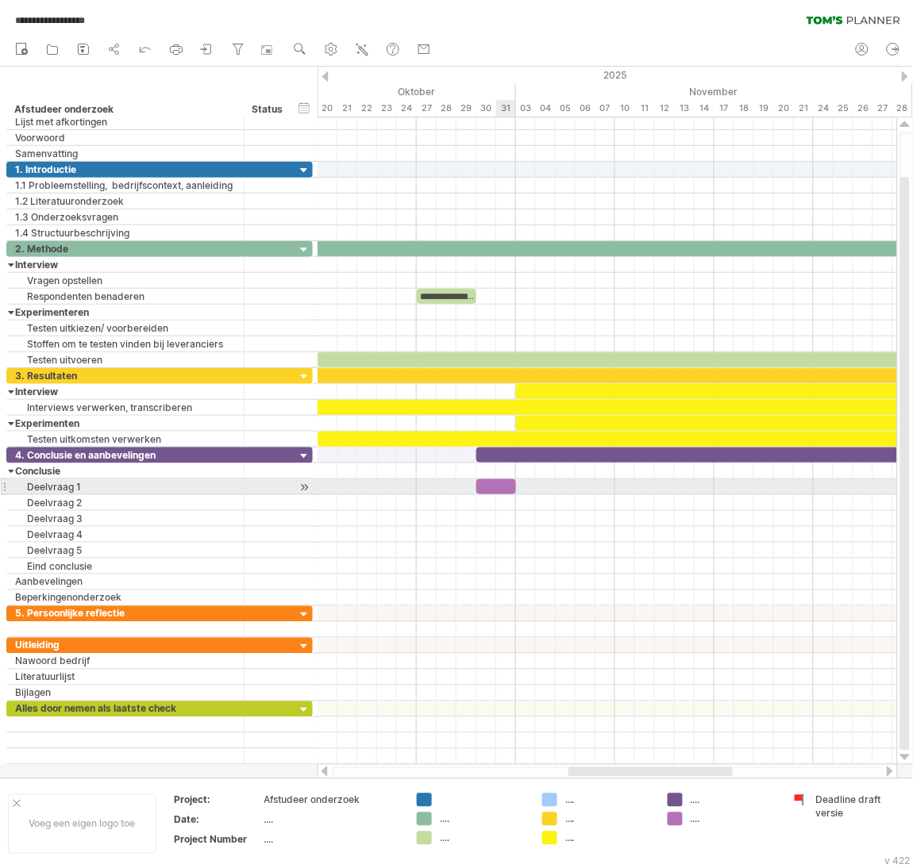
click at [494, 488] on div at bounding box center [496, 486] width 40 height 15
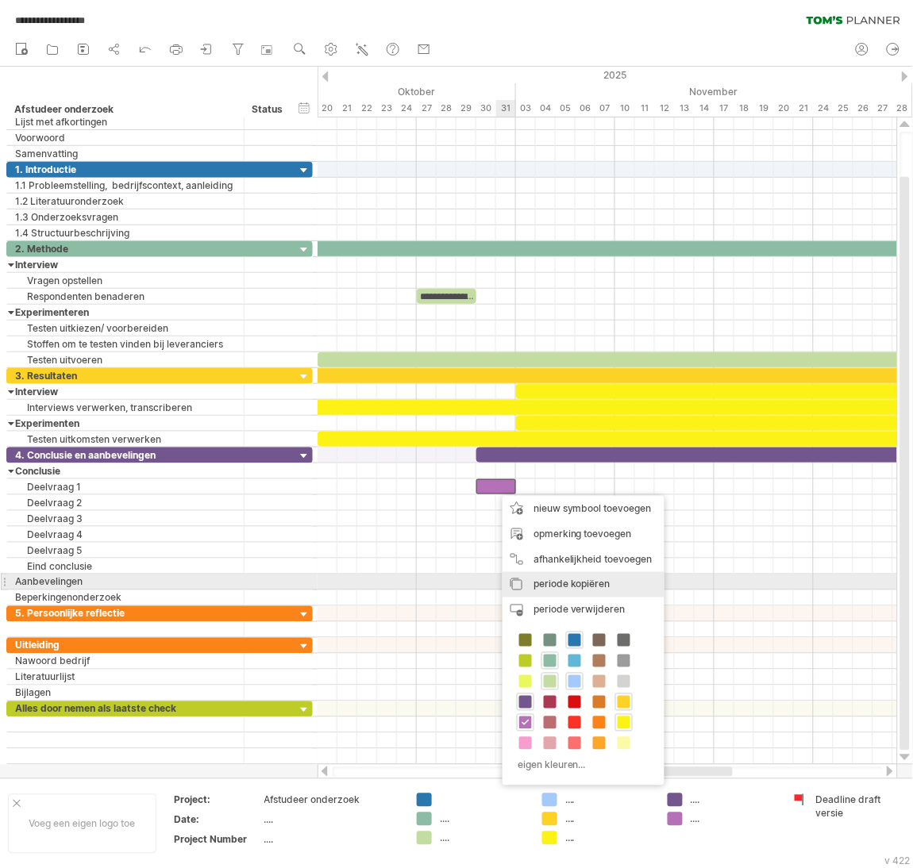
click at [547, 587] on span "periode kopiëren" at bounding box center [571, 585] width 77 height 12
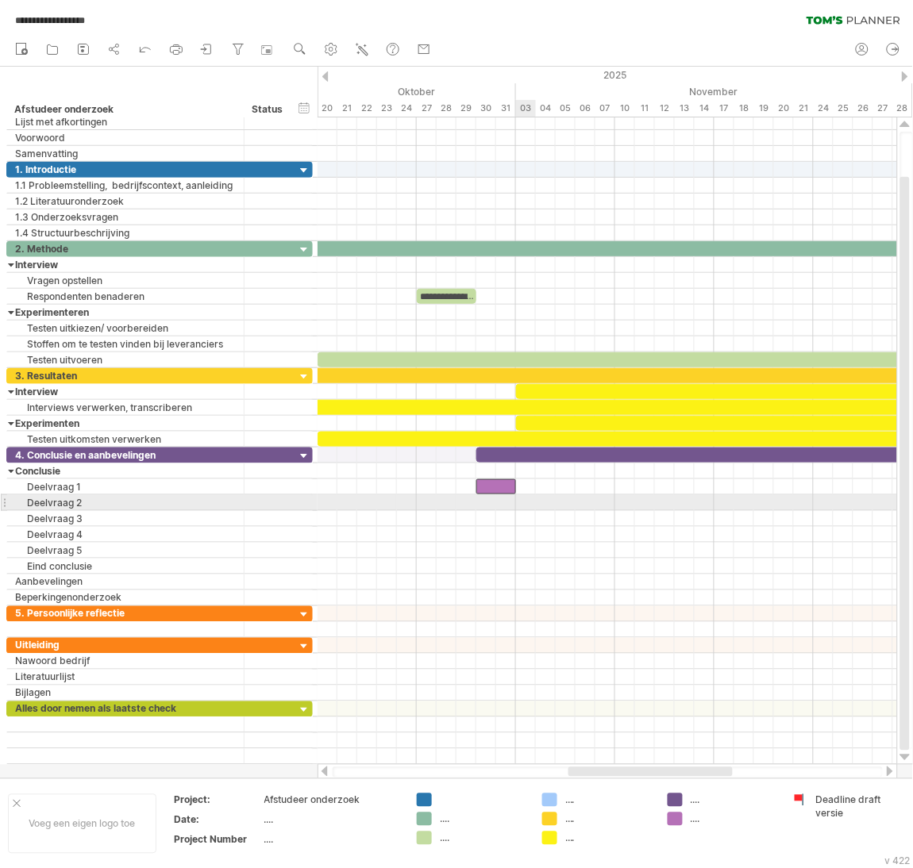
click at [527, 510] on div at bounding box center [606, 503] width 579 height 16
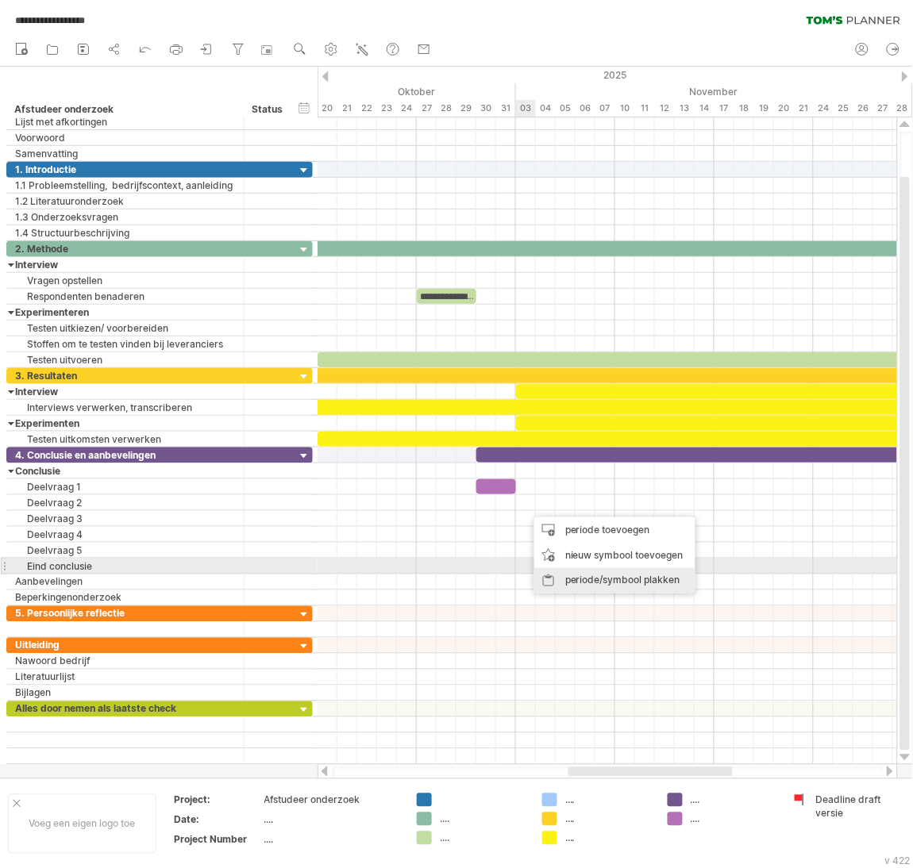
click at [564, 573] on div "periode/symbool plakken" at bounding box center [614, 580] width 161 height 25
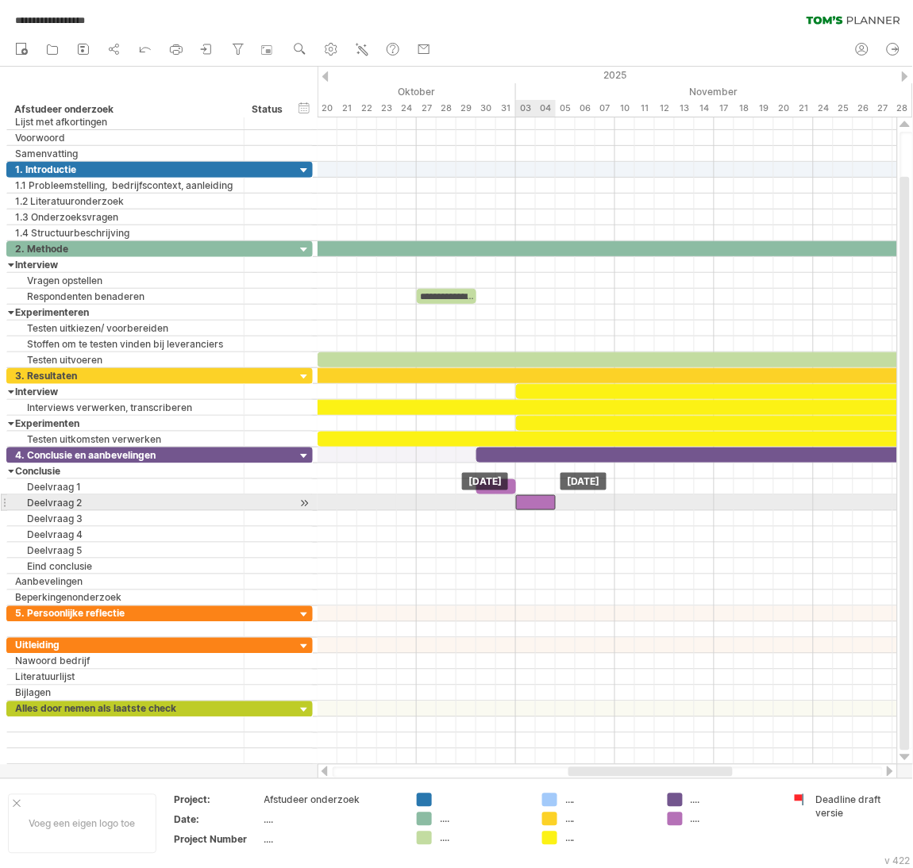
drag, startPoint x: 541, startPoint y: 506, endPoint x: 529, endPoint y: 511, distance: 12.1
click at [529, 510] on div at bounding box center [536, 502] width 40 height 15
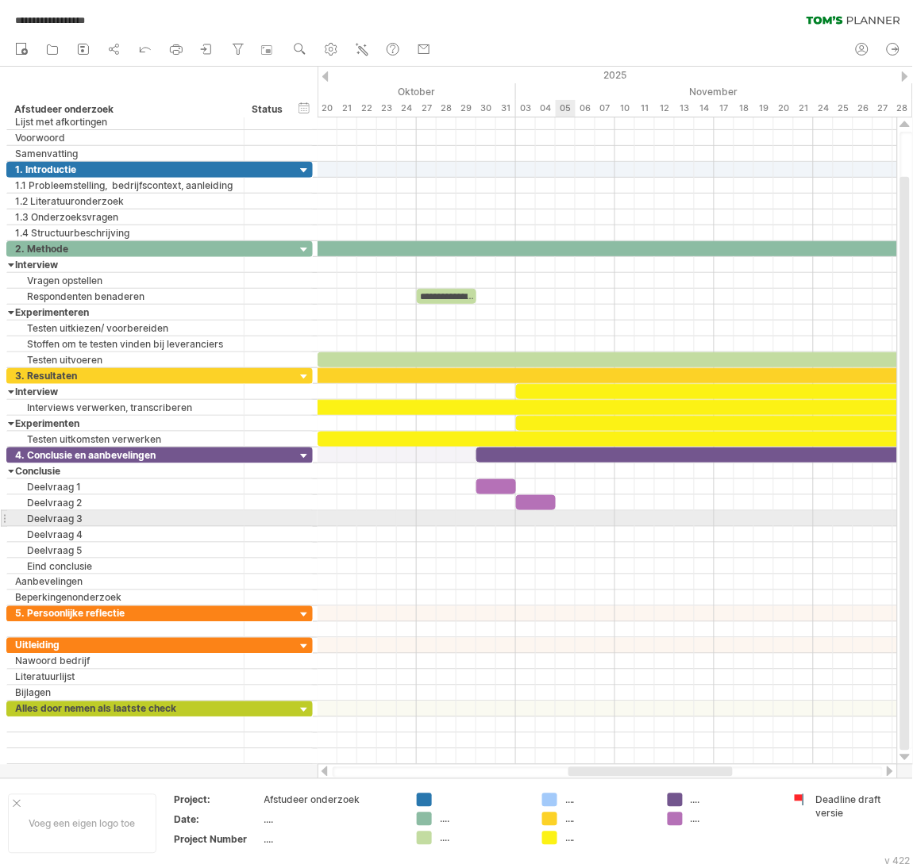
click at [569, 520] on div at bounding box center [606, 519] width 579 height 16
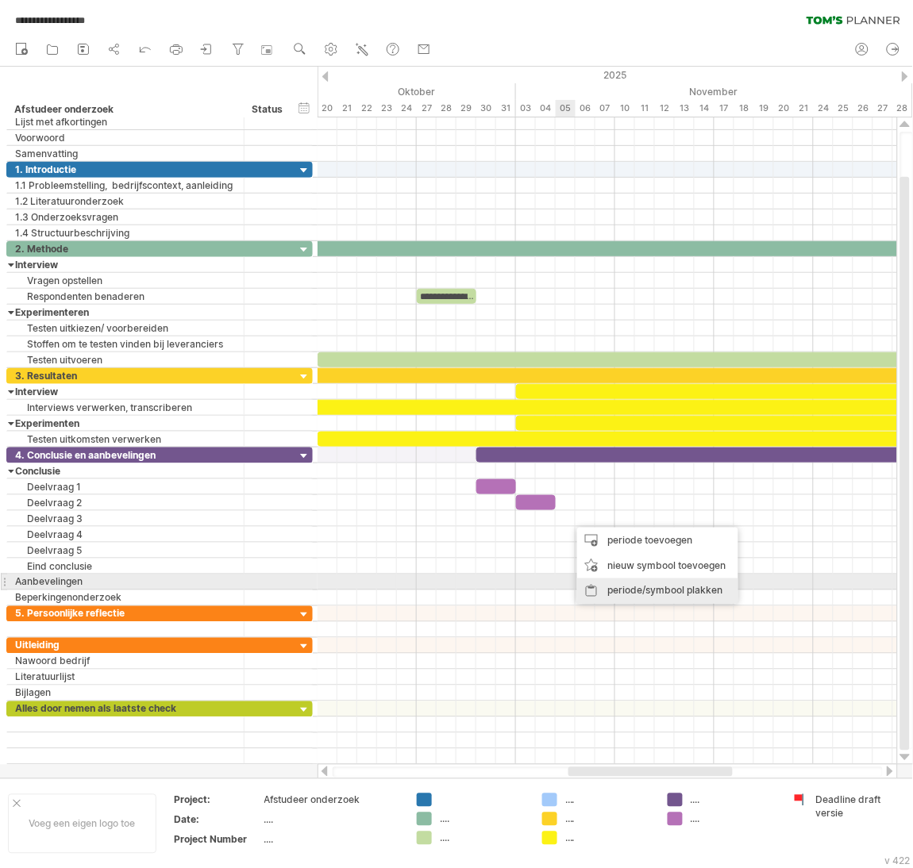
click at [613, 583] on div "periode/symbool plakken" at bounding box center [657, 591] width 161 height 25
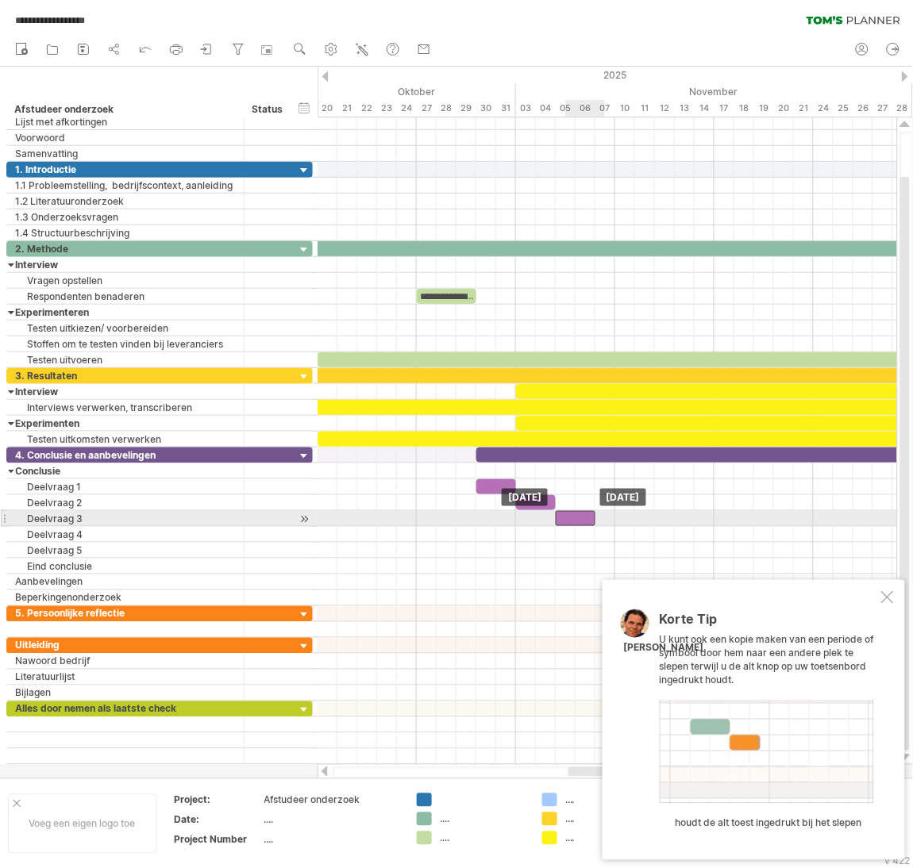
click at [573, 524] on div at bounding box center [576, 518] width 40 height 15
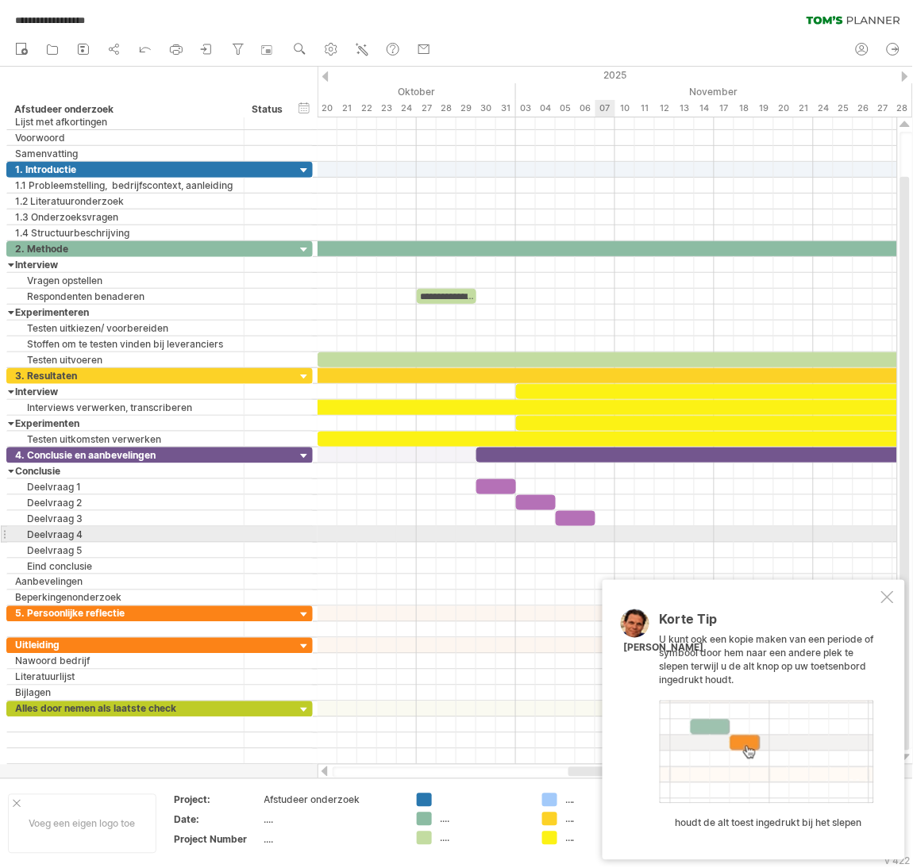
click at [599, 539] on div at bounding box center [606, 535] width 579 height 16
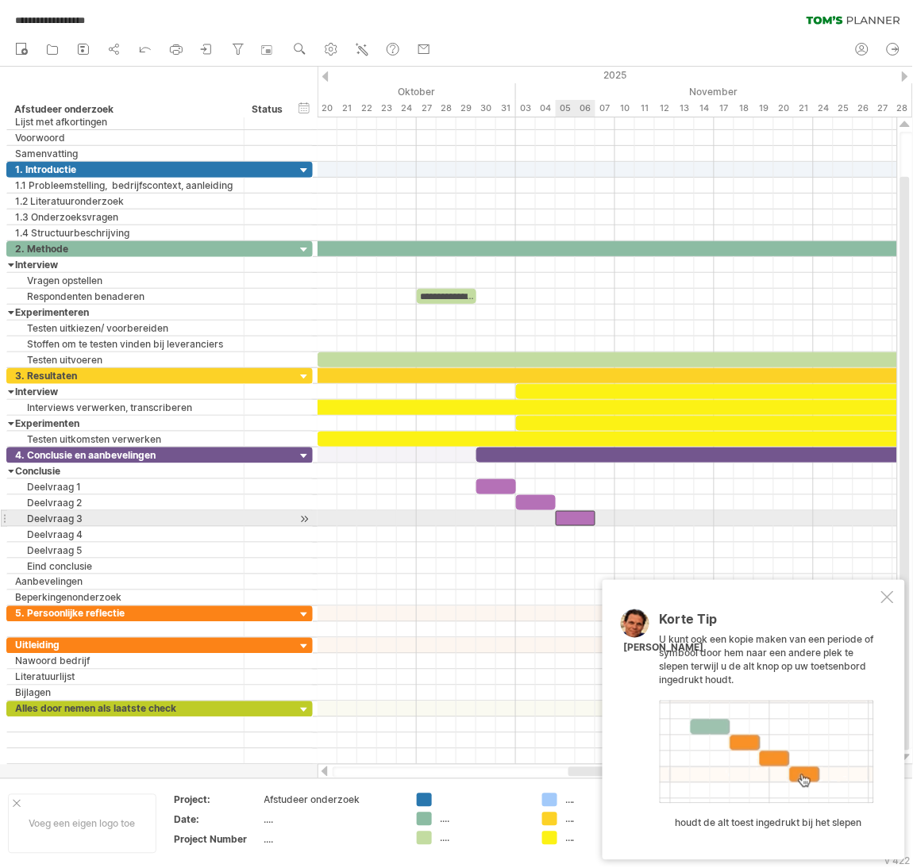
click at [583, 526] on div at bounding box center [576, 518] width 40 height 15
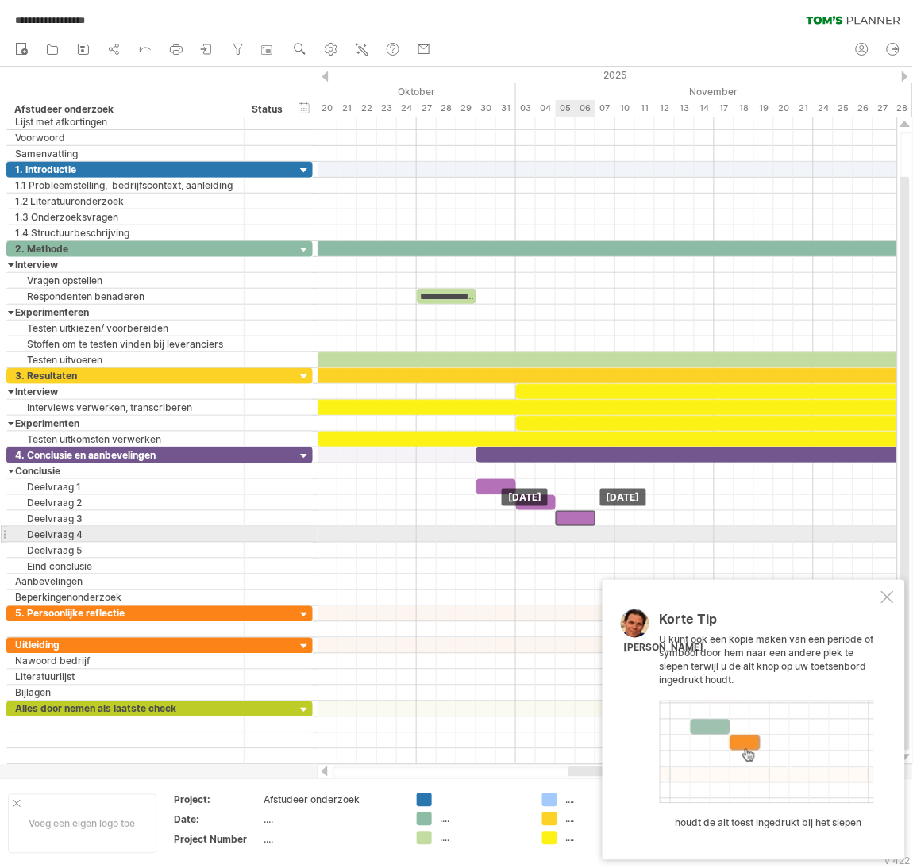
click at [580, 526] on div at bounding box center [576, 518] width 40 height 15
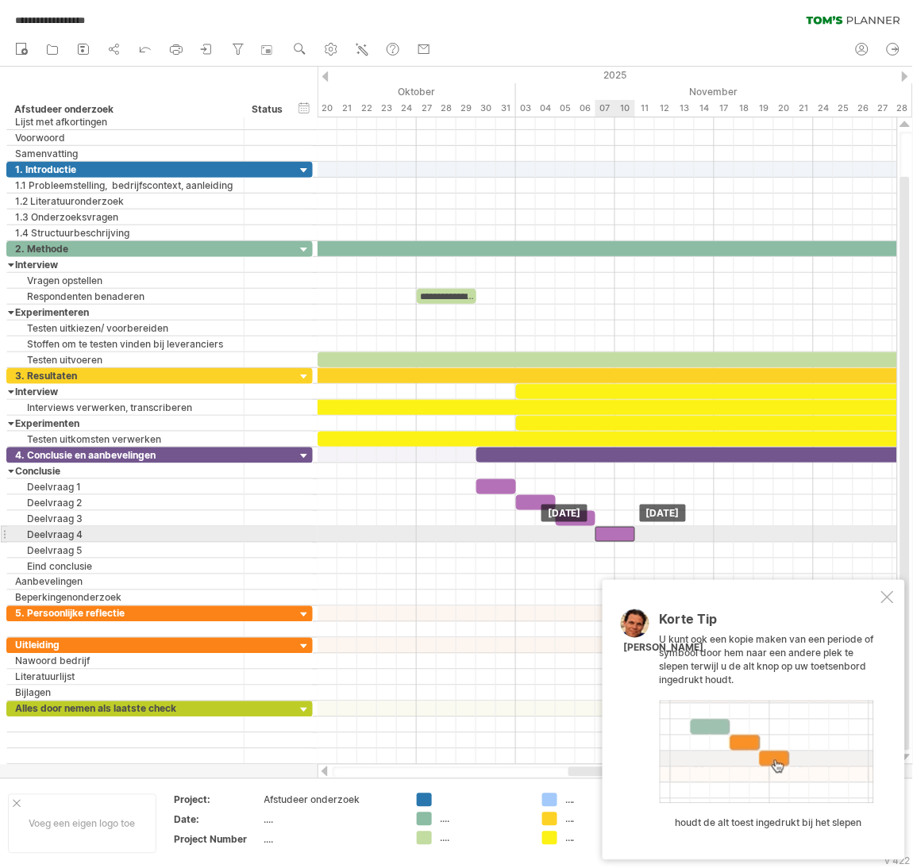
drag, startPoint x: 582, startPoint y: 528, endPoint x: 620, endPoint y: 537, distance: 39.3
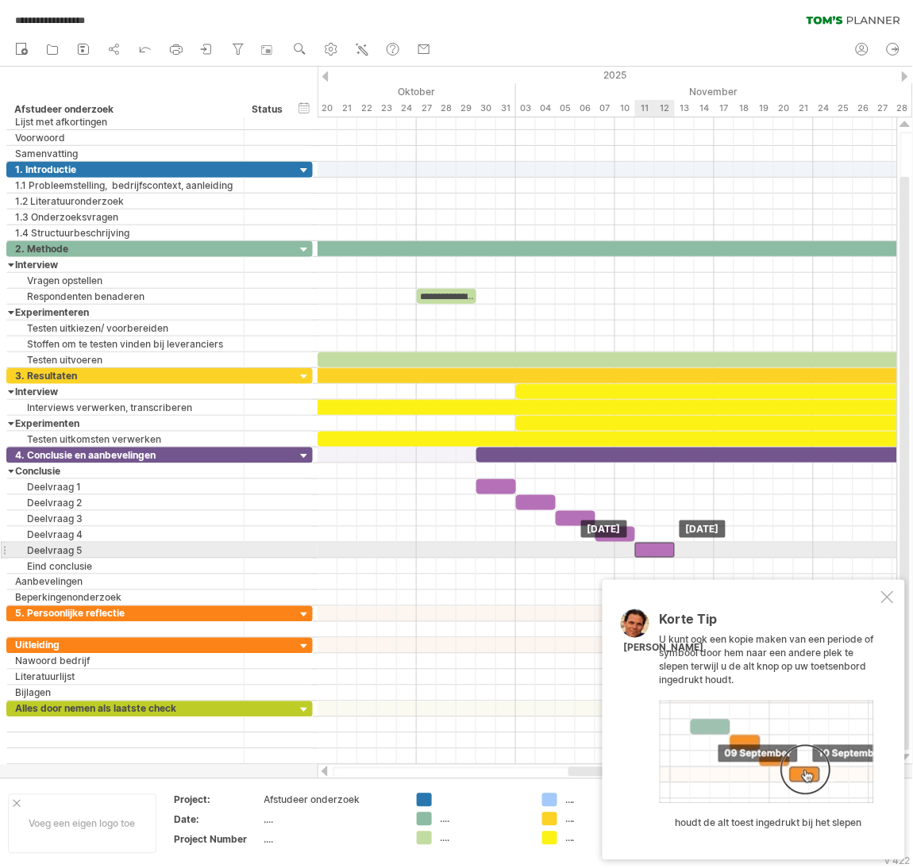
drag, startPoint x: 623, startPoint y: 536, endPoint x: 659, endPoint y: 548, distance: 37.7
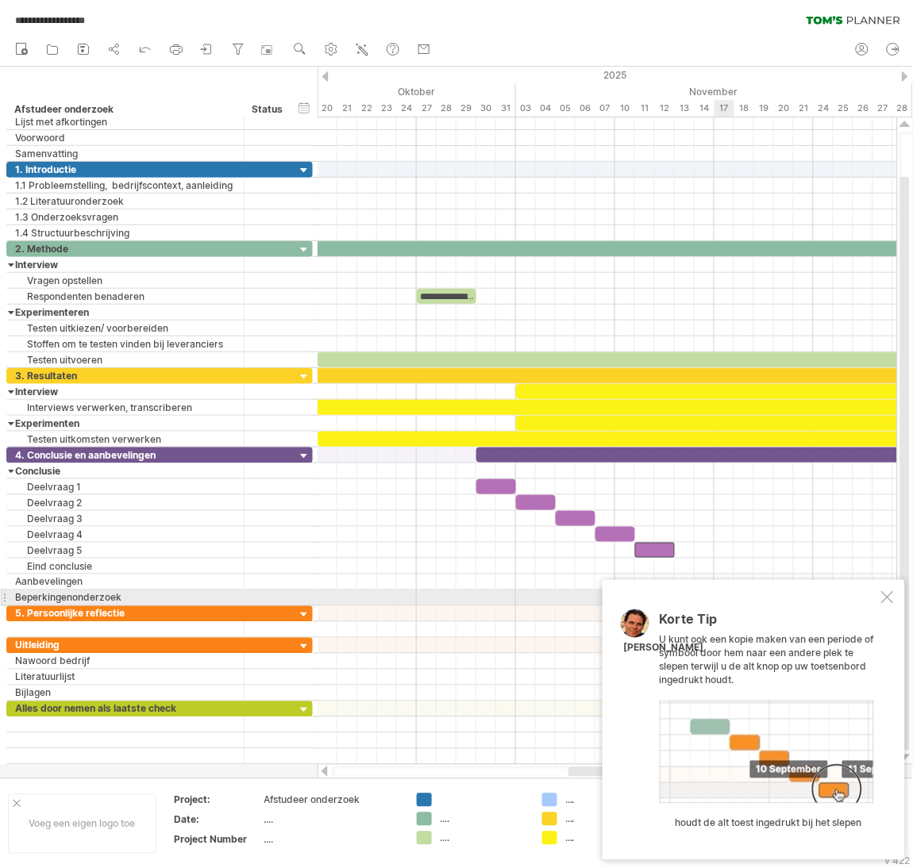
click at [889, 595] on div at bounding box center [887, 597] width 13 height 13
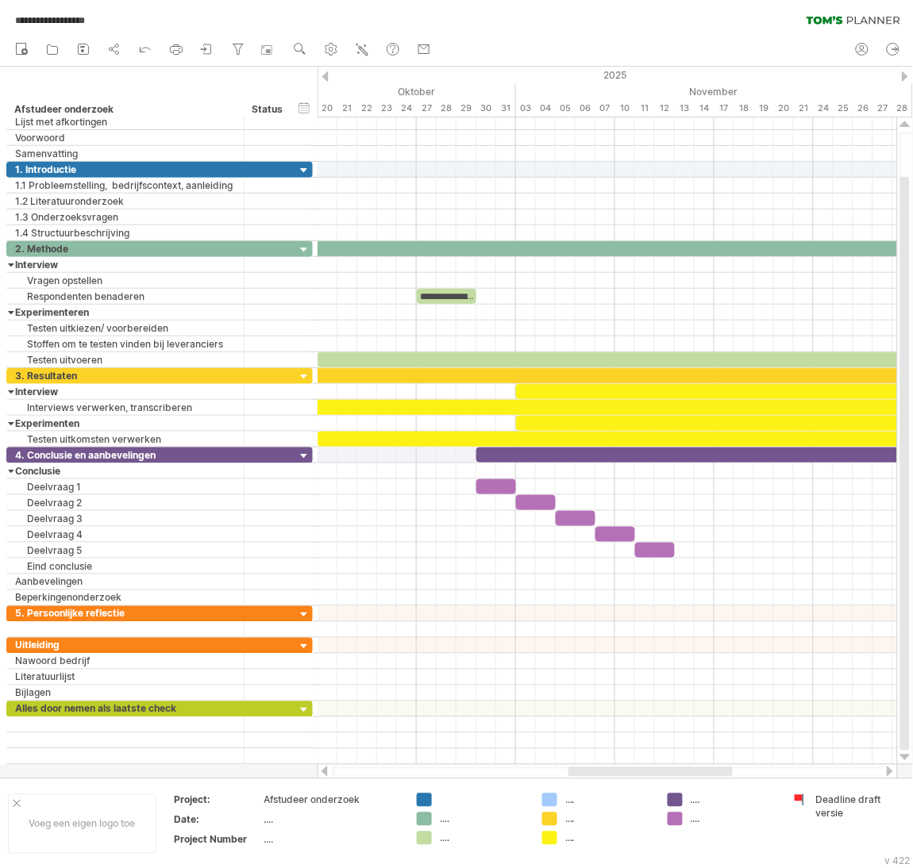
click at [718, 776] on div at bounding box center [608, 773] width 550 height 10
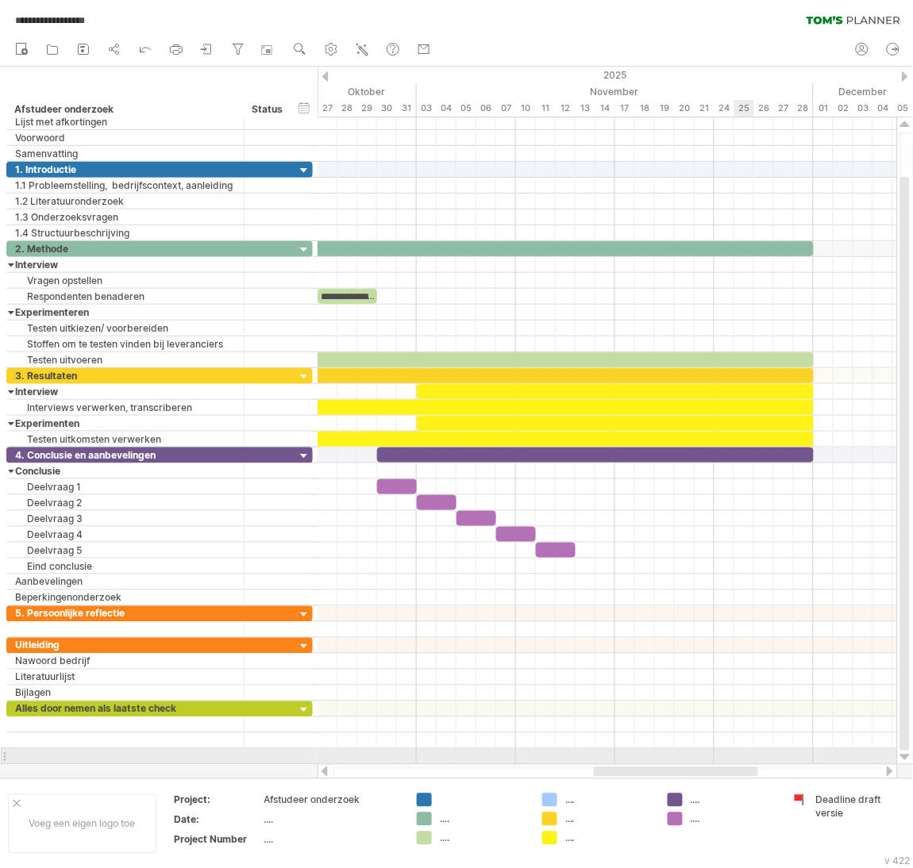
drag, startPoint x: 715, startPoint y: 772, endPoint x: 742, endPoint y: 760, distance: 29.8
click at [742, 760] on div "**********" at bounding box center [456, 434] width 913 height 868
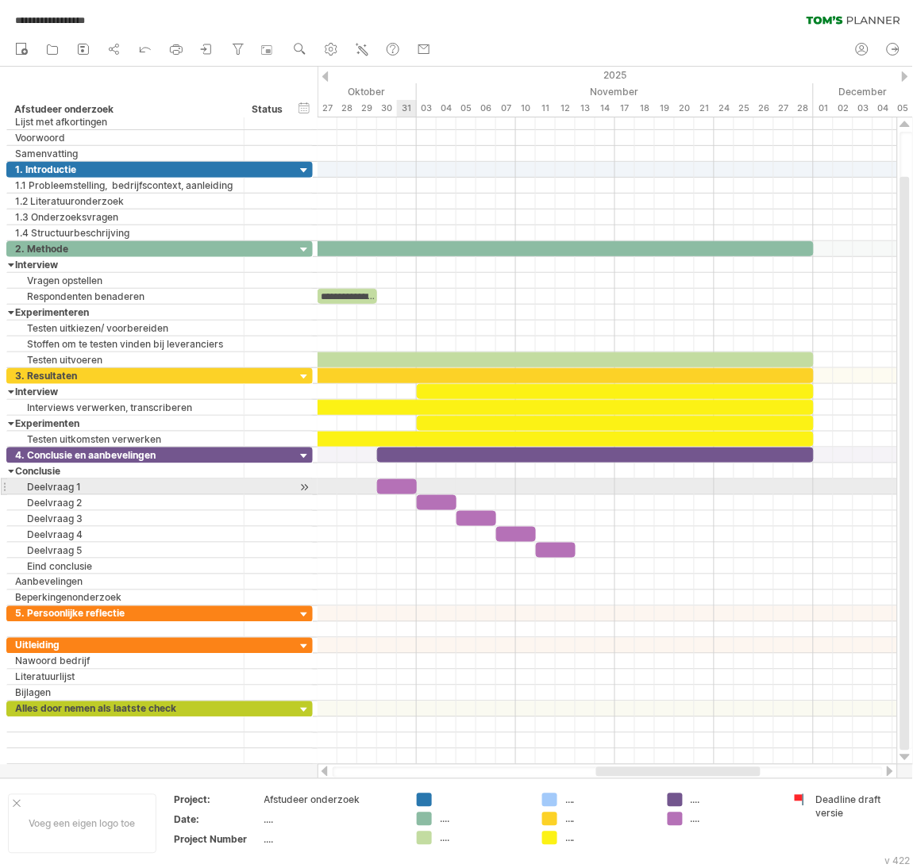
click at [406, 493] on div at bounding box center [397, 486] width 40 height 15
drag, startPoint x: 416, startPoint y: 487, endPoint x: 431, endPoint y: 486, distance: 15.2
click at [431, 486] on div at bounding box center [407, 486] width 60 height 15
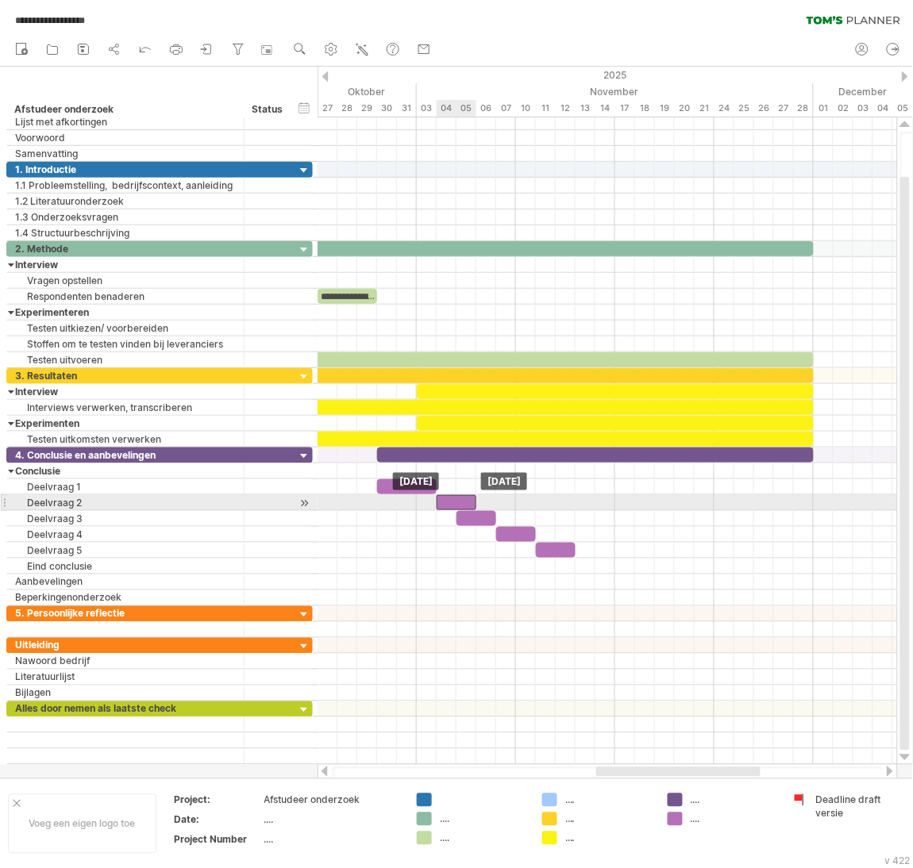
drag, startPoint x: 441, startPoint y: 506, endPoint x: 458, endPoint y: 504, distance: 17.6
click at [458, 504] on div at bounding box center [457, 502] width 40 height 15
drag, startPoint x: 473, startPoint y: 501, endPoint x: 490, endPoint y: 497, distance: 17.1
click at [490, 497] on div "**********" at bounding box center [606, 441] width 579 height 648
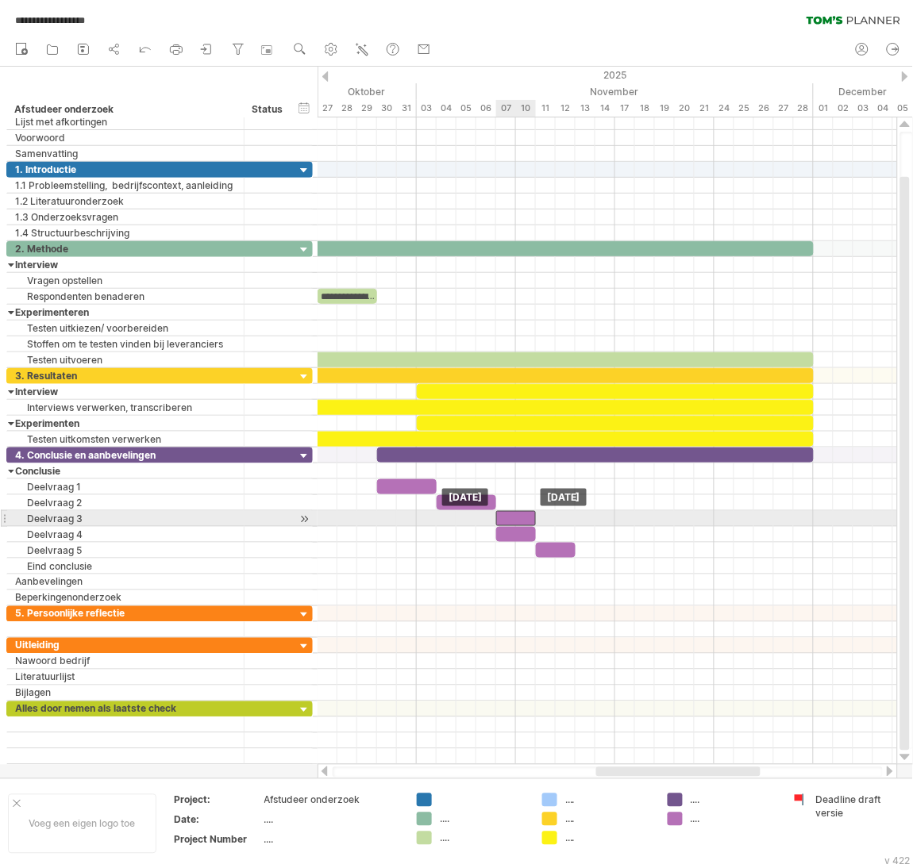
drag, startPoint x: 483, startPoint y: 519, endPoint x: 521, endPoint y: 517, distance: 39.0
click at [521, 517] on div at bounding box center [516, 518] width 40 height 15
click at [539, 516] on span at bounding box center [536, 518] width 6 height 15
drag, startPoint x: 542, startPoint y: 516, endPoint x: 550, endPoint y: 519, distance: 8.5
click at [550, 519] on div at bounding box center [526, 518] width 60 height 15
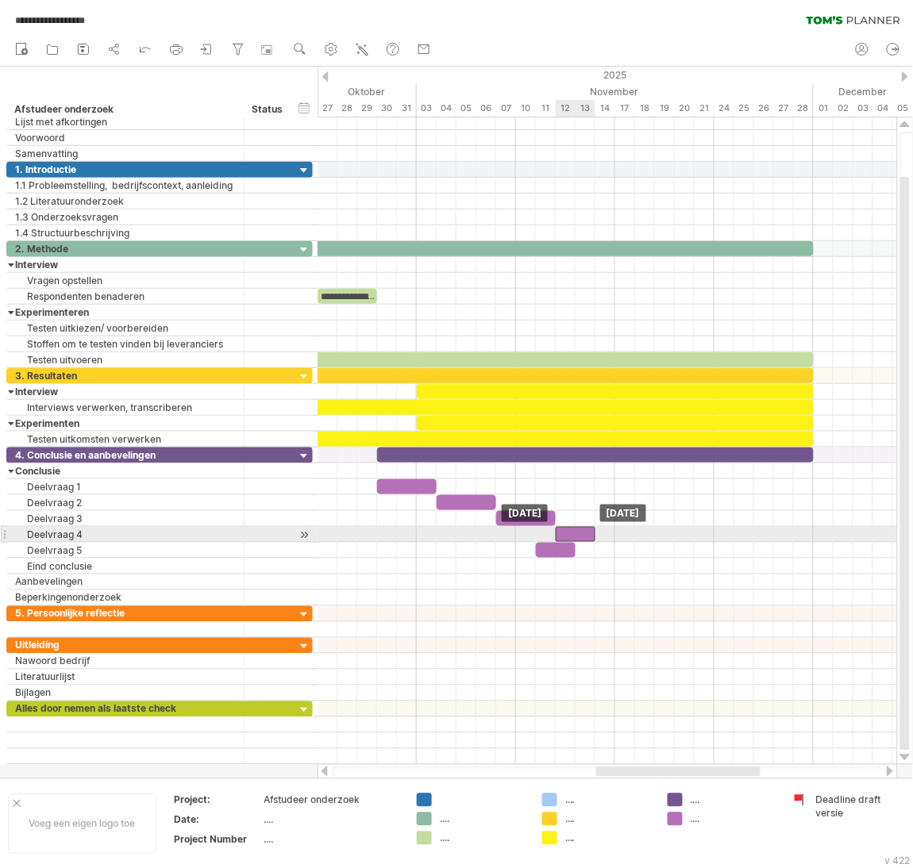
drag, startPoint x: 522, startPoint y: 533, endPoint x: 582, endPoint y: 533, distance: 59.5
click at [582, 533] on div at bounding box center [576, 534] width 40 height 15
drag, startPoint x: 595, startPoint y: 534, endPoint x: 618, endPoint y: 534, distance: 23.0
click at [618, 534] on span at bounding box center [615, 534] width 6 height 15
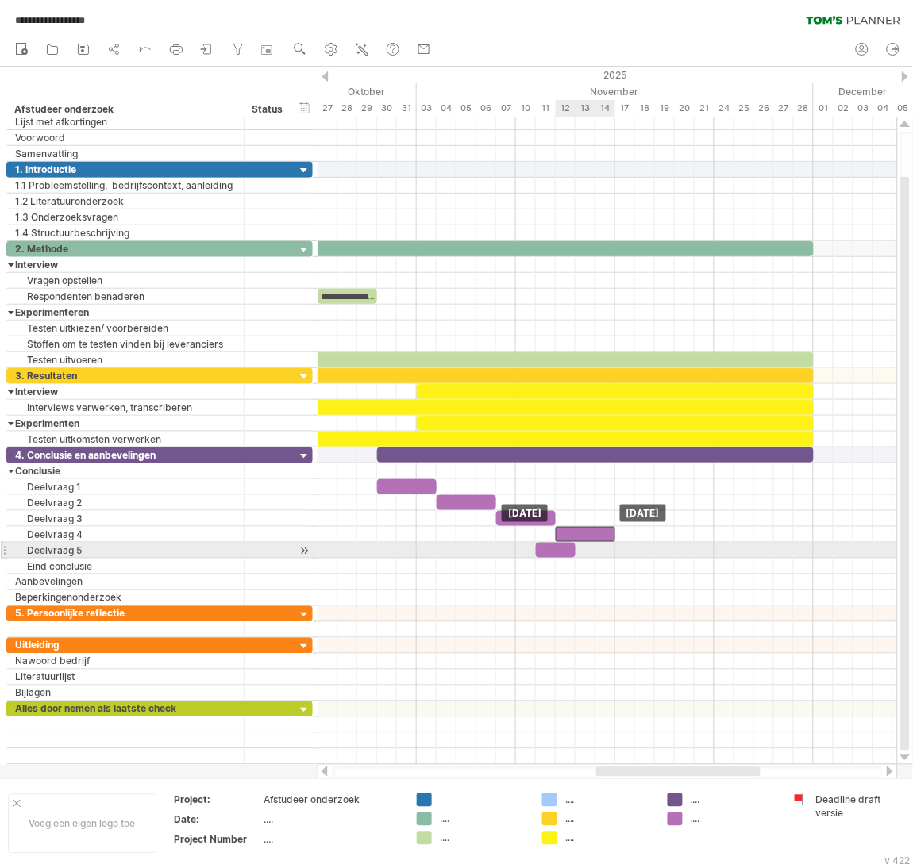
click at [317, 550] on div at bounding box center [317, 527] width 0 height 159
drag, startPoint x: 563, startPoint y: 556, endPoint x: 637, endPoint y: 552, distance: 74.7
click at [637, 552] on div at bounding box center [635, 550] width 40 height 15
drag, startPoint x: 653, startPoint y: 550, endPoint x: 671, endPoint y: 548, distance: 17.6
click at [671, 548] on span at bounding box center [674, 550] width 6 height 15
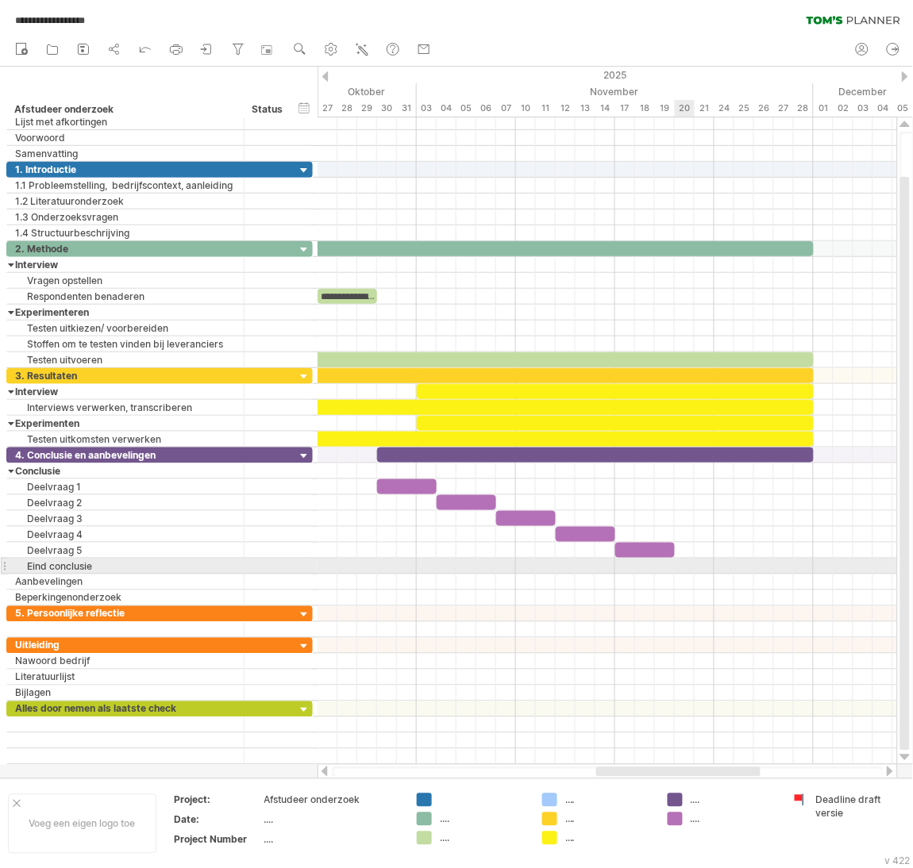
click at [689, 569] on div at bounding box center [606, 567] width 579 height 16
click at [652, 558] on div at bounding box center [645, 550] width 60 height 15
drag, startPoint x: 652, startPoint y: 552, endPoint x: 707, endPoint y: 561, distance: 56.4
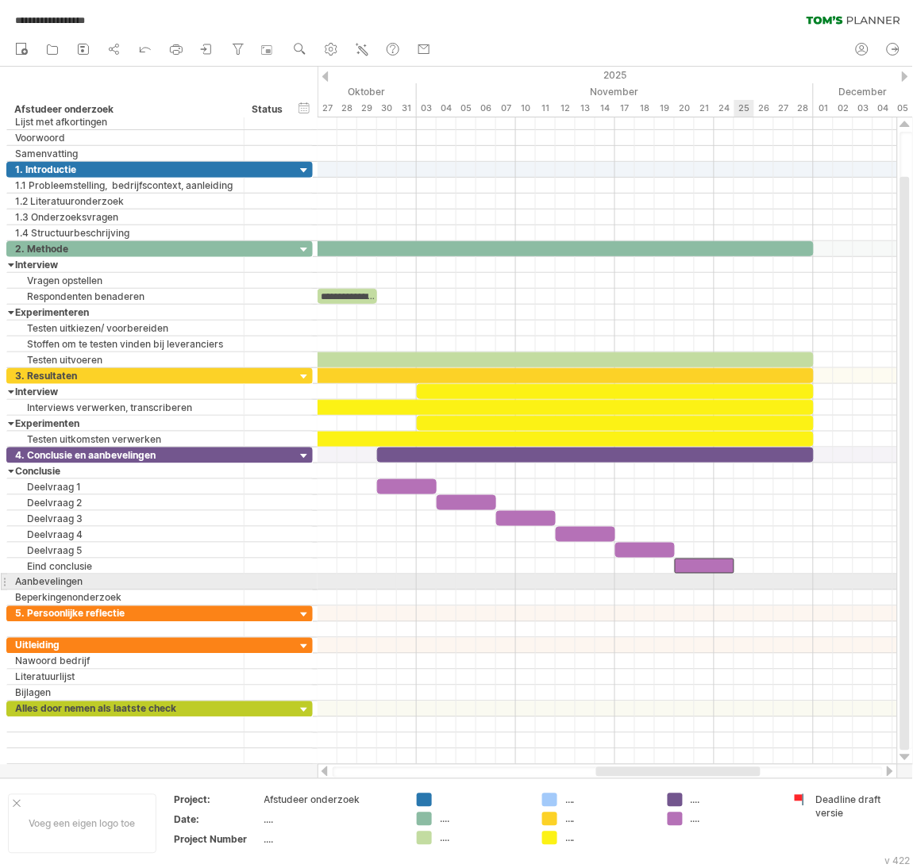
click at [745, 581] on div at bounding box center [606, 583] width 579 height 16
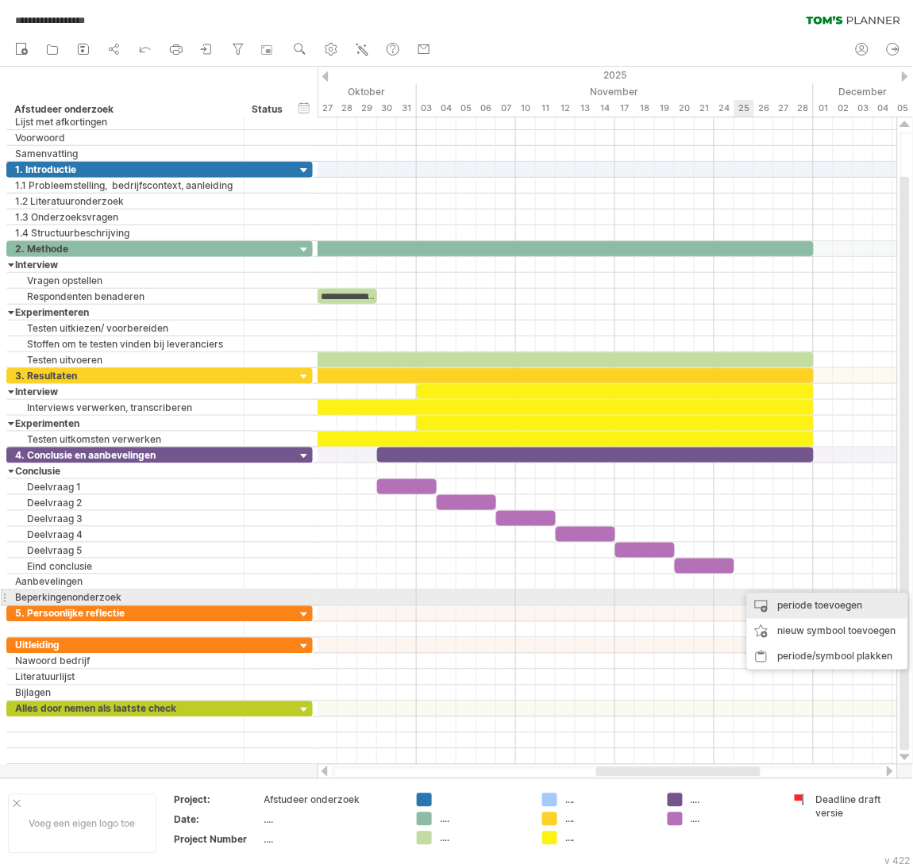
click at [758, 602] on div "periode toevoegen" at bounding box center [827, 606] width 161 height 25
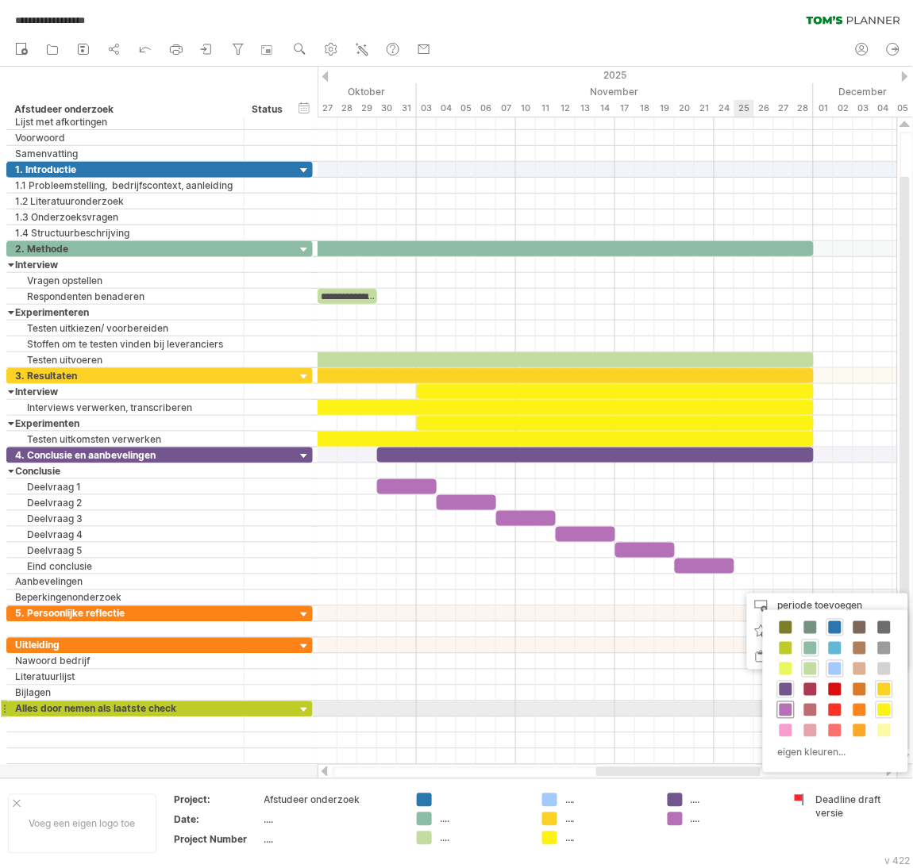
click at [783, 705] on span at bounding box center [785, 710] width 13 height 13
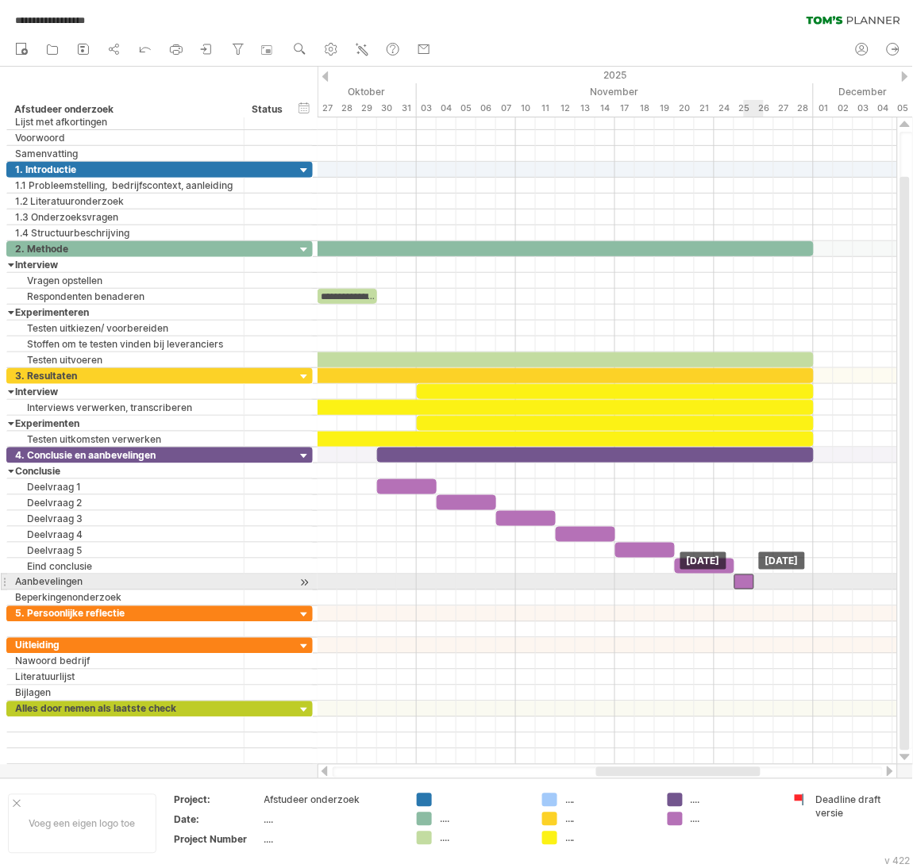
click at [745, 590] on div at bounding box center [744, 582] width 20 height 15
drag, startPoint x: 751, startPoint y: 583, endPoint x: 768, endPoint y: 583, distance: 17.5
click at [768, 583] on div at bounding box center [754, 582] width 40 height 15
click at [766, 586] on div at bounding box center [754, 582] width 40 height 15
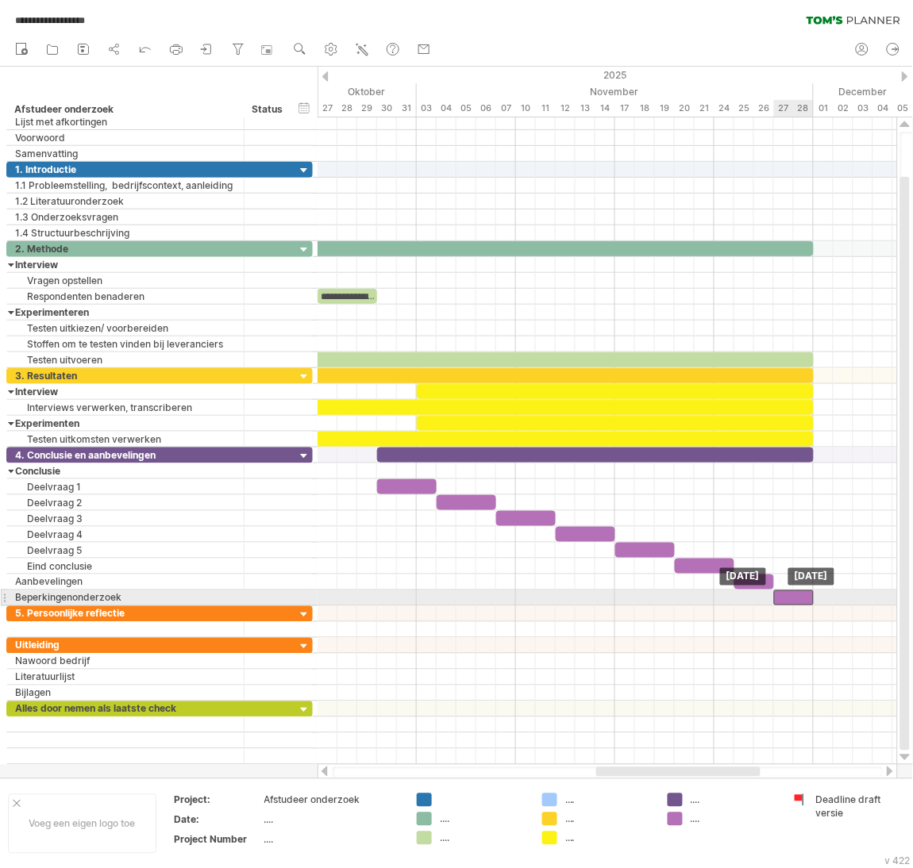
drag, startPoint x: 766, startPoint y: 586, endPoint x: 803, endPoint y: 601, distance: 40.2
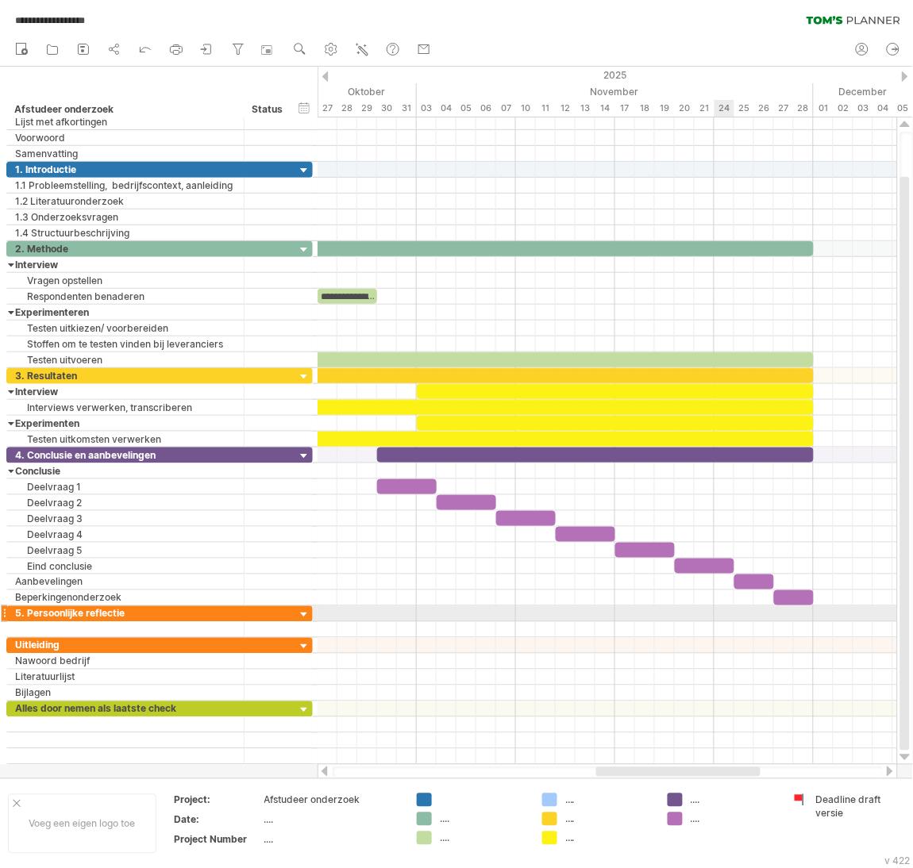
click at [723, 621] on div at bounding box center [606, 614] width 579 height 16
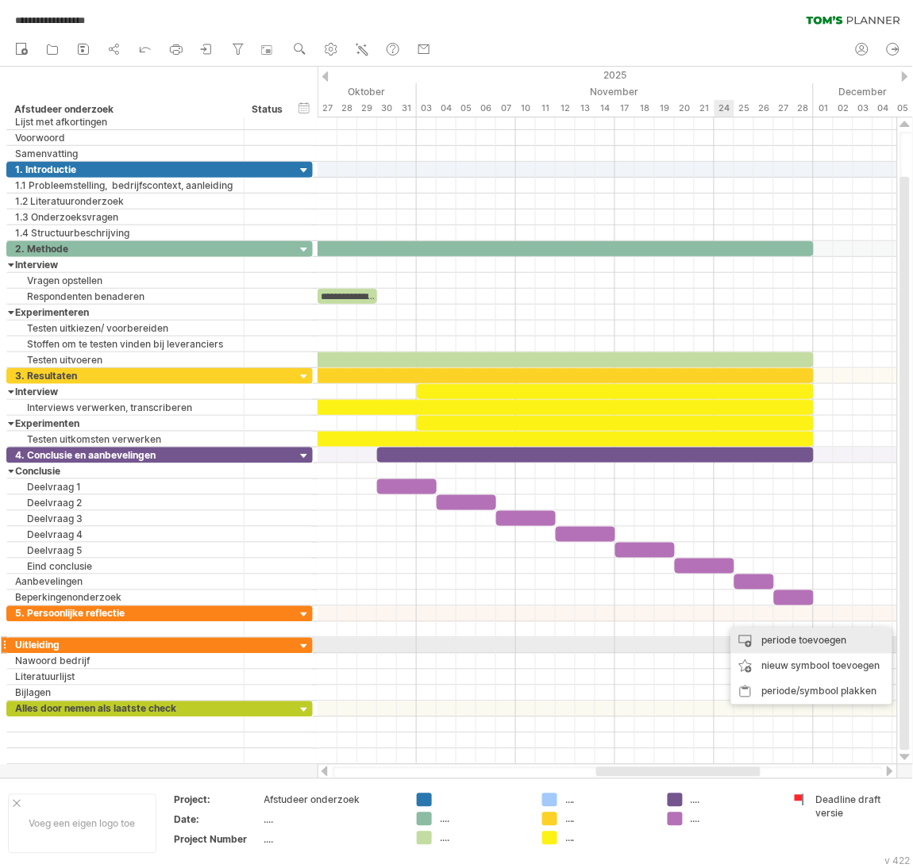
click at [744, 645] on div "periode toevoegen" at bounding box center [811, 641] width 161 height 25
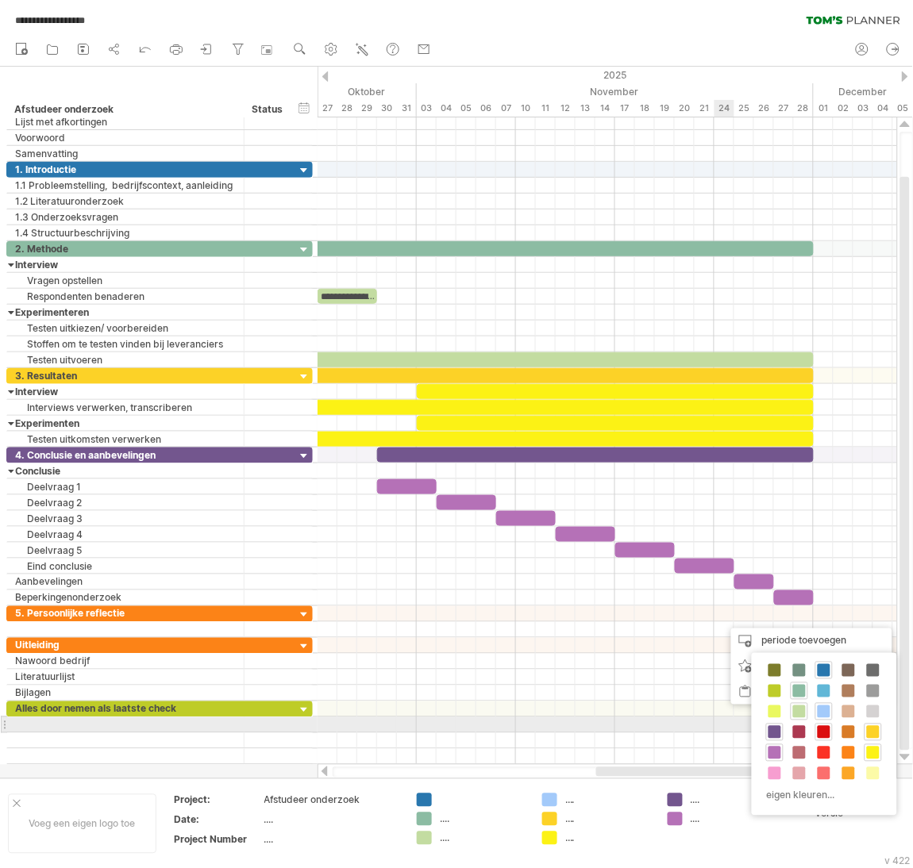
click at [821, 733] on span at bounding box center [824, 732] width 13 height 13
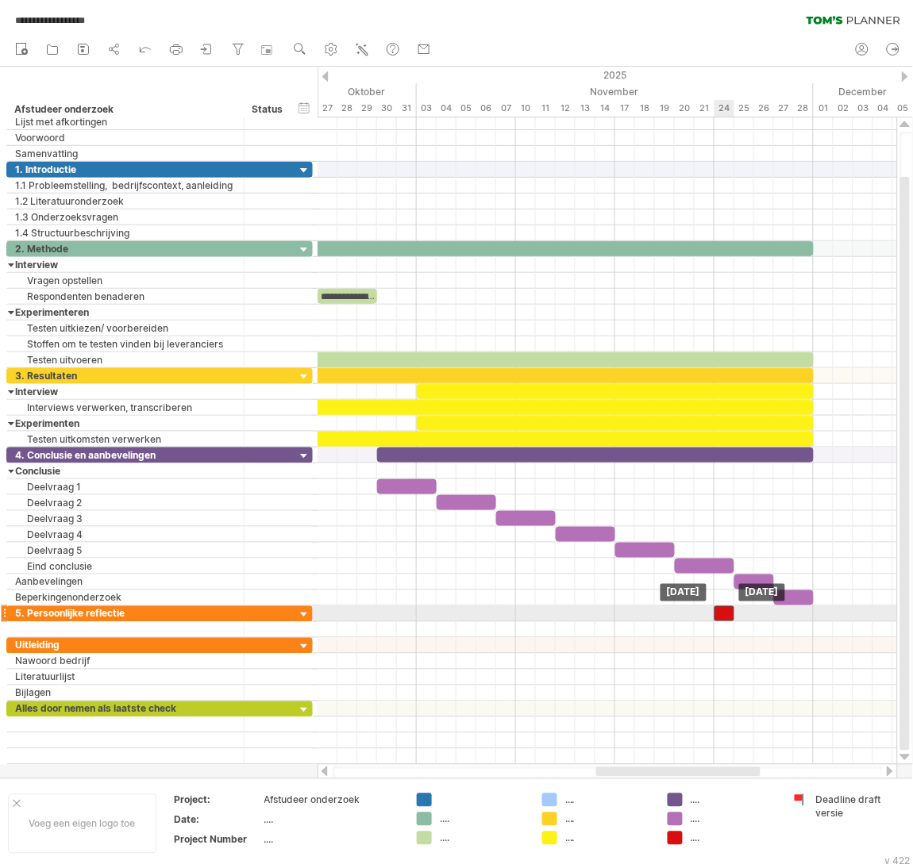
drag, startPoint x: 733, startPoint y: 614, endPoint x: 725, endPoint y: 619, distance: 9.0
click at [725, 619] on div at bounding box center [724, 613] width 20 height 15
drag, startPoint x: 733, startPoint y: 616, endPoint x: 807, endPoint y: 618, distance: 74.6
click at [807, 618] on div at bounding box center [763, 613] width 99 height 15
click at [302, 620] on div at bounding box center [304, 615] width 15 height 15
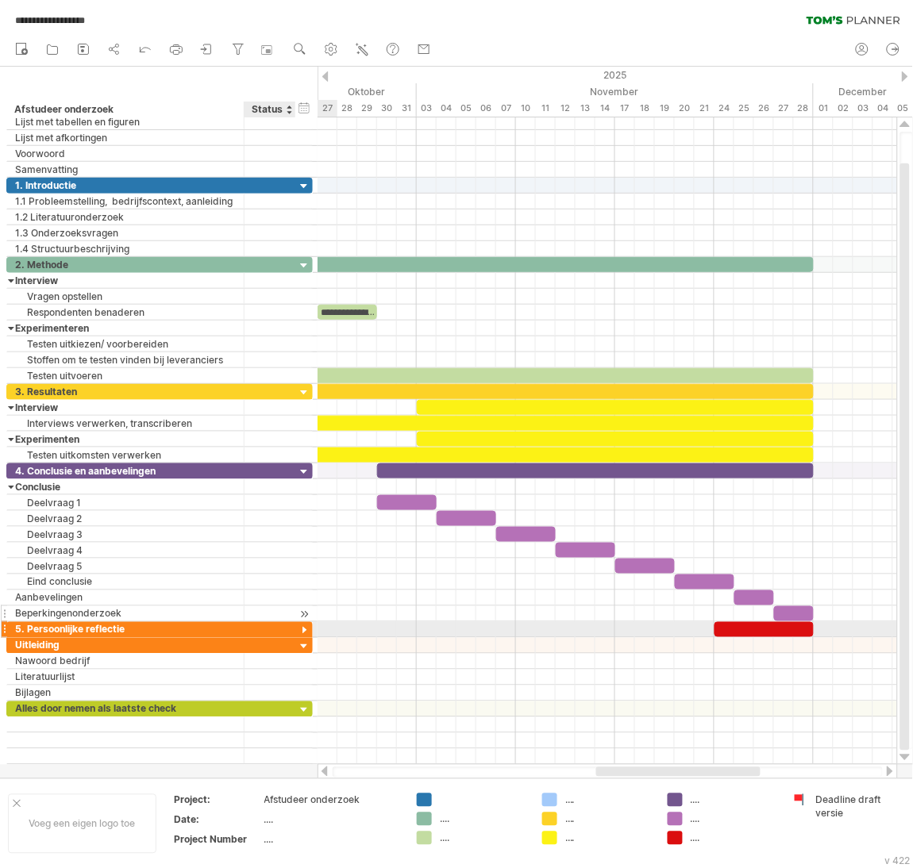
click at [302, 620] on div at bounding box center [304, 614] width 15 height 17
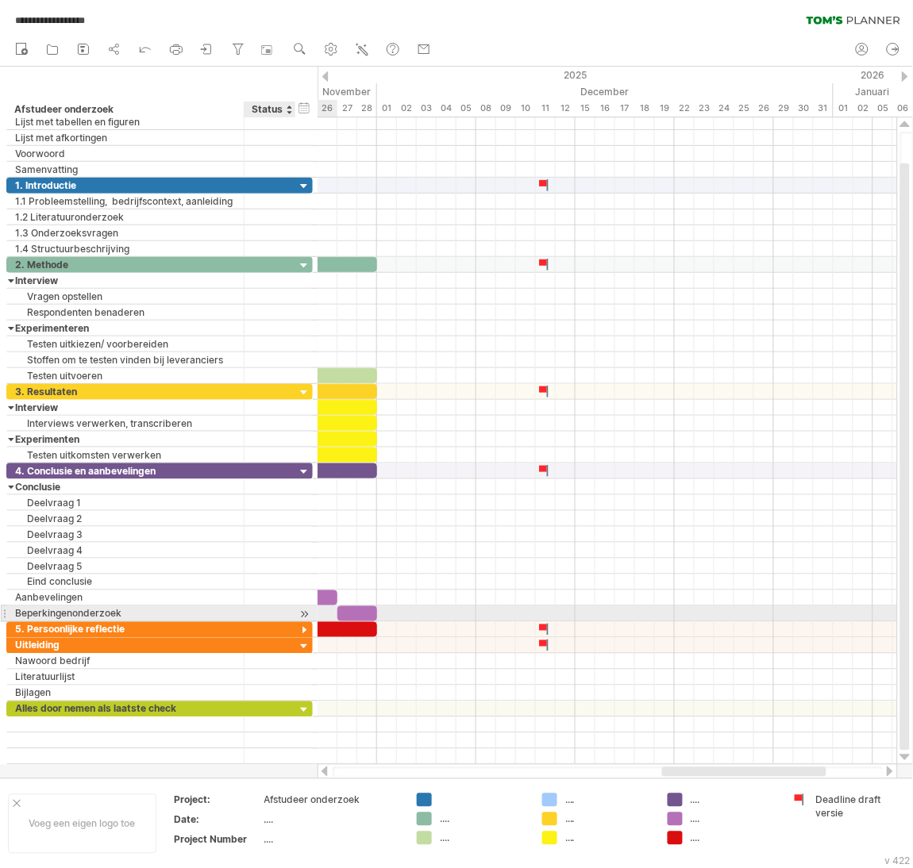
click at [302, 620] on div at bounding box center [304, 614] width 15 height 17
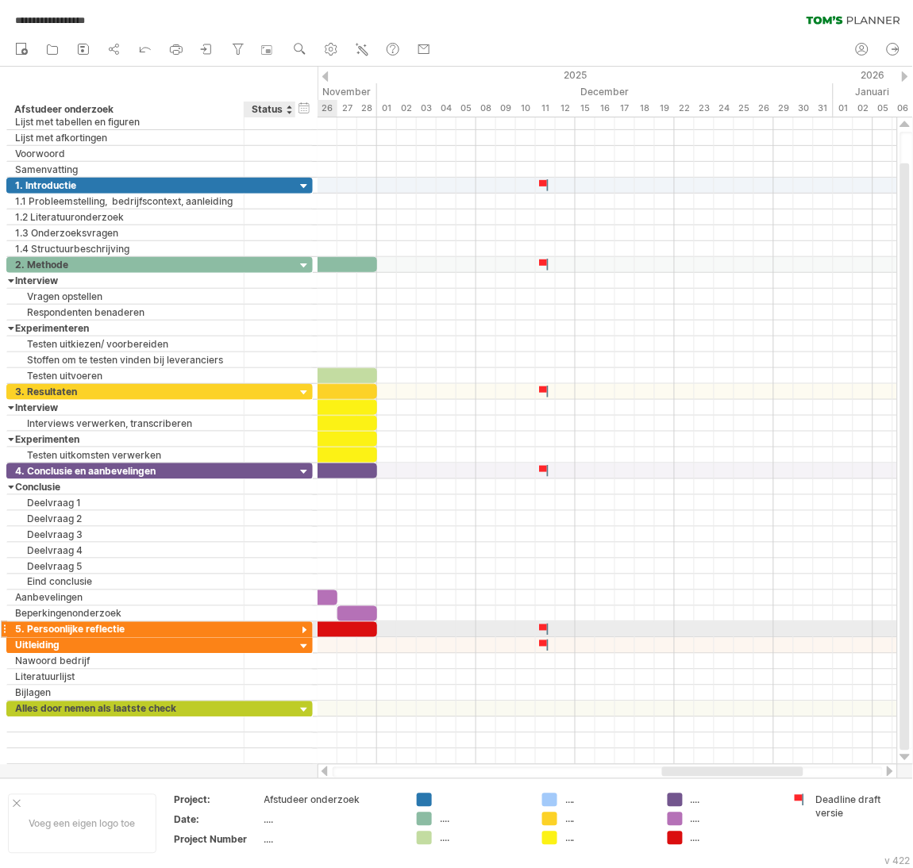
click at [304, 633] on div at bounding box center [304, 631] width 15 height 15
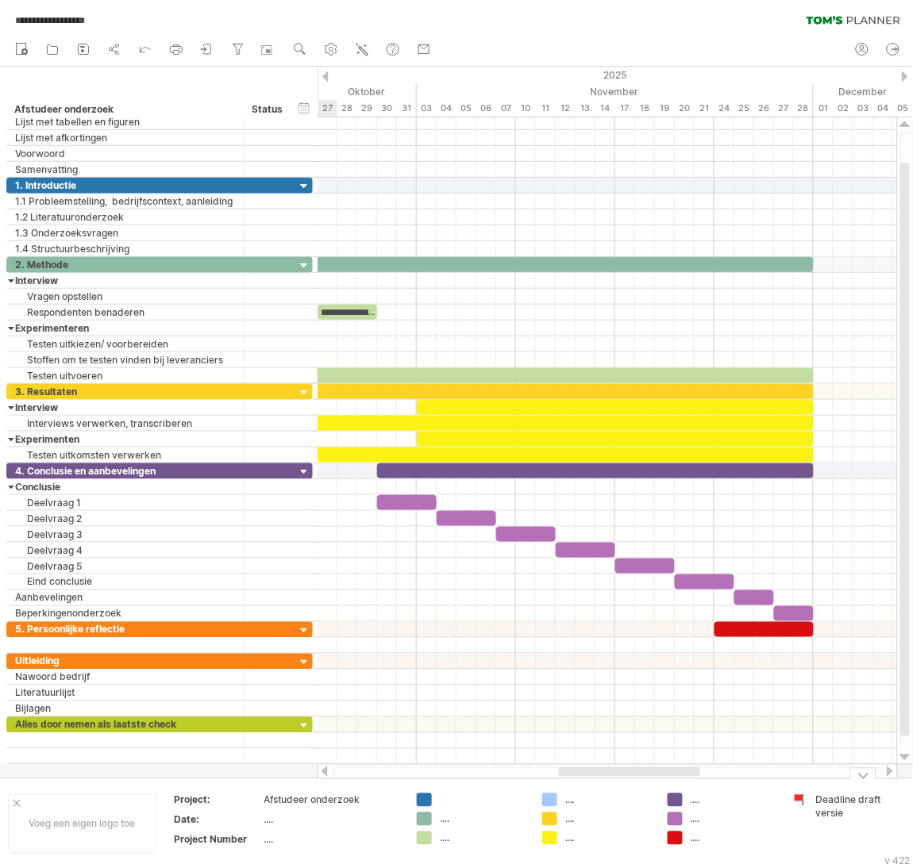
drag, startPoint x: 759, startPoint y: 774, endPoint x: 656, endPoint y: 782, distance: 103.5
click at [656, 782] on div "**********" at bounding box center [456, 434] width 913 height 868
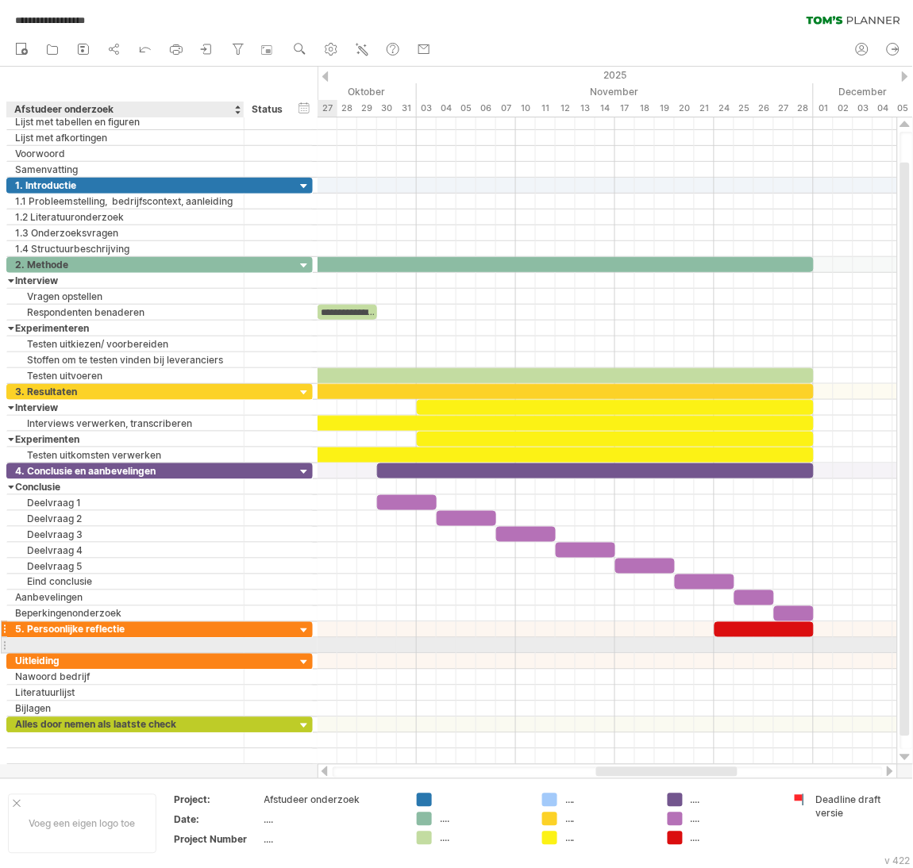
click at [137, 637] on div "5. Persoonlijke reflectie" at bounding box center [125, 629] width 221 height 15
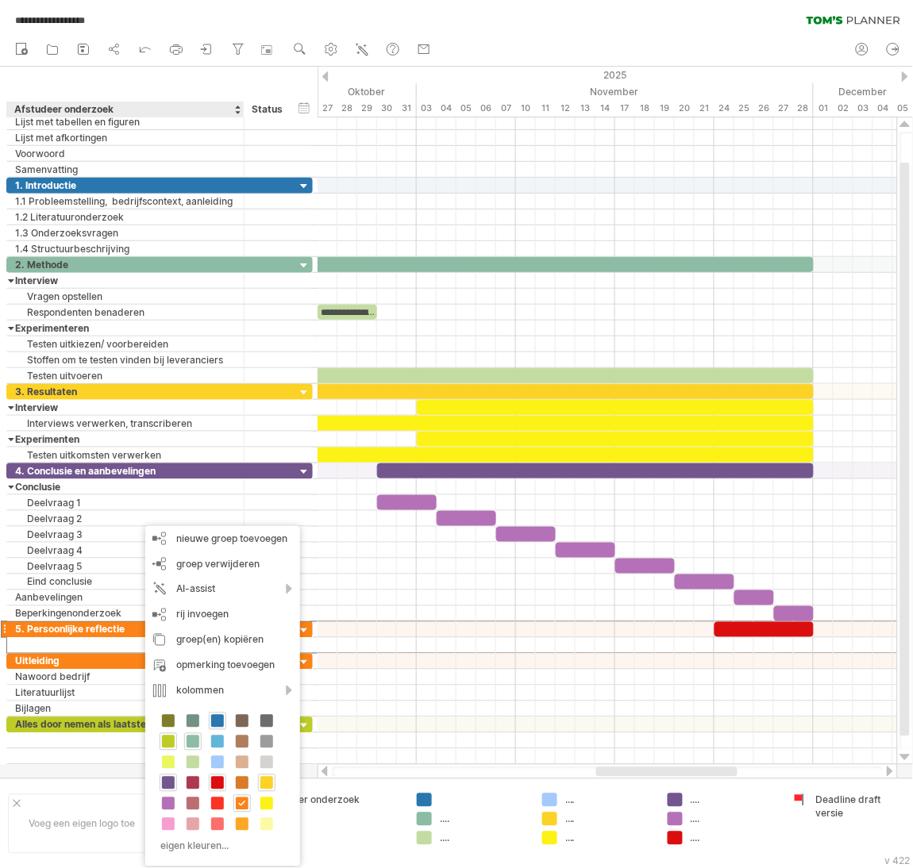
click at [216, 786] on span at bounding box center [217, 783] width 13 height 13
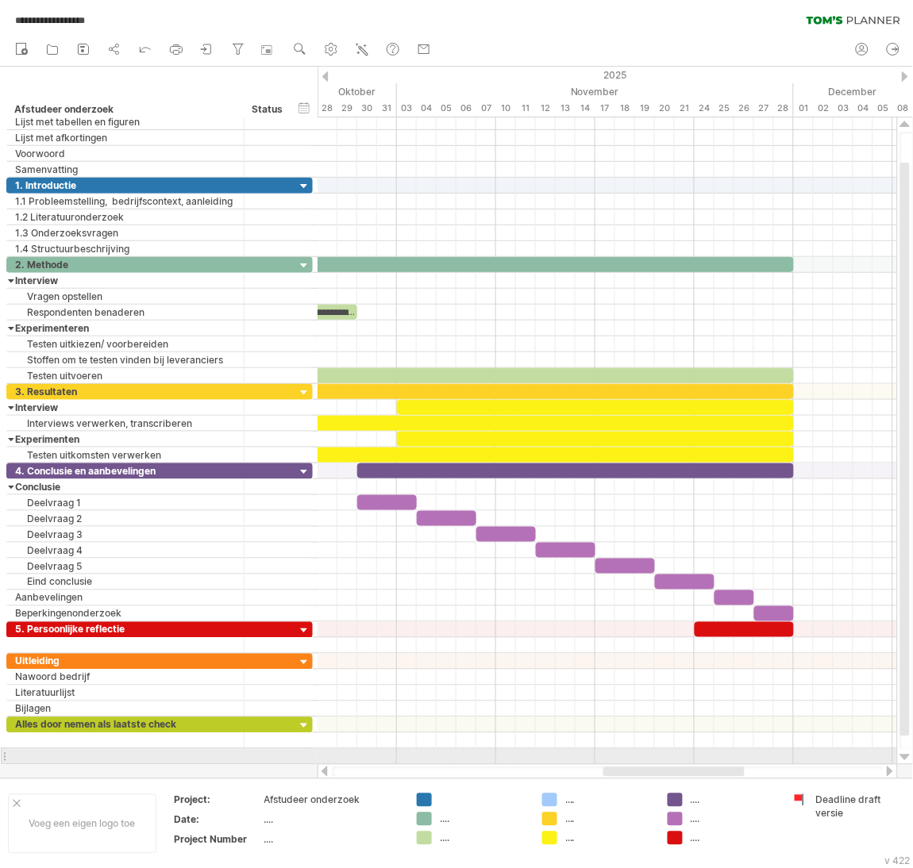
drag, startPoint x: 682, startPoint y: 771, endPoint x: 687, endPoint y: 764, distance: 8.4
click at [687, 764] on div at bounding box center [607, 772] width 580 height 16
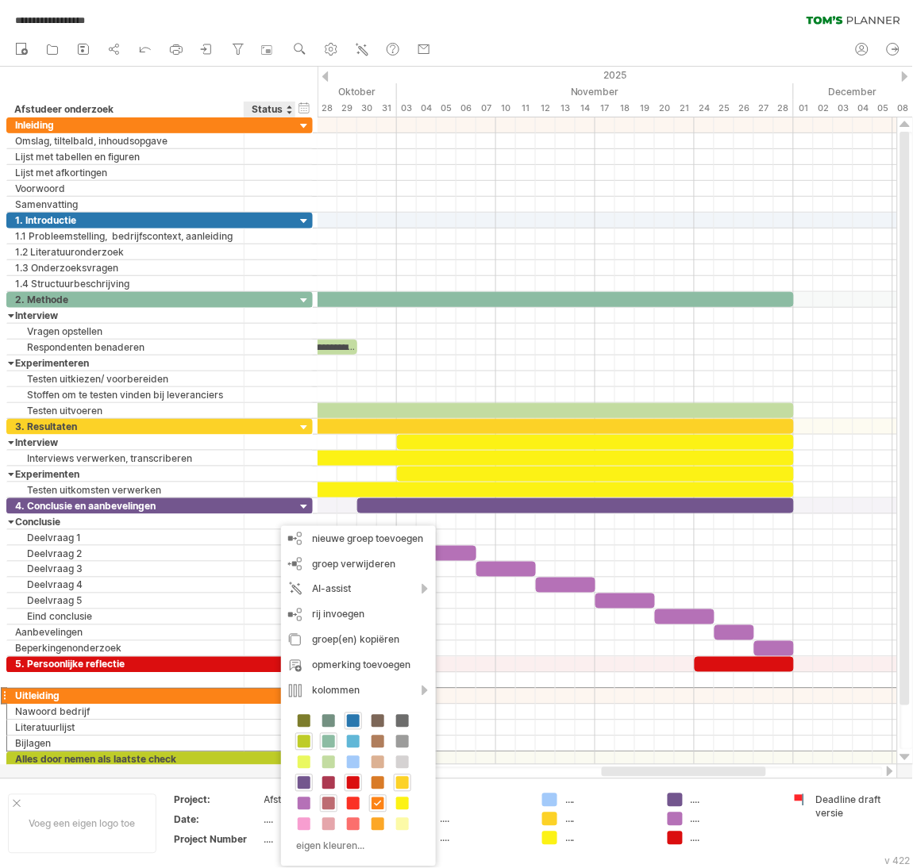
click at [325, 805] on span at bounding box center [328, 804] width 13 height 13
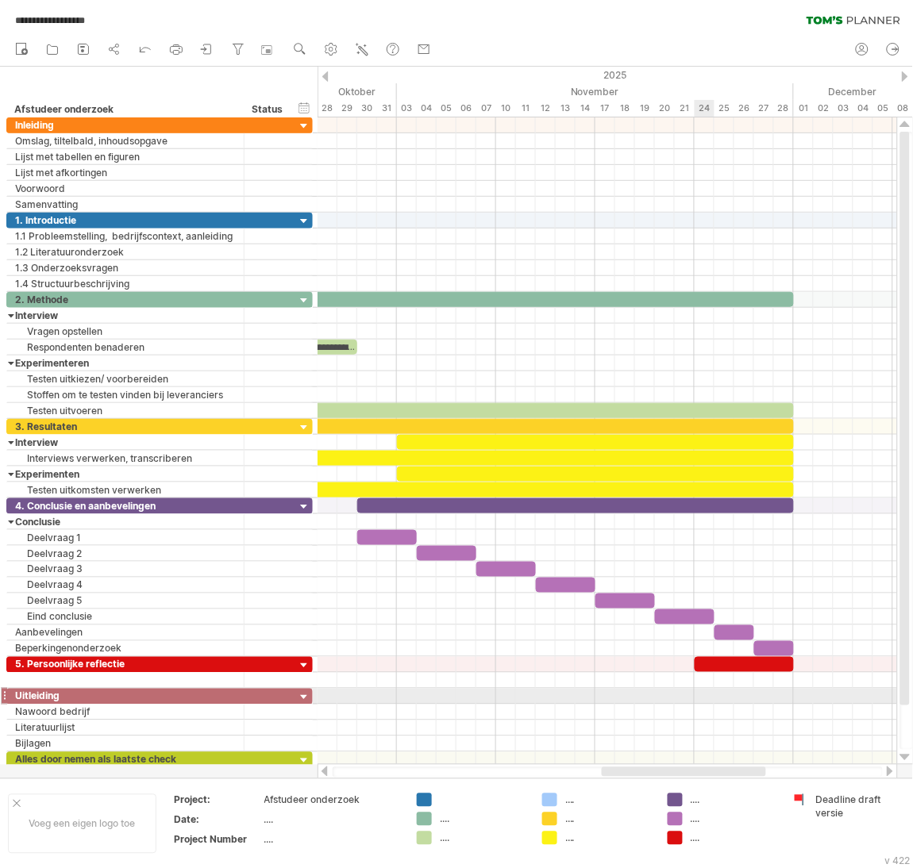
click at [698, 697] on div at bounding box center [606, 697] width 579 height 16
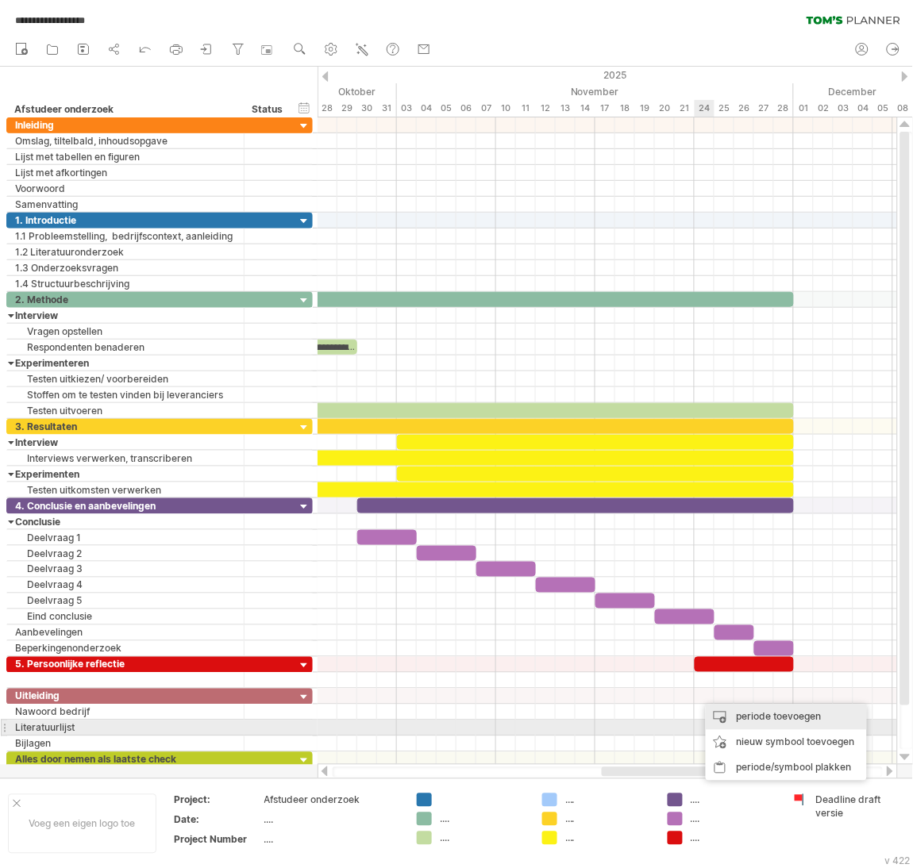
click at [756, 722] on div "periode toevoegen" at bounding box center [786, 717] width 161 height 25
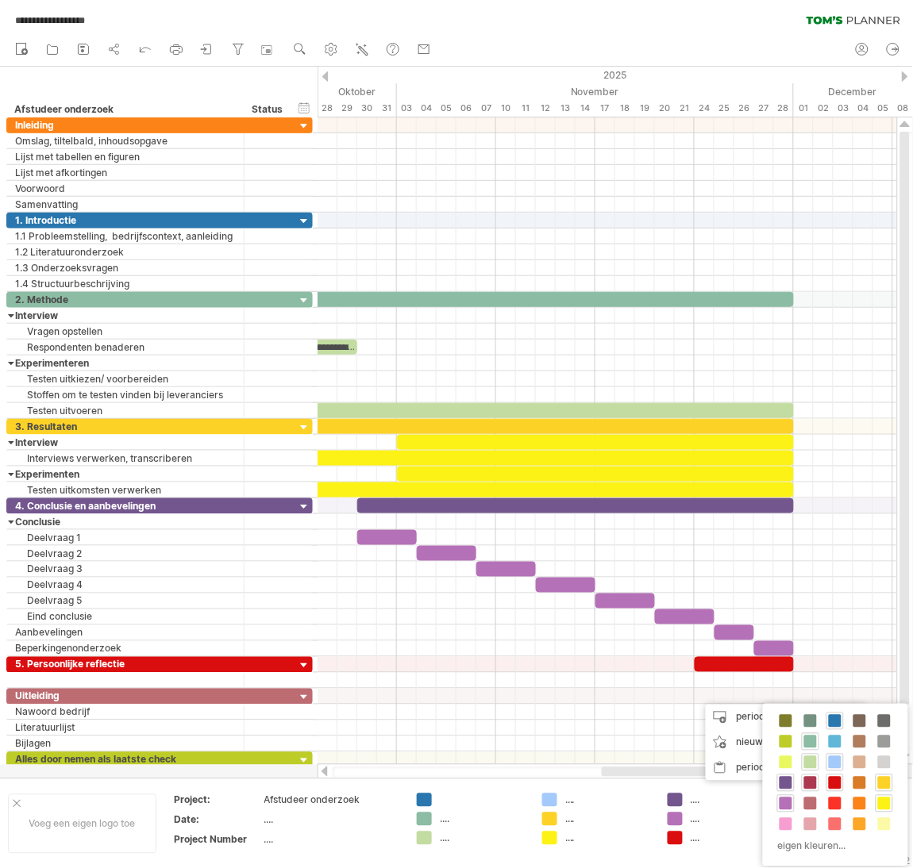
click at [806, 783] on span at bounding box center [810, 783] width 13 height 13
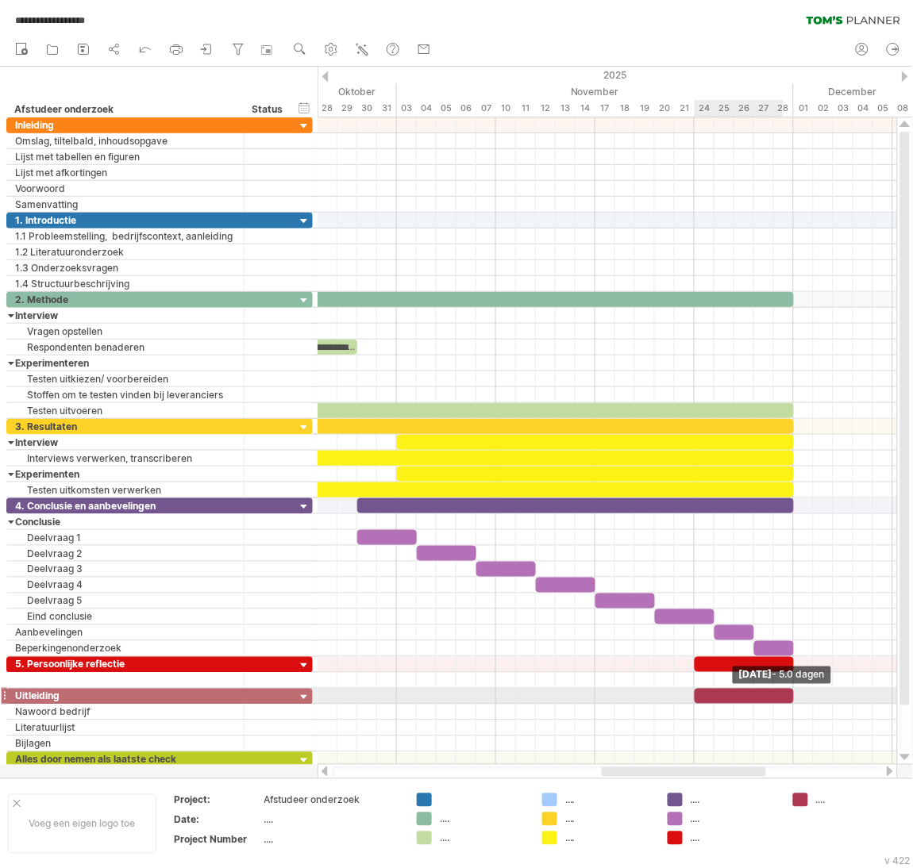
drag, startPoint x: 710, startPoint y: 706, endPoint x: 785, endPoint y: 704, distance: 74.6
click at [785, 704] on div at bounding box center [744, 696] width 99 height 15
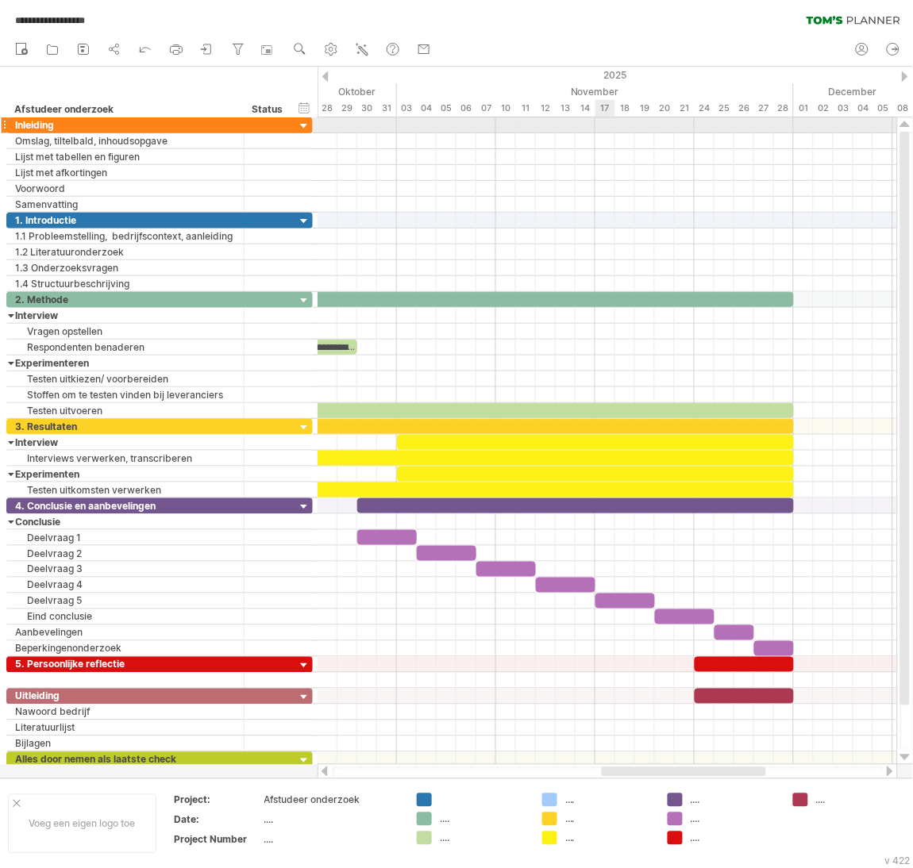
click at [604, 131] on div at bounding box center [606, 125] width 579 height 16
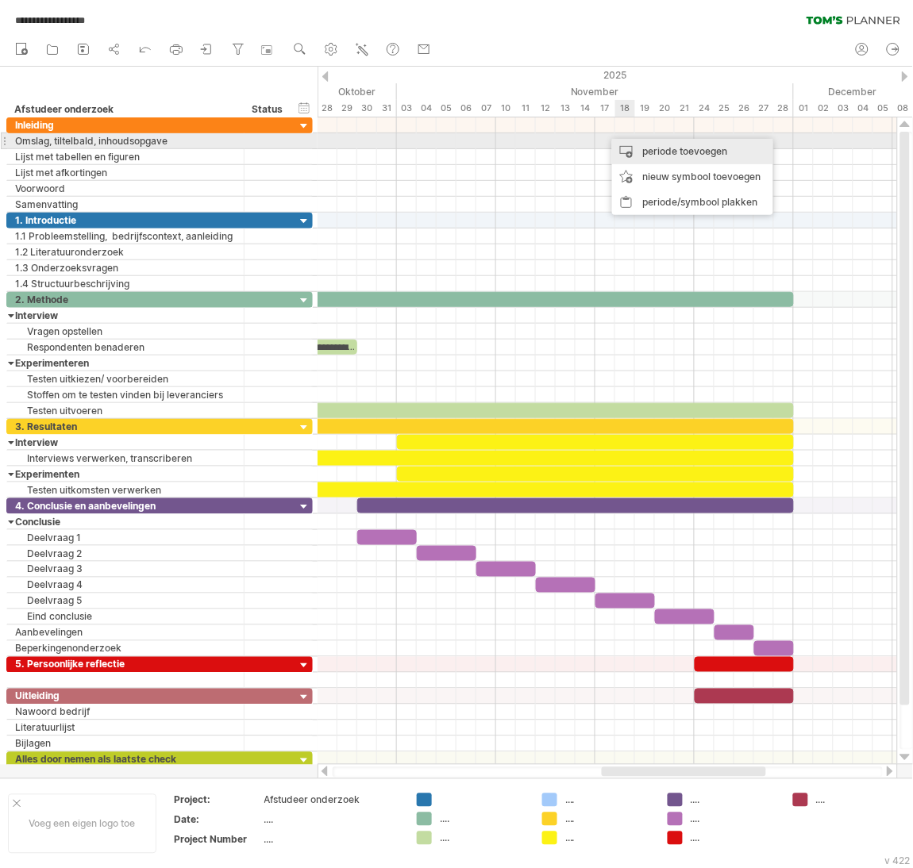
click at [637, 147] on div "periode toevoegen" at bounding box center [692, 151] width 161 height 25
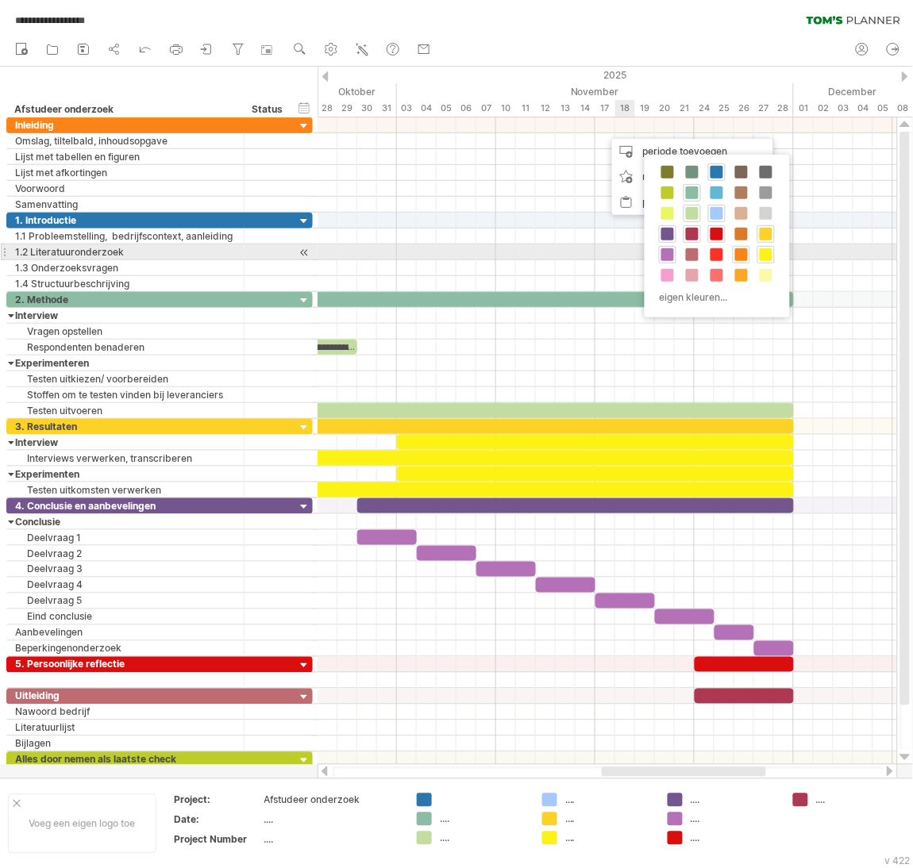
click at [742, 260] on span at bounding box center [741, 254] width 13 height 13
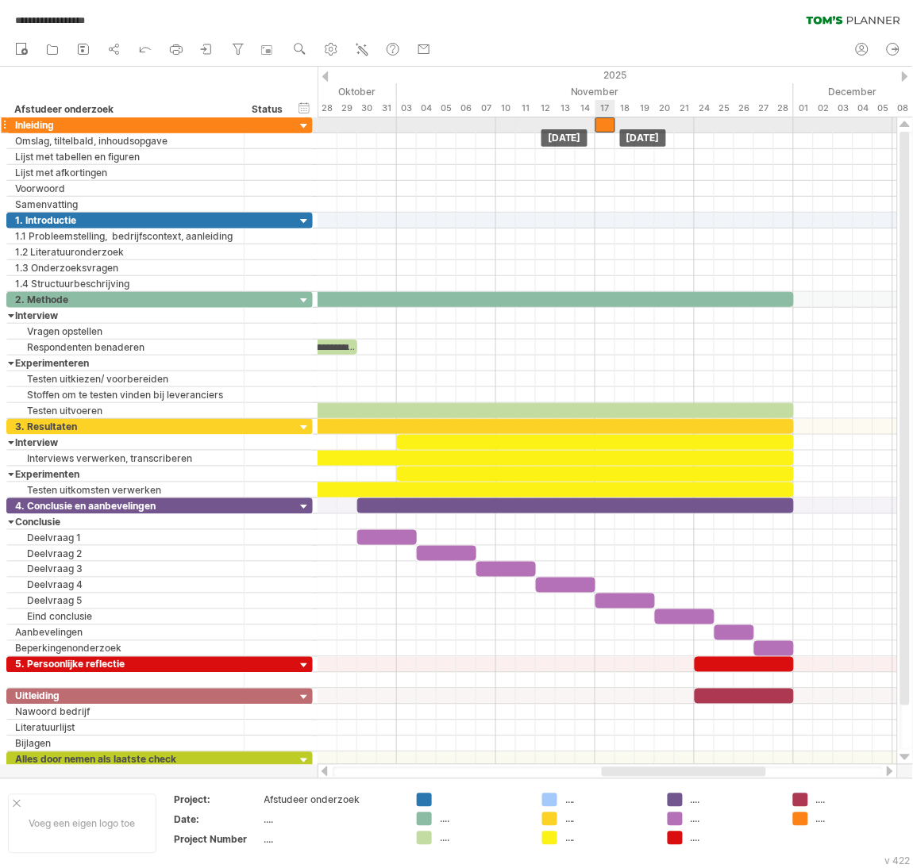
click at [607, 131] on div at bounding box center [605, 124] width 20 height 15
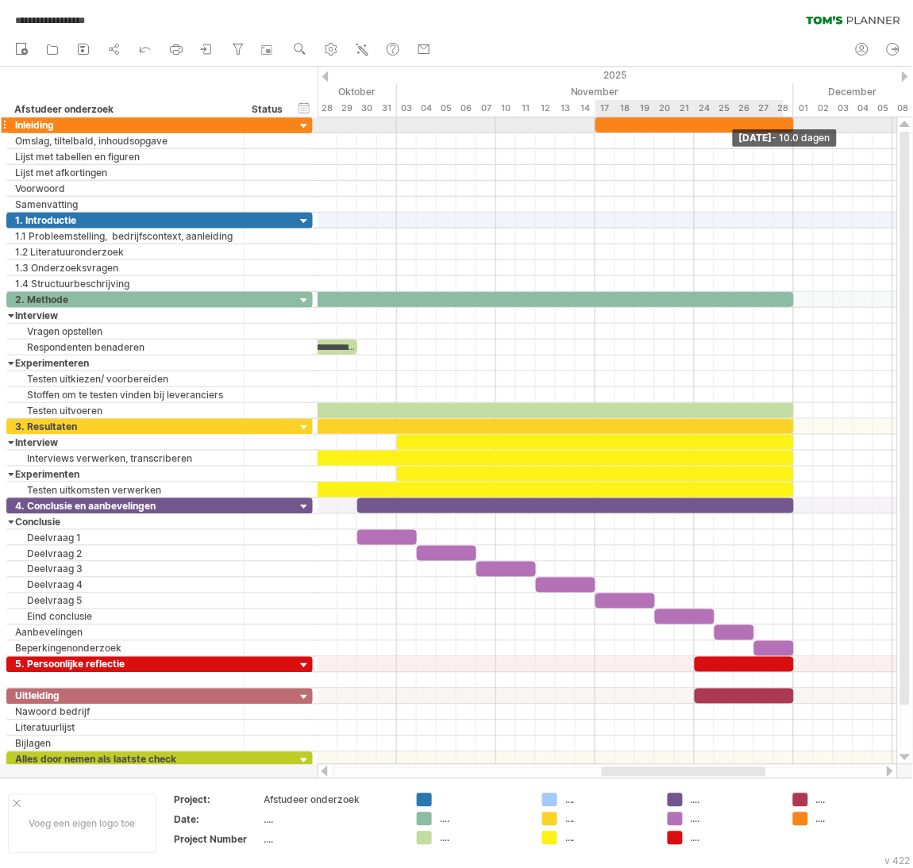
drag, startPoint x: 613, startPoint y: 125, endPoint x: 787, endPoint y: 123, distance: 173.8
click at [787, 123] on div at bounding box center [694, 124] width 198 height 15
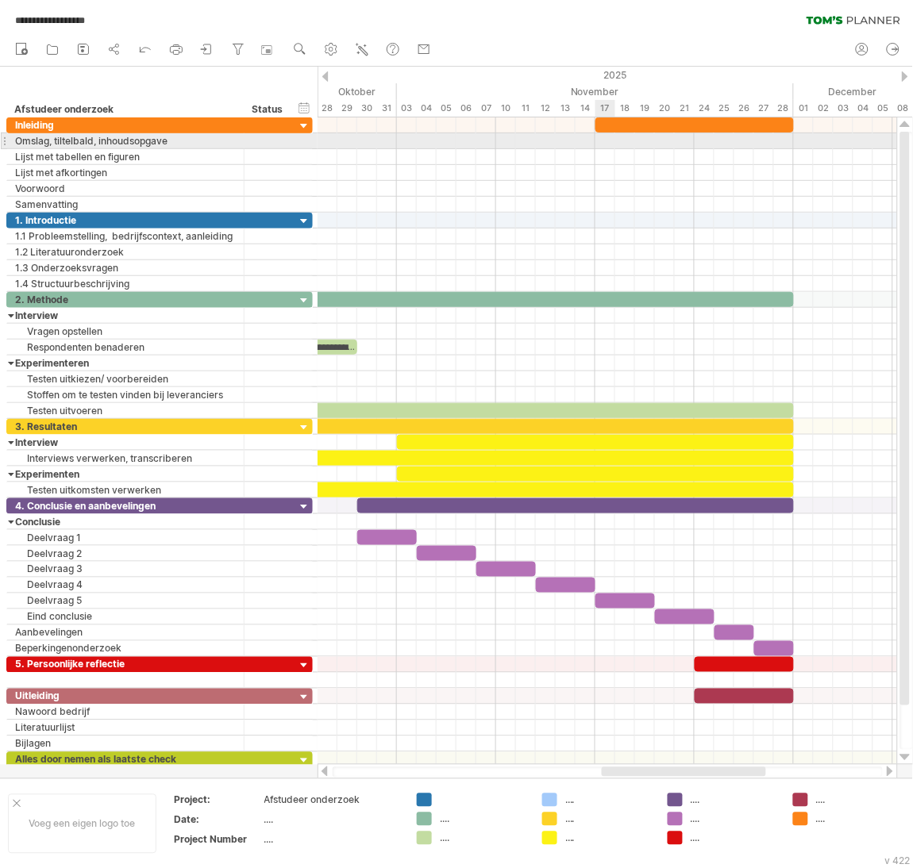
click at [606, 144] on div at bounding box center [606, 141] width 579 height 16
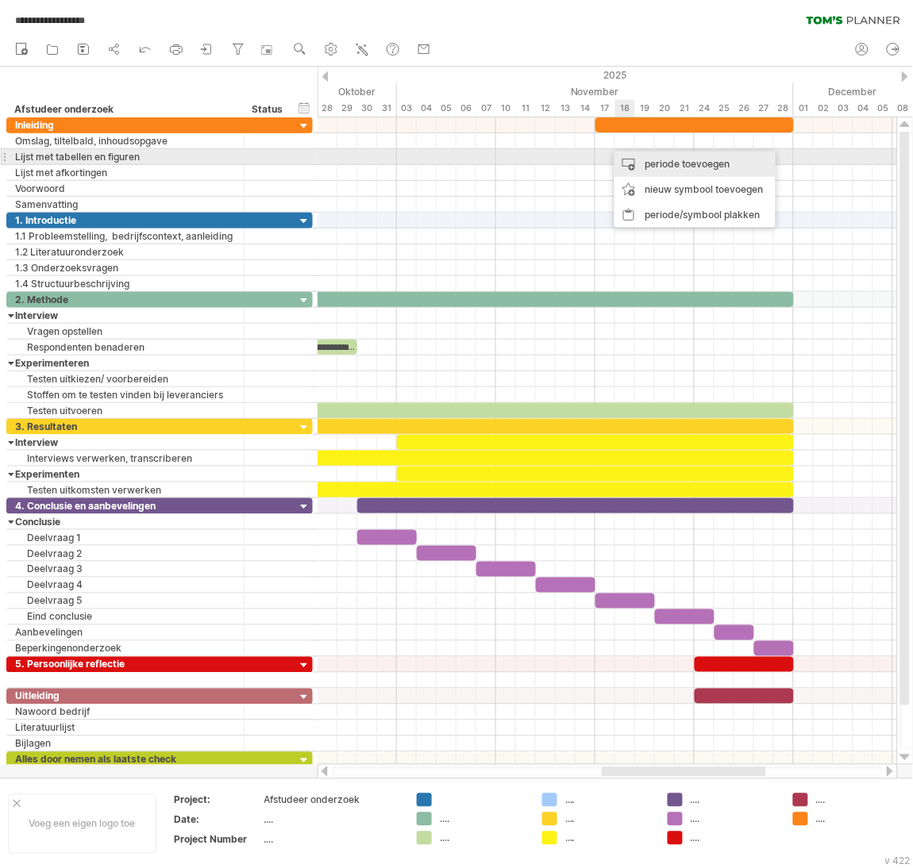
click at [649, 160] on div "periode toevoegen" at bounding box center [694, 164] width 161 height 25
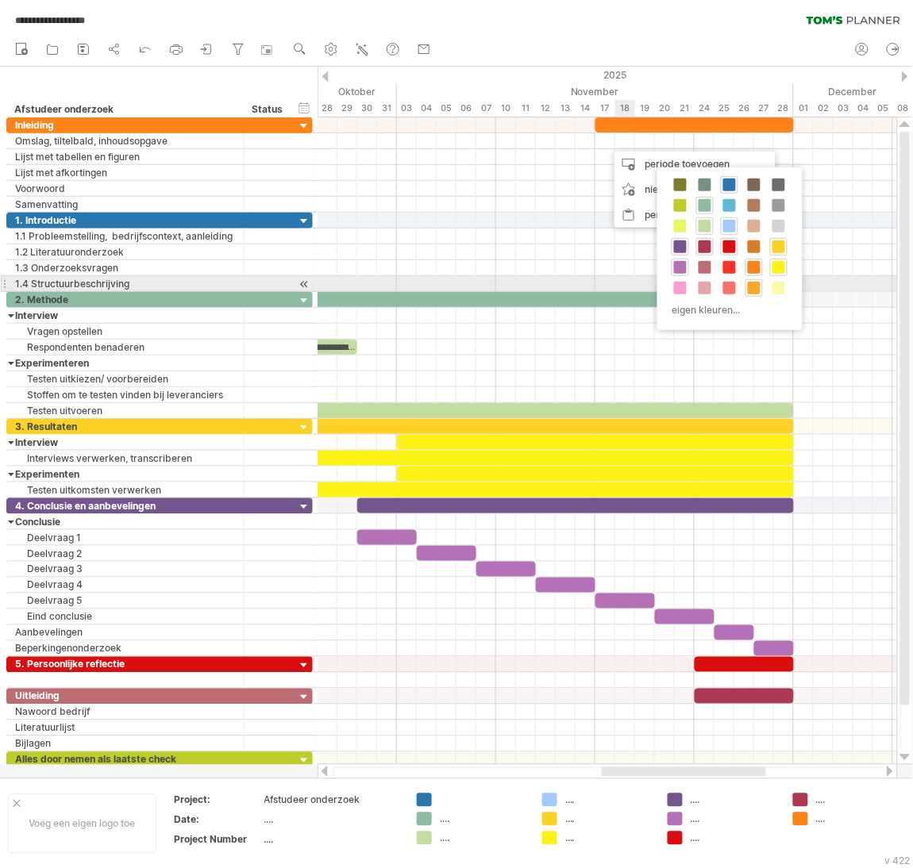
click at [755, 287] on span at bounding box center [754, 288] width 13 height 13
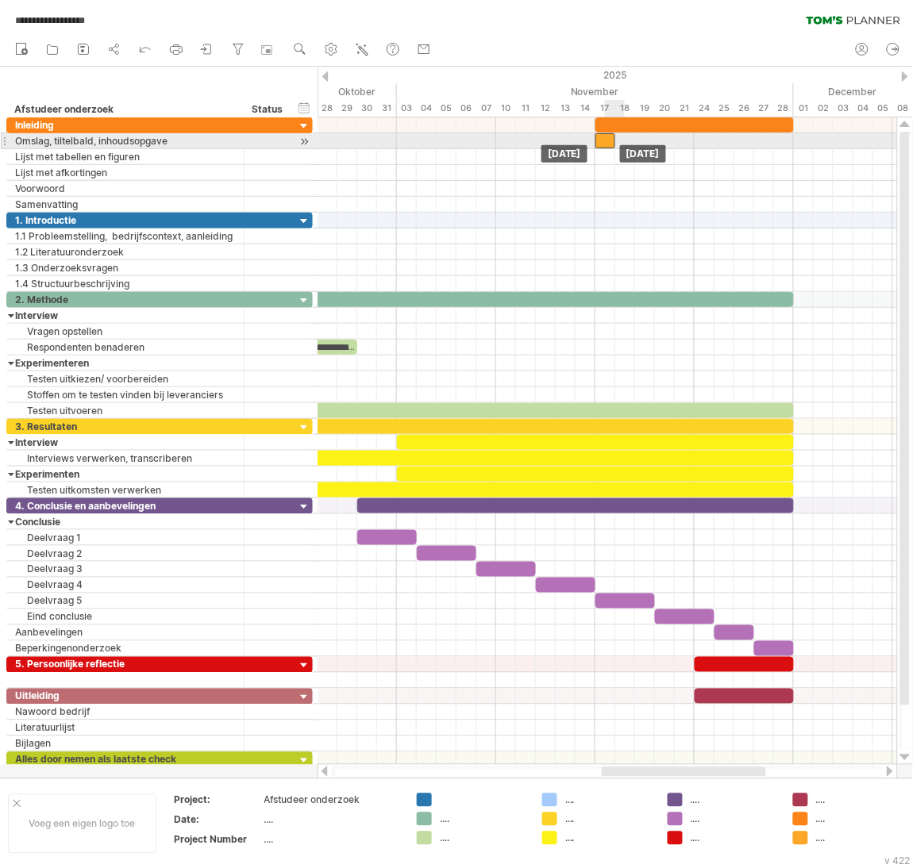
click at [609, 144] on div at bounding box center [605, 140] width 20 height 15
drag, startPoint x: 612, startPoint y: 140, endPoint x: 630, endPoint y: 137, distance: 18.4
click at [630, 137] on div at bounding box center [615, 140] width 40 height 15
click at [618, 137] on div at bounding box center [615, 140] width 40 height 15
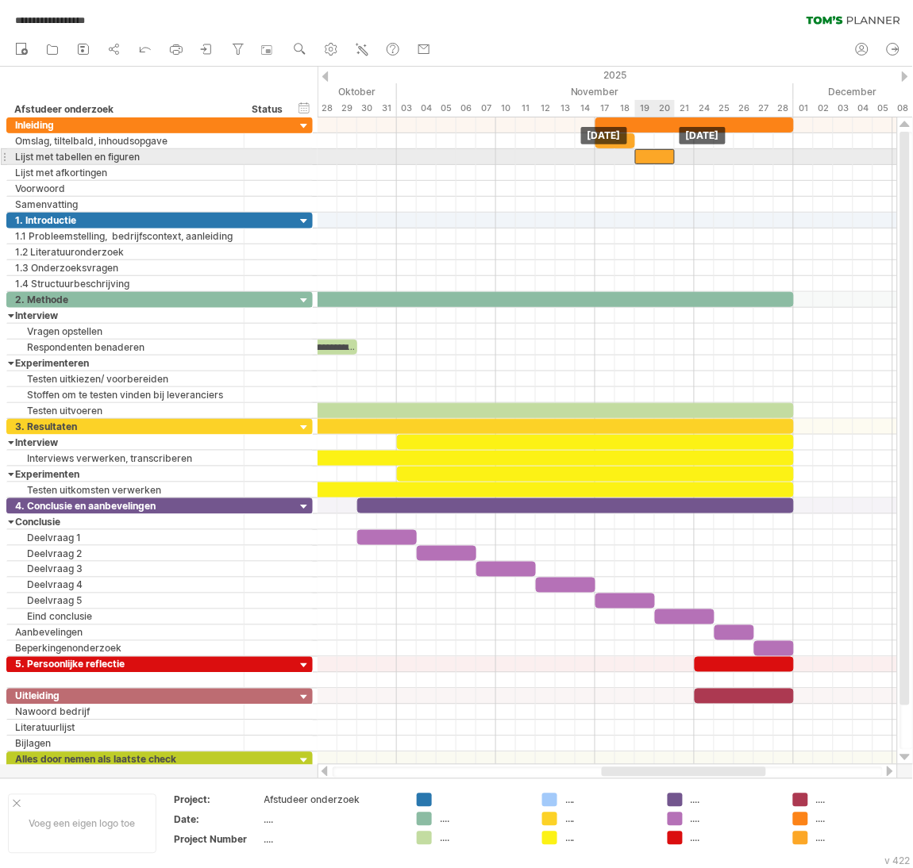
drag, startPoint x: 618, startPoint y: 137, endPoint x: 655, endPoint y: 154, distance: 40.9
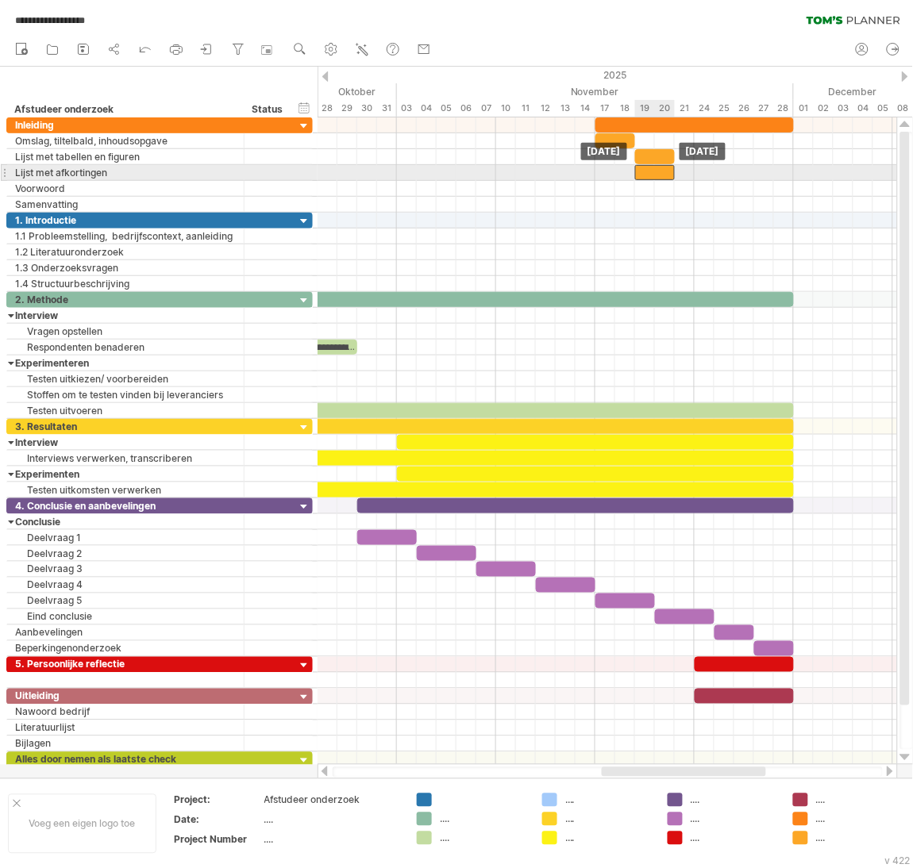
drag, startPoint x: 655, startPoint y: 154, endPoint x: 660, endPoint y: 169, distance: 15.8
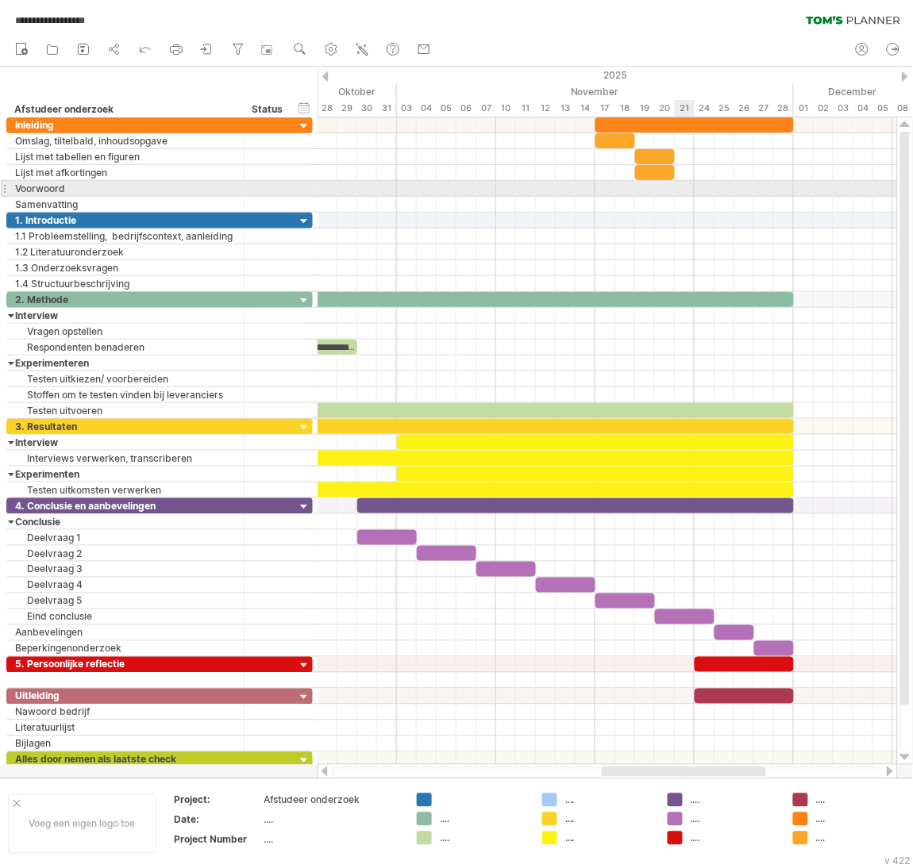
click at [682, 190] on div at bounding box center [606, 189] width 579 height 16
drag, startPoint x: 661, startPoint y: 176, endPoint x: 701, endPoint y: 186, distance: 40.8
click at [703, 191] on div at bounding box center [695, 188] width 40 height 15
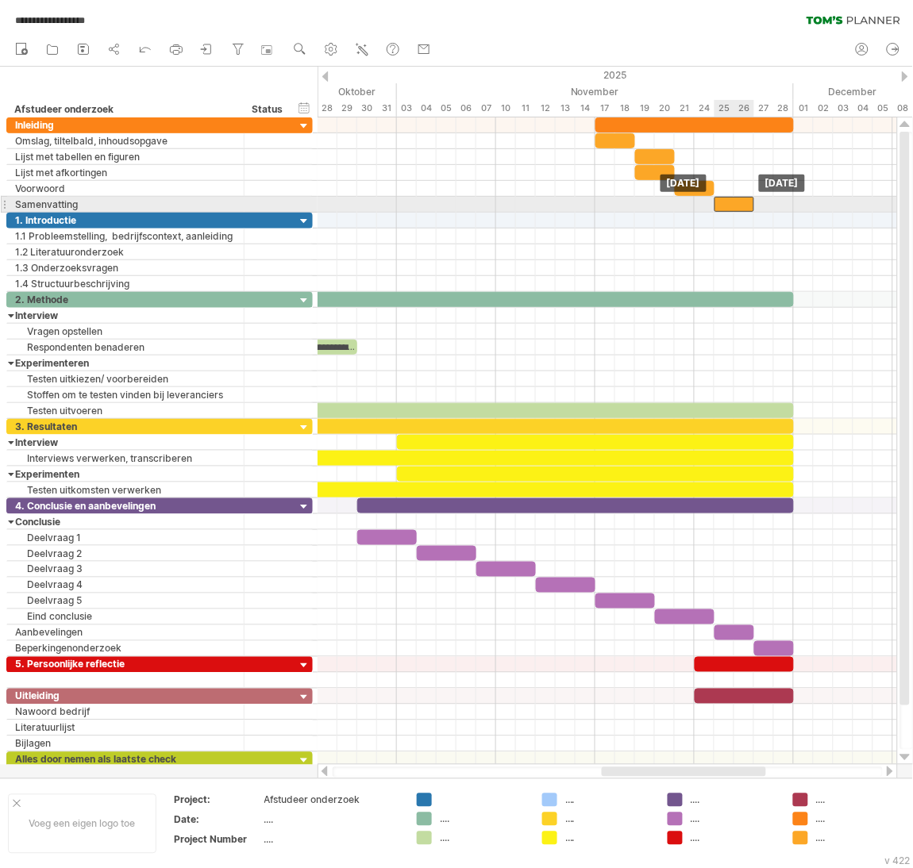
drag, startPoint x: 703, startPoint y: 191, endPoint x: 741, endPoint y: 202, distance: 38.9
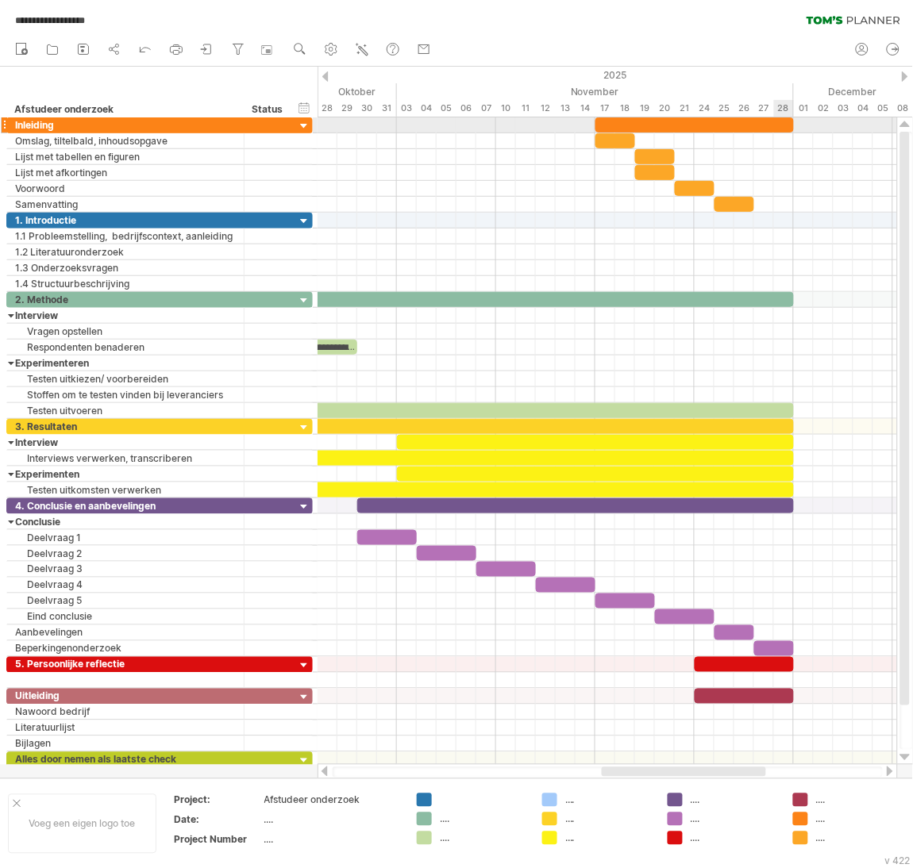
click at [779, 126] on div at bounding box center [694, 124] width 198 height 15
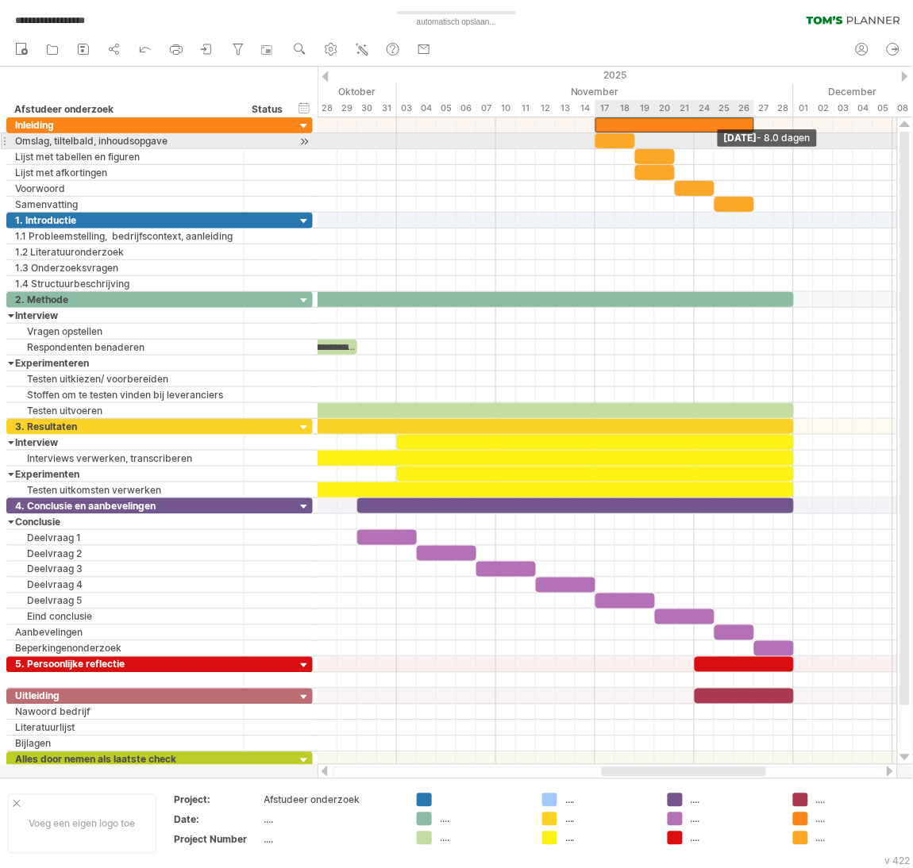
drag, startPoint x: 790, startPoint y: 121, endPoint x: 753, endPoint y: 145, distance: 43.6
click at [753, 145] on div "**********" at bounding box center [606, 441] width 579 height 648
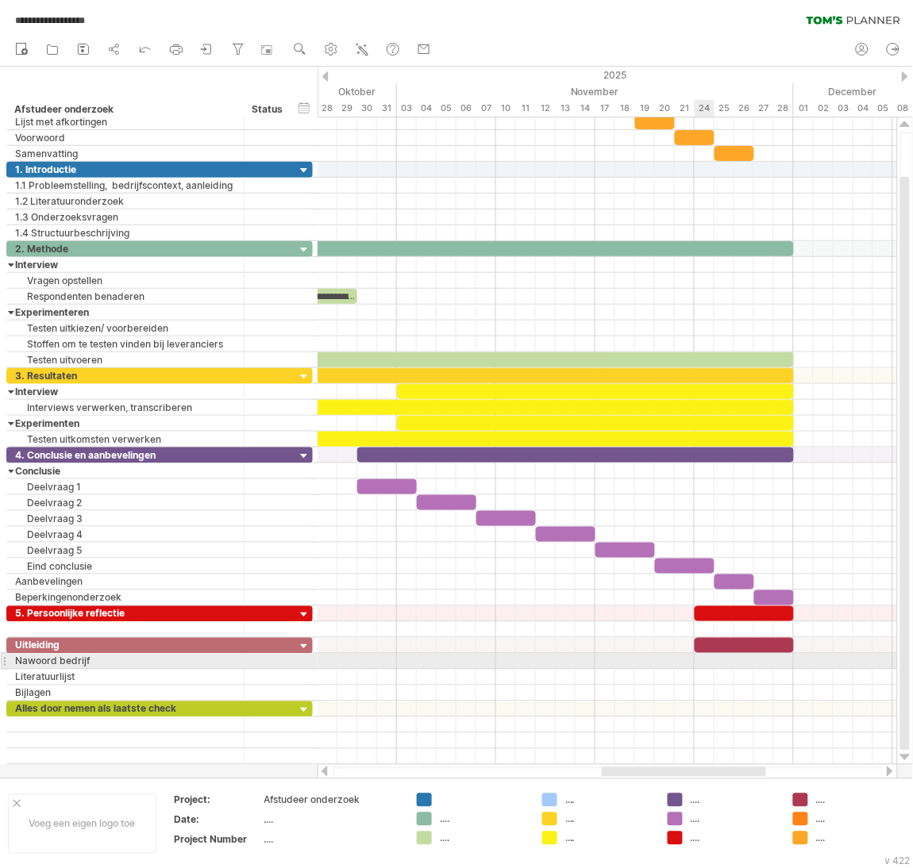
click at [699, 668] on div at bounding box center [606, 662] width 579 height 16
click at [723, 659] on div at bounding box center [606, 662] width 579 height 16
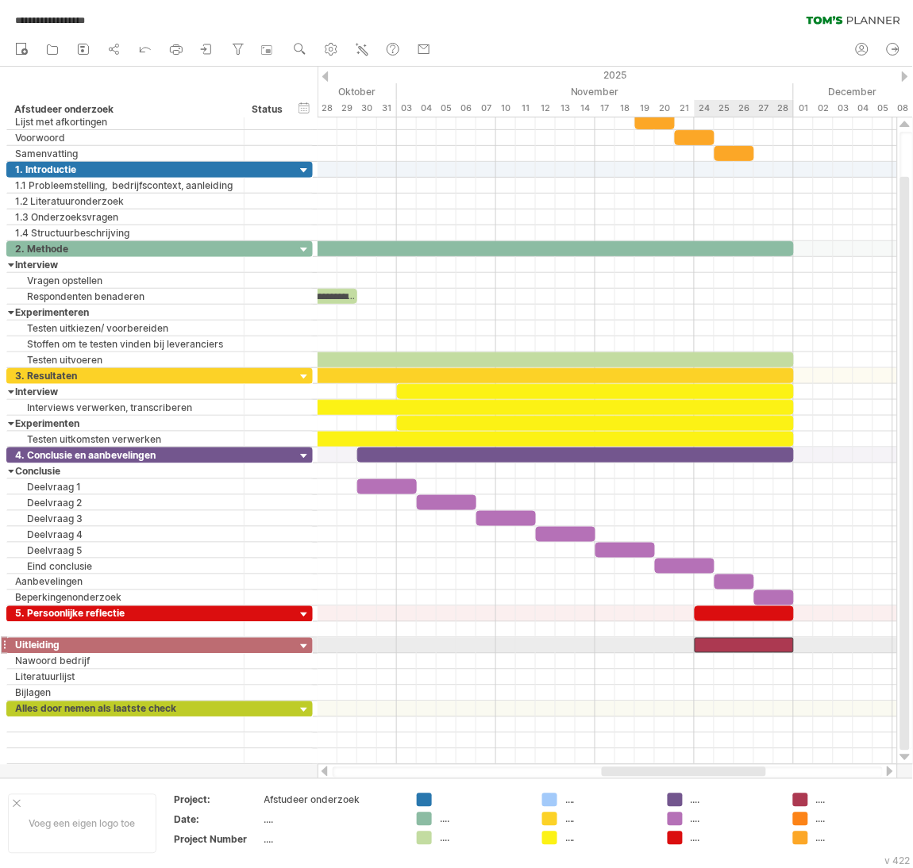
click at [773, 645] on div at bounding box center [744, 645] width 99 height 15
drag, startPoint x: 796, startPoint y: 645, endPoint x: 891, endPoint y: 648, distance: 95.3
click at [891, 648] on span at bounding box center [893, 645] width 6 height 15
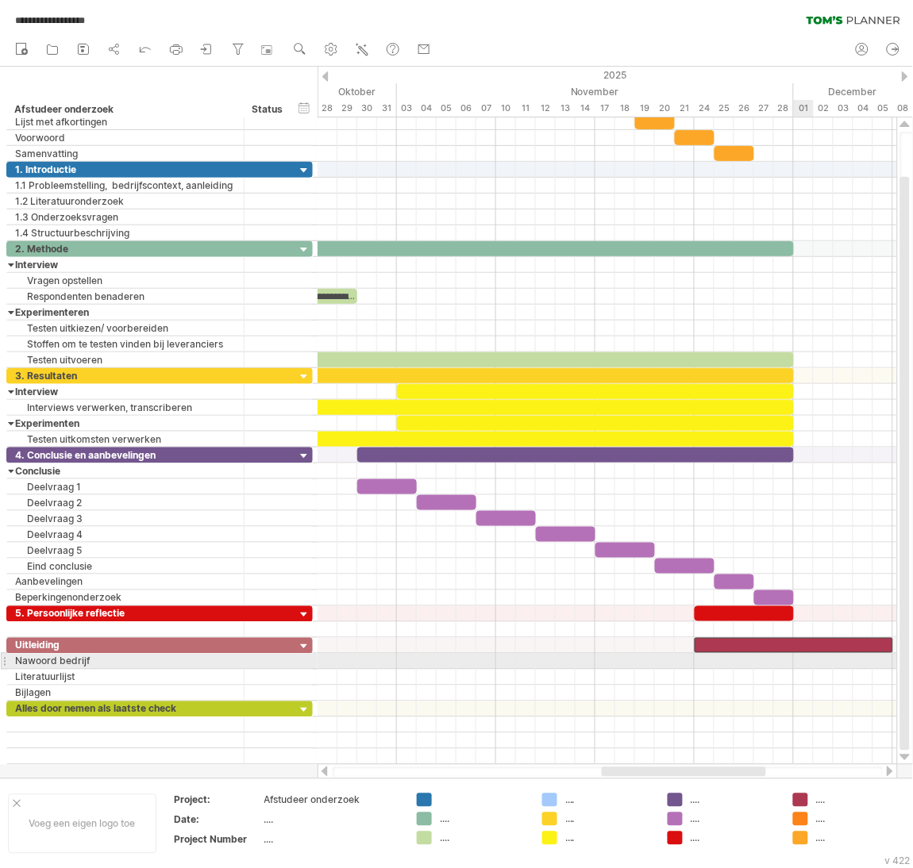
click at [798, 666] on div at bounding box center [606, 662] width 579 height 16
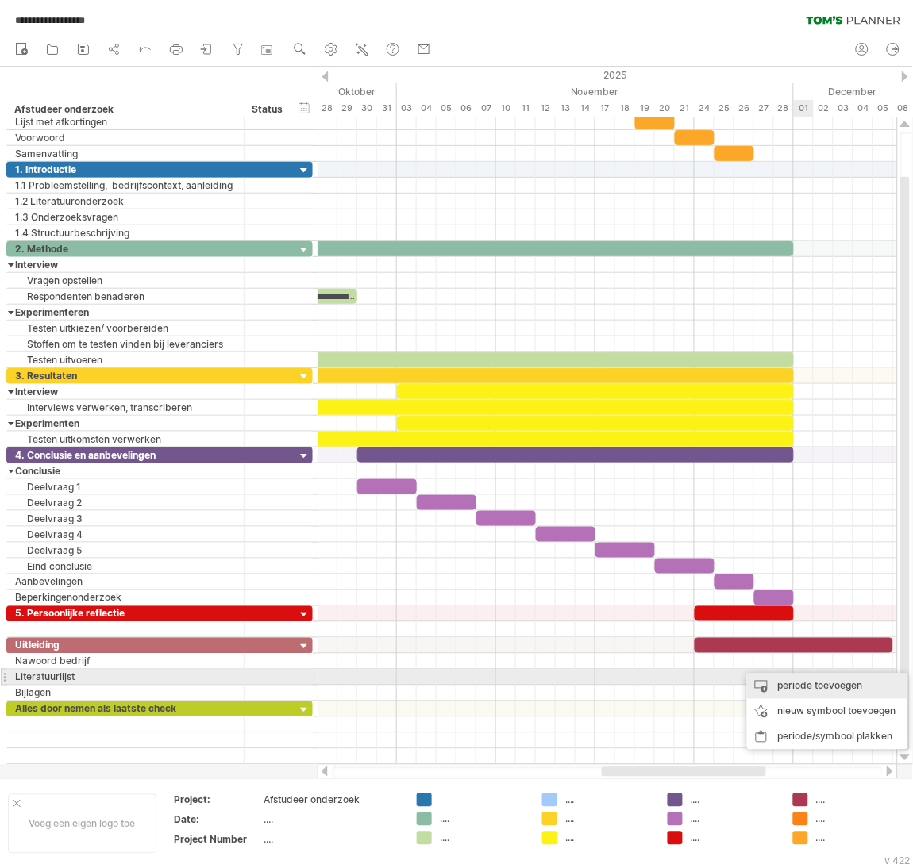
click at [804, 681] on div "periode toevoegen" at bounding box center [827, 686] width 161 height 25
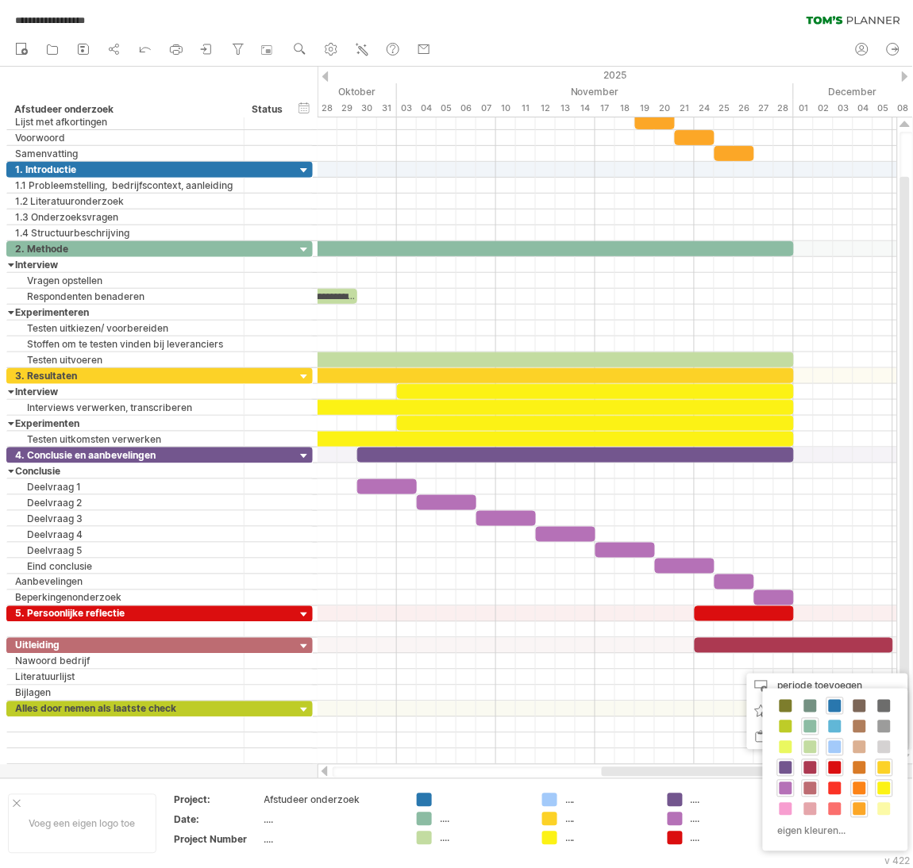
click at [815, 793] on span at bounding box center [810, 789] width 13 height 13
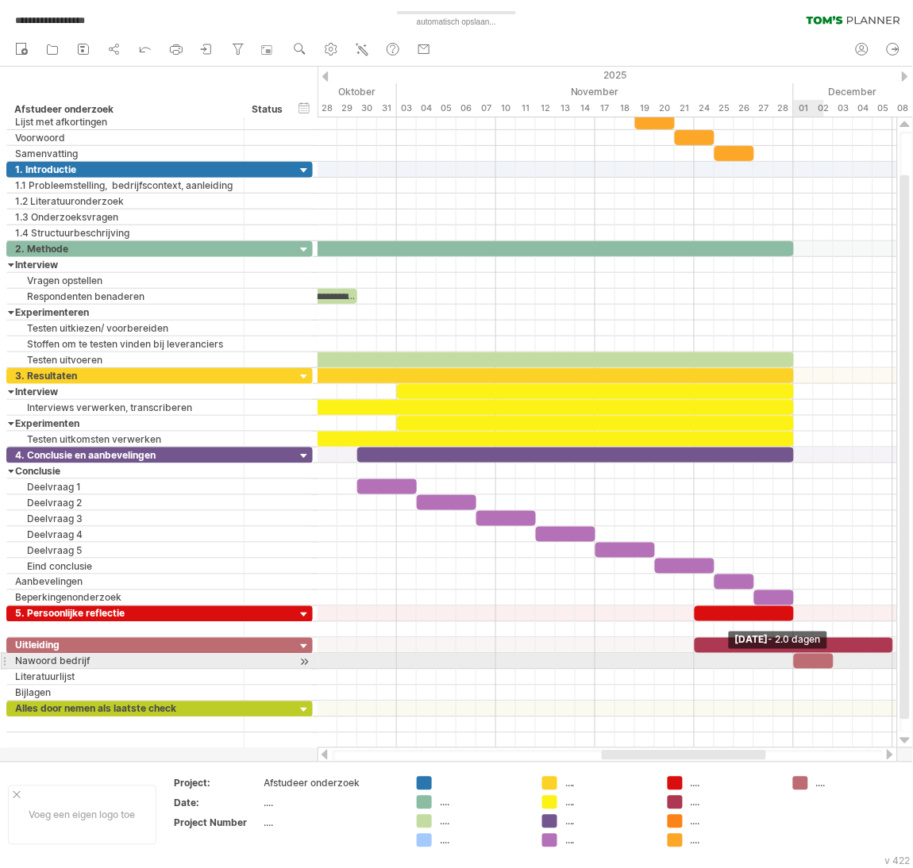
drag, startPoint x: 811, startPoint y: 664, endPoint x: 827, endPoint y: 664, distance: 15.9
click at [827, 664] on div at bounding box center [814, 661] width 40 height 15
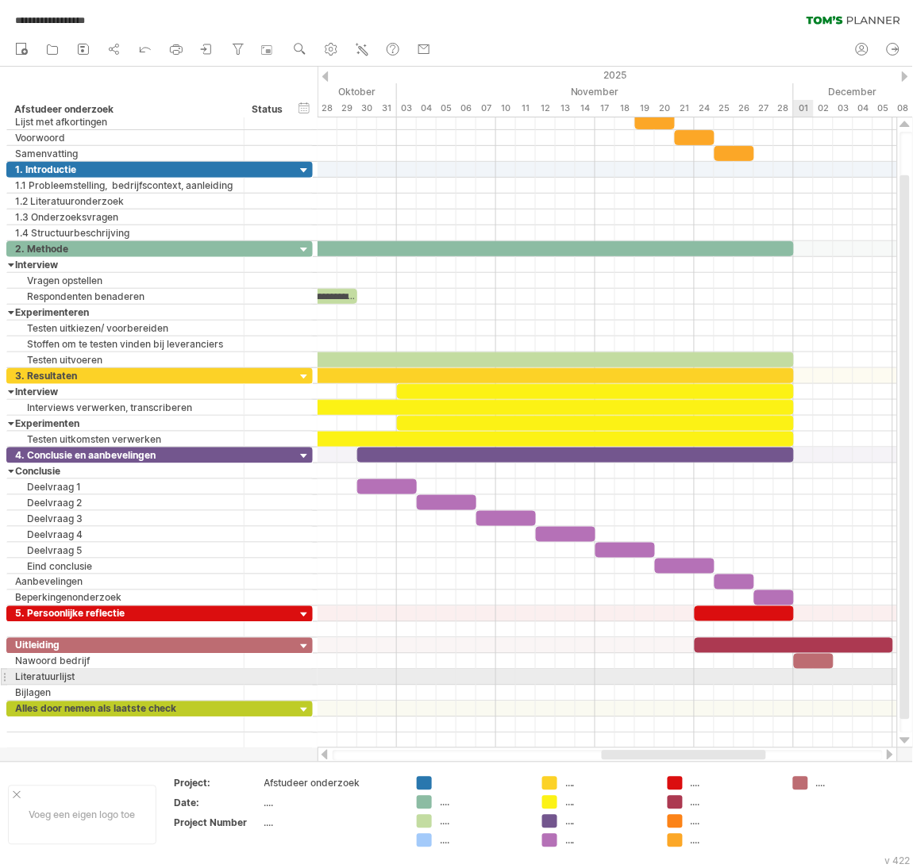
click at [807, 685] on div at bounding box center [606, 678] width 579 height 16
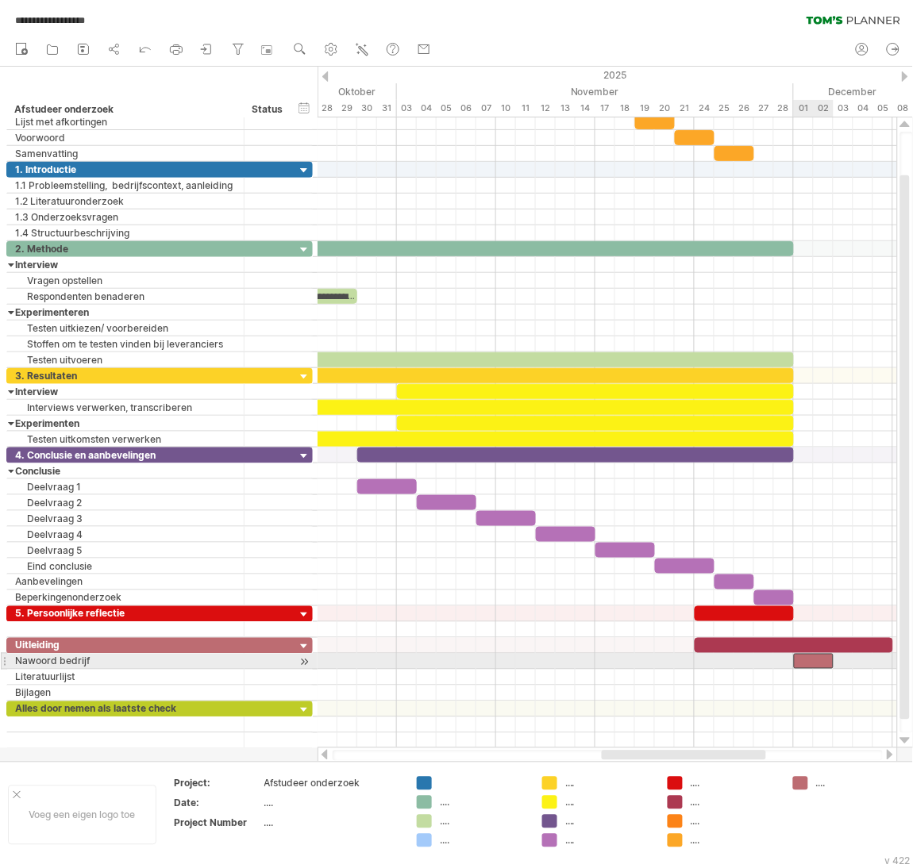
click at [810, 668] on div at bounding box center [814, 661] width 40 height 15
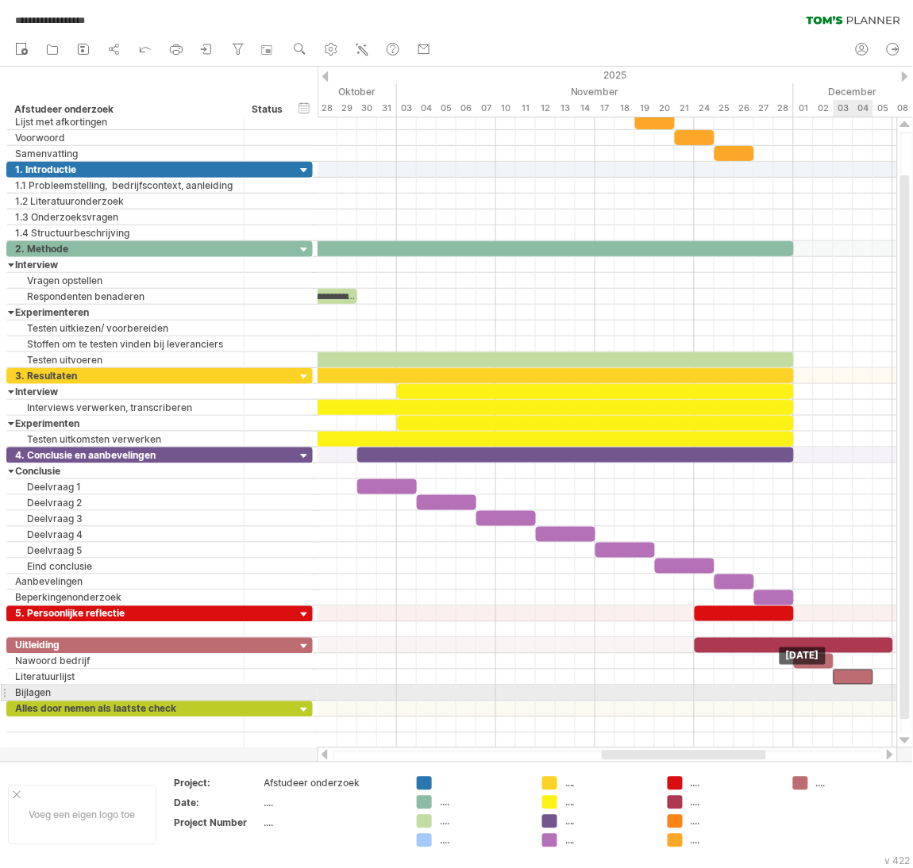
drag, startPoint x: 810, startPoint y: 668, endPoint x: 852, endPoint y: 687, distance: 45.5
drag, startPoint x: 852, startPoint y: 681, endPoint x: 869, endPoint y: 697, distance: 23.6
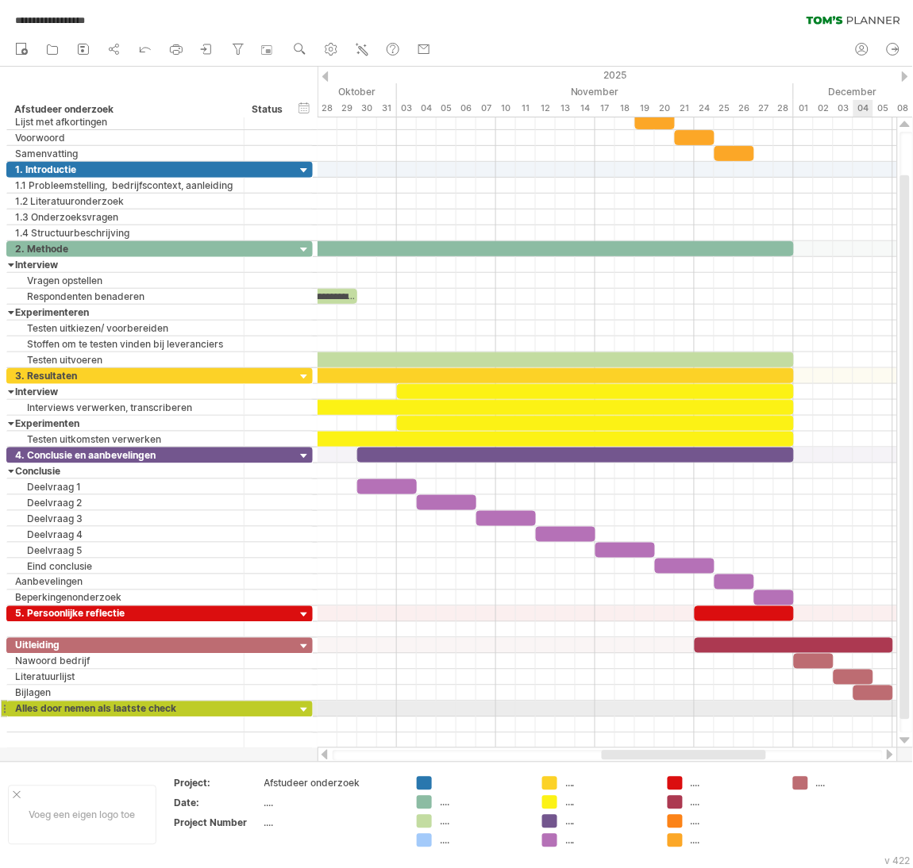
click at [872, 716] on div at bounding box center [606, 710] width 579 height 16
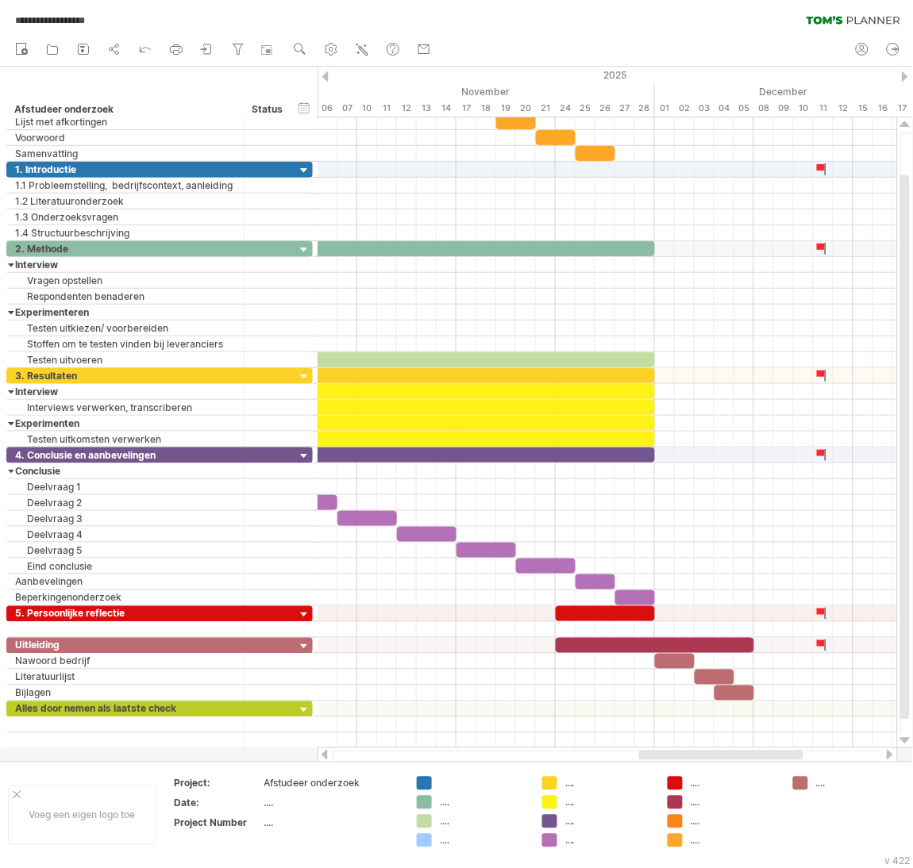
drag, startPoint x: 748, startPoint y: 753, endPoint x: 784, endPoint y: 750, distance: 35.9
click at [784, 751] on div at bounding box center [721, 756] width 164 height 10
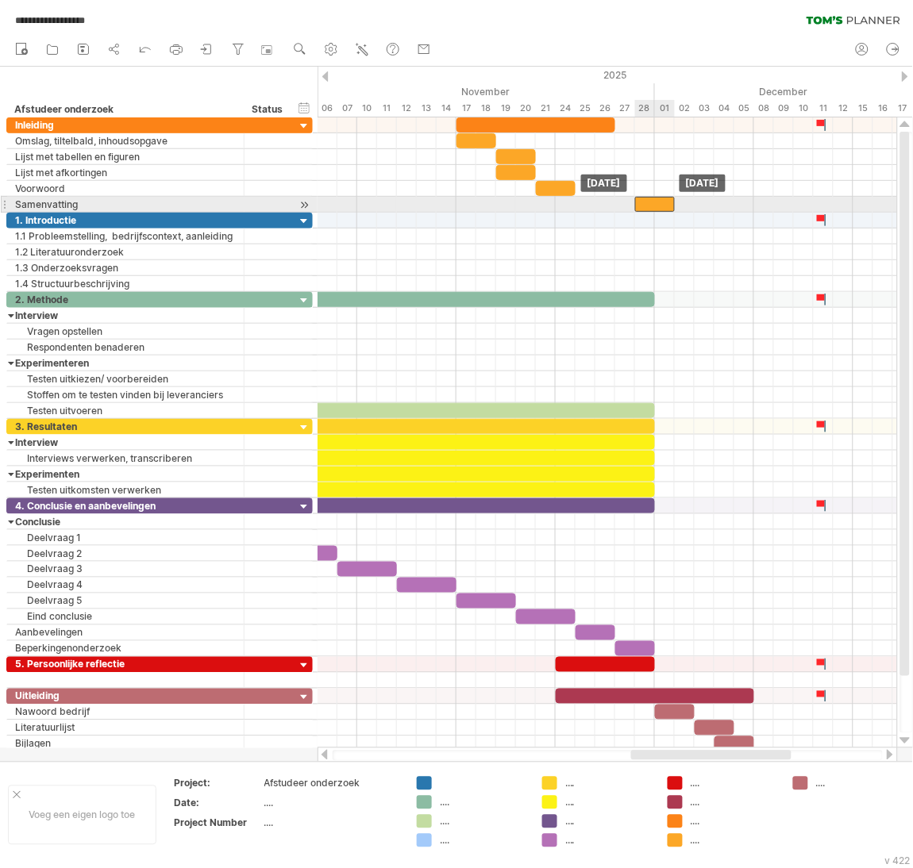
drag, startPoint x: 602, startPoint y: 210, endPoint x: 660, endPoint y: 212, distance: 58.0
click at [660, 212] on div at bounding box center [655, 204] width 40 height 15
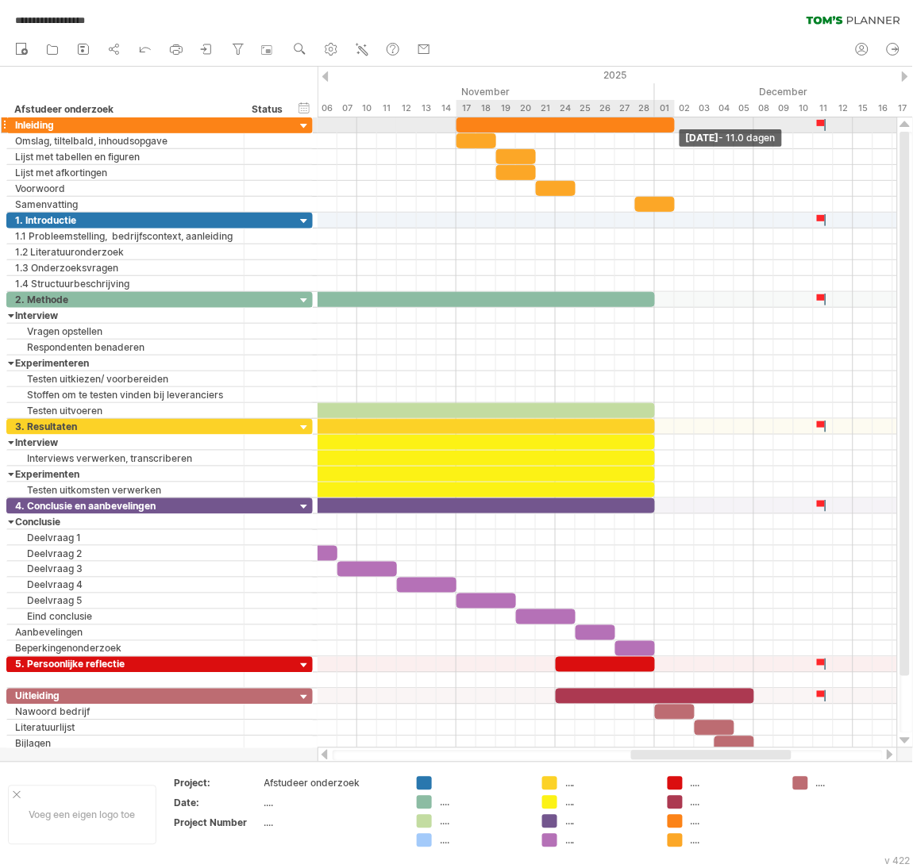
drag, startPoint x: 613, startPoint y: 121, endPoint x: 668, endPoint y: 121, distance: 54.8
click at [668, 121] on div at bounding box center [565, 124] width 218 height 15
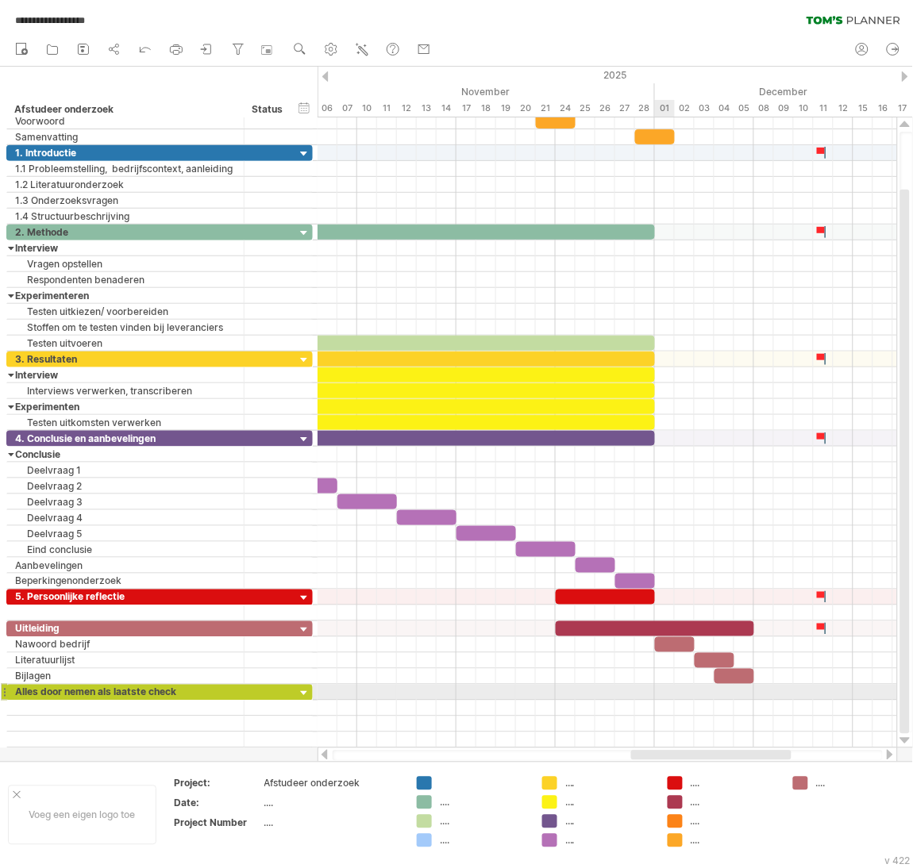
click at [658, 691] on div at bounding box center [606, 693] width 579 height 16
click at [766, 697] on div at bounding box center [606, 693] width 579 height 16
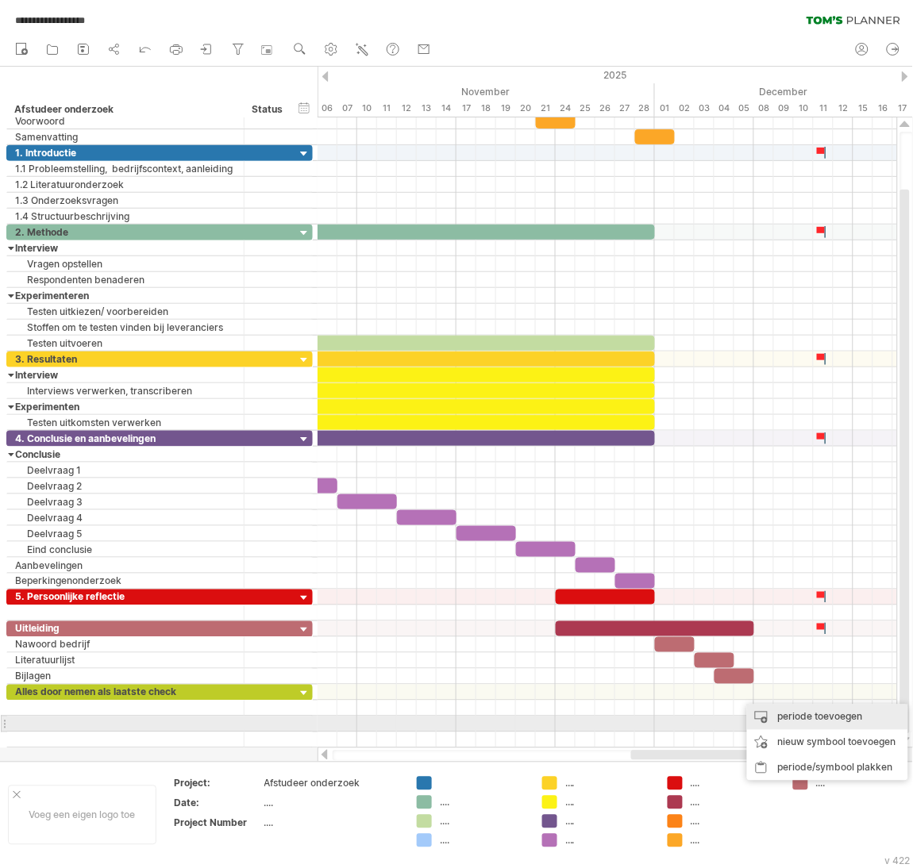
click at [799, 721] on div "periode toevoegen" at bounding box center [827, 717] width 161 height 25
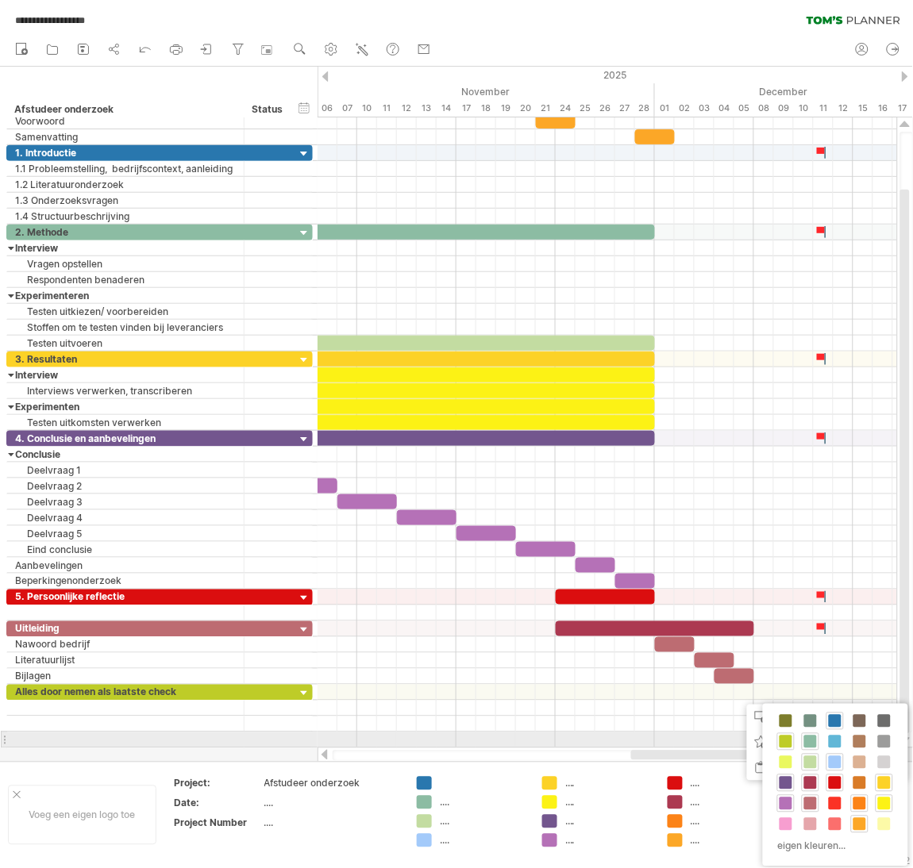
click at [789, 740] on span at bounding box center [785, 742] width 13 height 13
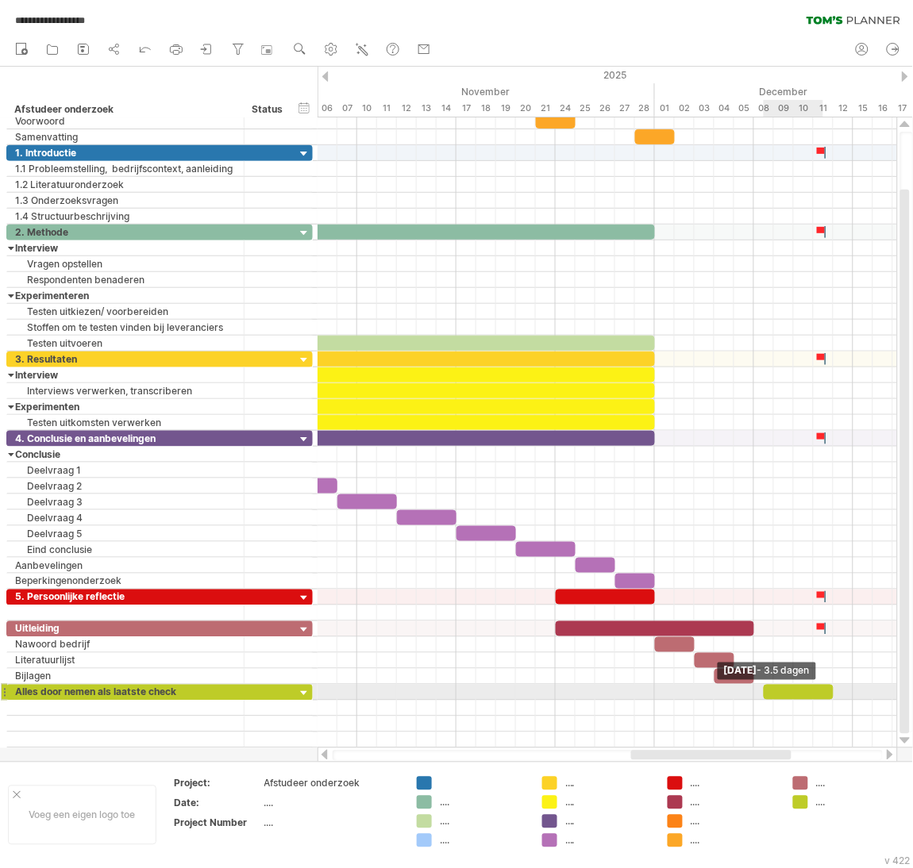
drag, startPoint x: 780, startPoint y: 702, endPoint x: 827, endPoint y: 695, distance: 47.3
click at [827, 695] on div at bounding box center [799, 692] width 70 height 15
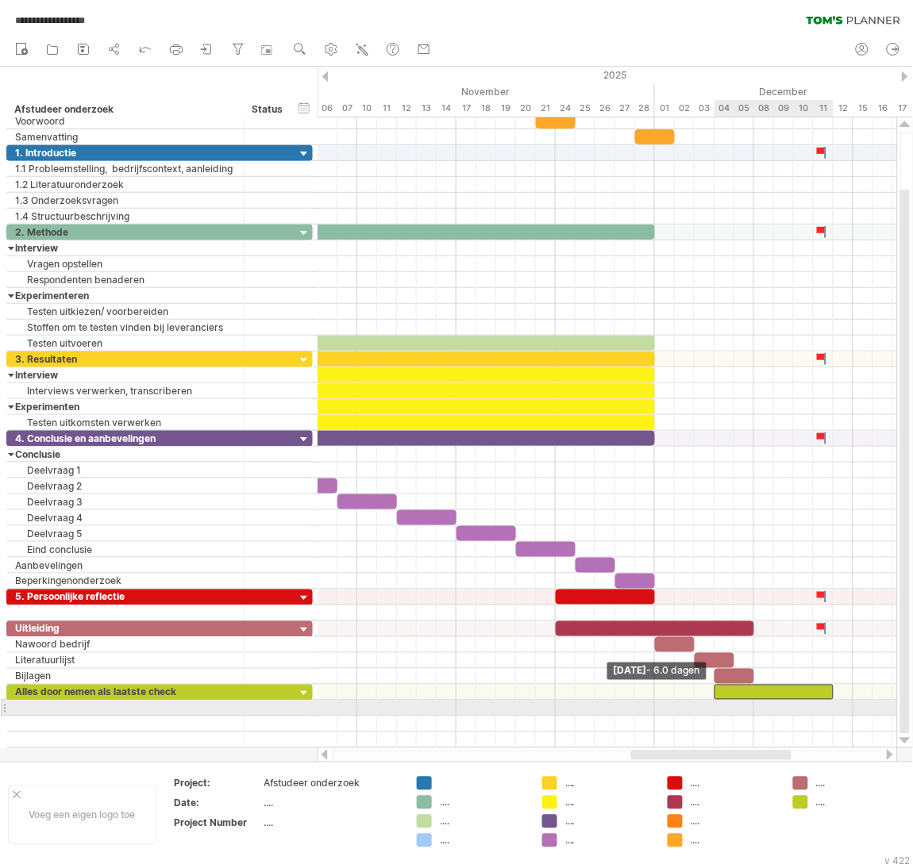
drag, startPoint x: 765, startPoint y: 696, endPoint x: 718, endPoint y: 706, distance: 47.8
click at [718, 706] on div "**********" at bounding box center [606, 432] width 579 height 631
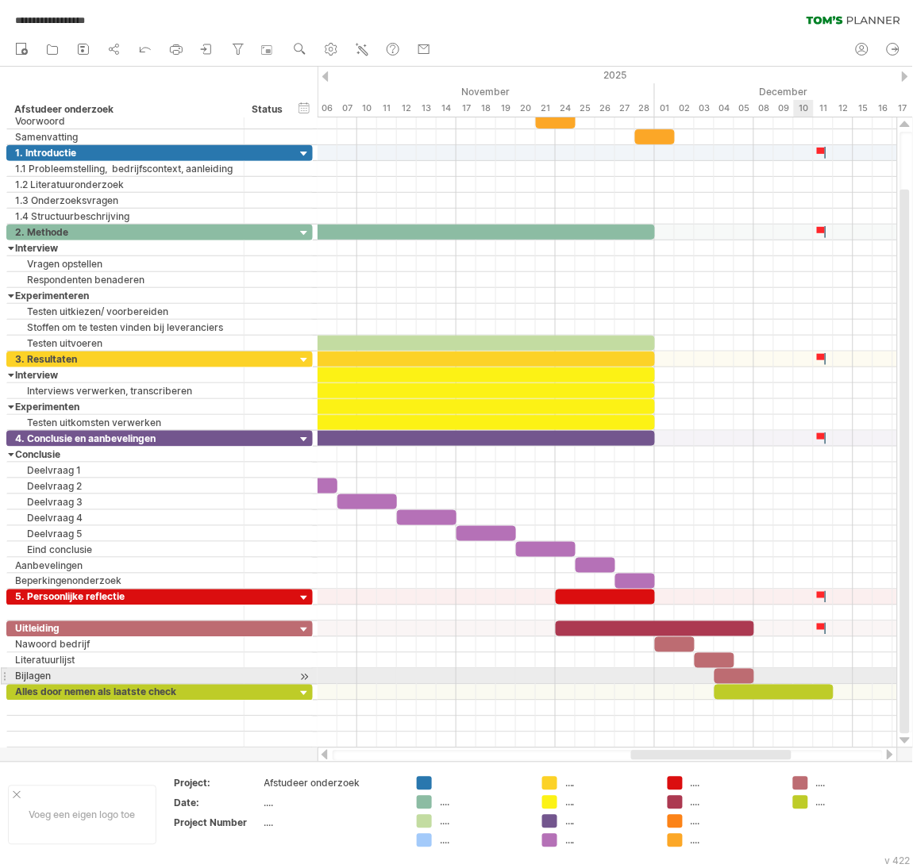
click at [799, 676] on div at bounding box center [606, 677] width 579 height 16
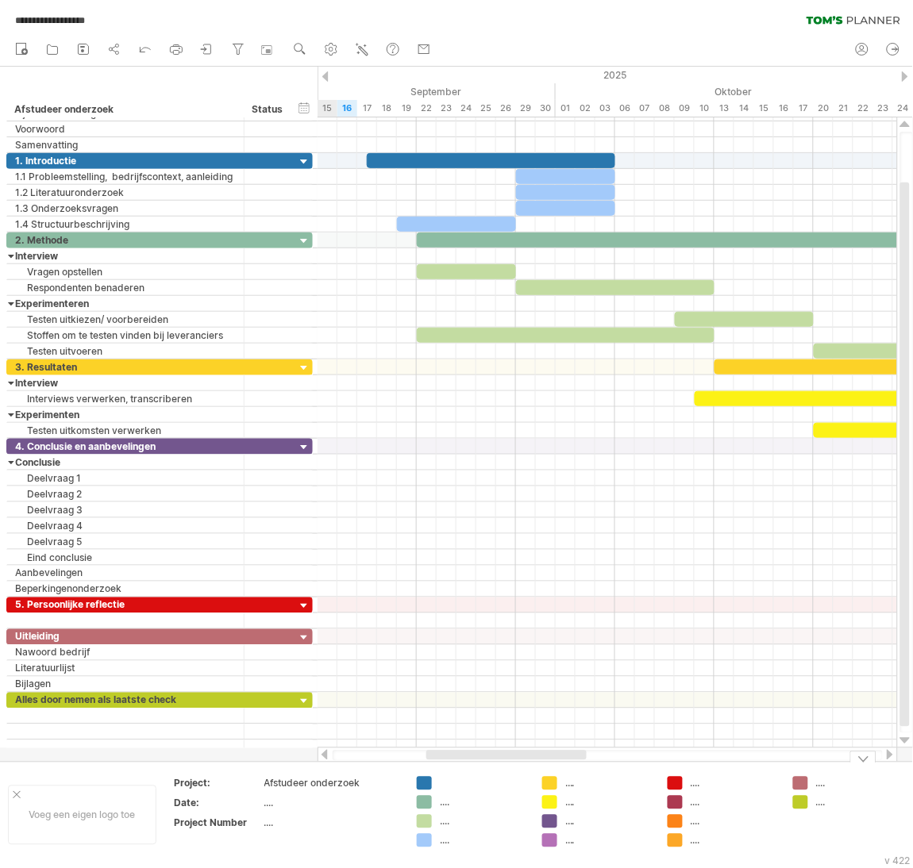
drag, startPoint x: 669, startPoint y: 752, endPoint x: 464, endPoint y: 798, distance: 209.9
click at [464, 798] on div "**********" at bounding box center [456, 434] width 913 height 868
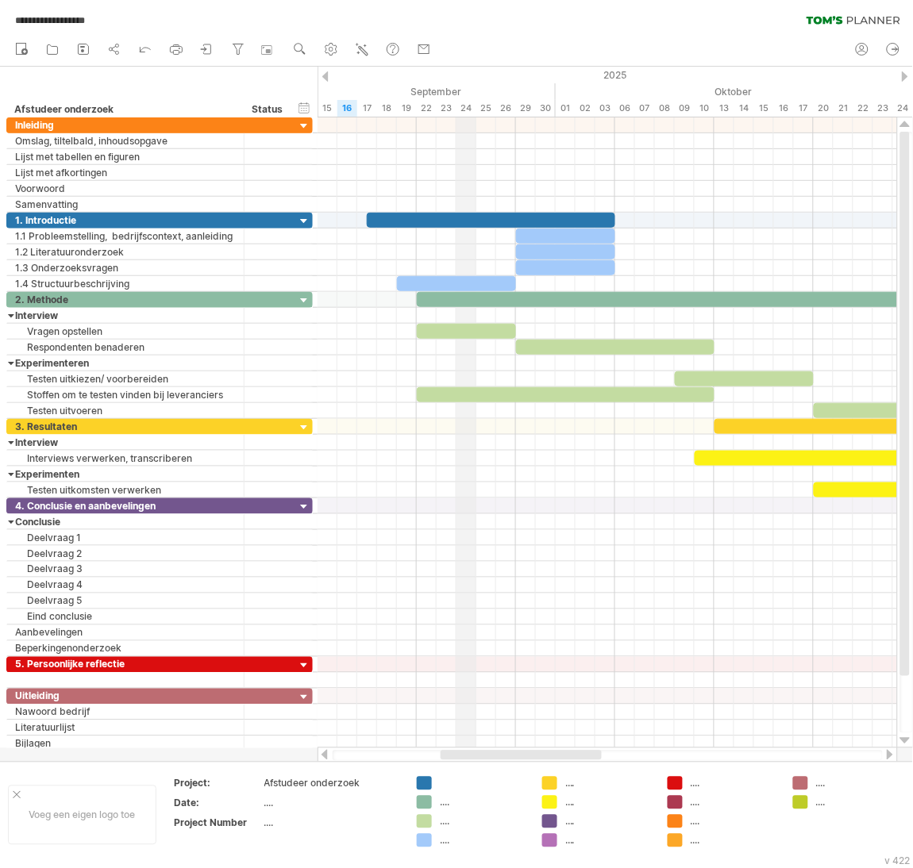
click at [458, 87] on div "September" at bounding box center [337, 91] width 437 height 17
click at [509, 110] on div "tijdlijn instellingen" at bounding box center [528, 106] width 124 height 25
select select "*"
select select "**"
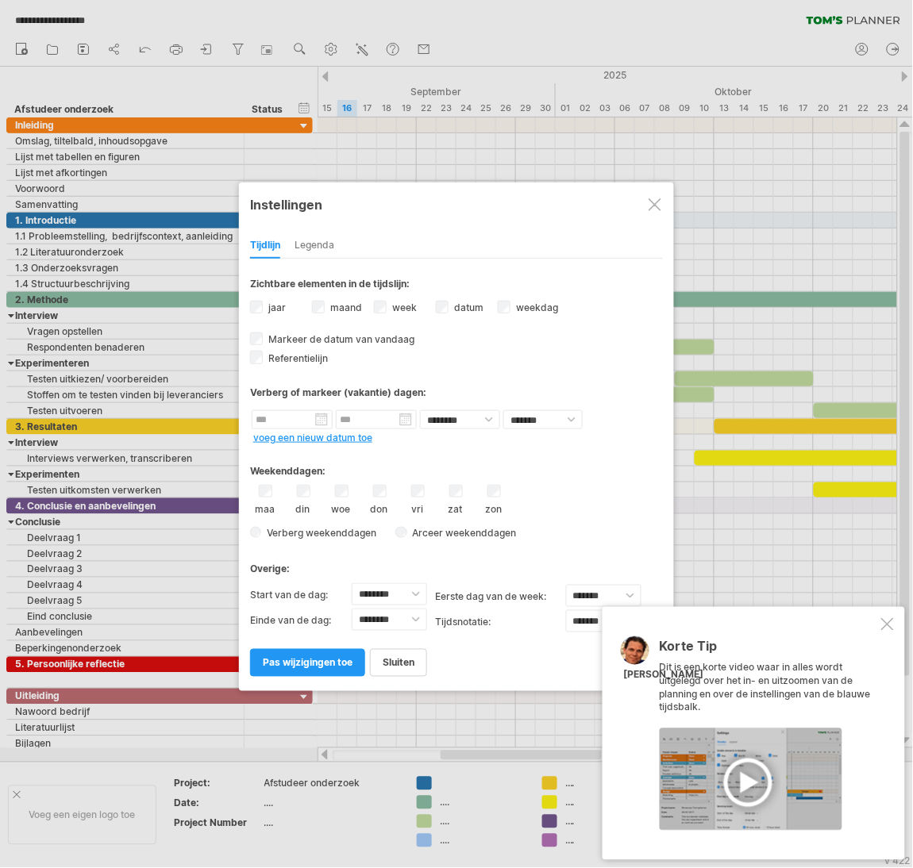
click at [394, 304] on label "week weeknummers zichtbaar Momenteel is er niet genoeg ruimte horizontaal om de…" at bounding box center [403, 308] width 28 height 12
click at [317, 662] on span "pas wijzigingen toe" at bounding box center [308, 663] width 90 height 12
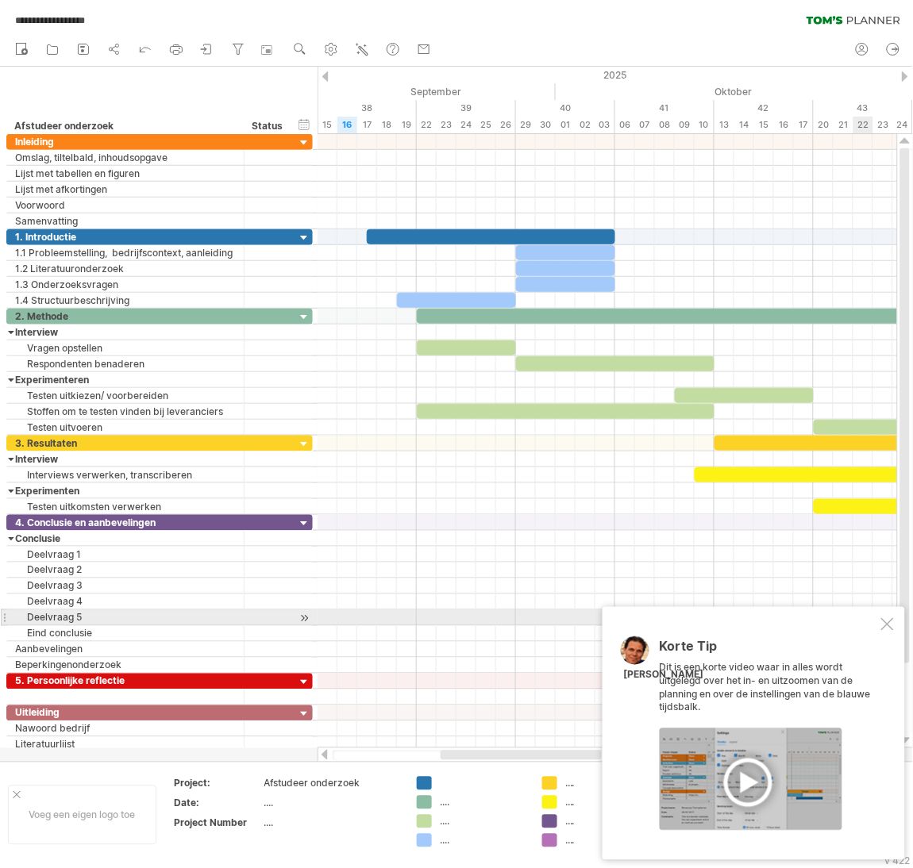
click at [890, 623] on div at bounding box center [887, 624] width 13 height 13
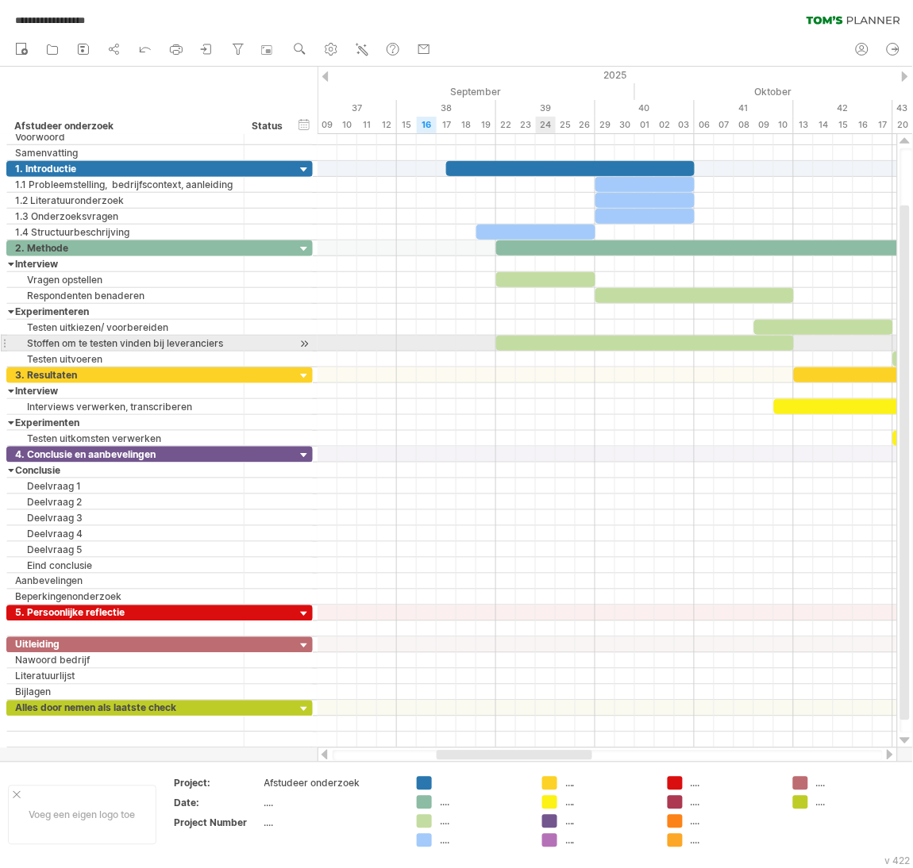
click at [552, 344] on div at bounding box center [645, 343] width 298 height 15
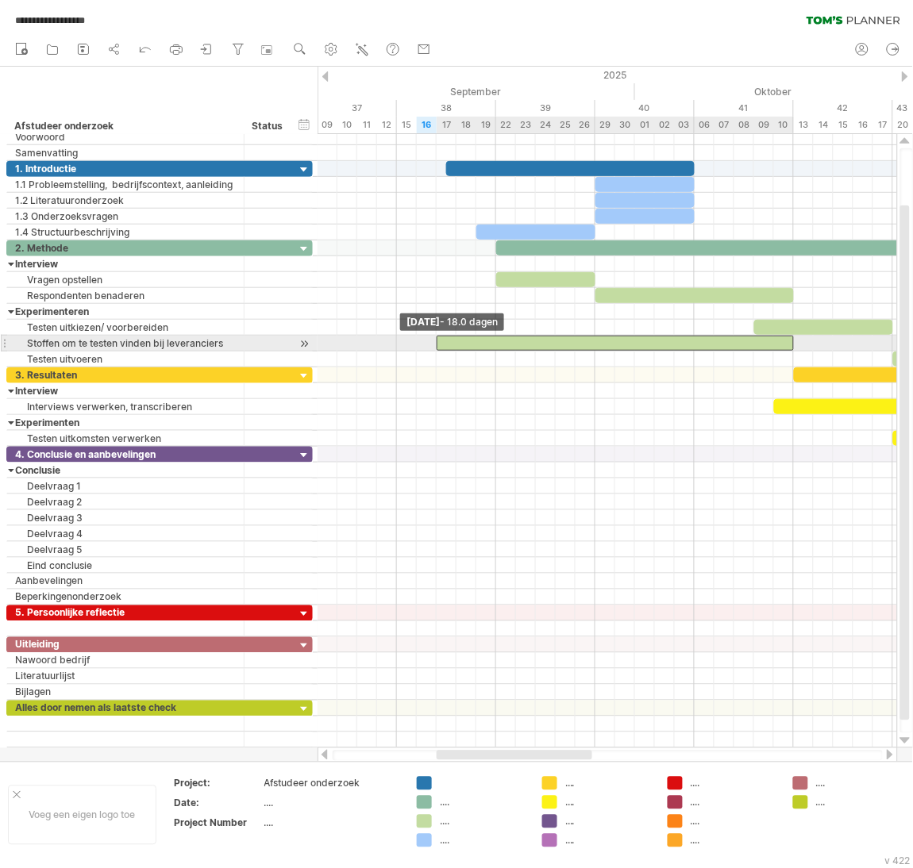
drag, startPoint x: 496, startPoint y: 344, endPoint x: 441, endPoint y: 344, distance: 55.6
click at [441, 344] on div at bounding box center [615, 343] width 357 height 15
drag, startPoint x: 437, startPoint y: 348, endPoint x: 492, endPoint y: 343, distance: 55.8
click at [493, 343] on span at bounding box center [496, 343] width 6 height 15
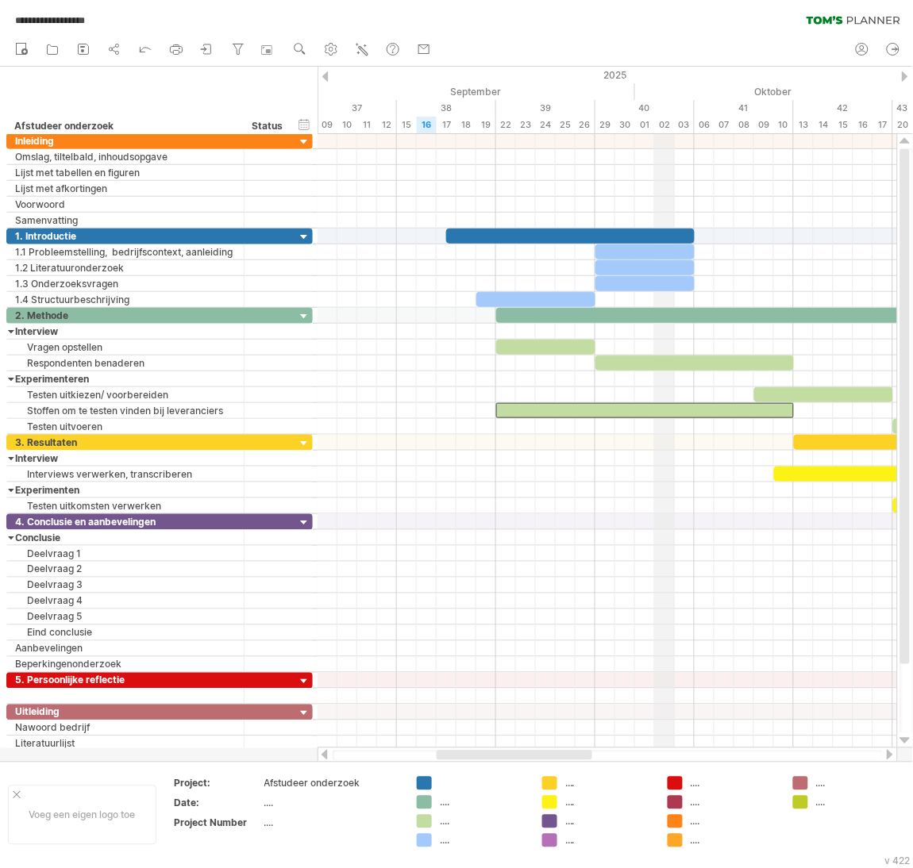
click at [660, 102] on div "40" at bounding box center [644, 108] width 99 height 17
click at [640, 100] on div "40" at bounding box center [644, 108] width 99 height 17
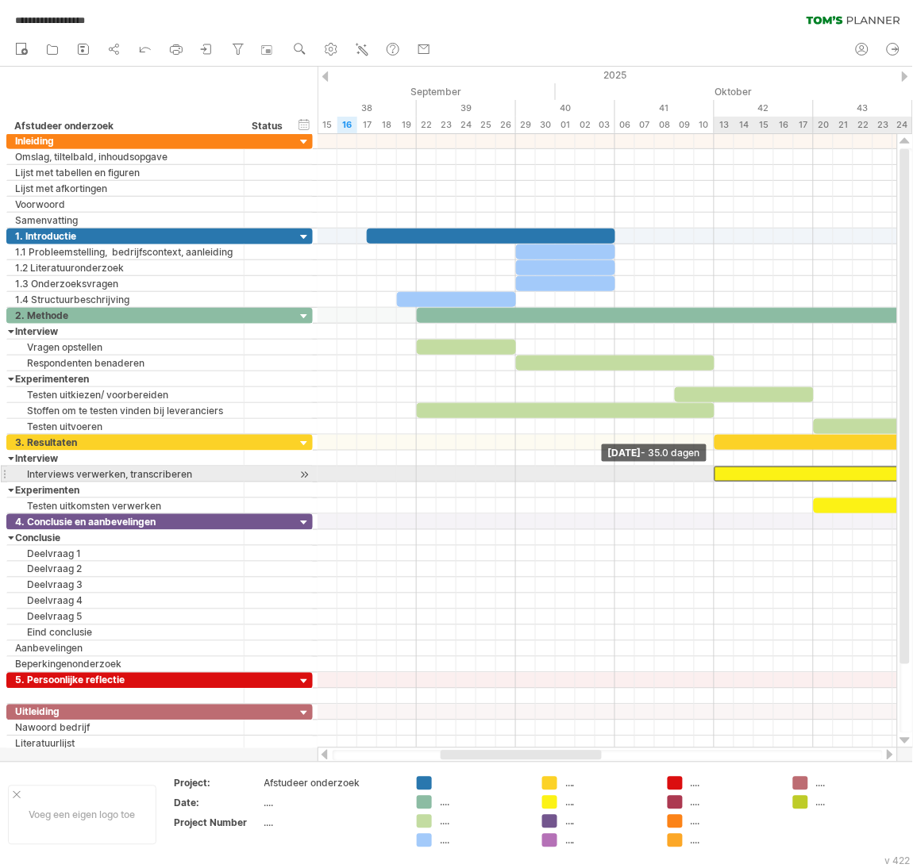
drag, startPoint x: 696, startPoint y: 474, endPoint x: 714, endPoint y: 474, distance: 17.5
click at [714, 474] on span at bounding box center [714, 474] width 6 height 15
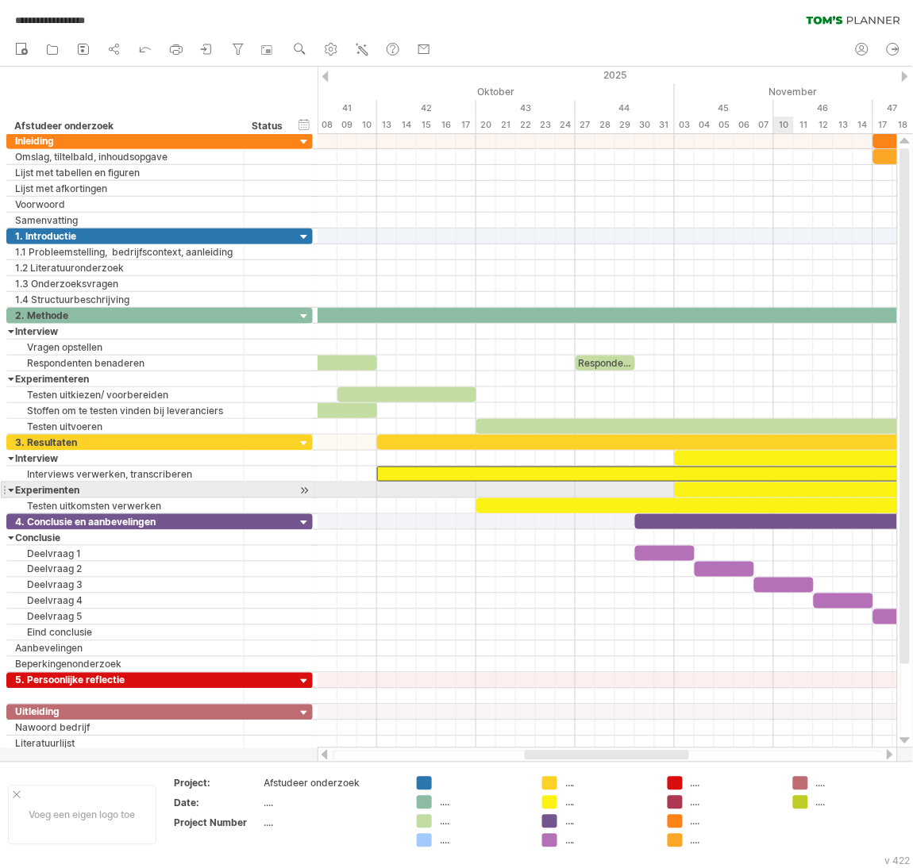
click at [778, 494] on div at bounding box center [873, 490] width 397 height 15
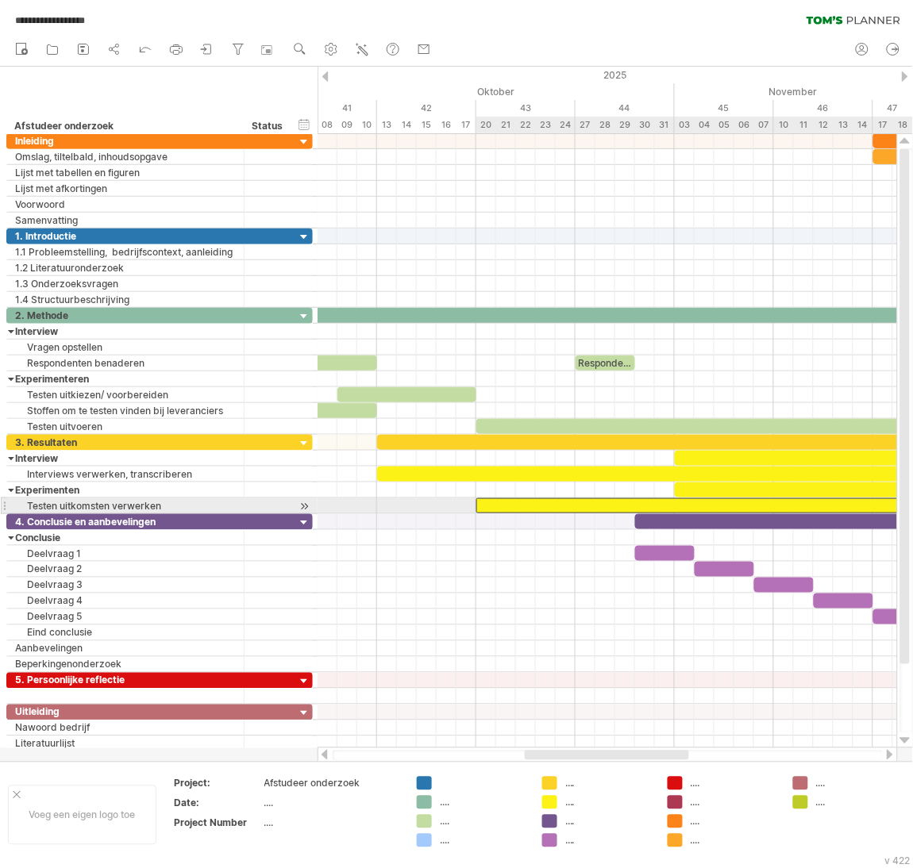
click at [695, 506] on div at bounding box center [773, 505] width 595 height 15
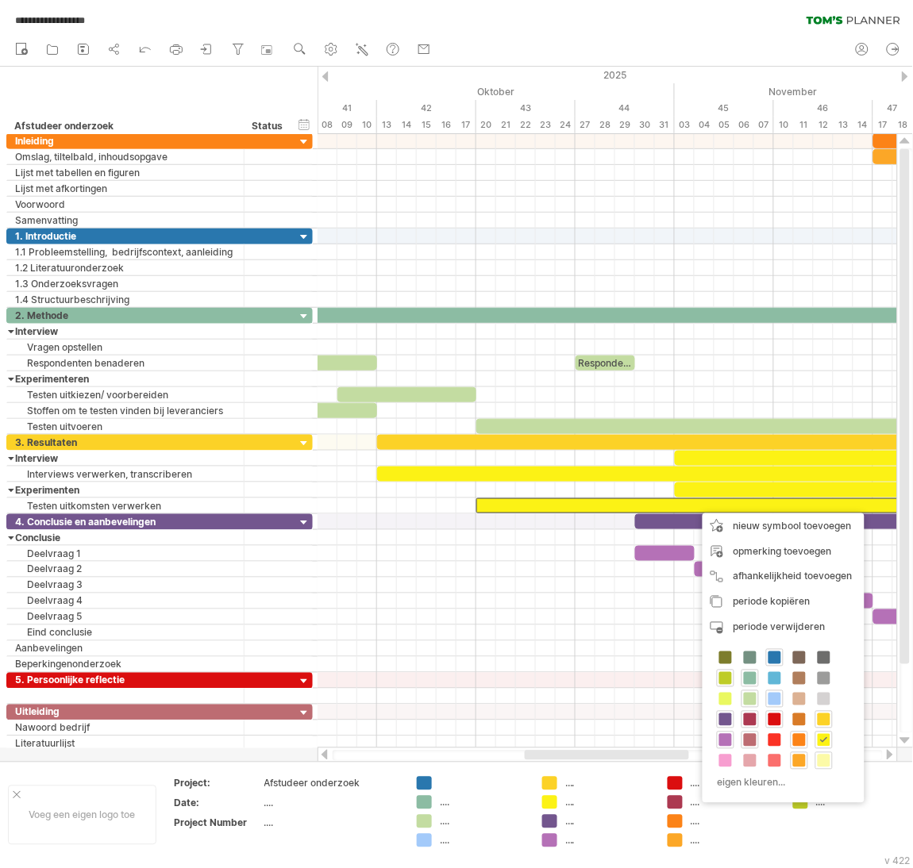
click at [823, 764] on span at bounding box center [824, 761] width 13 height 13
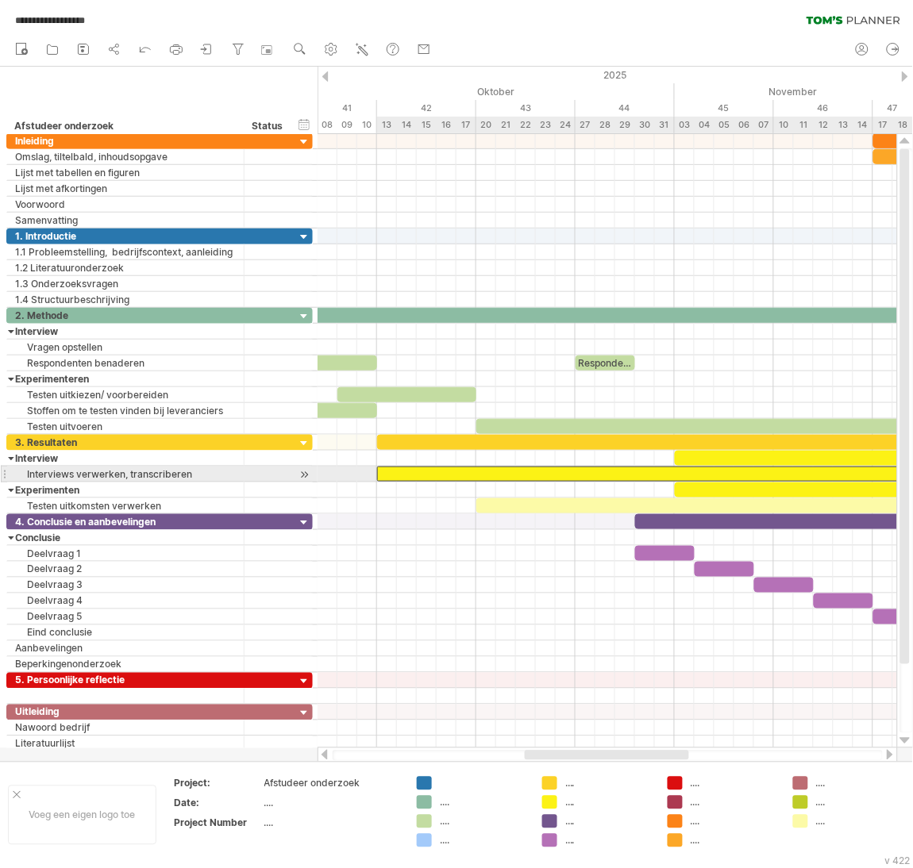
click at [663, 471] on div at bounding box center [724, 474] width 695 height 15
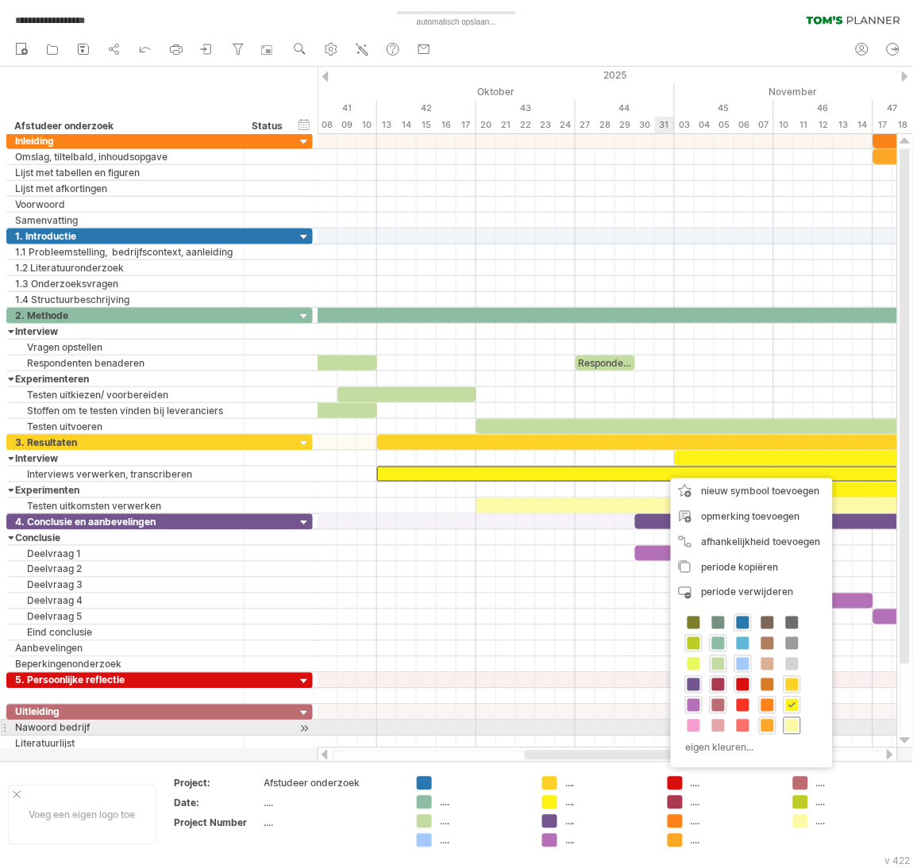
click at [798, 735] on div at bounding box center [791, 726] width 17 height 17
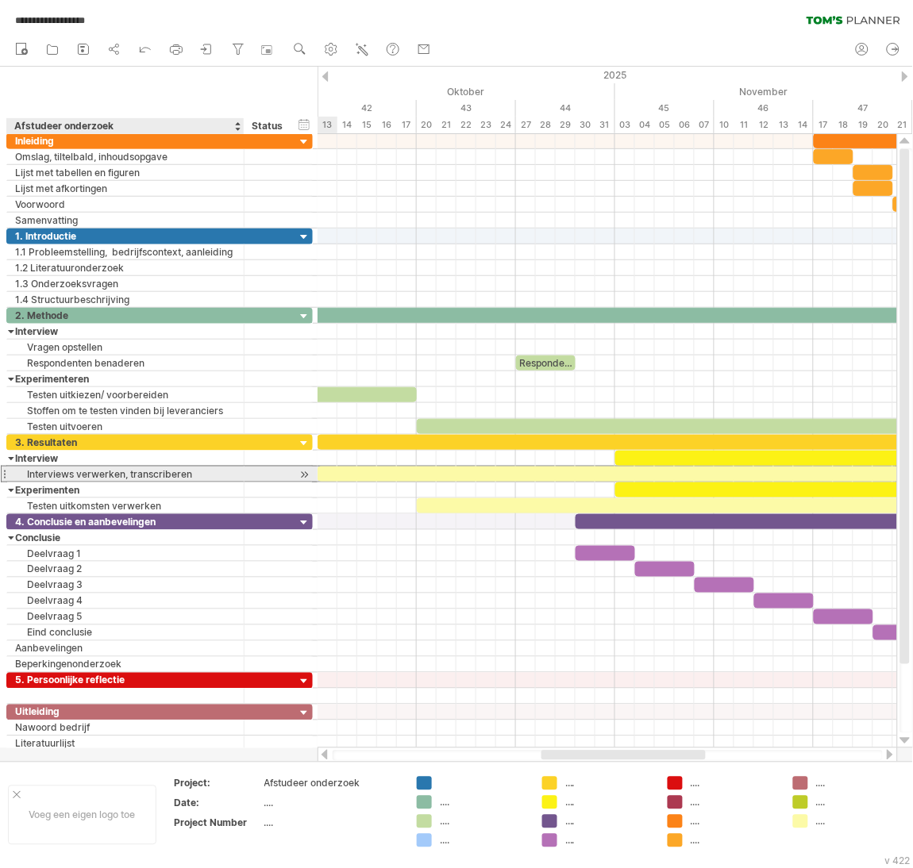
click at [79, 477] on div "Interviews verwerken, transcriberen" at bounding box center [125, 474] width 221 height 15
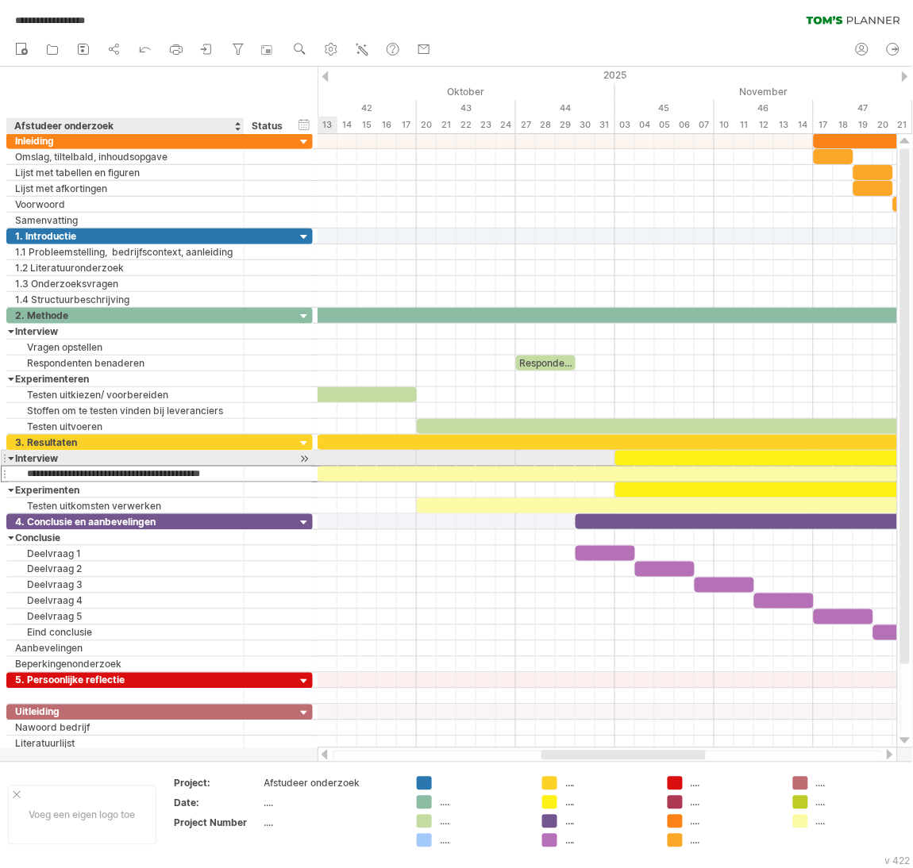
type input "**********"
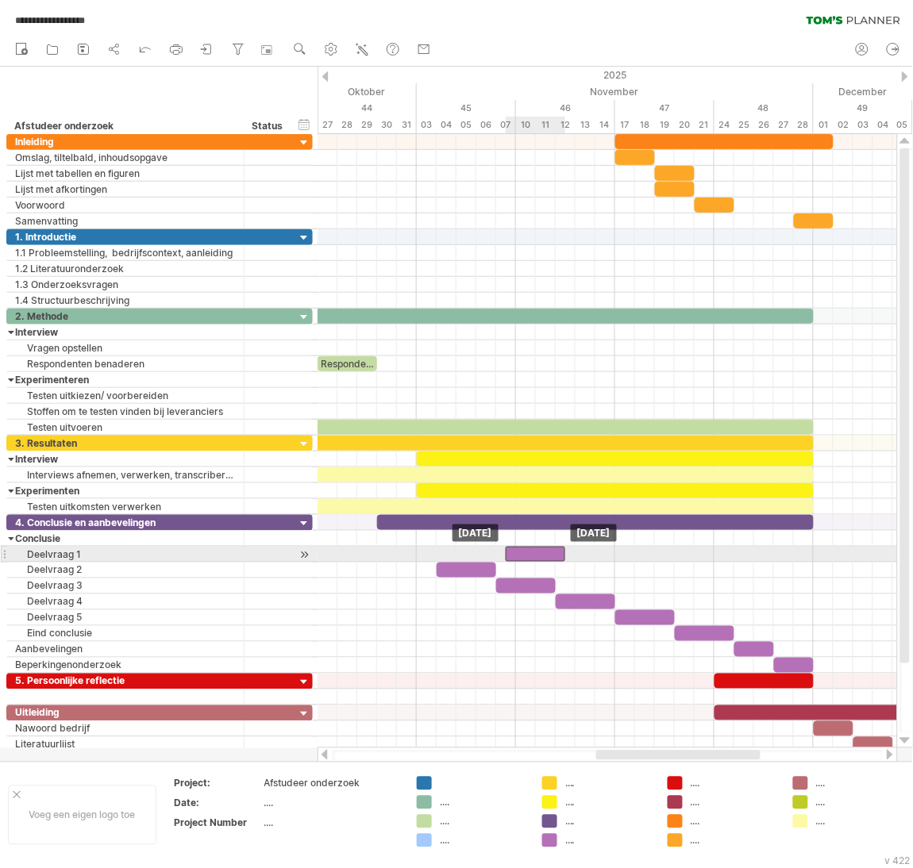
drag, startPoint x: 421, startPoint y: 556, endPoint x: 549, endPoint y: 552, distance: 127.9
click at [549, 552] on div at bounding box center [536, 554] width 60 height 15
click at [555, 553] on div at bounding box center [546, 554] width 60 height 15
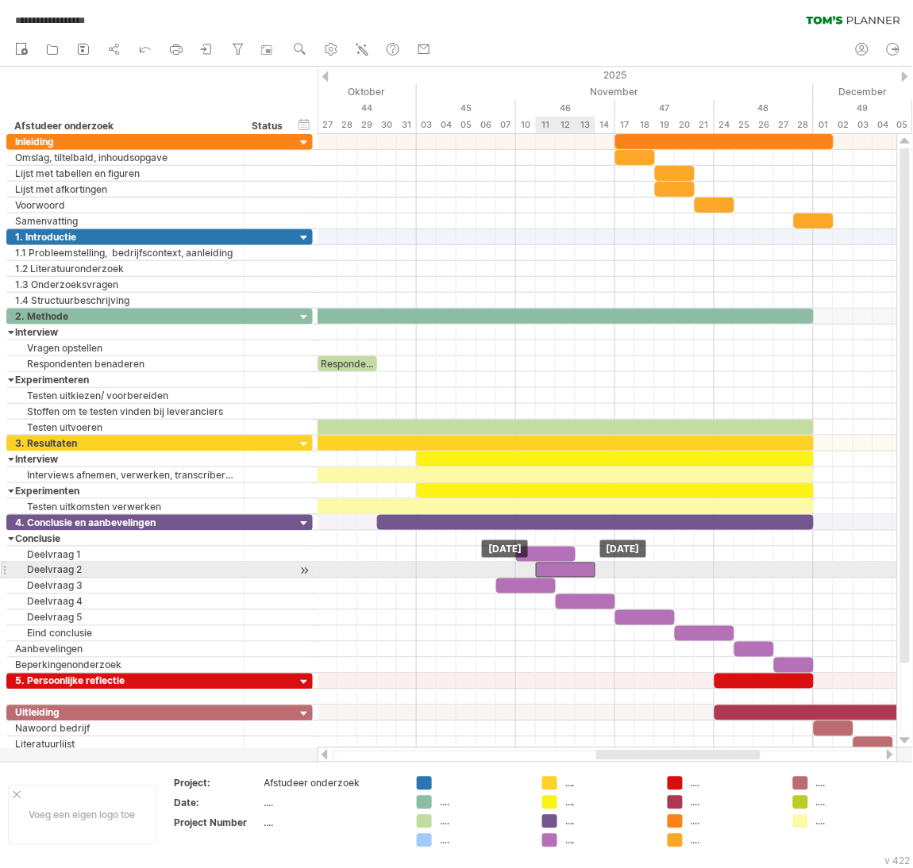
drag, startPoint x: 487, startPoint y: 576, endPoint x: 583, endPoint y: 573, distance: 96.9
click at [583, 573] on div at bounding box center [566, 570] width 60 height 15
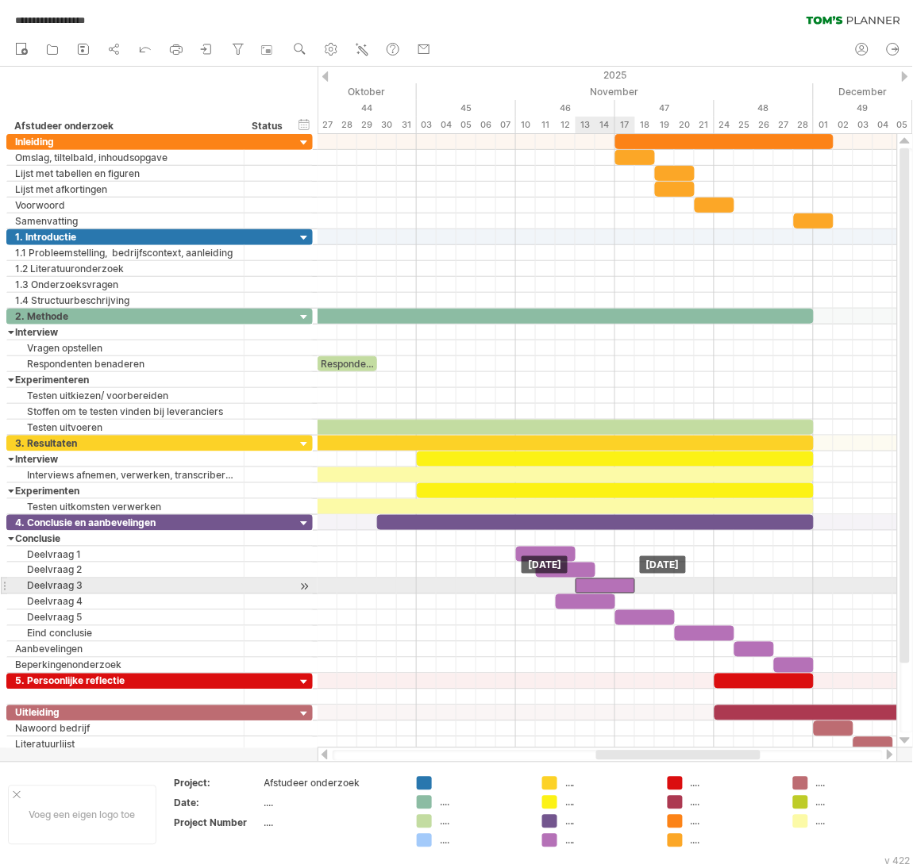
drag, startPoint x: 537, startPoint y: 591, endPoint x: 621, endPoint y: 586, distance: 84.3
click at [621, 586] on div at bounding box center [605, 586] width 60 height 15
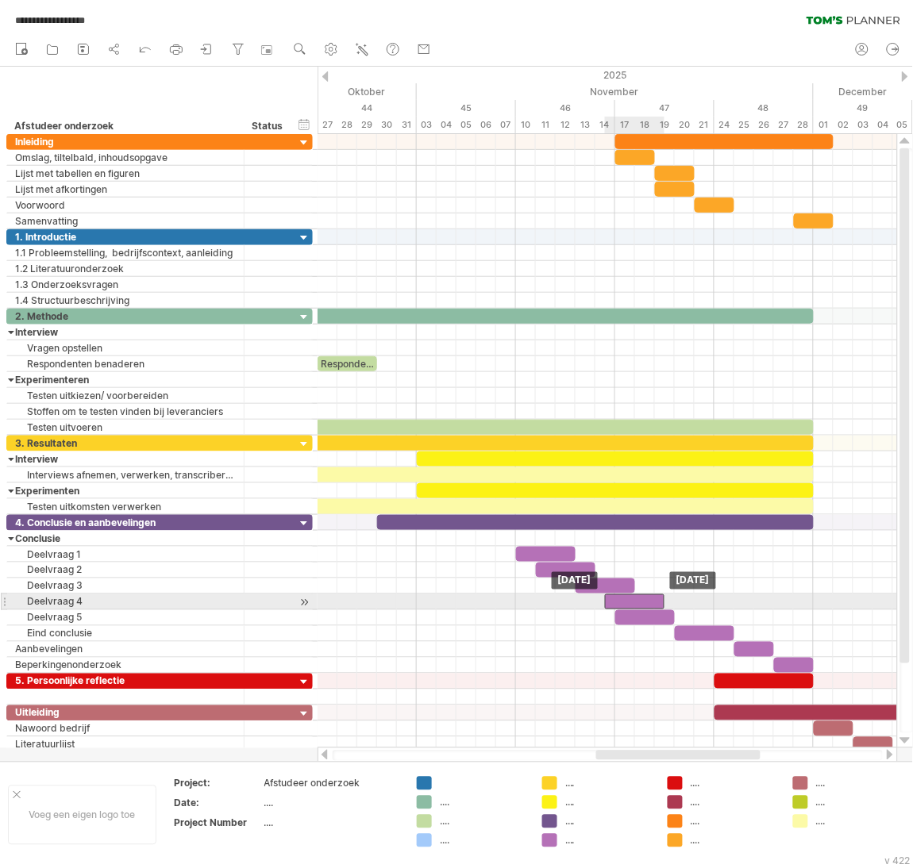
drag, startPoint x: 597, startPoint y: 605, endPoint x: 648, endPoint y: 602, distance: 51.7
click at [648, 602] on div at bounding box center [635, 602] width 60 height 15
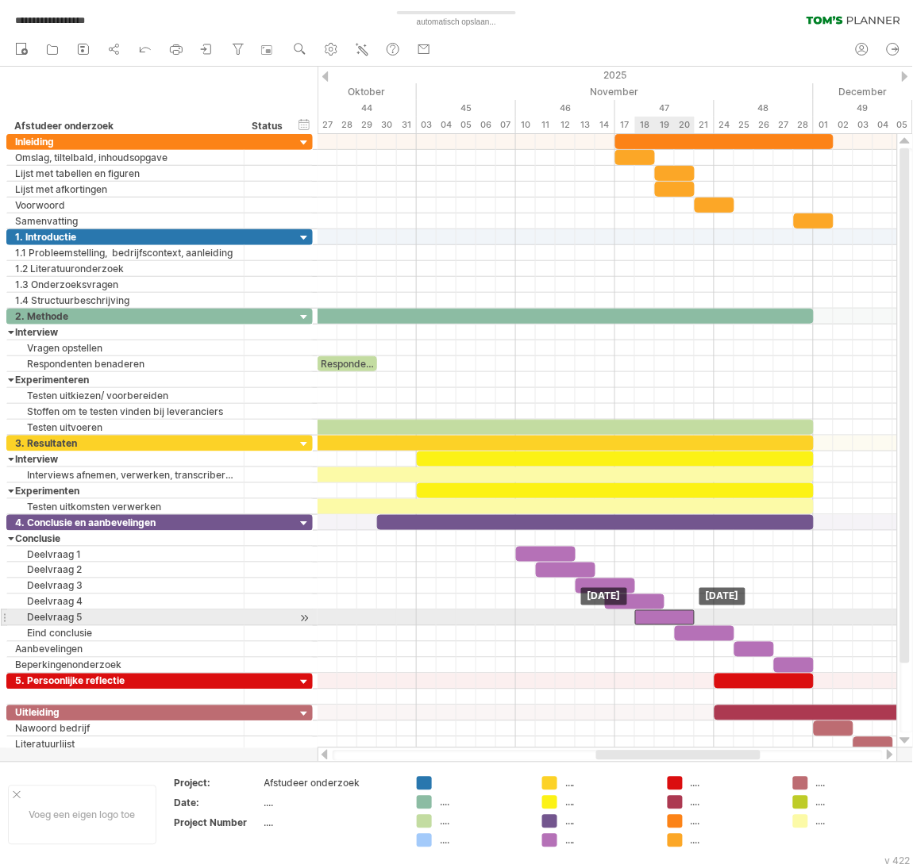
drag, startPoint x: 663, startPoint y: 621, endPoint x: 679, endPoint y: 621, distance: 15.9
click at [679, 621] on div at bounding box center [665, 617] width 60 height 15
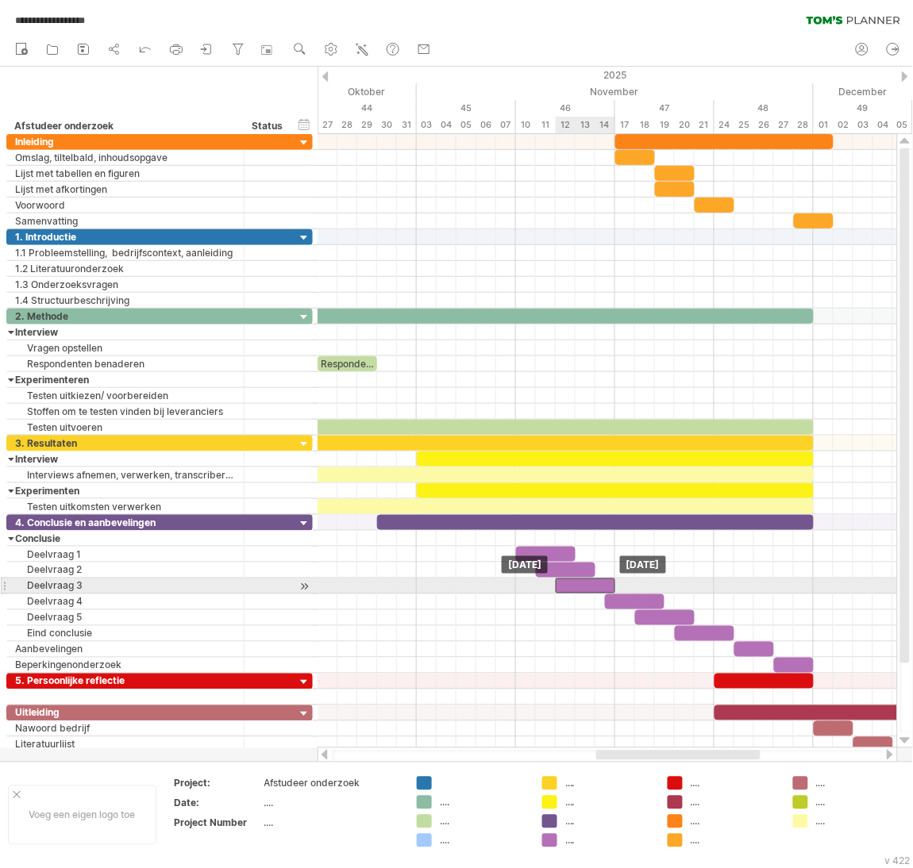
drag, startPoint x: 606, startPoint y: 587, endPoint x: 585, endPoint y: 588, distance: 21.4
click at [585, 588] on div at bounding box center [586, 586] width 60 height 15
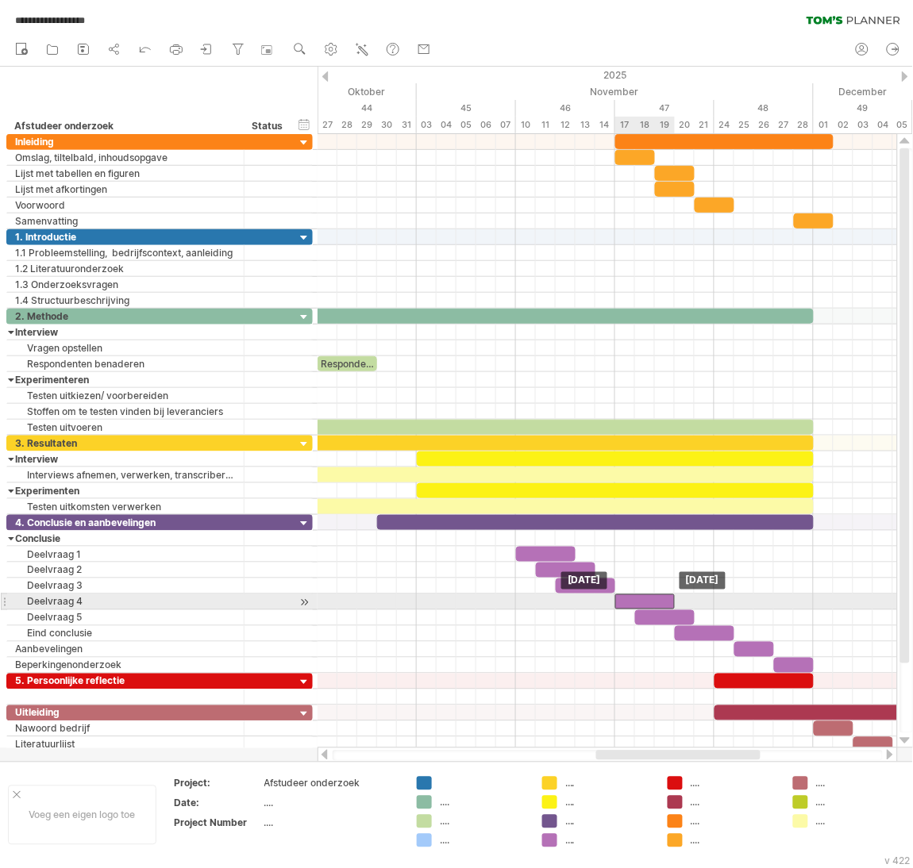
click at [641, 605] on div at bounding box center [645, 602] width 60 height 15
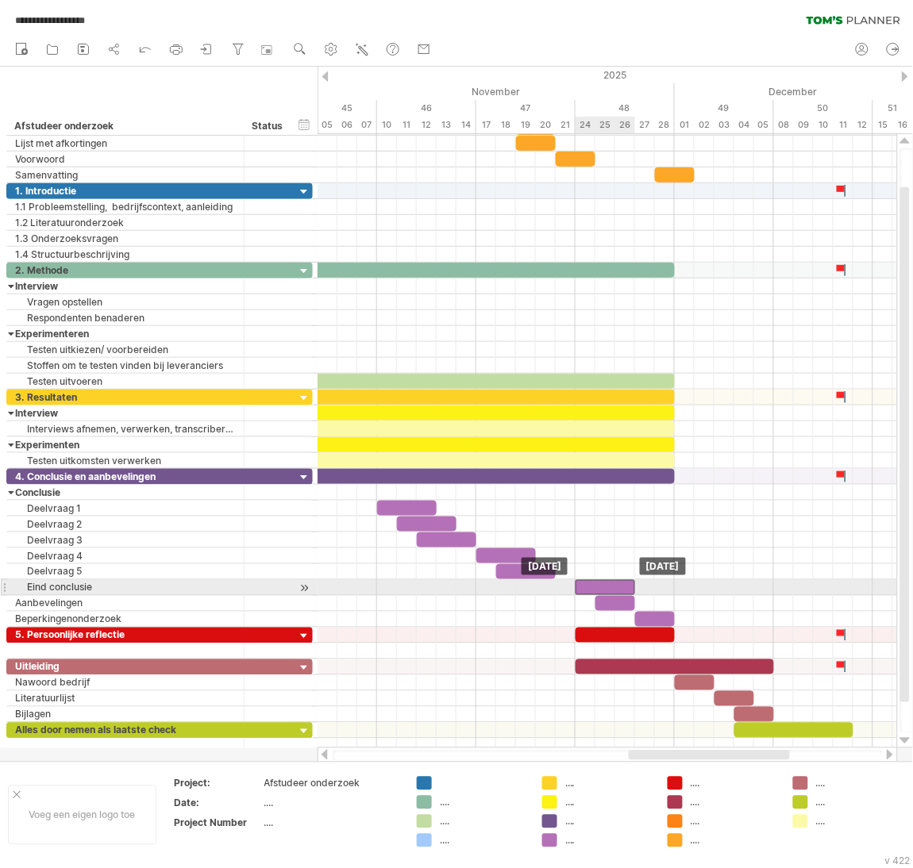
drag, startPoint x: 568, startPoint y: 595, endPoint x: 604, endPoint y: 592, distance: 35.9
click at [604, 592] on div at bounding box center [605, 587] width 60 height 15
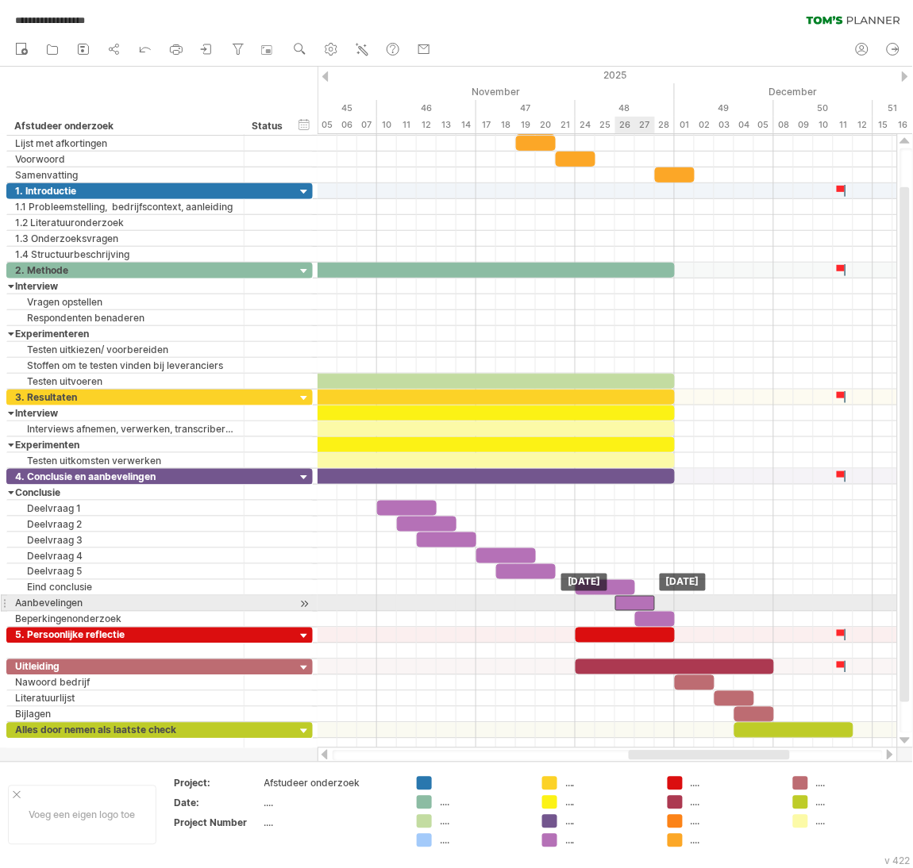
drag, startPoint x: 614, startPoint y: 604, endPoint x: 634, endPoint y: 602, distance: 20.8
click at [634, 602] on div at bounding box center [635, 603] width 40 height 15
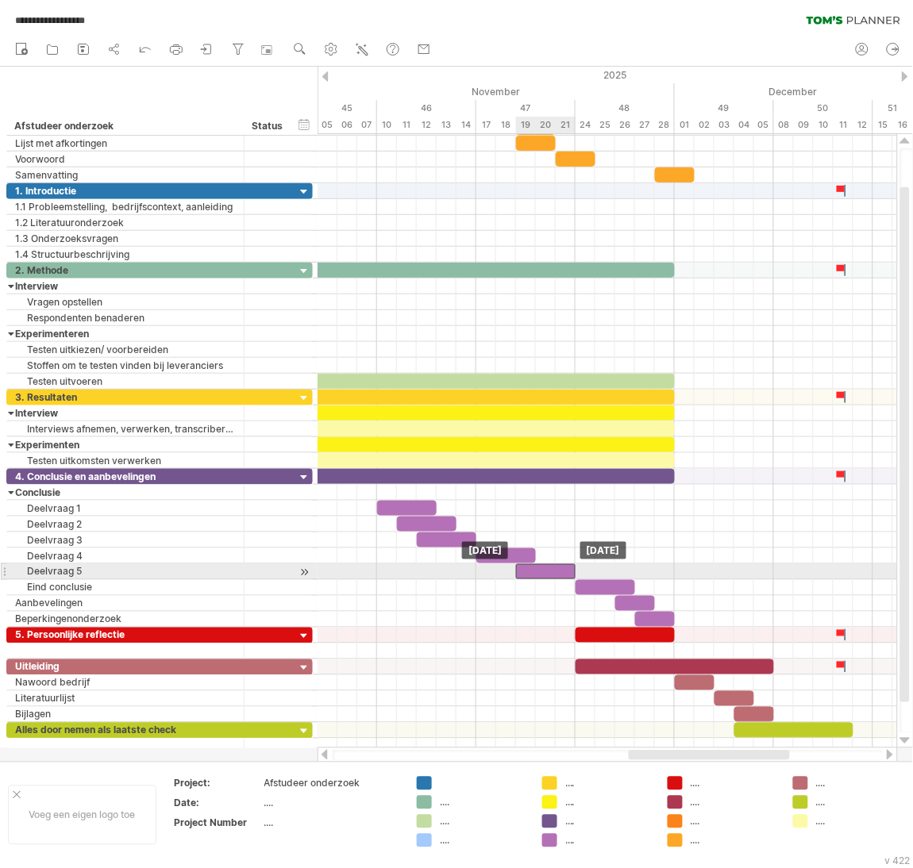
drag, startPoint x: 529, startPoint y: 571, endPoint x: 545, endPoint y: 571, distance: 15.9
click at [545, 571] on div at bounding box center [546, 571] width 60 height 15
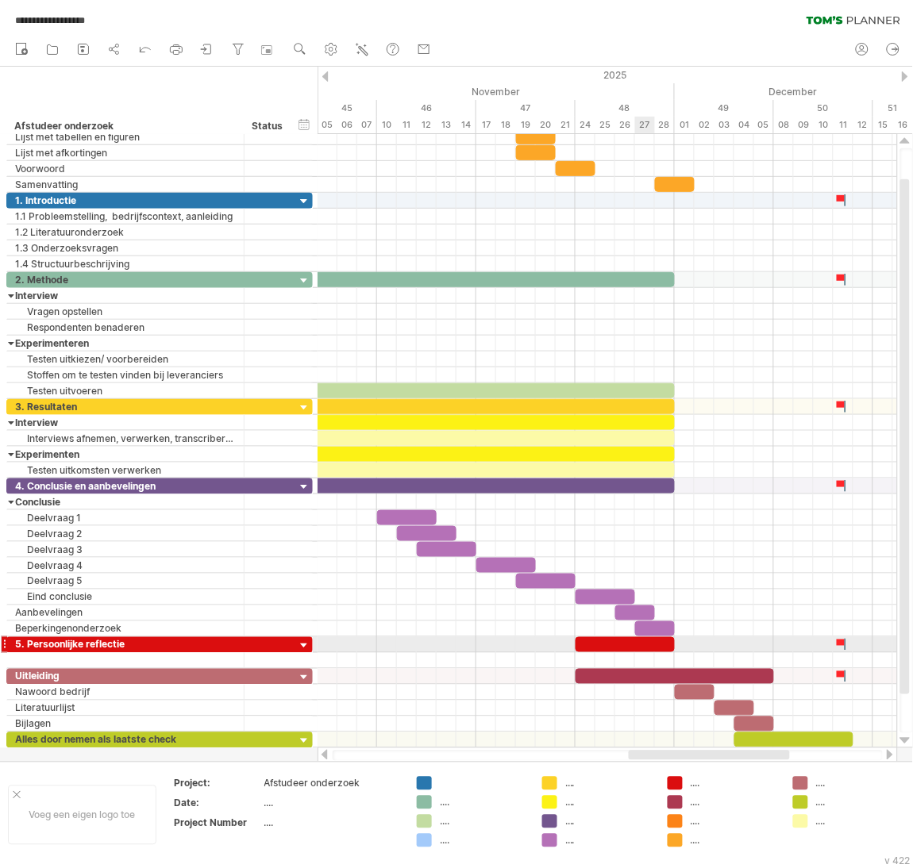
click at [650, 648] on div at bounding box center [624, 644] width 99 height 15
drag, startPoint x: 671, startPoint y: 645, endPoint x: 770, endPoint y: 652, distance: 99.4
click at [771, 652] on span at bounding box center [774, 644] width 6 height 15
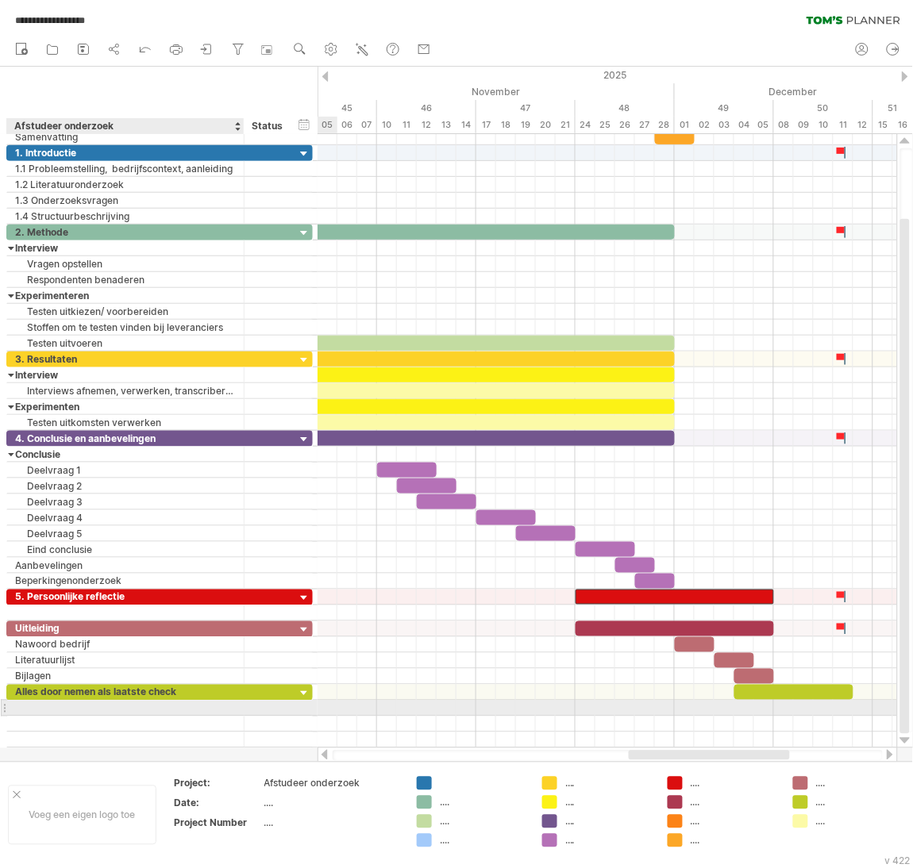
click at [193, 716] on div at bounding box center [125, 708] width 221 height 15
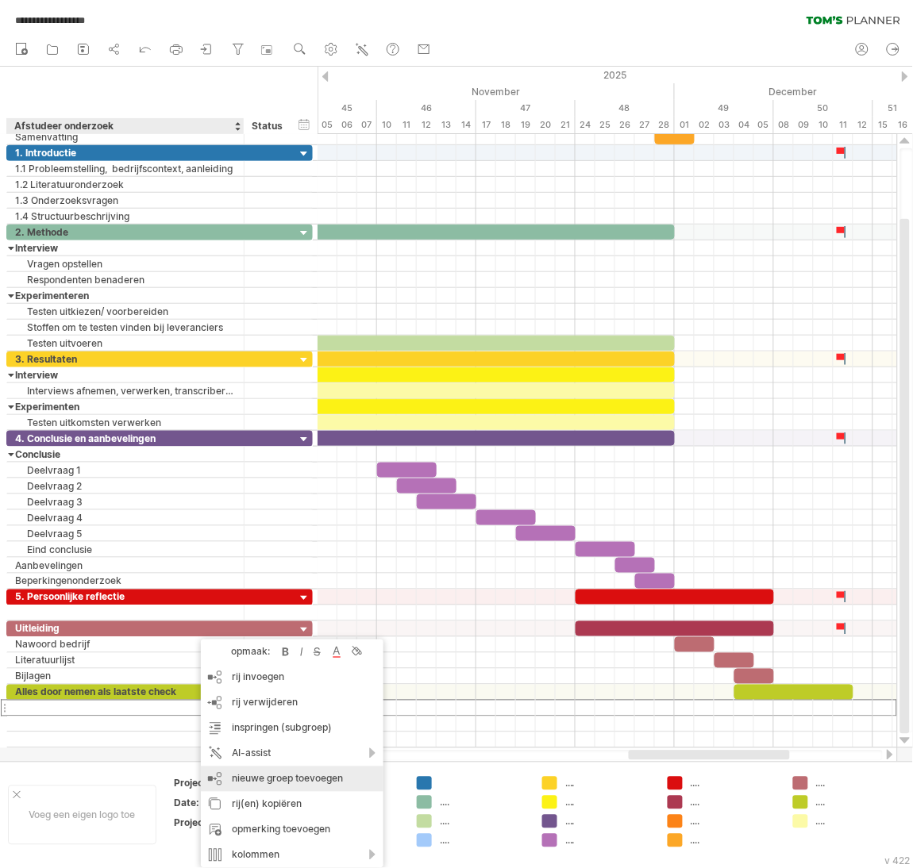
click at [309, 782] on div "nieuwe groep toevoegen" at bounding box center [292, 779] width 183 height 25
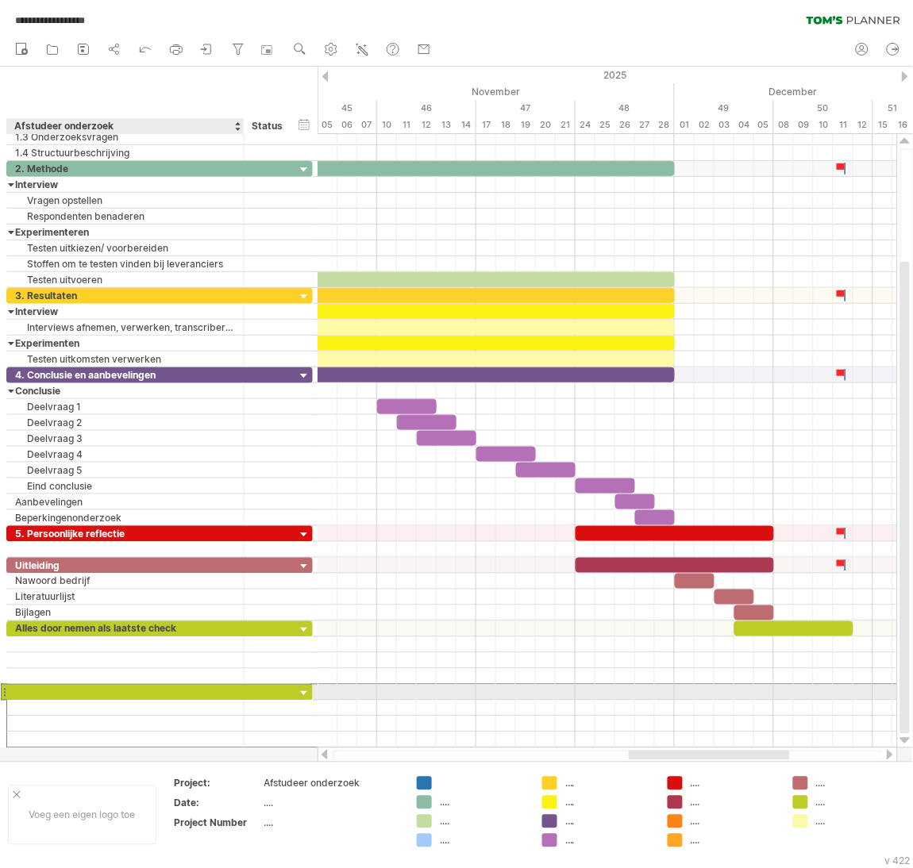
click at [198, 693] on div at bounding box center [125, 692] width 221 height 15
type input "**********"
click at [198, 693] on input "**********" at bounding box center [125, 692] width 221 height 15
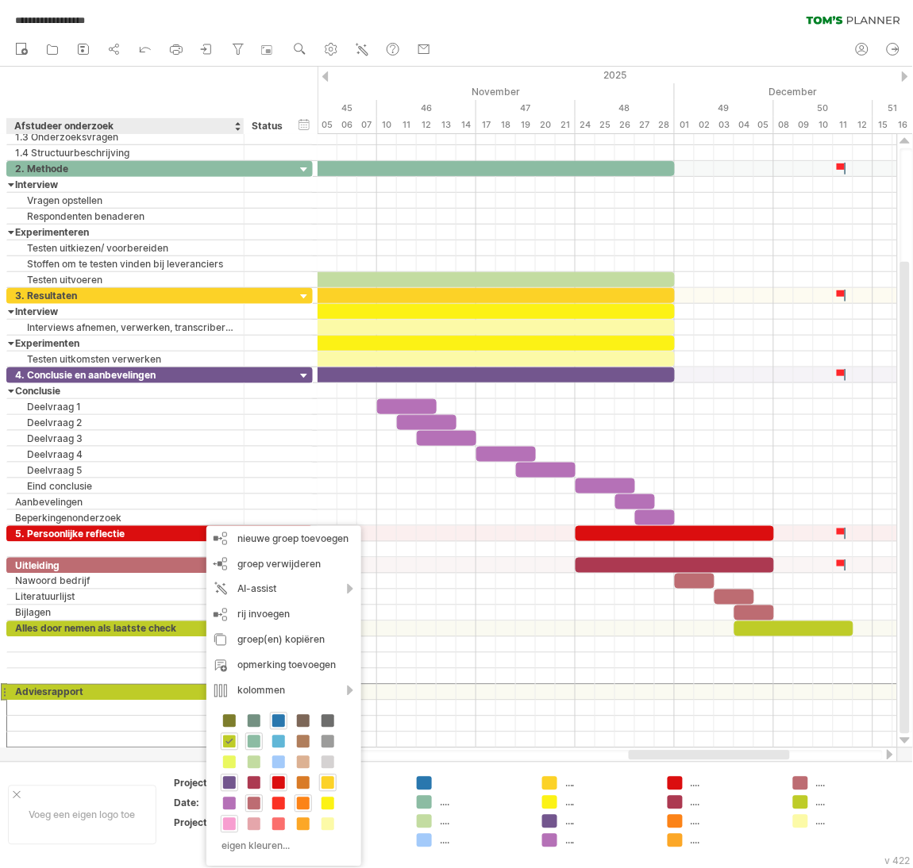
click at [233, 828] on span at bounding box center [229, 824] width 13 height 13
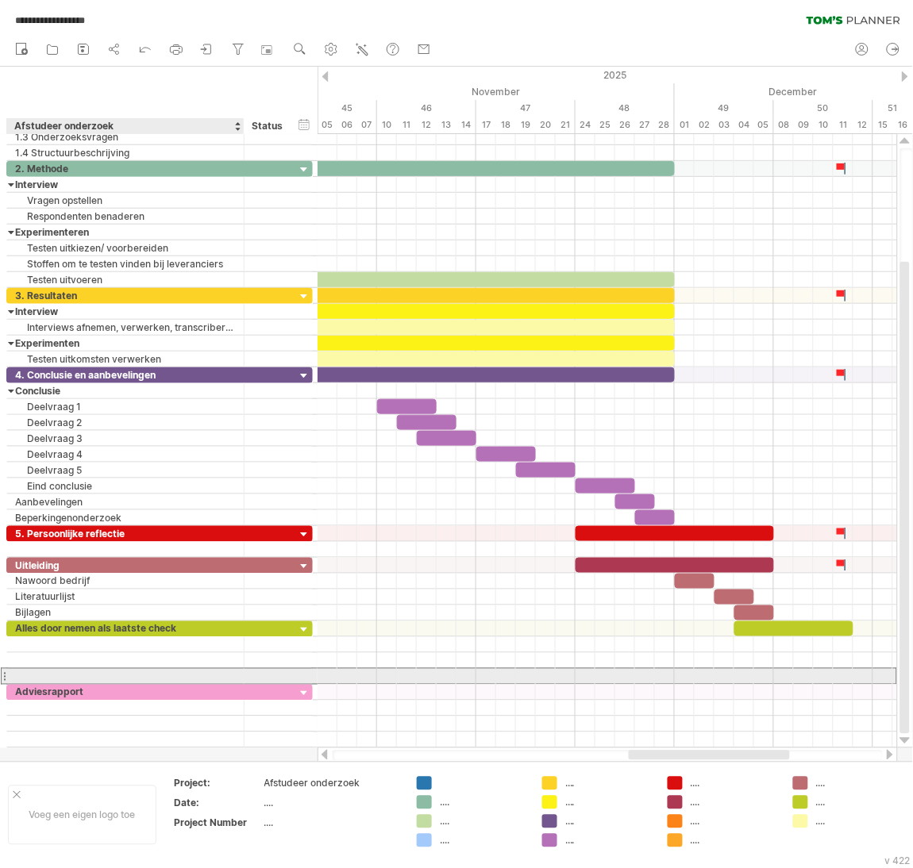
click at [221, 677] on div at bounding box center [125, 676] width 221 height 15
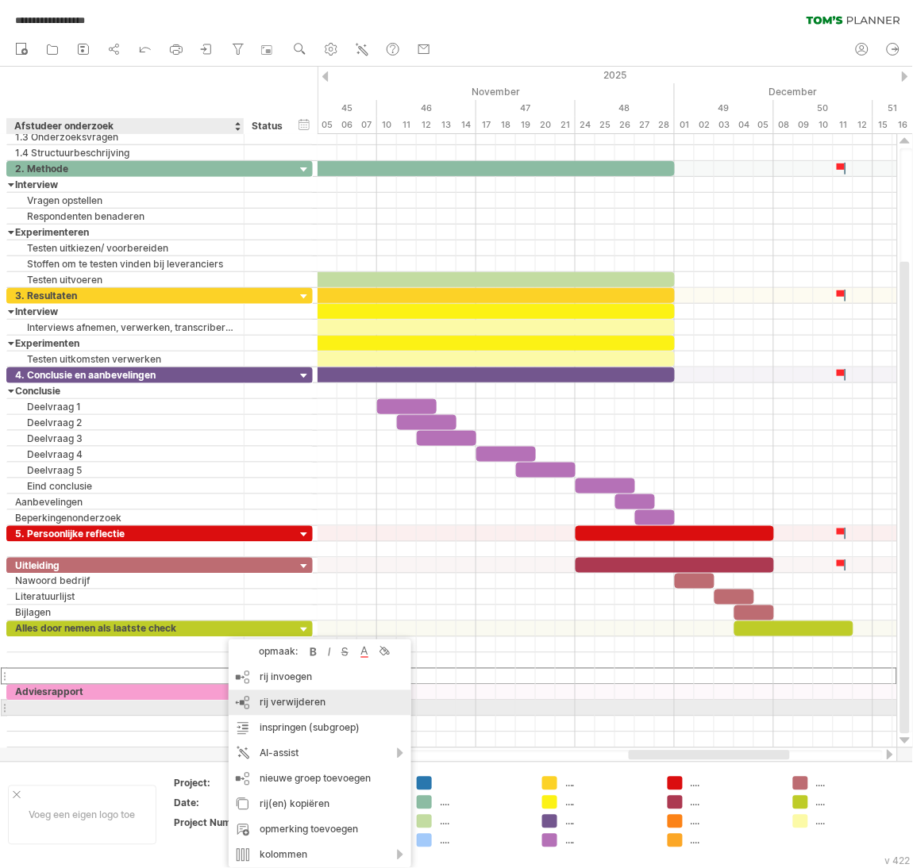
click at [294, 704] on span "rij verwijderen" at bounding box center [293, 703] width 66 height 12
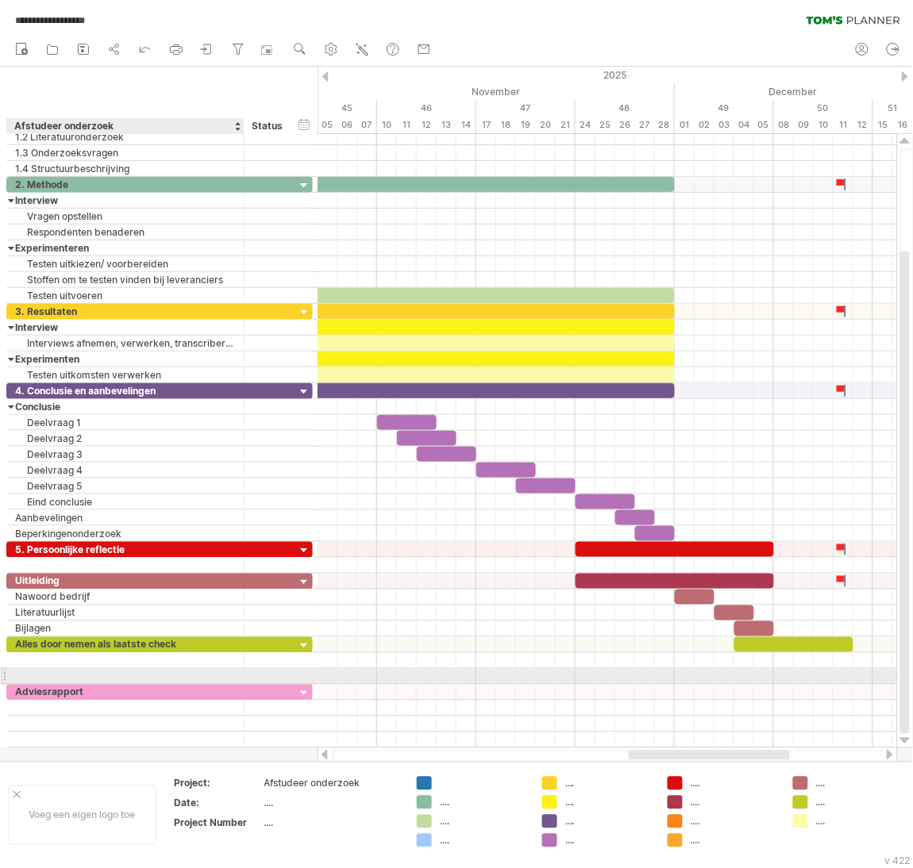
click at [220, 675] on div at bounding box center [125, 676] width 221 height 15
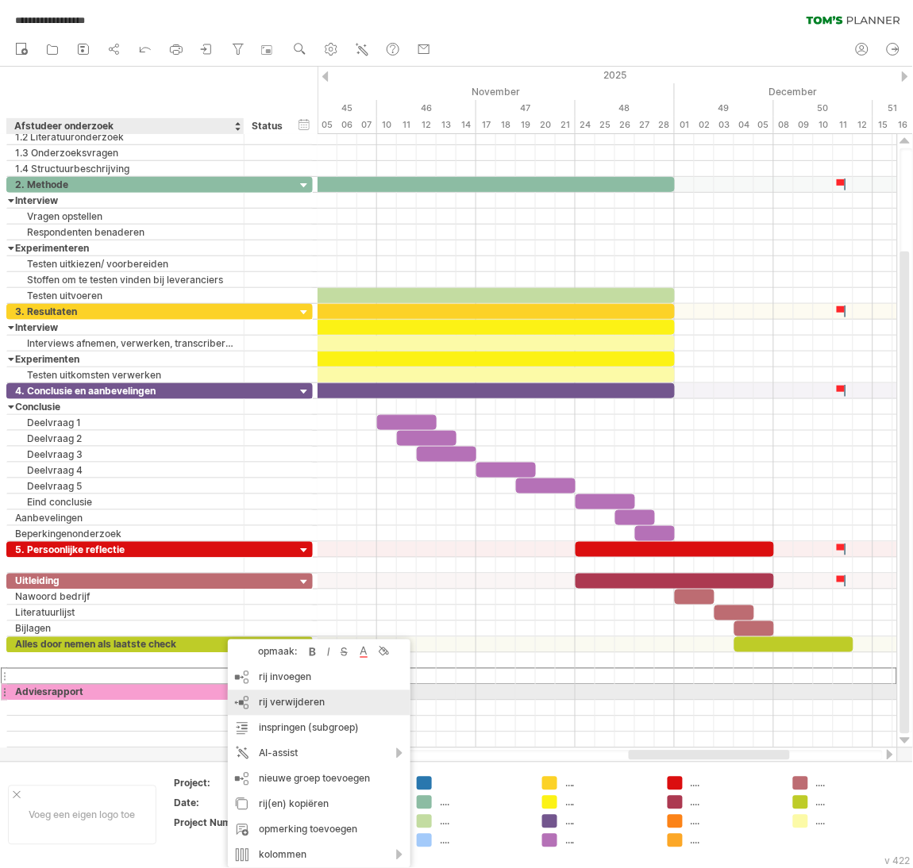
click at [287, 700] on span "rij verwijderen" at bounding box center [292, 703] width 66 height 12
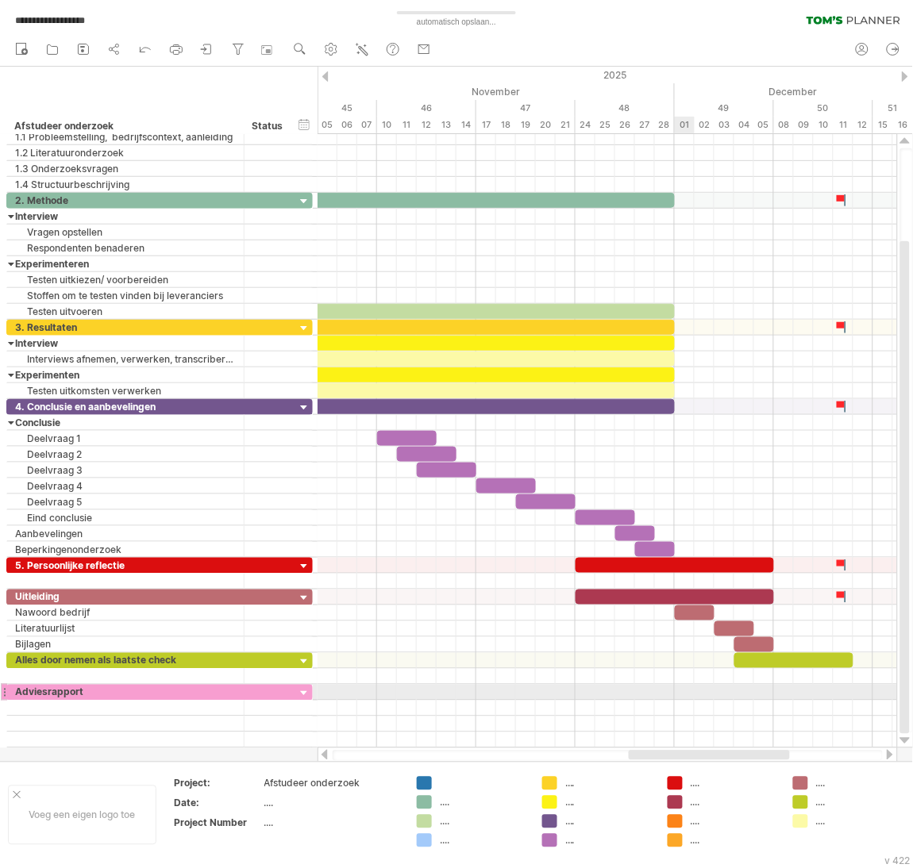
click at [679, 691] on div at bounding box center [606, 693] width 579 height 16
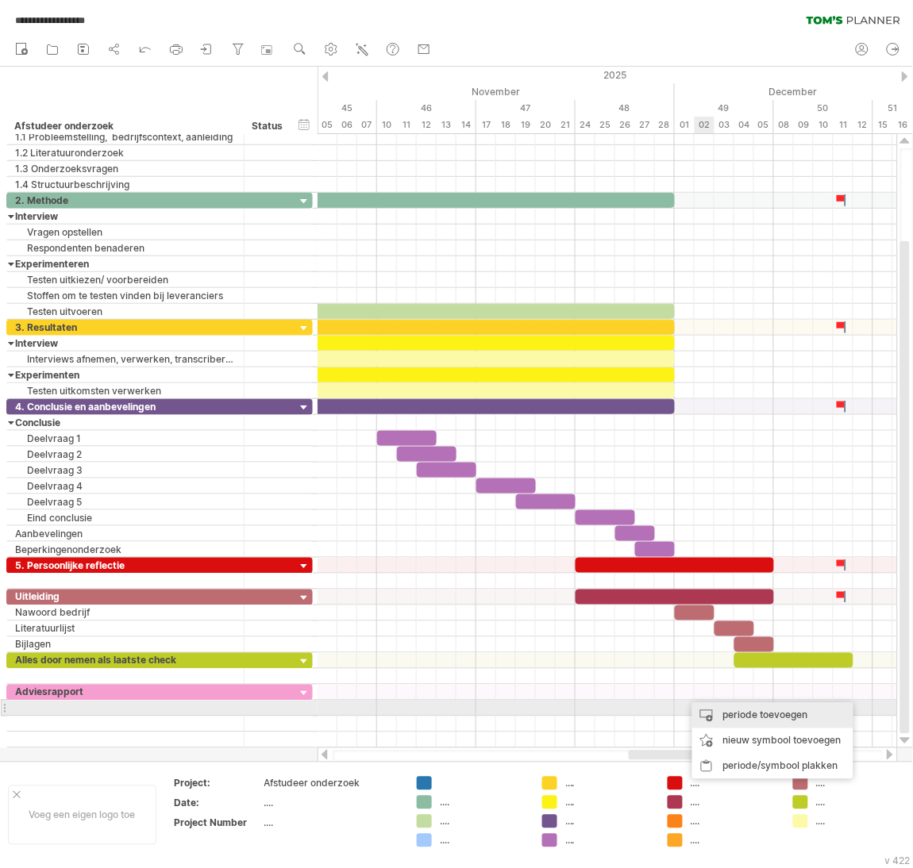
click at [729, 712] on div "periode toevoegen" at bounding box center [772, 715] width 161 height 25
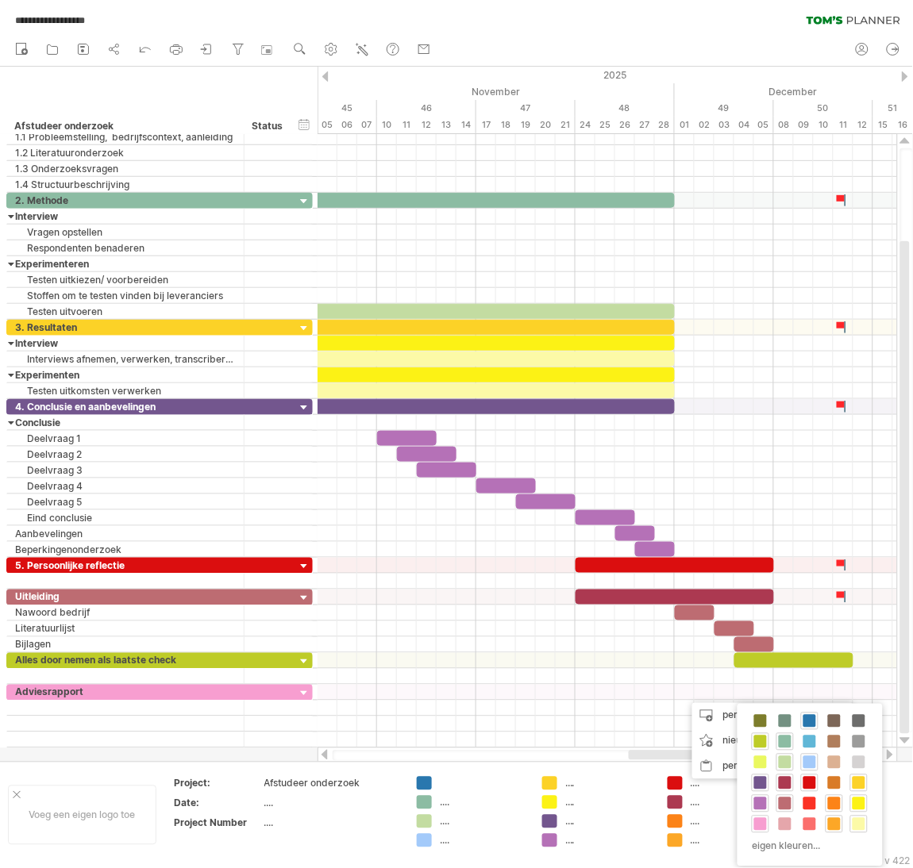
click at [763, 833] on div at bounding box center [760, 824] width 17 height 17
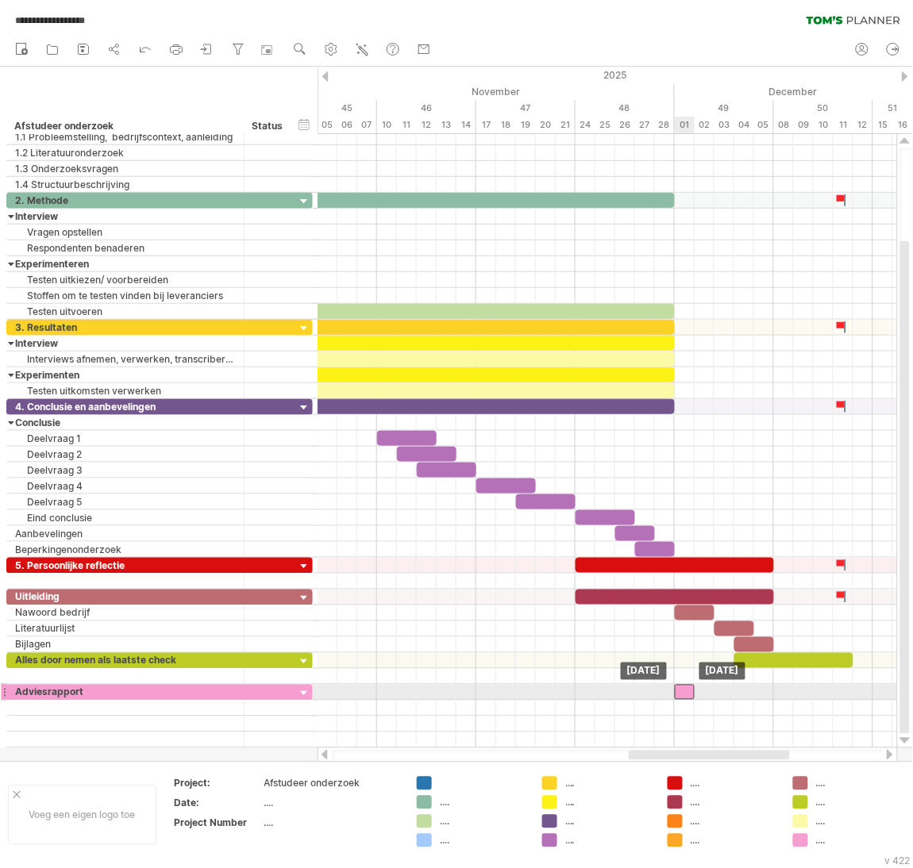
drag, startPoint x: 696, startPoint y: 697, endPoint x: 687, endPoint y: 696, distance: 8.8
click at [687, 696] on div at bounding box center [685, 692] width 20 height 15
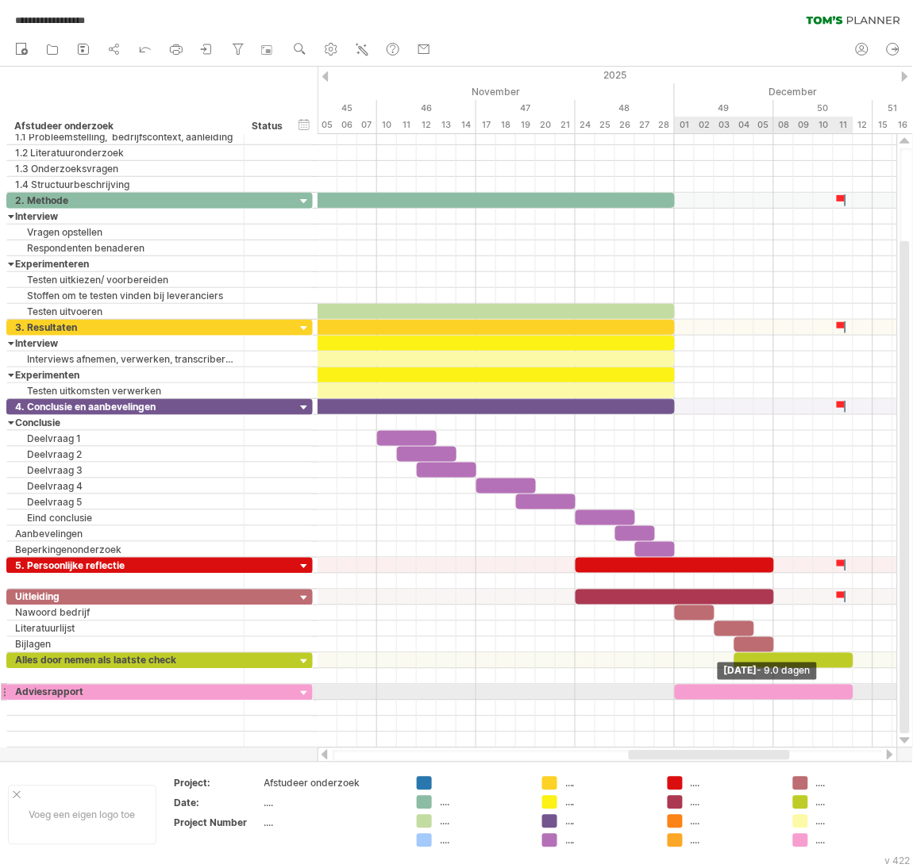
drag, startPoint x: 692, startPoint y: 695, endPoint x: 851, endPoint y: 687, distance: 158.9
click at [851, 687] on div "Respondenten rerminder [DATE] - 9.0 dagen [DATE]" at bounding box center [606, 441] width 579 height 614
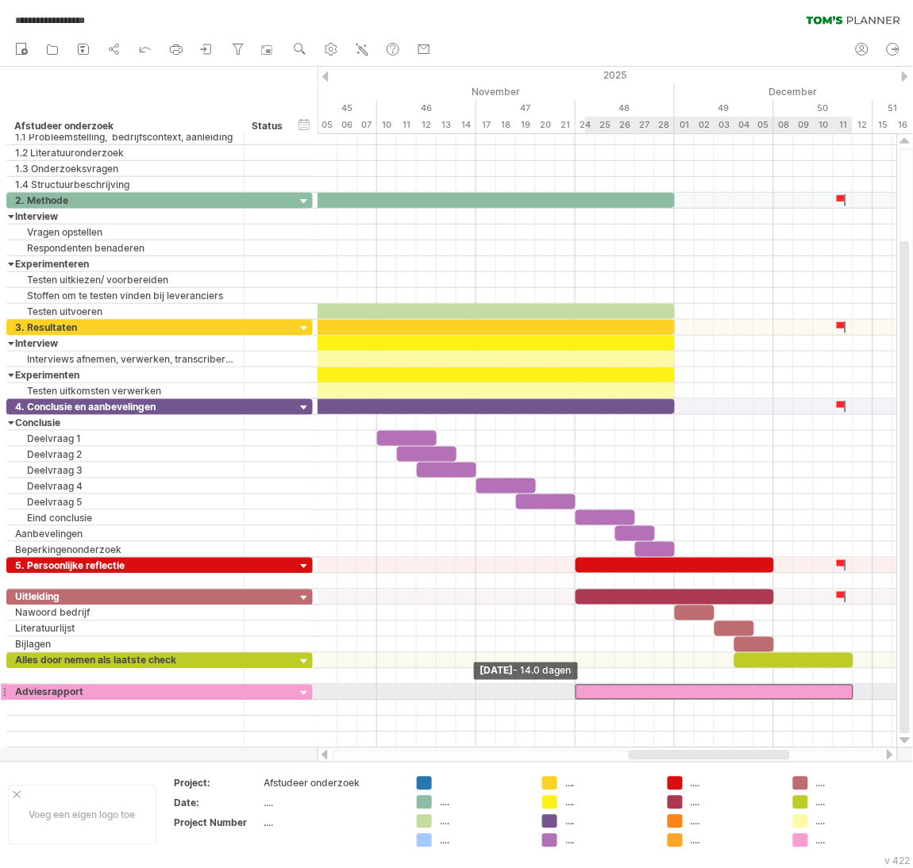
drag, startPoint x: 674, startPoint y: 695, endPoint x: 579, endPoint y: 690, distance: 94.6
click at [579, 690] on div at bounding box center [714, 692] width 278 height 15
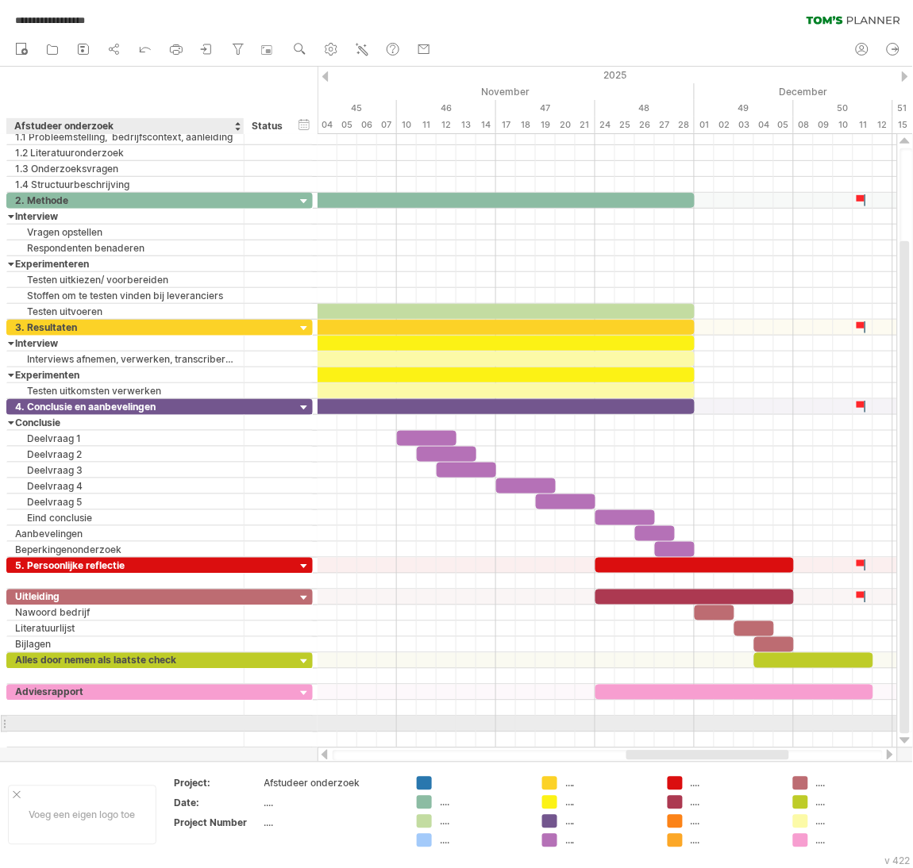
click at [101, 729] on div at bounding box center [125, 724] width 221 height 15
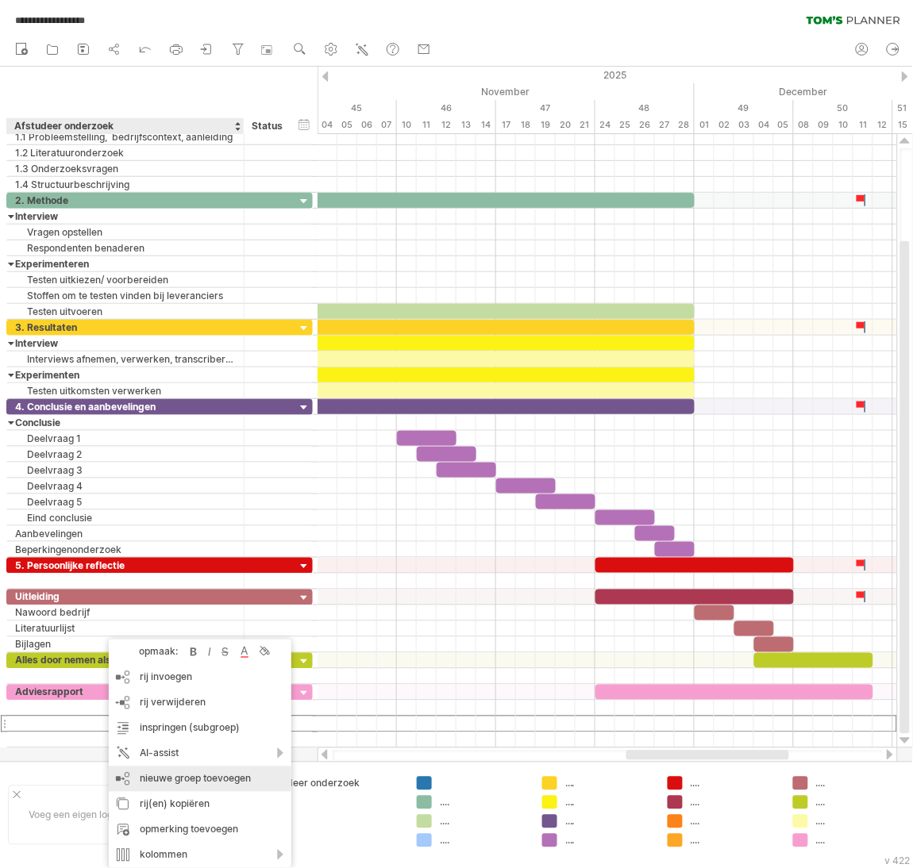
click at [215, 783] on div "nieuwe groep toevoegen" at bounding box center [200, 779] width 183 height 25
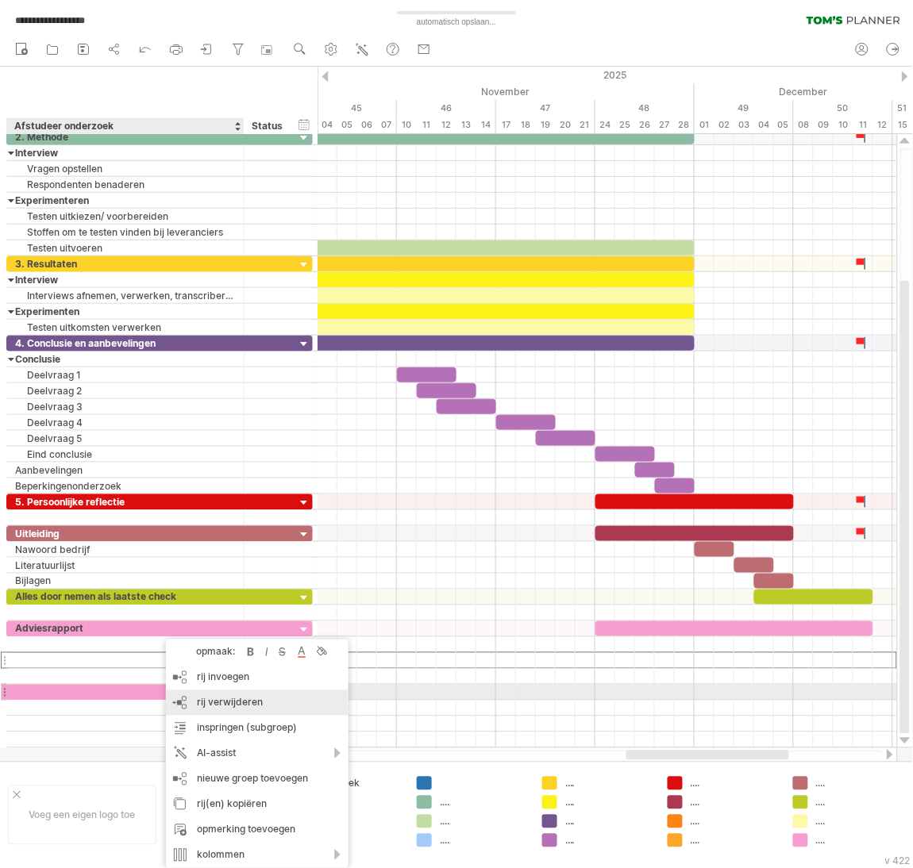
click at [266, 691] on div "rij verwijderen geselecteerde rijen verwijderen" at bounding box center [257, 703] width 183 height 25
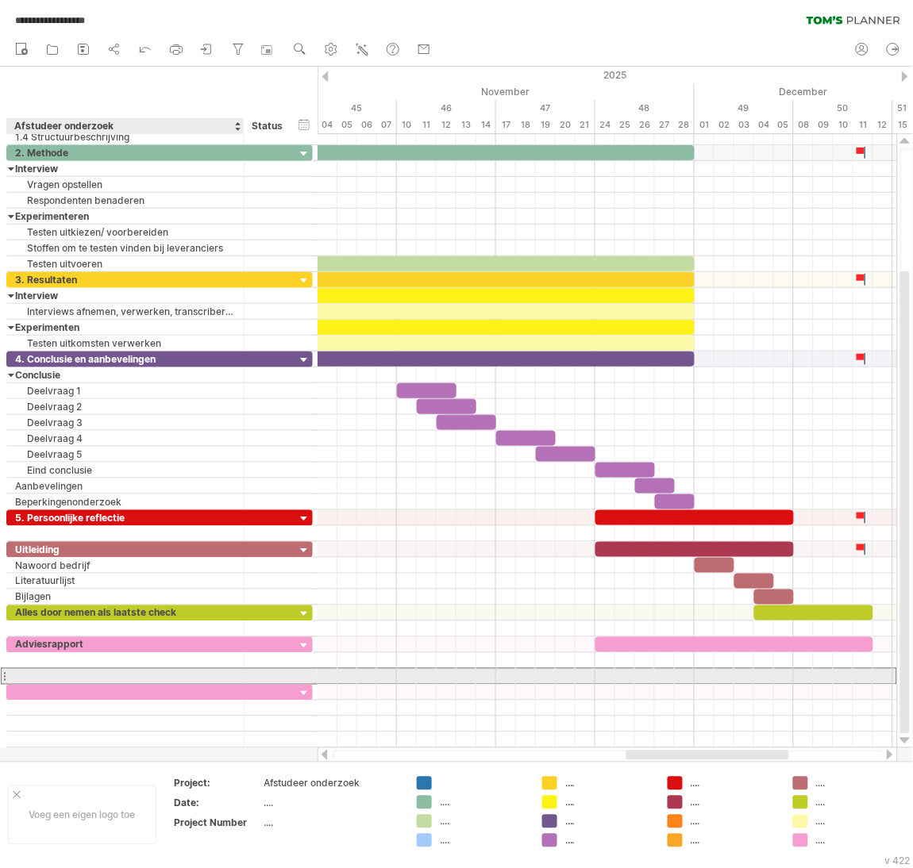
click at [223, 679] on div at bounding box center [125, 676] width 221 height 15
drag, startPoint x: 225, startPoint y: 679, endPoint x: 216, endPoint y: 664, distance: 16.7
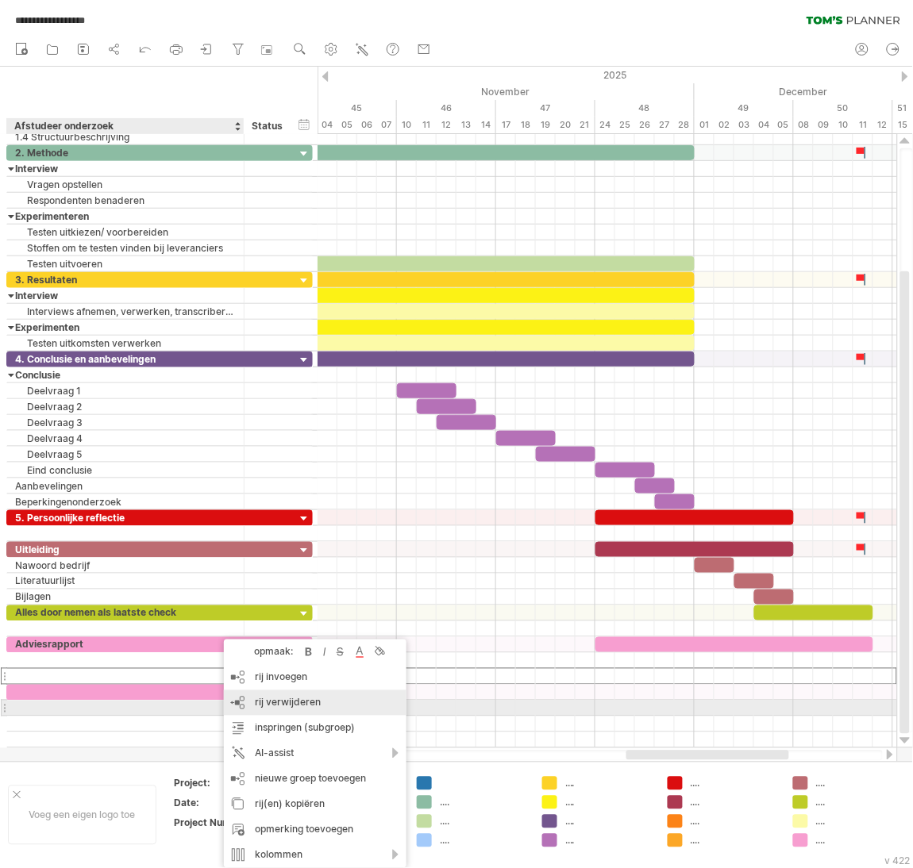
click at [265, 709] on div "rij verwijderen geselecteerde rijen verwijderen" at bounding box center [315, 703] width 183 height 25
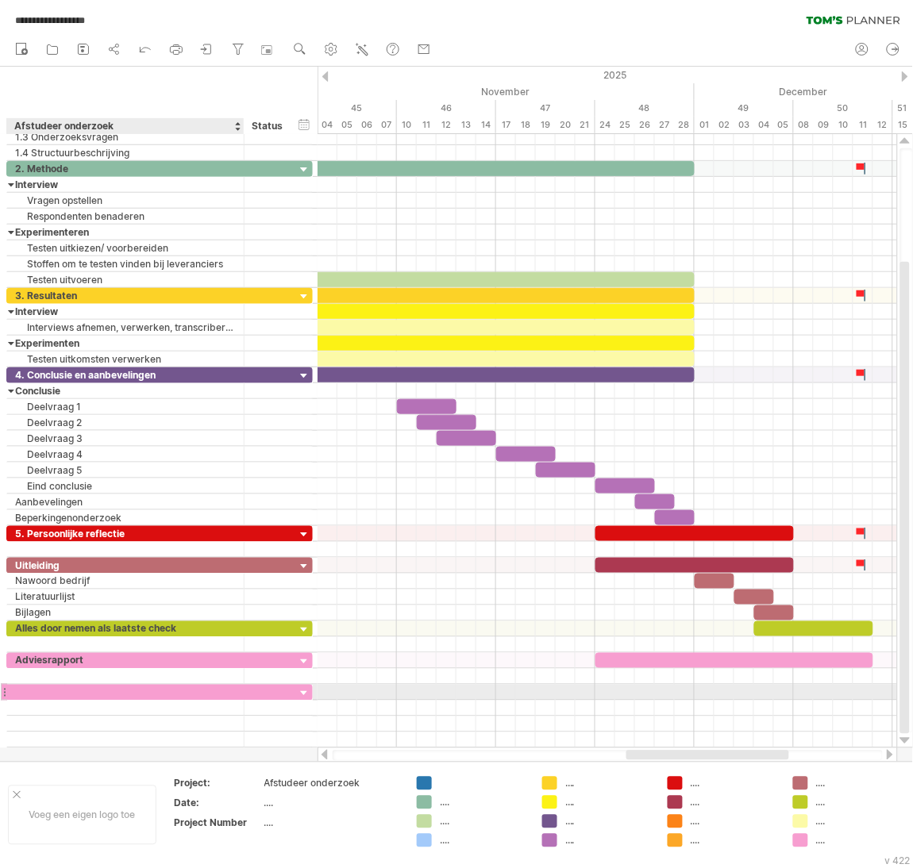
click at [211, 696] on div at bounding box center [125, 692] width 221 height 15
type input "**********"
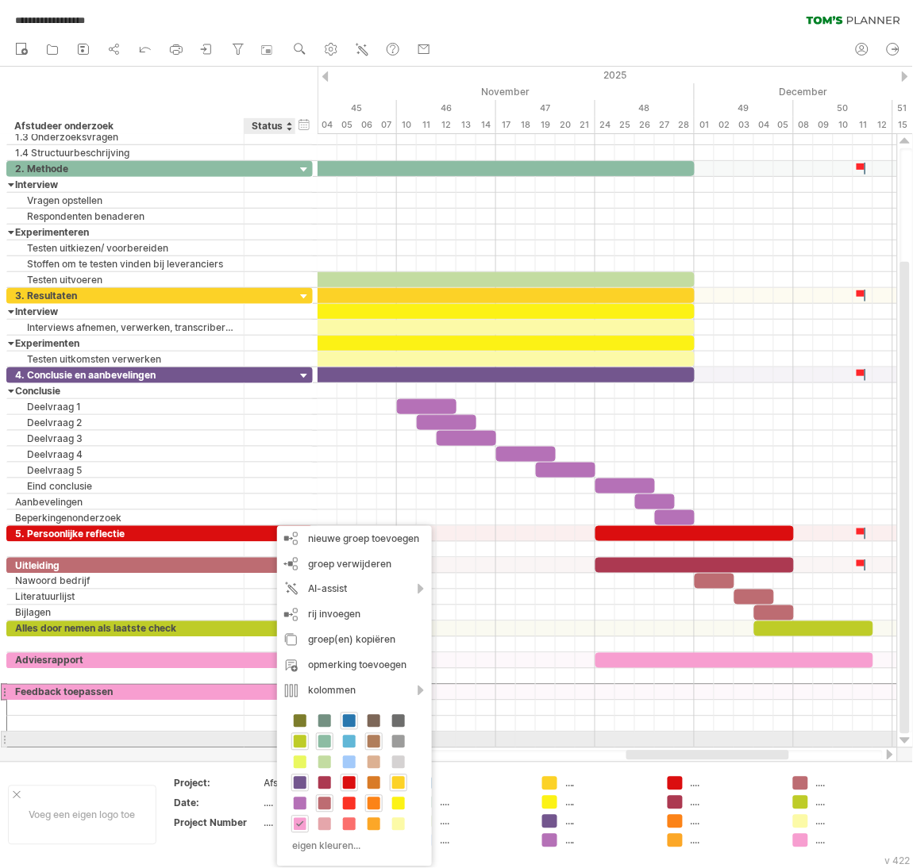
click at [373, 742] on span at bounding box center [373, 742] width 13 height 13
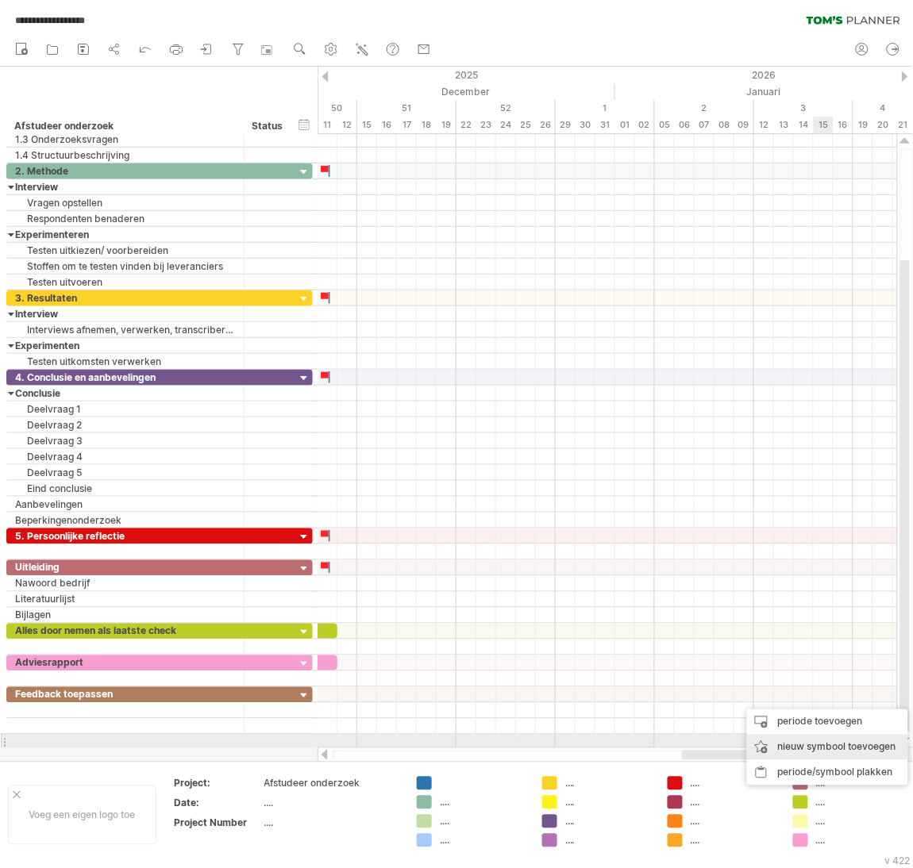
click at [826, 740] on div "nieuw symbool toevoegen" at bounding box center [827, 747] width 161 height 25
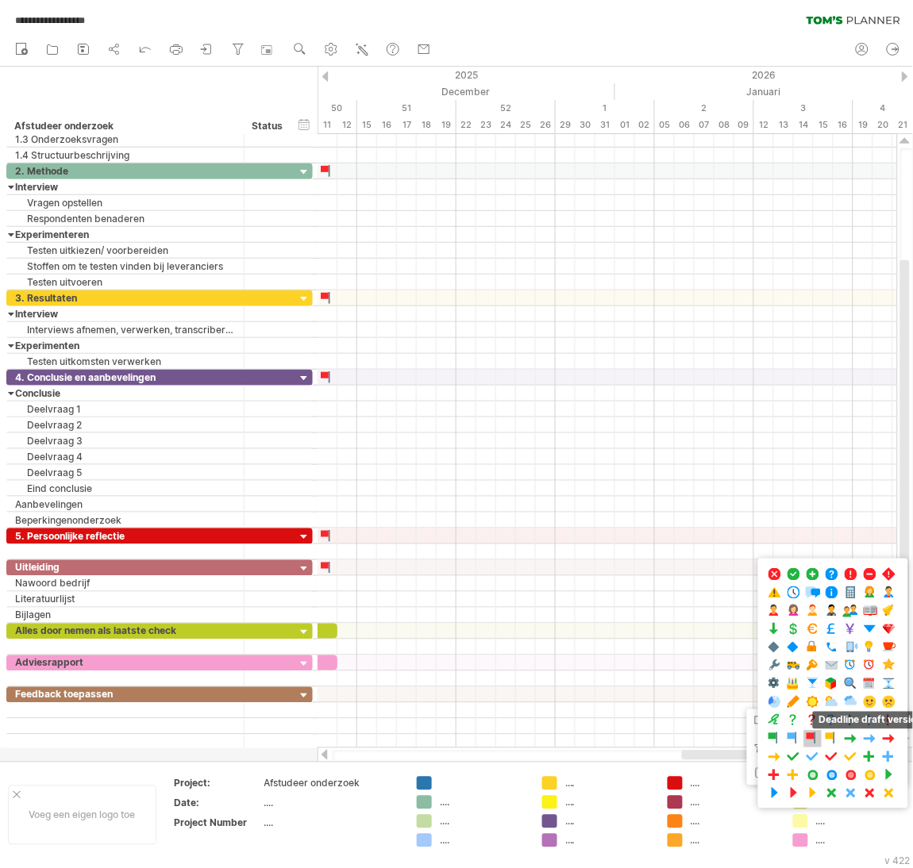
click at [821, 747] on span at bounding box center [813, 739] width 16 height 15
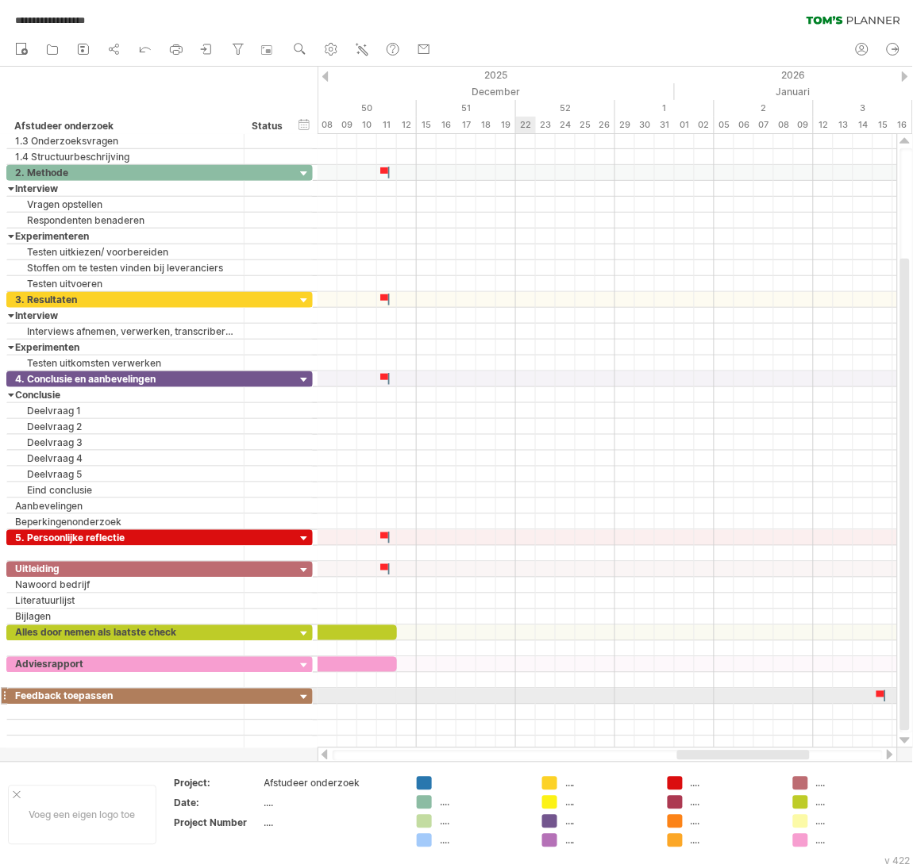
click at [525, 695] on div at bounding box center [606, 697] width 579 height 16
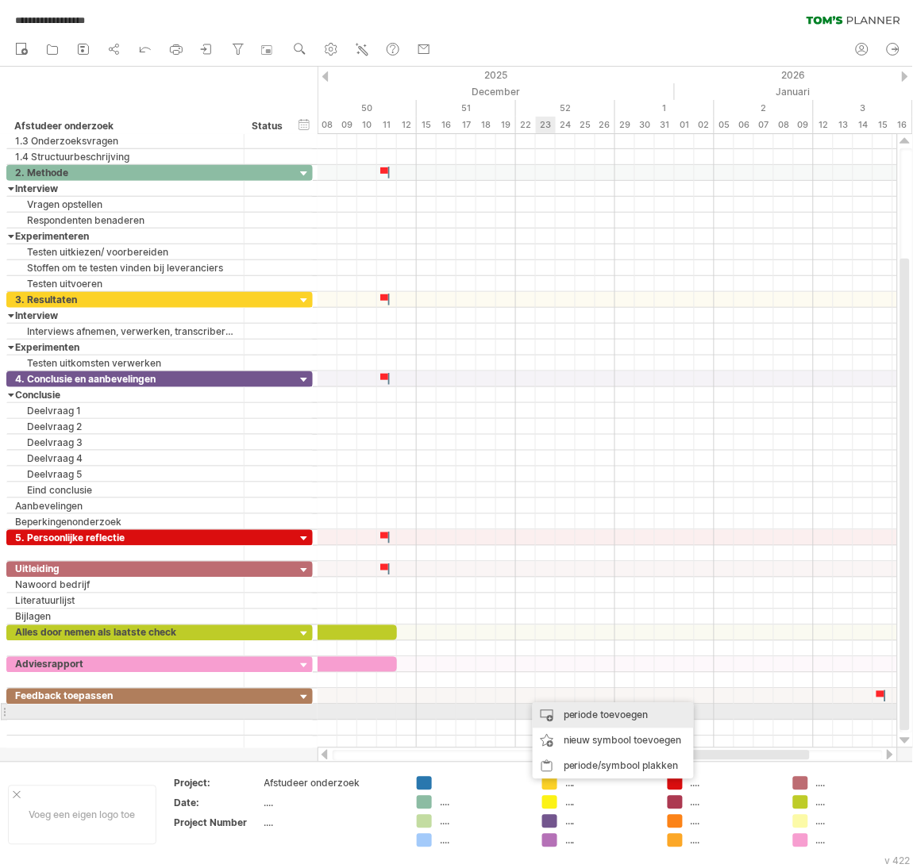
click at [575, 712] on div "periode toevoegen" at bounding box center [613, 715] width 161 height 25
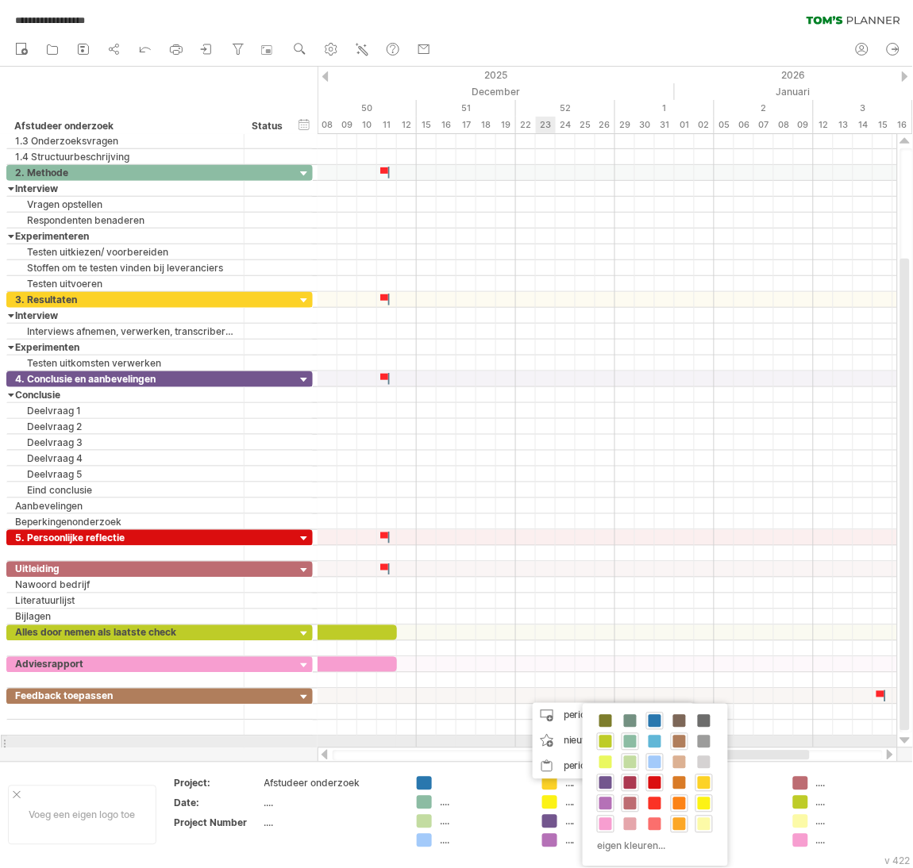
click at [679, 737] on span at bounding box center [679, 742] width 13 height 13
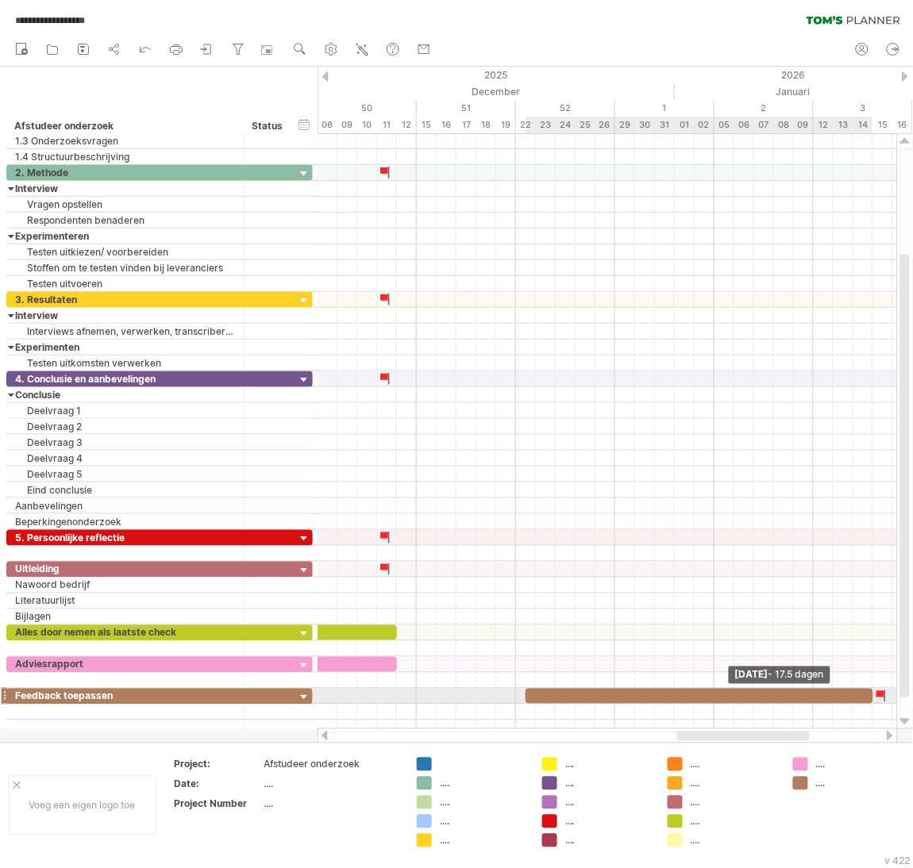
drag, startPoint x: 541, startPoint y: 700, endPoint x: 868, endPoint y: 705, distance: 326.3
click at [868, 704] on div at bounding box center [699, 696] width 348 height 15
drag, startPoint x: 527, startPoint y: 702, endPoint x: 516, endPoint y: 701, distance: 11.1
click at [516, 701] on span at bounding box center [516, 696] width 6 height 15
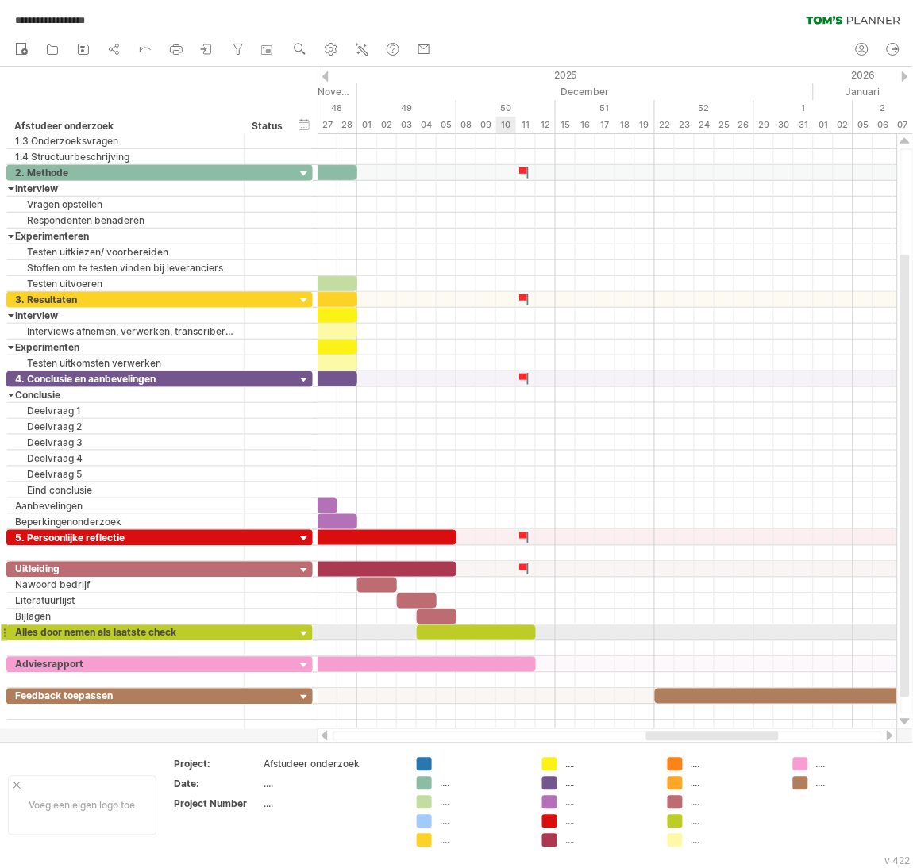
click at [502, 638] on div at bounding box center [476, 632] width 119 height 15
drag, startPoint x: 537, startPoint y: 633, endPoint x: 521, endPoint y: 631, distance: 15.2
click at [521, 631] on div "Respondenten rerminder [DATE] - 5.0 dagen [DATE]" at bounding box center [606, 431] width 579 height 595
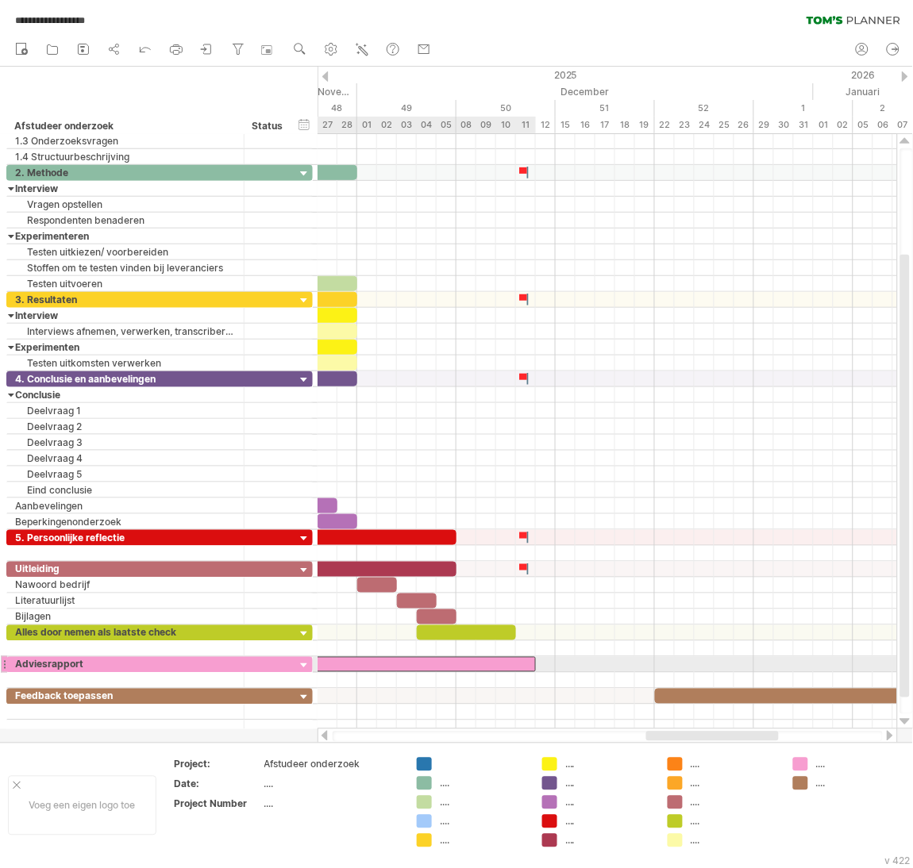
click at [515, 664] on div at bounding box center [397, 664] width 278 height 15
drag, startPoint x: 533, startPoint y: 671, endPoint x: 515, endPoint y: 671, distance: 17.5
click at [515, 671] on span at bounding box center [516, 664] width 6 height 15
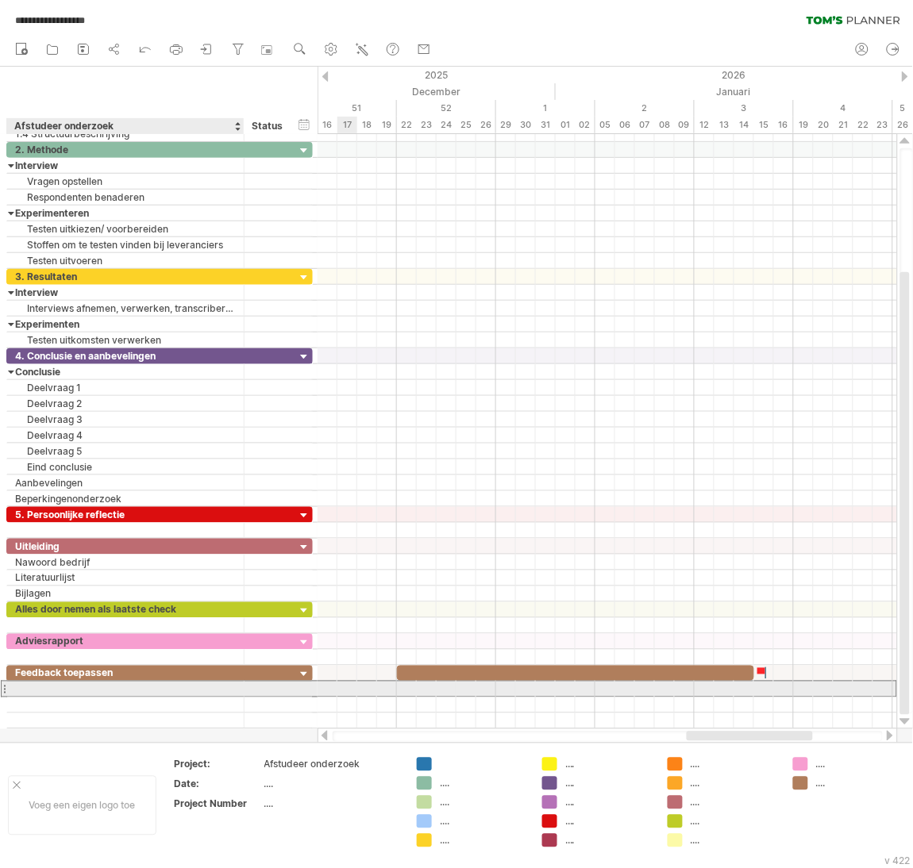
click at [198, 696] on div at bounding box center [125, 689] width 221 height 15
type input "**********"
click at [409, 693] on div at bounding box center [606, 689] width 579 height 17
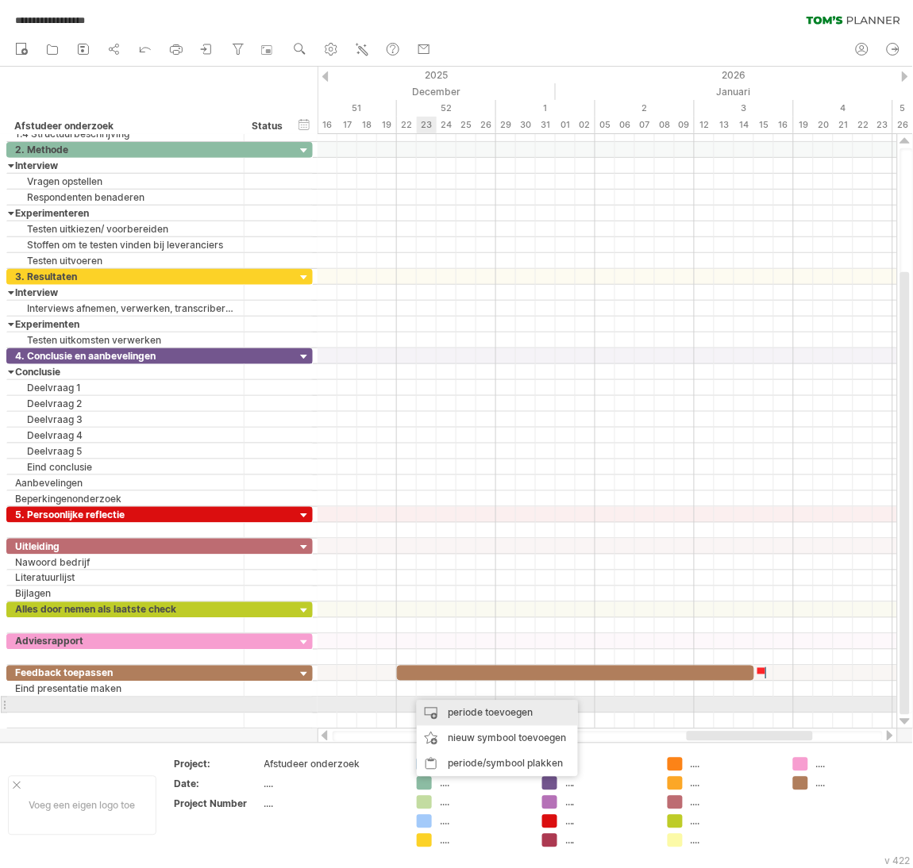
click at [450, 714] on div "periode toevoegen" at bounding box center [497, 713] width 161 height 25
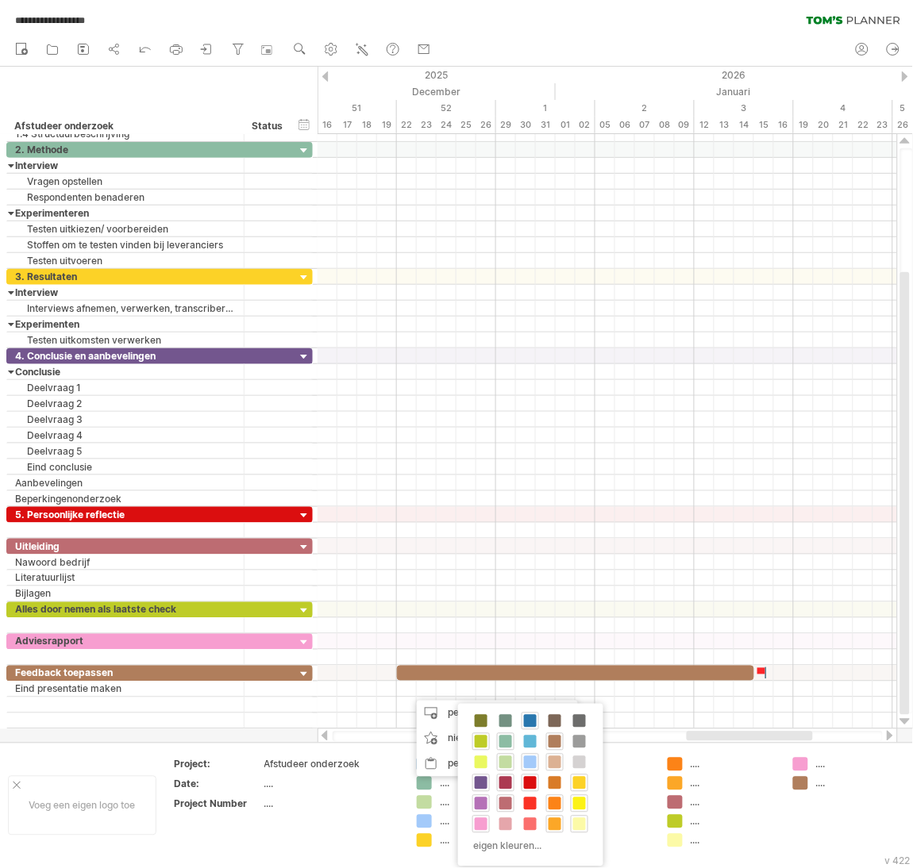
click at [560, 764] on span at bounding box center [554, 762] width 13 height 13
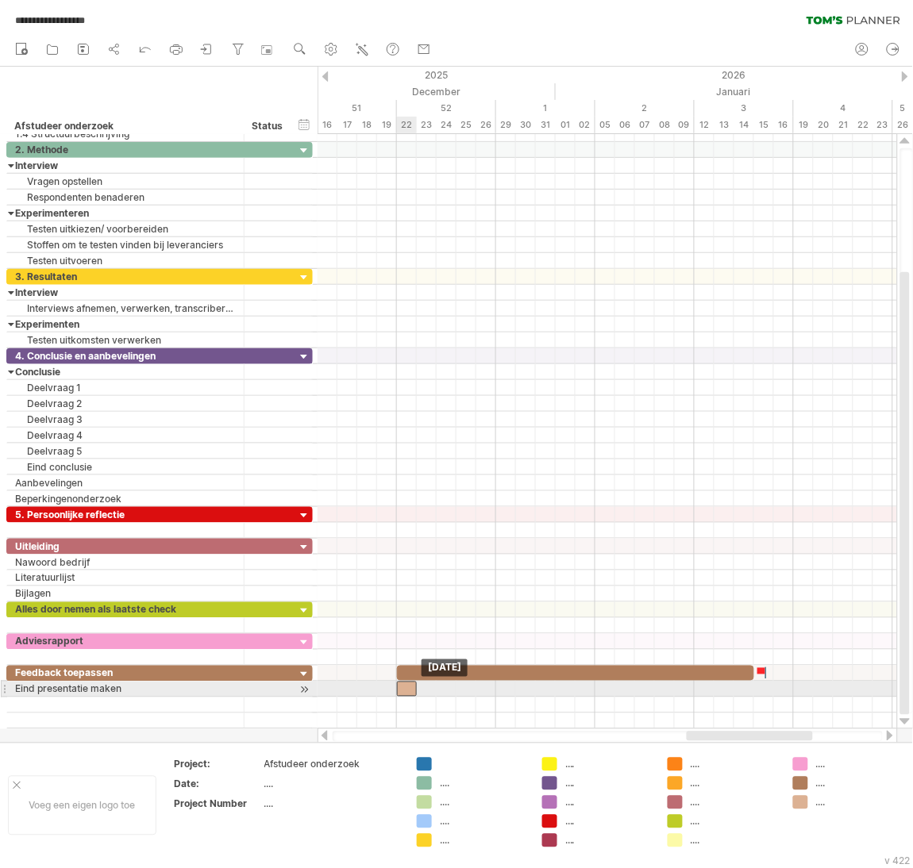
drag, startPoint x: 416, startPoint y: 688, endPoint x: 406, endPoint y: 686, distance: 9.8
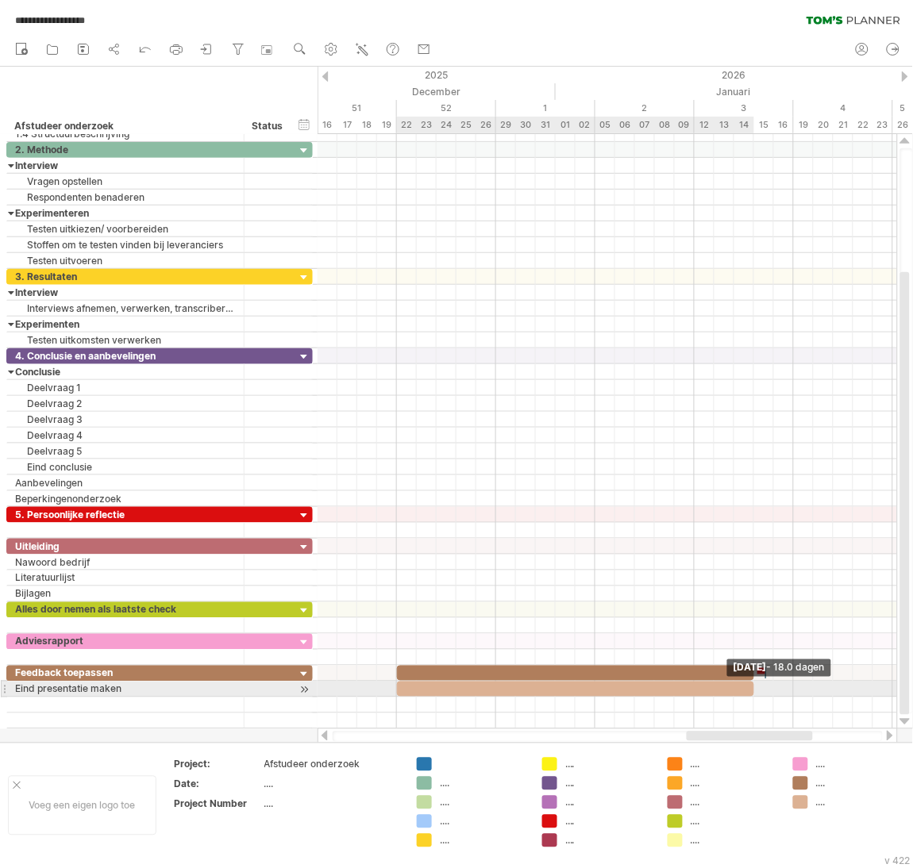
drag, startPoint x: 416, startPoint y: 693, endPoint x: 747, endPoint y: 690, distance: 331.0
click at [747, 690] on div "Respondenten rerminder [DATE] - 18.0 dagen [DATE]" at bounding box center [606, 431] width 579 height 595
